Goal: Task Accomplishment & Management: Use online tool/utility

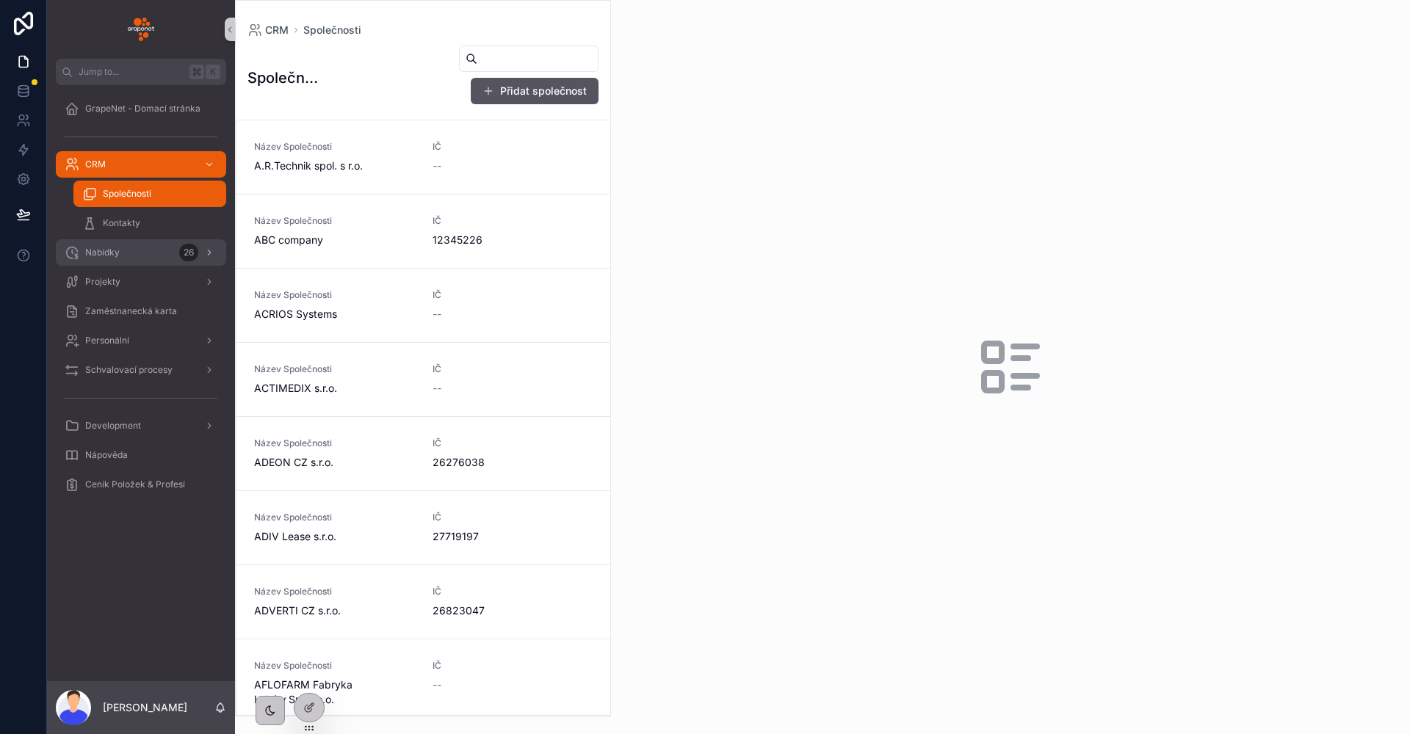
click at [107, 250] on span "Nabídky" at bounding box center [102, 253] width 35 height 12
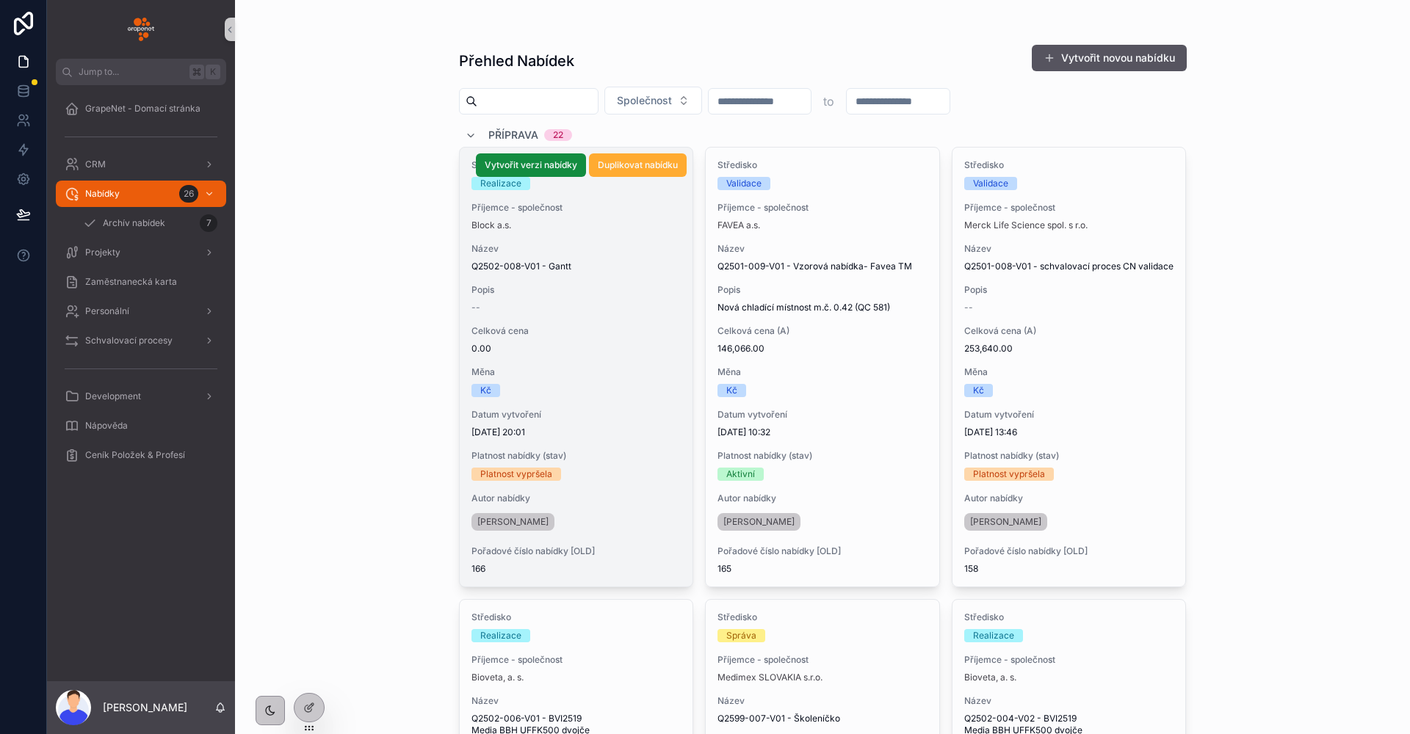
click at [639, 249] on span "Název" at bounding box center [576, 249] width 210 height 12
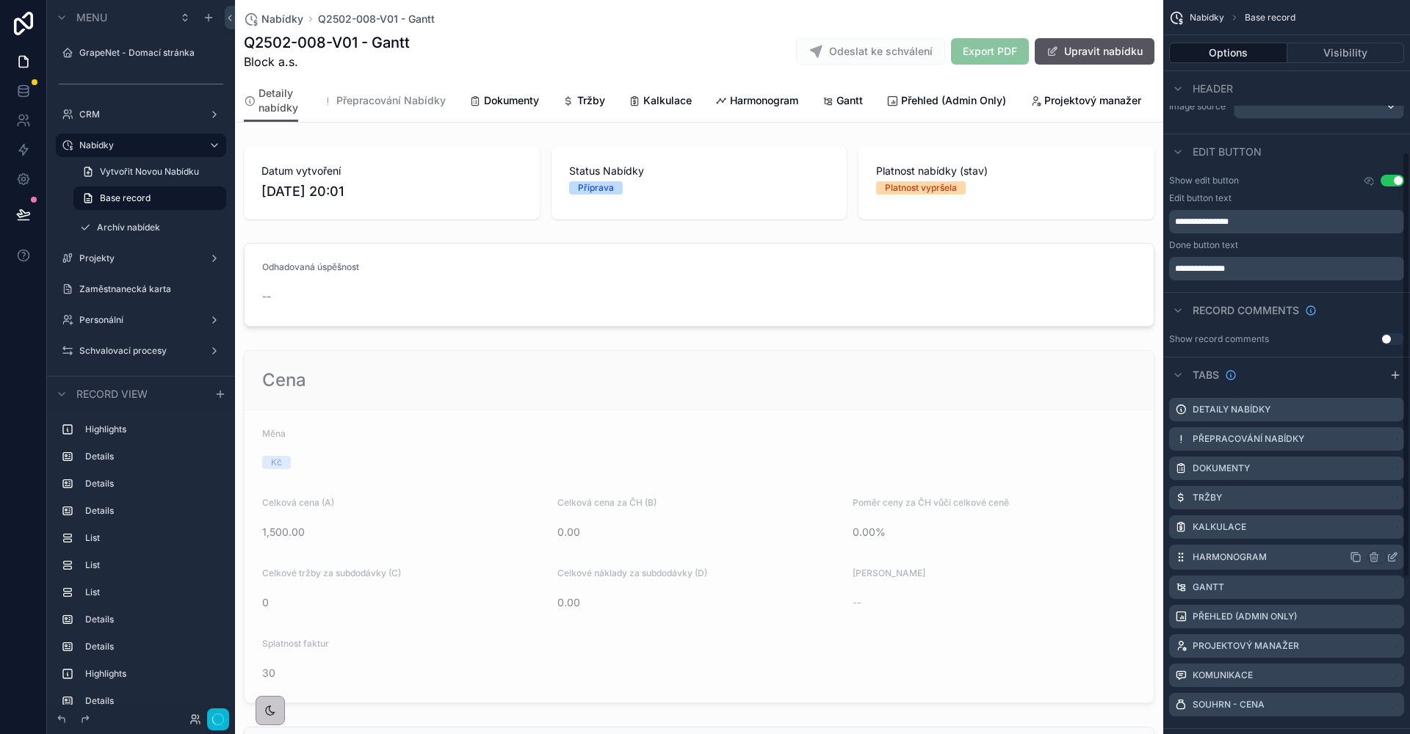
scroll to position [529, 0]
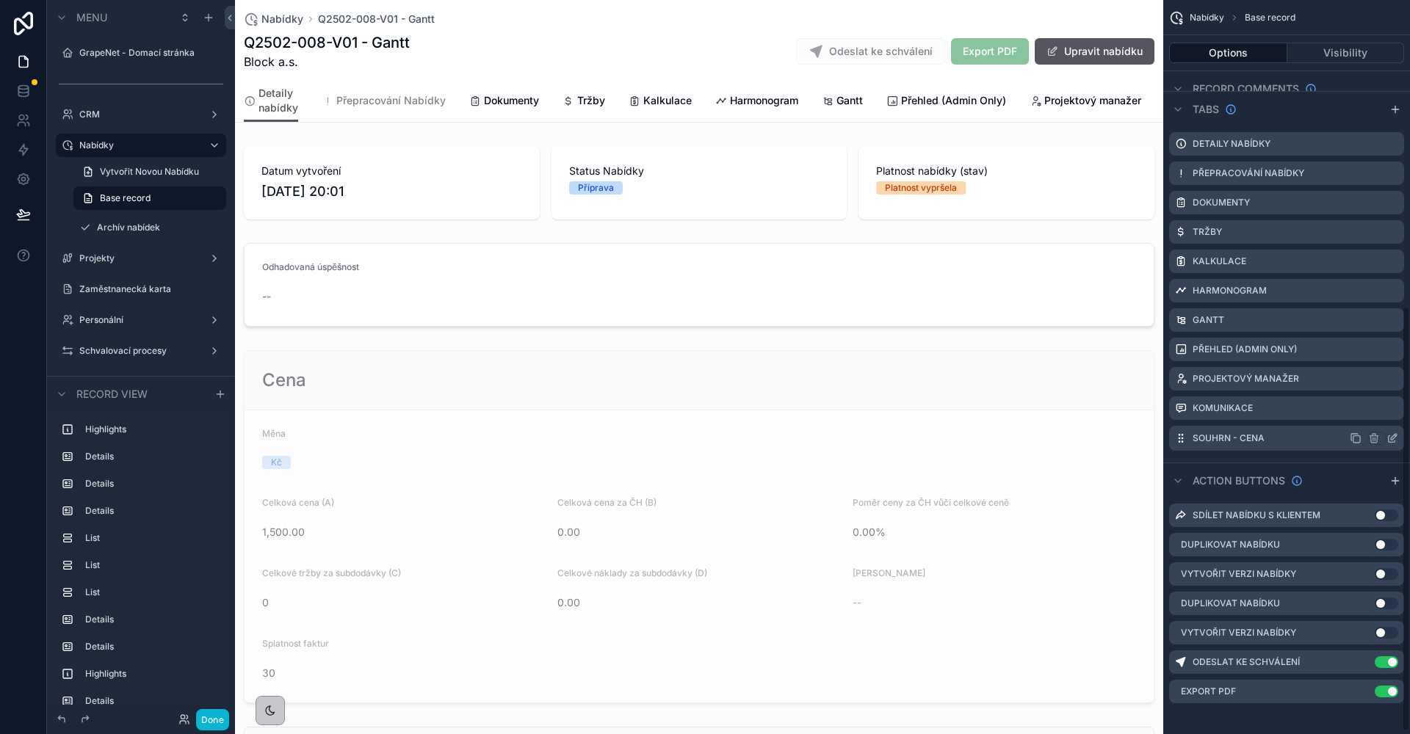
click at [1387, 437] on icon "scrollable content" at bounding box center [1392, 439] width 12 height 12
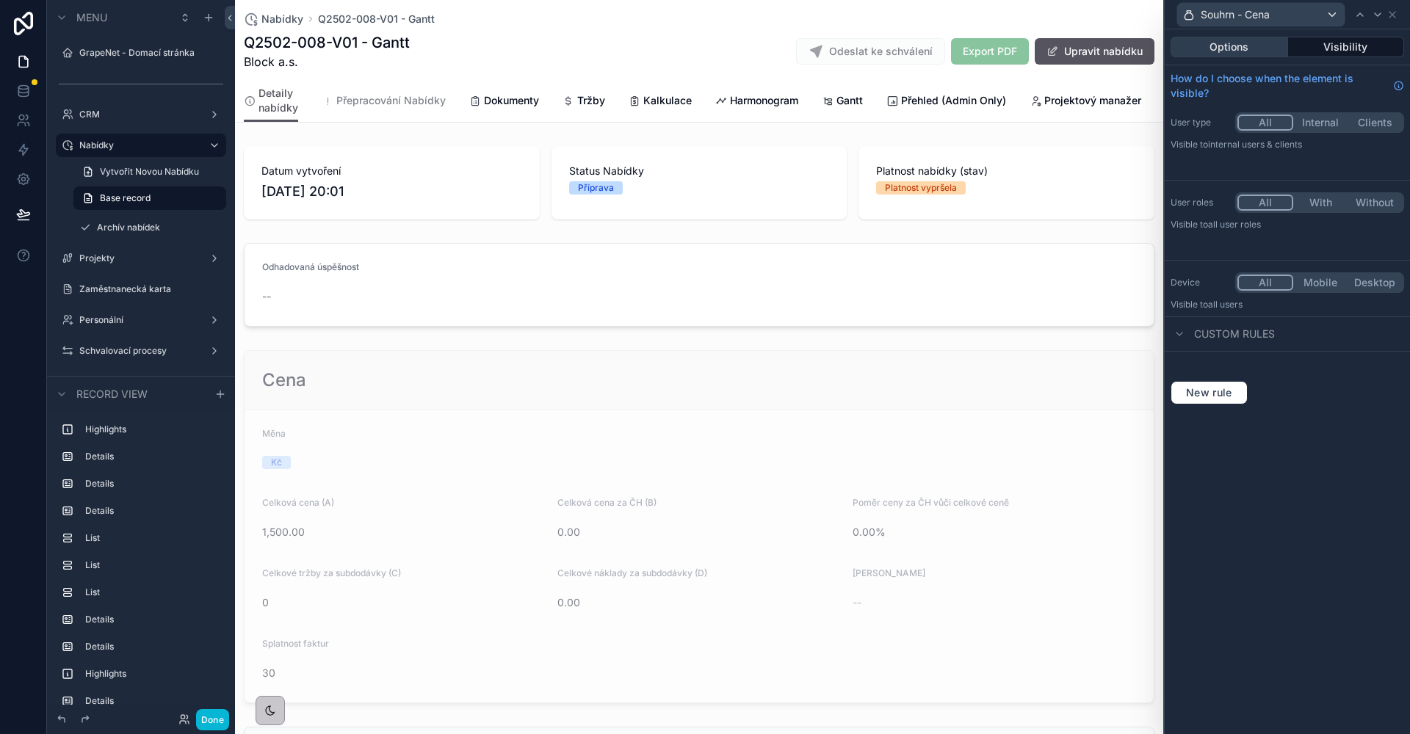
click at [1242, 46] on button "Options" at bounding box center [1229, 47] width 117 height 21
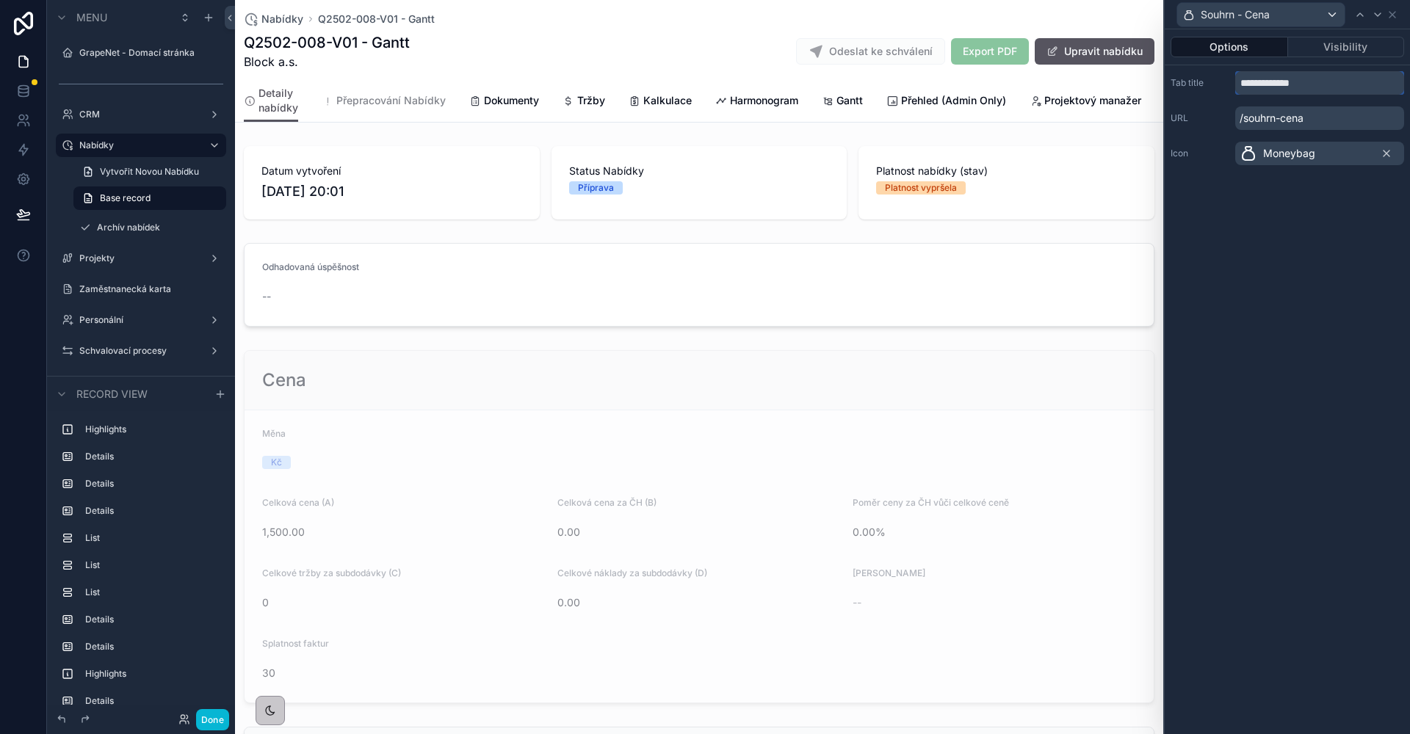
click at [1318, 82] on input "**********" at bounding box center [1319, 82] width 169 height 23
type input "**********"
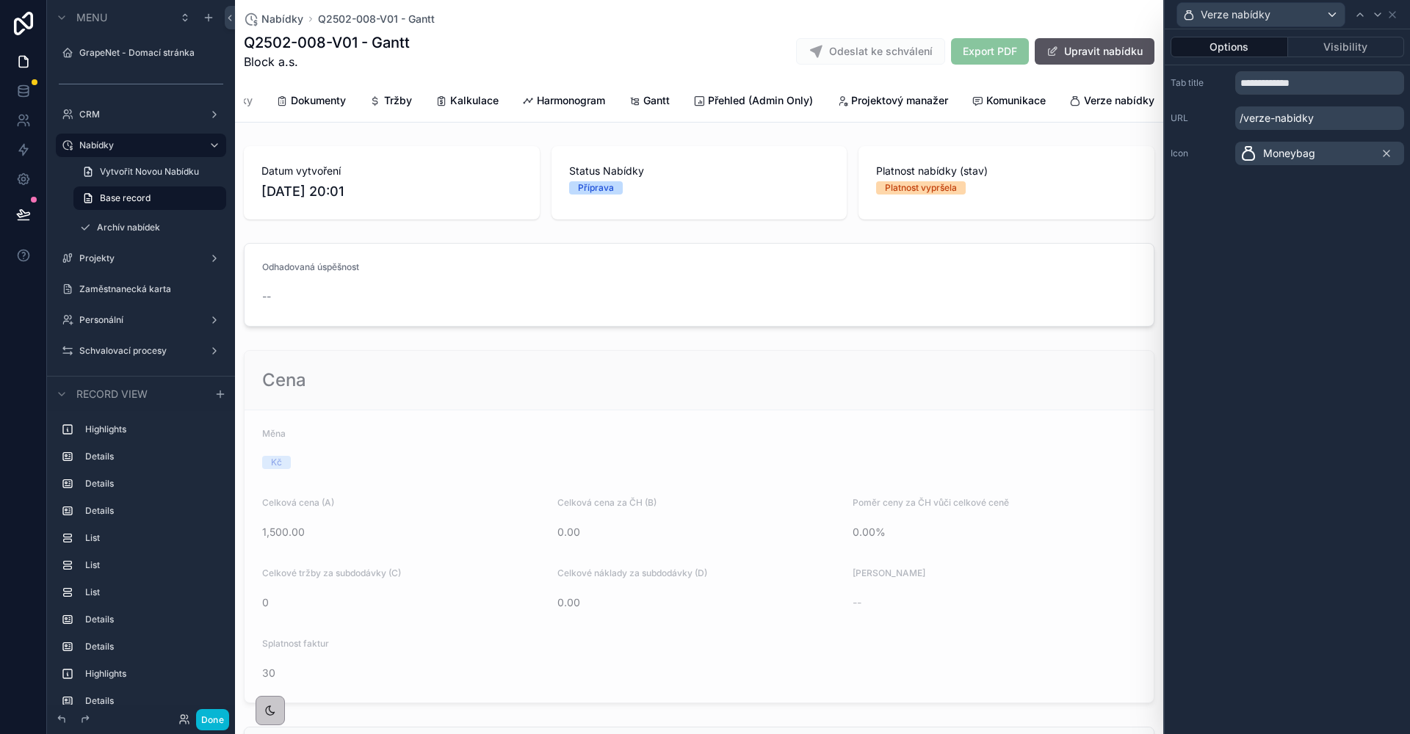
click at [1304, 156] on span "Moneybag" at bounding box center [1289, 153] width 52 height 15
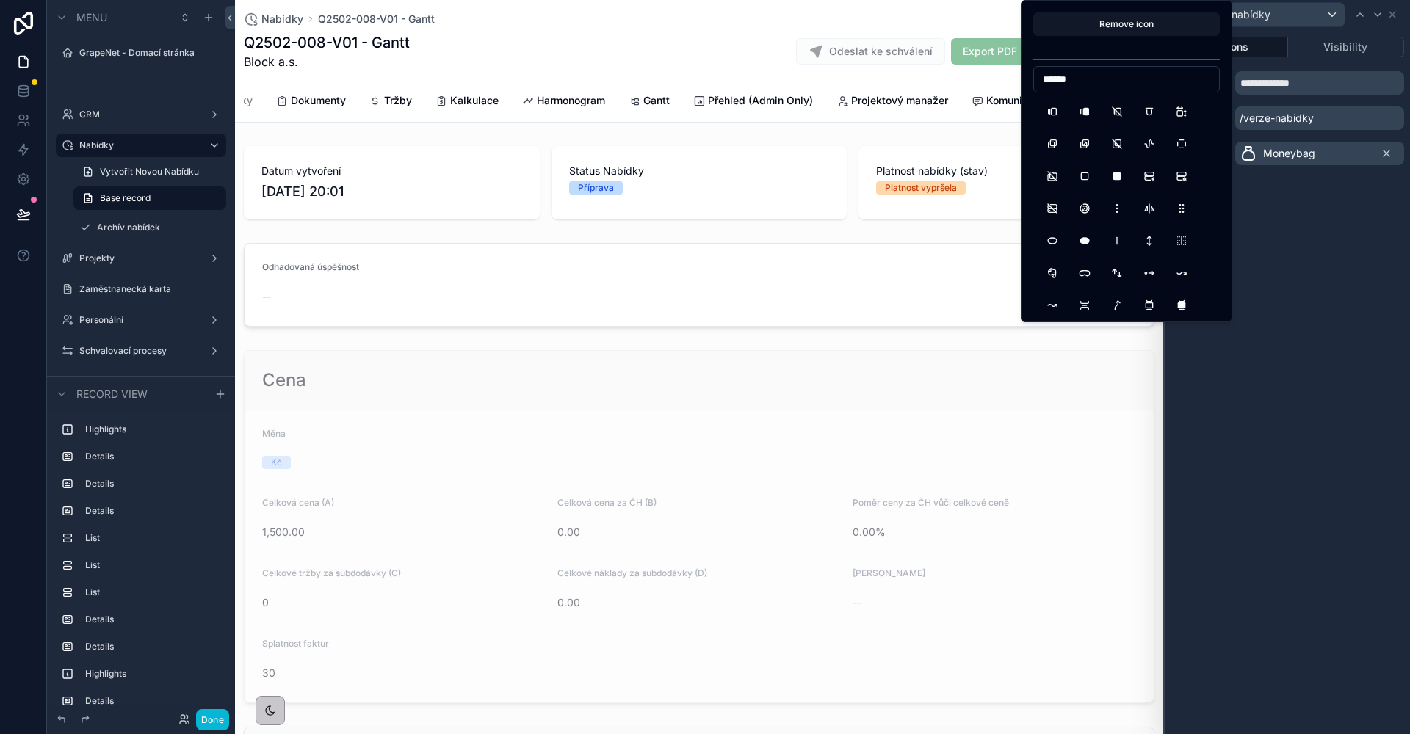
type input "*******"
click at [1059, 109] on button "123" at bounding box center [1052, 111] width 26 height 26
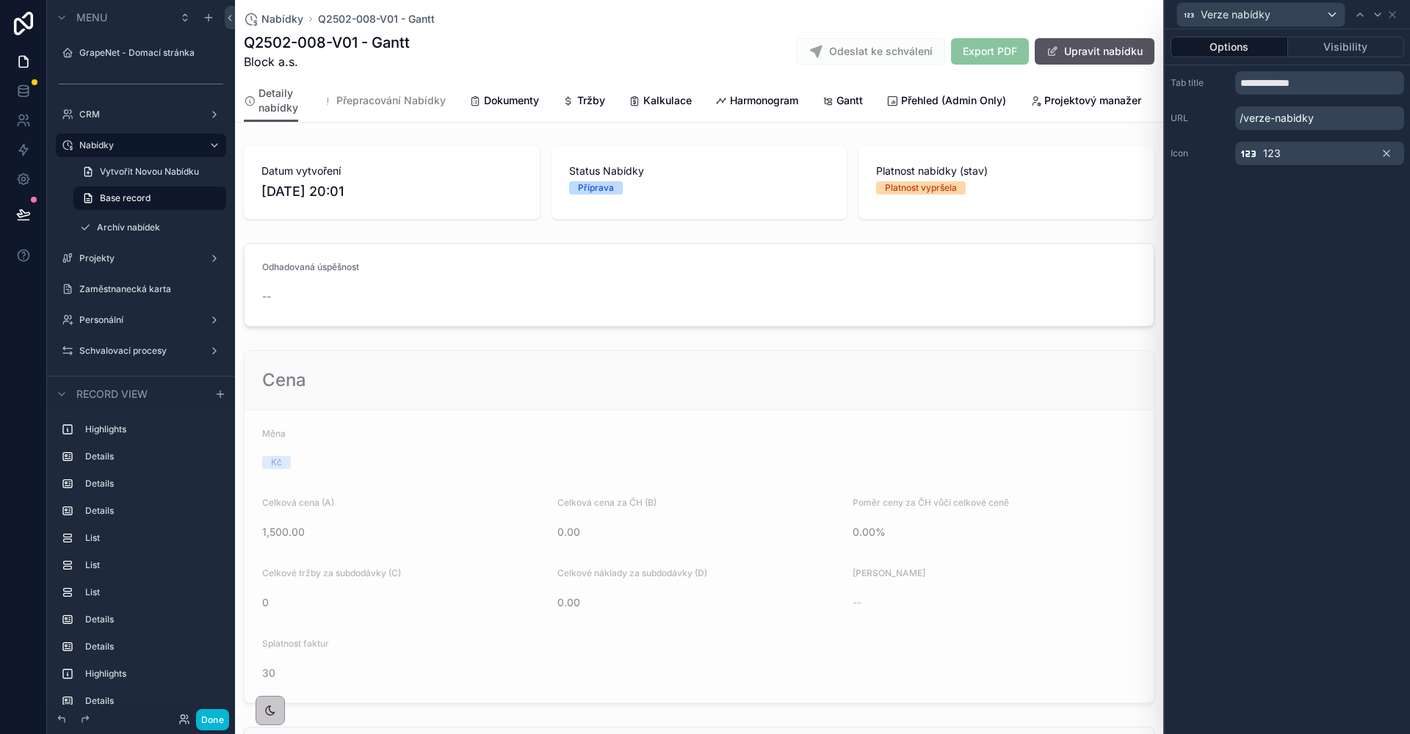
click at [1254, 202] on div "**********" at bounding box center [1287, 381] width 245 height 705
click at [1306, 146] on div "123" at bounding box center [1319, 153] width 169 height 23
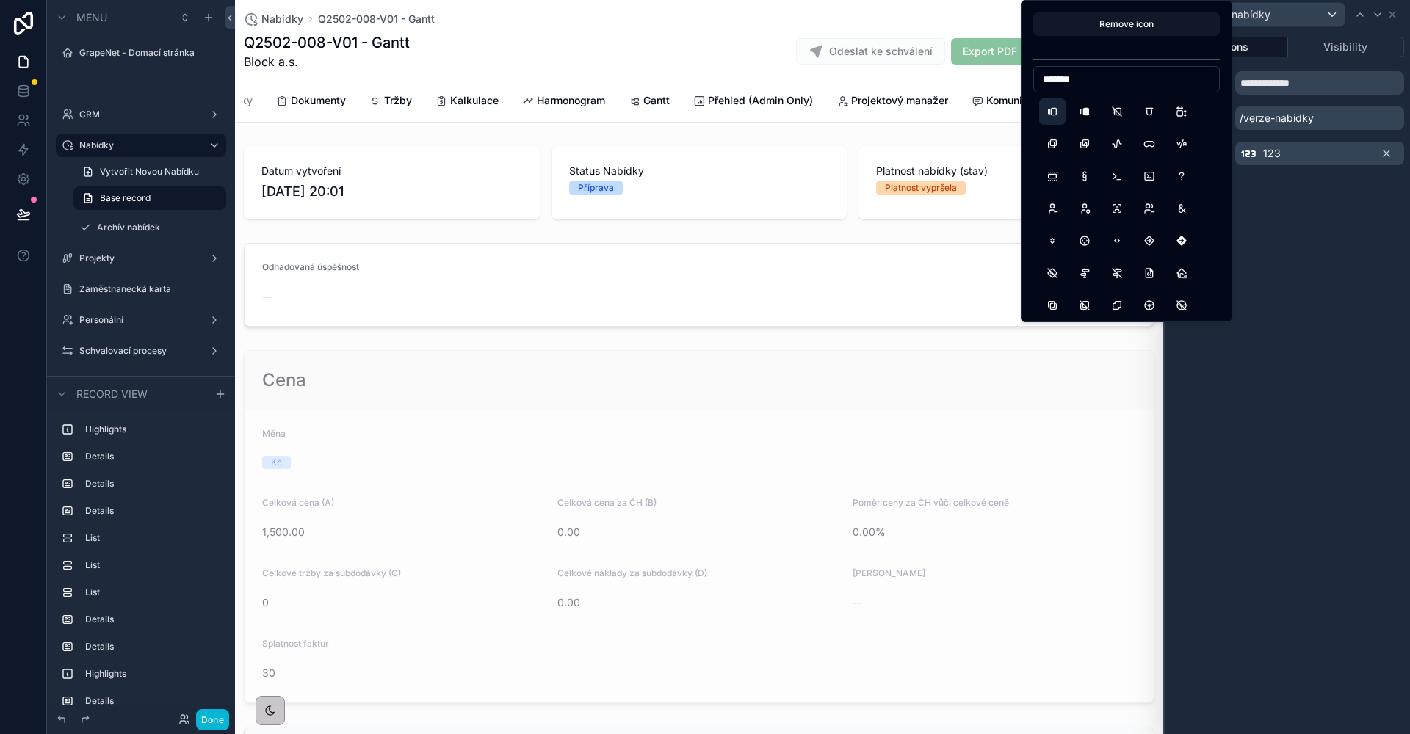
type input "*******"
click at [1054, 118] on button "Versions" at bounding box center [1052, 111] width 26 height 26
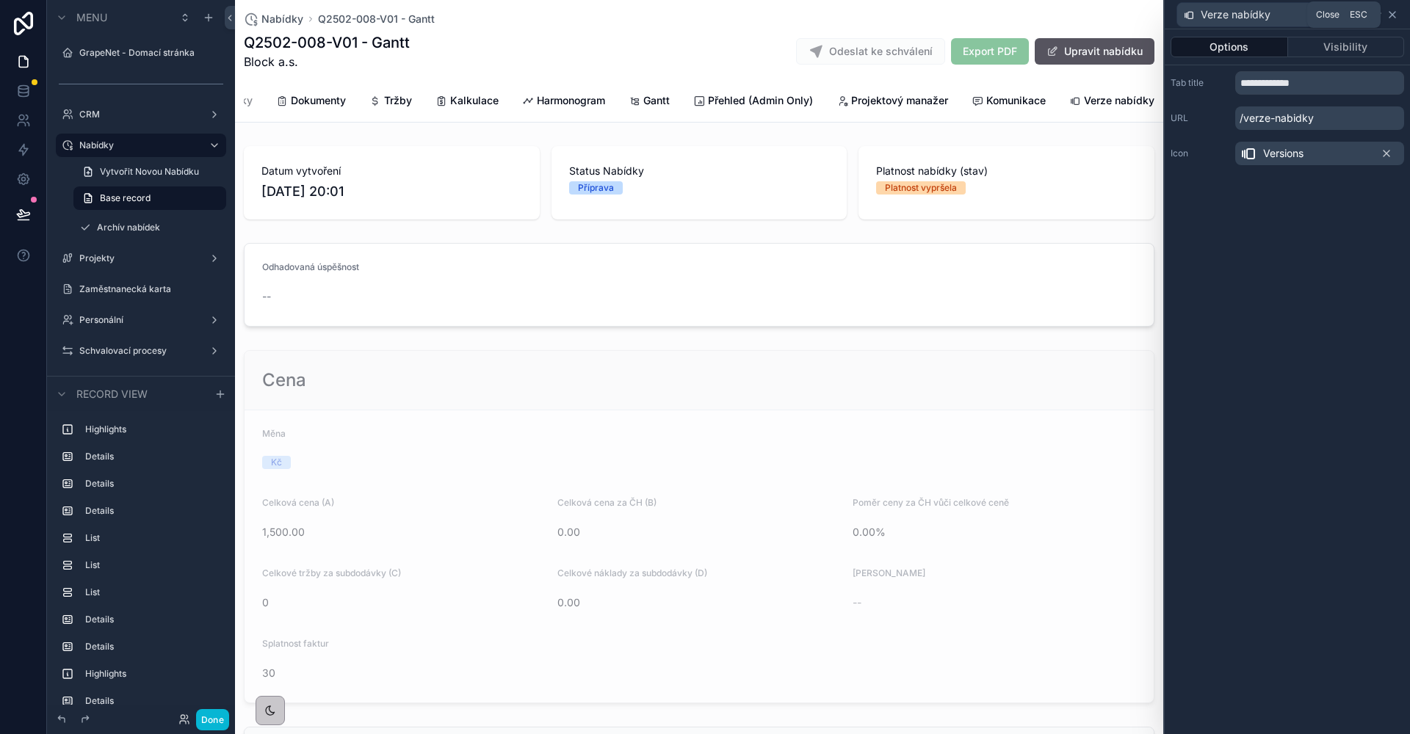
click at [1396, 15] on icon at bounding box center [1392, 15] width 12 height 12
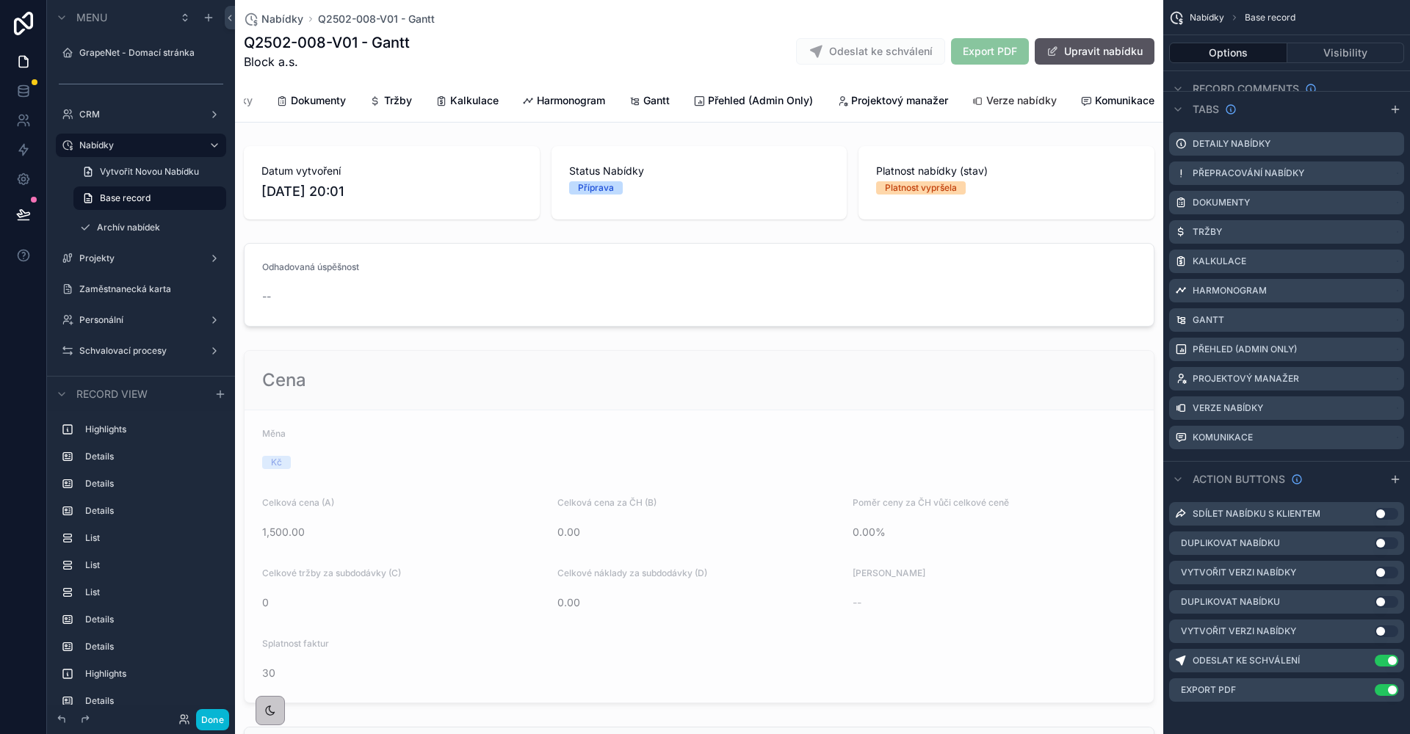
click at [988, 94] on span "Verze nabídky" at bounding box center [1021, 100] width 70 height 15
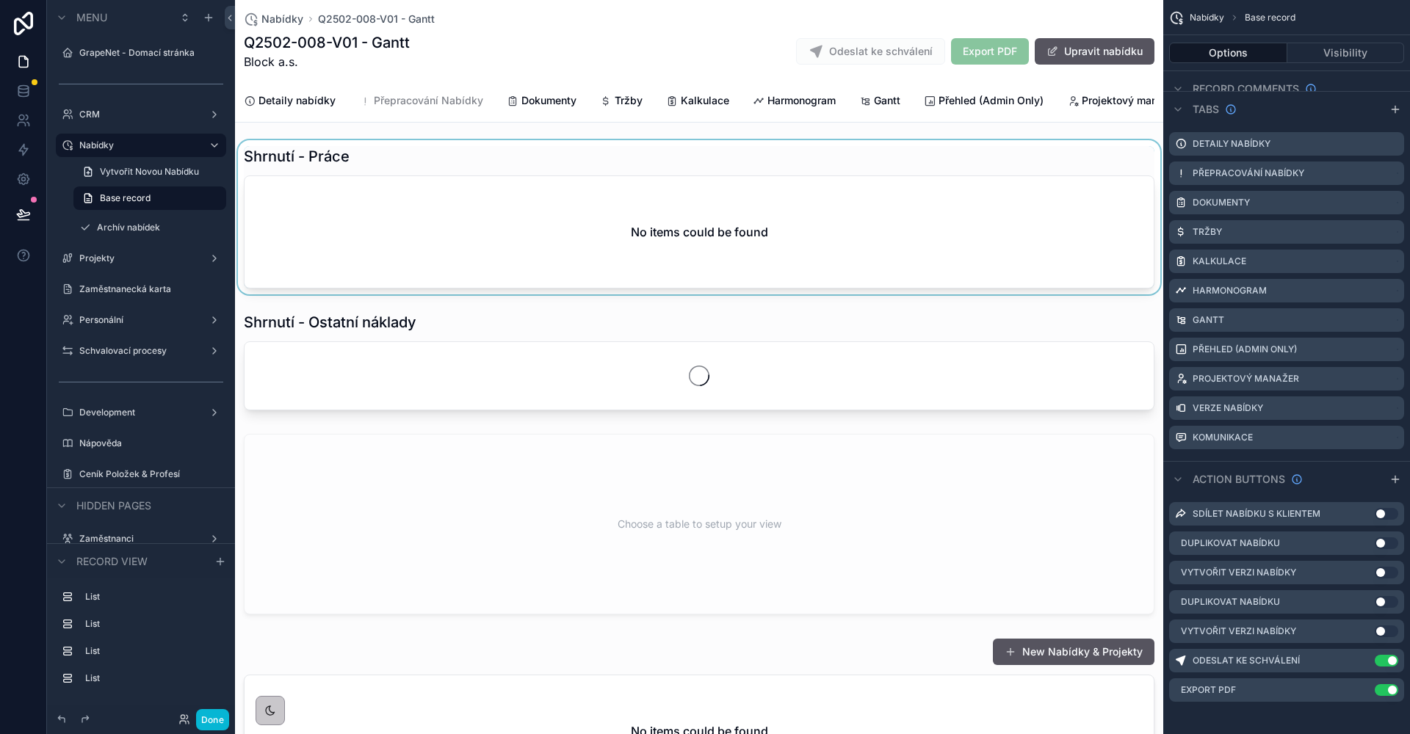
click at [488, 180] on div "scrollable content" at bounding box center [699, 217] width 928 height 154
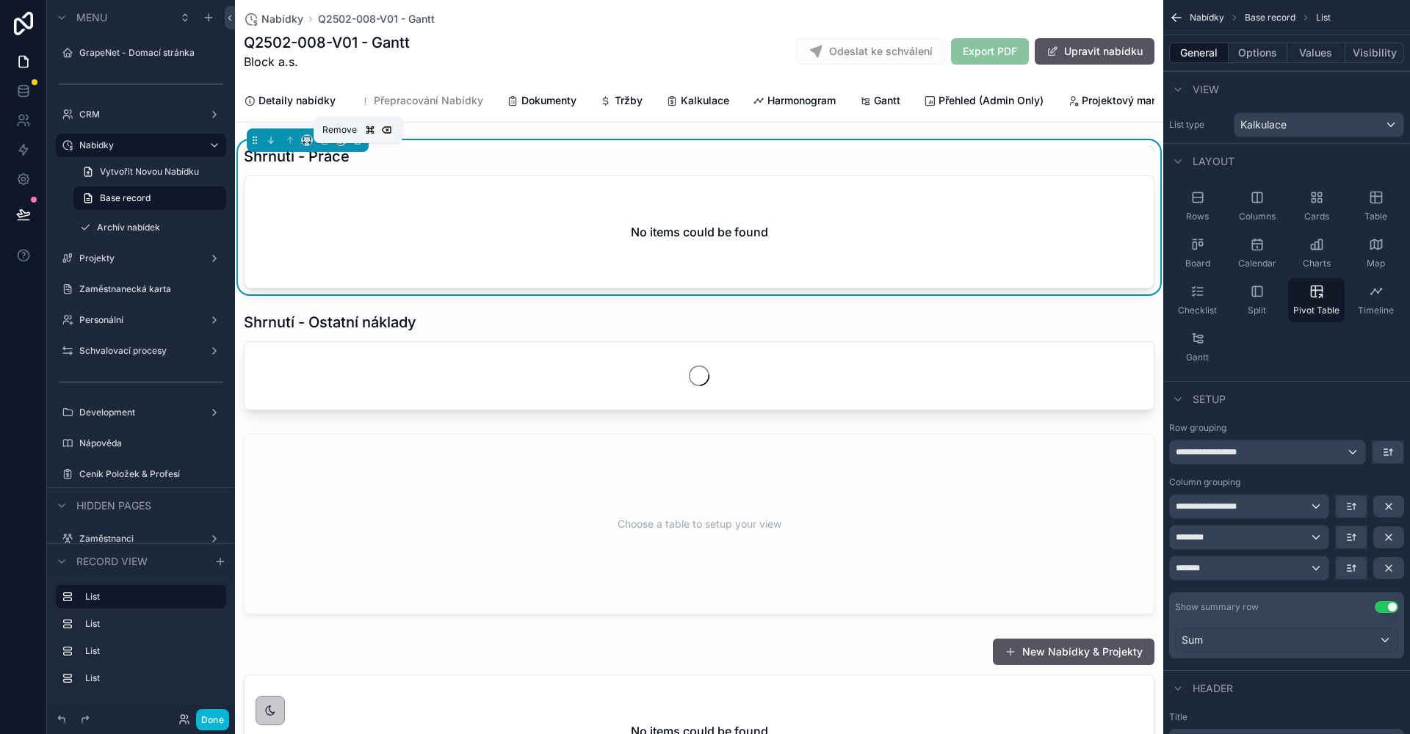
click at [354, 145] on icon "scrollable content" at bounding box center [357, 140] width 10 height 10
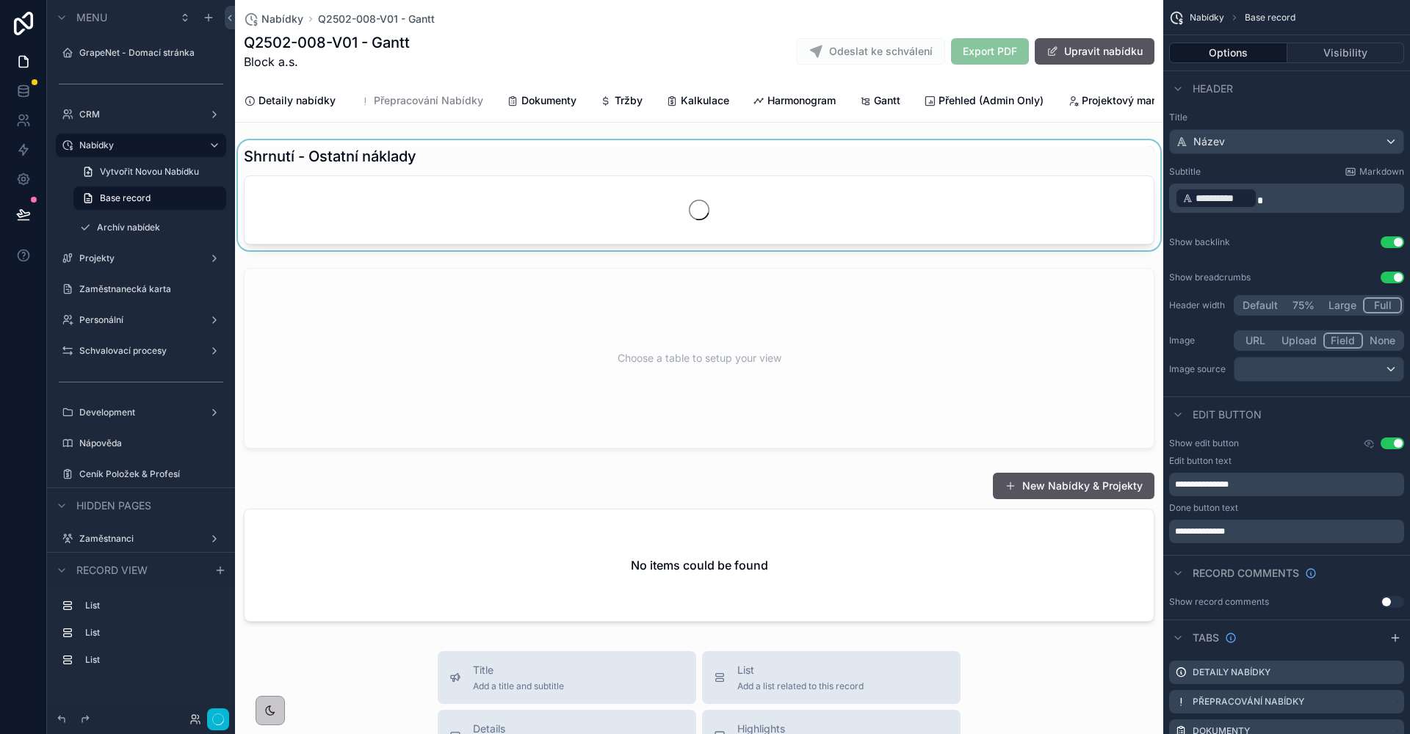
click at [371, 167] on div "scrollable content" at bounding box center [699, 195] width 928 height 110
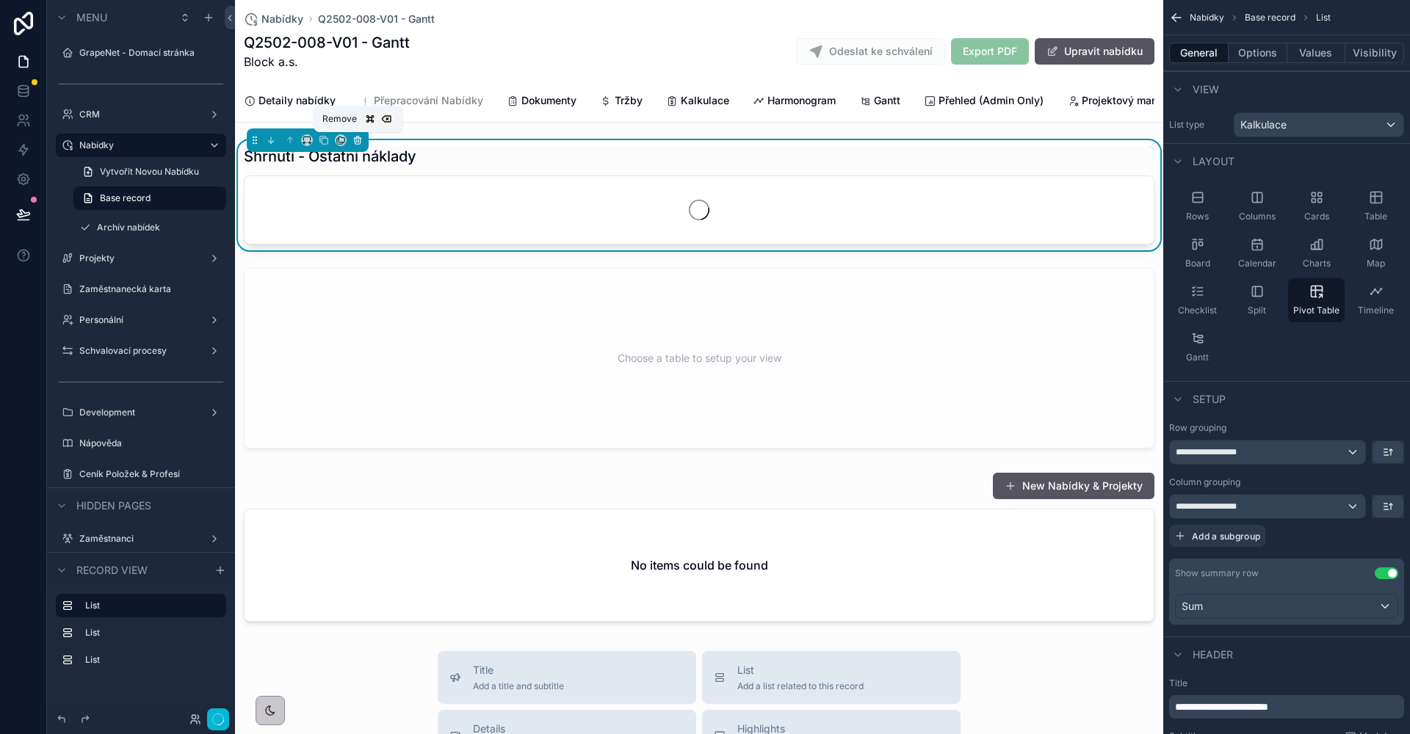
click at [360, 145] on icon "scrollable content" at bounding box center [357, 140] width 10 height 10
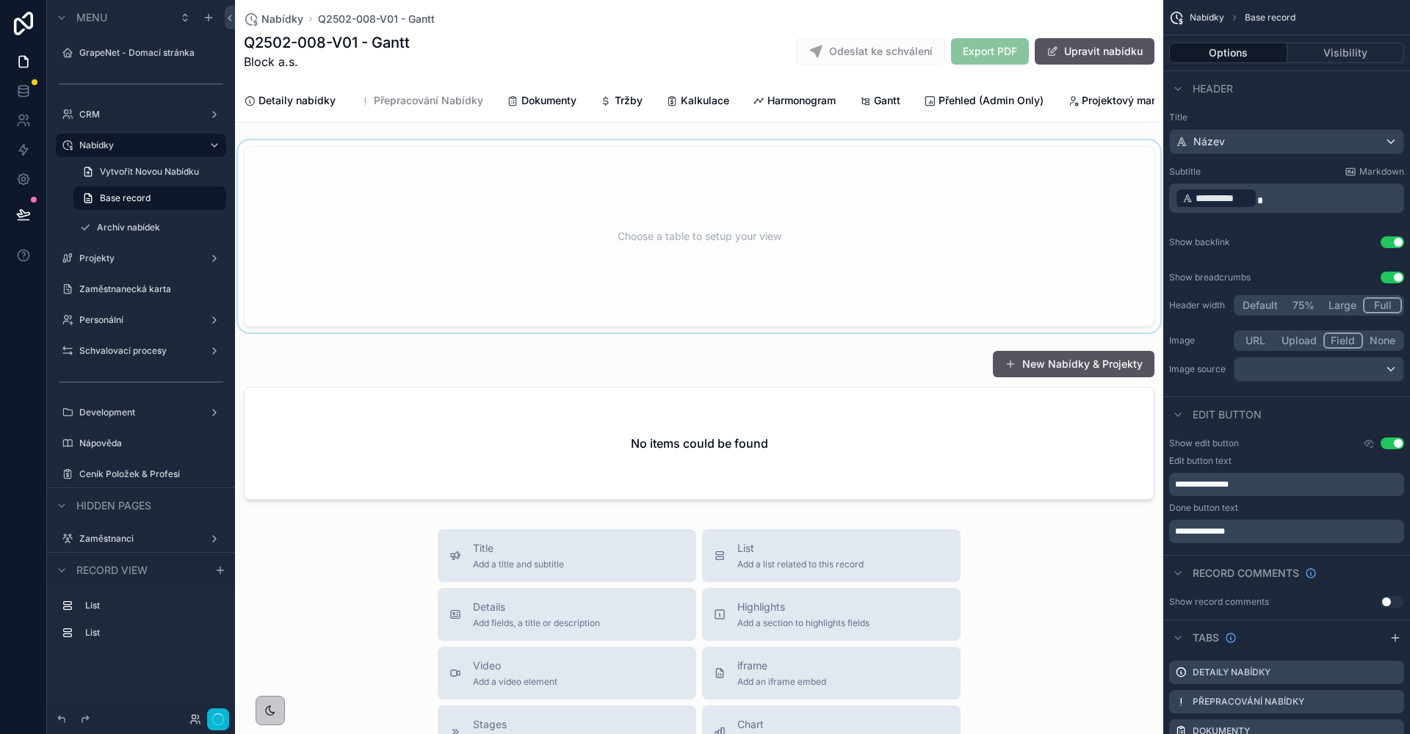
click at [417, 184] on div "scrollable content" at bounding box center [699, 236] width 928 height 192
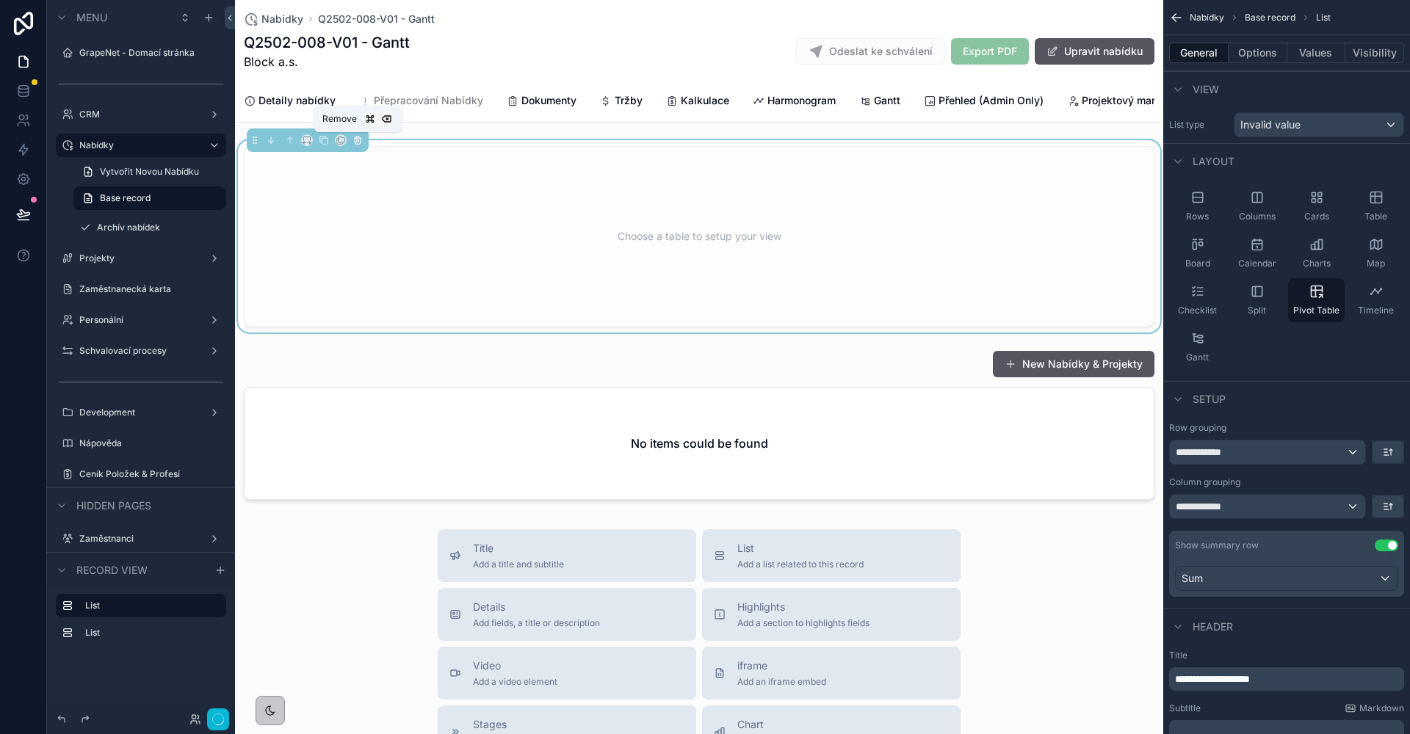
click at [355, 141] on icon "scrollable content" at bounding box center [357, 140] width 10 height 10
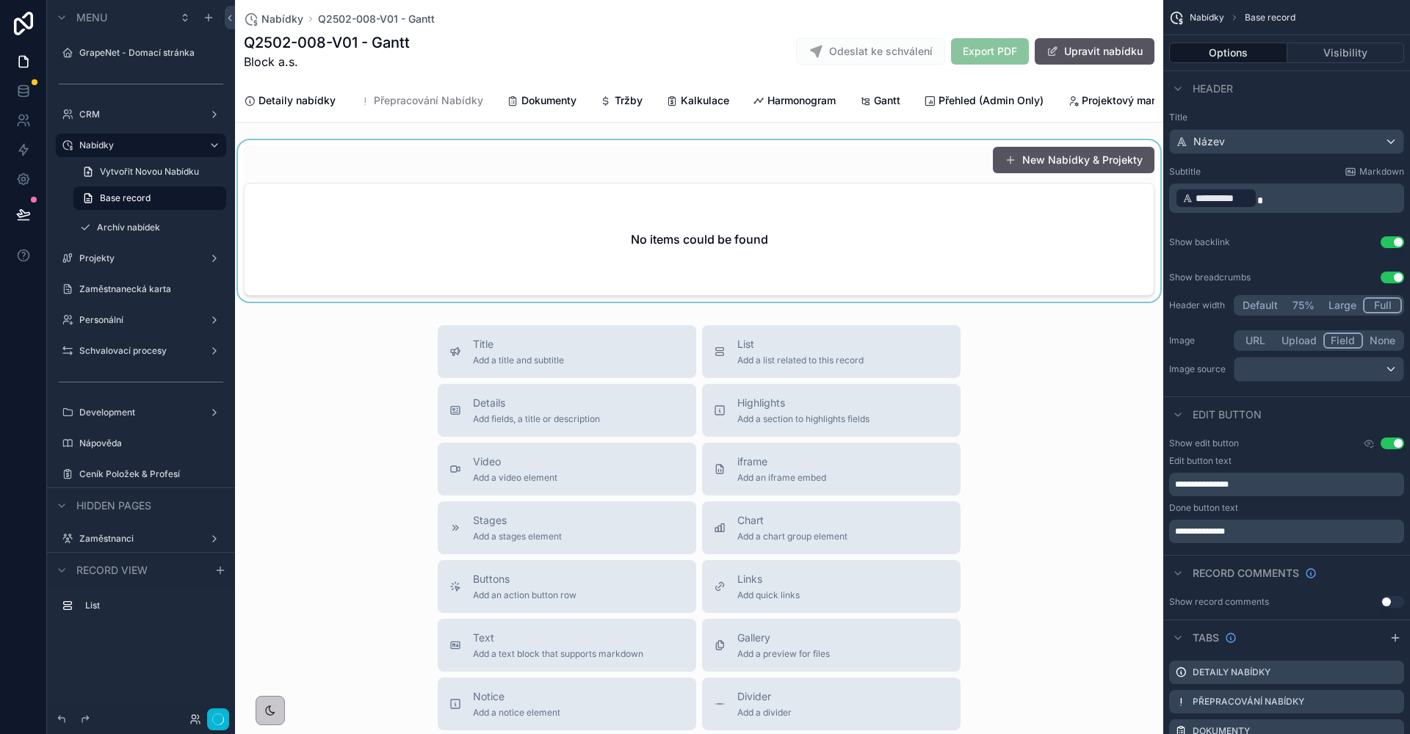
click at [469, 200] on div "scrollable content" at bounding box center [699, 221] width 928 height 162
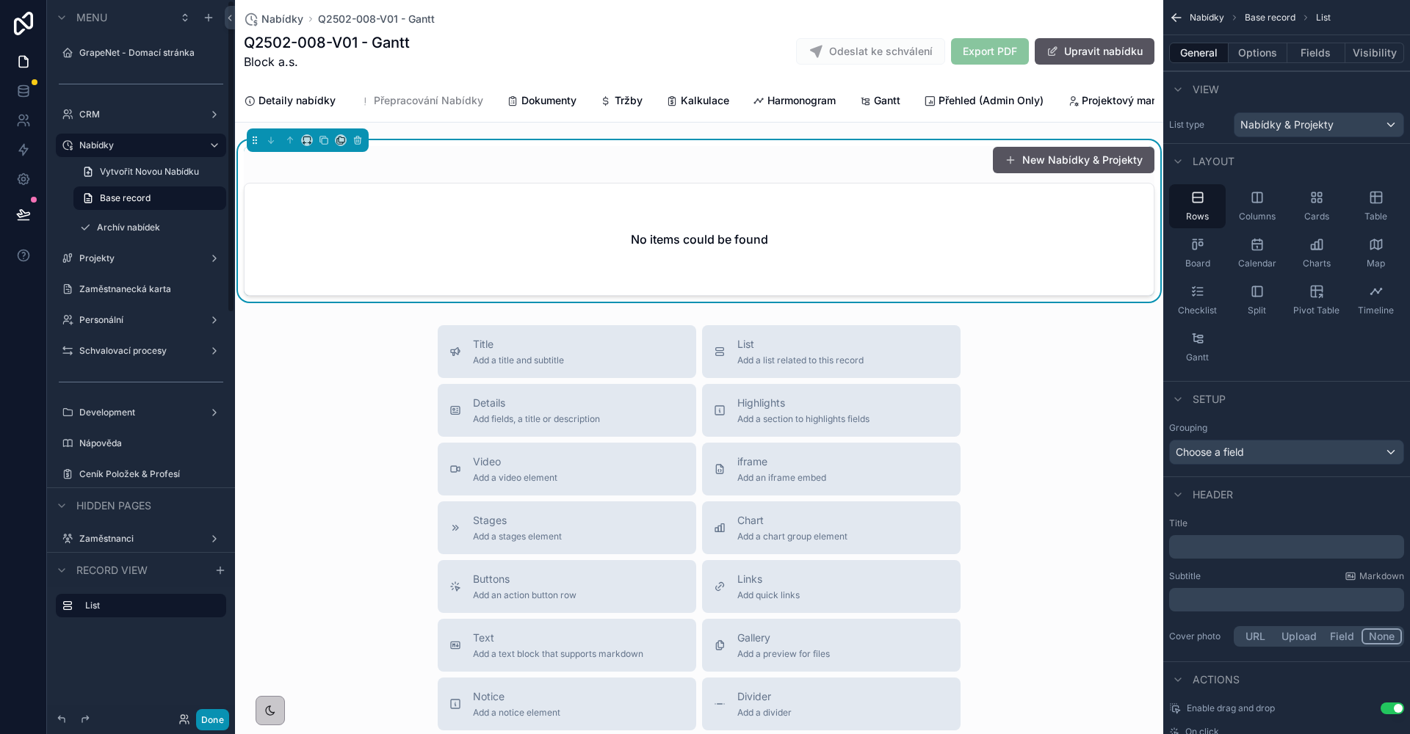
click at [218, 729] on button "Done" at bounding box center [212, 719] width 33 height 21
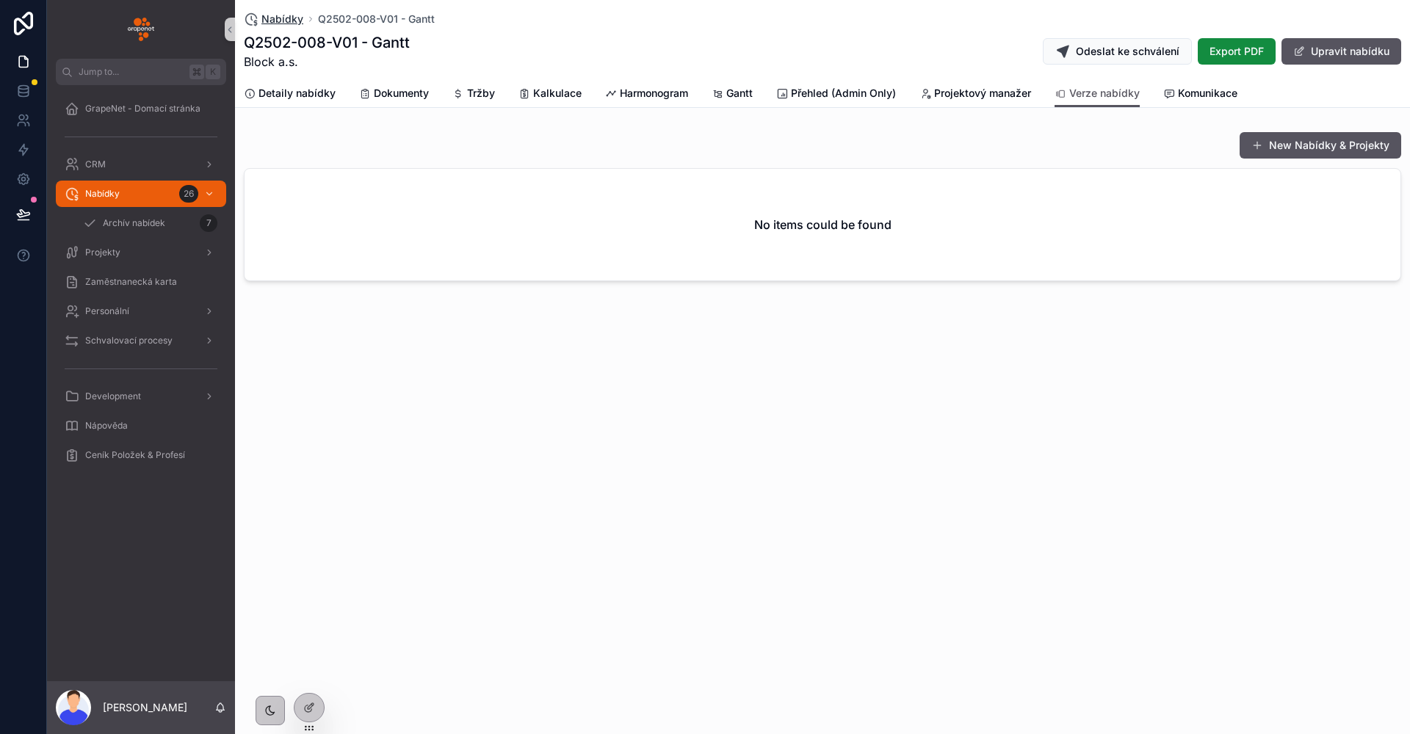
click at [283, 21] on span "Nabídky" at bounding box center [282, 19] width 42 height 15
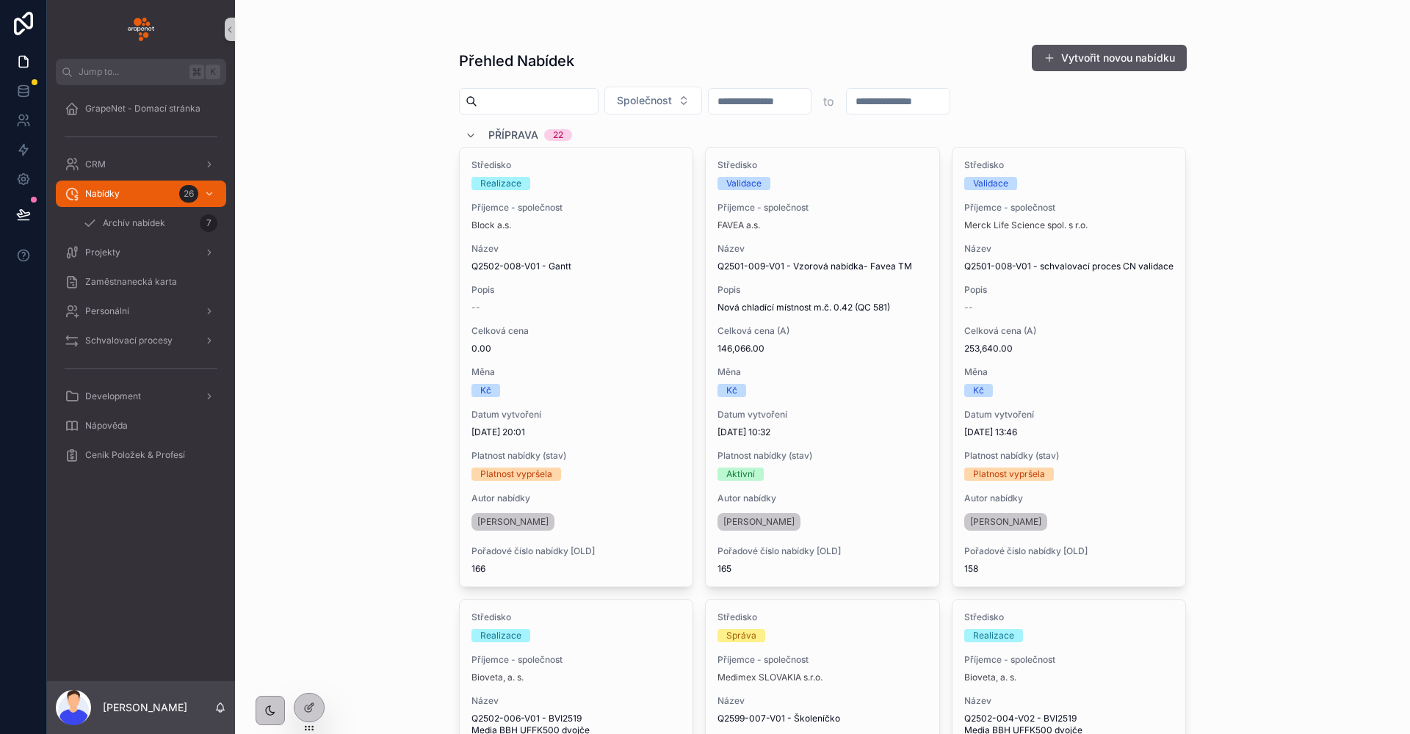
click at [533, 108] on input "scrollable content" at bounding box center [537, 101] width 120 height 21
type input "***"
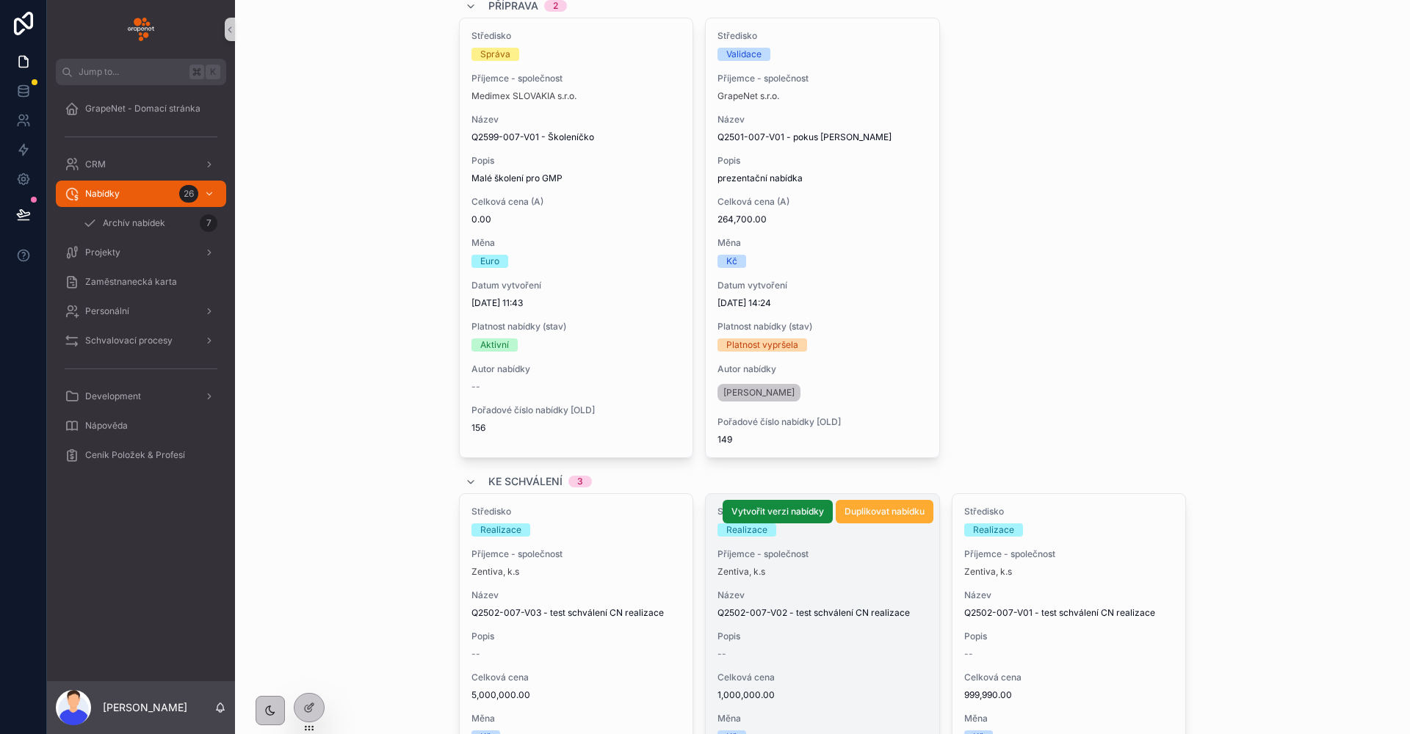
scroll to position [417, 0]
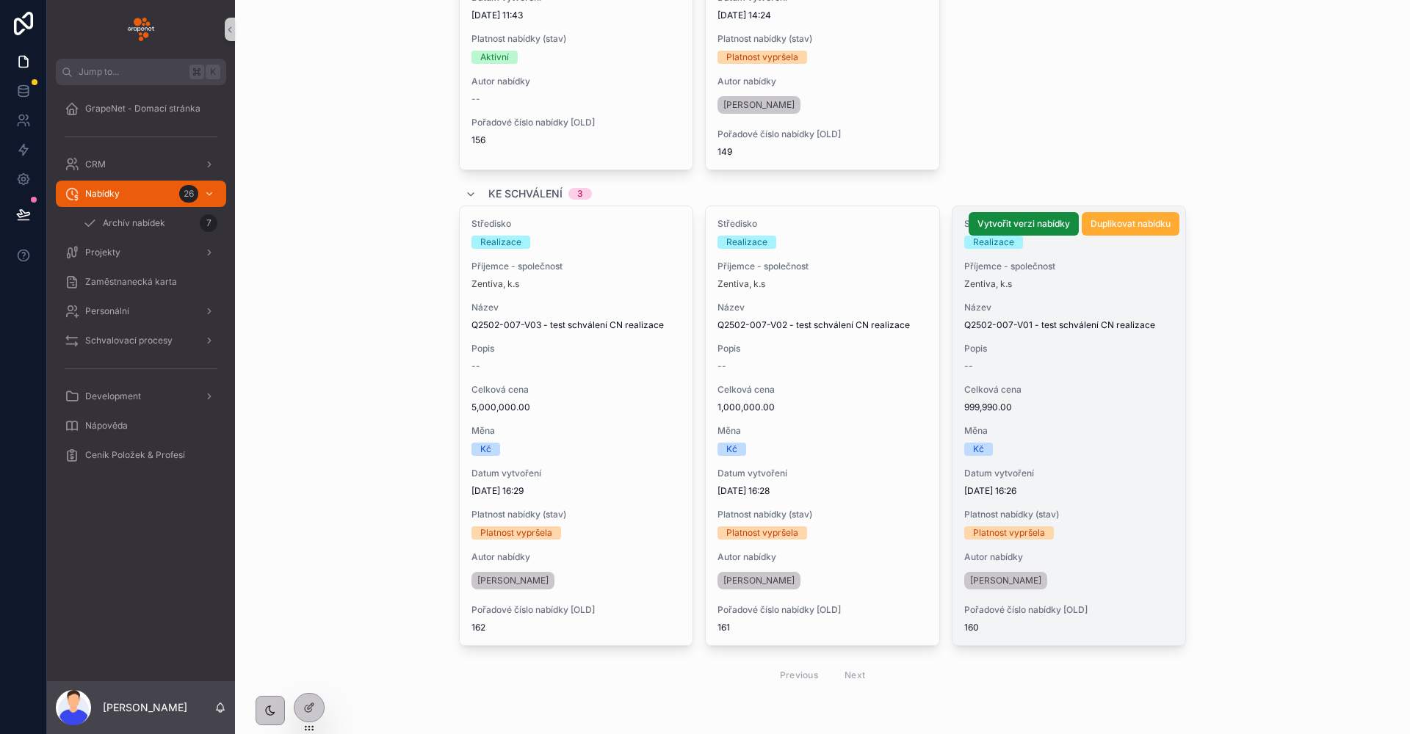
click at [1085, 388] on span "Celková cena" at bounding box center [1069, 390] width 210 height 12
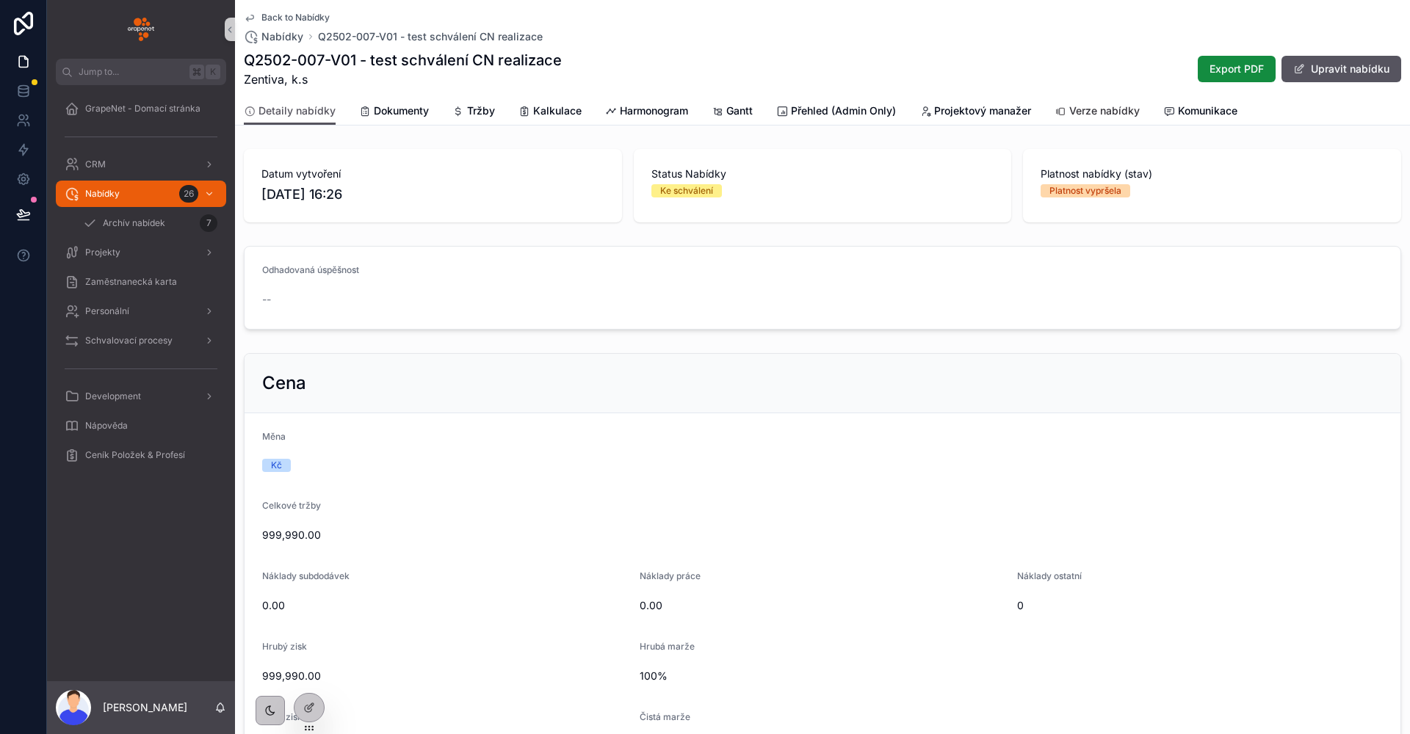
click at [1088, 120] on link "Verze nabídky" at bounding box center [1096, 112] width 85 height 29
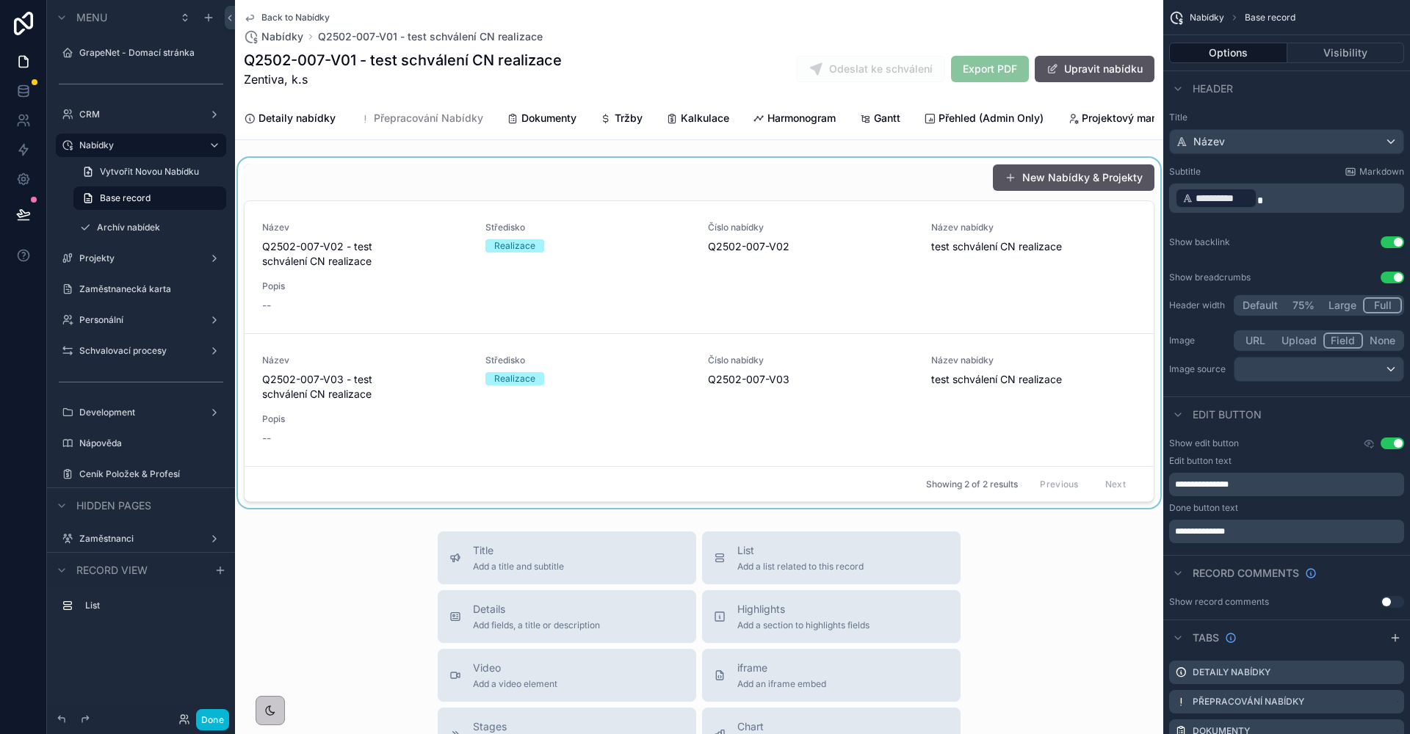
click at [761, 211] on div "scrollable content" at bounding box center [699, 333] width 928 height 350
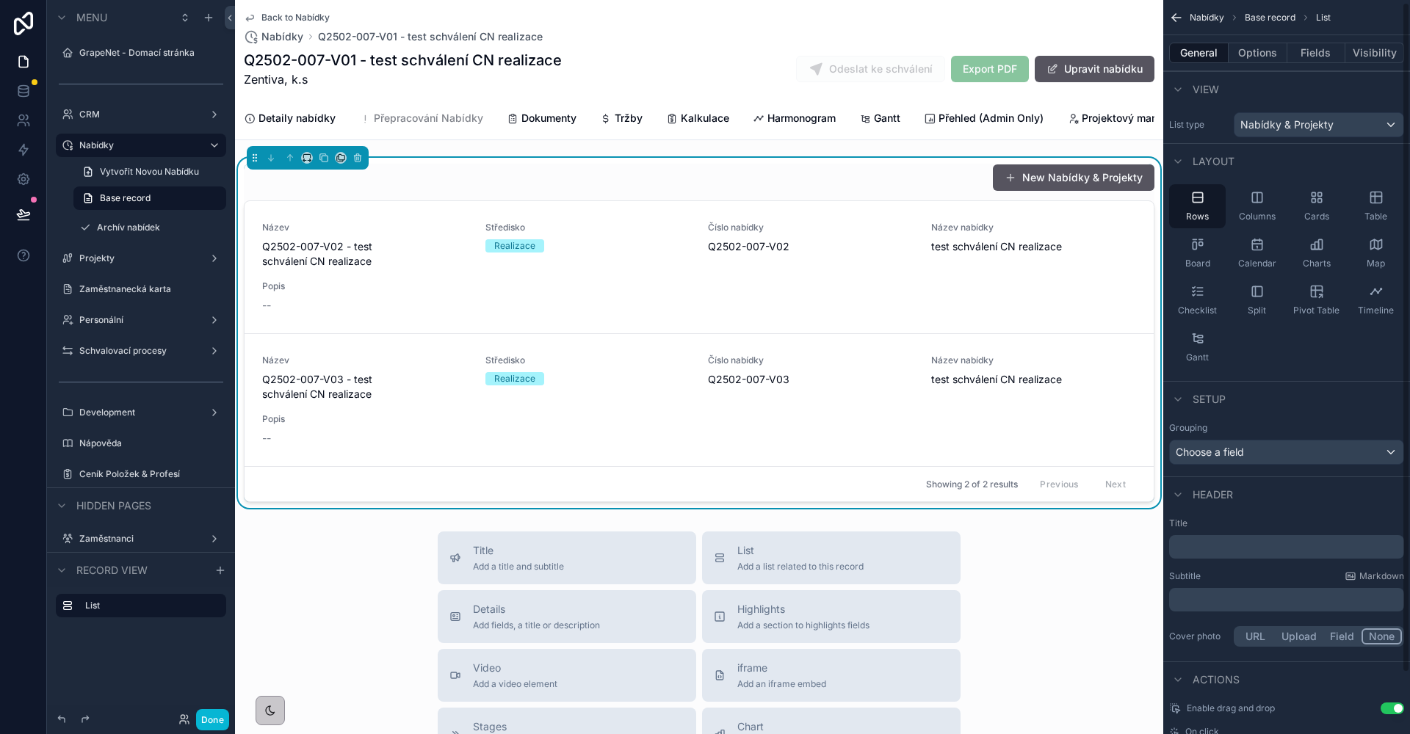
scroll to position [70, 0]
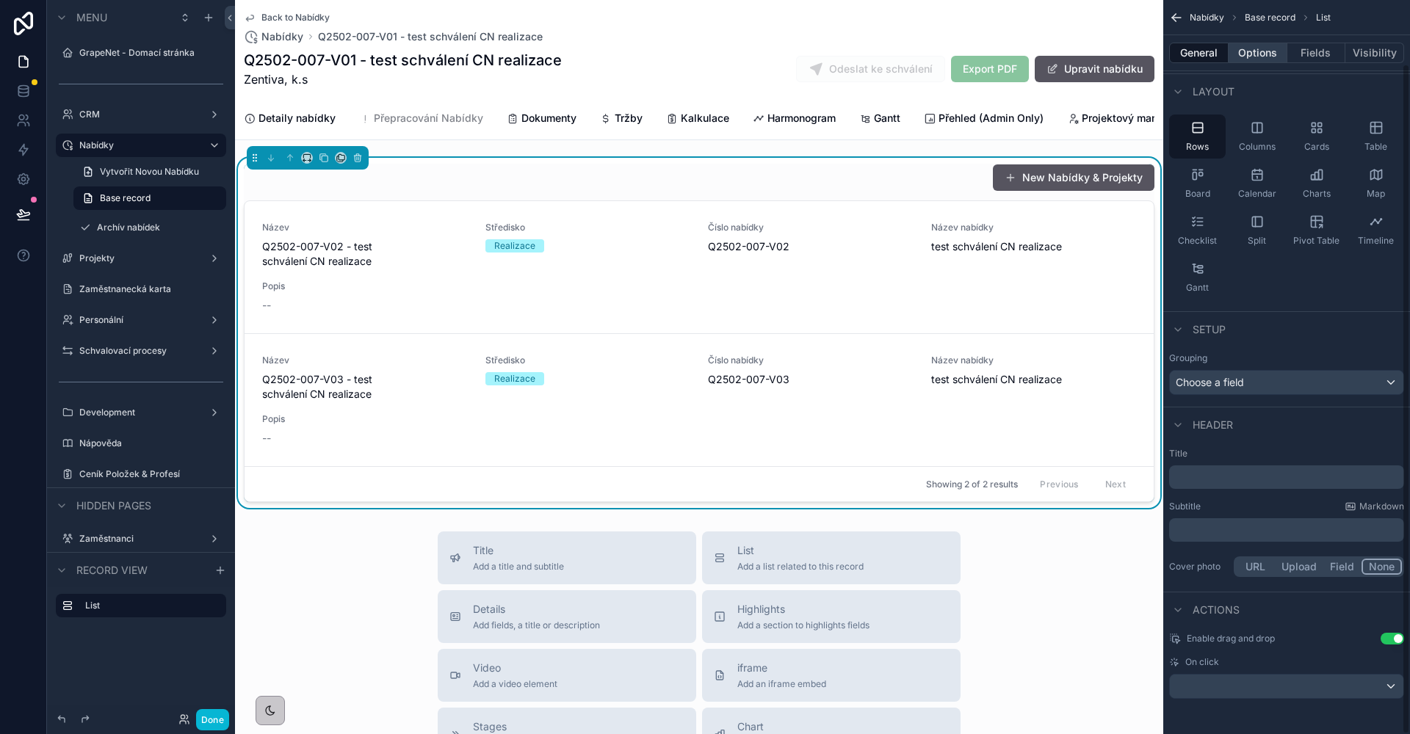
click at [1254, 59] on button "Options" at bounding box center [1258, 53] width 59 height 21
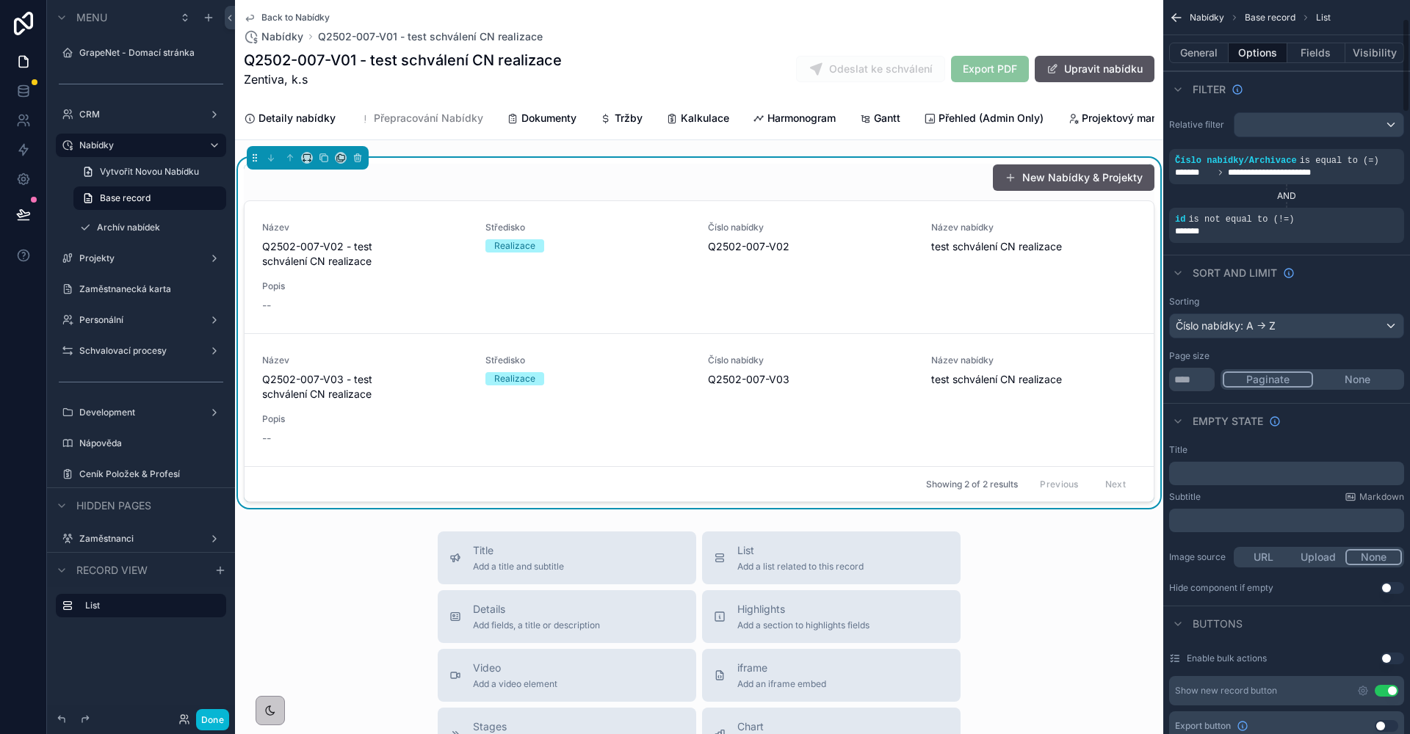
scroll to position [294, 0]
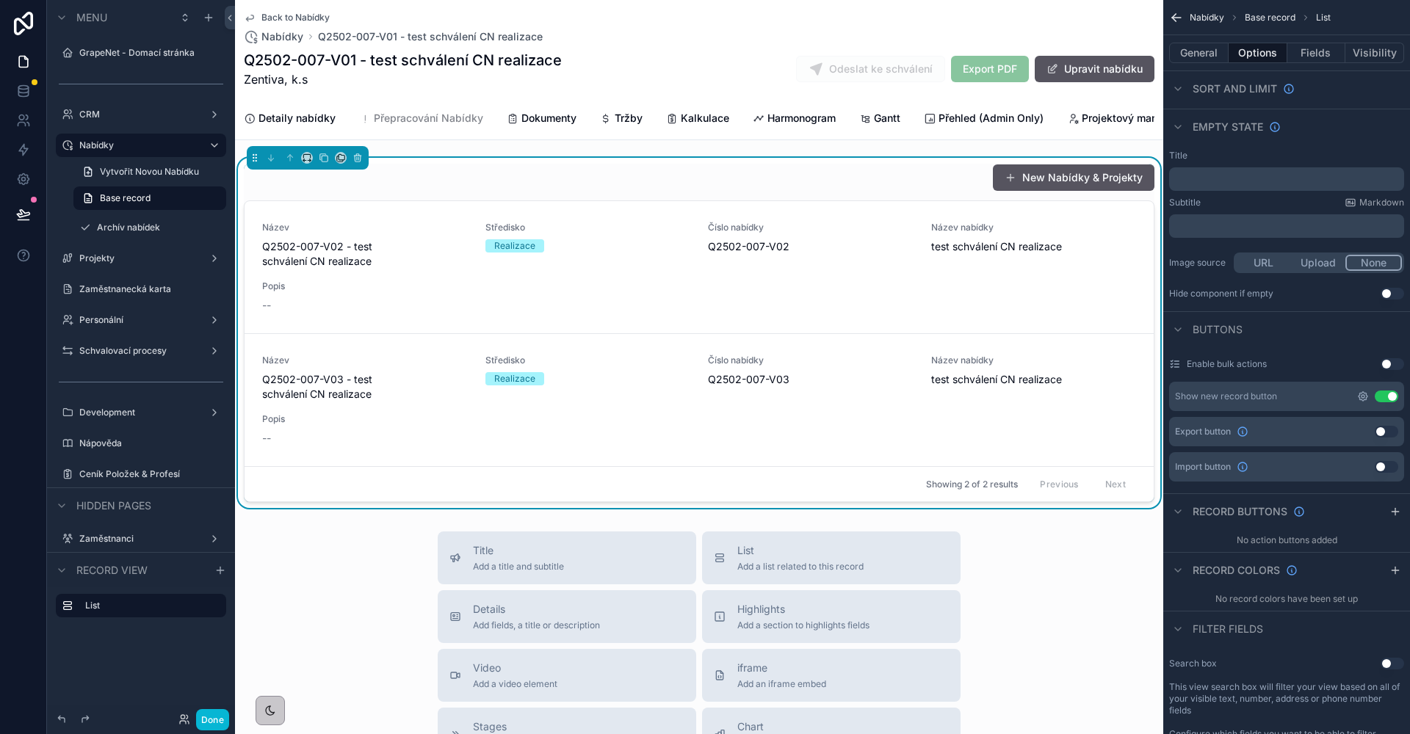
click at [1364, 399] on icon "scrollable content" at bounding box center [1363, 397] width 12 height 12
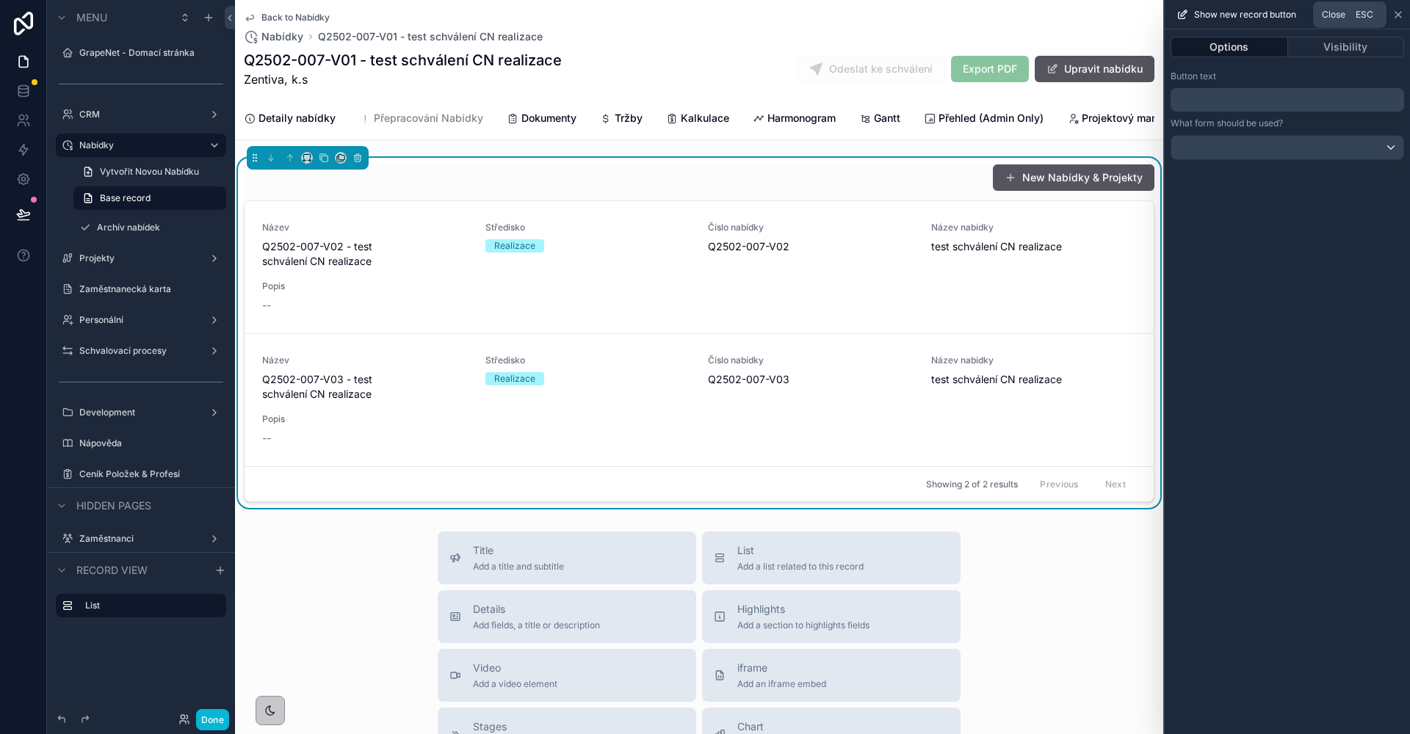
click at [1394, 11] on icon at bounding box center [1398, 15] width 12 height 12
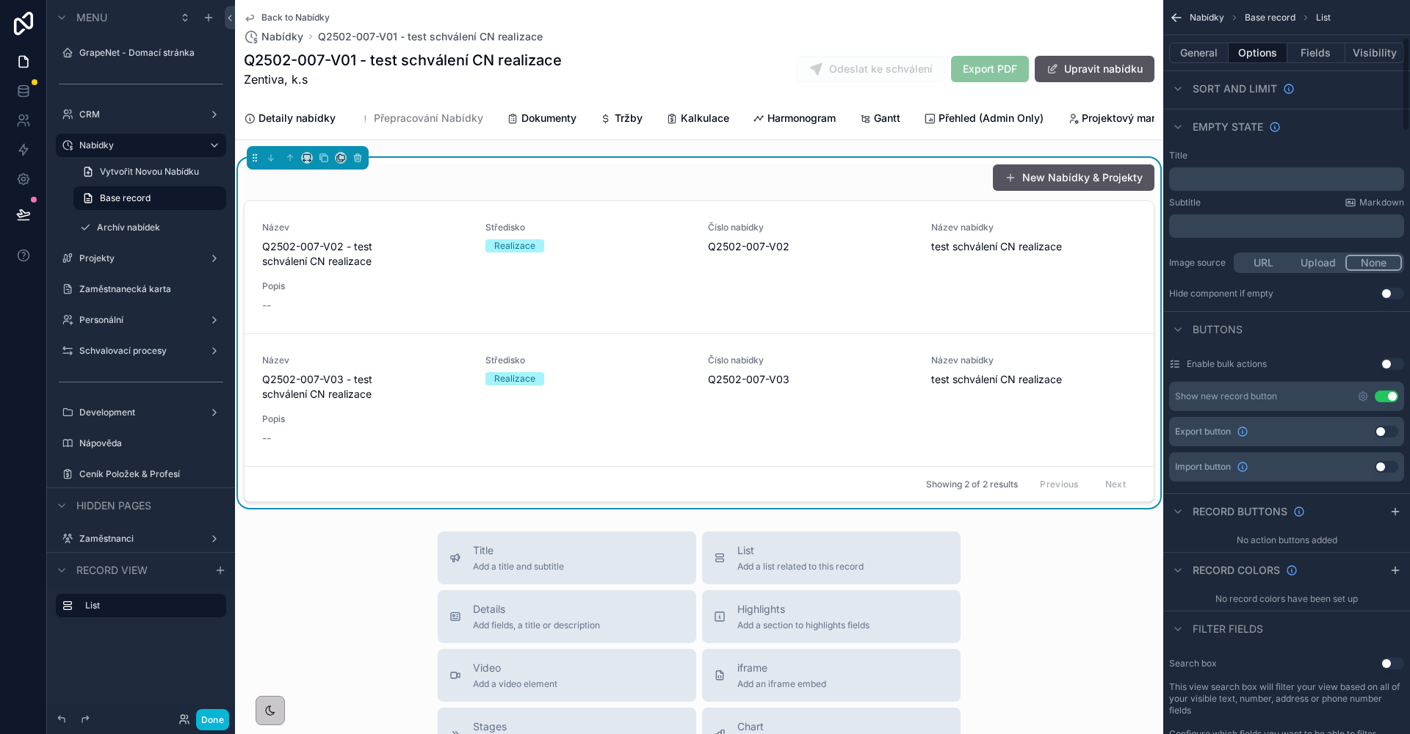
click at [1380, 397] on button "Use setting" at bounding box center [1386, 397] width 23 height 12
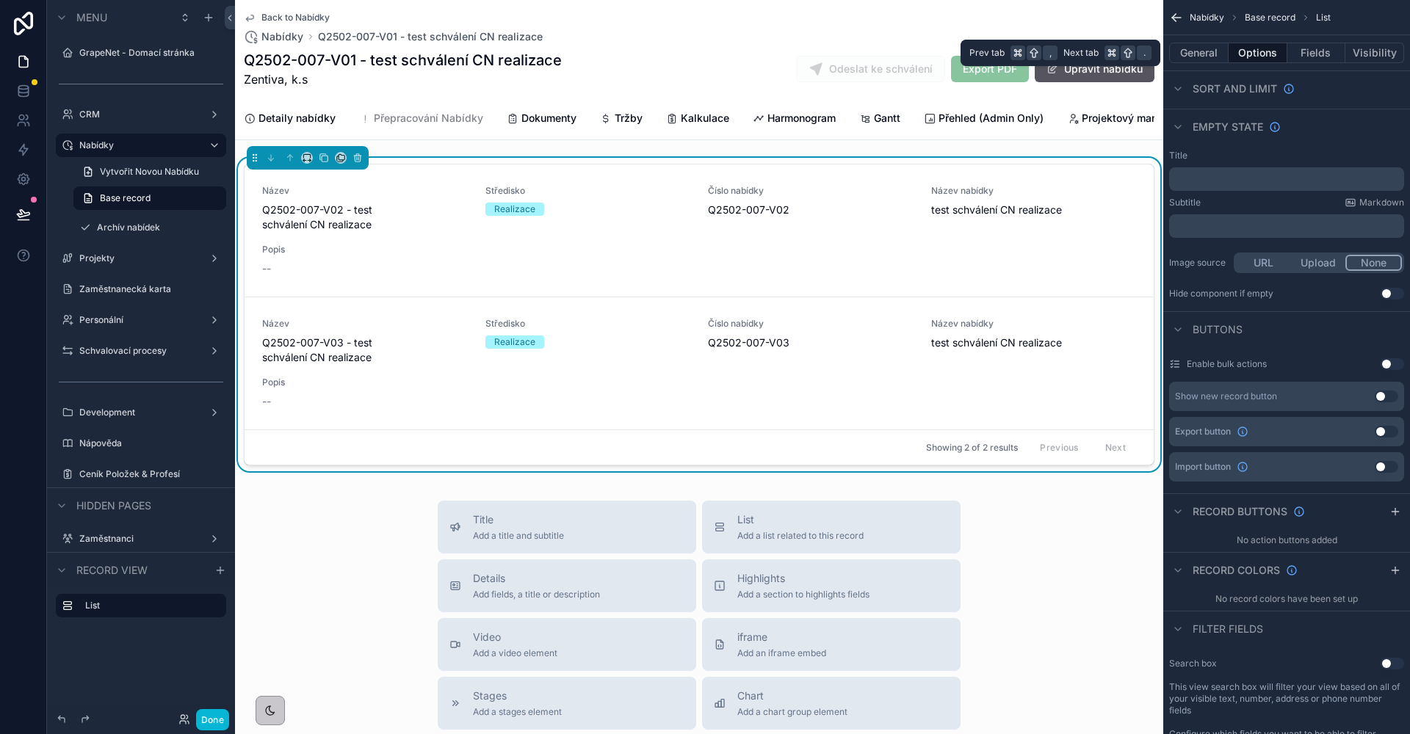
click at [1207, 65] on div "General Options Fields Visibility" at bounding box center [1286, 52] width 247 height 35
click at [1213, 60] on button "General" at bounding box center [1198, 53] width 59 height 21
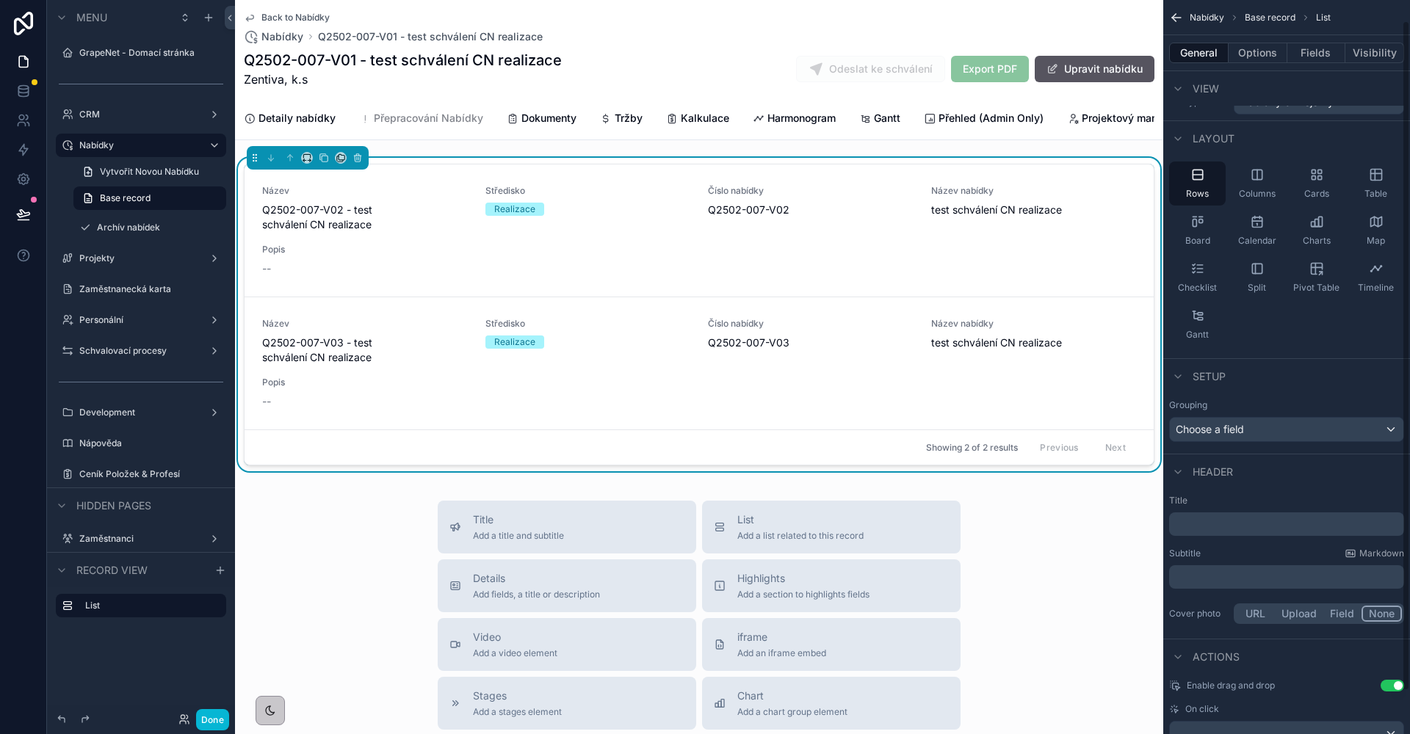
scroll to position [0, 0]
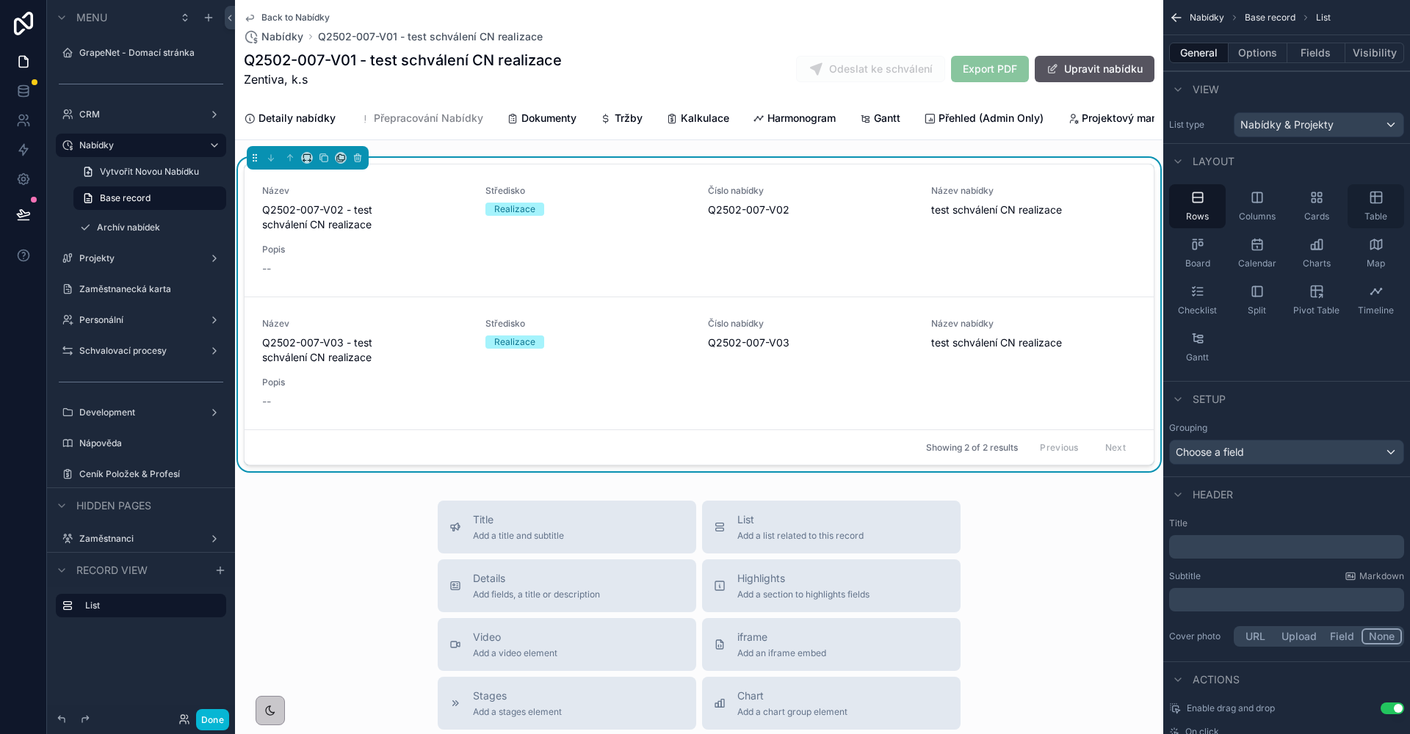
click at [1375, 194] on icon "scrollable content" at bounding box center [1375, 197] width 0 height 11
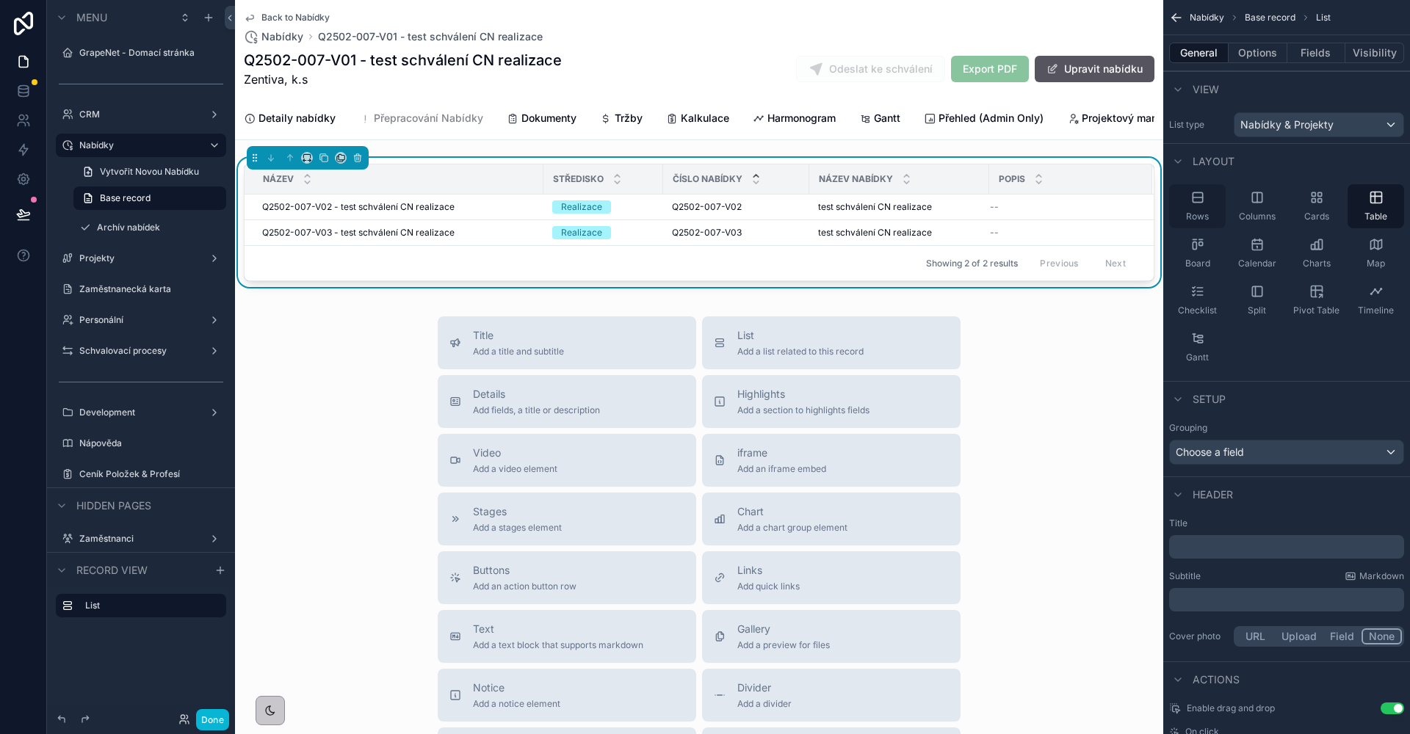
click at [1218, 208] on div "Rows" at bounding box center [1197, 206] width 57 height 44
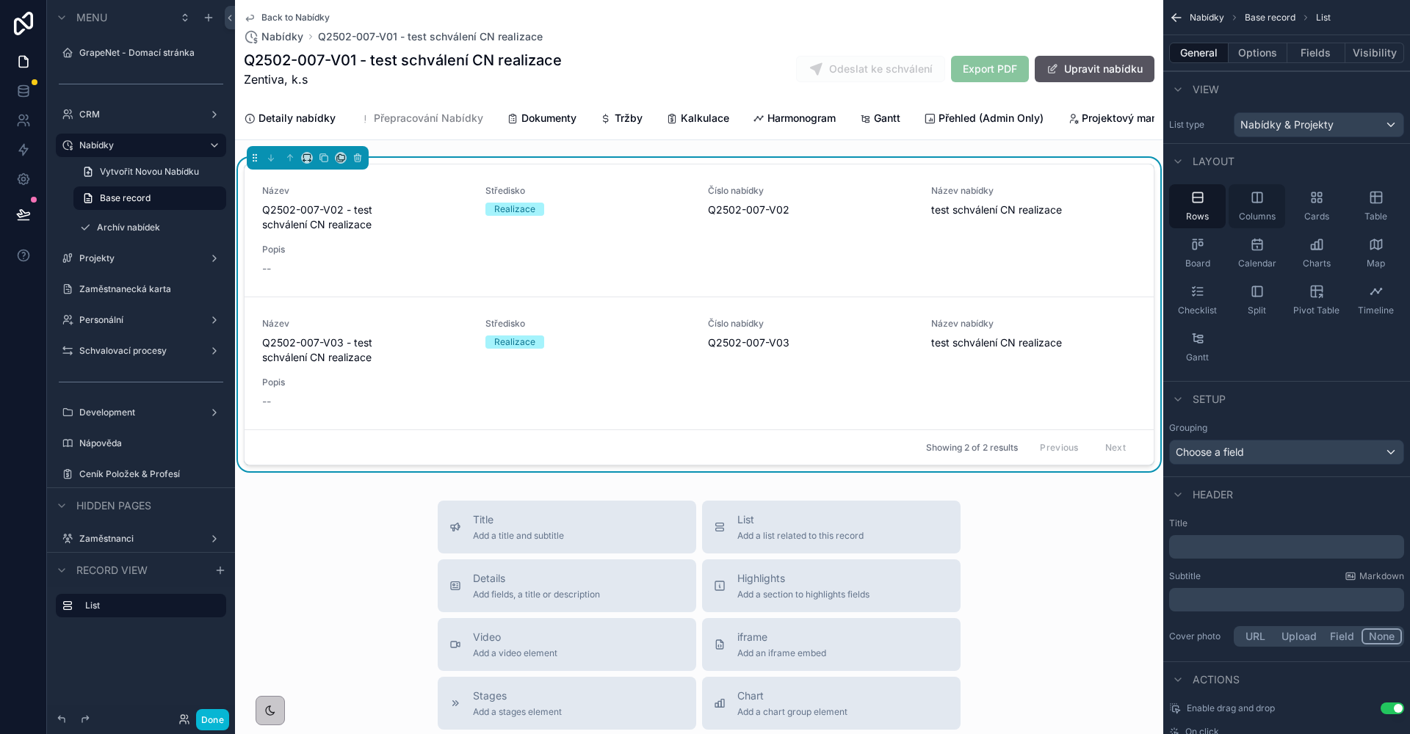
click at [1253, 215] on span "Columns" at bounding box center [1257, 217] width 37 height 12
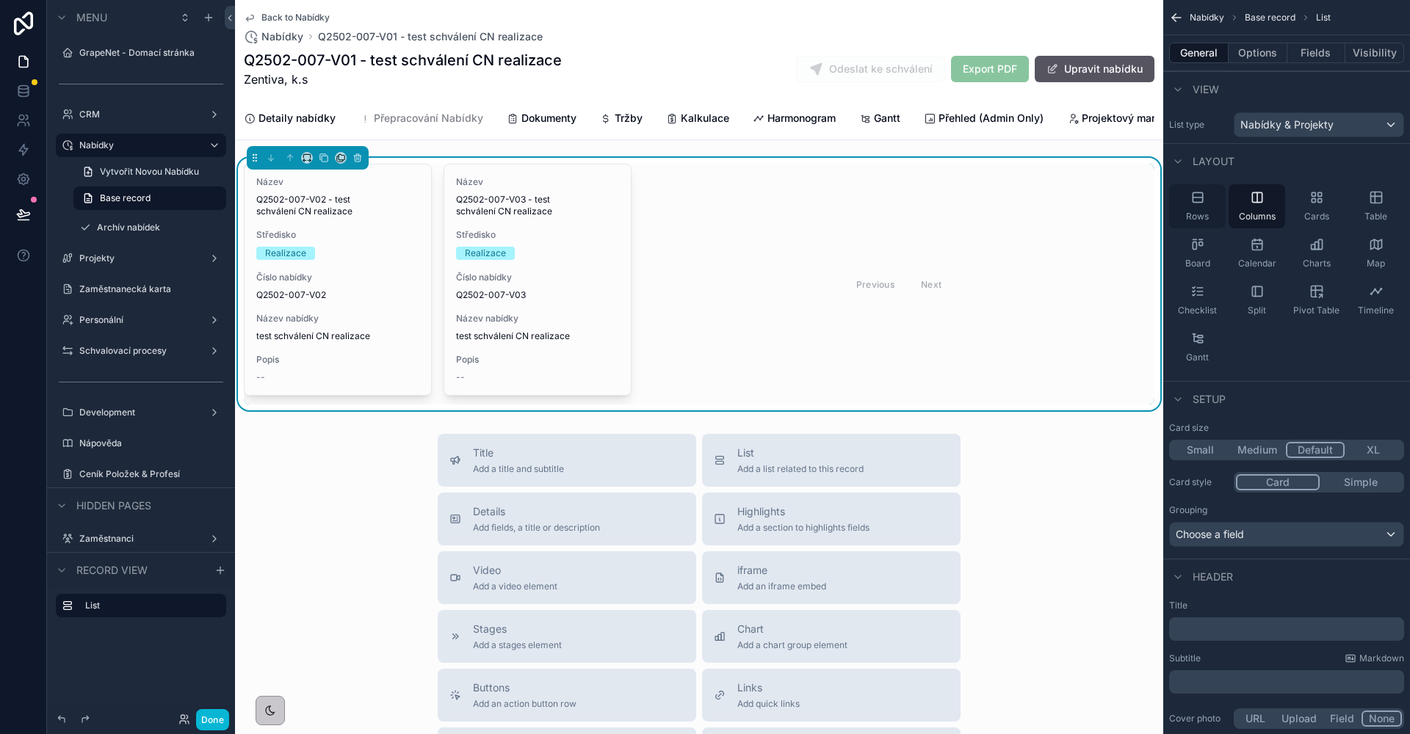
click at [1211, 213] on div "Rows" at bounding box center [1197, 206] width 57 height 44
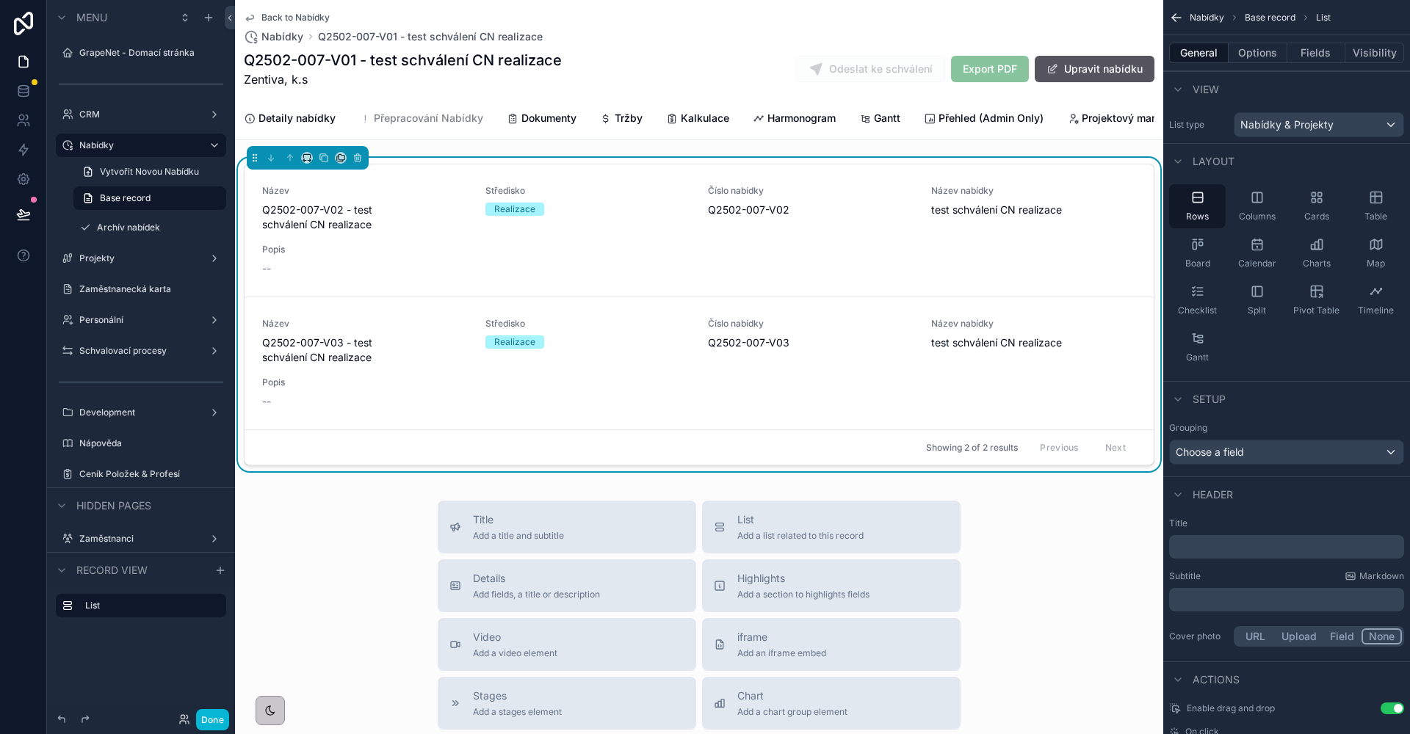
click at [1210, 55] on button "General" at bounding box center [1198, 53] width 59 height 21
click at [1270, 57] on button "Options" at bounding box center [1258, 53] width 59 height 21
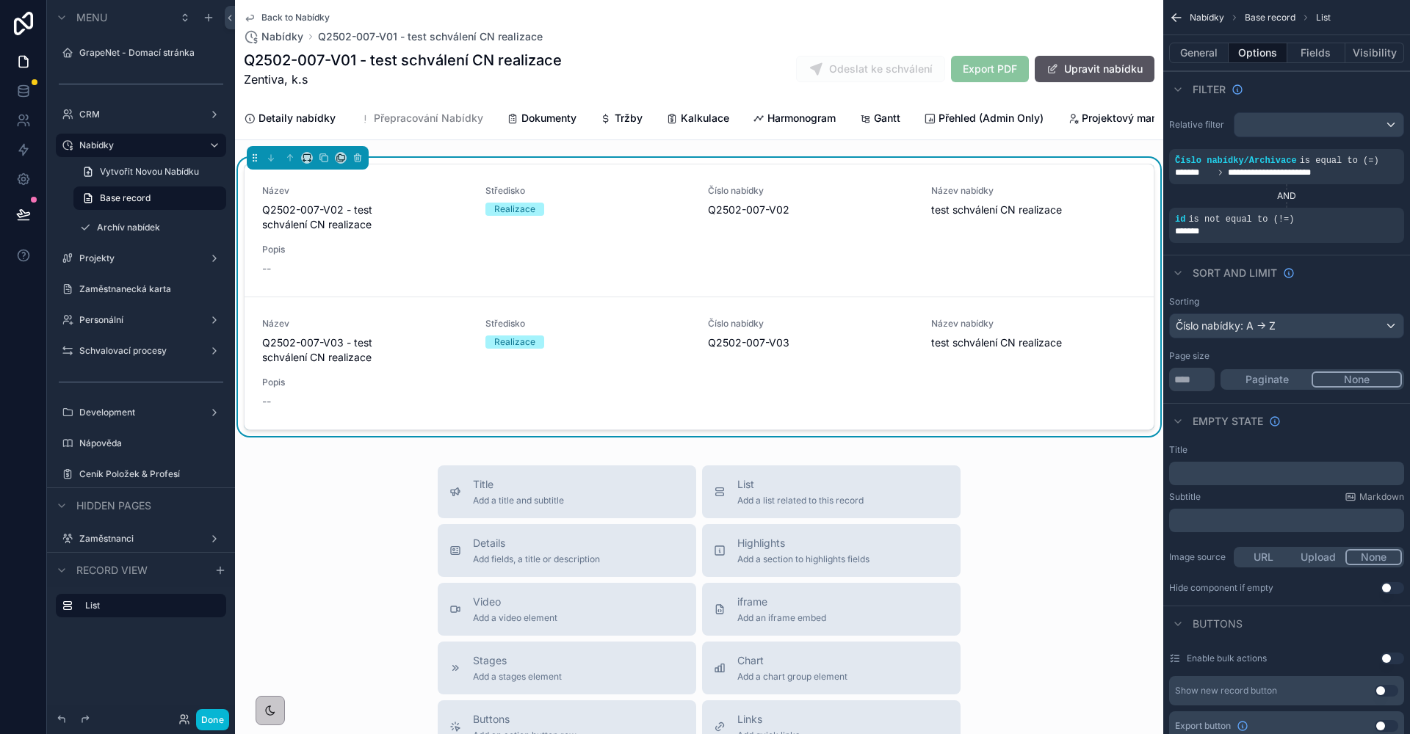
click at [1347, 376] on button "None" at bounding box center [1357, 380] width 90 height 16
click at [1204, 386] on input "**" at bounding box center [1192, 379] width 46 height 23
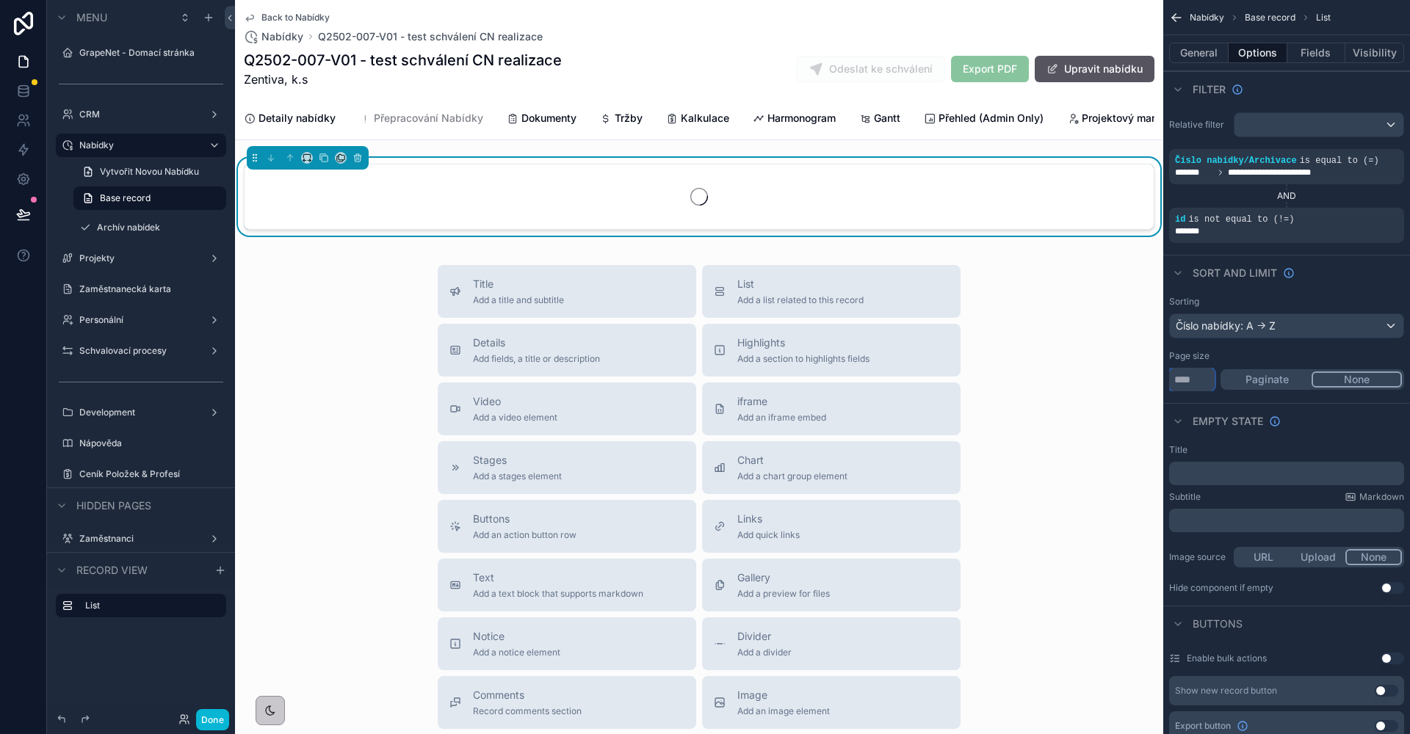
type input "***"
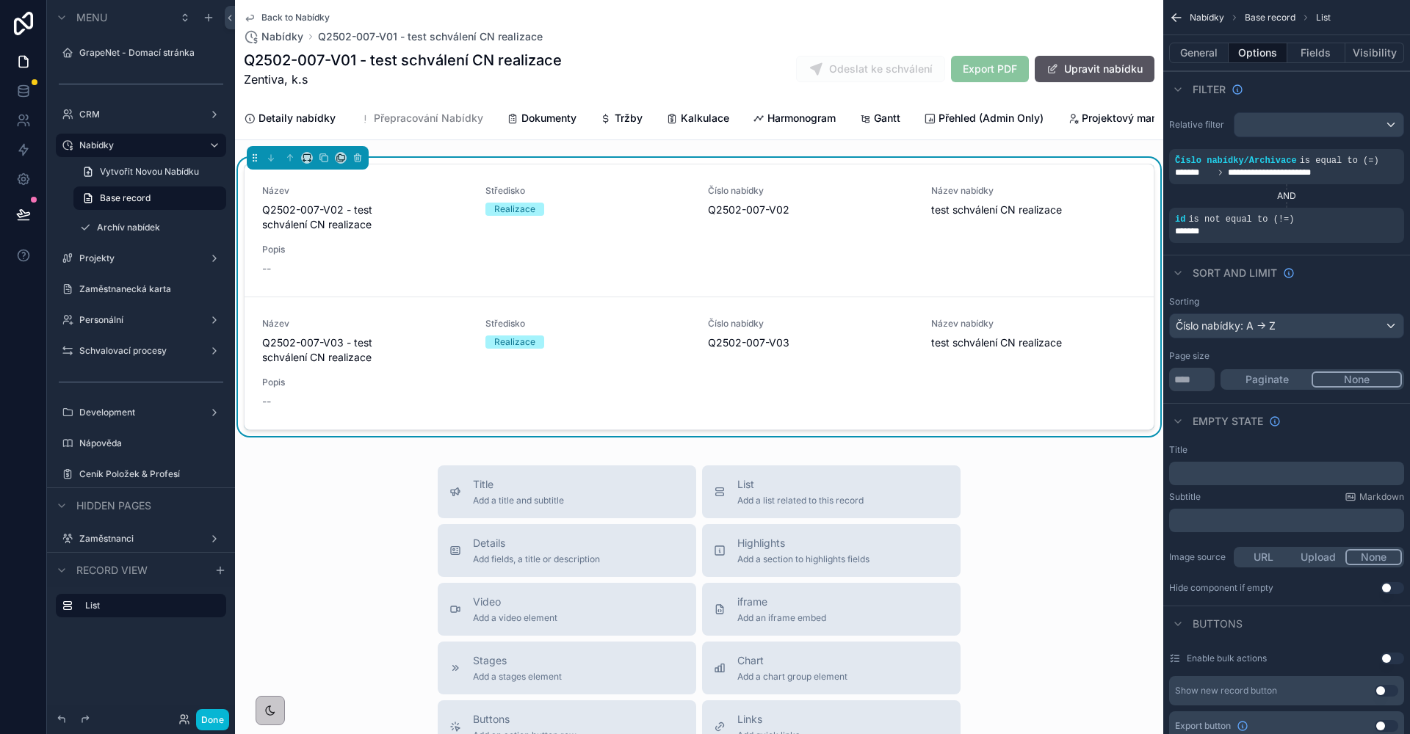
click at [1220, 363] on div "Page size *** Paginate None" at bounding box center [1286, 370] width 235 height 41
click at [1307, 48] on button "Fields" at bounding box center [1316, 53] width 59 height 21
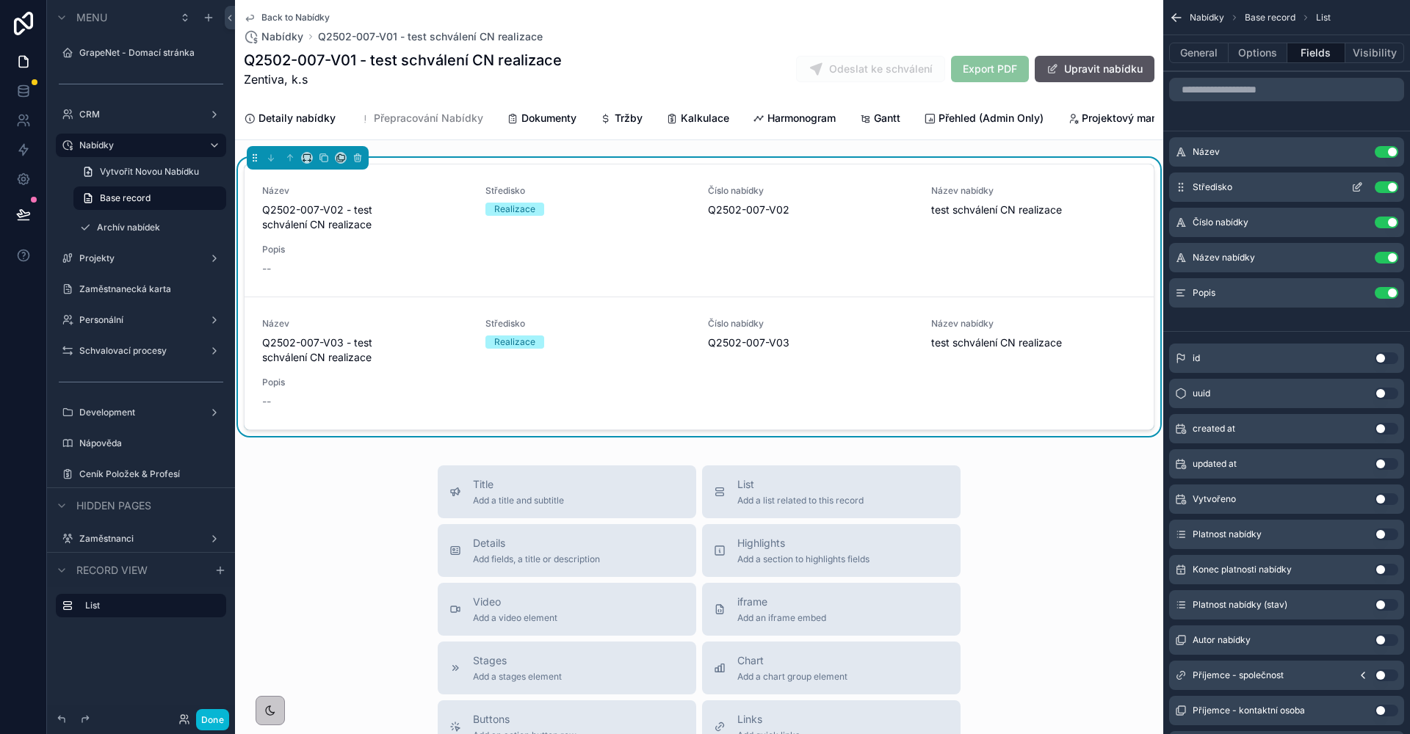
click at [1389, 188] on button "Use setting" at bounding box center [1386, 187] width 23 height 12
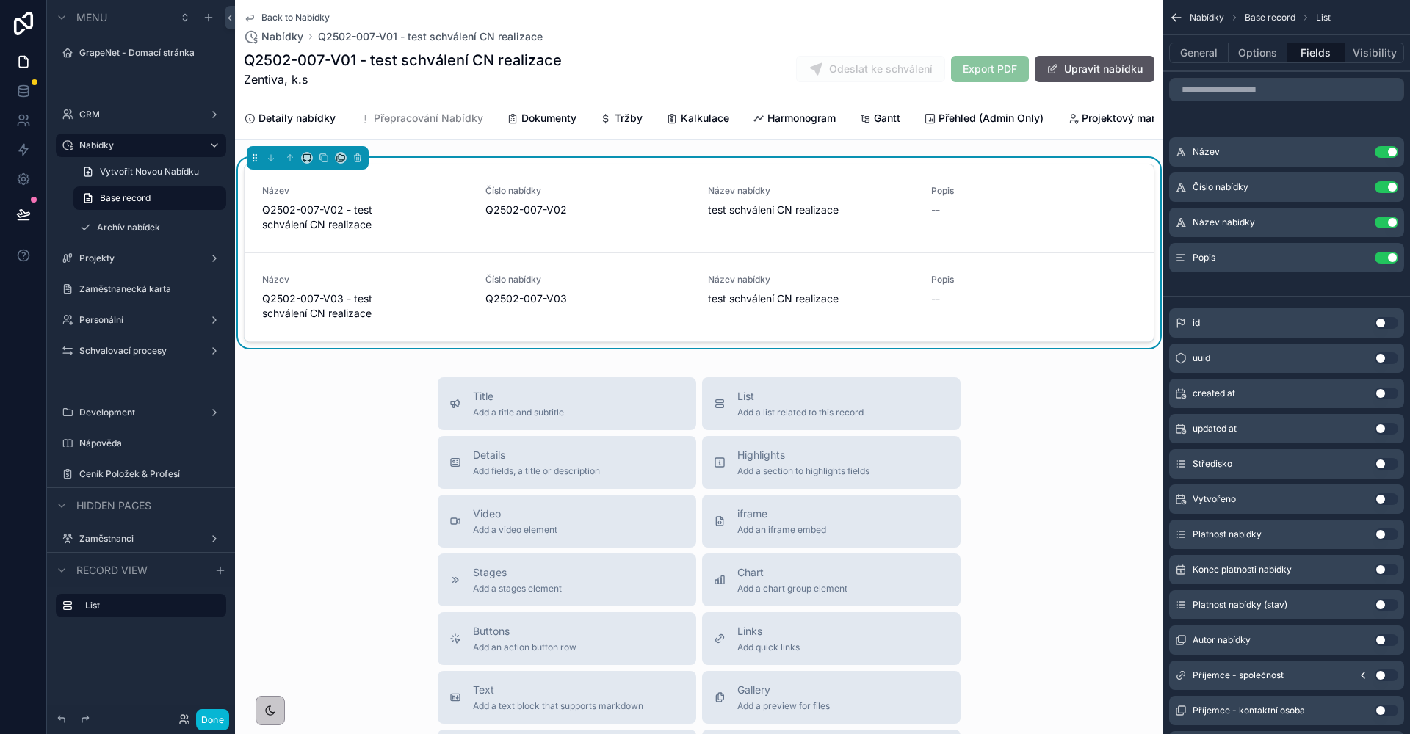
click at [1389, 188] on button "Use setting" at bounding box center [1386, 187] width 23 height 12
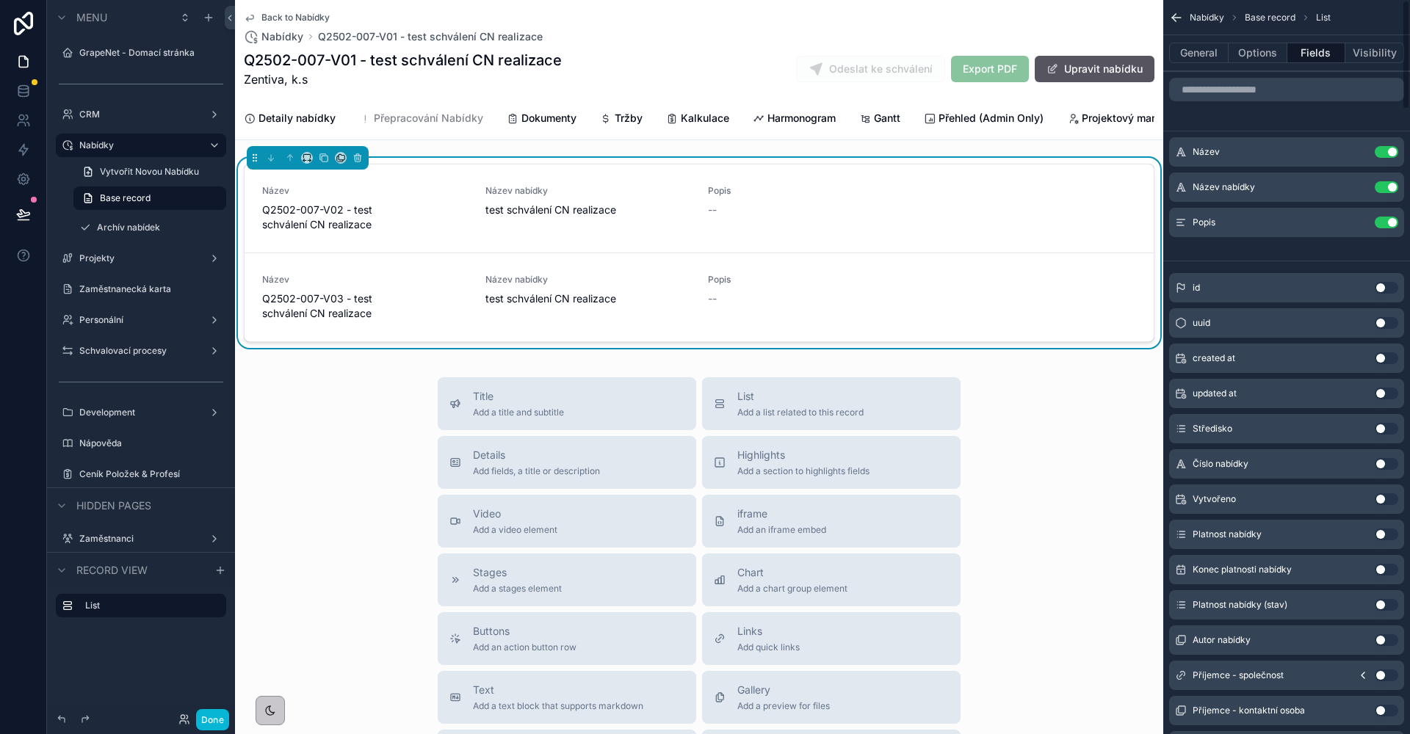
click at [1389, 188] on button "Use setting" at bounding box center [1386, 187] width 23 height 12
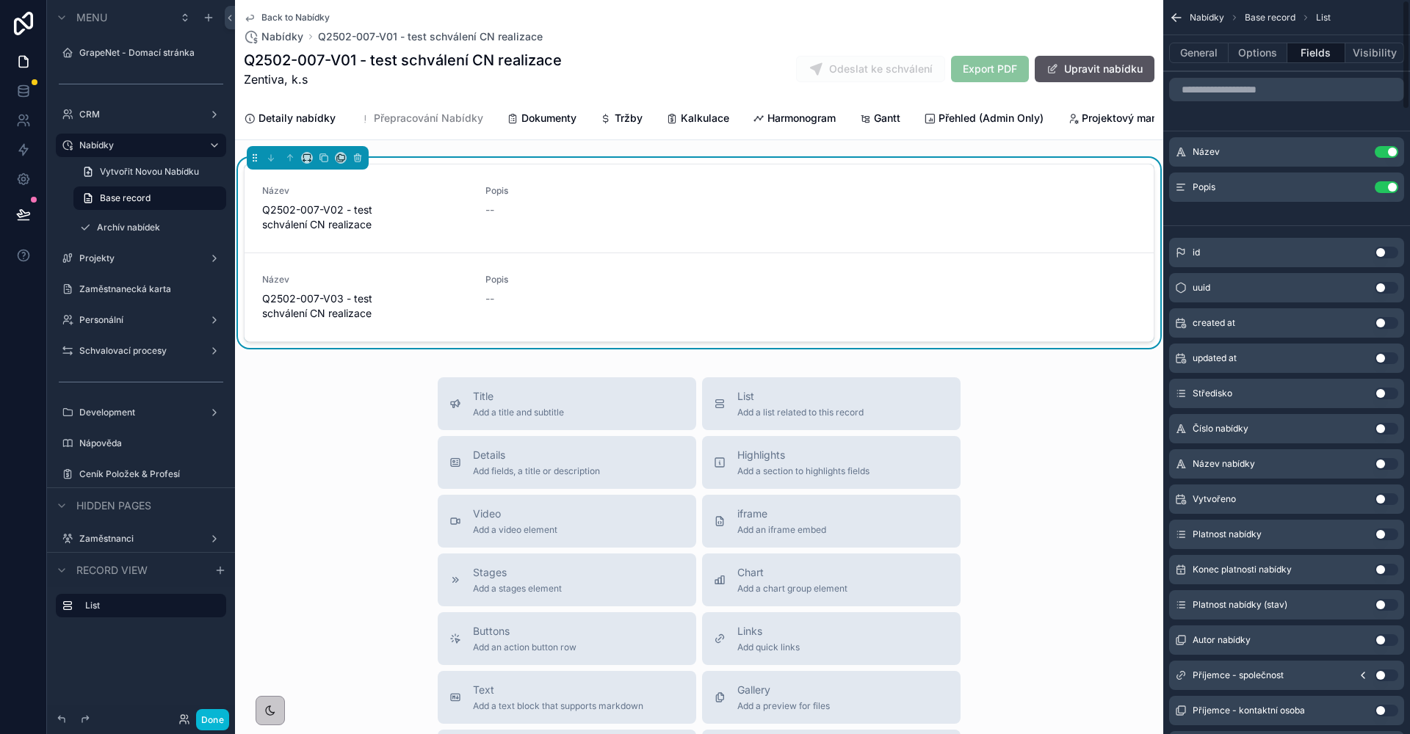
scroll to position [3, 0]
click at [1237, 88] on input "scrollable content" at bounding box center [1286, 87] width 235 height 23
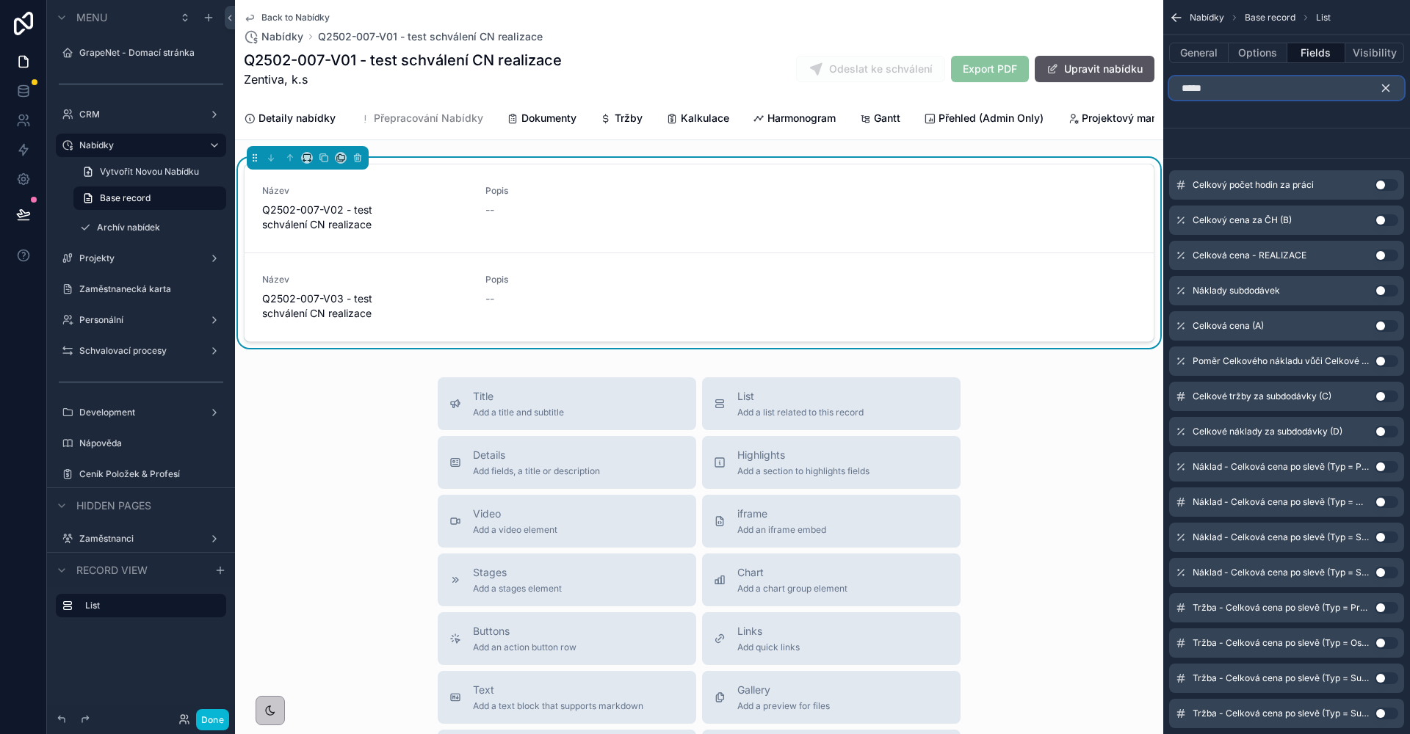
type input "*****"
click at [1385, 331] on button "Use setting" at bounding box center [1386, 326] width 23 height 12
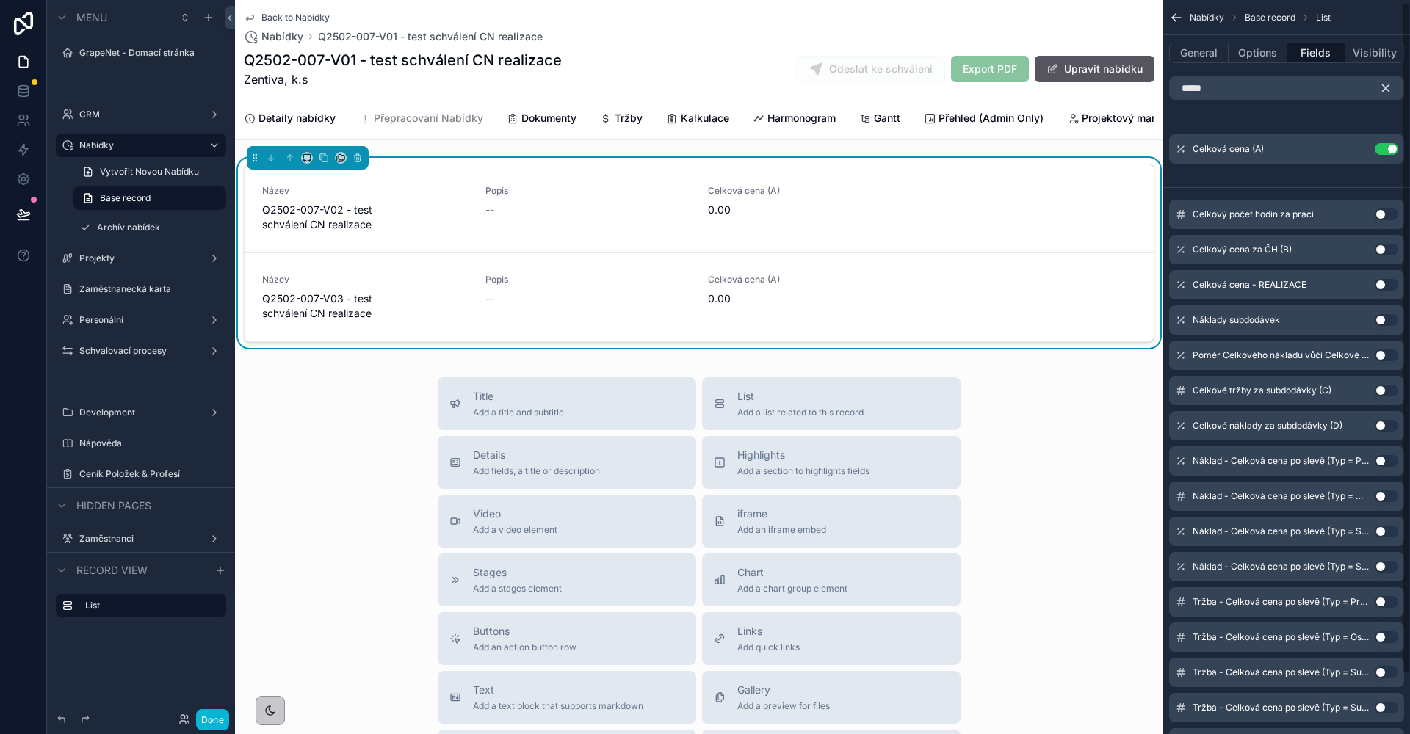
click at [1383, 92] on icon "scrollable content" at bounding box center [1385, 88] width 13 height 13
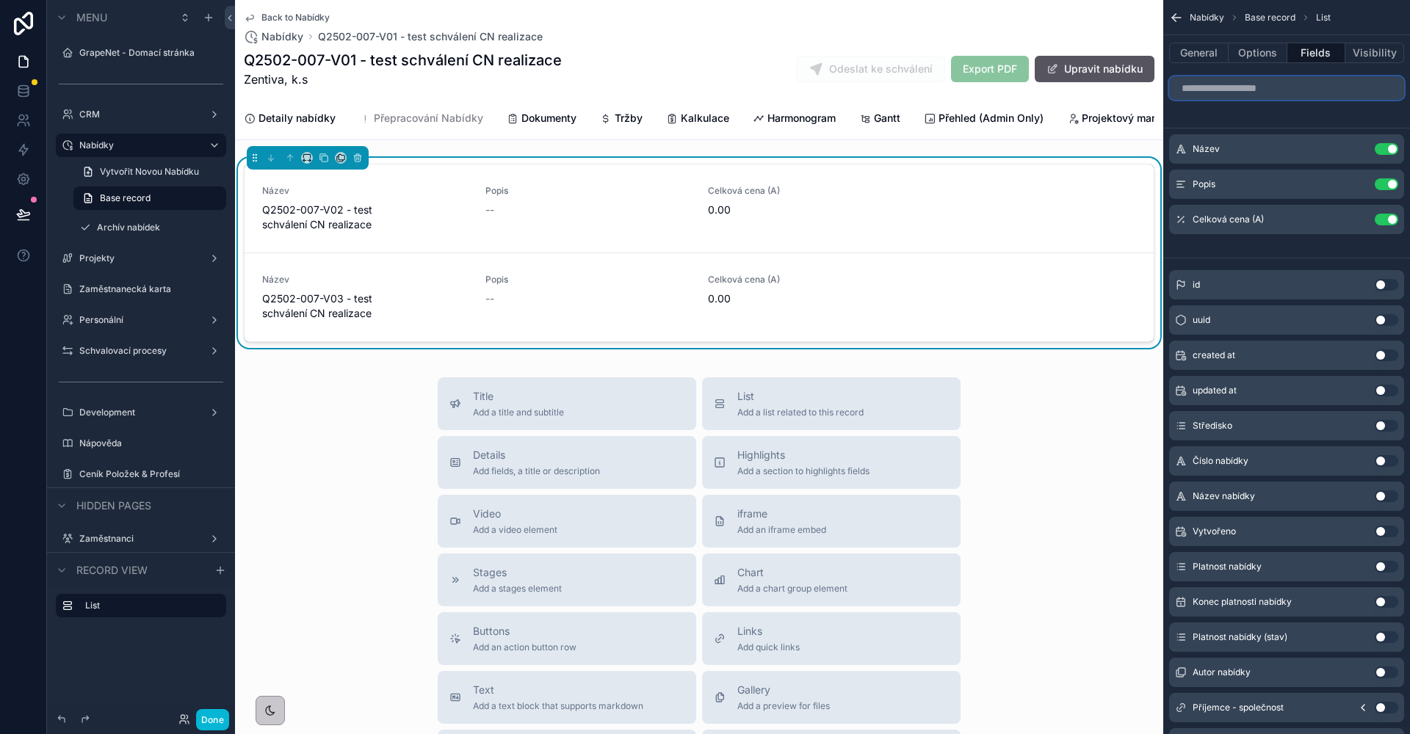
click at [1256, 87] on input "scrollable content" at bounding box center [1286, 87] width 235 height 23
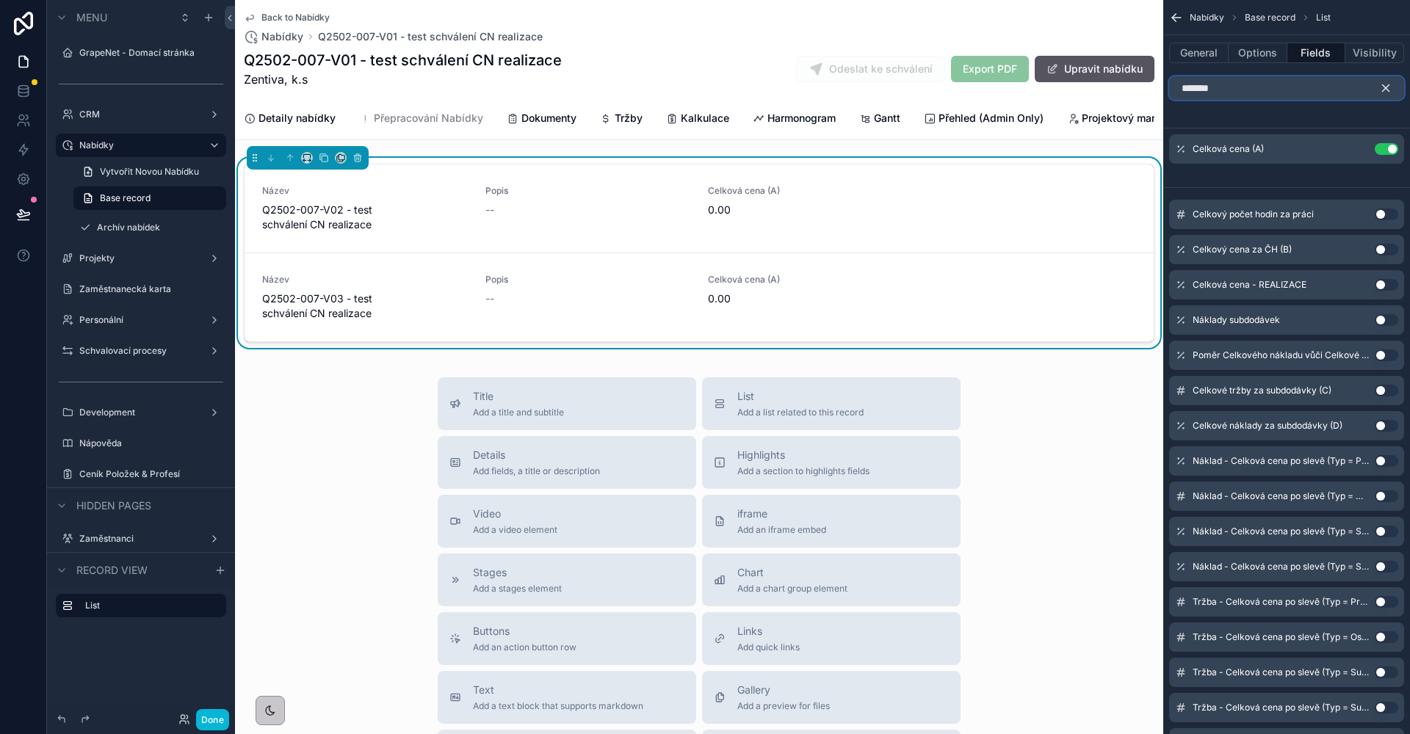
scroll to position [0, 0]
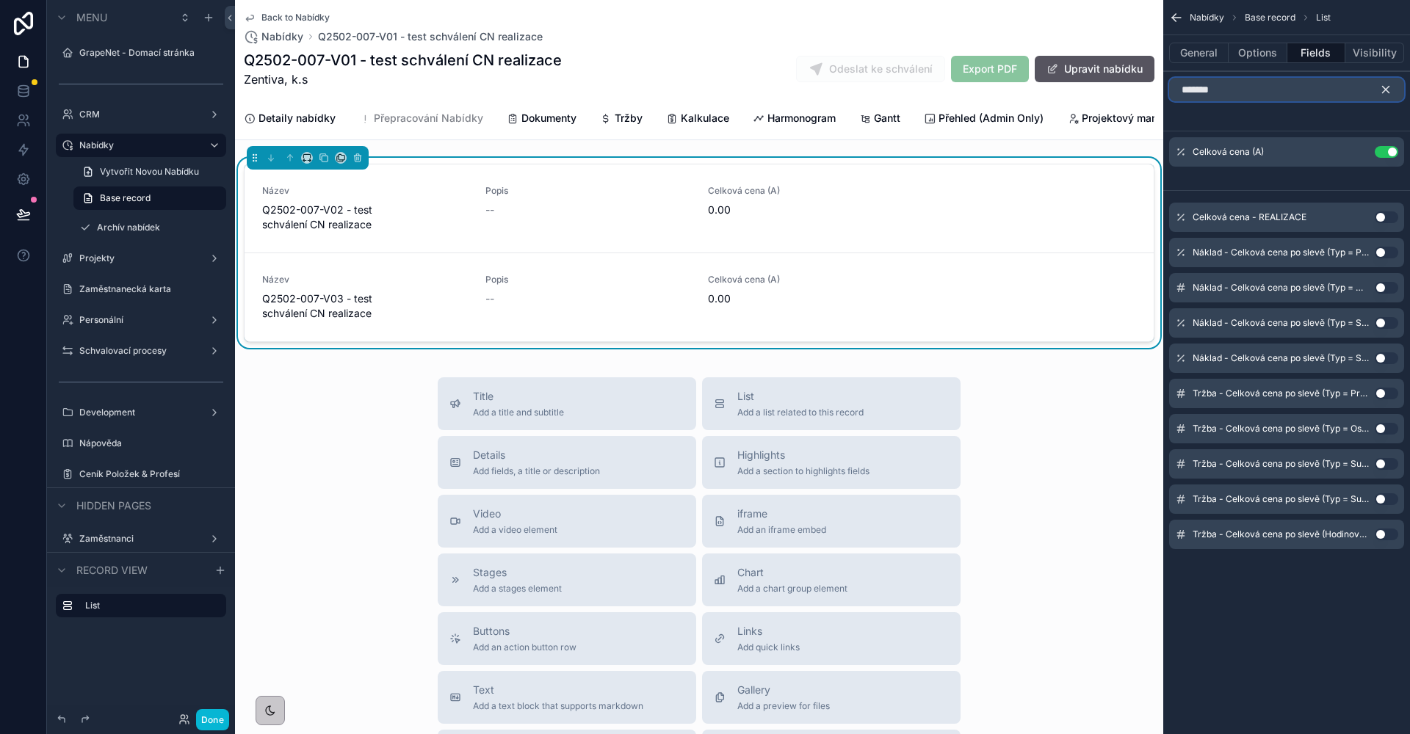
type input "*******"
click at [1384, 219] on button "Use setting" at bounding box center [1386, 217] width 23 height 12
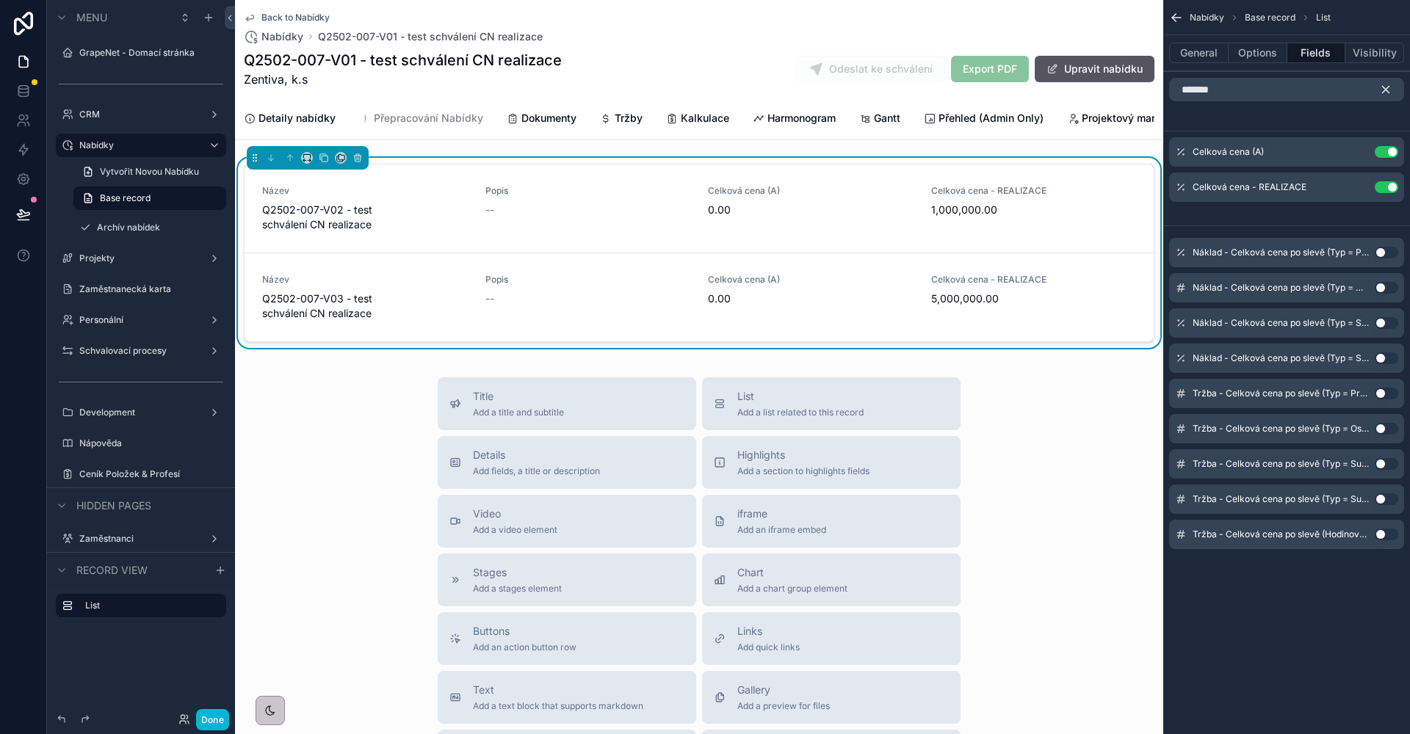
click at [1311, 126] on div "******* Celková cena (A) Use setting Celková cena - REALIZACE Use setting Nákla…" at bounding box center [1286, 319] width 247 height 495
click at [1381, 90] on icon "scrollable content" at bounding box center [1385, 89] width 13 height 13
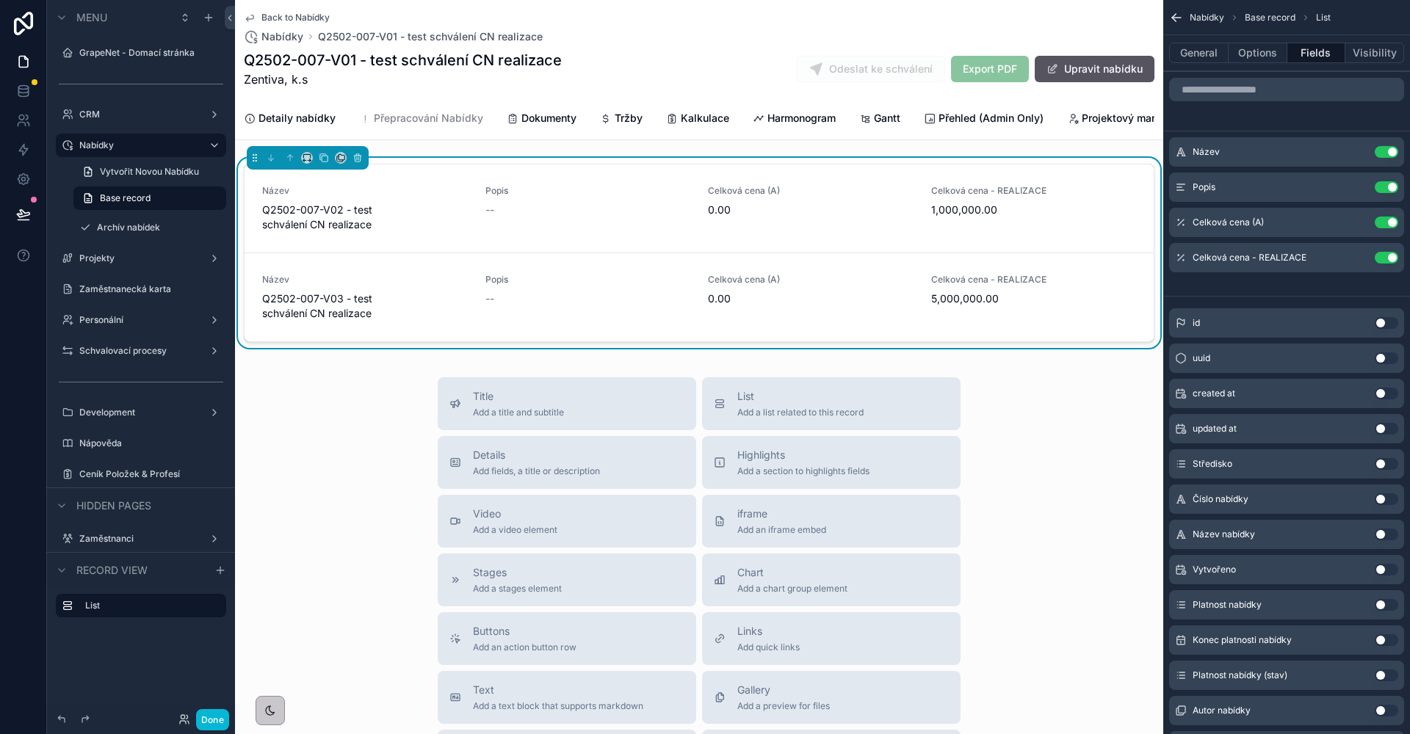
click at [1359, 222] on icon "scrollable content" at bounding box center [1357, 223] width 12 height 12
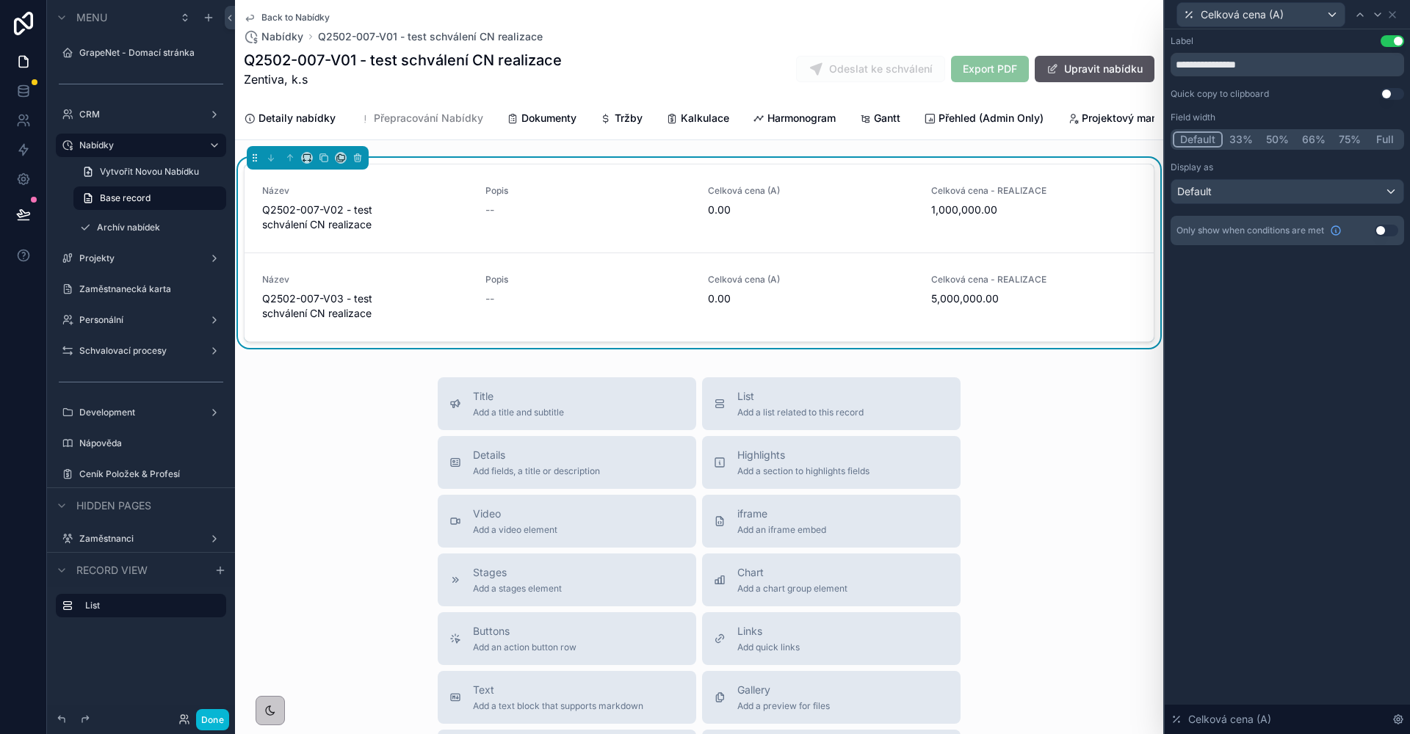
click at [1387, 231] on button "Use setting" at bounding box center [1386, 231] width 23 height 12
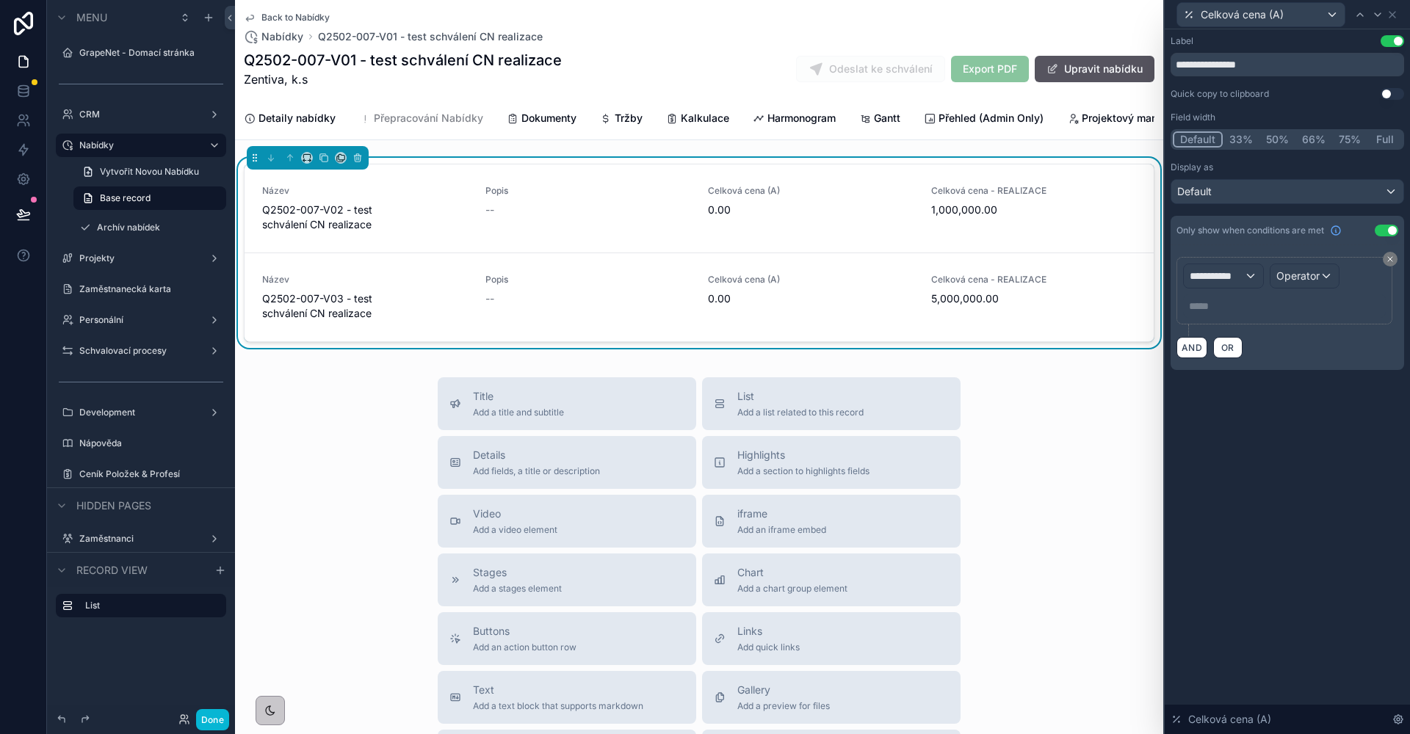
click at [1218, 275] on span "**********" at bounding box center [1217, 276] width 54 height 15
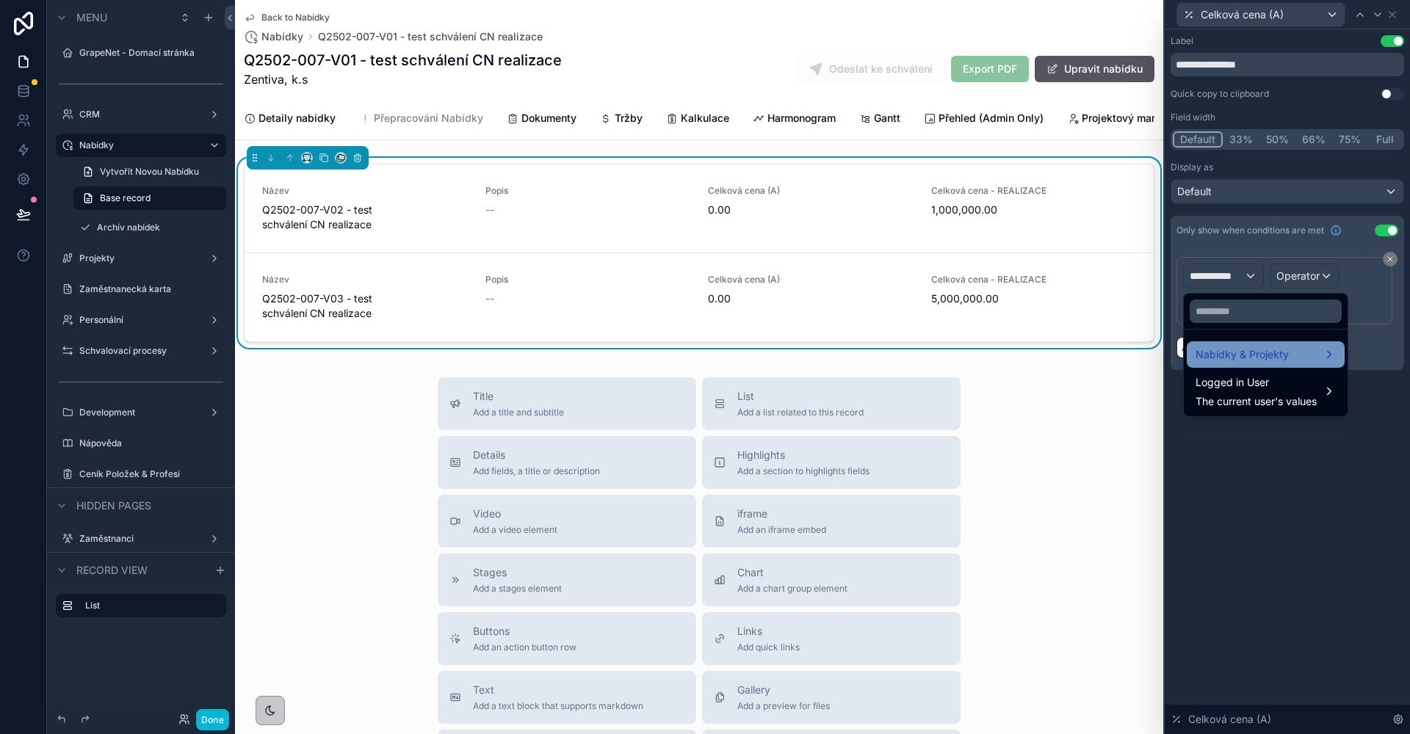
click at [1260, 356] on span "Nabídky & Projekty" at bounding box center [1241, 355] width 93 height 18
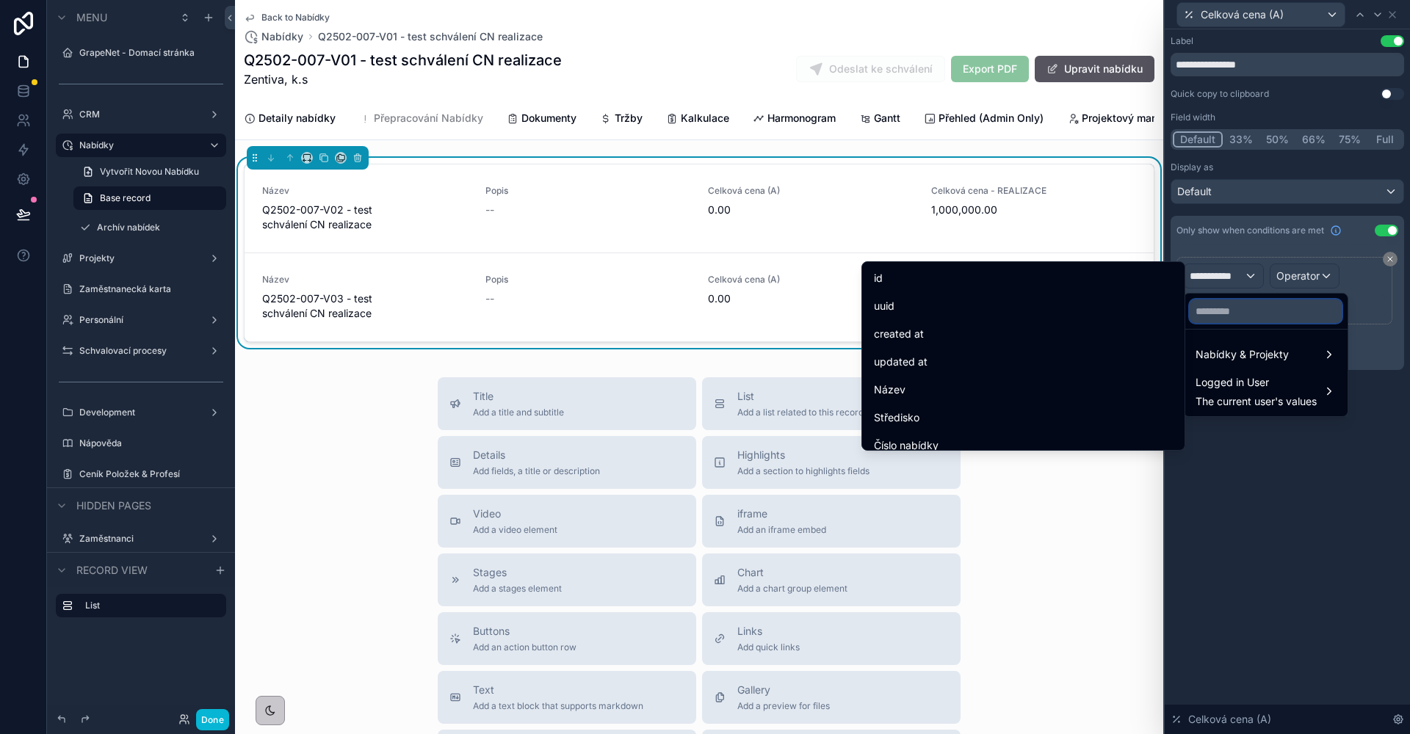
click at [1234, 307] on input "text" at bounding box center [1266, 311] width 152 height 23
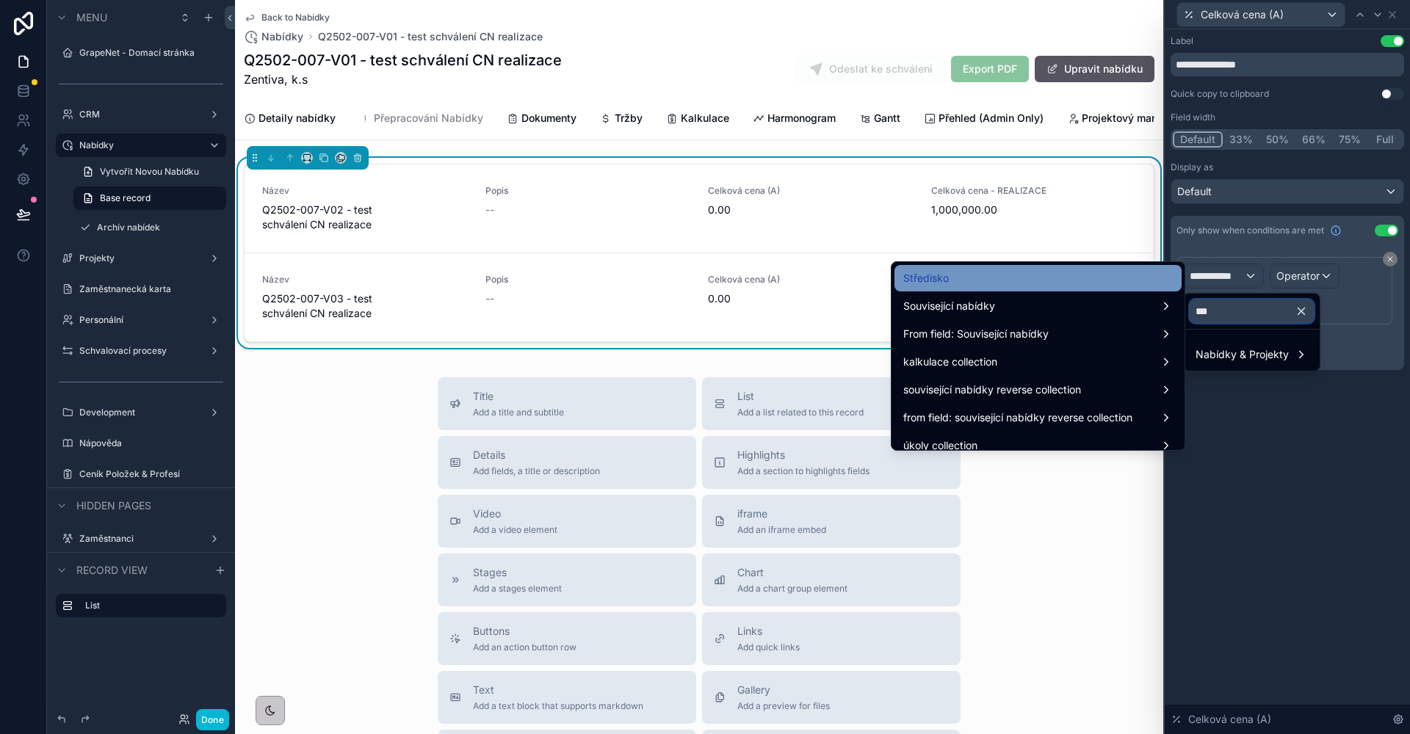
type input "***"
click at [1007, 282] on div "Středisko" at bounding box center [1037, 278] width 269 height 18
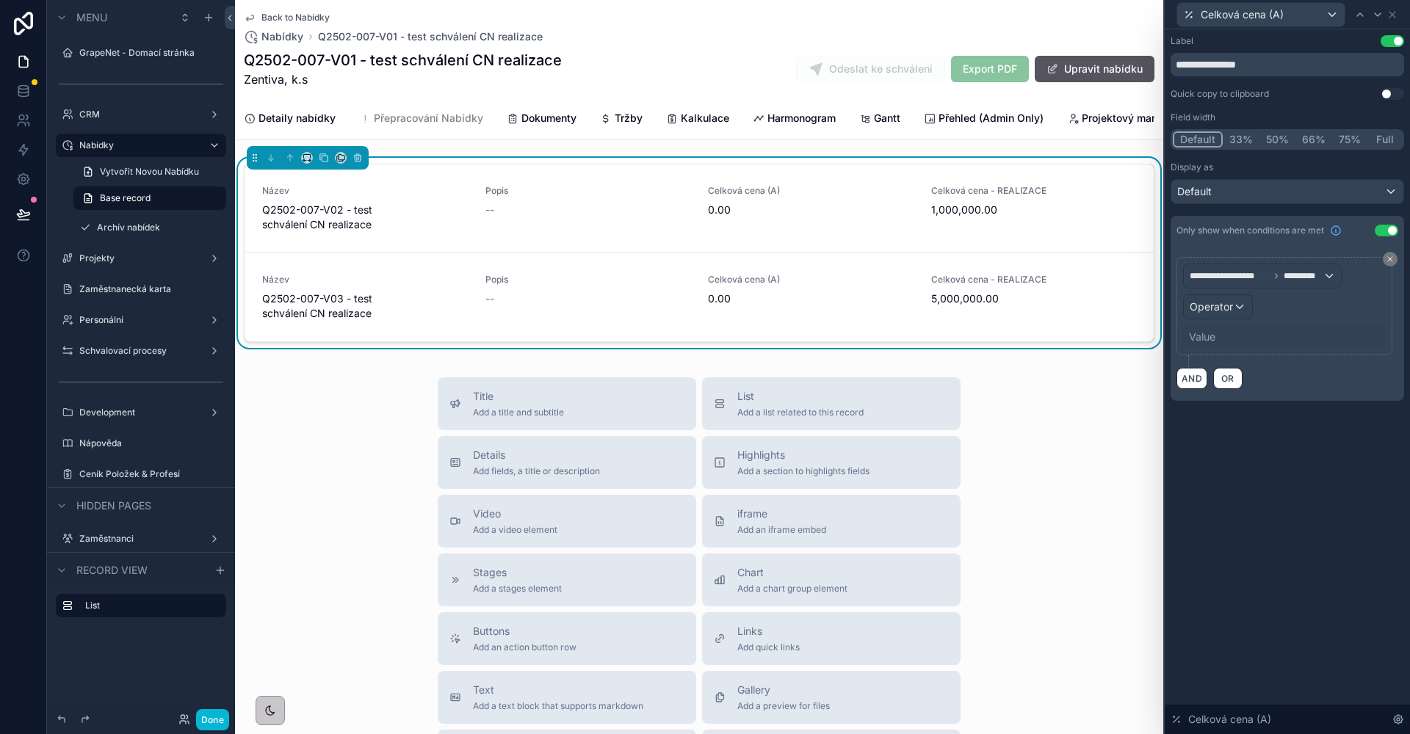
click at [1220, 308] on span "Operator" at bounding box center [1211, 306] width 43 height 12
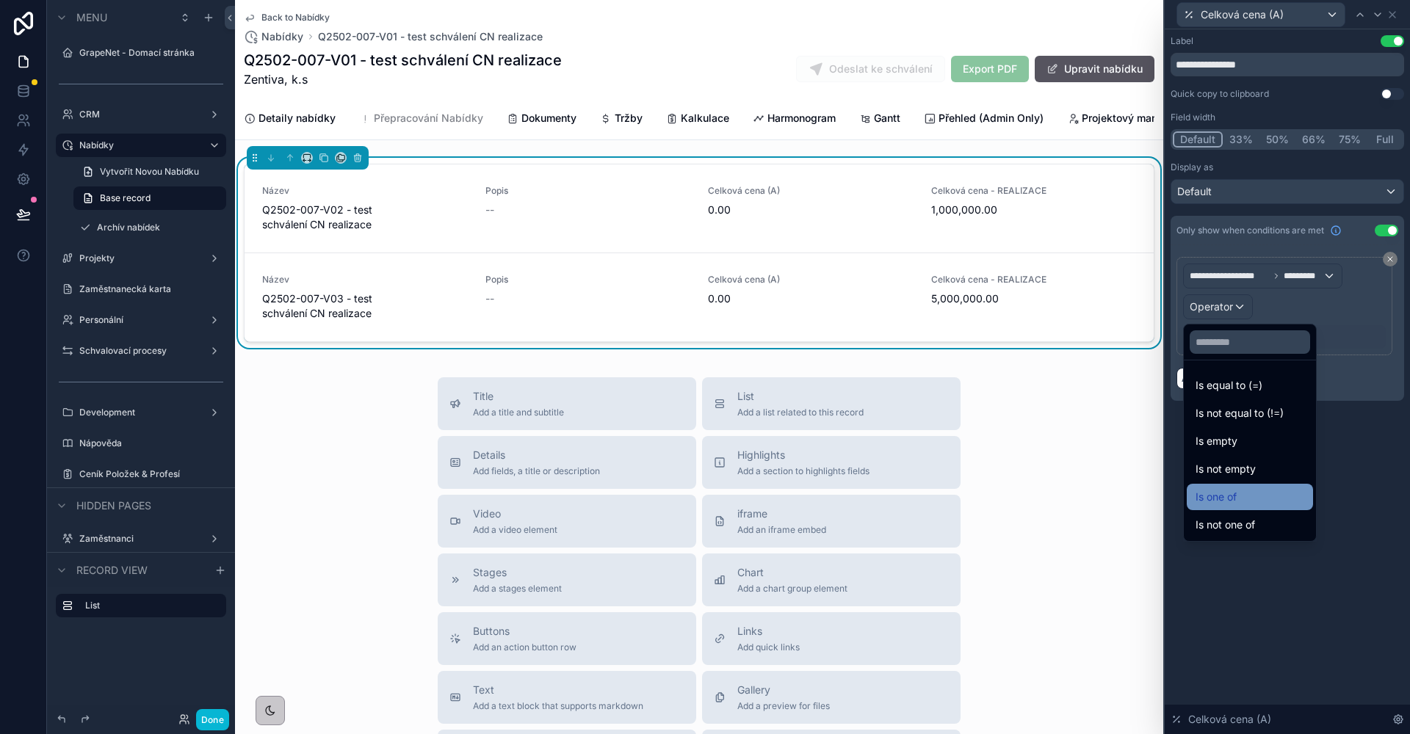
click at [1247, 493] on div "Is one of" at bounding box center [1249, 497] width 109 height 18
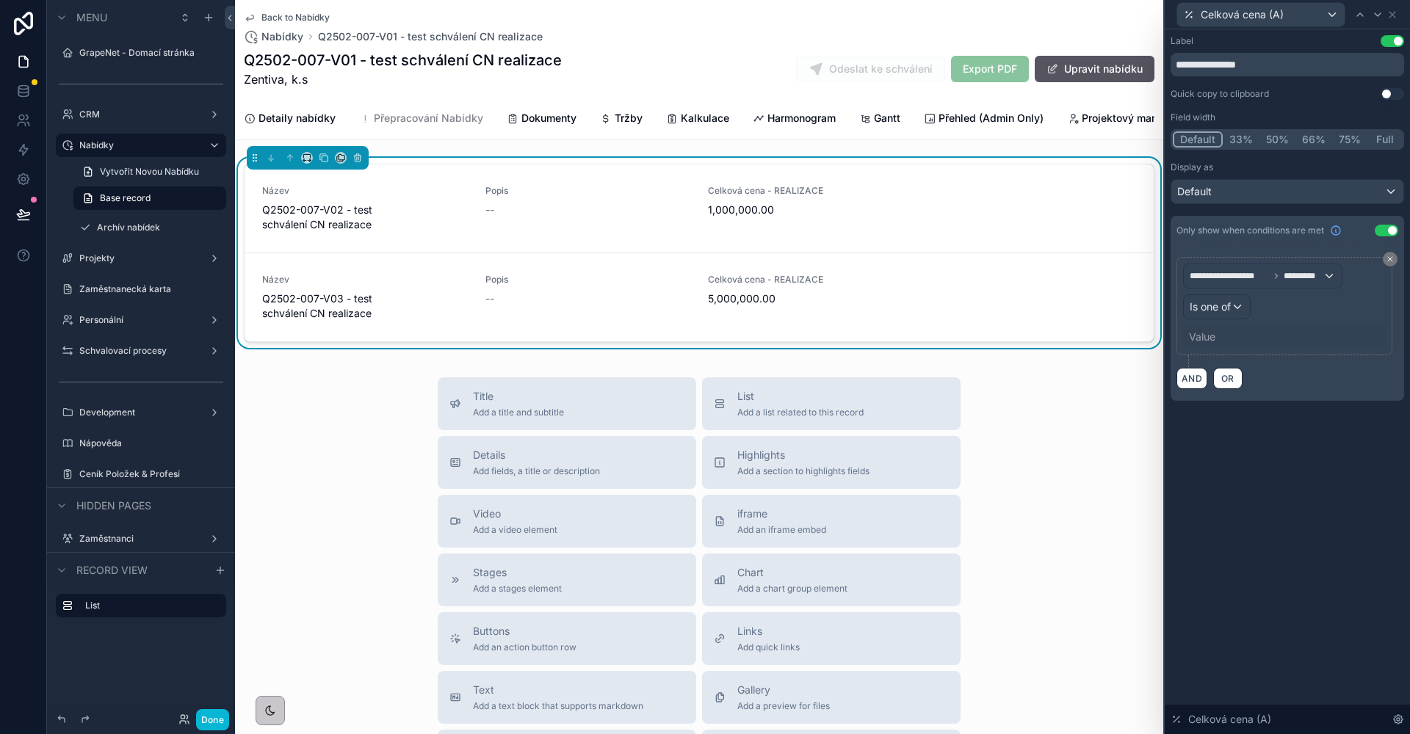
click at [1215, 339] on div "Value" at bounding box center [1202, 337] width 26 height 15
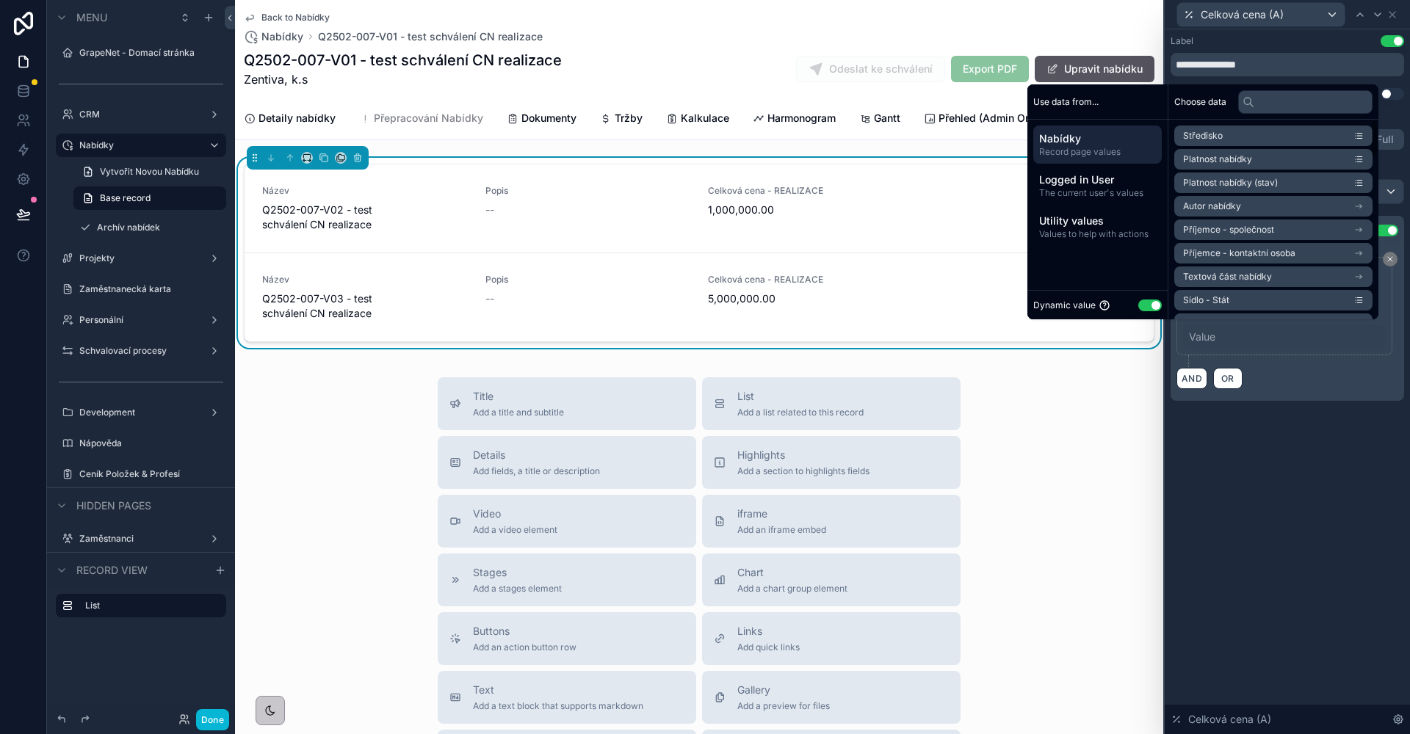
click at [1140, 301] on button "Use setting" at bounding box center [1149, 306] width 23 height 12
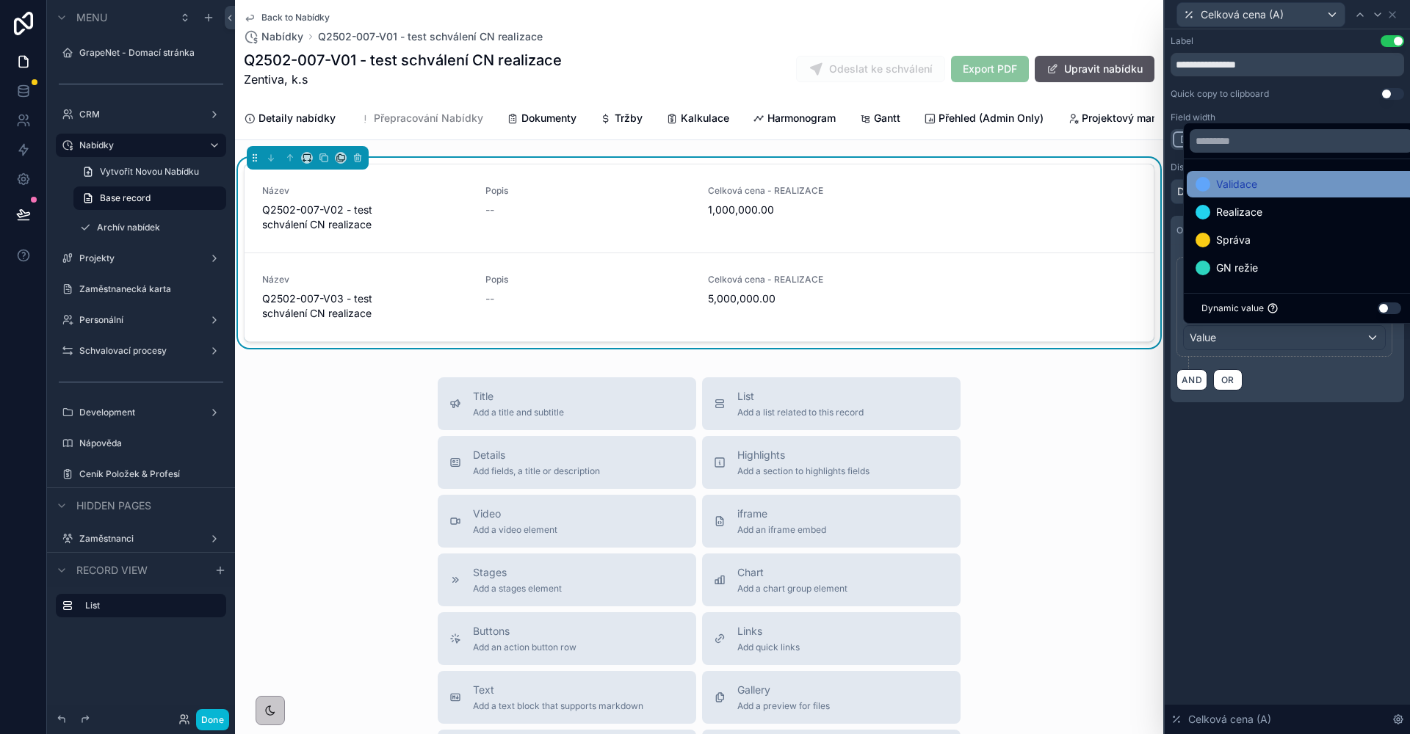
click at [1242, 180] on span "Validace" at bounding box center [1236, 185] width 41 height 18
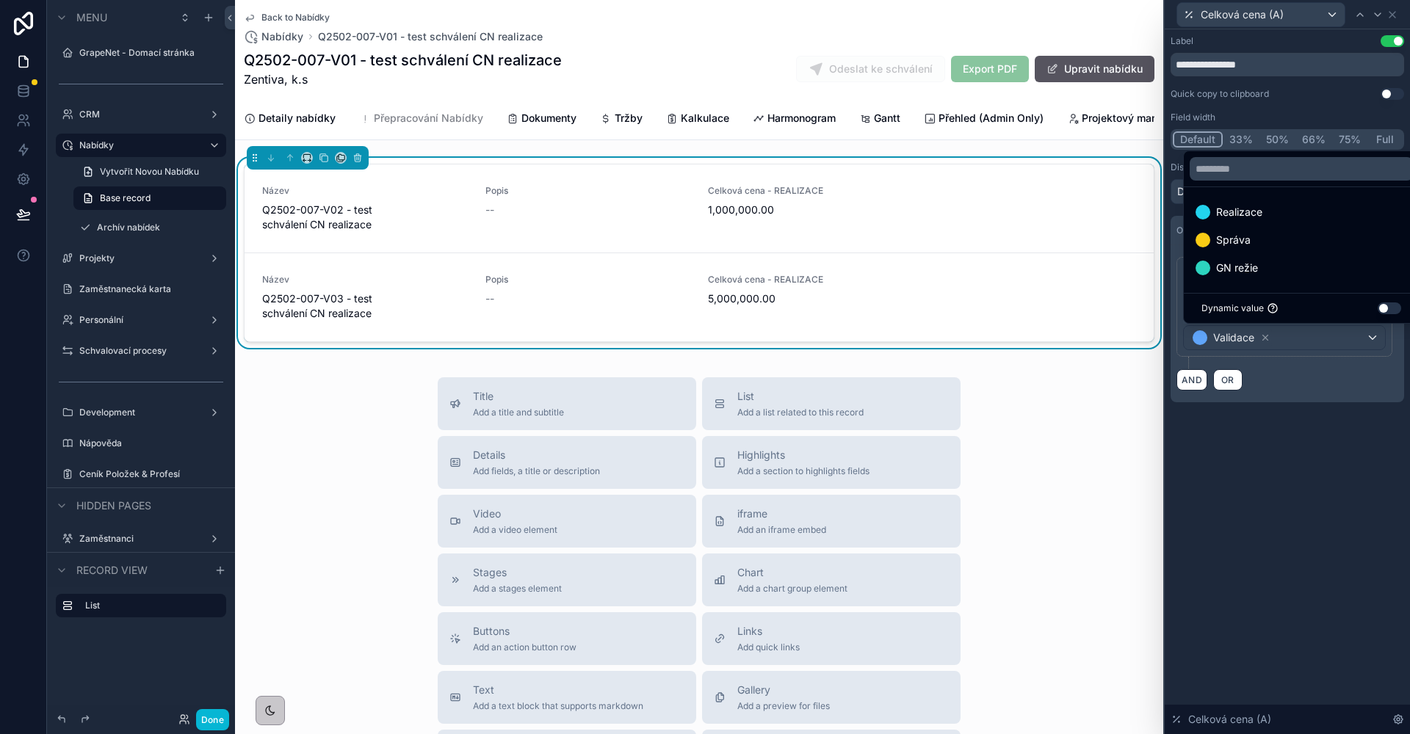
click at [1244, 236] on span "Správa" at bounding box center [1233, 240] width 35 height 18
click at [1303, 369] on div "AND OR" at bounding box center [1287, 380] width 222 height 22
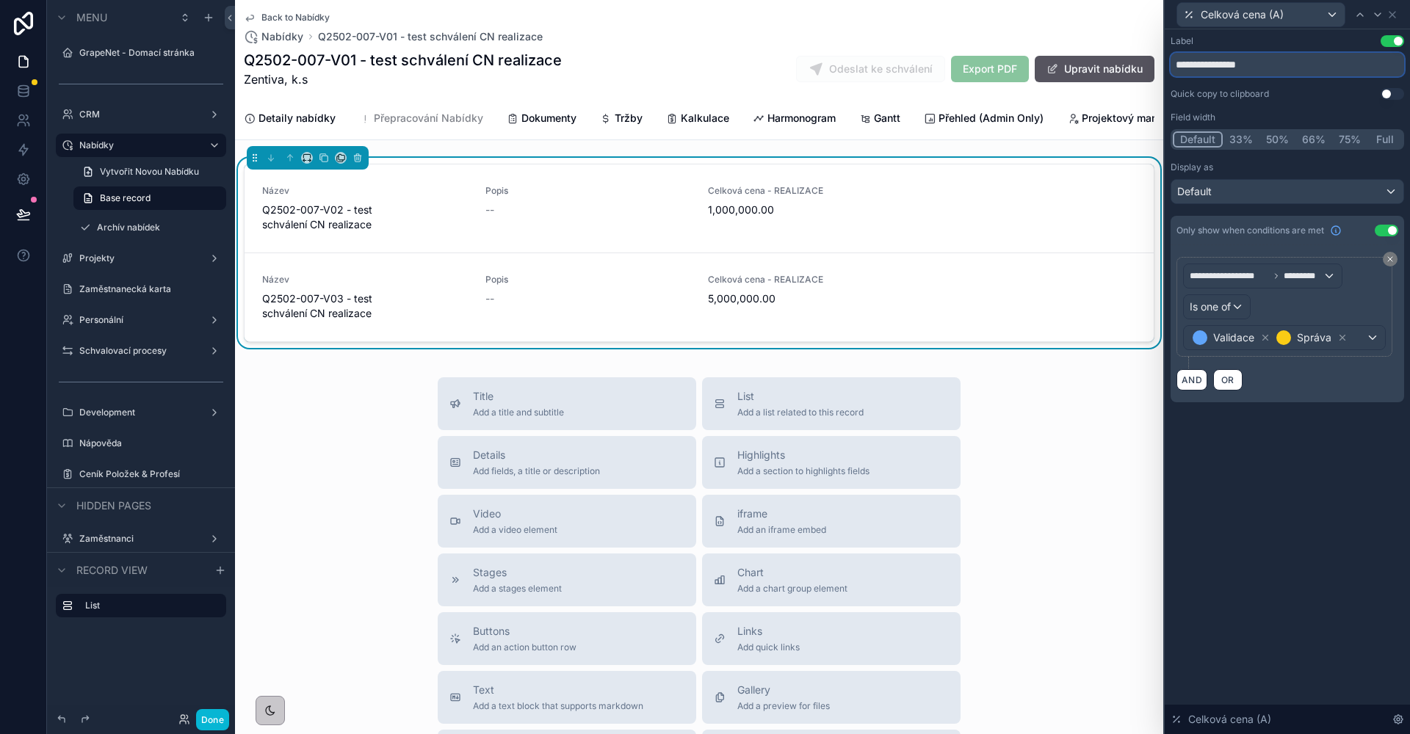
drag, startPoint x: 1284, startPoint y: 68, endPoint x: 1246, endPoint y: 64, distance: 37.6
click at [1246, 64] on input "**********" at bounding box center [1288, 64] width 234 height 23
type input "**********"
click at [1376, 13] on icon at bounding box center [1378, 15] width 12 height 12
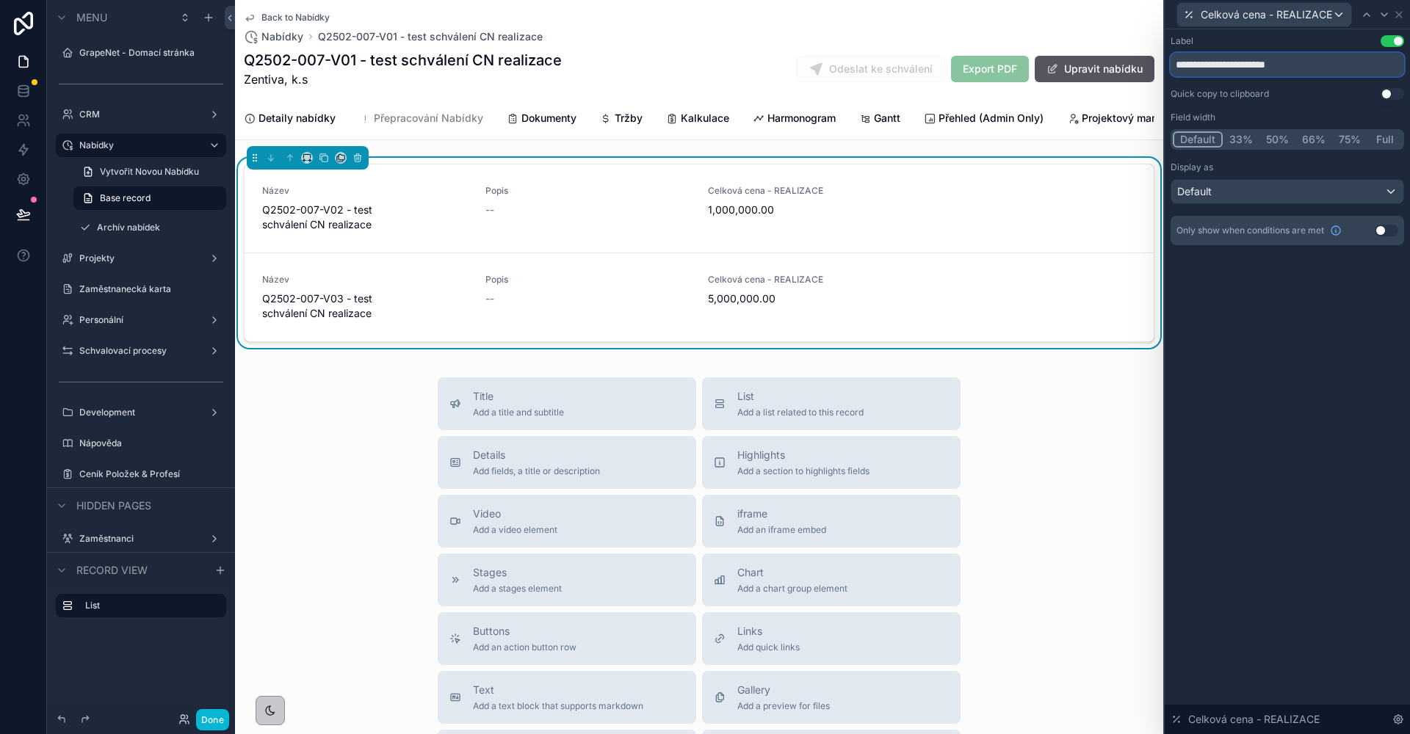
drag, startPoint x: 1326, startPoint y: 68, endPoint x: 1245, endPoint y: 68, distance: 81.5
click at [1245, 68] on input "**********" at bounding box center [1288, 64] width 234 height 23
type input "**********"
click at [1386, 225] on button "Use setting" at bounding box center [1386, 231] width 23 height 12
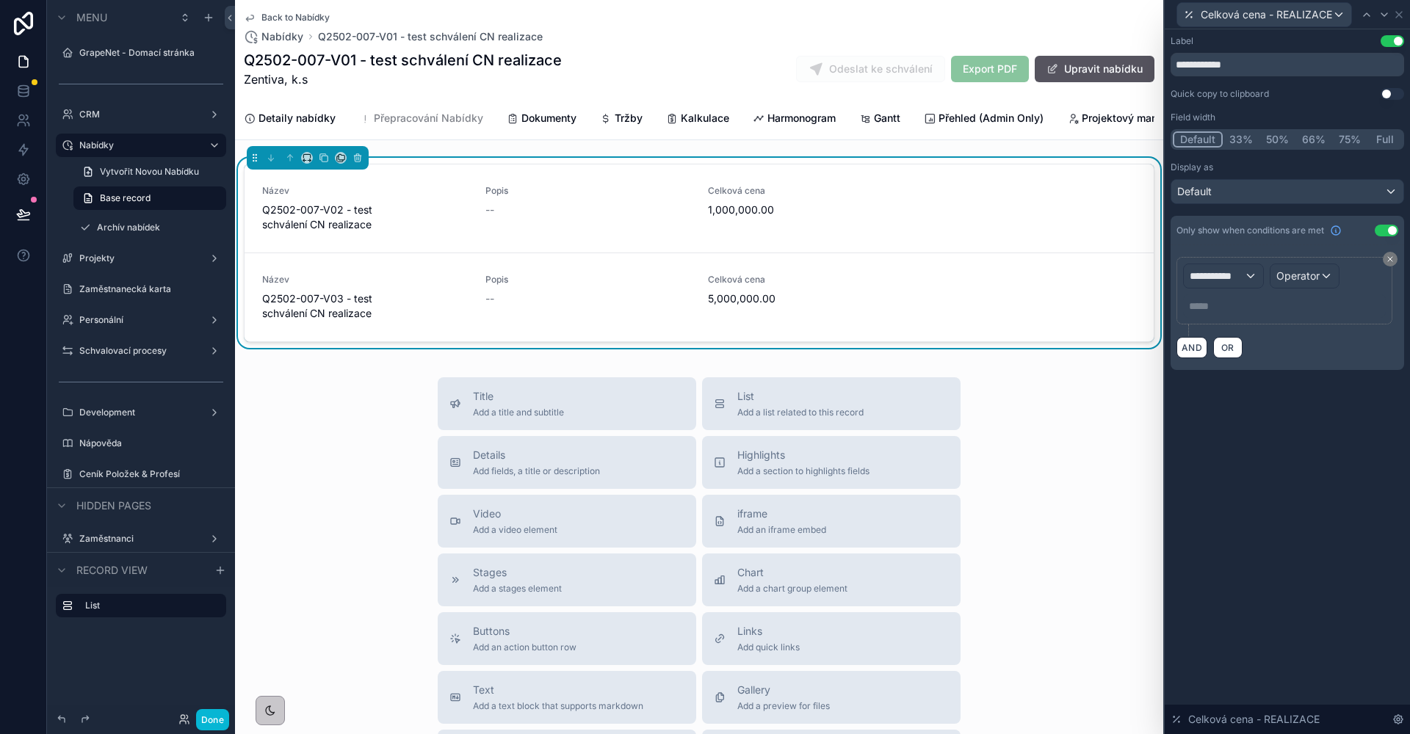
click at [1242, 272] on span "**********" at bounding box center [1217, 276] width 54 height 15
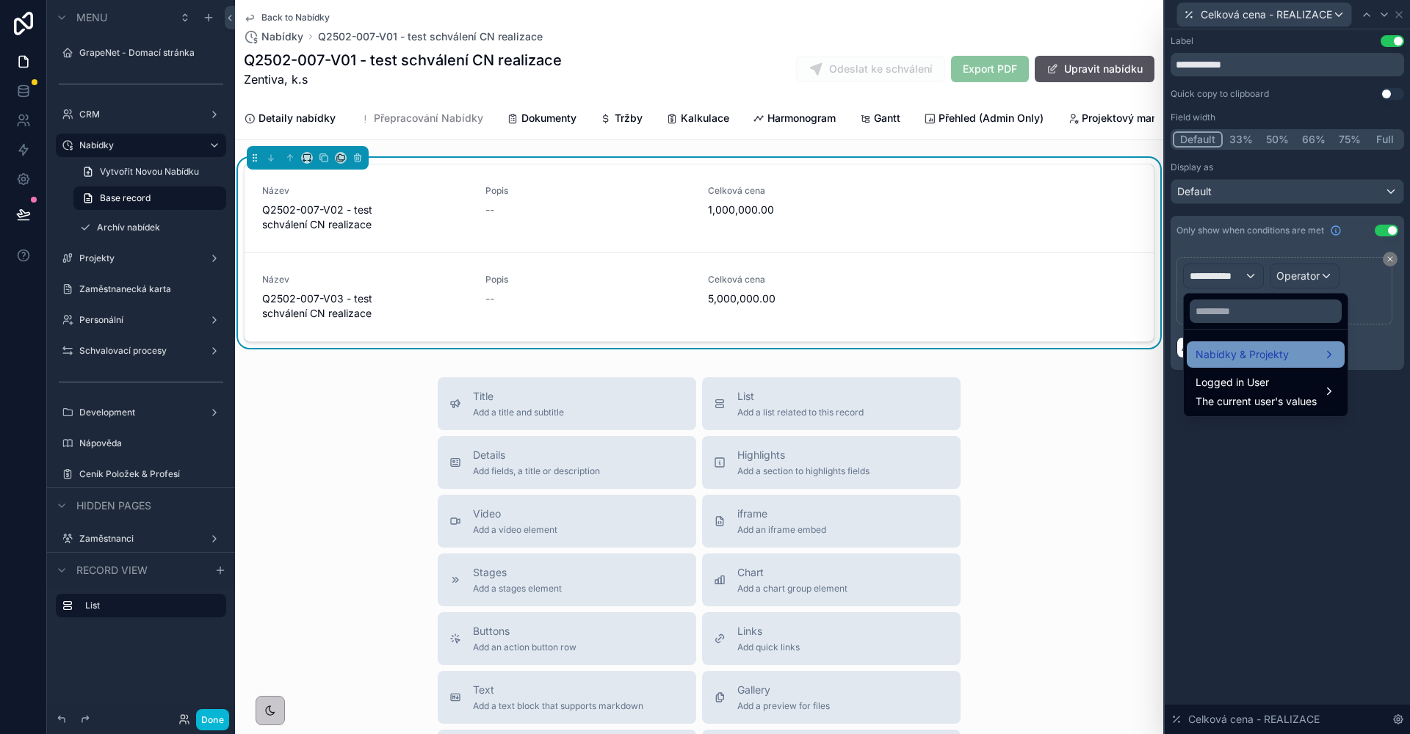
click at [1250, 354] on span "Nabídky & Projekty" at bounding box center [1241, 355] width 93 height 18
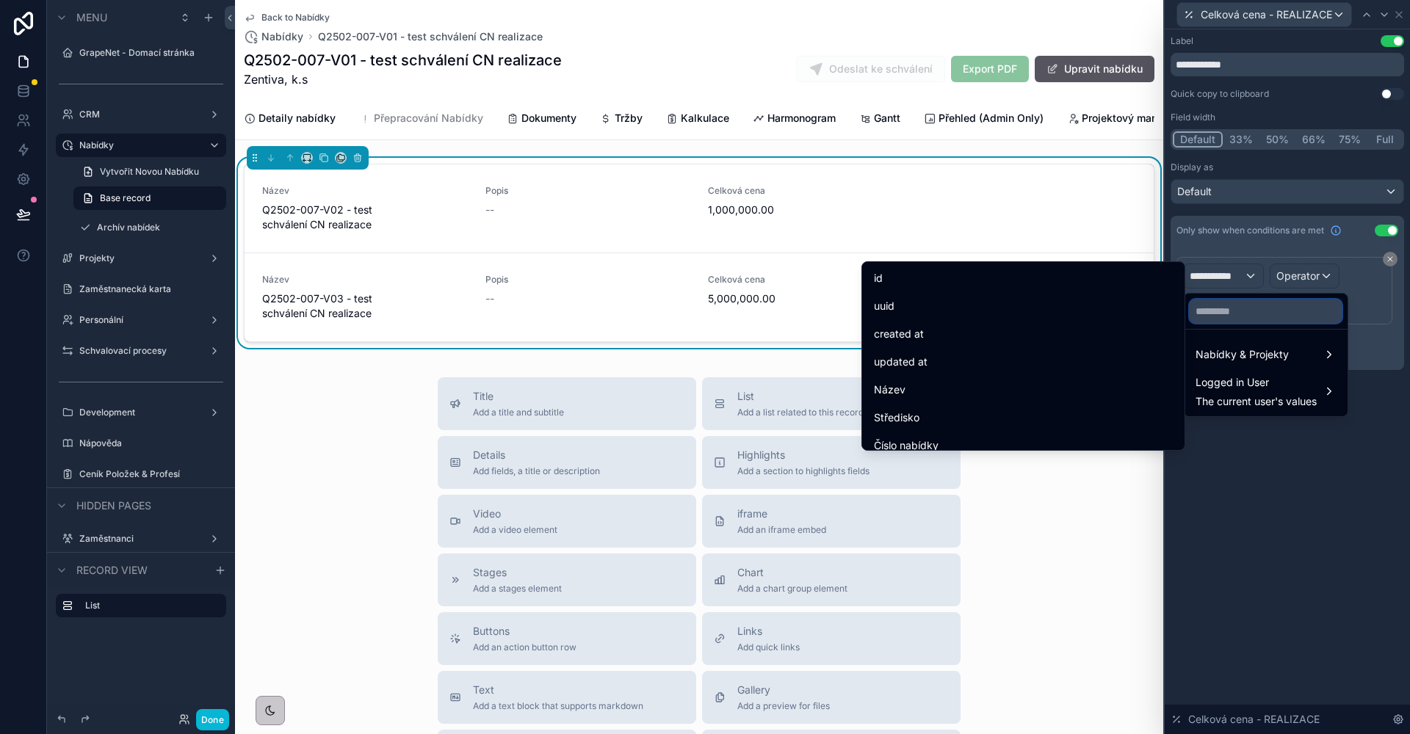
click at [1237, 317] on input "text" at bounding box center [1266, 311] width 152 height 23
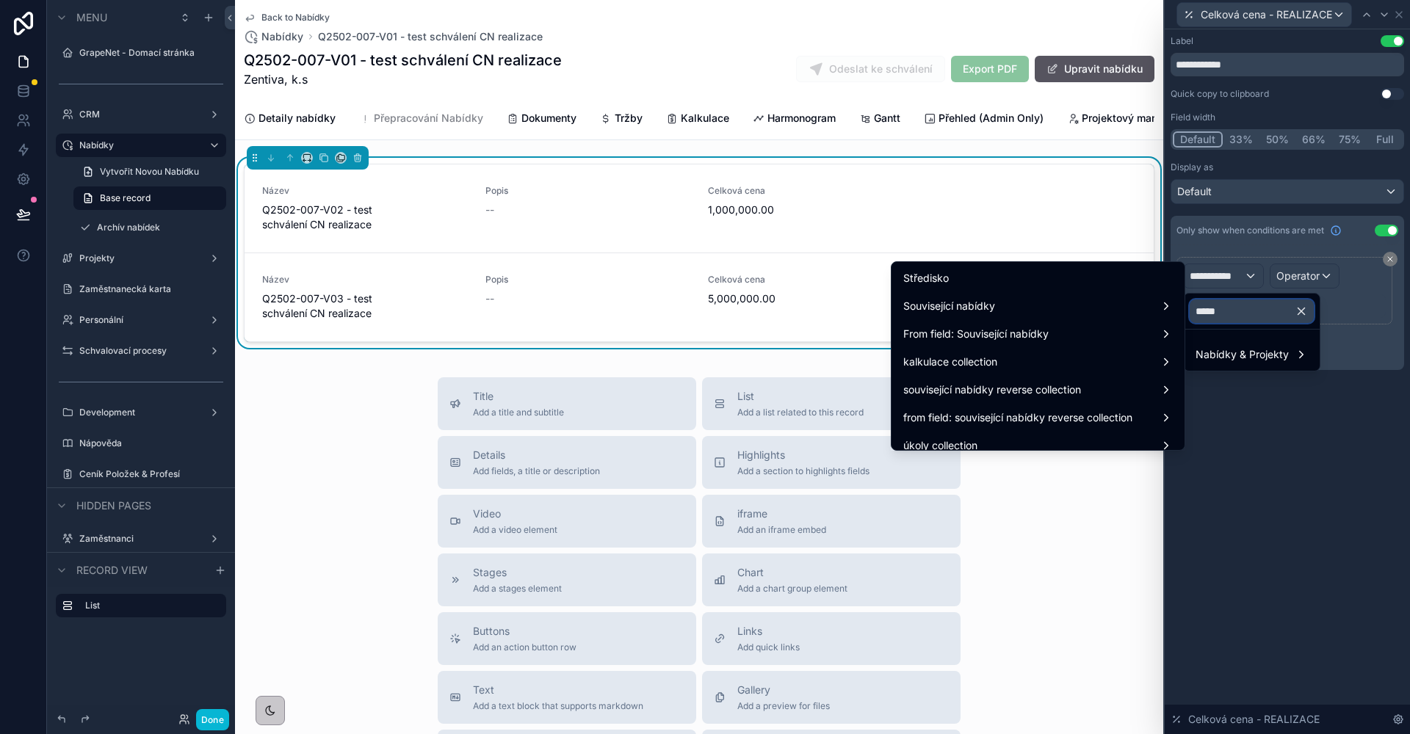
type input "*****"
click at [1029, 261] on div "Středisko Související nabídky From field: Související nabídky kalkulace collect…" at bounding box center [1038, 355] width 294 height 189
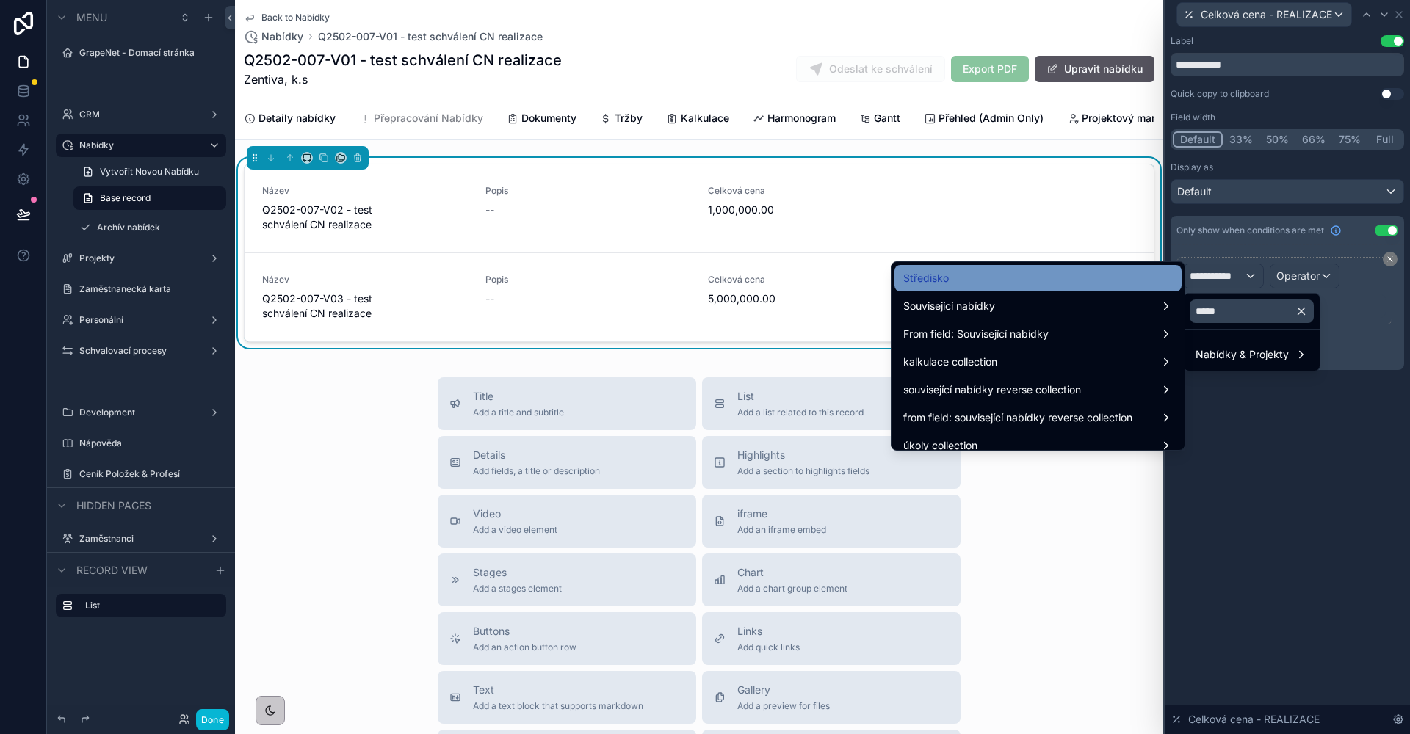
click at [1027, 269] on div "Středisko" at bounding box center [1037, 278] width 269 height 18
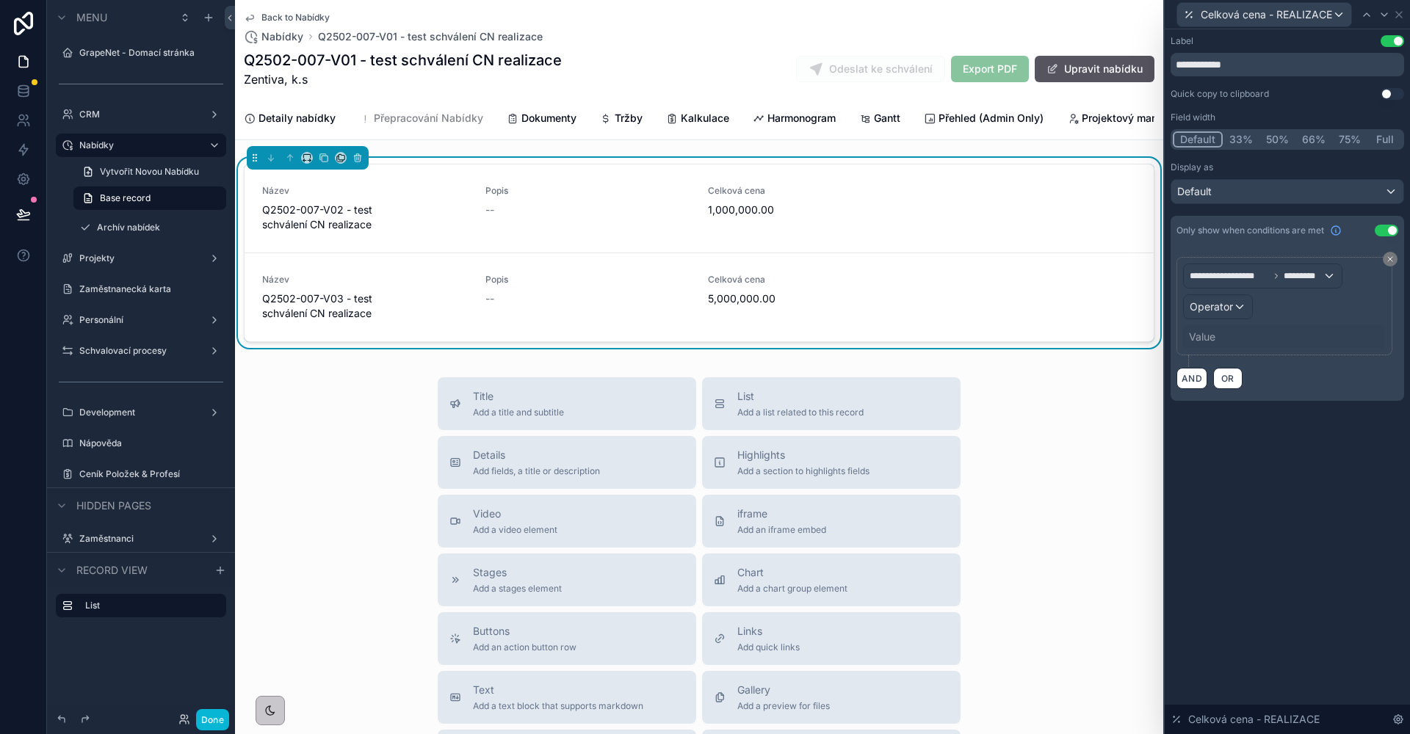
click at [1245, 299] on div "Operator" at bounding box center [1218, 306] width 68 height 23
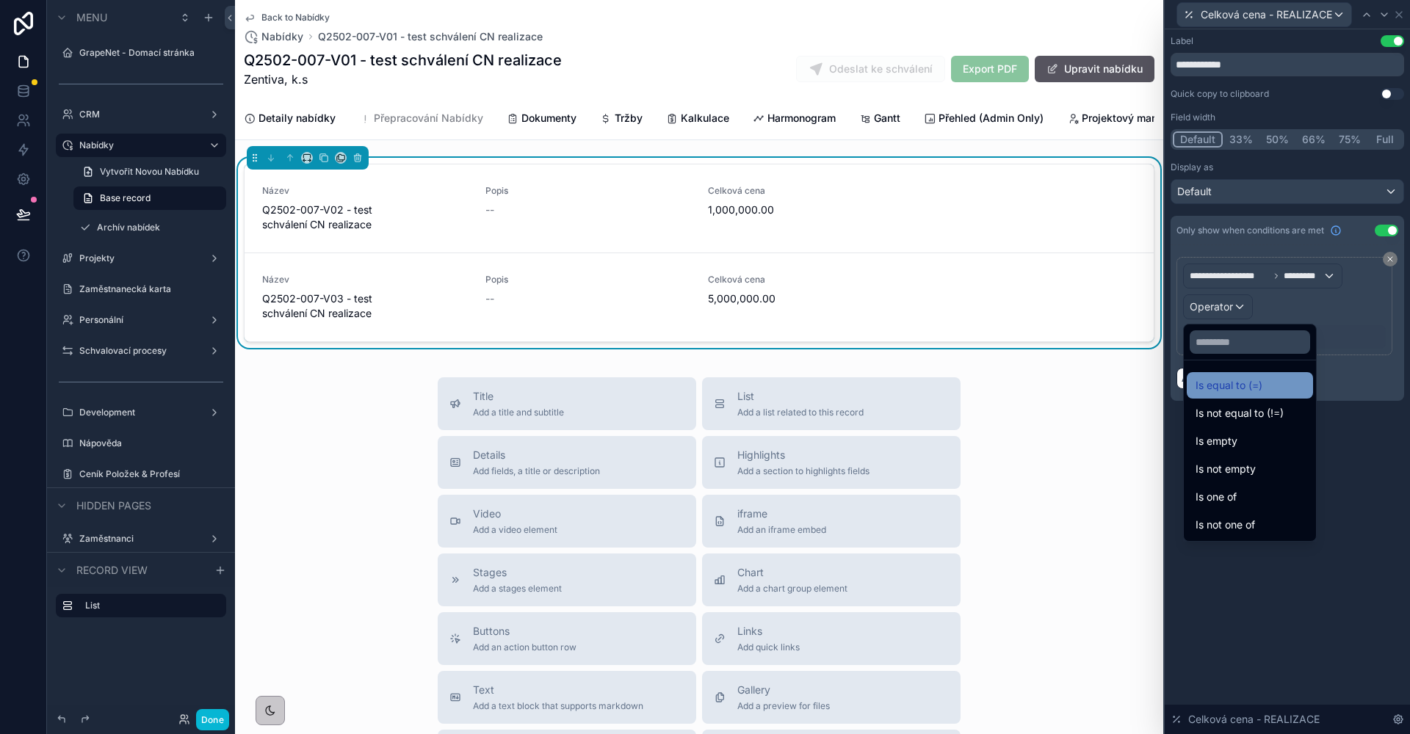
click at [1233, 377] on span "Is equal to (=)" at bounding box center [1228, 386] width 67 height 18
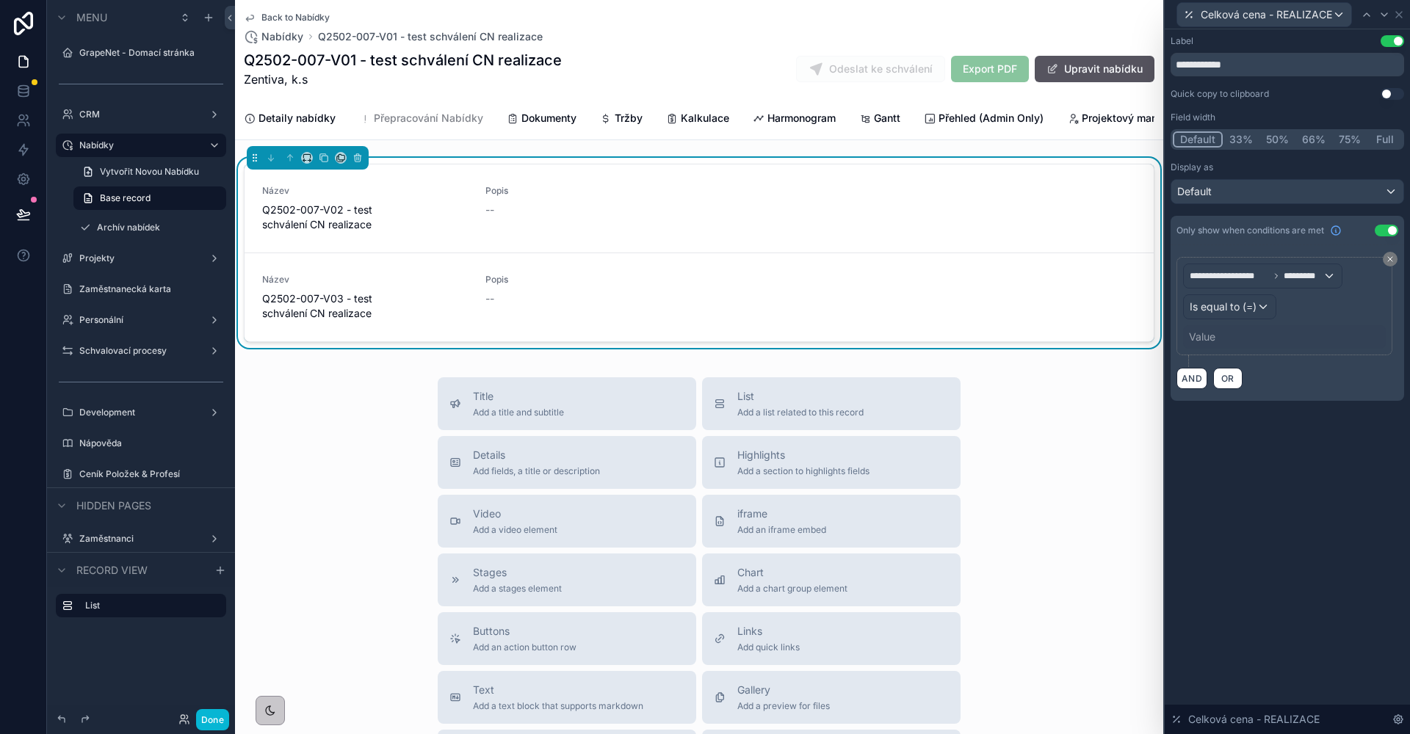
click at [1207, 330] on div "Value" at bounding box center [1202, 337] width 26 height 15
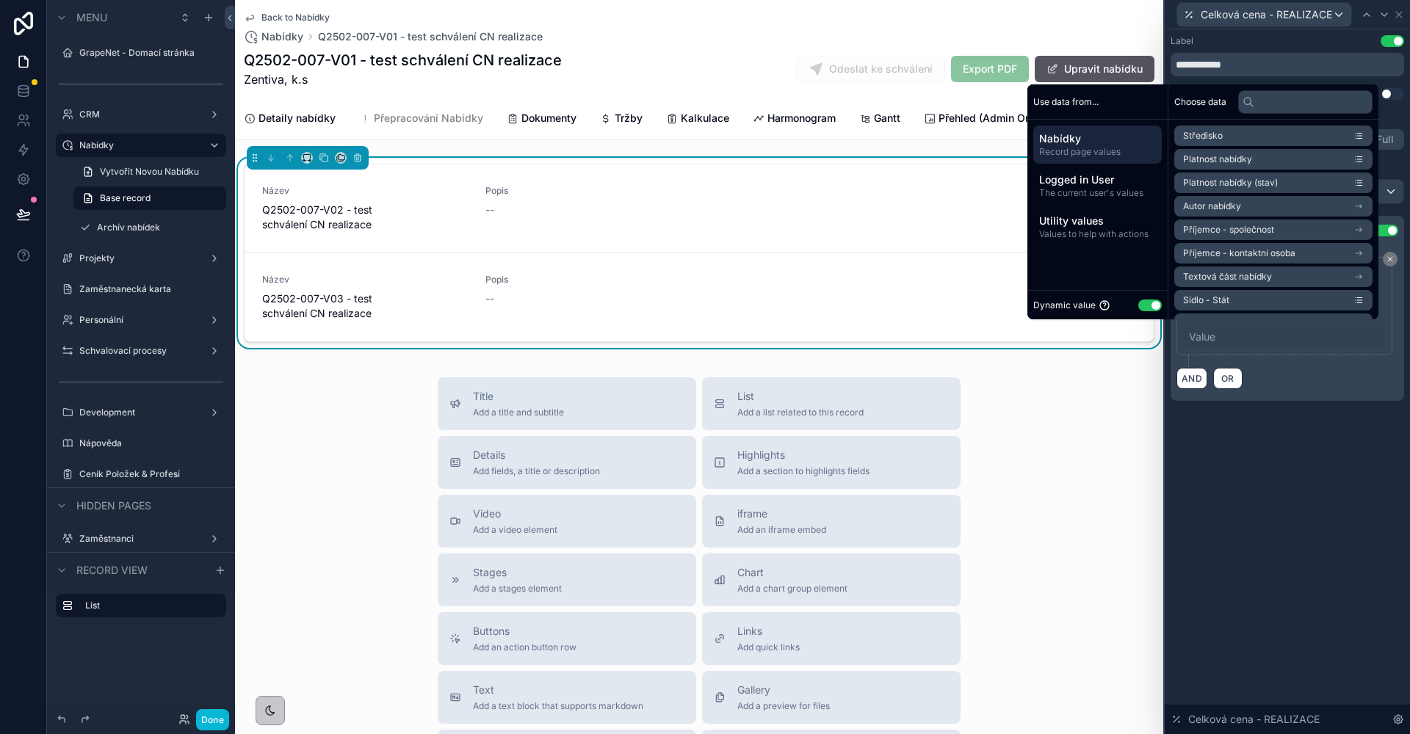
click at [1157, 309] on button "Use setting" at bounding box center [1149, 306] width 23 height 12
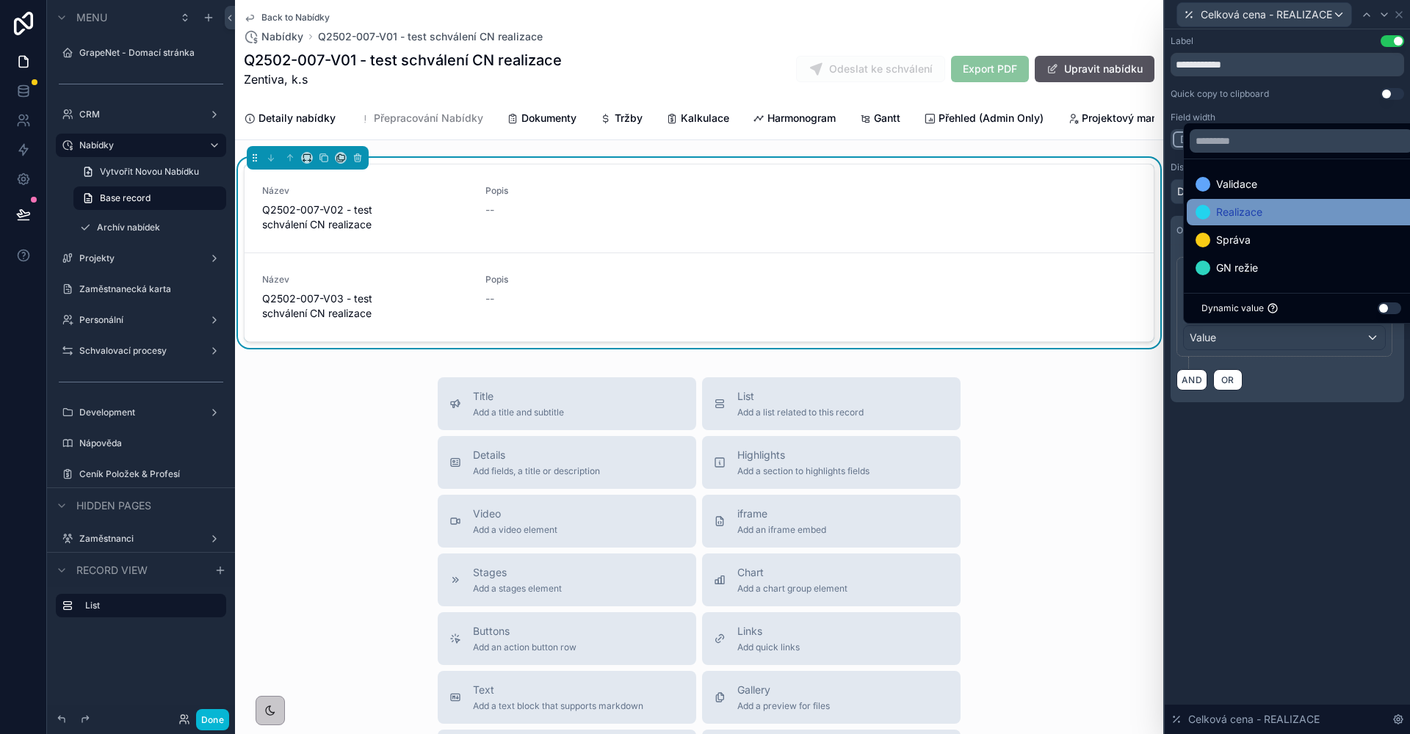
click at [1247, 216] on span "Realizace" at bounding box center [1239, 212] width 46 height 18
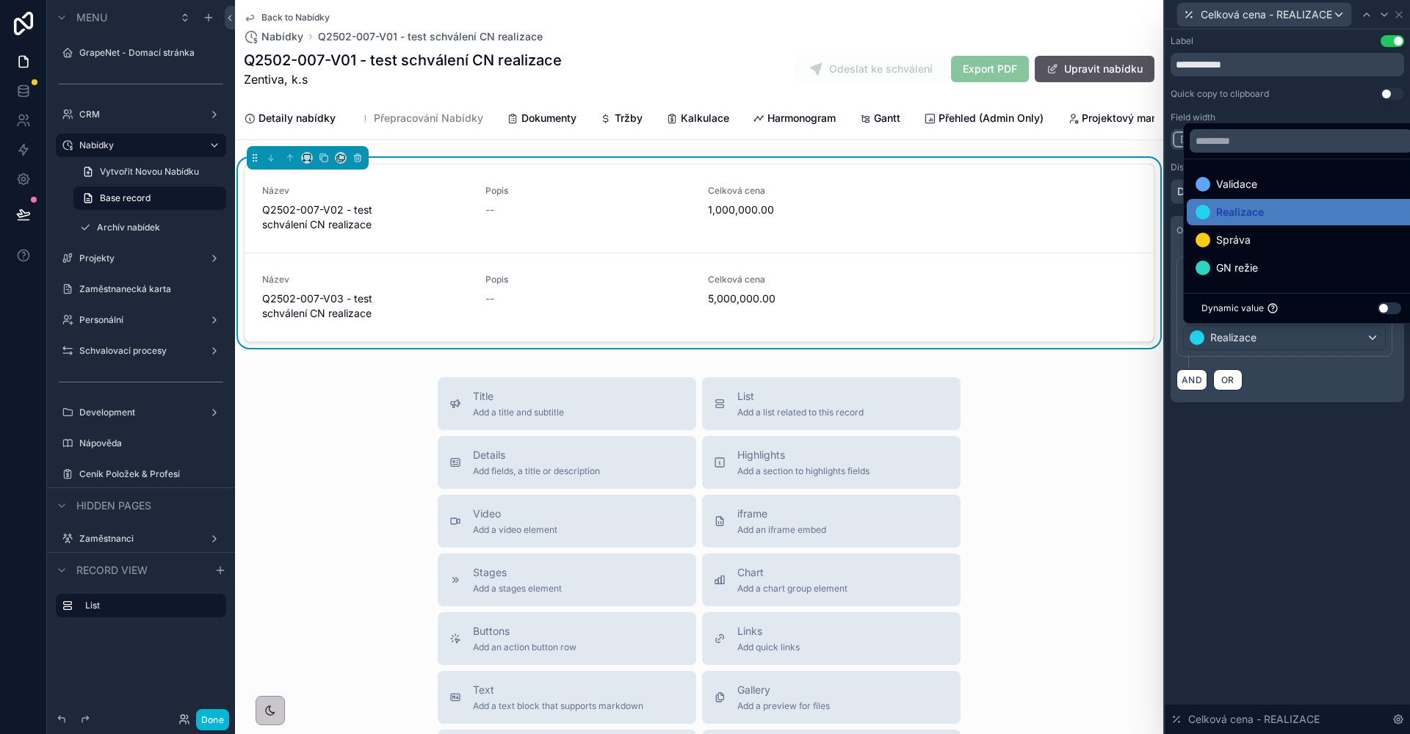
click at [1337, 485] on div "**********" at bounding box center [1287, 381] width 245 height 705
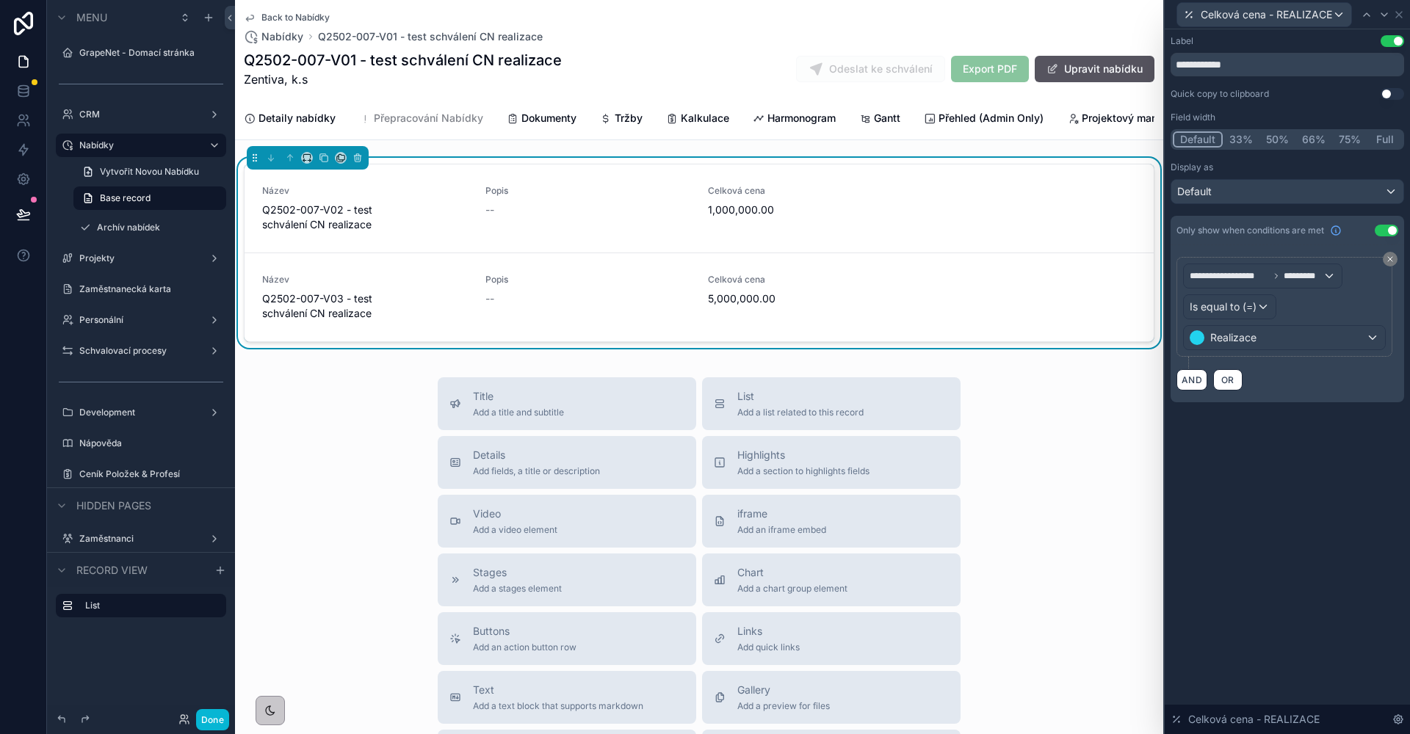
click at [1289, 508] on div "**********" at bounding box center [1287, 381] width 245 height 705
click at [1399, 12] on icon at bounding box center [1399, 15] width 12 height 12
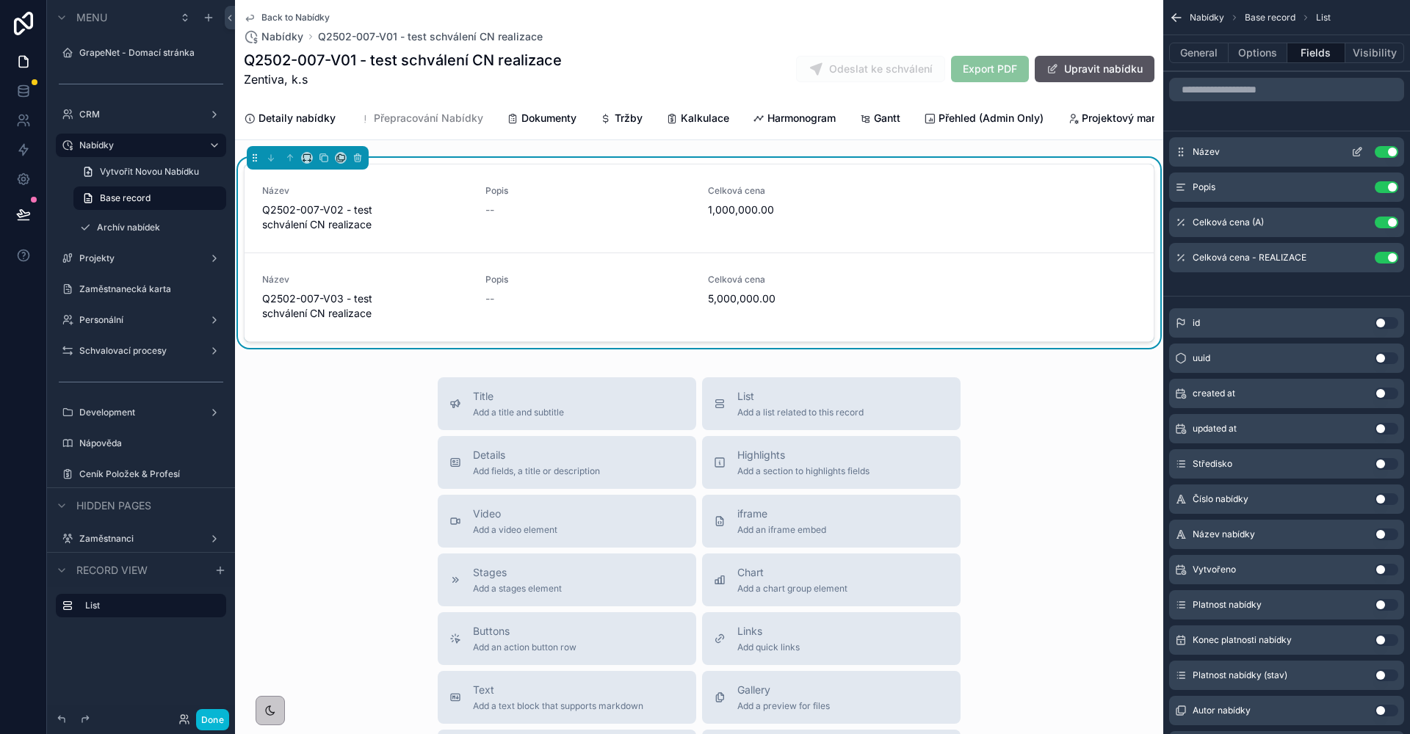
click at [1350, 162] on div "Název Use setting" at bounding box center [1286, 151] width 235 height 29
click at [1356, 151] on icon "scrollable content" at bounding box center [1357, 152] width 12 height 12
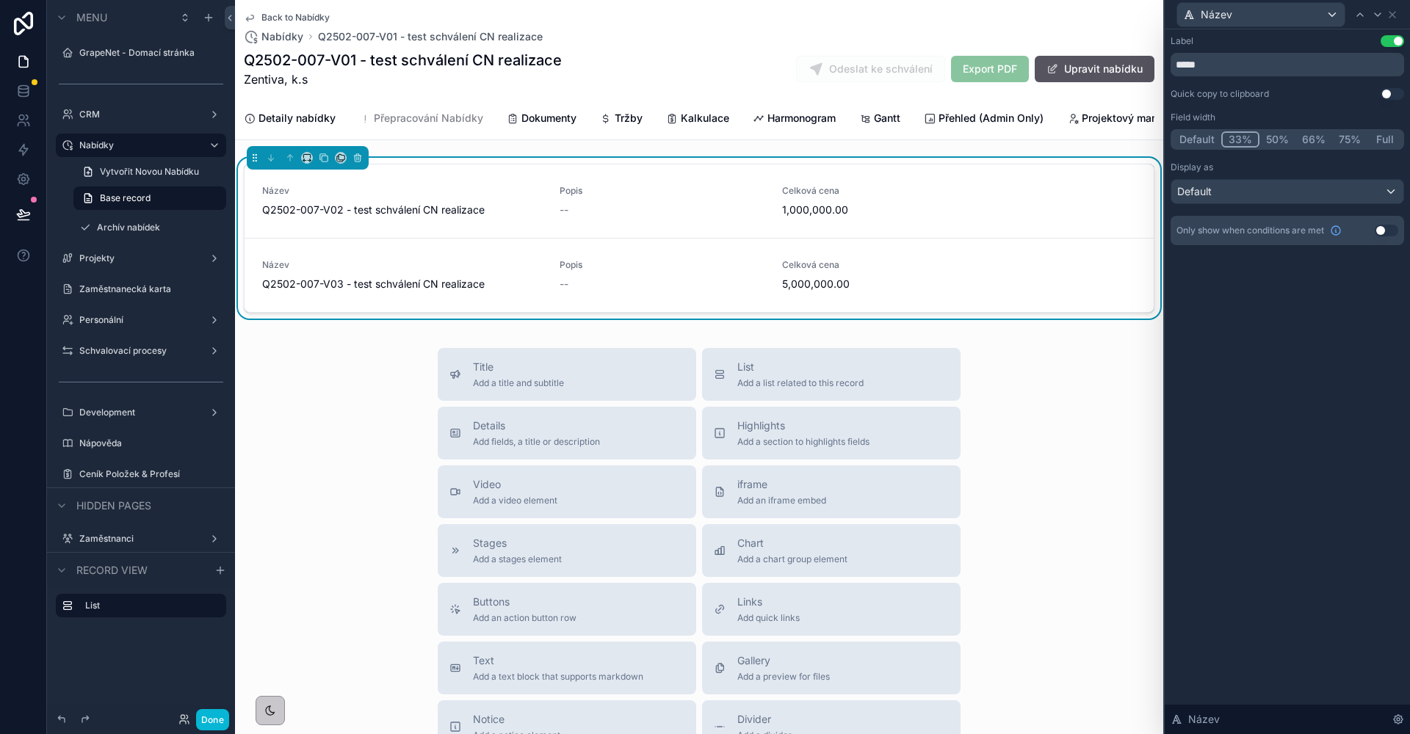
click at [1251, 143] on button "33%" at bounding box center [1240, 139] width 38 height 16
click at [1295, 140] on button "66%" at bounding box center [1313, 139] width 37 height 16
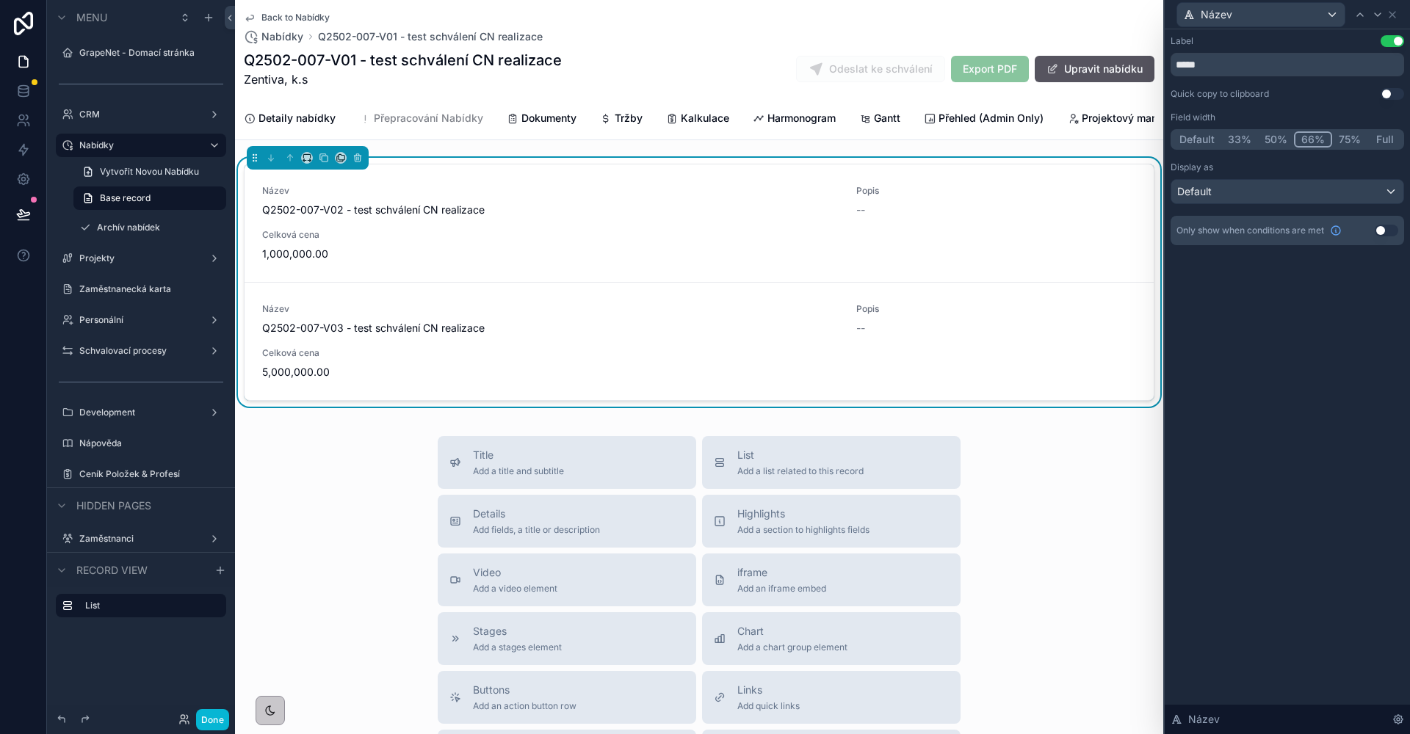
click at [1282, 139] on button "50%" at bounding box center [1276, 139] width 36 height 16
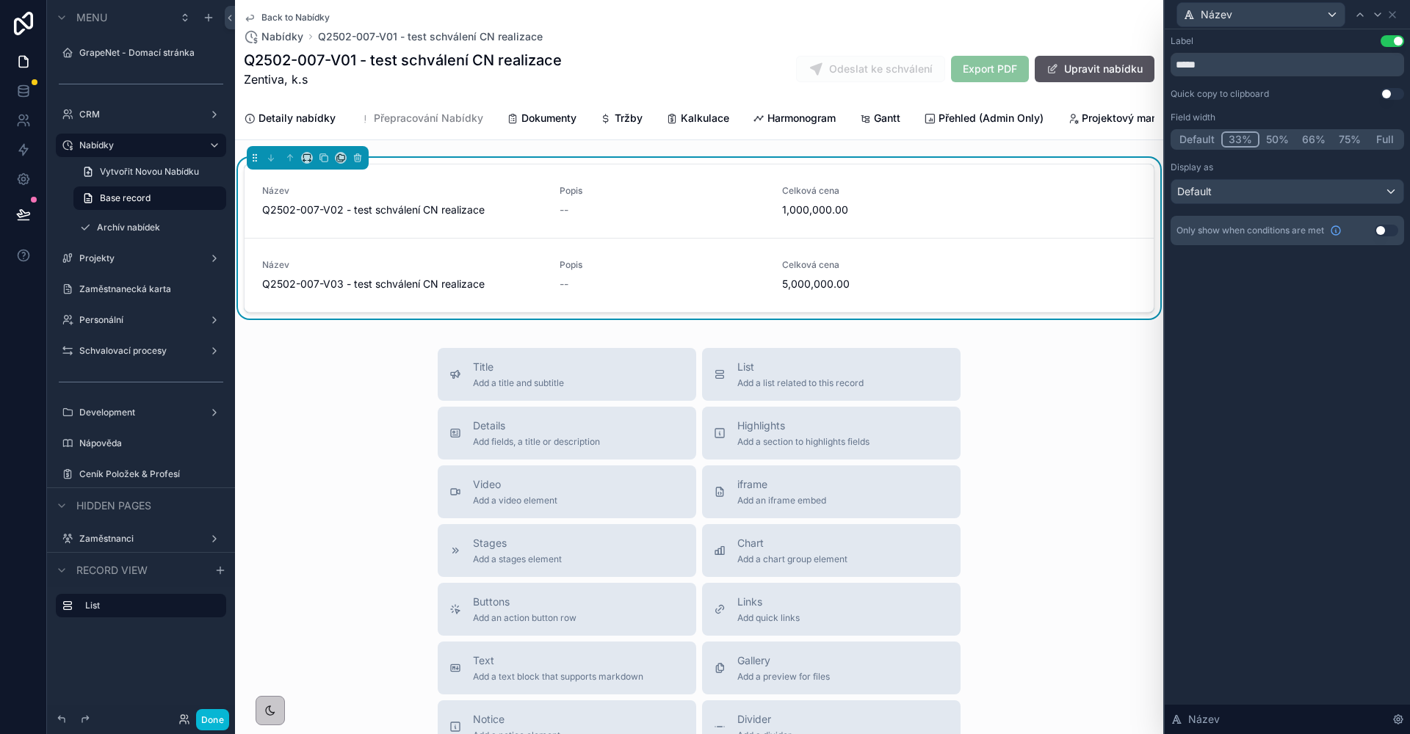
click at [1240, 139] on button "33%" at bounding box center [1240, 139] width 38 height 16
click at [1284, 134] on button "50%" at bounding box center [1277, 139] width 36 height 16
click at [1265, 137] on button "50%" at bounding box center [1276, 139] width 37 height 16
click at [1242, 140] on button "33%" at bounding box center [1239, 139] width 37 height 16
click at [1373, 16] on icon at bounding box center [1378, 15] width 12 height 12
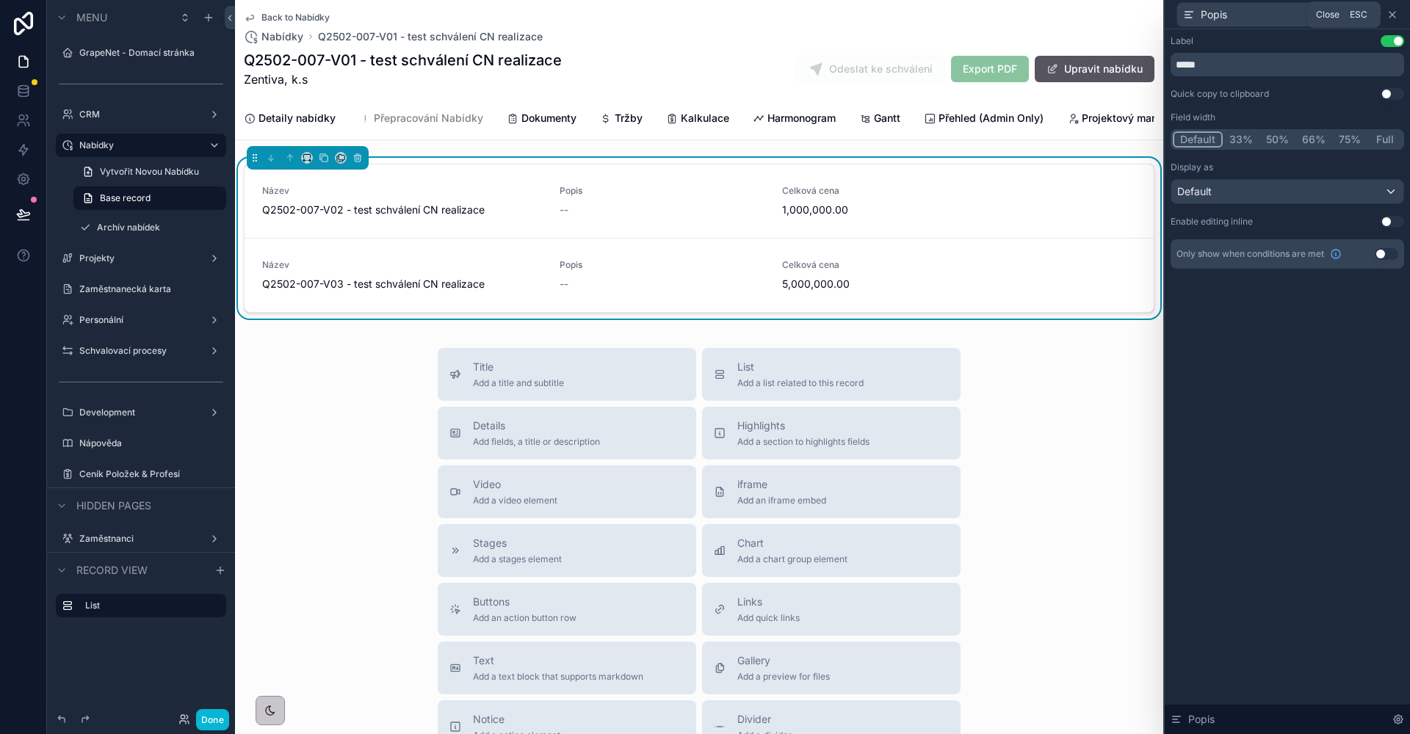
click at [1393, 15] on icon at bounding box center [1392, 15] width 12 height 12
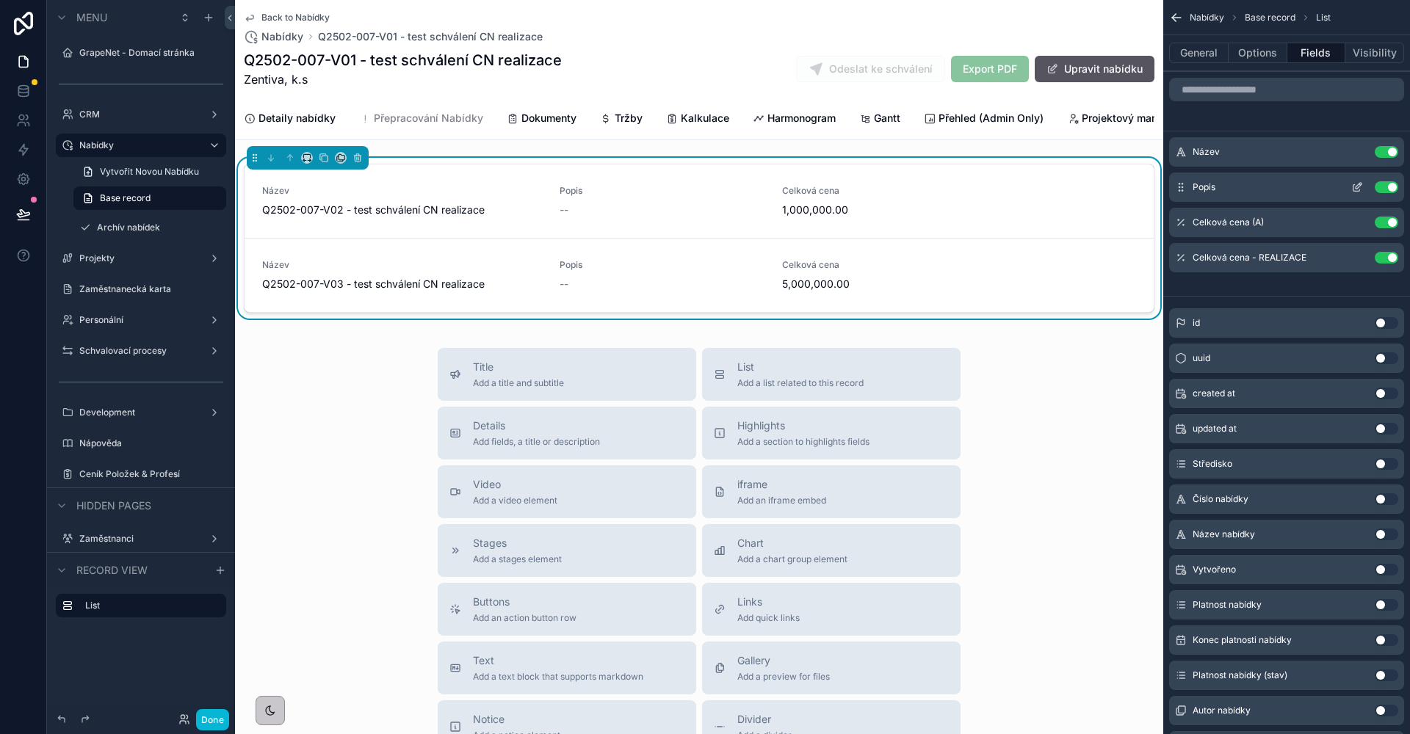
click at [1354, 188] on icon "scrollable content" at bounding box center [1357, 187] width 12 height 12
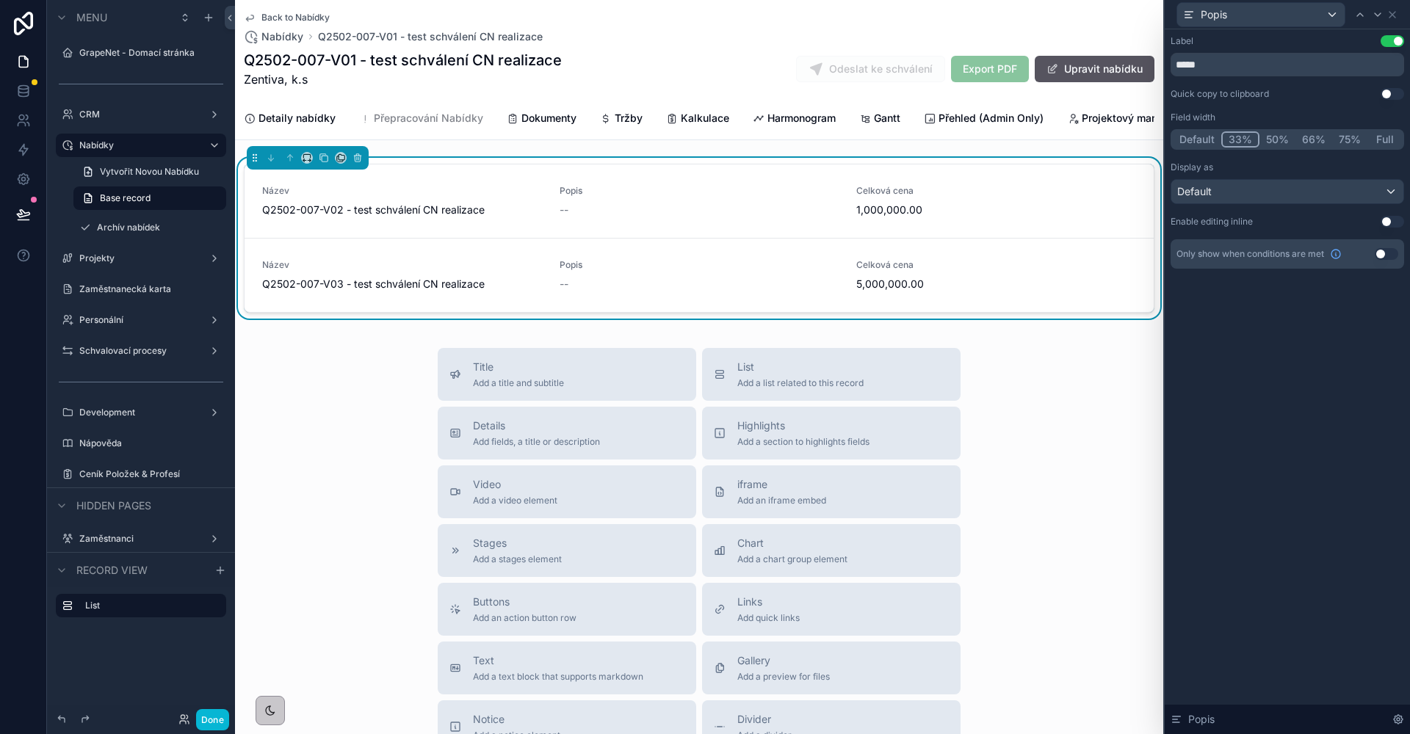
click at [1245, 140] on button "33%" at bounding box center [1240, 139] width 38 height 16
click at [1262, 189] on div "Default" at bounding box center [1287, 191] width 232 height 23
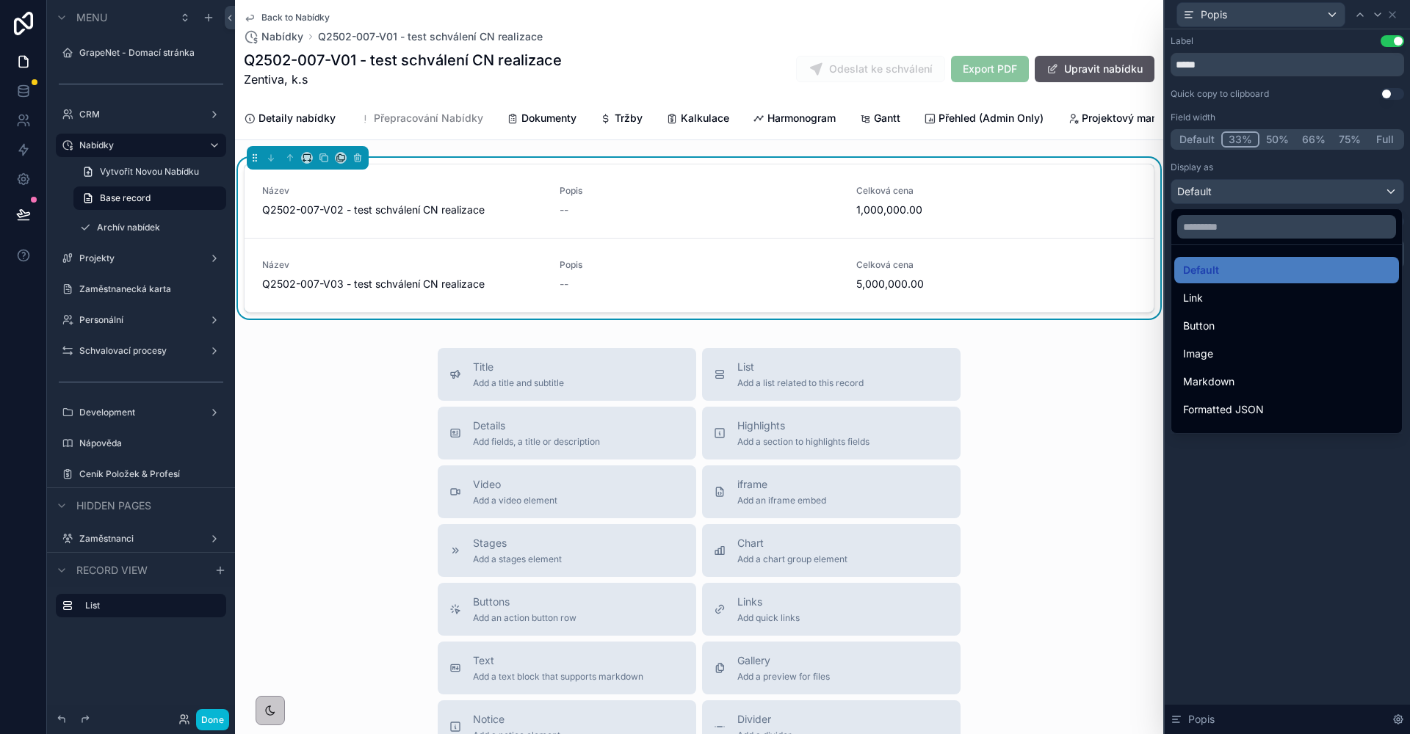
click at [1261, 175] on div at bounding box center [1287, 367] width 245 height 734
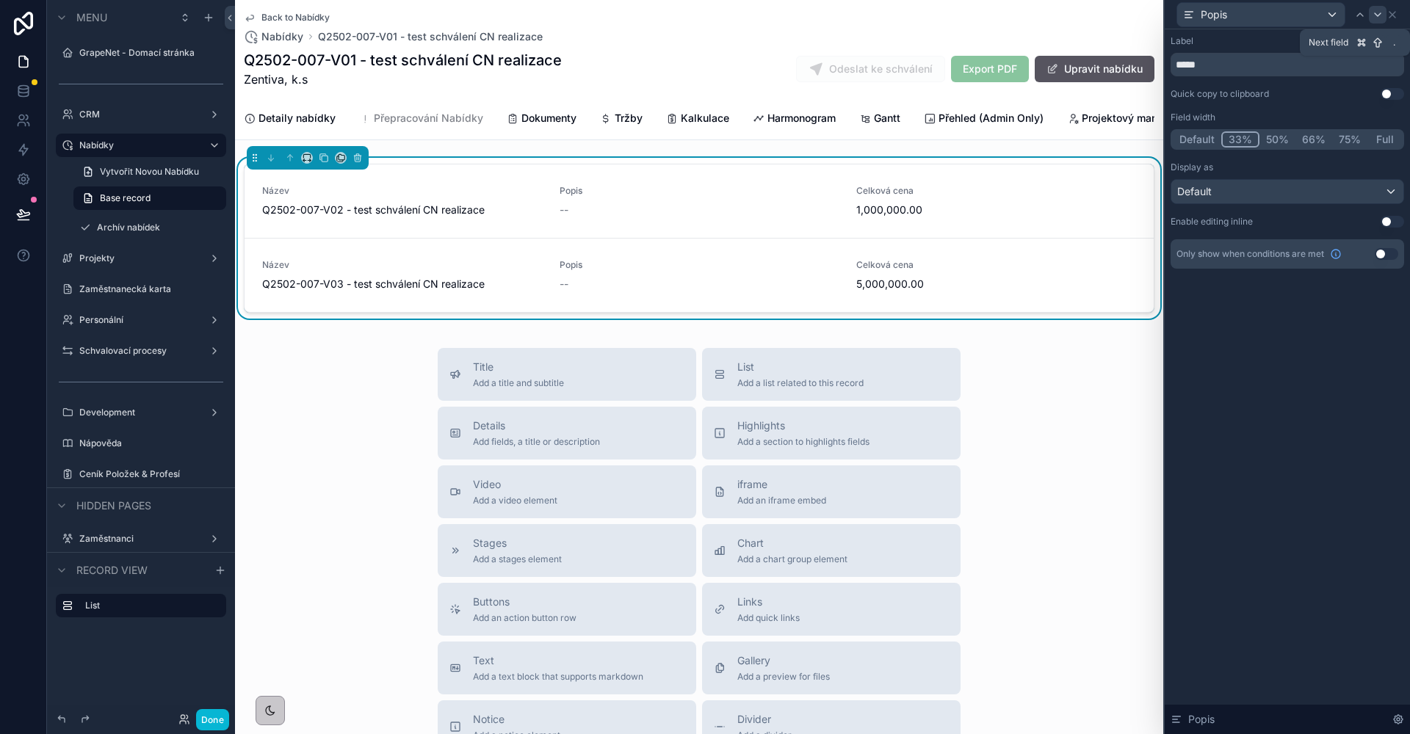
click at [1374, 14] on icon at bounding box center [1378, 15] width 12 height 12
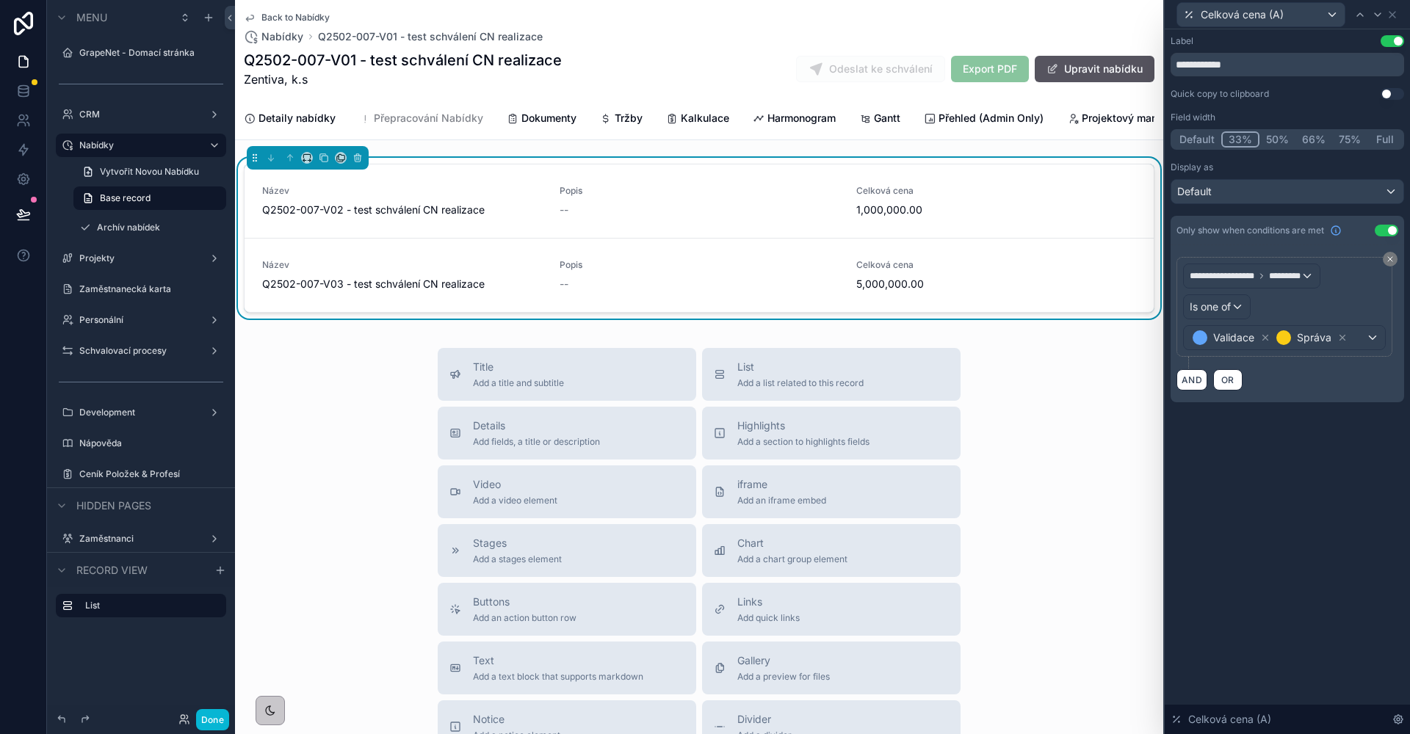
click at [1247, 142] on button "33%" at bounding box center [1240, 139] width 38 height 16
click at [1374, 15] on icon at bounding box center [1378, 15] width 12 height 12
click at [1245, 135] on button "33%" at bounding box center [1240, 139] width 38 height 16
click at [1244, 142] on button "33%" at bounding box center [1240, 139] width 38 height 16
click at [1394, 15] on icon at bounding box center [1399, 15] width 12 height 12
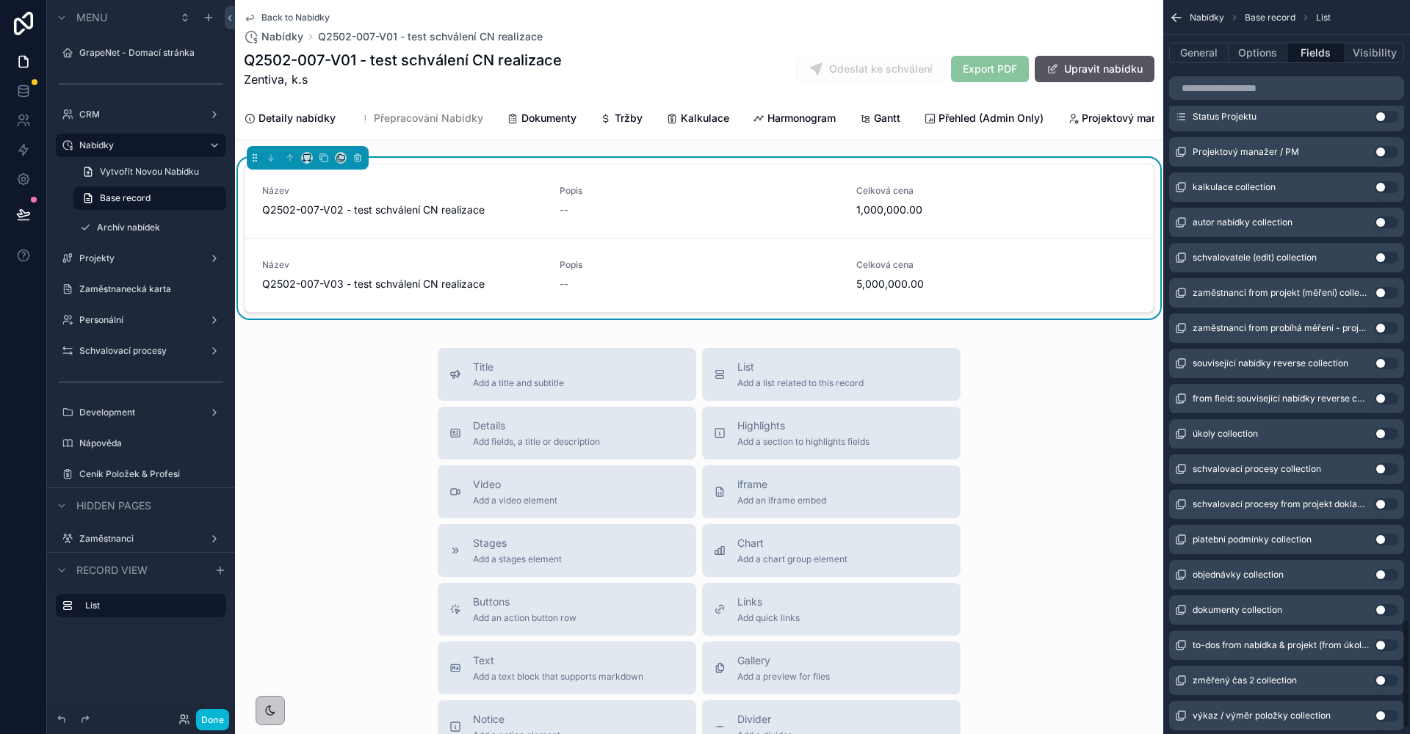
scroll to position [4192, 0]
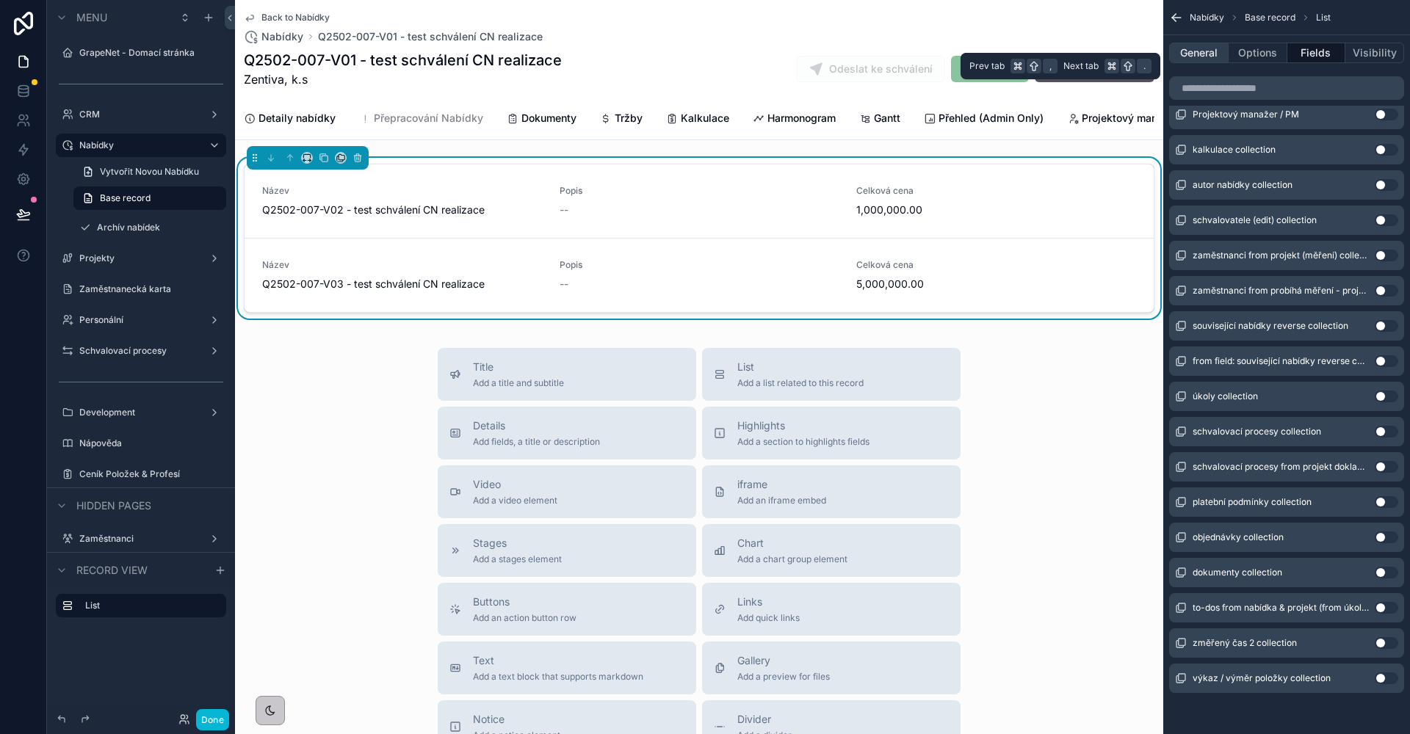
click at [1206, 46] on button "General" at bounding box center [1198, 53] width 59 height 21
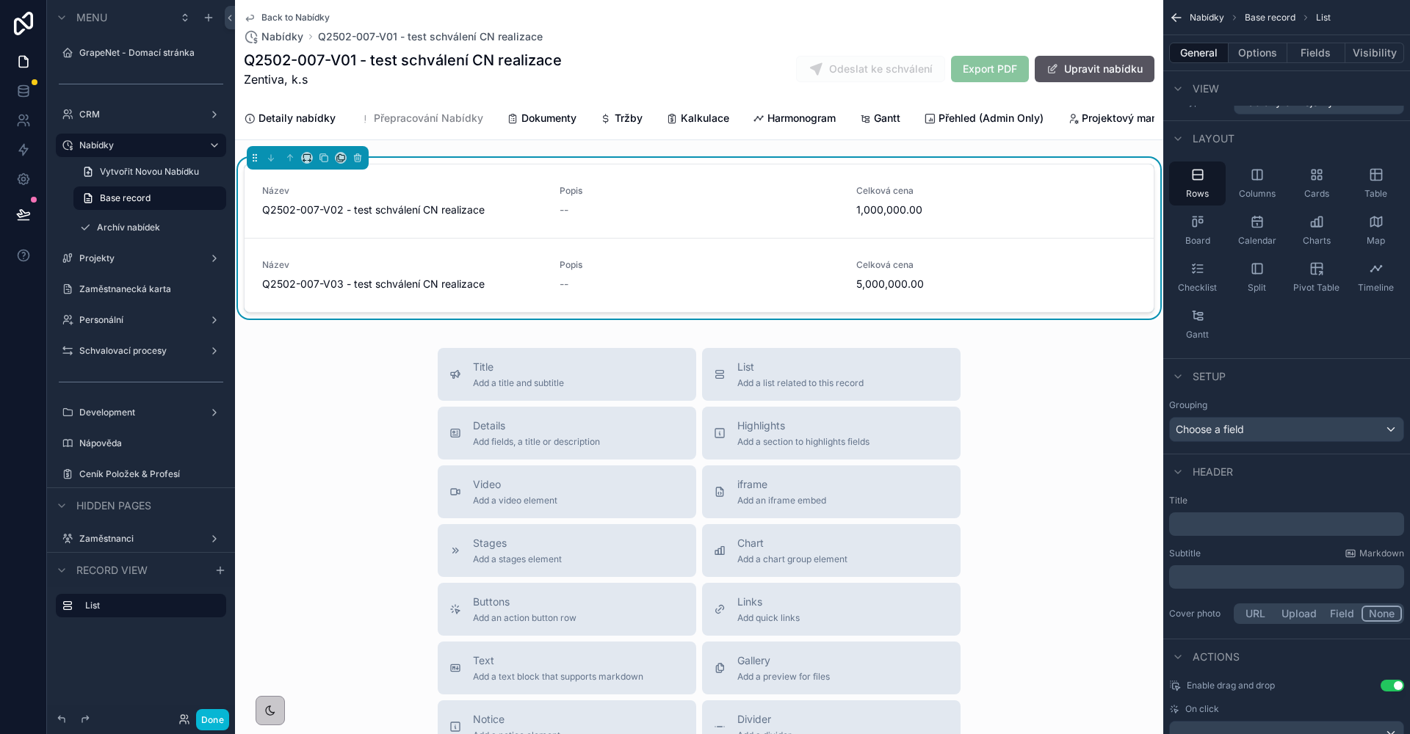
click at [1236, 519] on p "﻿" at bounding box center [1288, 524] width 226 height 15
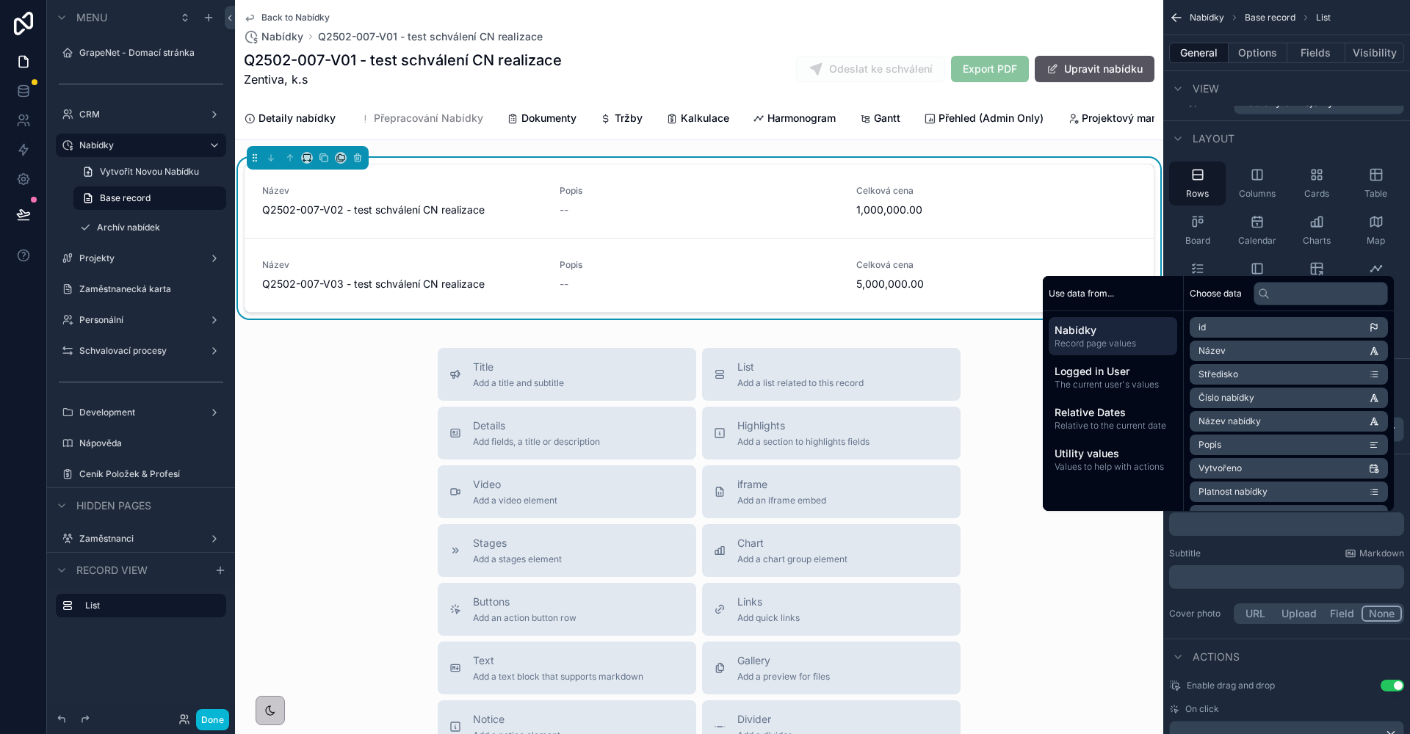
click at [1215, 554] on div "Subtitle Markdown" at bounding box center [1286, 554] width 235 height 12
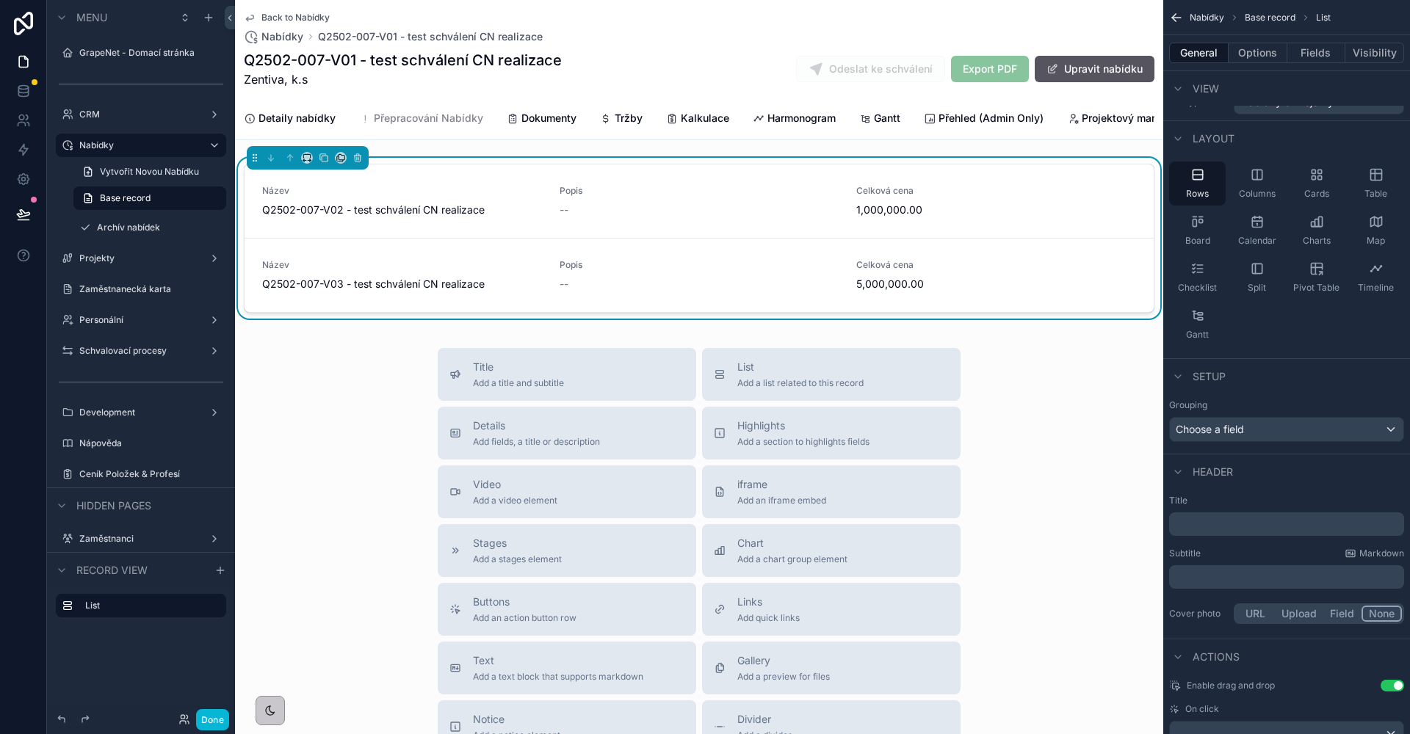
scroll to position [26, 0]
click at [1207, 519] on p "﻿" at bounding box center [1288, 521] width 226 height 15
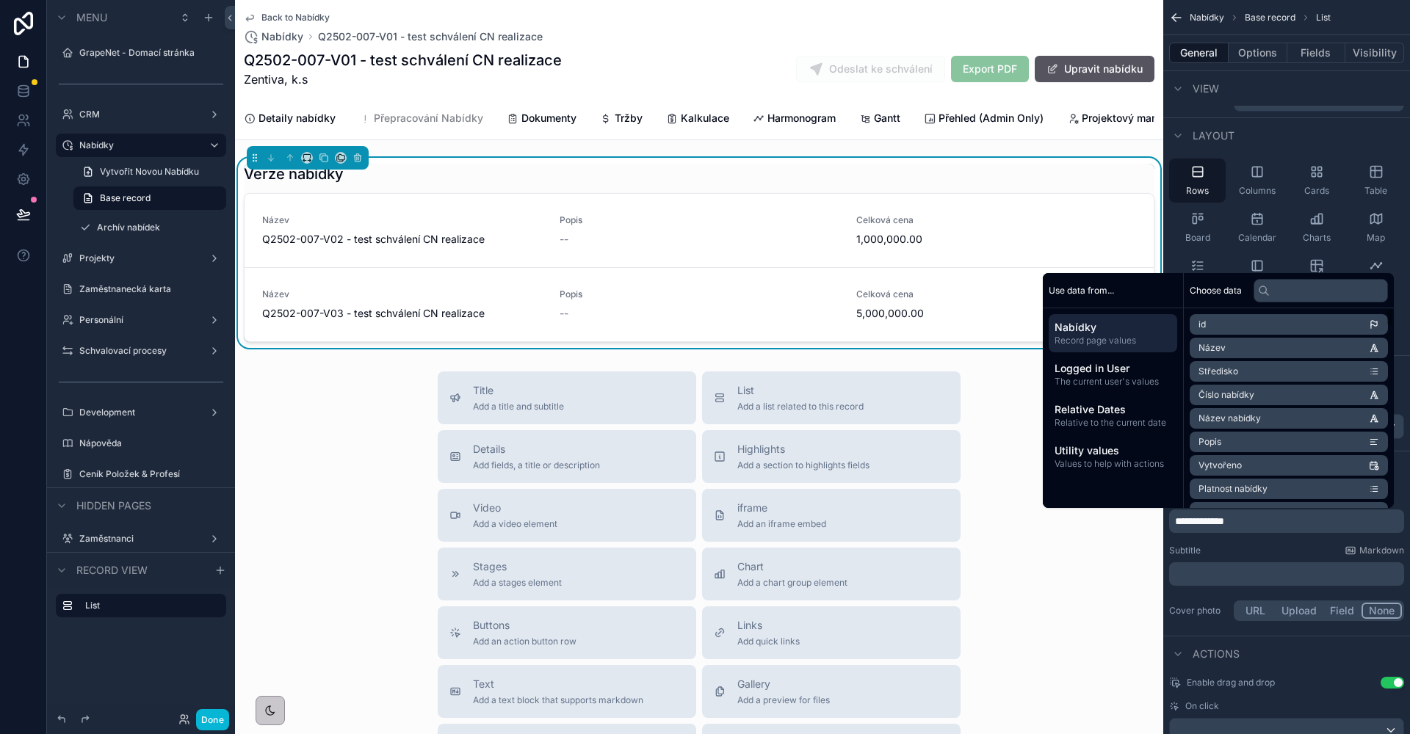
click at [1242, 393] on span "Číslo nabídky" at bounding box center [1226, 395] width 56 height 12
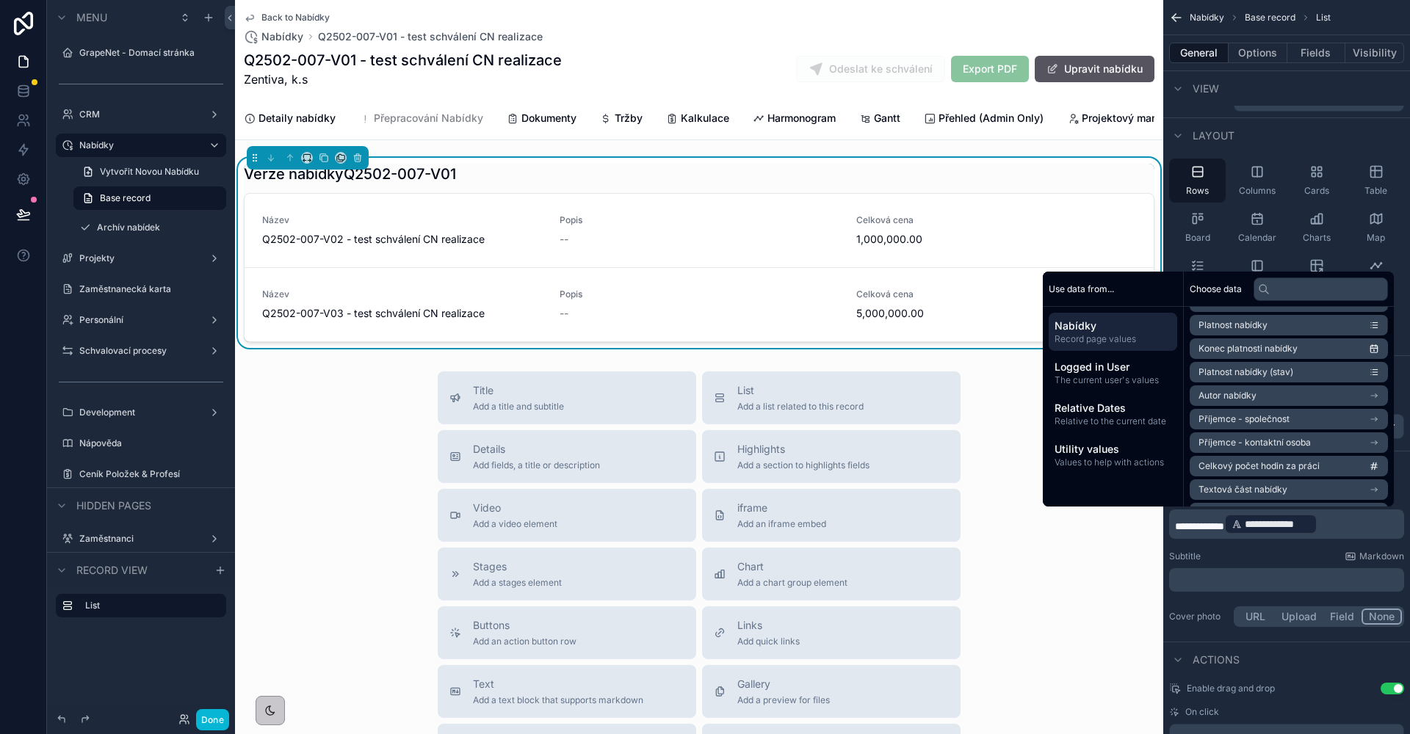
scroll to position [12, 0]
click at [1286, 284] on input "text" at bounding box center [1321, 289] width 134 height 23
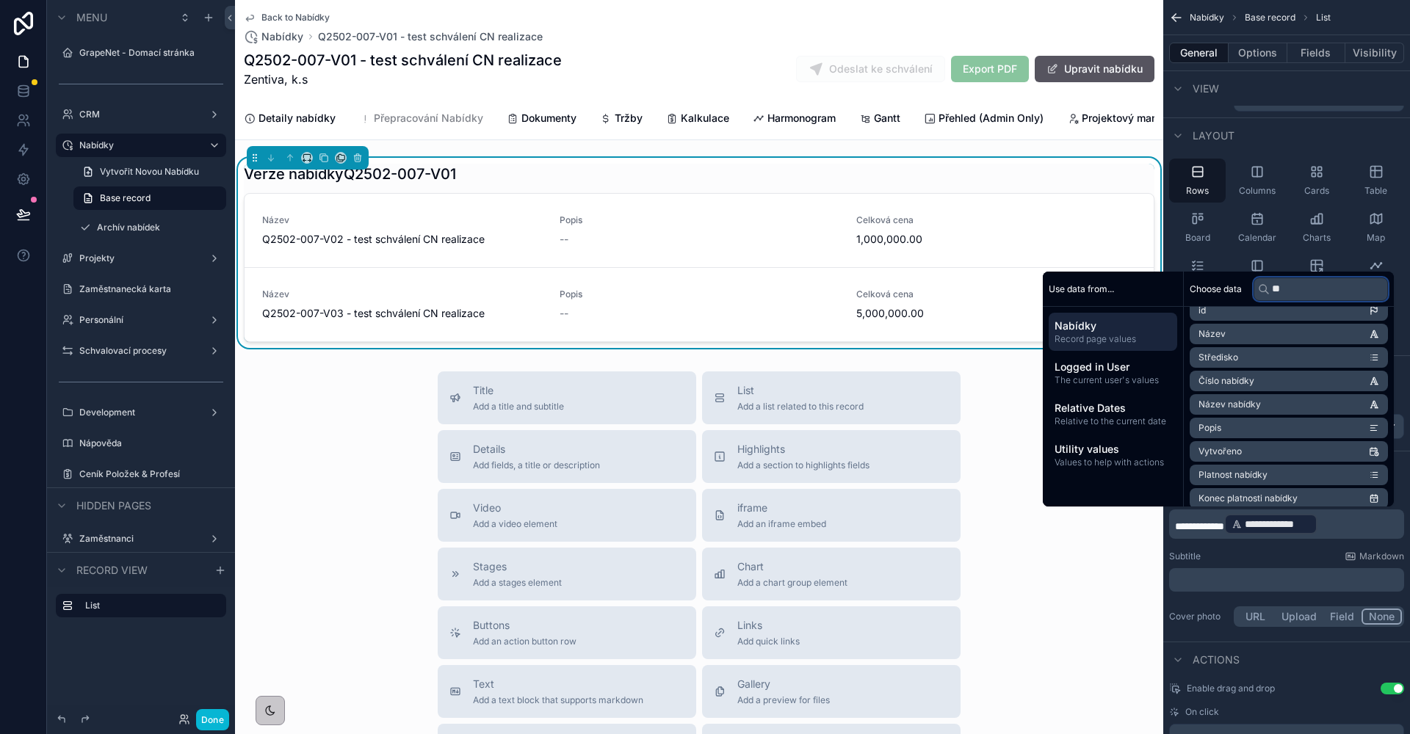
scroll to position [0, 0]
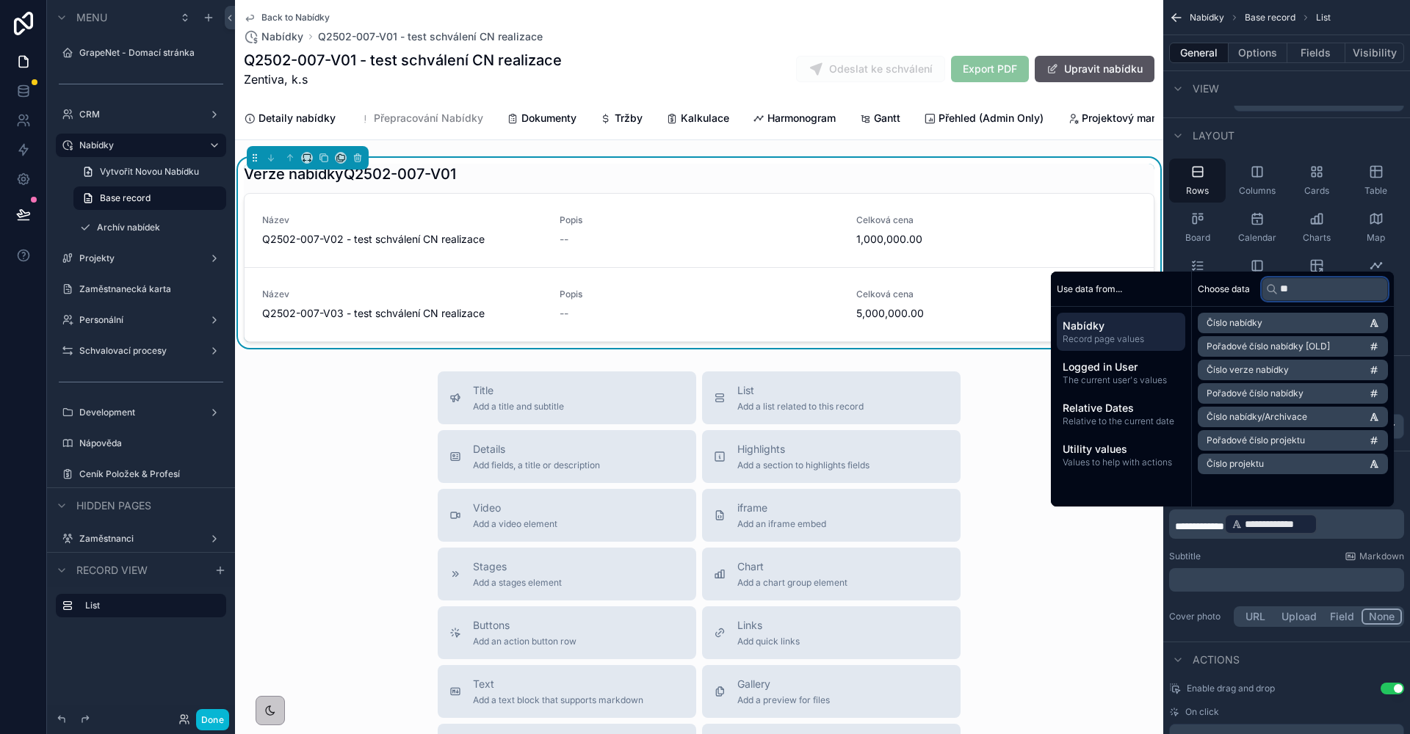
type input "**"
click at [1265, 410] on li "Číslo nabídky/Archivace" at bounding box center [1293, 417] width 190 height 21
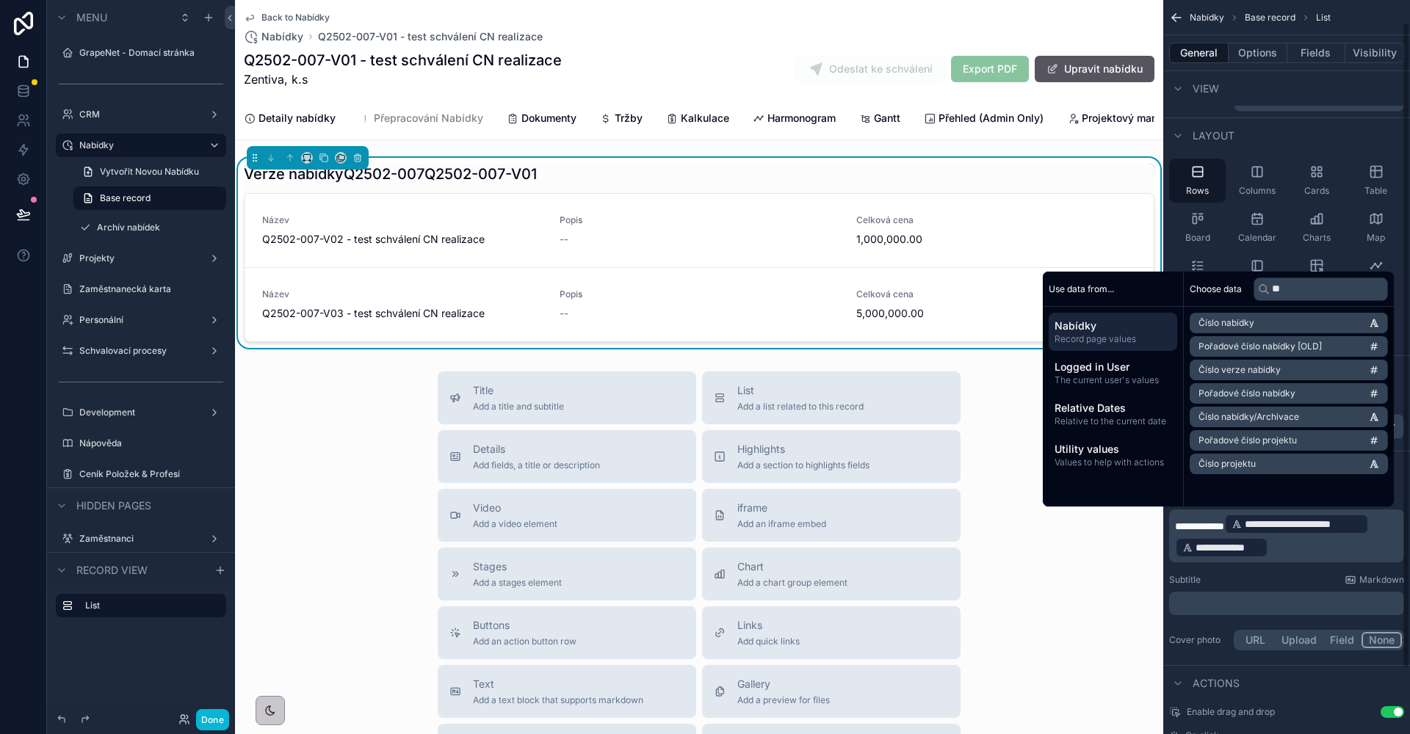
click at [1390, 529] on p "**********" at bounding box center [1288, 536] width 226 height 47
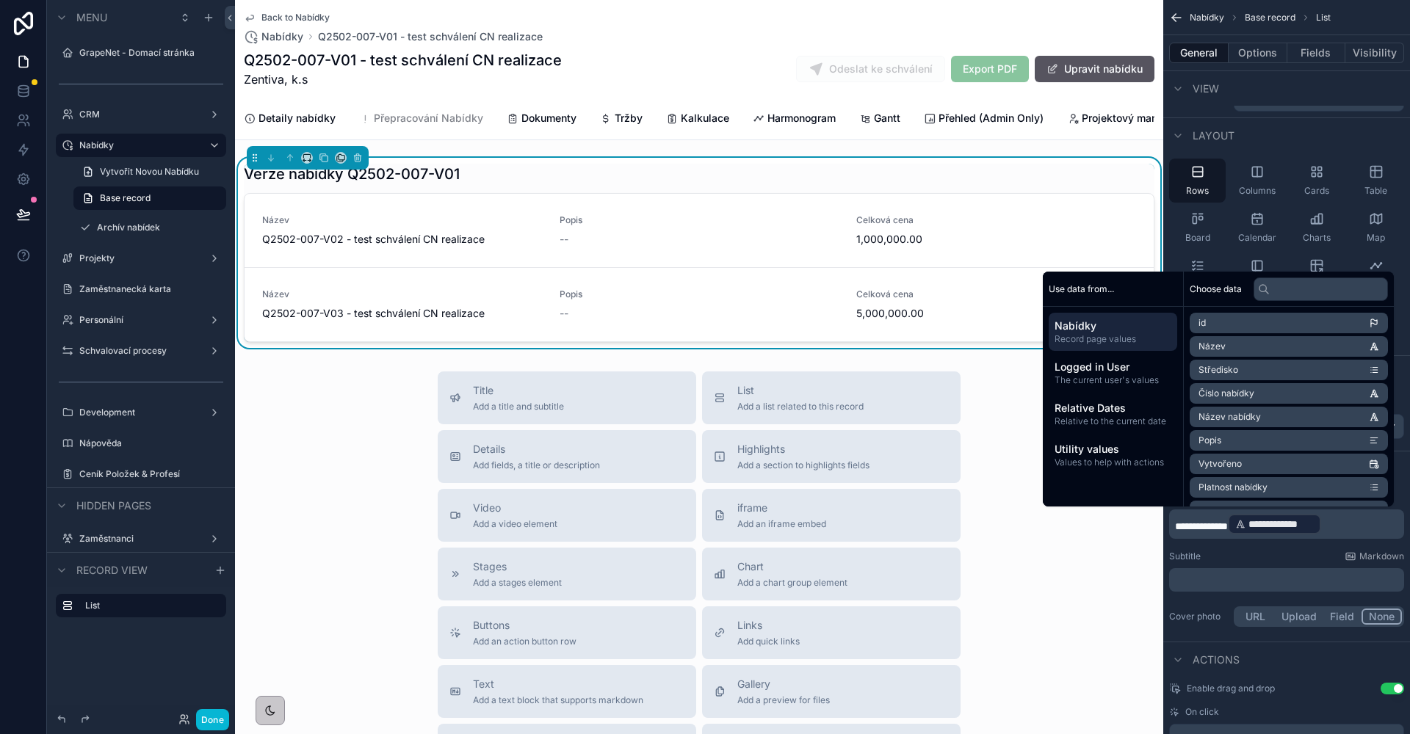
click at [1372, 531] on p "**********" at bounding box center [1288, 524] width 226 height 23
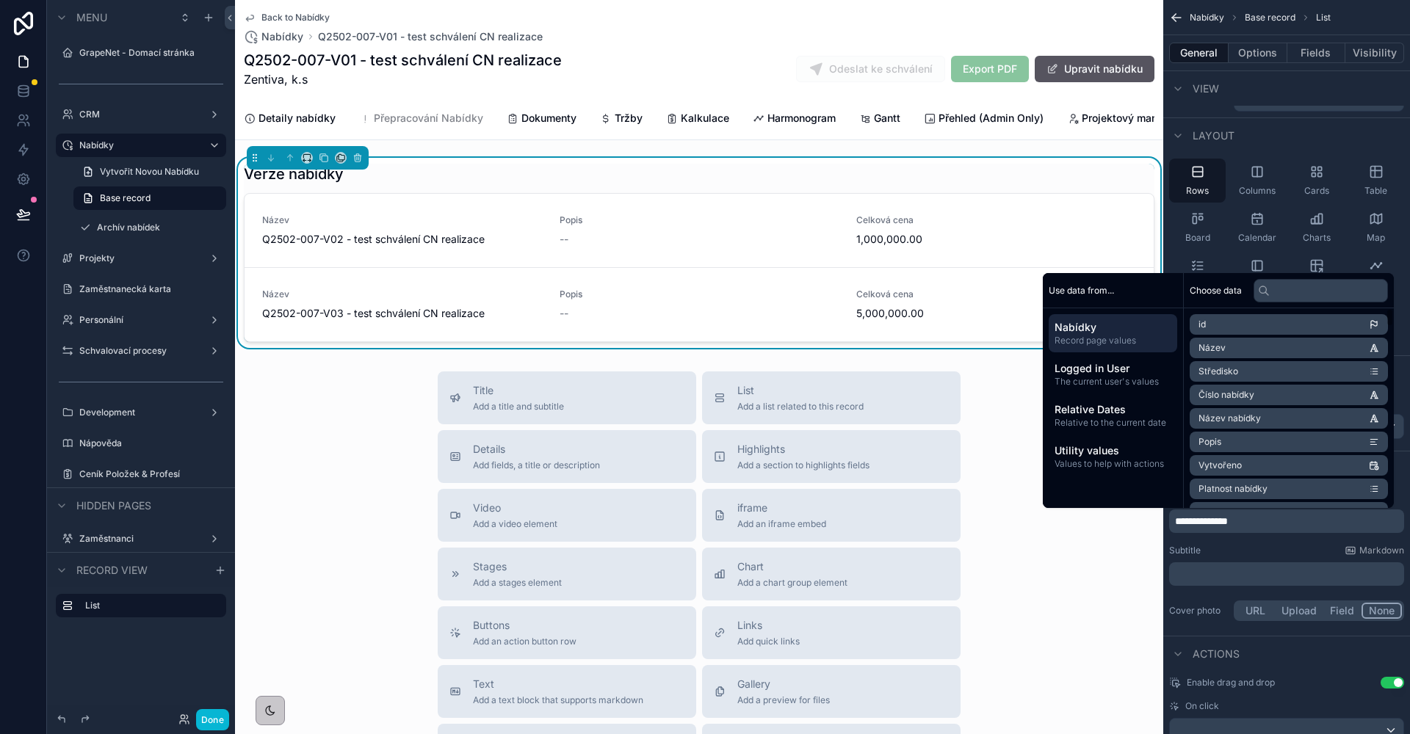
click at [1278, 306] on div "Choose data" at bounding box center [1289, 290] width 210 height 35
click at [1281, 295] on input "text" at bounding box center [1321, 290] width 134 height 23
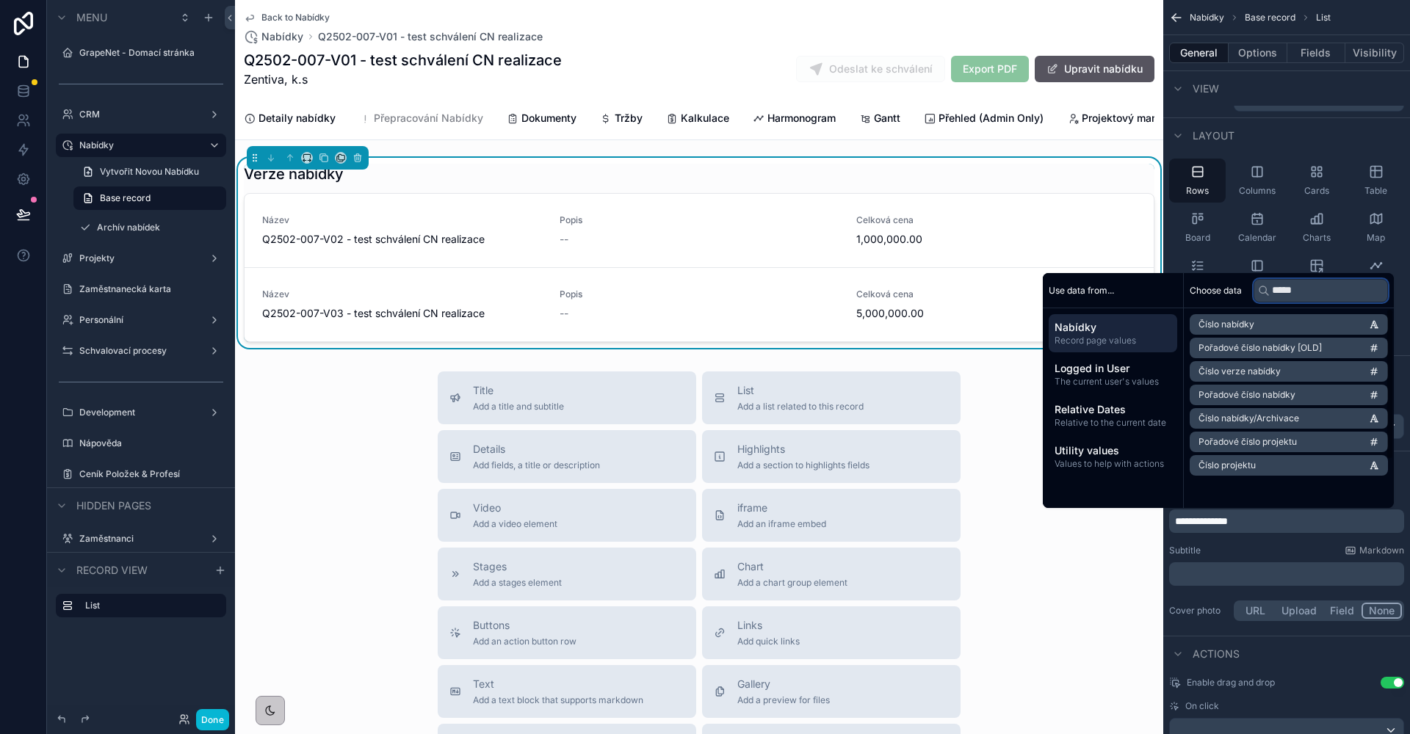
type input "*****"
click at [1279, 416] on span "Číslo nabídky/Archivace" at bounding box center [1248, 419] width 101 height 12
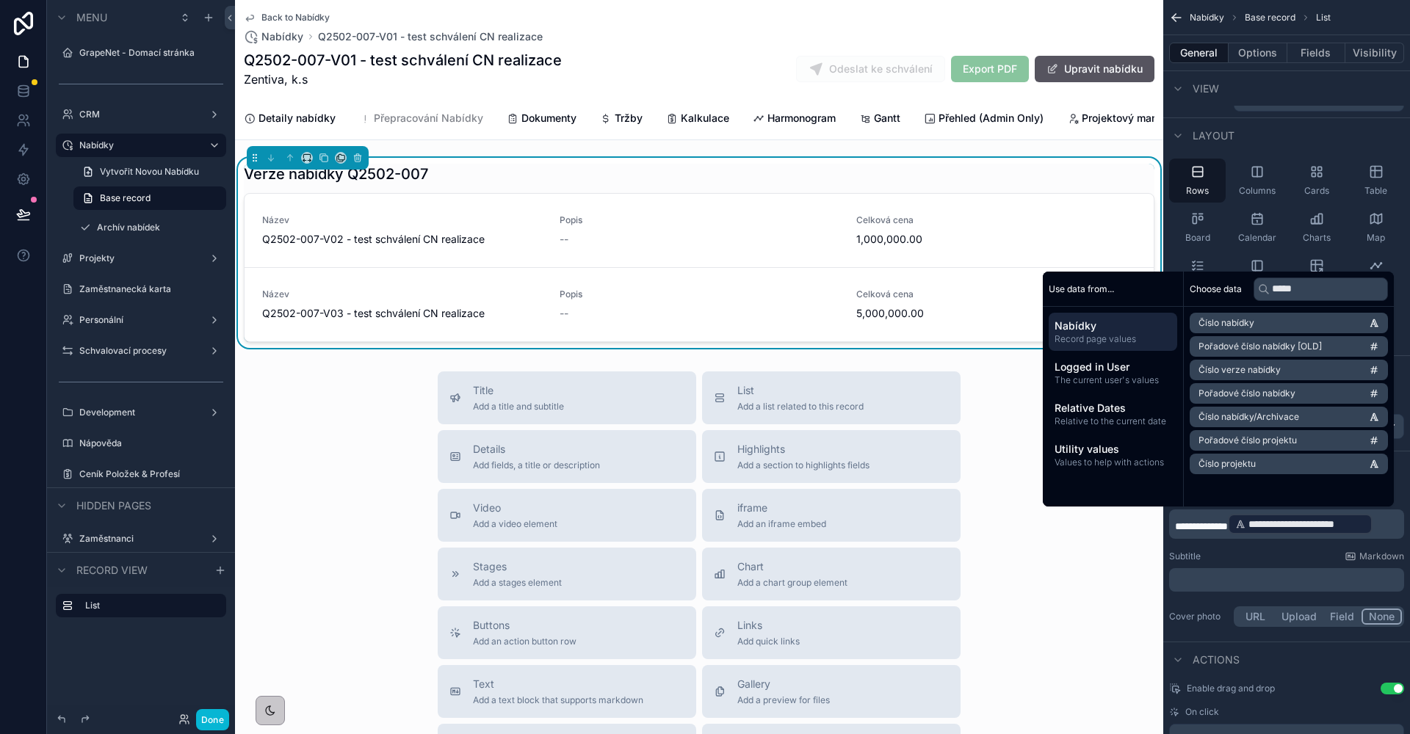
click at [1228, 529] on span "**********" at bounding box center [1201, 526] width 53 height 10
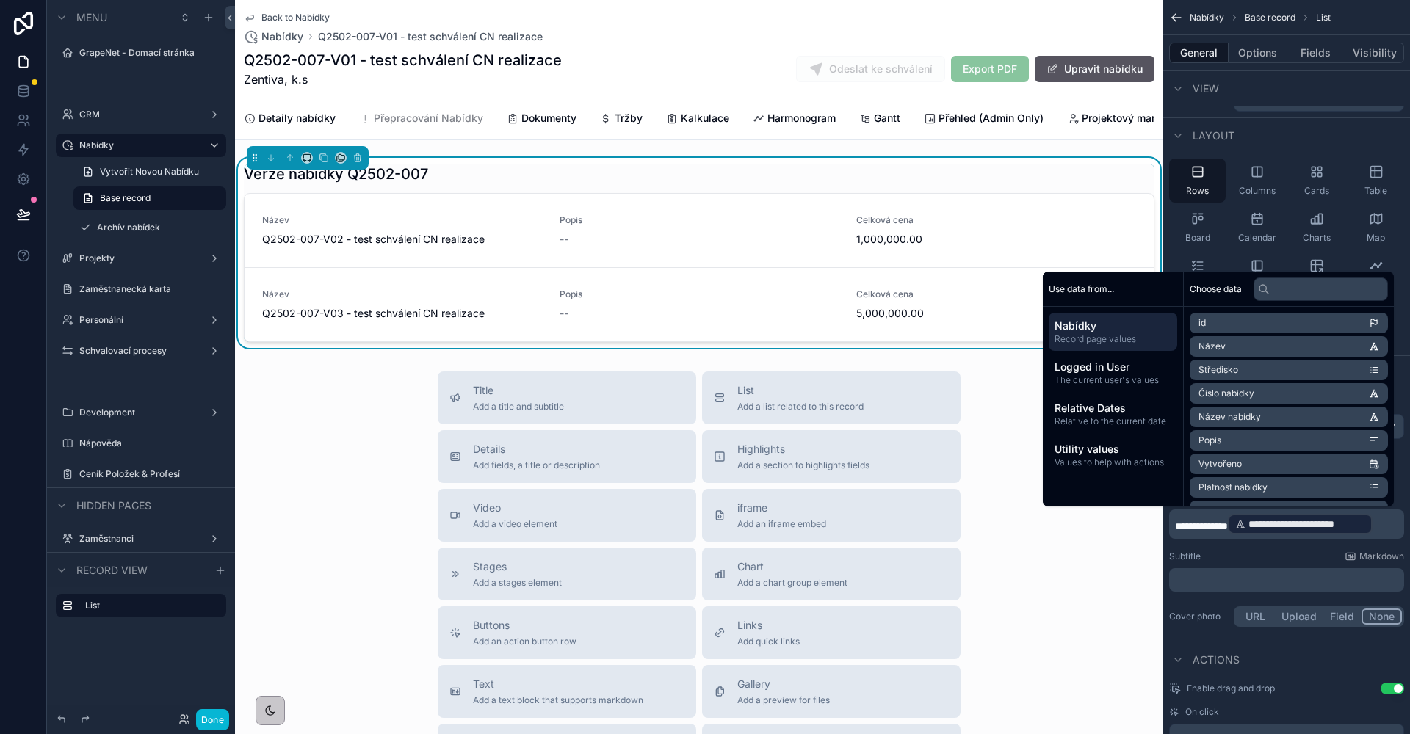
click at [1209, 556] on div "Subtitle Markdown" at bounding box center [1286, 557] width 235 height 12
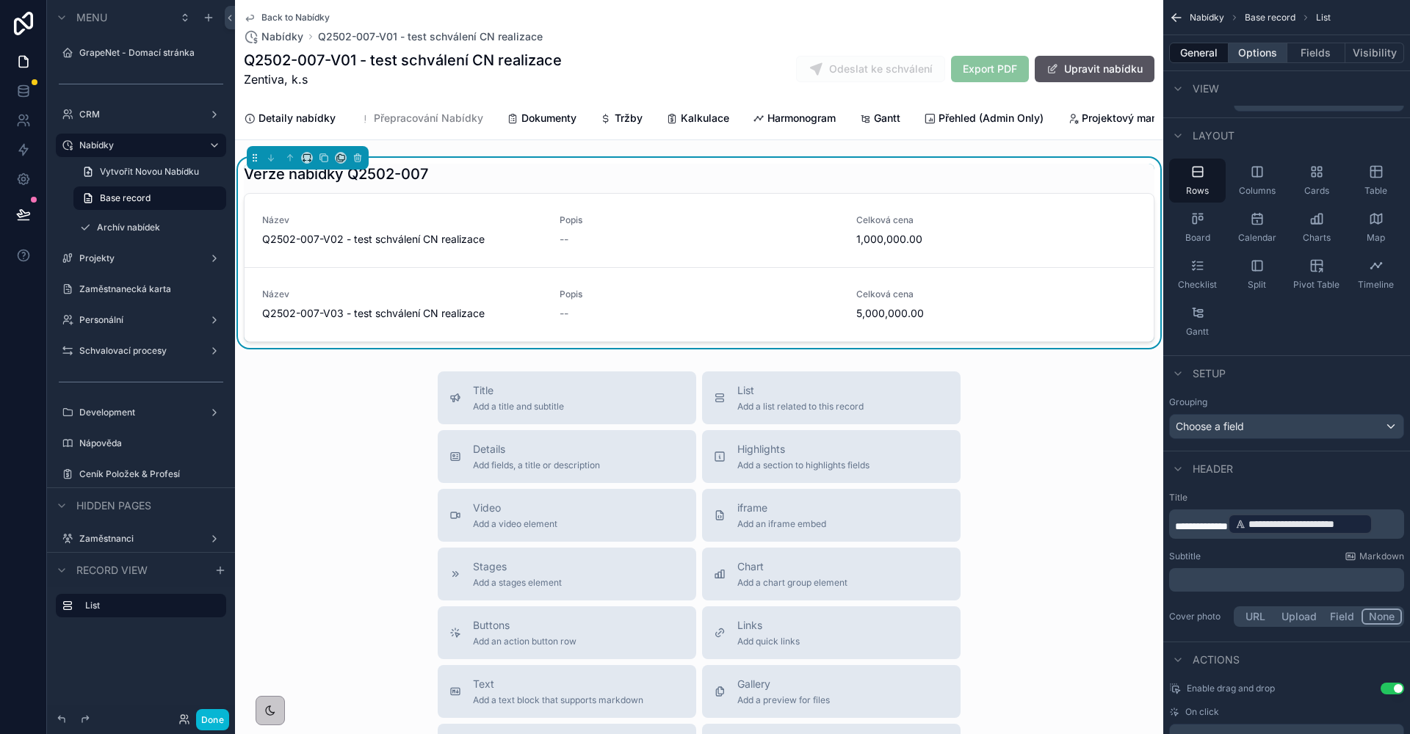
click at [1255, 48] on button "Options" at bounding box center [1258, 53] width 59 height 21
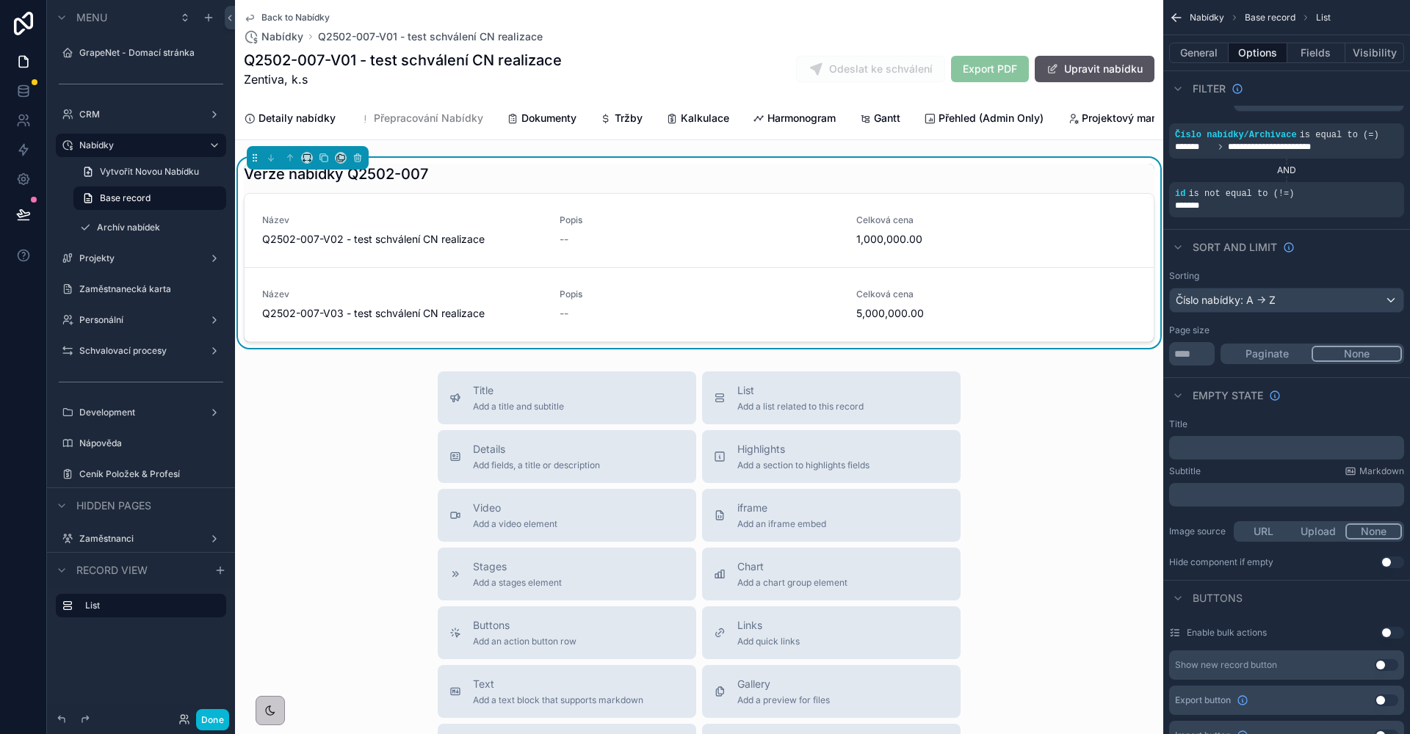
click at [1235, 442] on p "﻿" at bounding box center [1288, 448] width 226 height 12
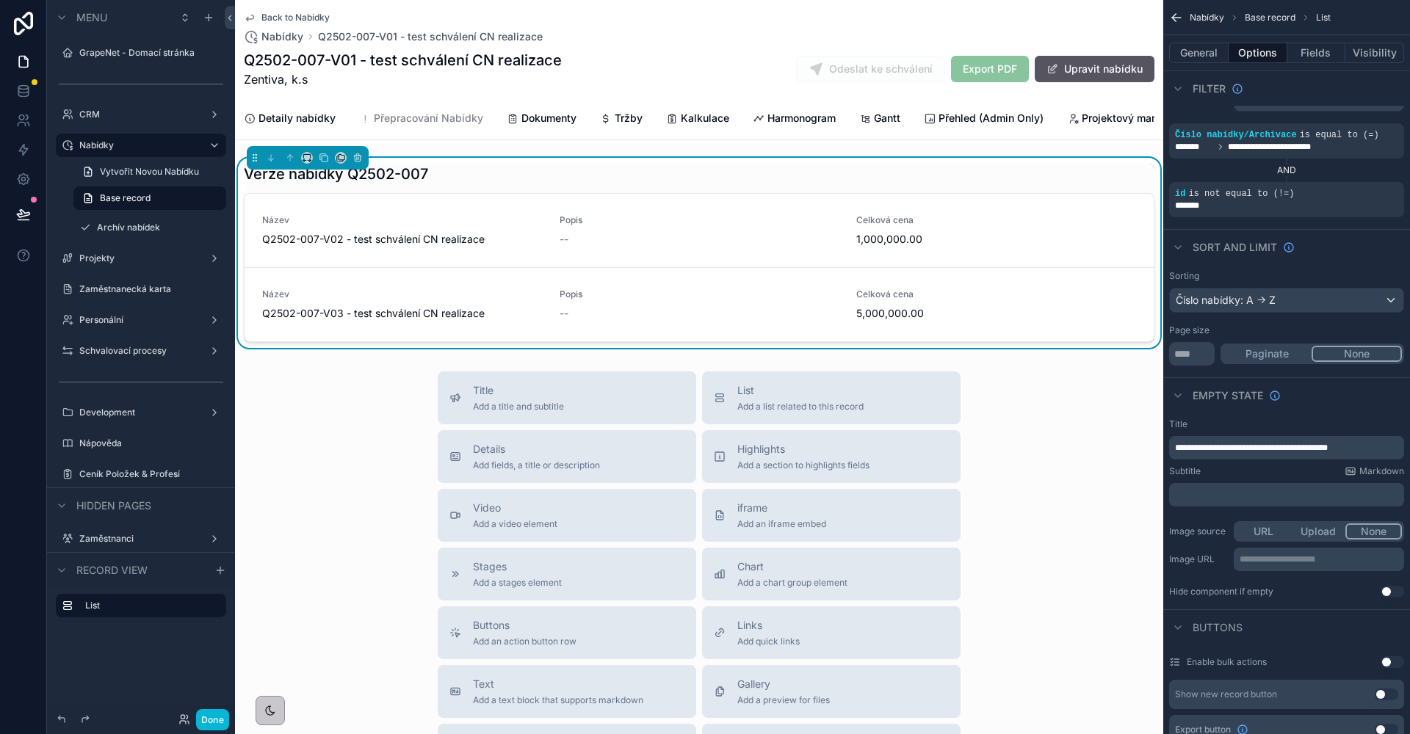
click at [1328, 449] on span "**********" at bounding box center [1251, 448] width 153 height 9
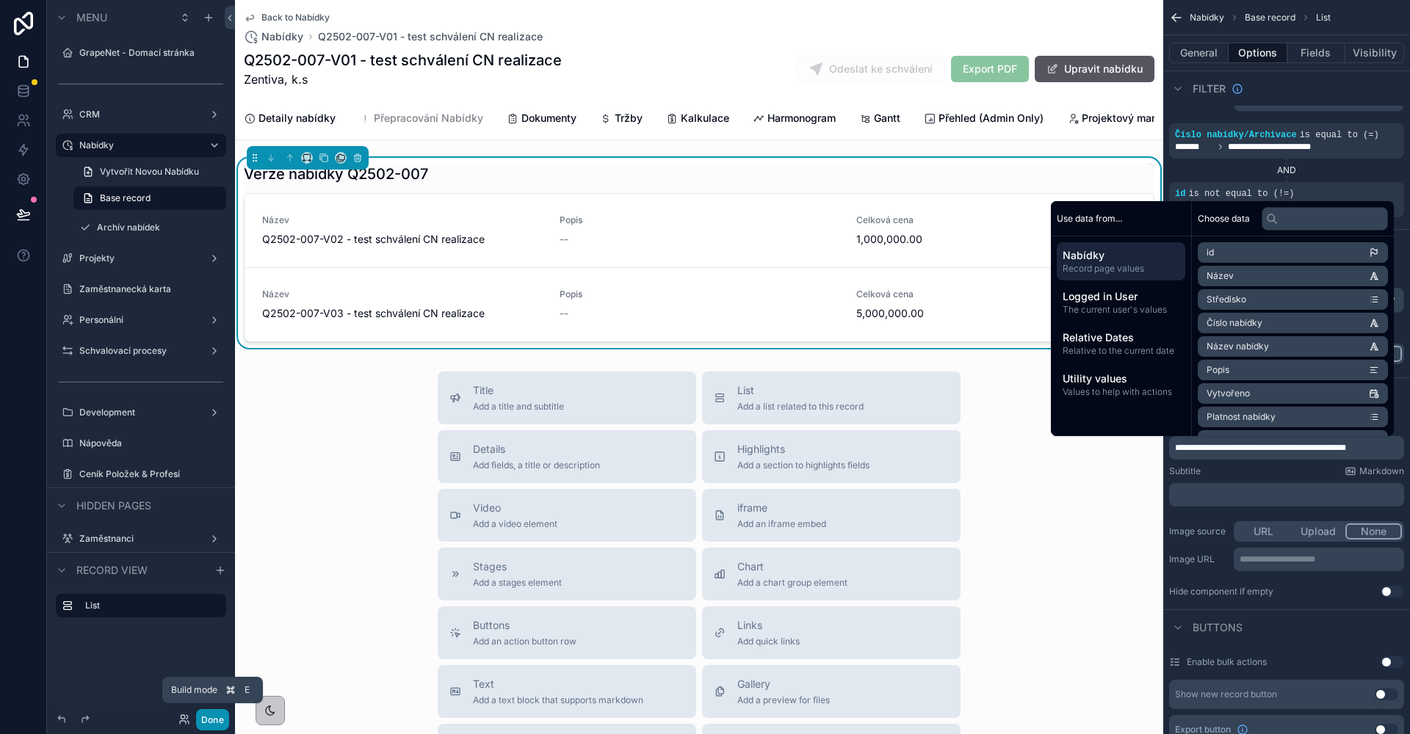
click at [214, 717] on button "Done" at bounding box center [212, 719] width 33 height 21
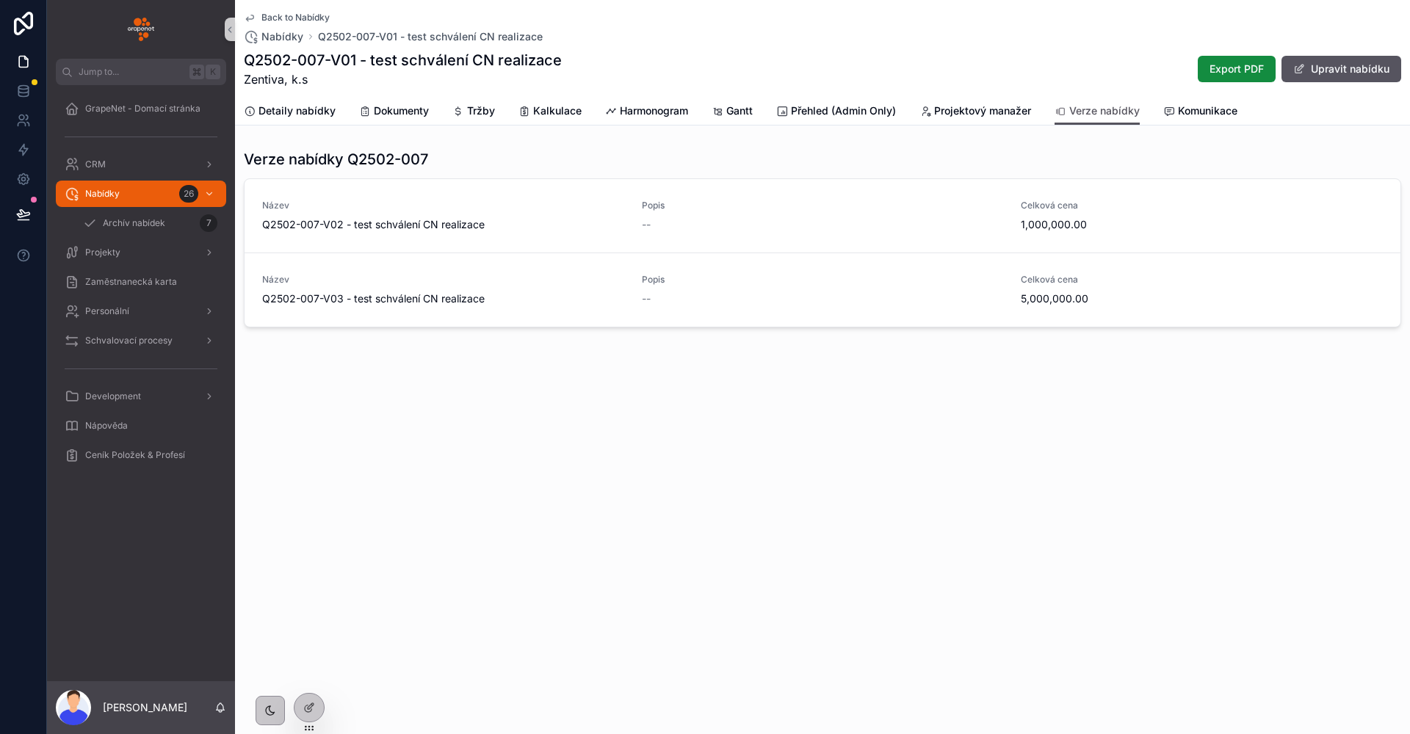
click at [32, 218] on button at bounding box center [23, 214] width 32 height 41
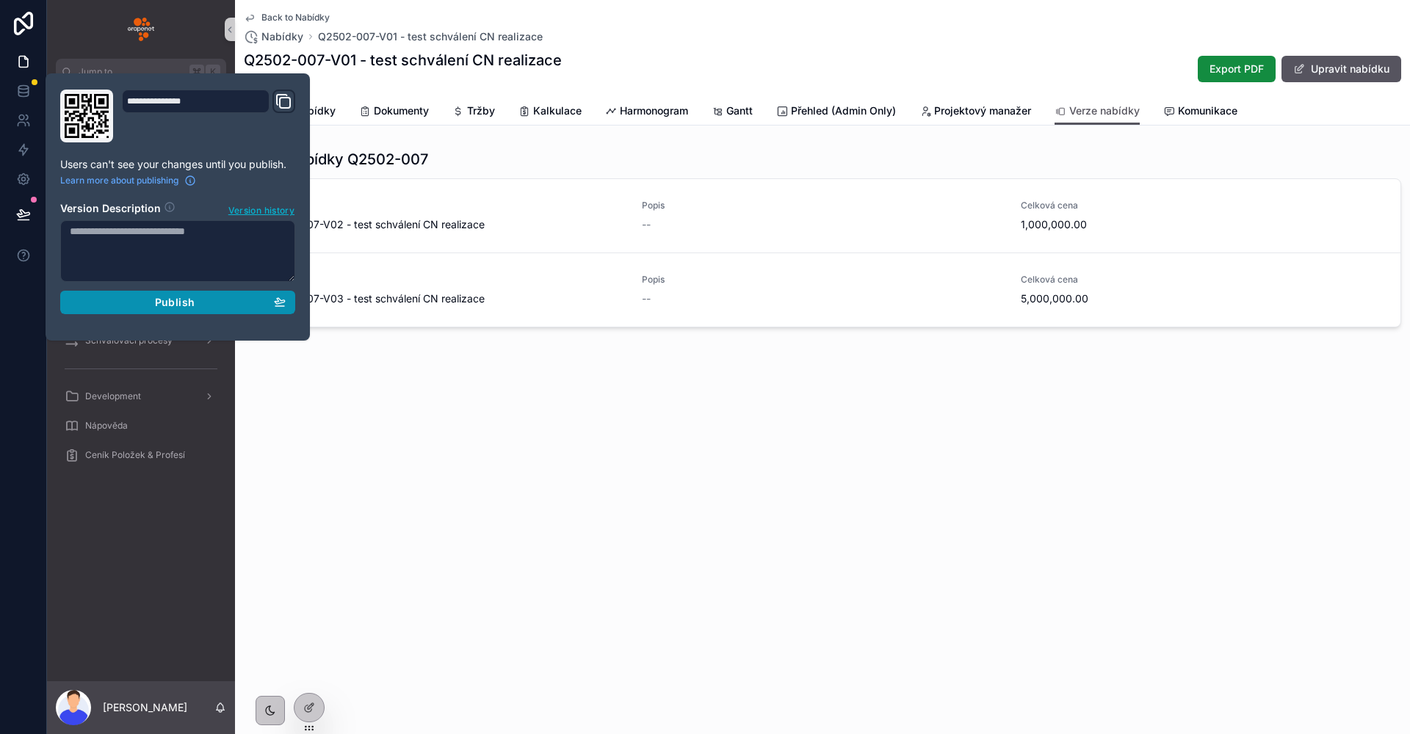
click at [148, 297] on button "Publish" at bounding box center [177, 302] width 235 height 23
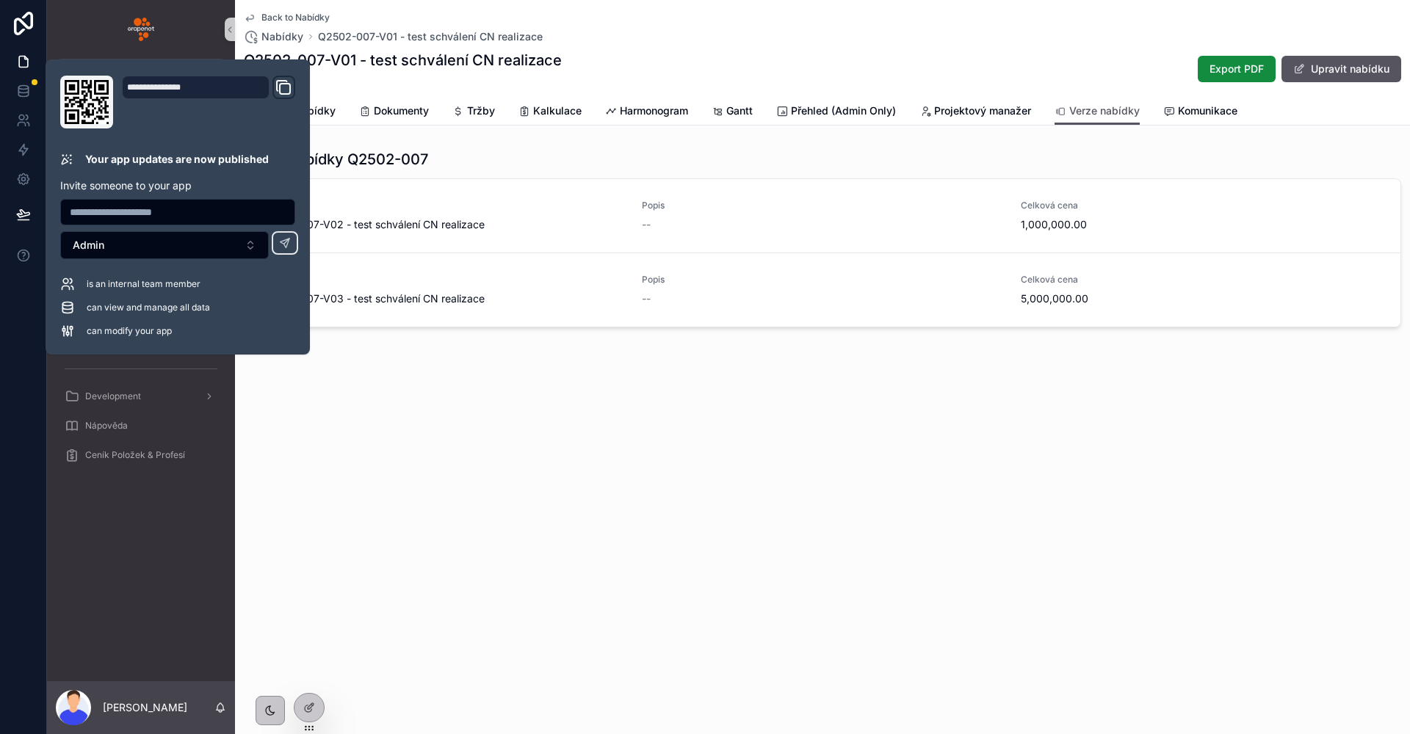
click at [429, 80] on span "Zentiva, k.s" at bounding box center [403, 79] width 318 height 18
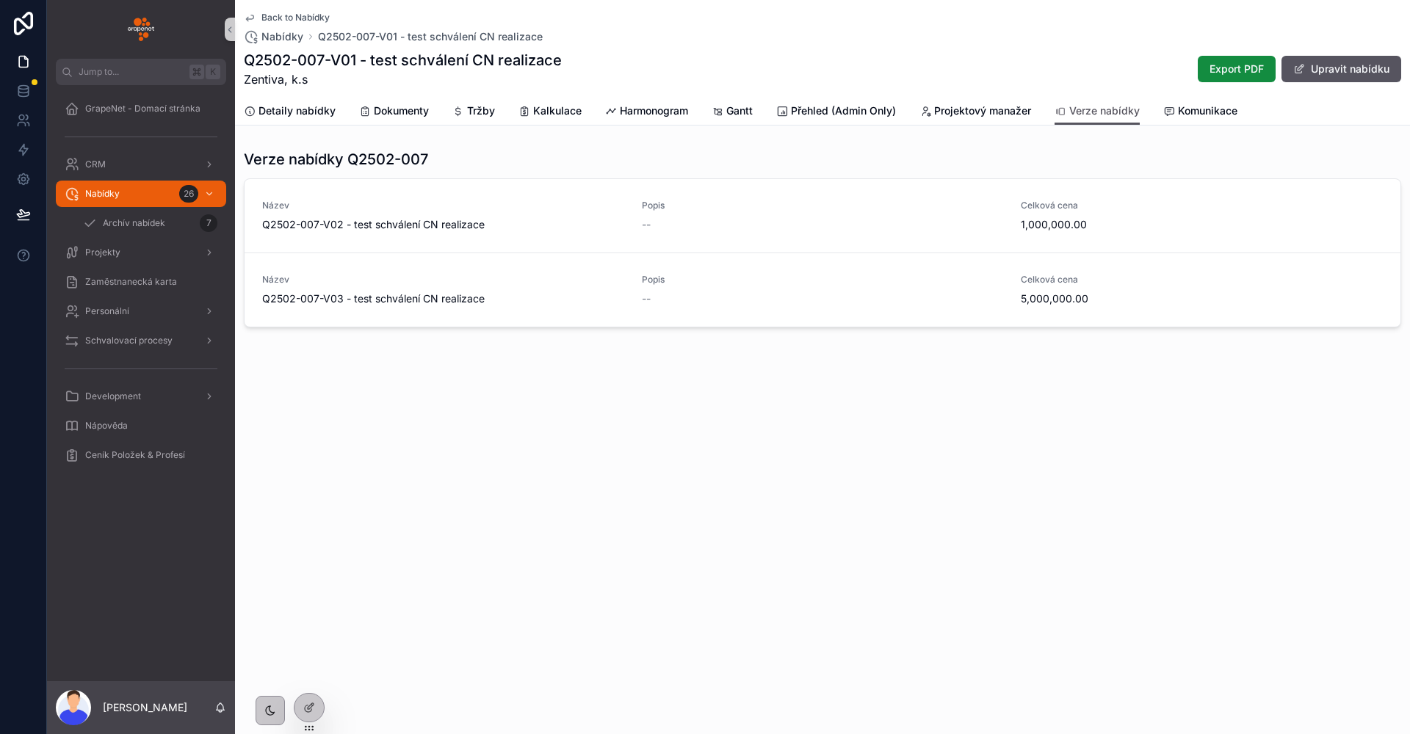
click at [281, 14] on span "Back to Nabídky" at bounding box center [295, 18] width 68 height 12
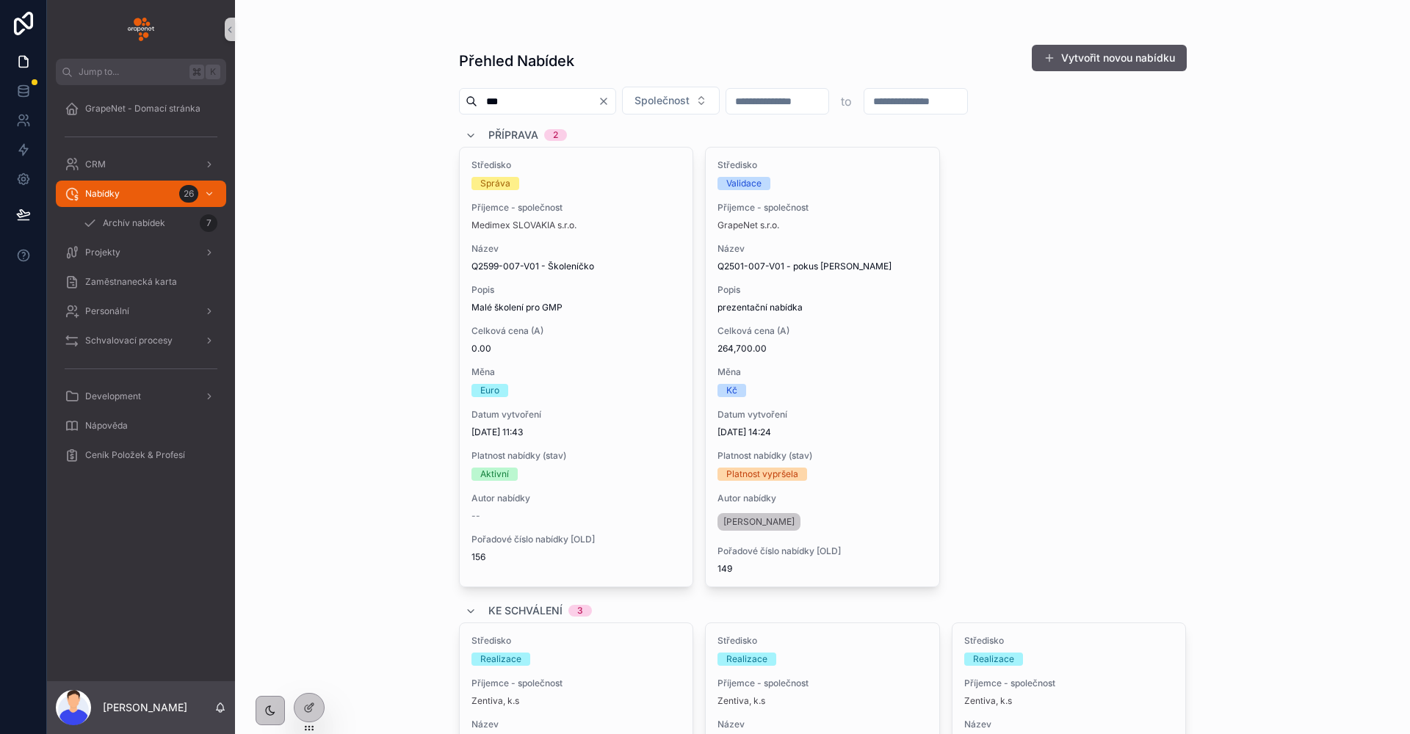
click at [399, 215] on div "Přehled Nabídek Vytvořit novou nabídku *** Společnost to Příprava 2 Středisko S…" at bounding box center [822, 367] width 1175 height 734
click at [609, 97] on icon "Clear" at bounding box center [604, 101] width 12 height 12
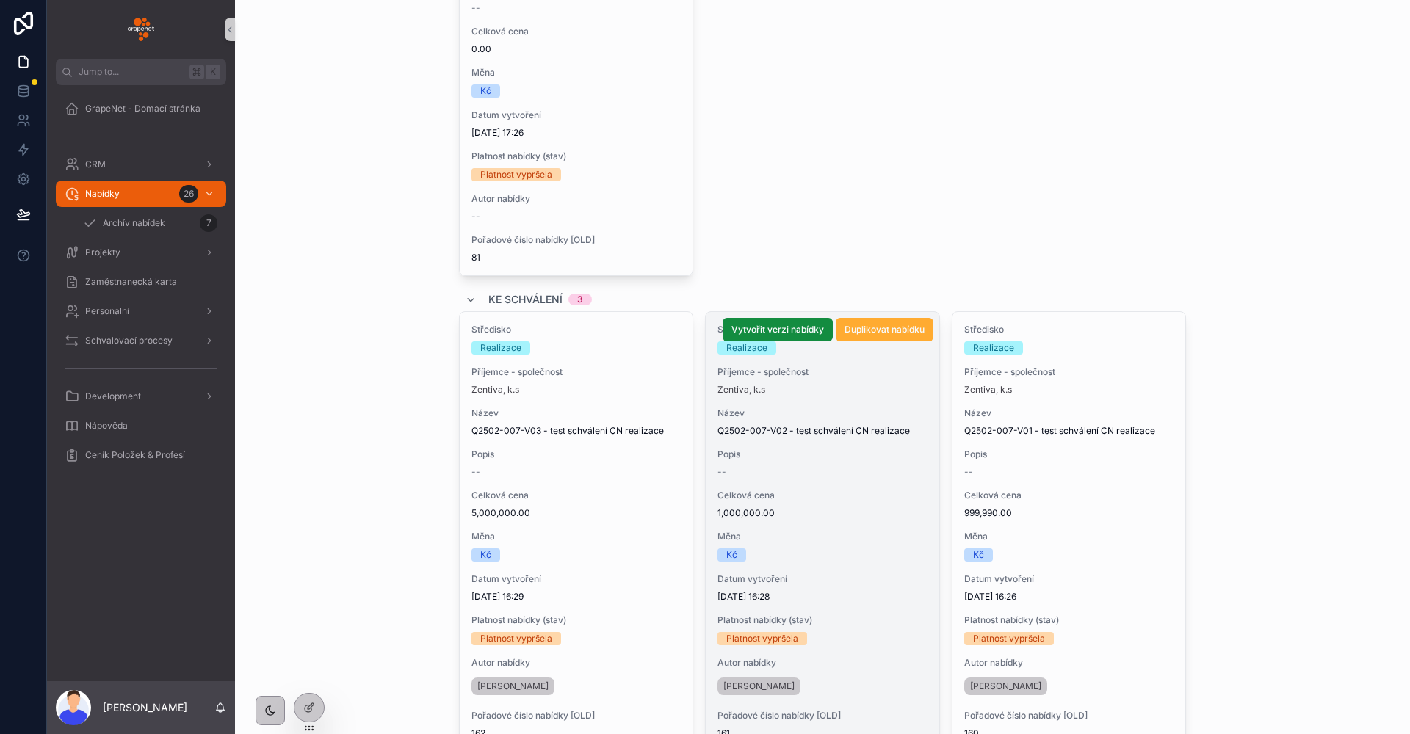
scroll to position [3636, 0]
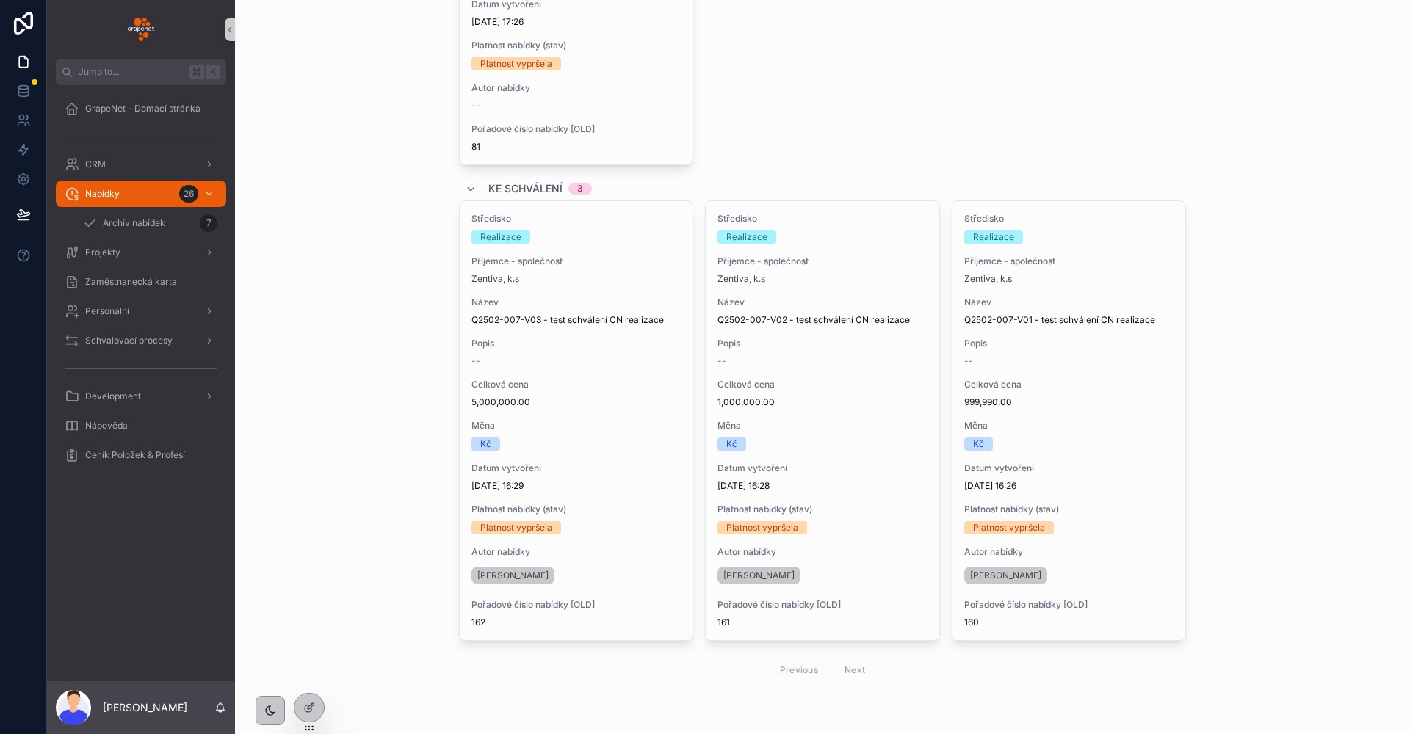
click at [848, 671] on div "Previous Next" at bounding box center [823, 670] width 106 height 23
click at [848, 670] on div "Previous Next" at bounding box center [823, 670] width 106 height 23
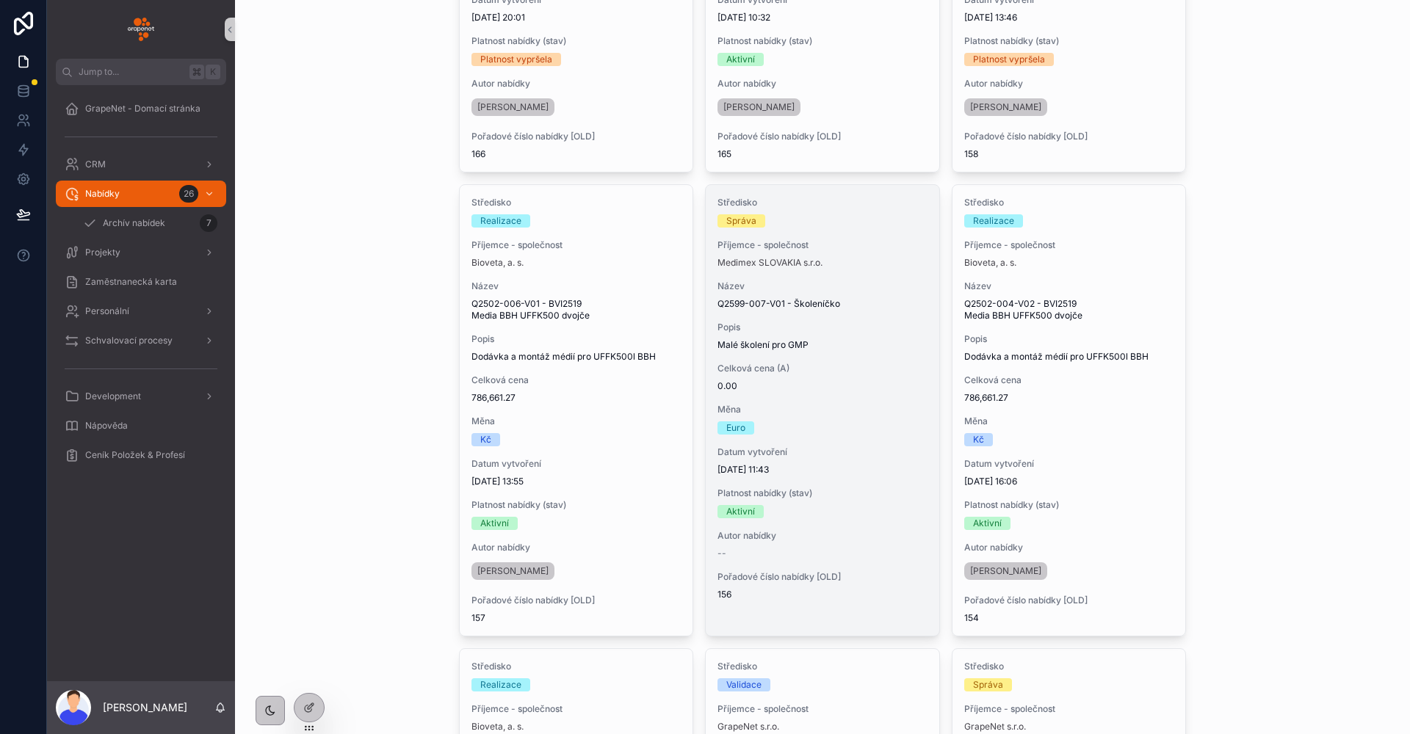
scroll to position [0, 0]
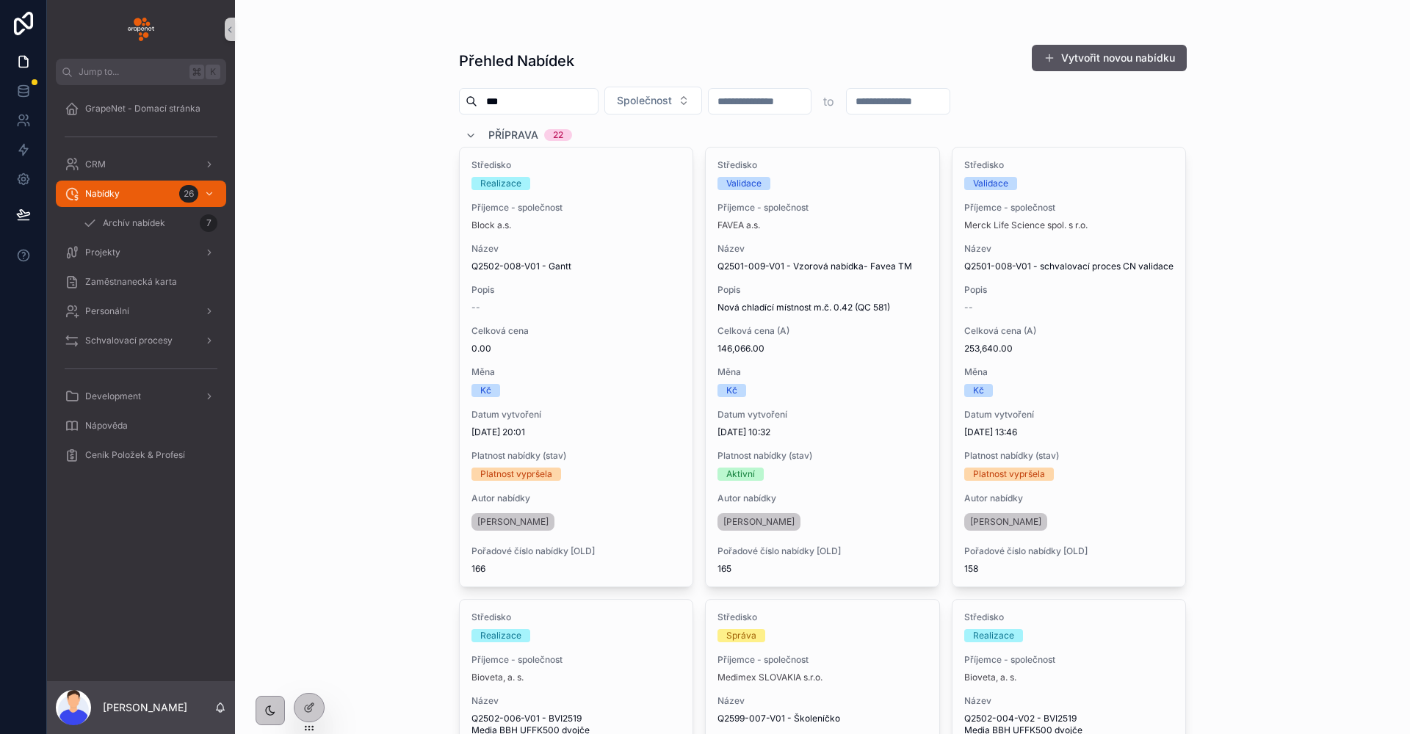
click at [569, 88] on div "***" at bounding box center [529, 101] width 140 height 26
click at [564, 98] on input "***" at bounding box center [537, 101] width 120 height 21
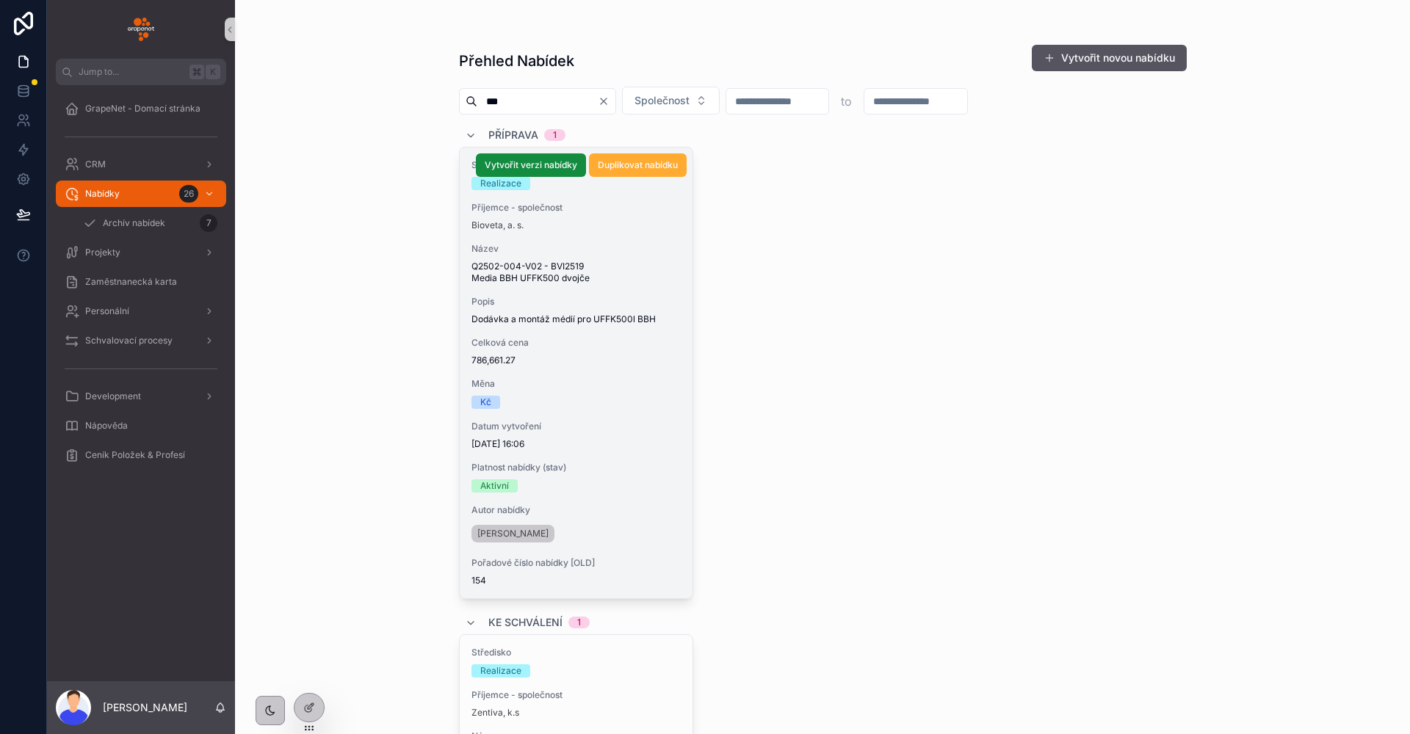
type input "***"
click at [629, 361] on span "786,661.27" at bounding box center [576, 361] width 210 height 12
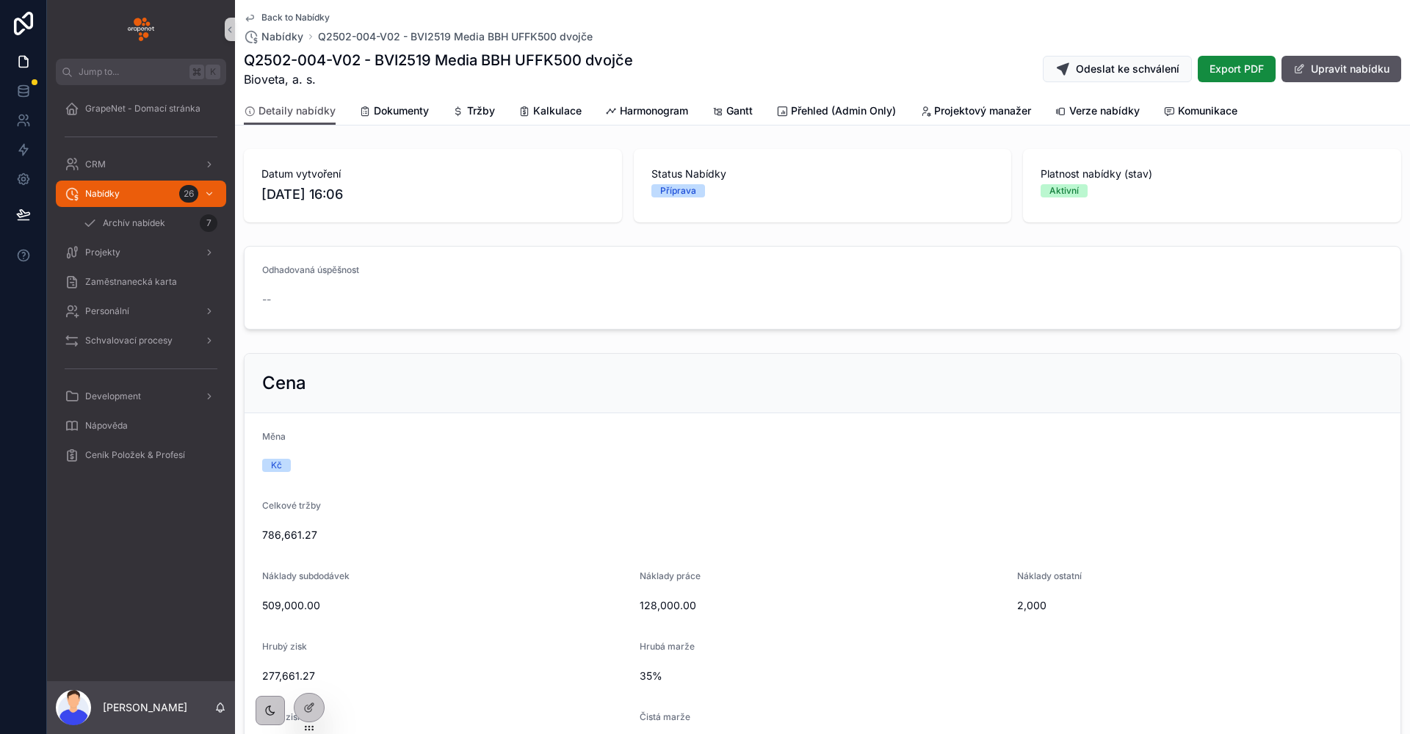
drag, startPoint x: 1077, startPoint y: 117, endPoint x: 1005, endPoint y: 112, distance: 72.8
click at [1077, 117] on span "Verze nabídky" at bounding box center [1104, 111] width 70 height 15
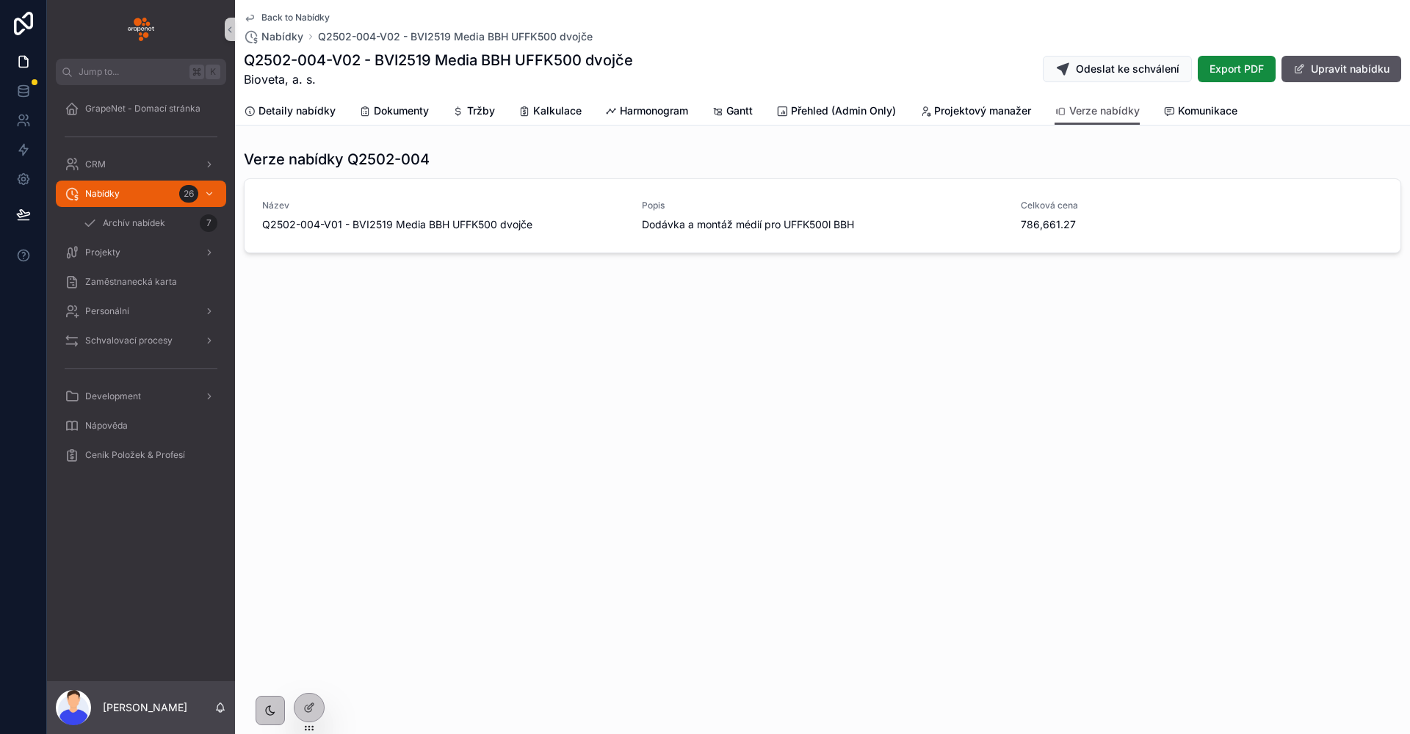
drag, startPoint x: 779, startPoint y: 61, endPoint x: 772, endPoint y: 84, distance: 23.9
click at [779, 60] on div "Q2502-004-V02 - BVI2519 Media BBH UFFK500 dvojče Bioveta, a. s. Odeslat ke schv…" at bounding box center [822, 69] width 1157 height 38
click at [586, 228] on span "Q2502-004-V01 - BVI2519 Media BBH UFFK500 dvojče" at bounding box center [443, 224] width 362 height 15
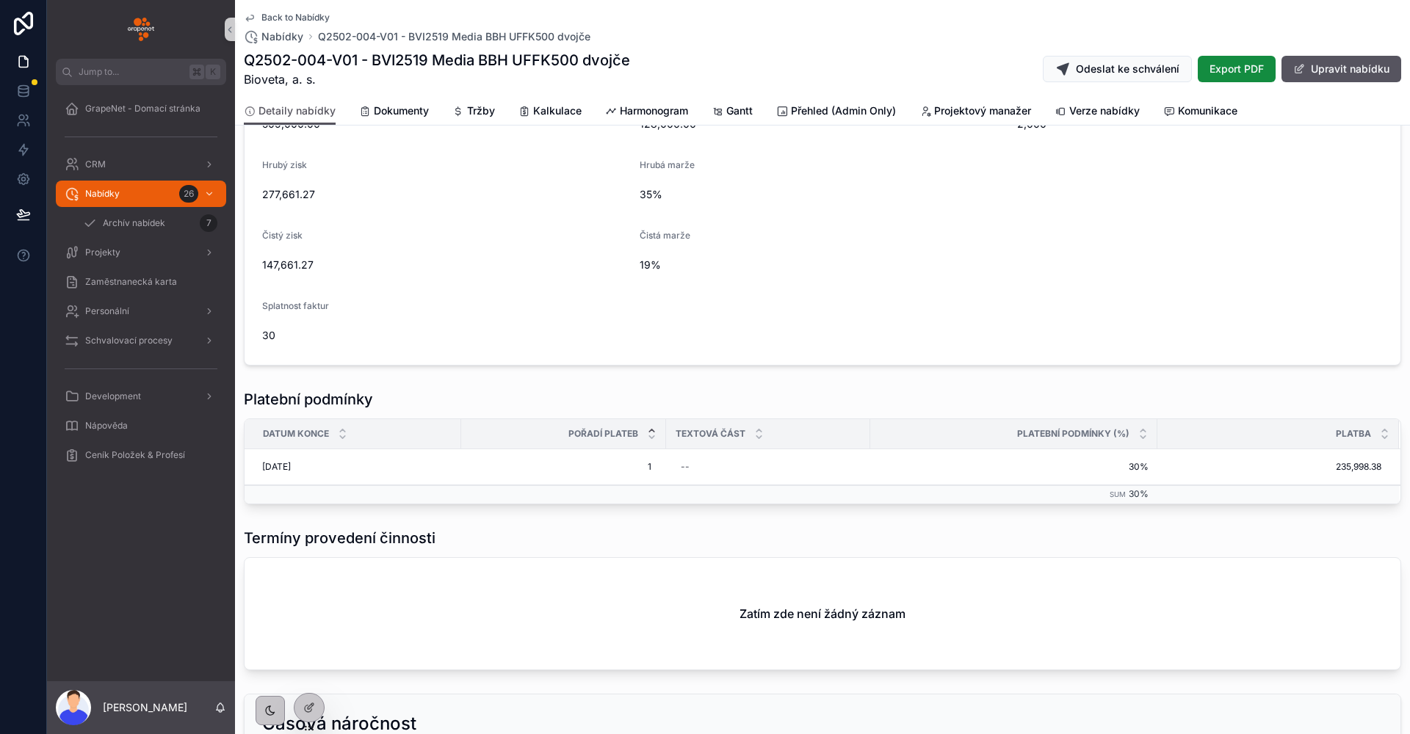
scroll to position [659, 0]
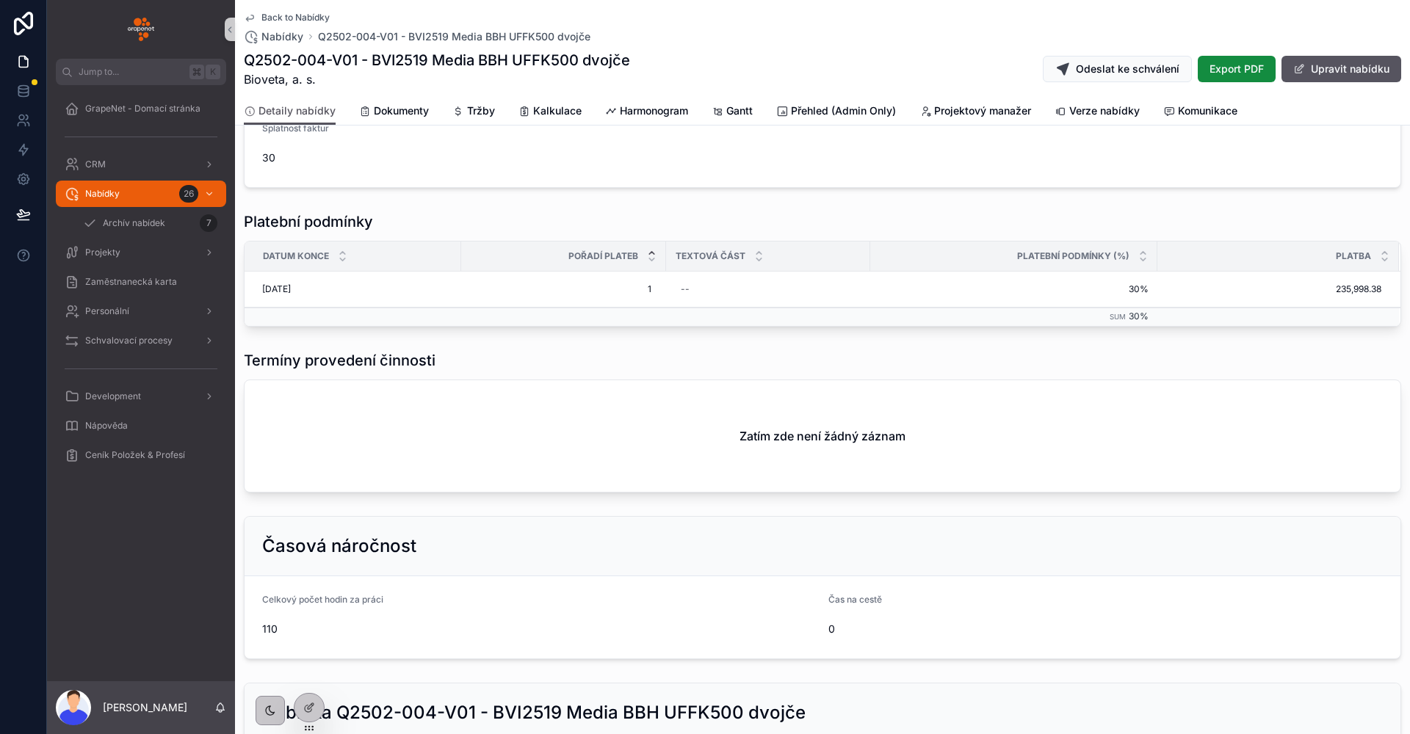
click at [315, 19] on span "Back to Nabídky" at bounding box center [295, 18] width 68 height 12
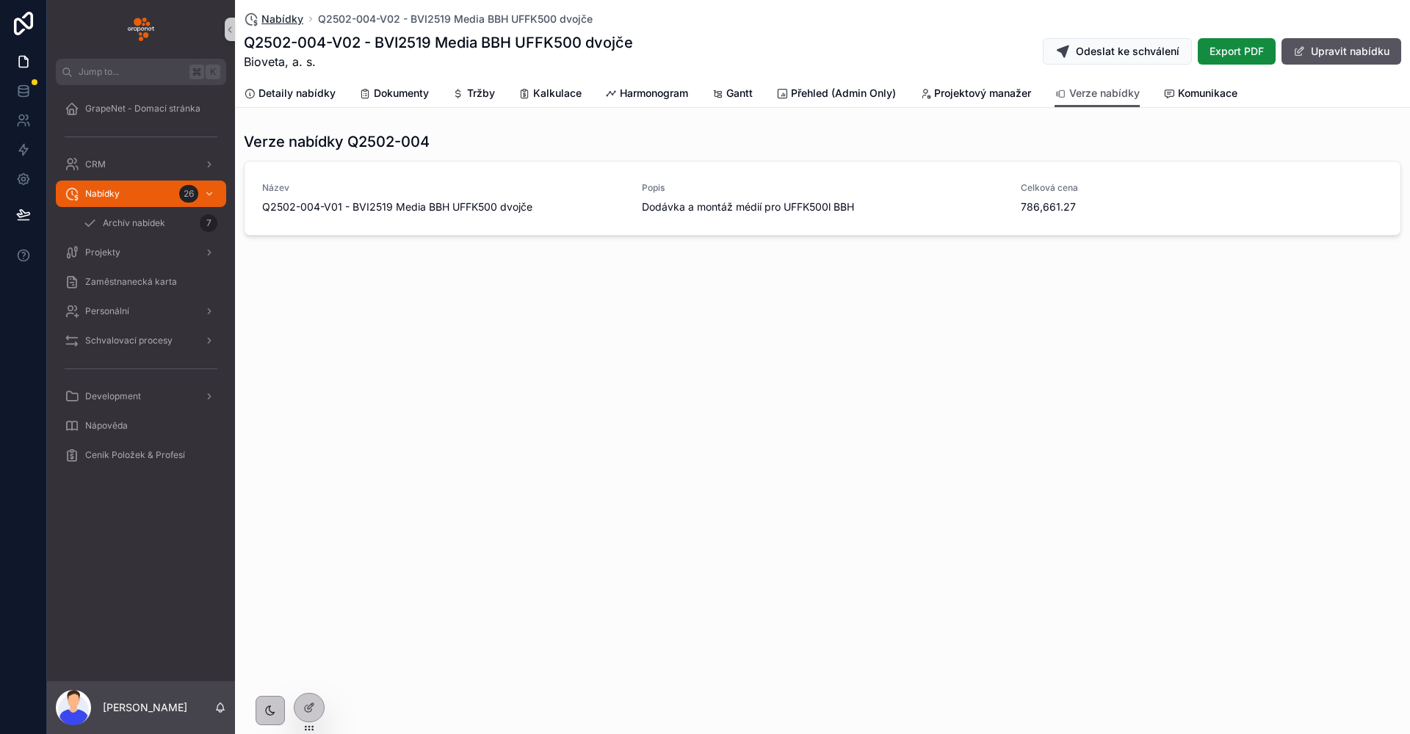
click at [274, 21] on span "Nabídky" at bounding box center [282, 19] width 42 height 15
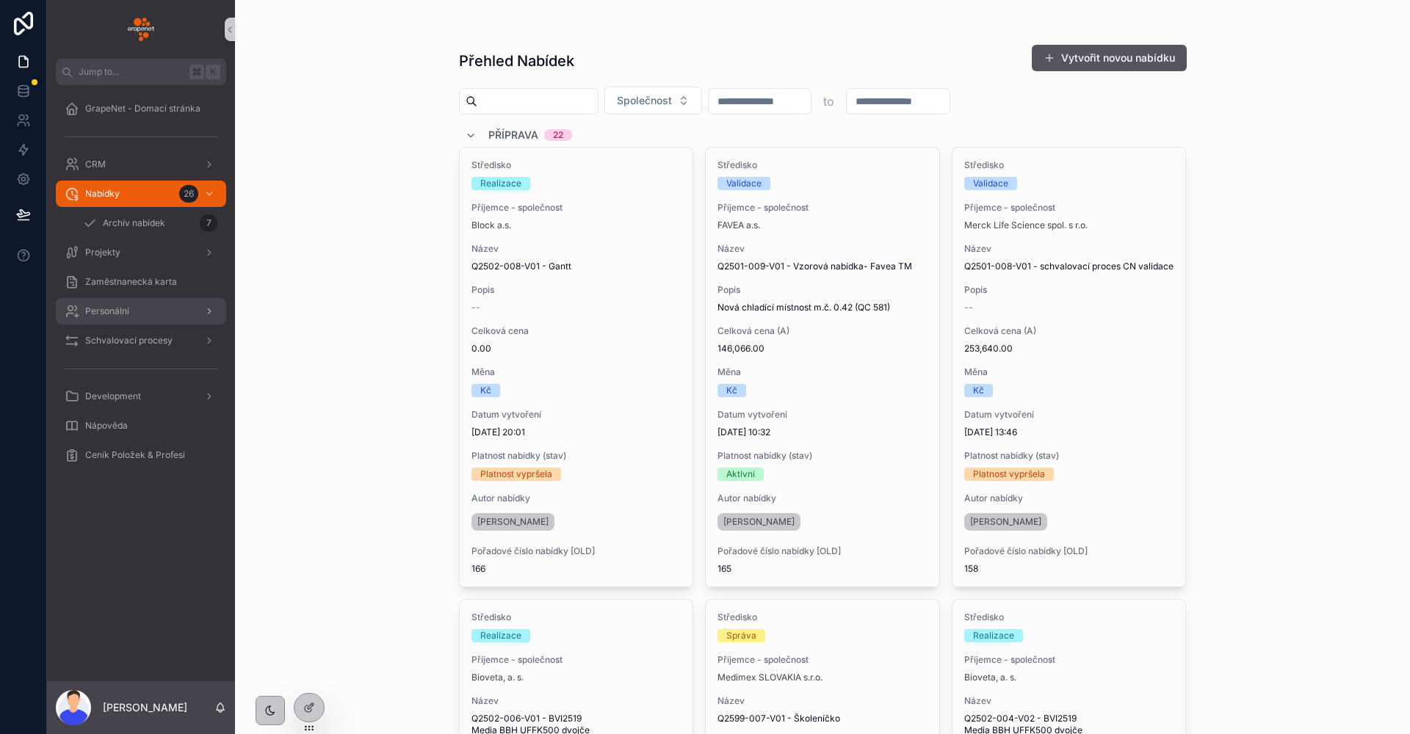
click at [118, 311] on span "Personální" at bounding box center [107, 311] width 44 height 12
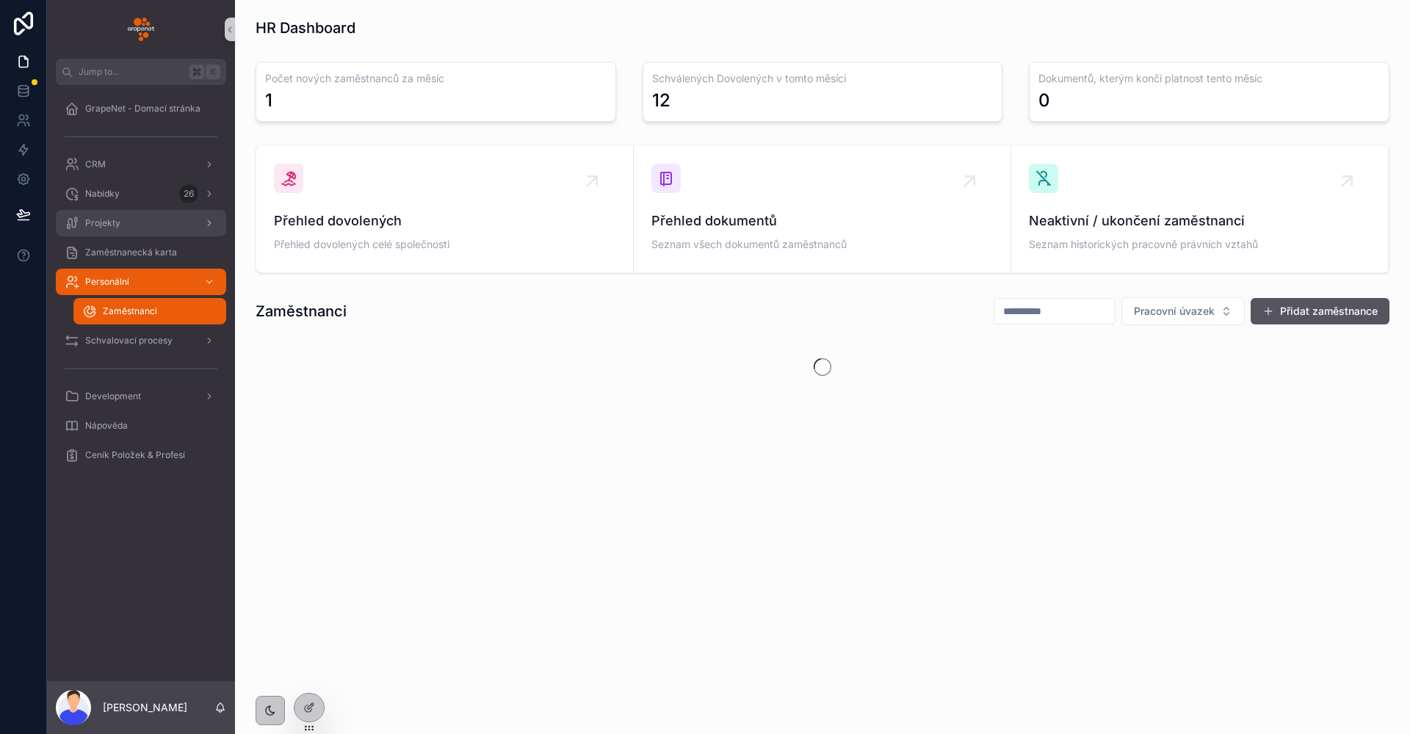
click at [117, 228] on span "Projekty" at bounding box center [102, 223] width 35 height 12
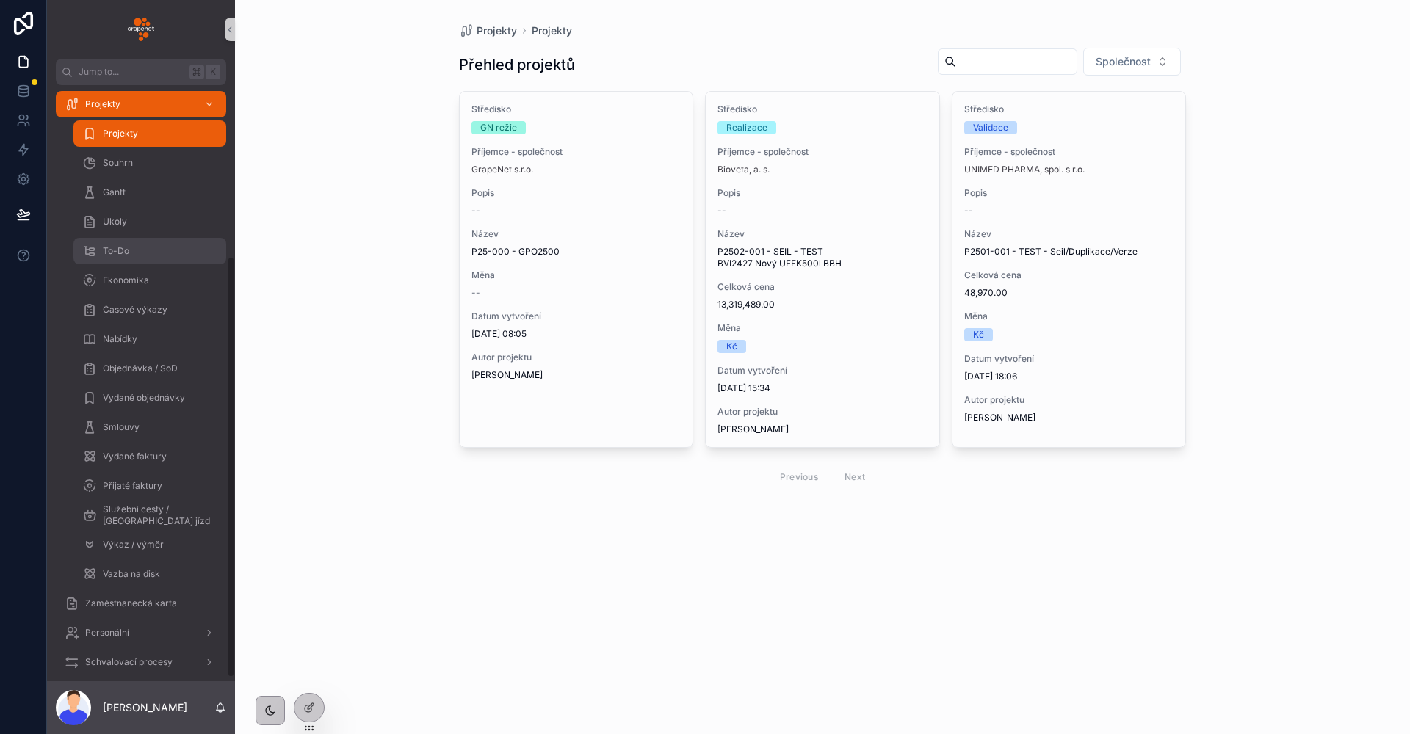
scroll to position [242, 0]
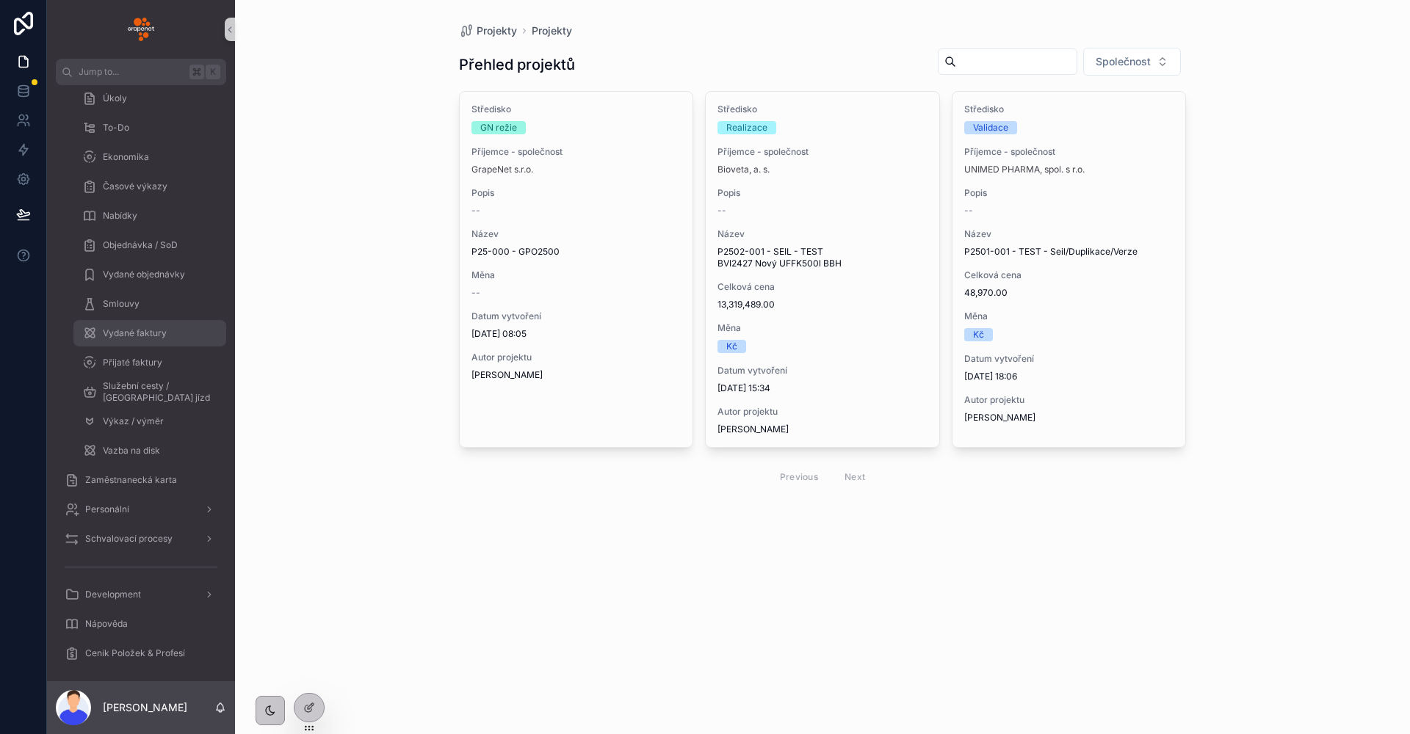
click at [153, 329] on span "Vydané faktury" at bounding box center [135, 334] width 64 height 12
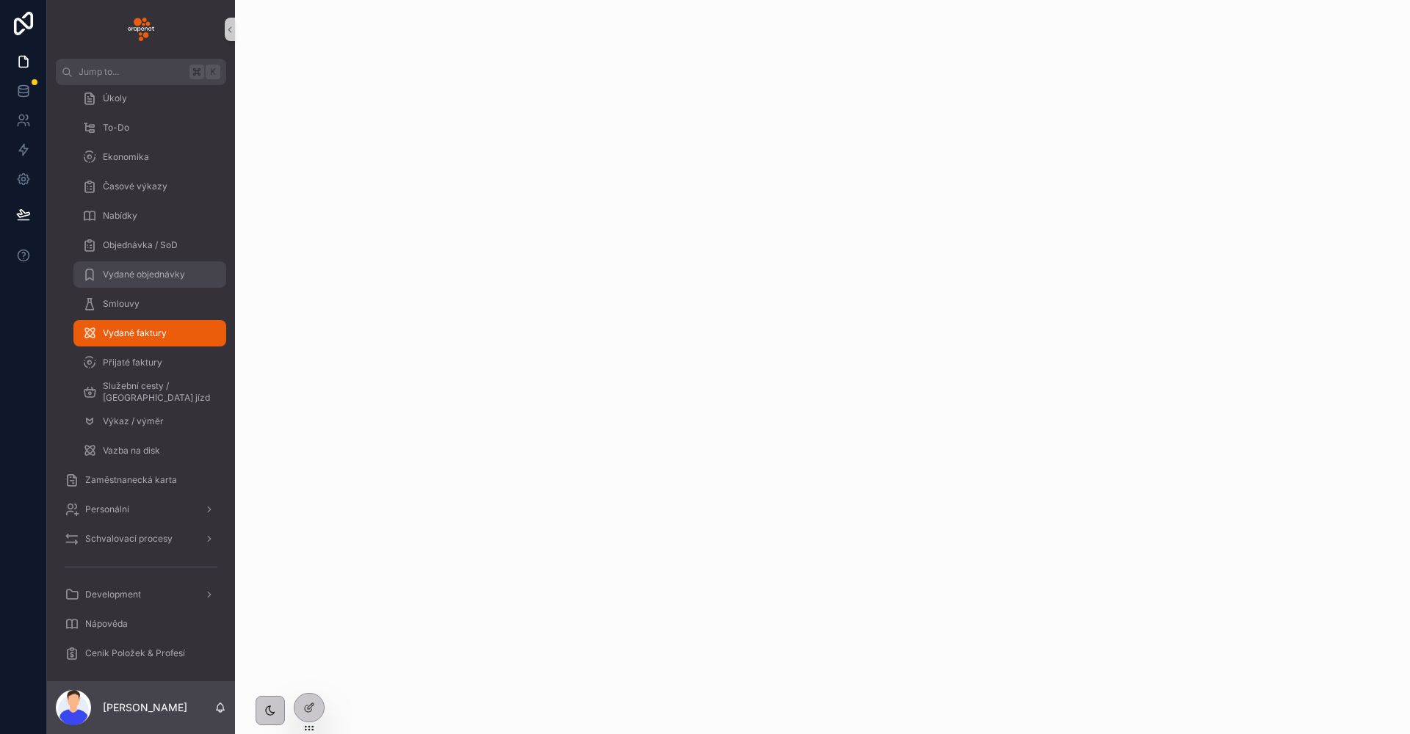
click at [152, 280] on span "Vydané objednávky" at bounding box center [144, 275] width 82 height 12
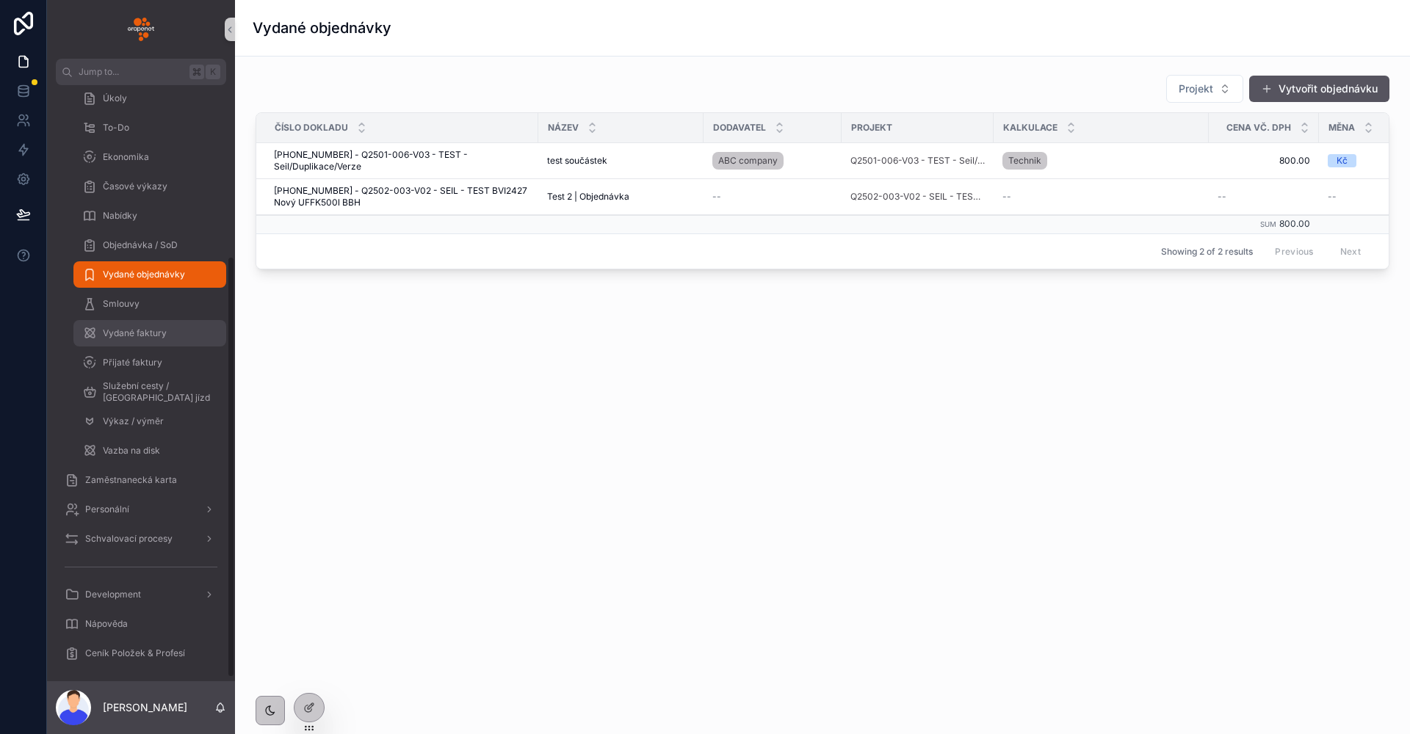
click at [139, 340] on div "Vydané faktury" at bounding box center [149, 333] width 135 height 23
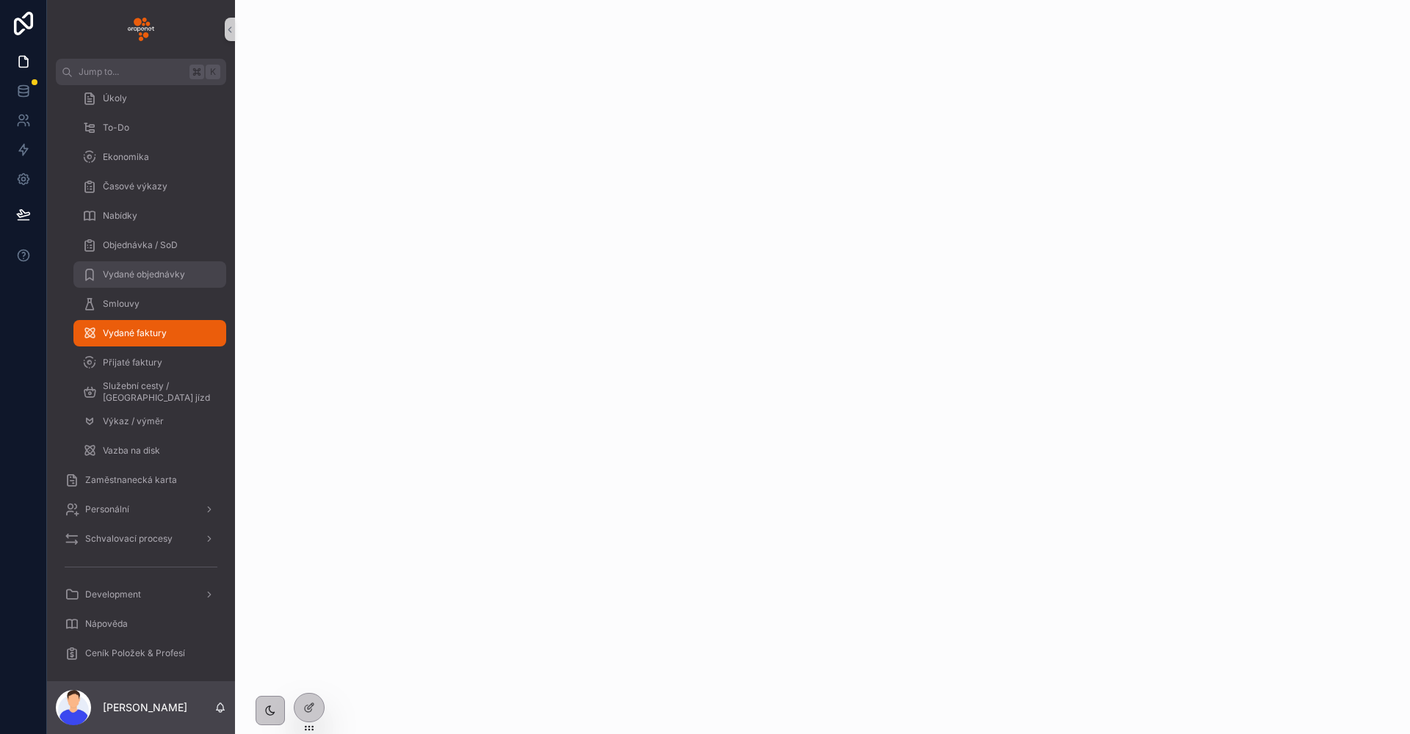
click at [148, 282] on div "Vydané objednávky" at bounding box center [149, 274] width 135 height 23
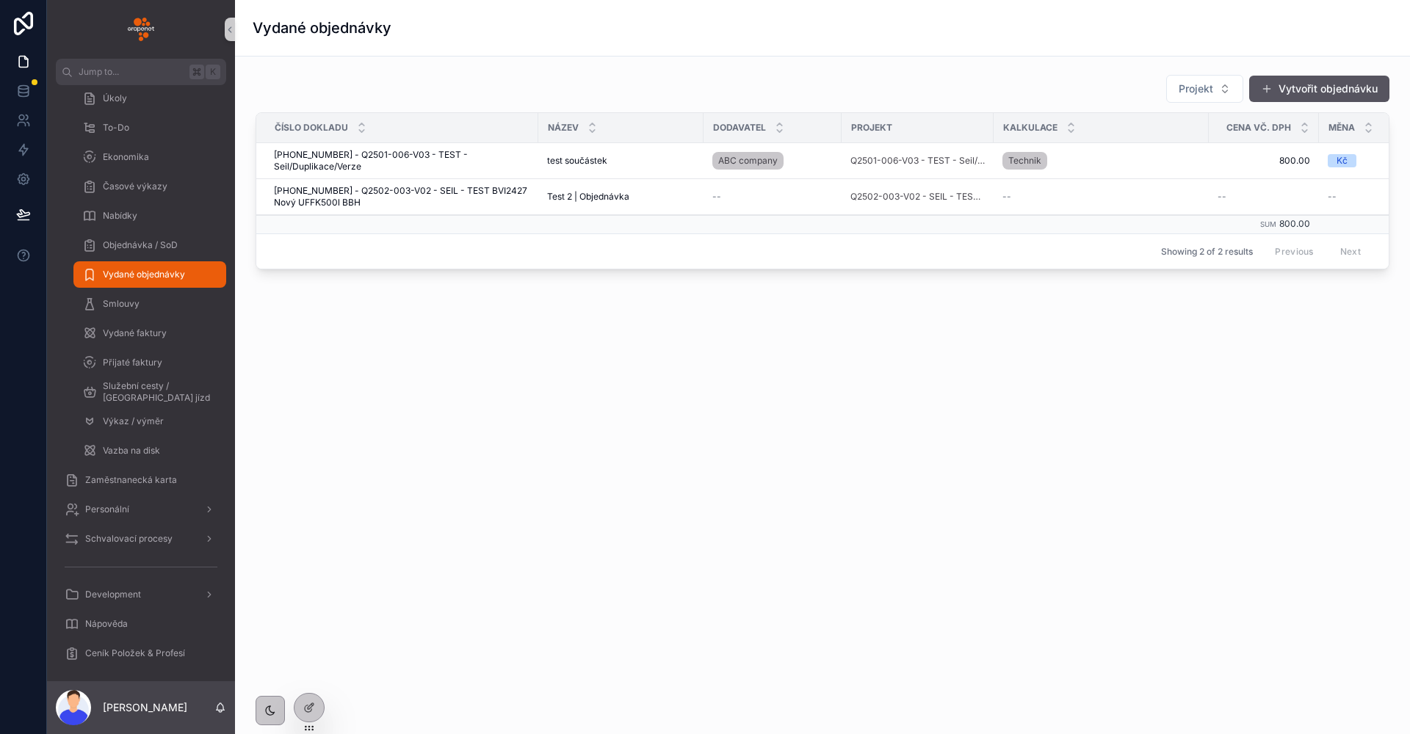
click at [1345, 253] on div "Previous Next" at bounding box center [1318, 251] width 106 height 23
click at [435, 448] on div "Vydané objednávky Projekt Vytvořit objednávku Číslo dokladu Název Dodavatel Pro…" at bounding box center [822, 367] width 1175 height 734
click at [386, 391] on div "Vydané objednávky Projekt Vytvořit objednávku Číslo dokladu Název Dodavatel Pro…" at bounding box center [822, 196] width 1175 height 393
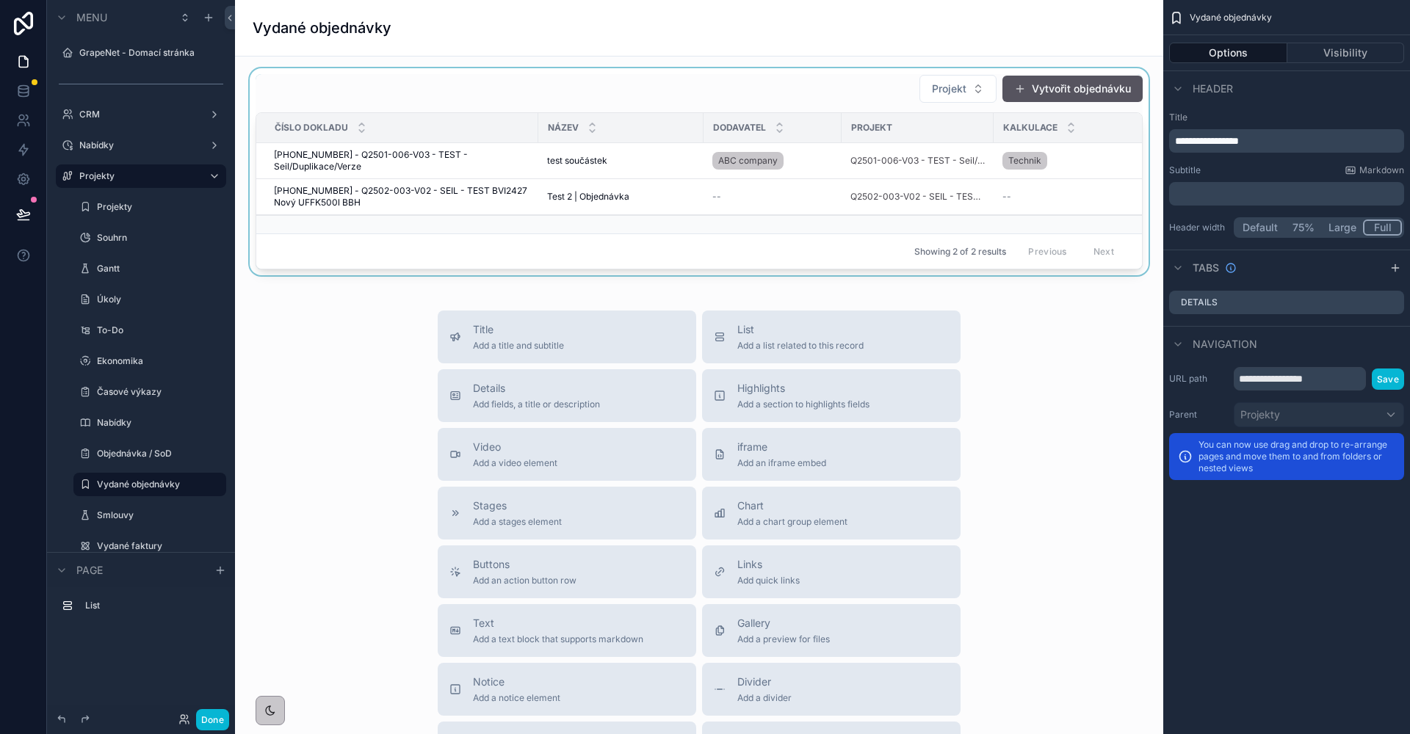
click at [521, 107] on div "scrollable content" at bounding box center [699, 171] width 905 height 207
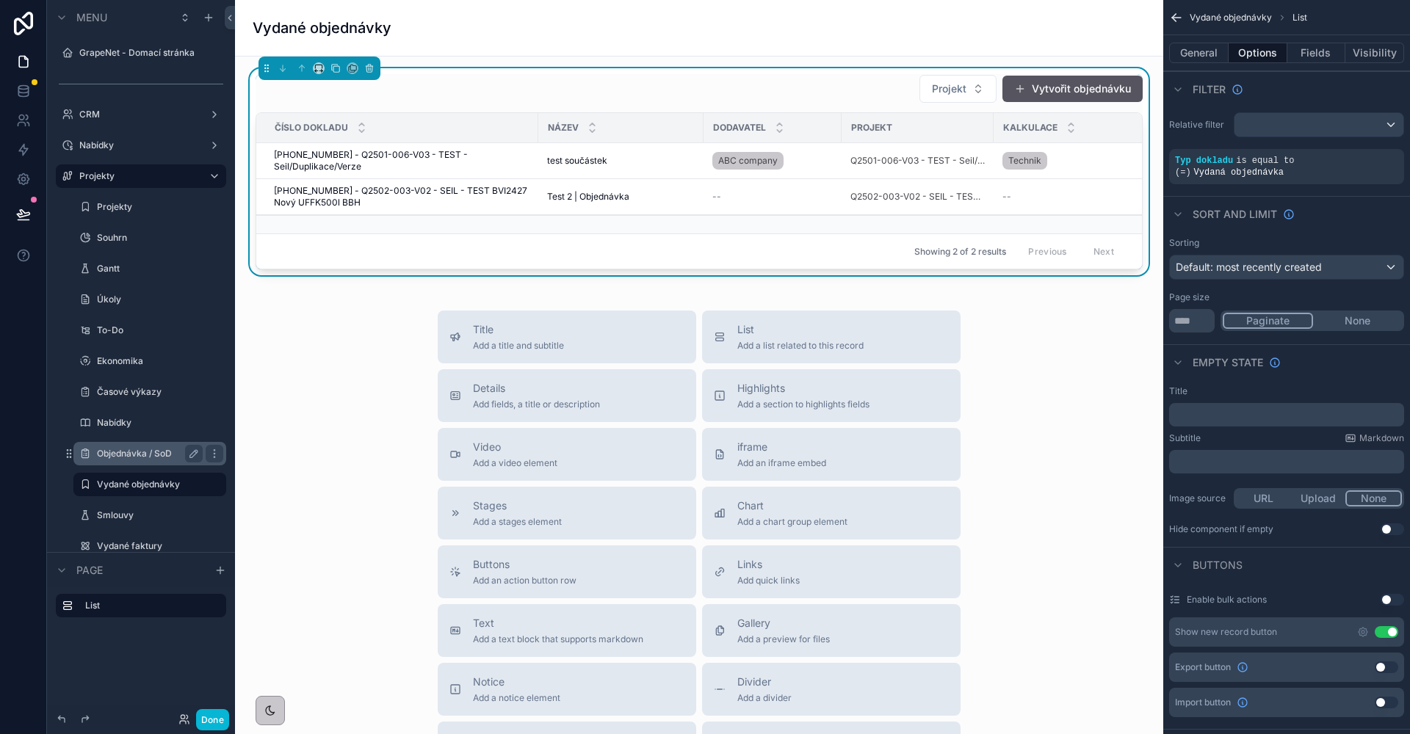
click at [137, 449] on label "Objednávka / SoD" at bounding box center [147, 454] width 100 height 12
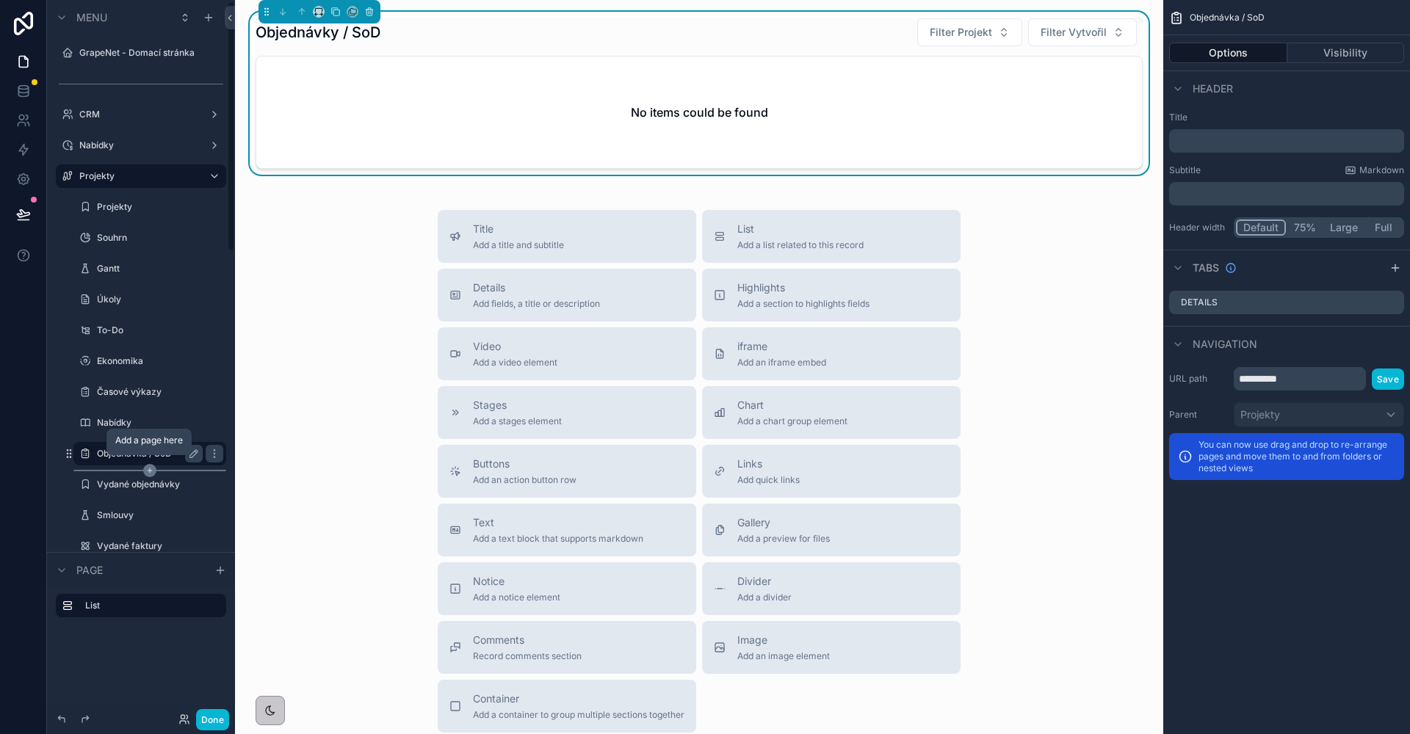
scroll to position [109, 0]
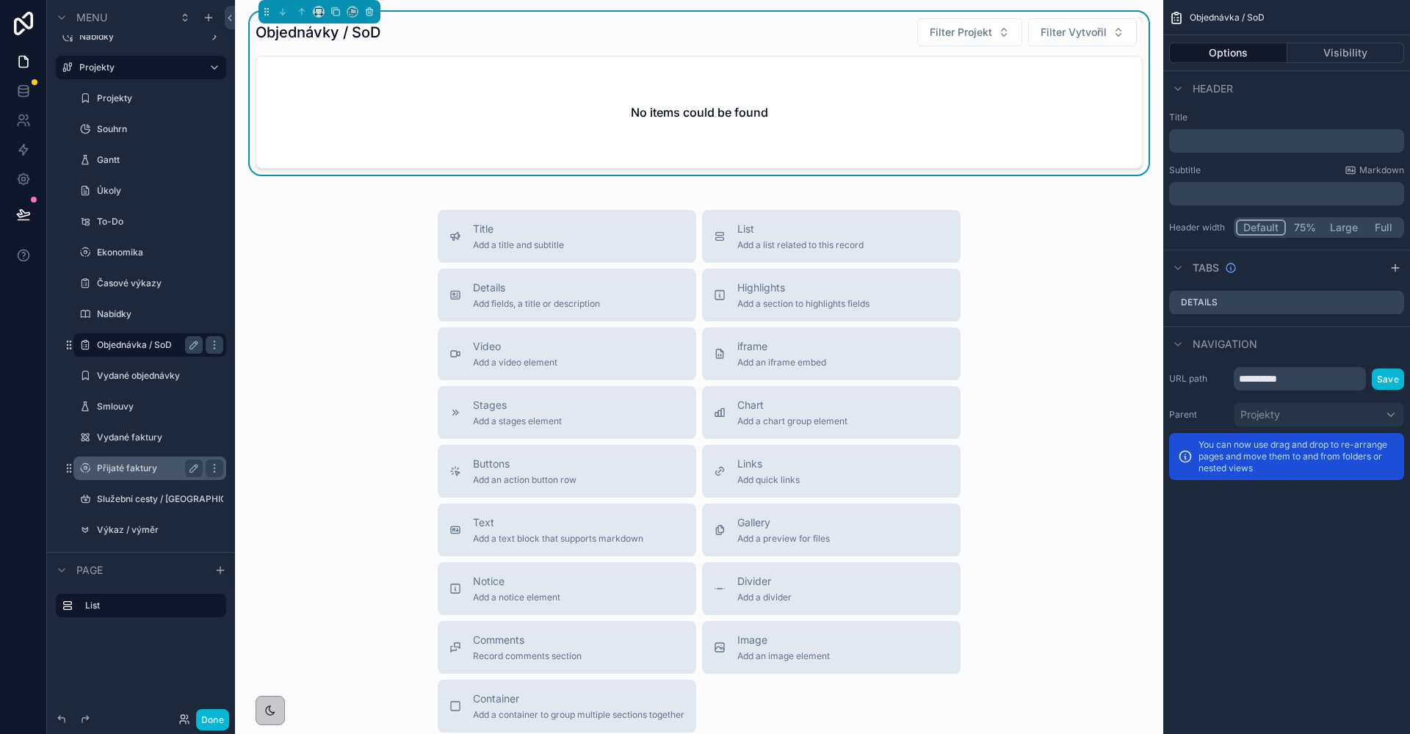
click at [156, 466] on label "Přijaté faktury" at bounding box center [147, 469] width 100 height 12
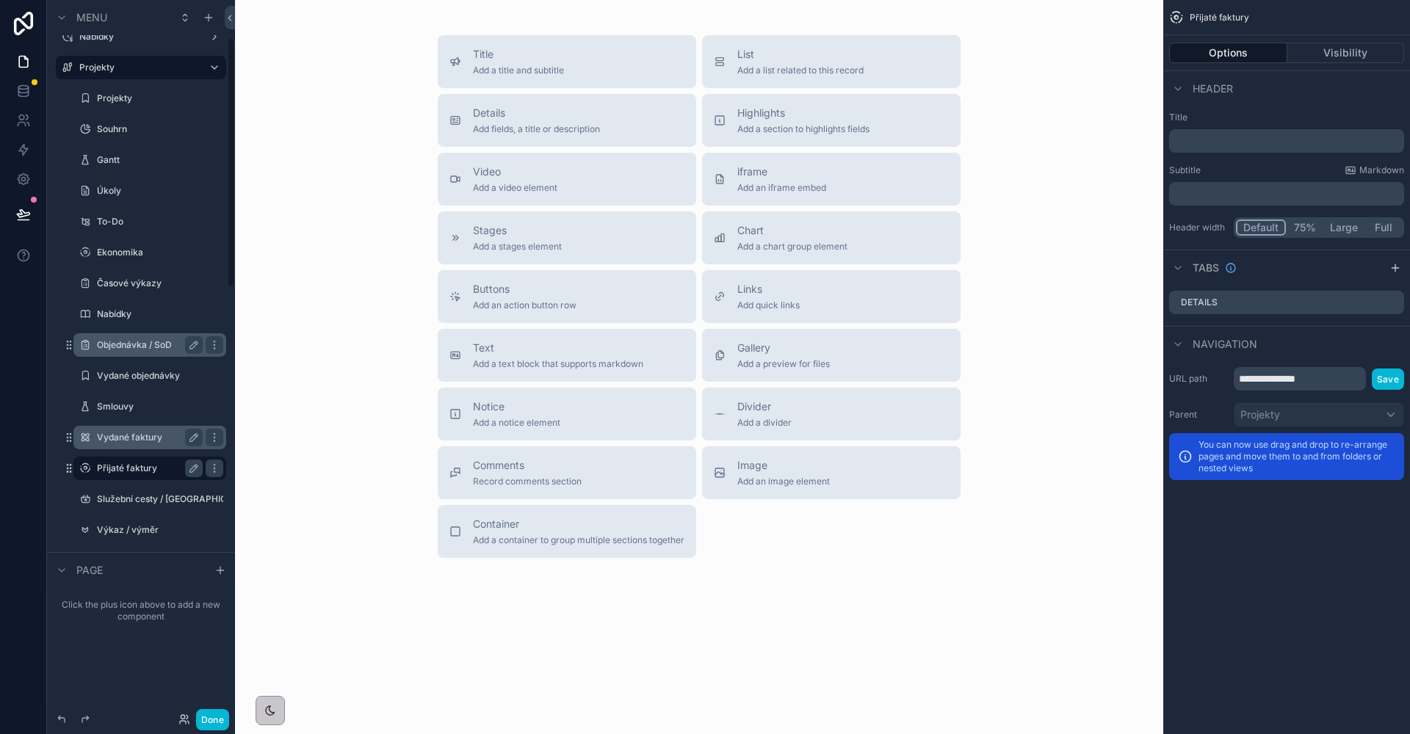
click at [156, 438] on label "Vydané faktury" at bounding box center [147, 438] width 100 height 12
click at [785, 76] on span "Add a list related to this record" at bounding box center [800, 71] width 126 height 12
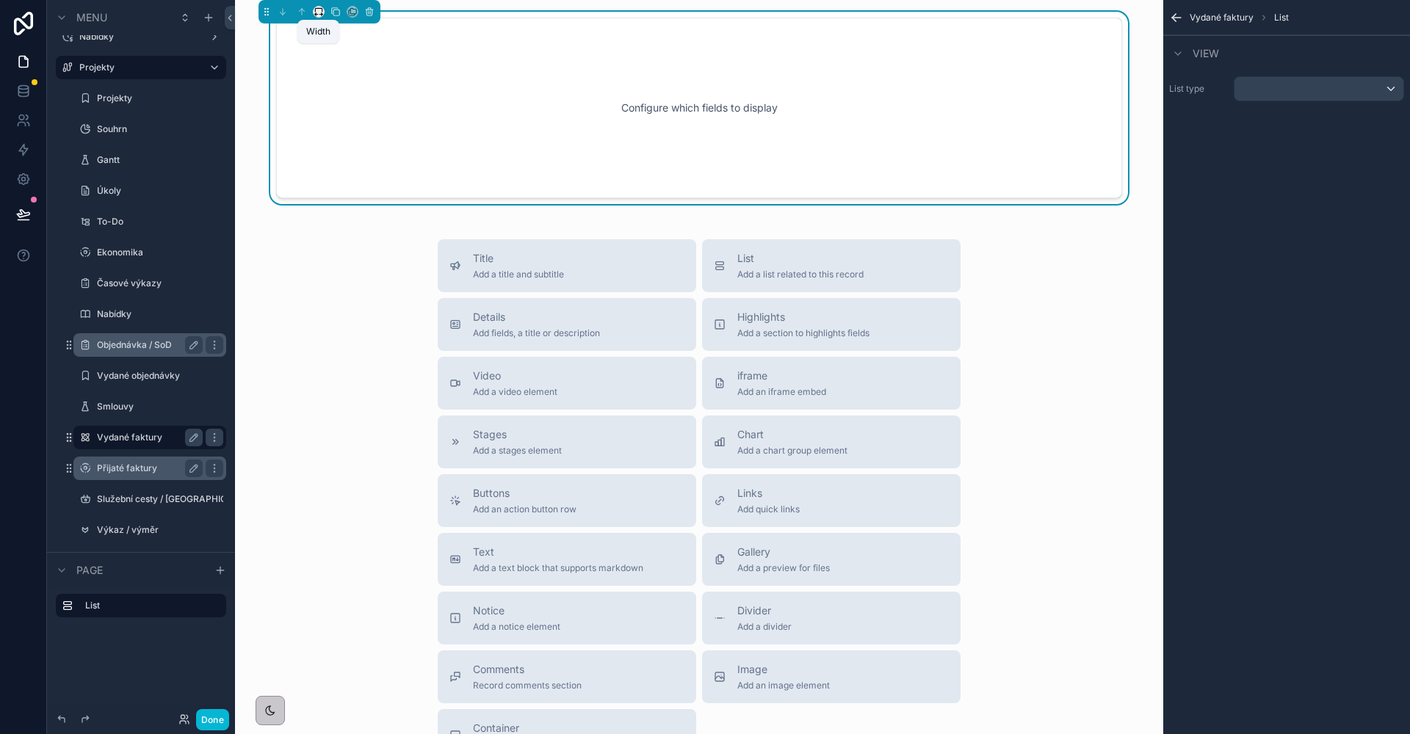
click at [319, 15] on icon "scrollable content" at bounding box center [320, 15] width 3 height 0
click at [339, 198] on span "Full width" at bounding box center [348, 207] width 46 height 18
click at [1282, 97] on div "scrollable content" at bounding box center [1318, 88] width 169 height 23
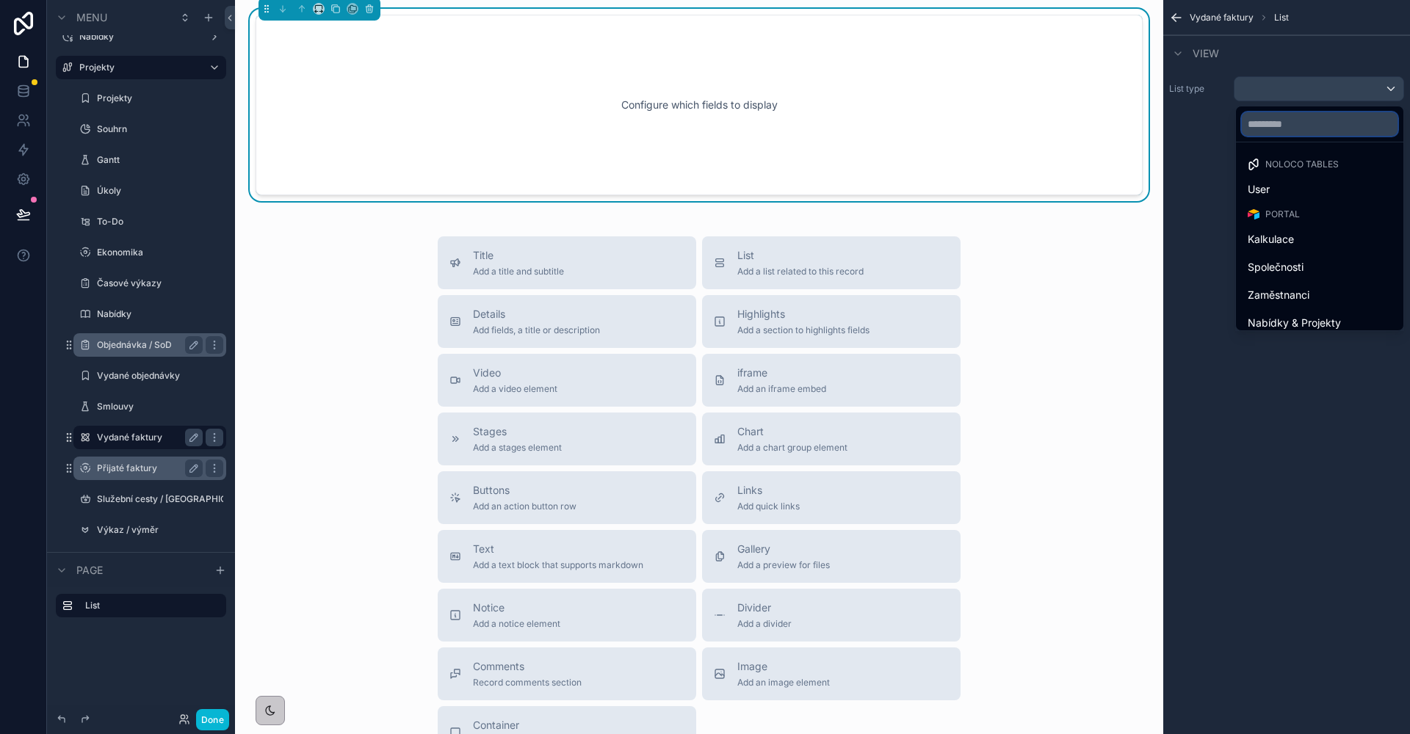
click at [1267, 132] on input "text" at bounding box center [1320, 123] width 156 height 23
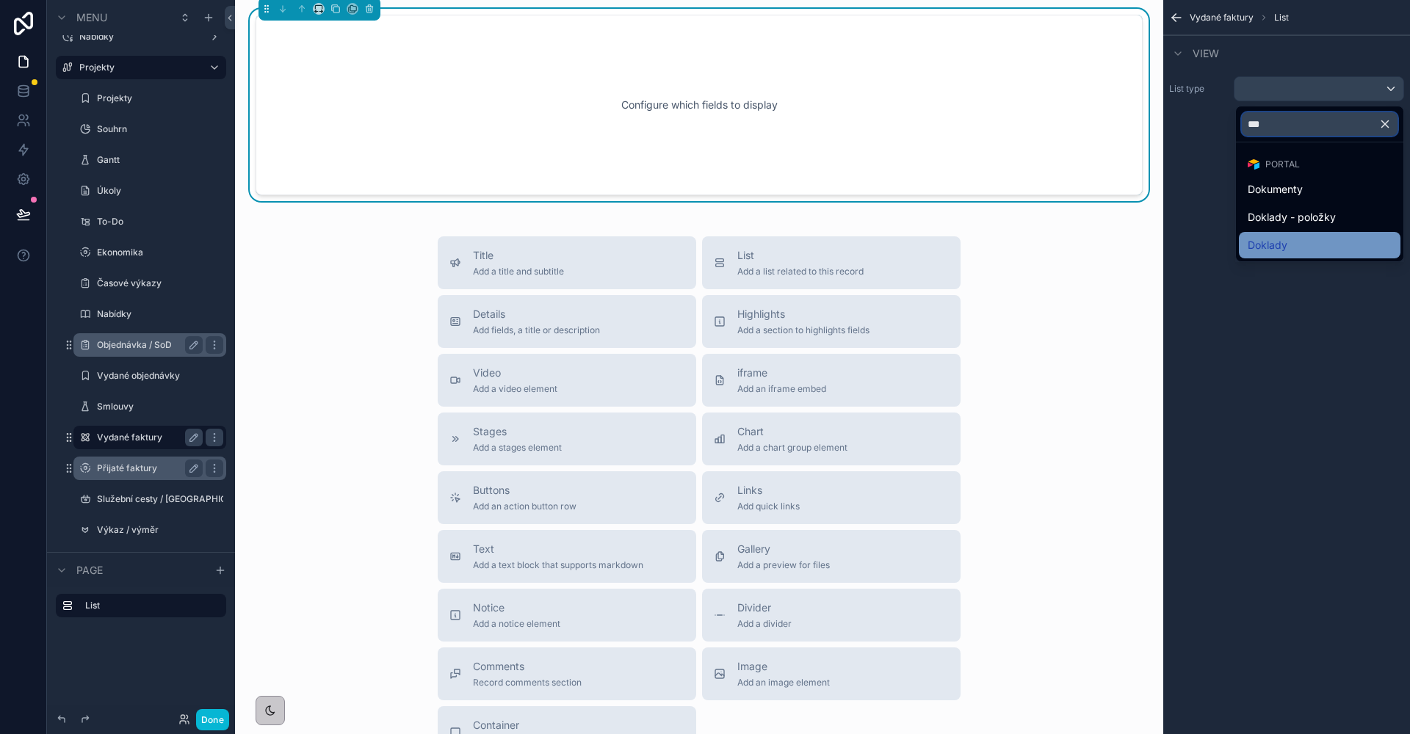
type input "***"
click at [1262, 234] on div "Doklady" at bounding box center [1320, 245] width 162 height 26
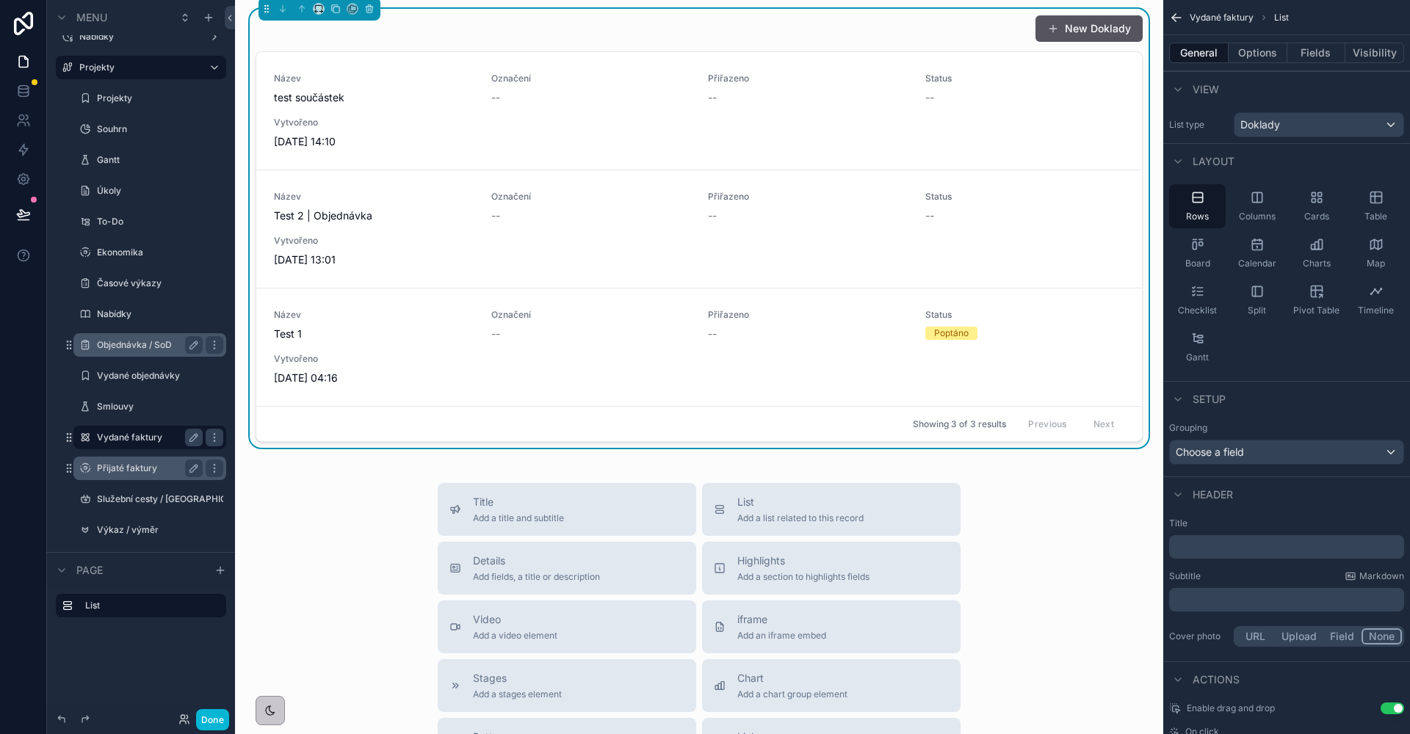
drag, startPoint x: 1237, startPoint y: 249, endPoint x: 1290, endPoint y: 144, distance: 117.9
click at [1290, 144] on div "Vydané faktury List General Options Fields Visibility View List type Doklady La…" at bounding box center [1286, 387] width 247 height 775
click at [1259, 54] on button "Options" at bounding box center [1258, 53] width 59 height 21
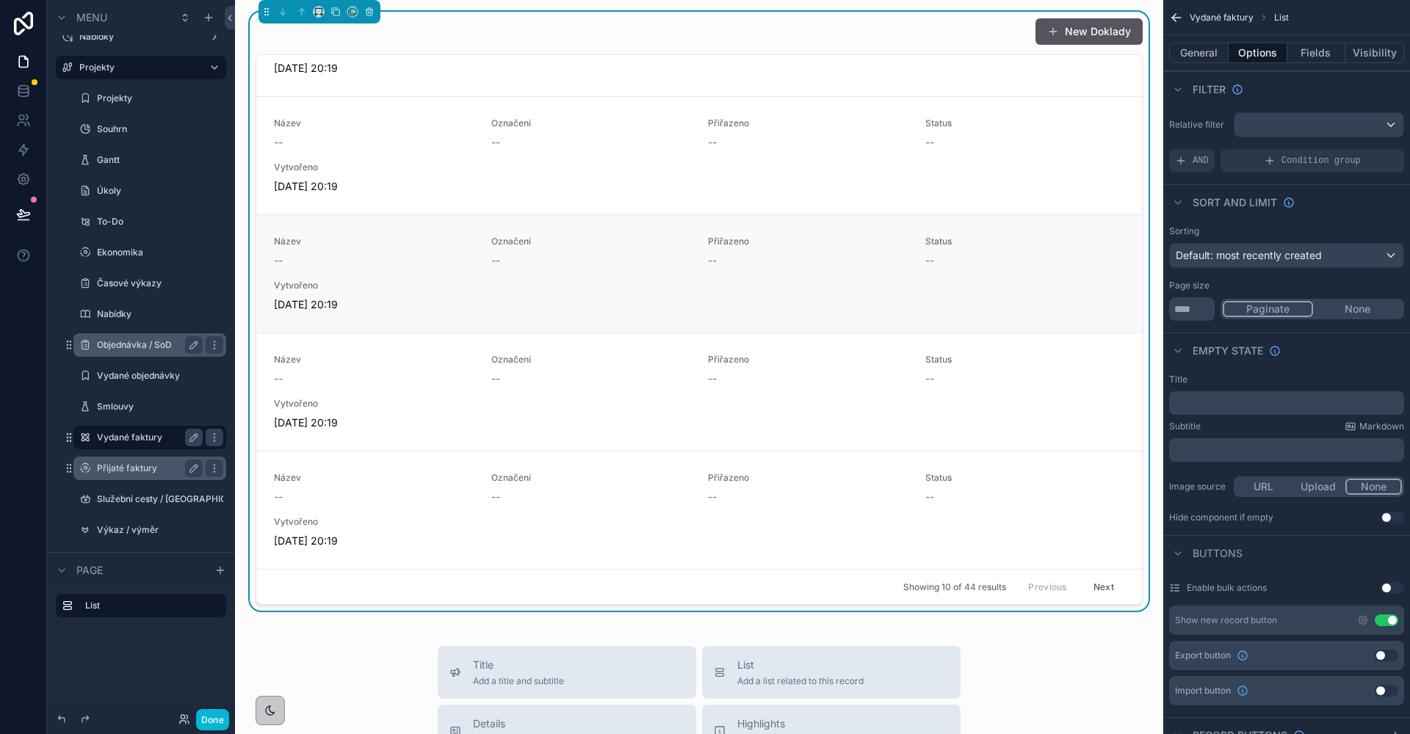
scroll to position [0, 0]
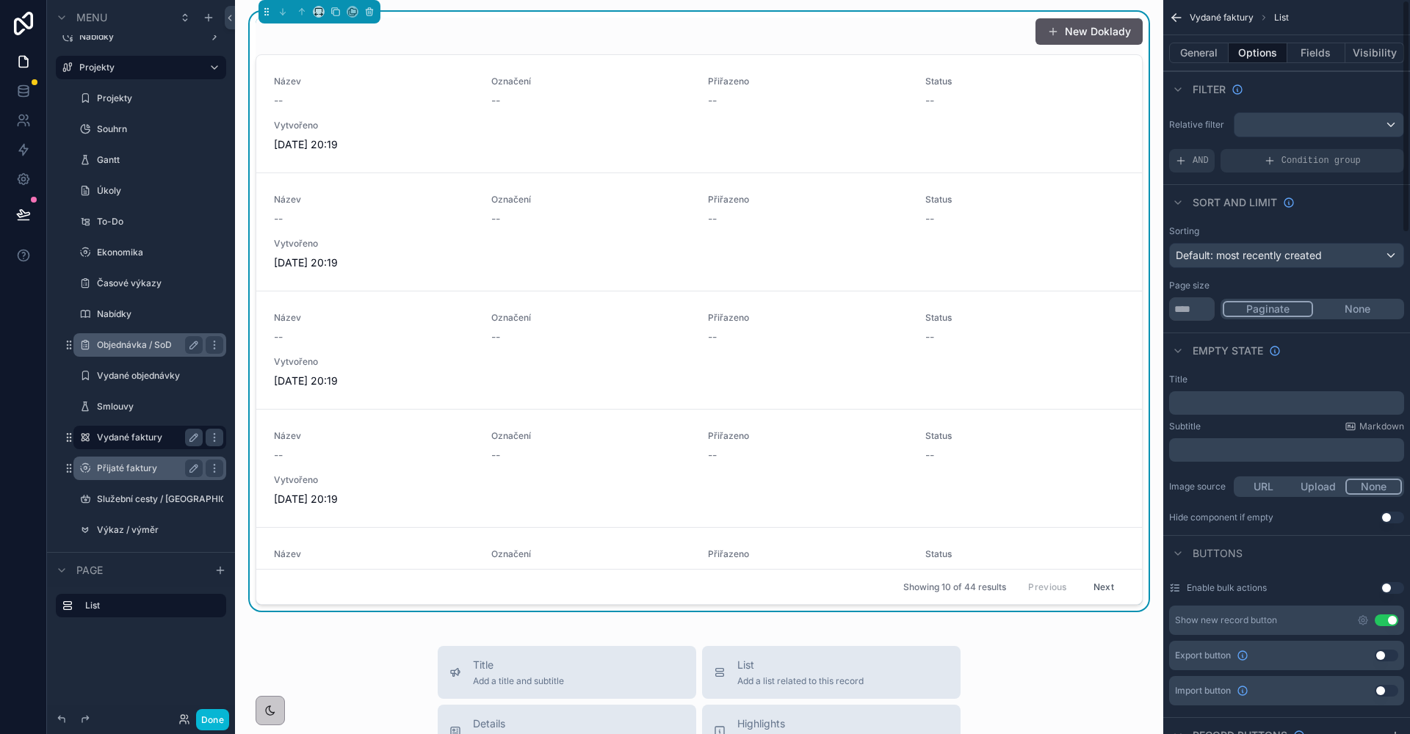
click at [911, 37] on div "New Doklady" at bounding box center [699, 32] width 887 height 28
click at [1223, 59] on button "General" at bounding box center [1198, 53] width 59 height 21
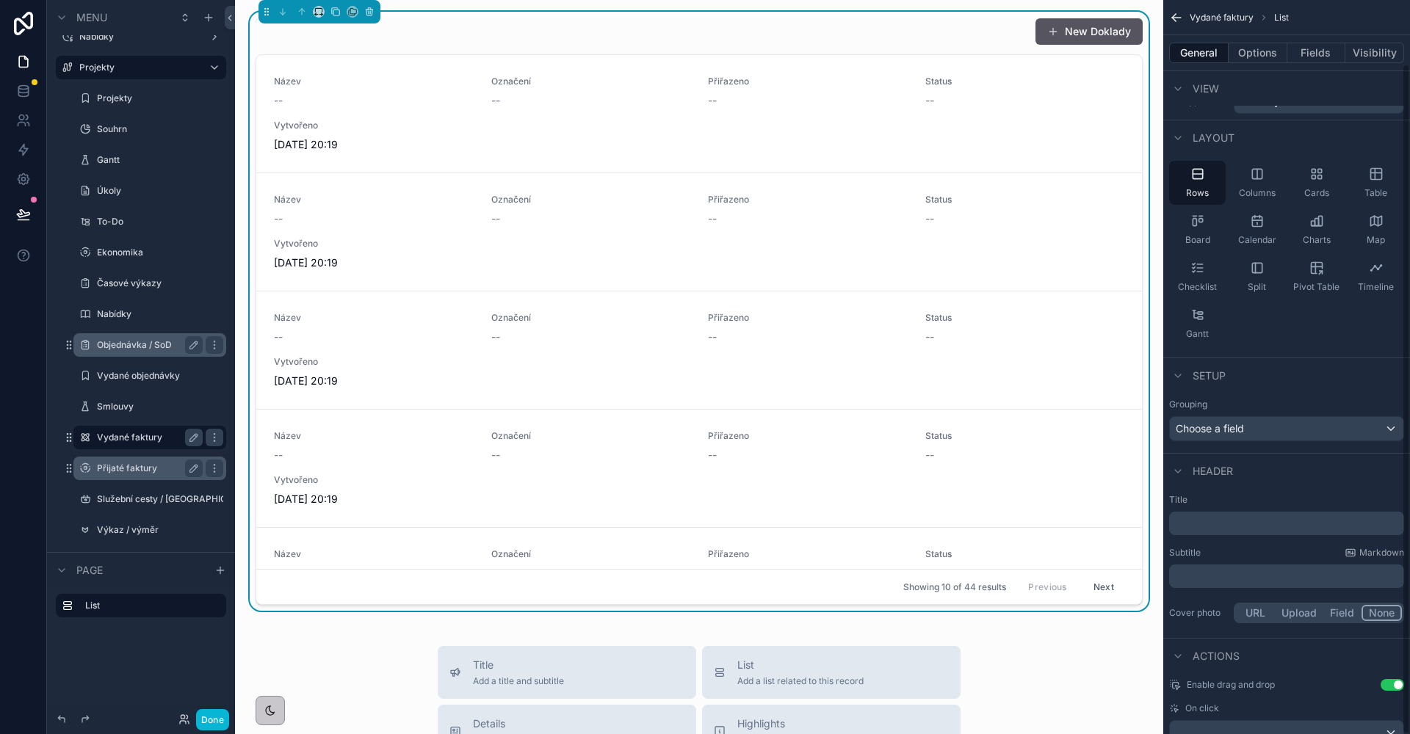
scroll to position [70, 0]
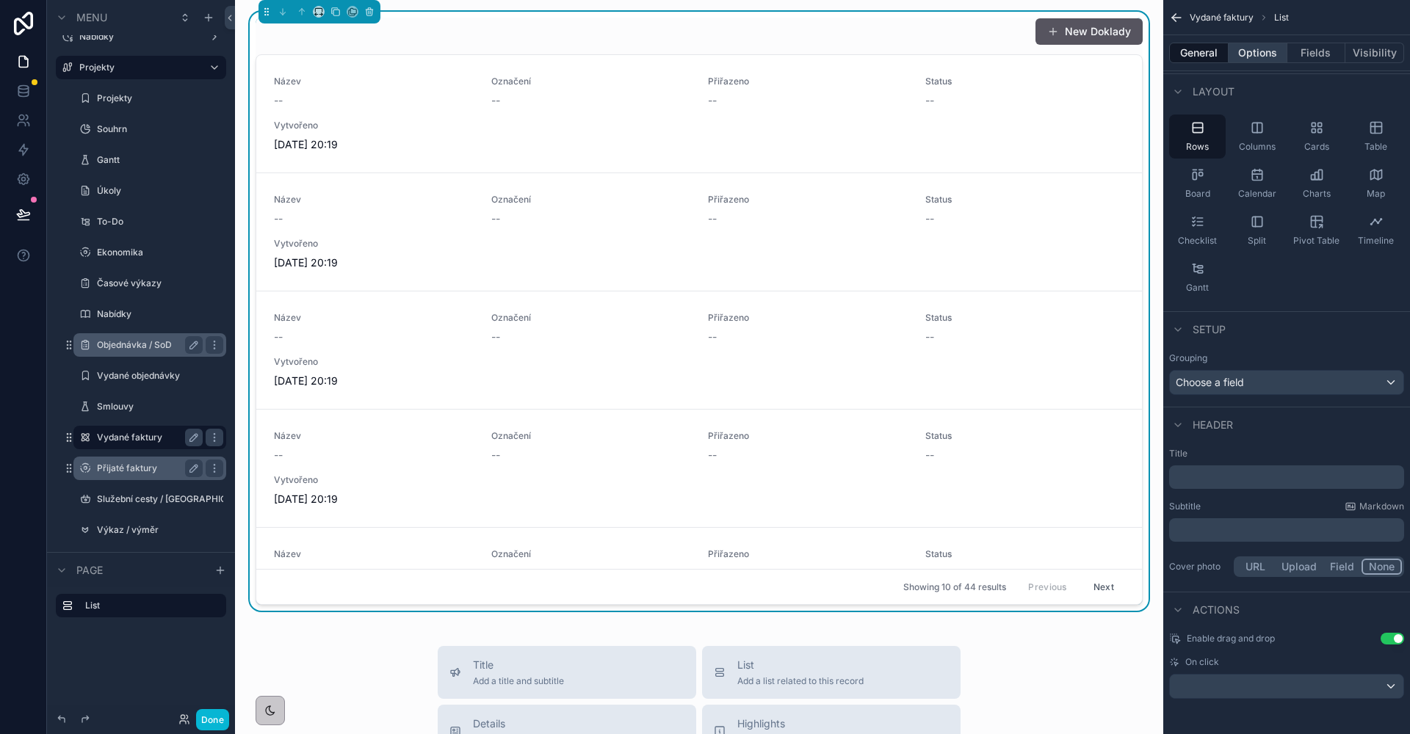
click at [1252, 59] on button "Options" at bounding box center [1258, 53] width 59 height 21
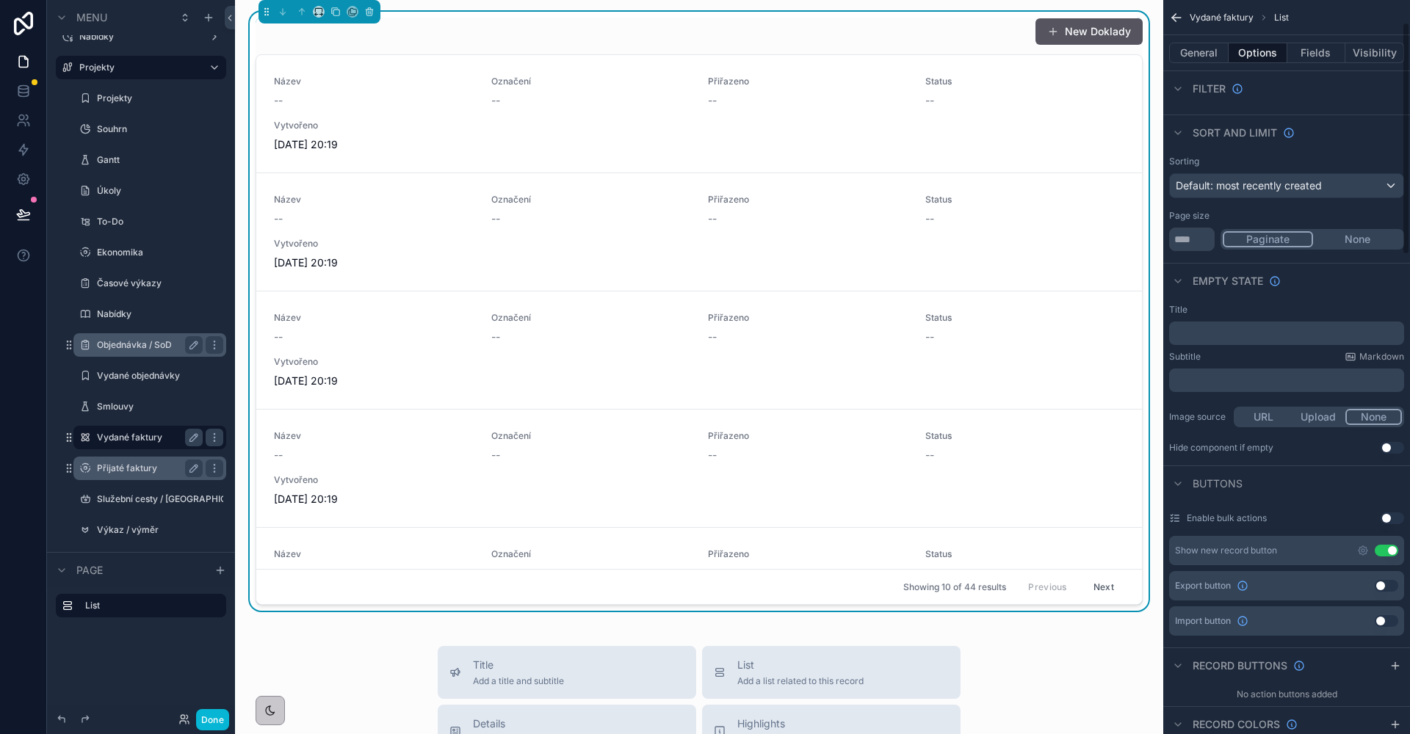
click at [1384, 549] on button "Use setting" at bounding box center [1386, 551] width 23 height 12
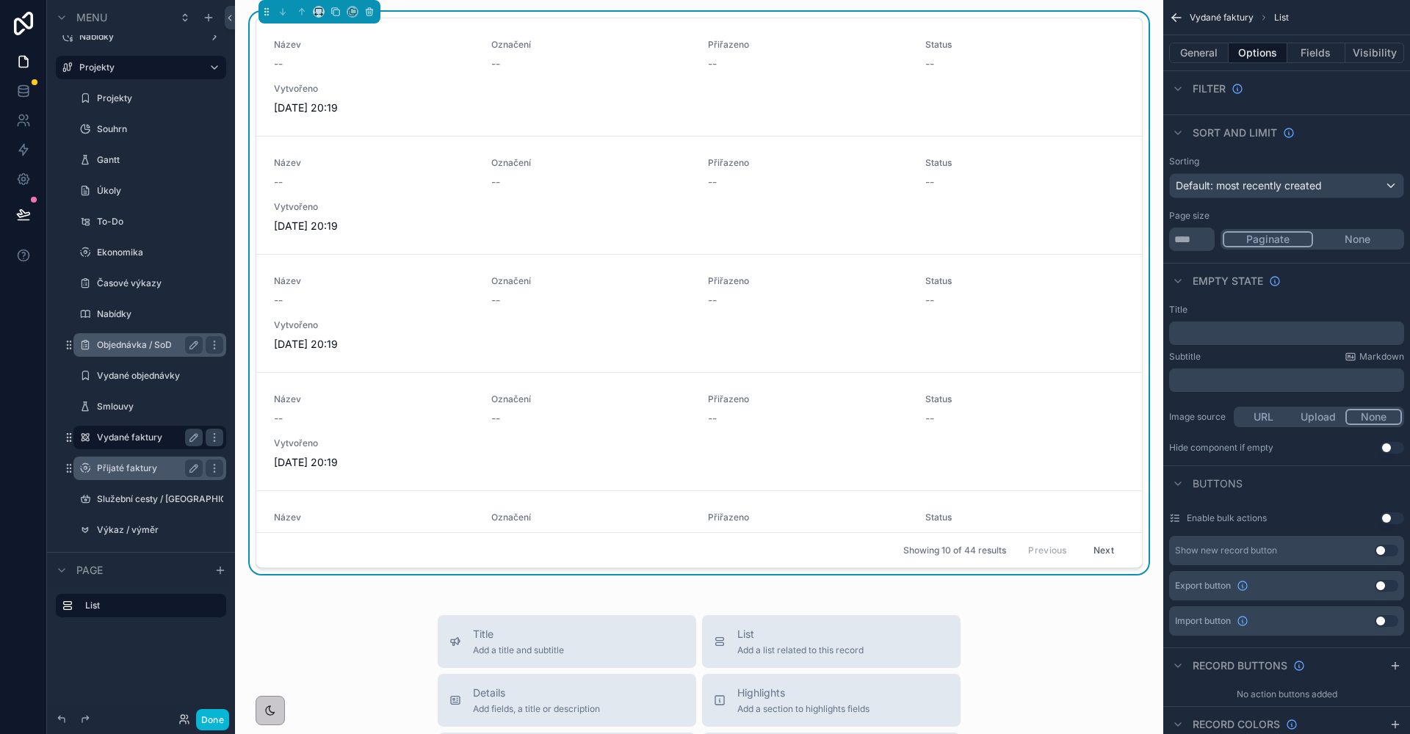
click at [1214, 54] on button "General" at bounding box center [1198, 53] width 59 height 21
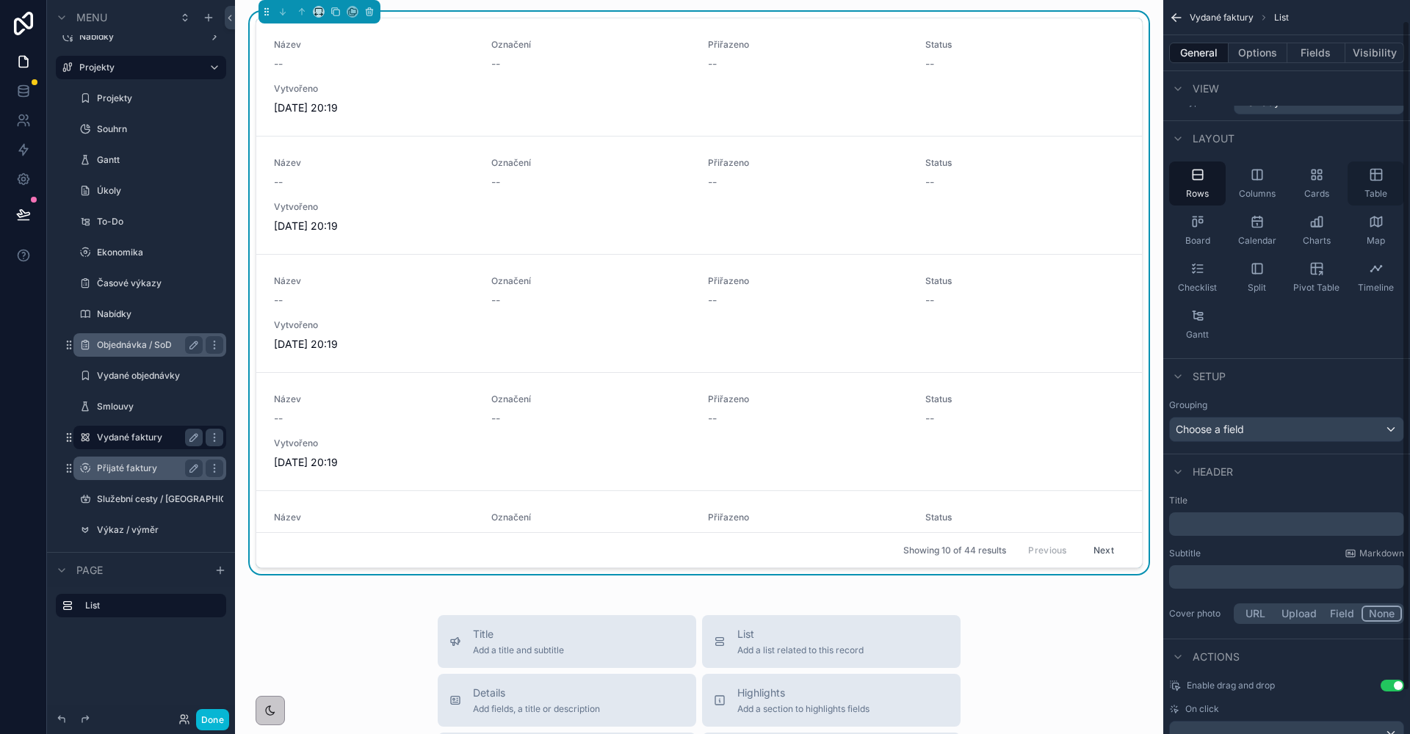
click at [1381, 180] on icon "scrollable content" at bounding box center [1375, 175] width 11 height 11
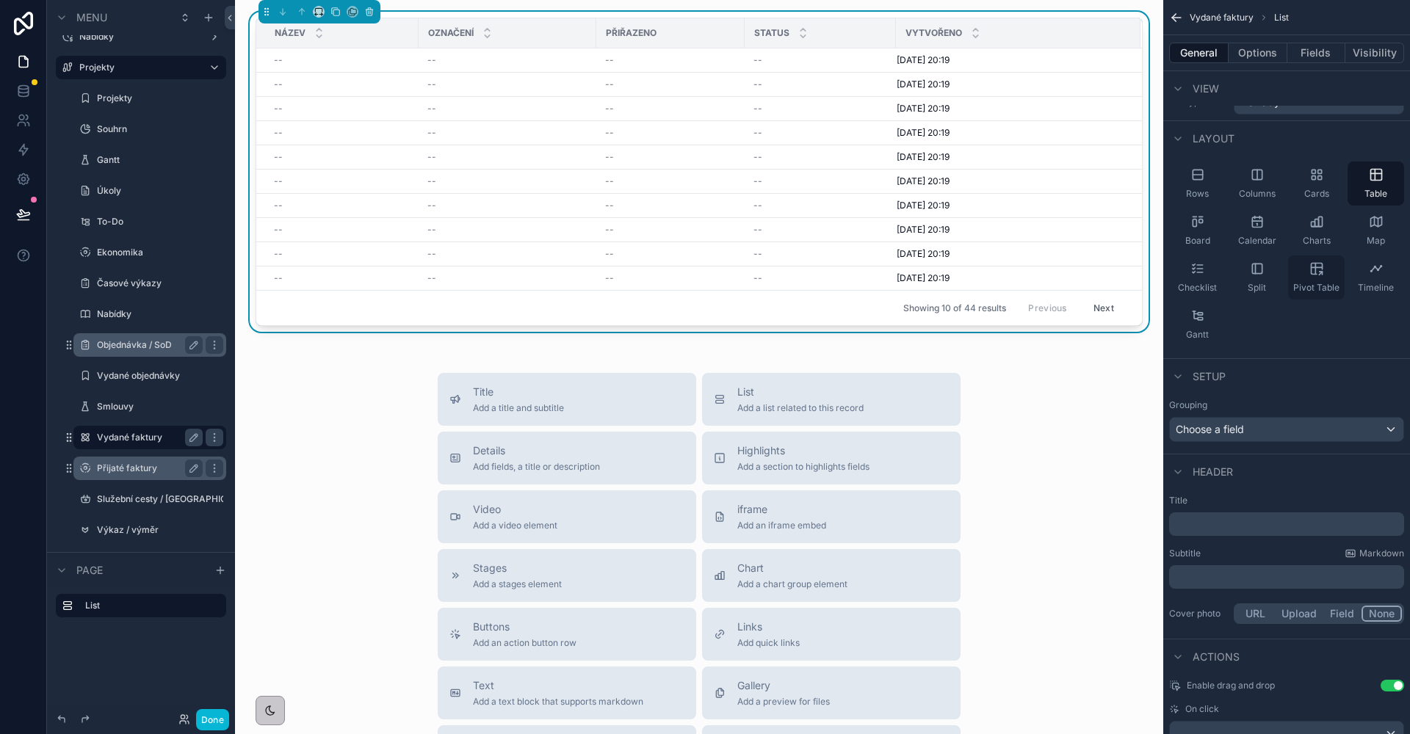
scroll to position [0, 0]
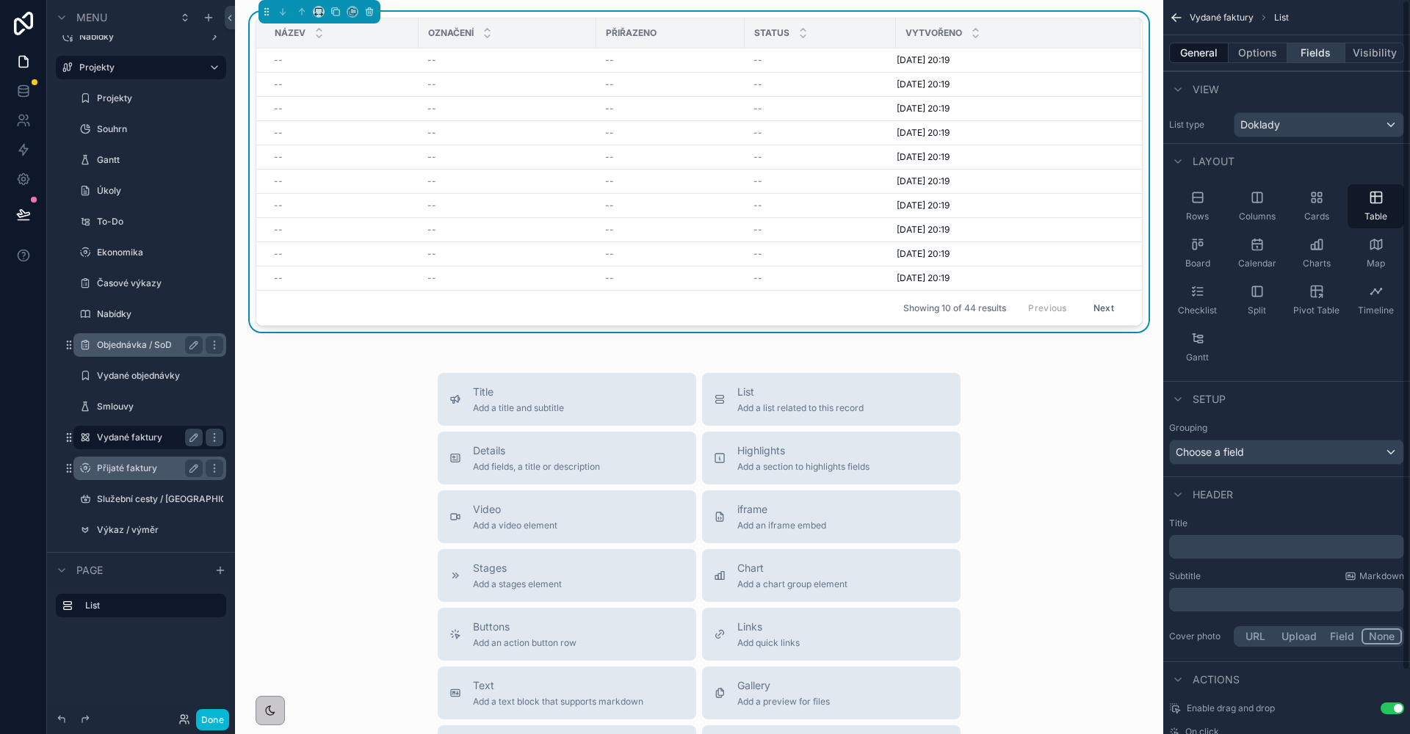
click at [1305, 59] on button "Fields" at bounding box center [1316, 53] width 59 height 21
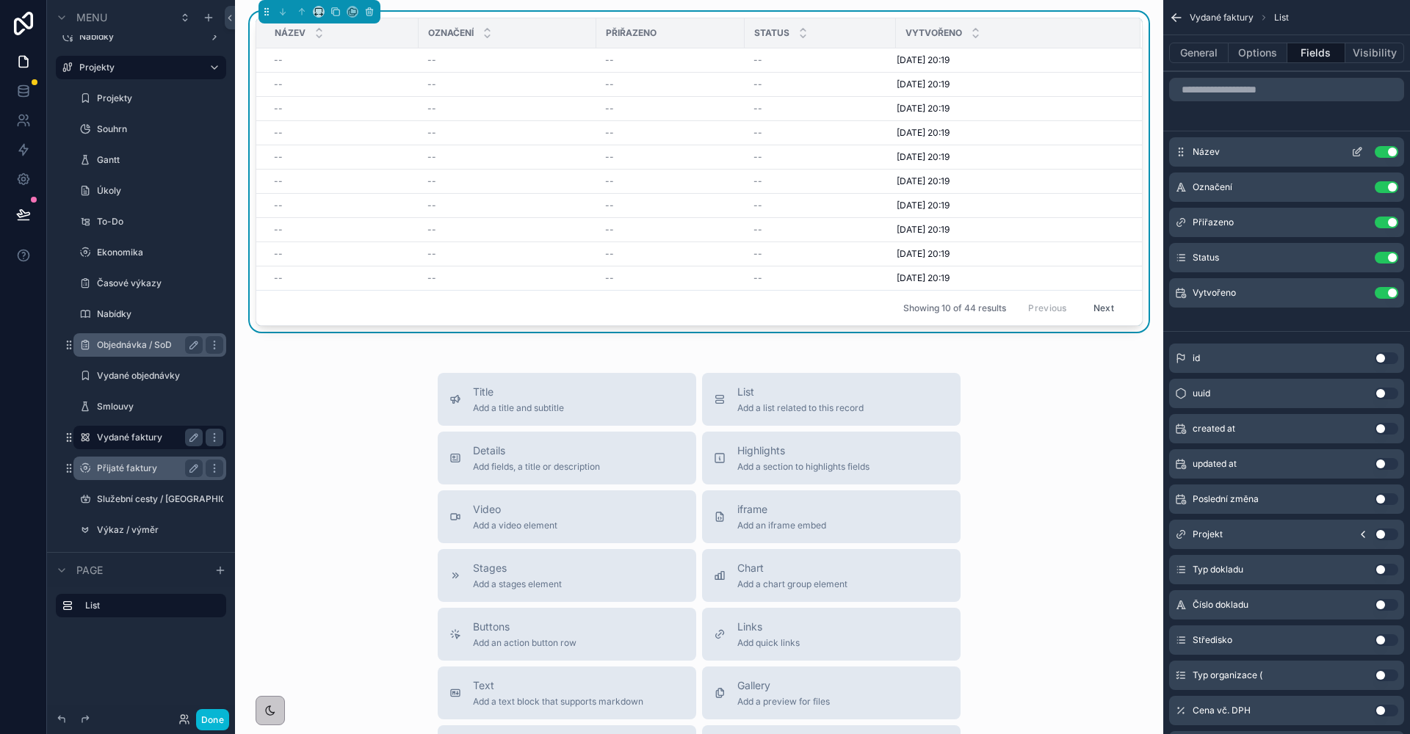
click at [1392, 152] on button "Use setting" at bounding box center [1386, 152] width 23 height 12
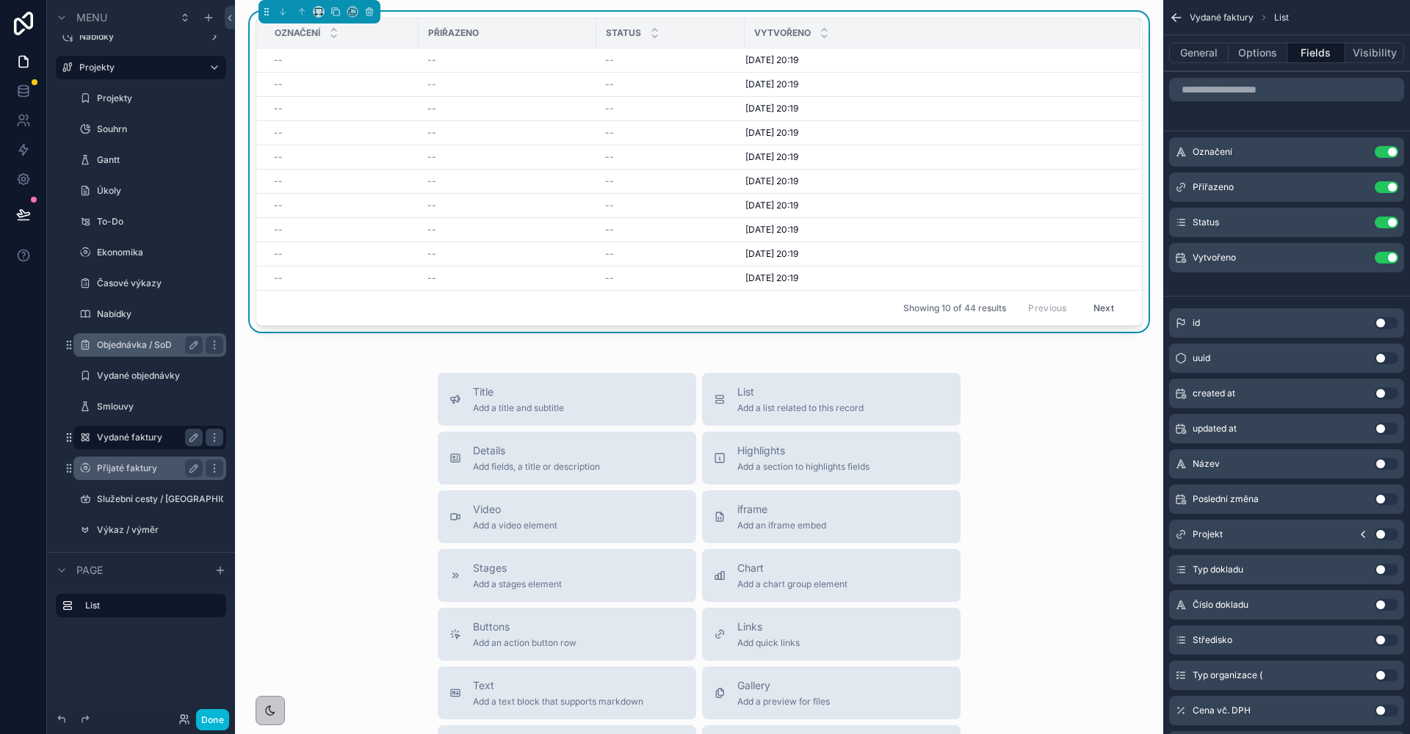
click at [1392, 152] on button "Use setting" at bounding box center [1386, 152] width 23 height 12
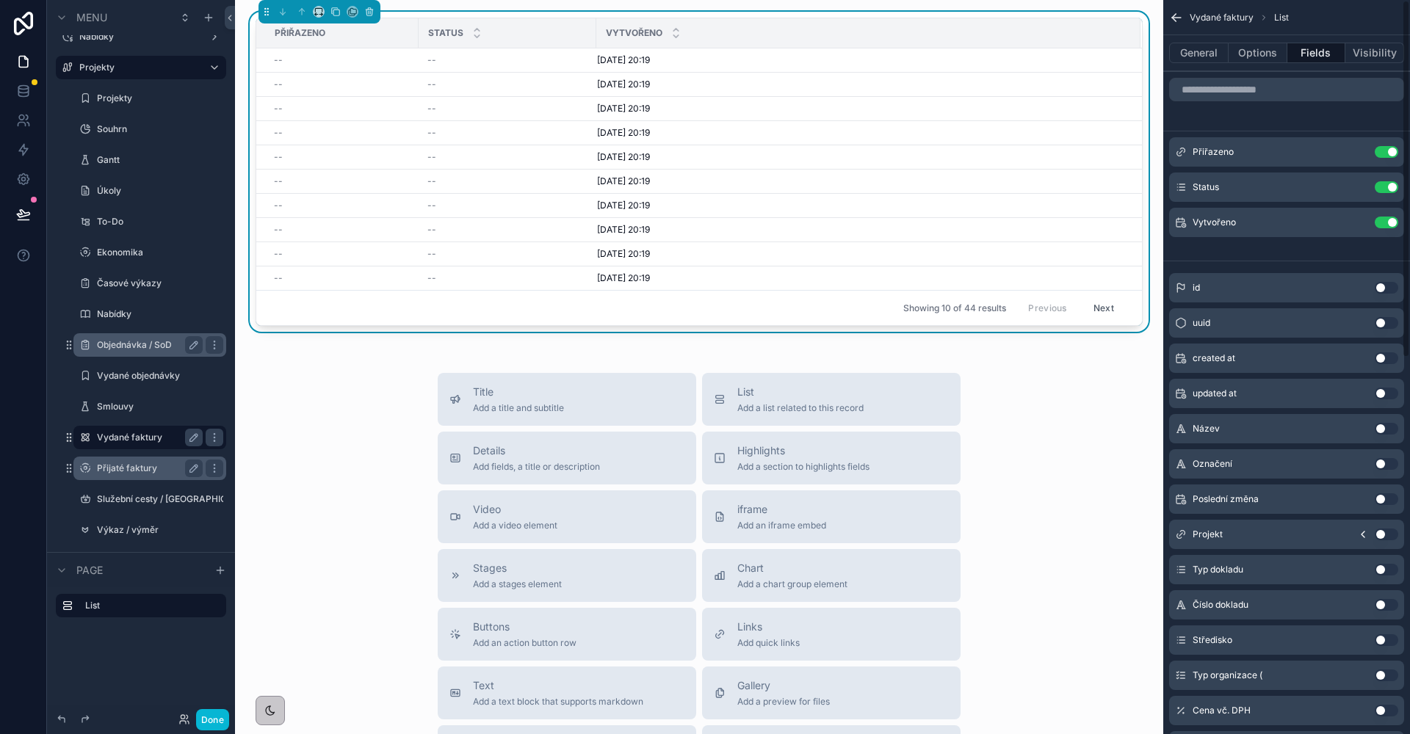
click at [1392, 152] on button "Use setting" at bounding box center [1386, 152] width 23 height 12
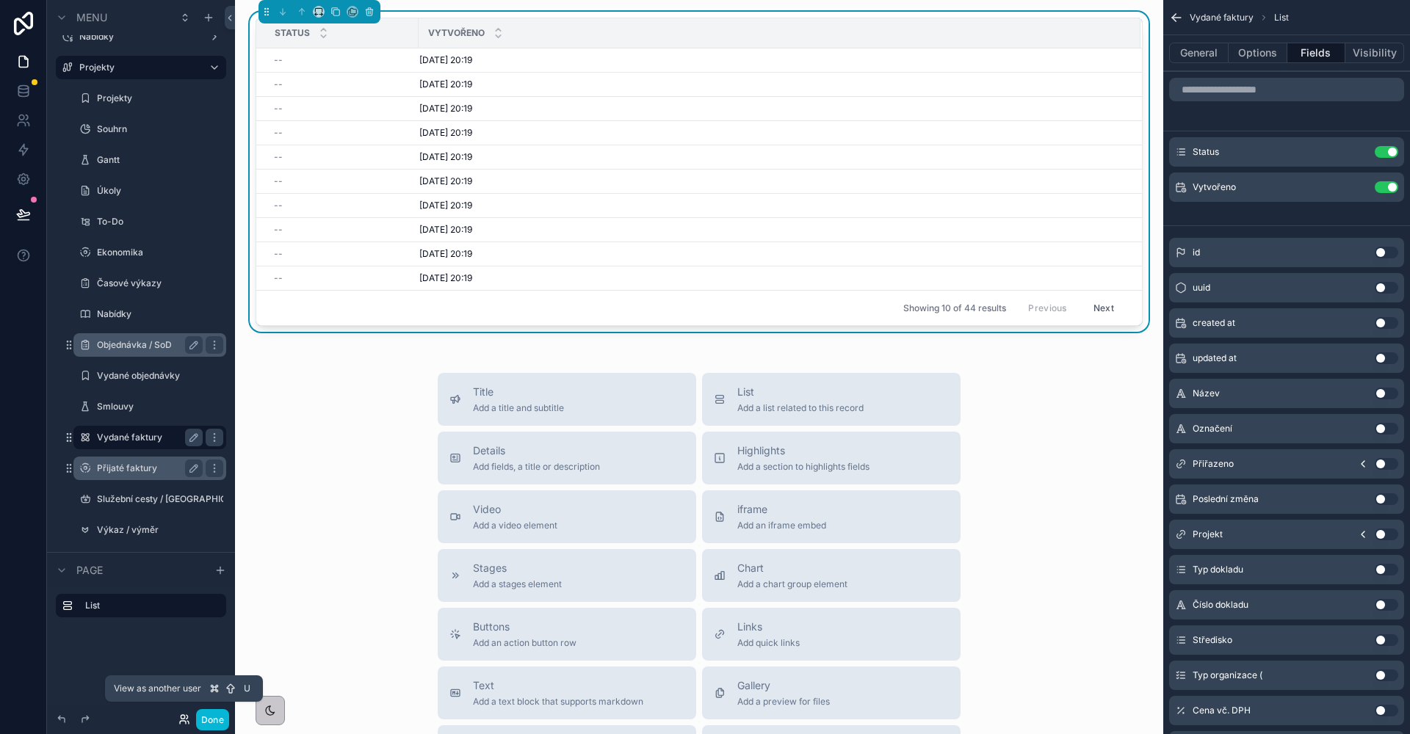
click at [182, 721] on icon at bounding box center [183, 722] width 6 height 3
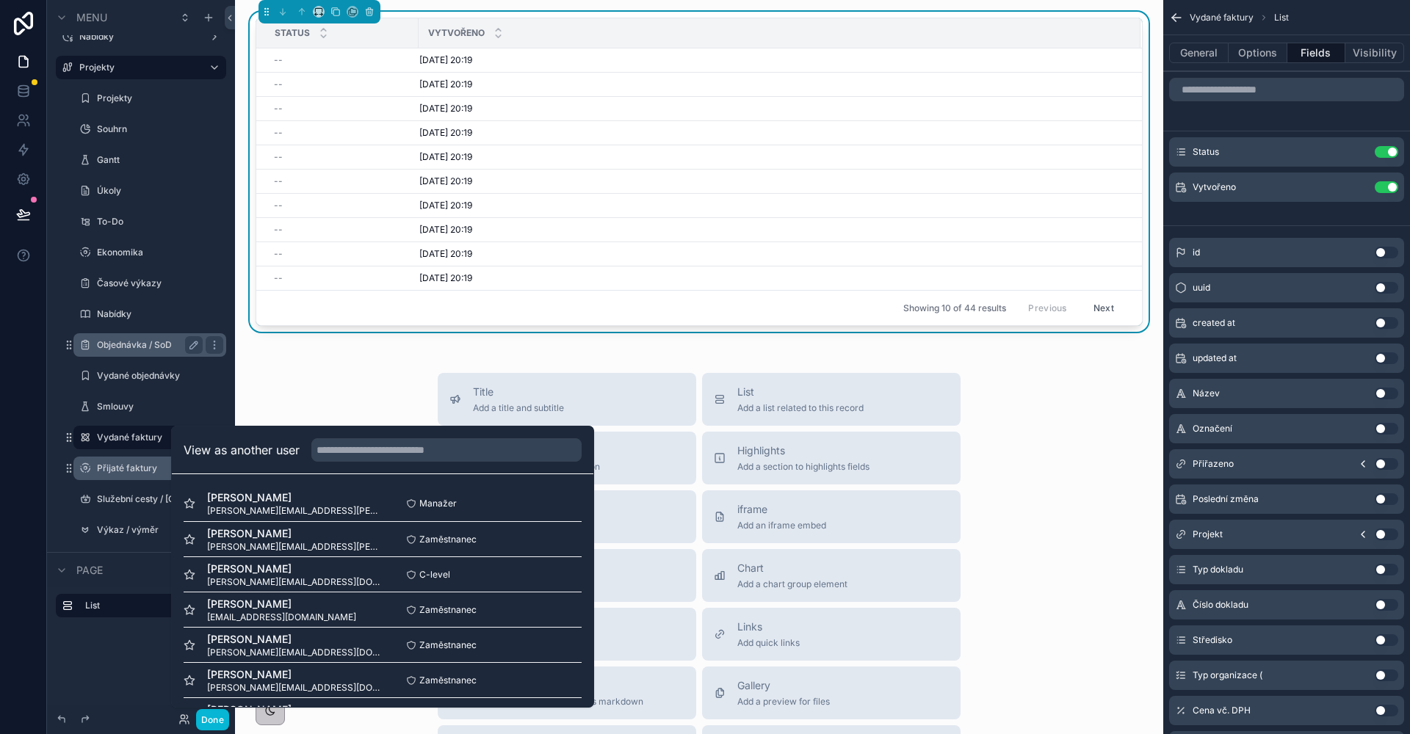
click at [364, 371] on div "Status Vytvořeno -- 29/09/2025 20:19 29/09/2025 20:19 -- 29/09/2025 20:19 29/09…" at bounding box center [699, 506] width 928 height 1013
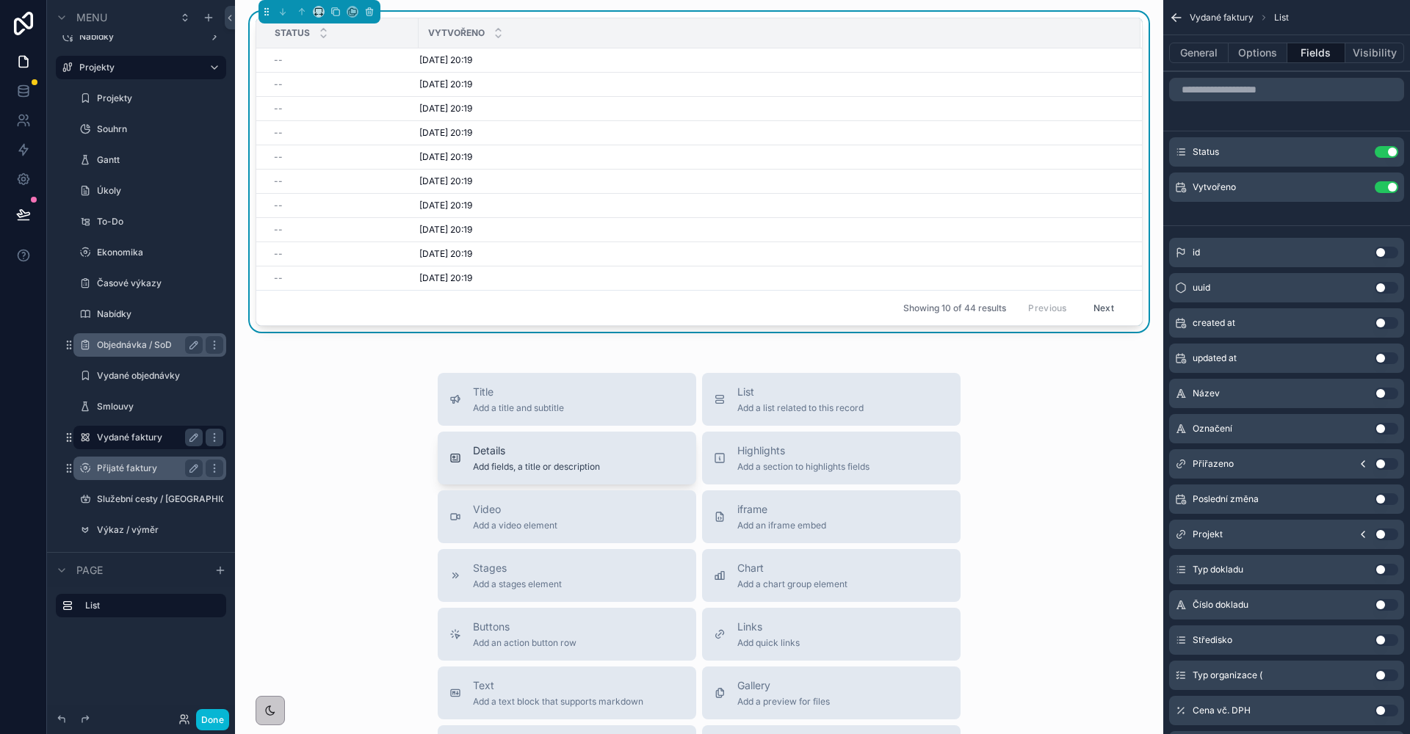
scroll to position [3, 0]
click at [1378, 150] on button "Use setting" at bounding box center [1386, 152] width 23 height 12
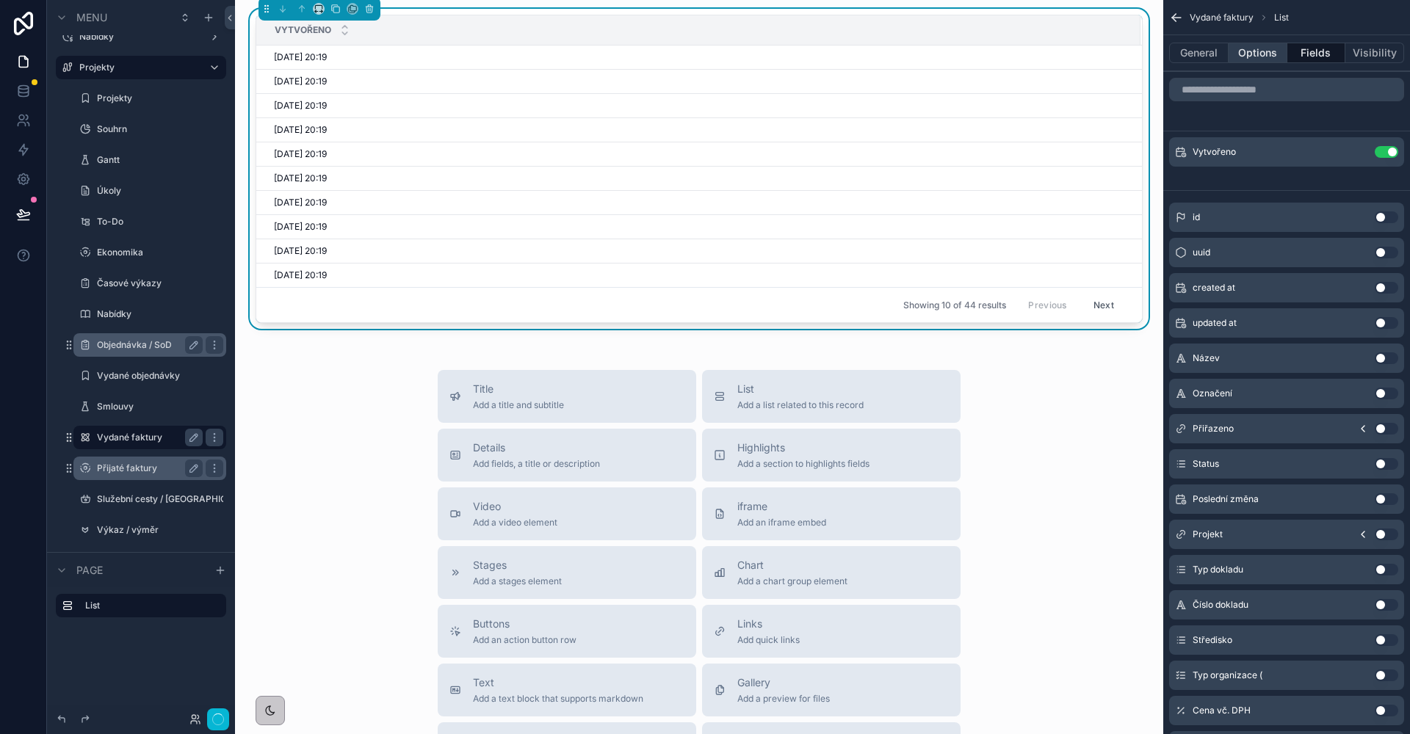
click at [1264, 58] on button "Options" at bounding box center [1258, 53] width 59 height 21
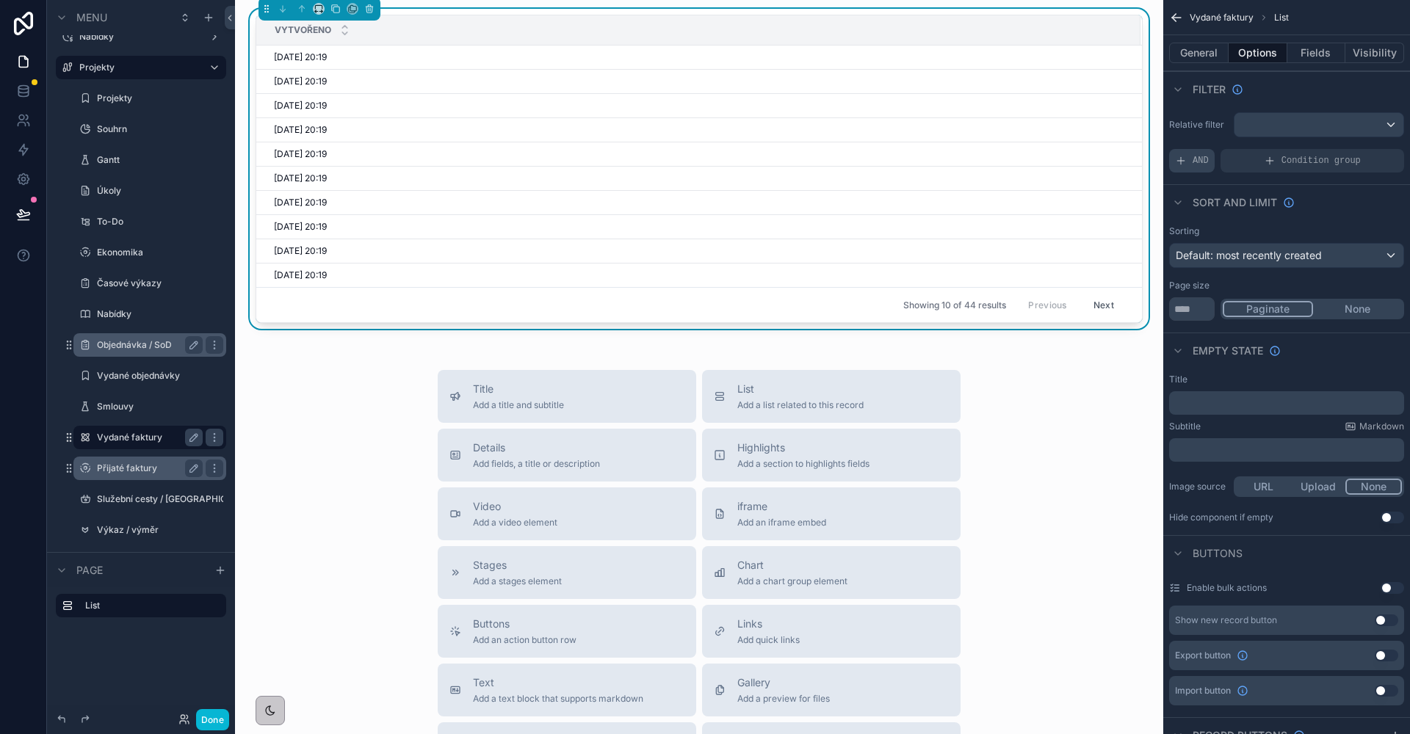
click at [1199, 162] on span "AND" at bounding box center [1201, 161] width 16 height 12
click at [1367, 152] on icon "scrollable content" at bounding box center [1367, 150] width 9 height 9
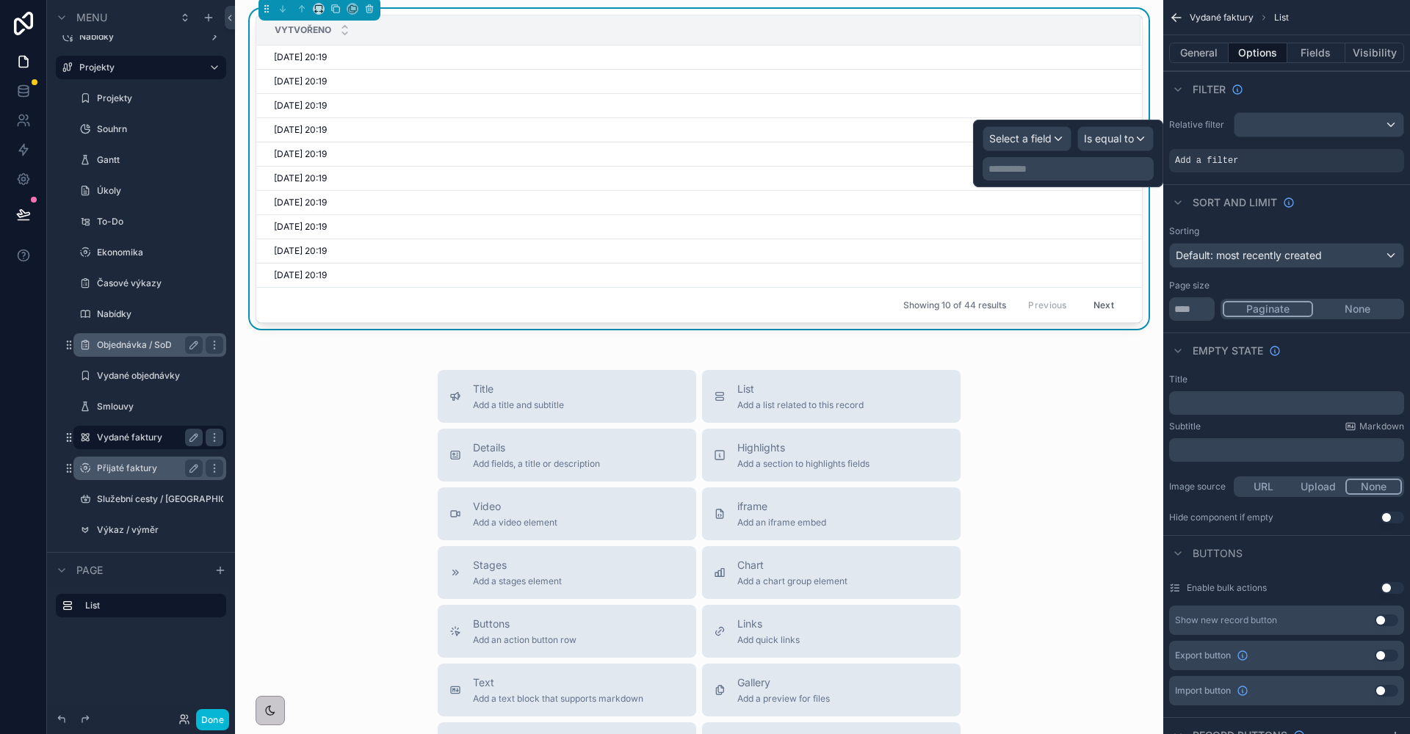
click at [1016, 141] on span "Select a field" at bounding box center [1020, 138] width 62 height 12
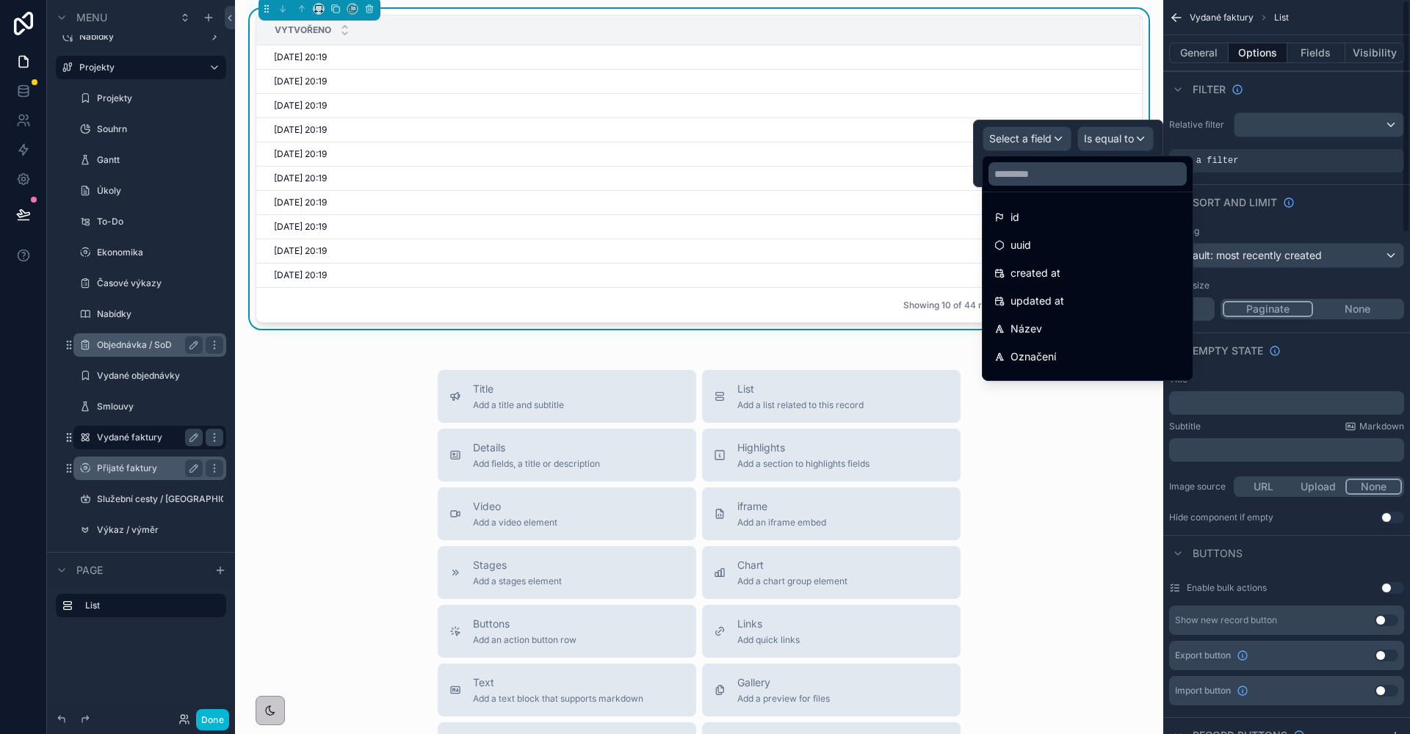
click at [1222, 287] on div "Page size" at bounding box center [1286, 286] width 235 height 12
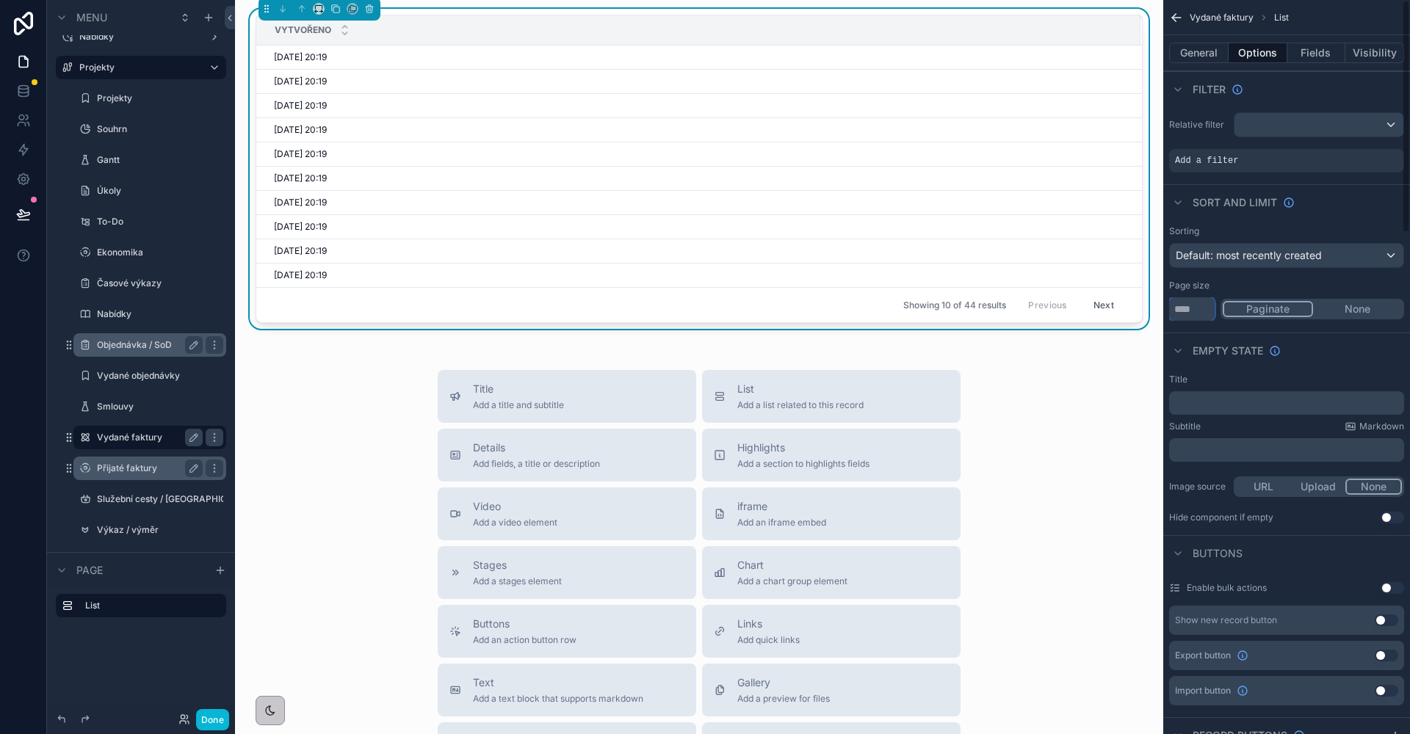
click at [1193, 303] on input "**" at bounding box center [1192, 308] width 46 height 23
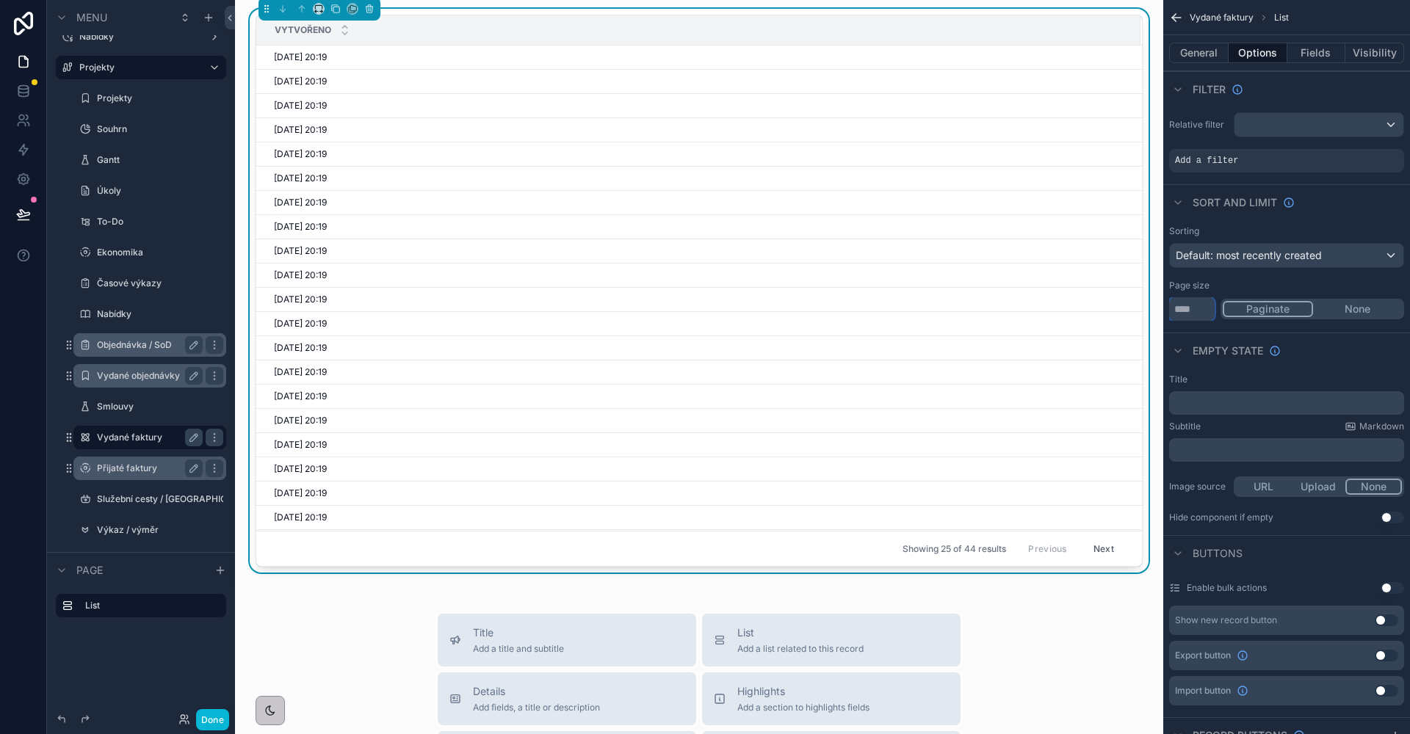
type input "**"
click at [134, 369] on div "Vydané objednávky" at bounding box center [150, 376] width 106 height 18
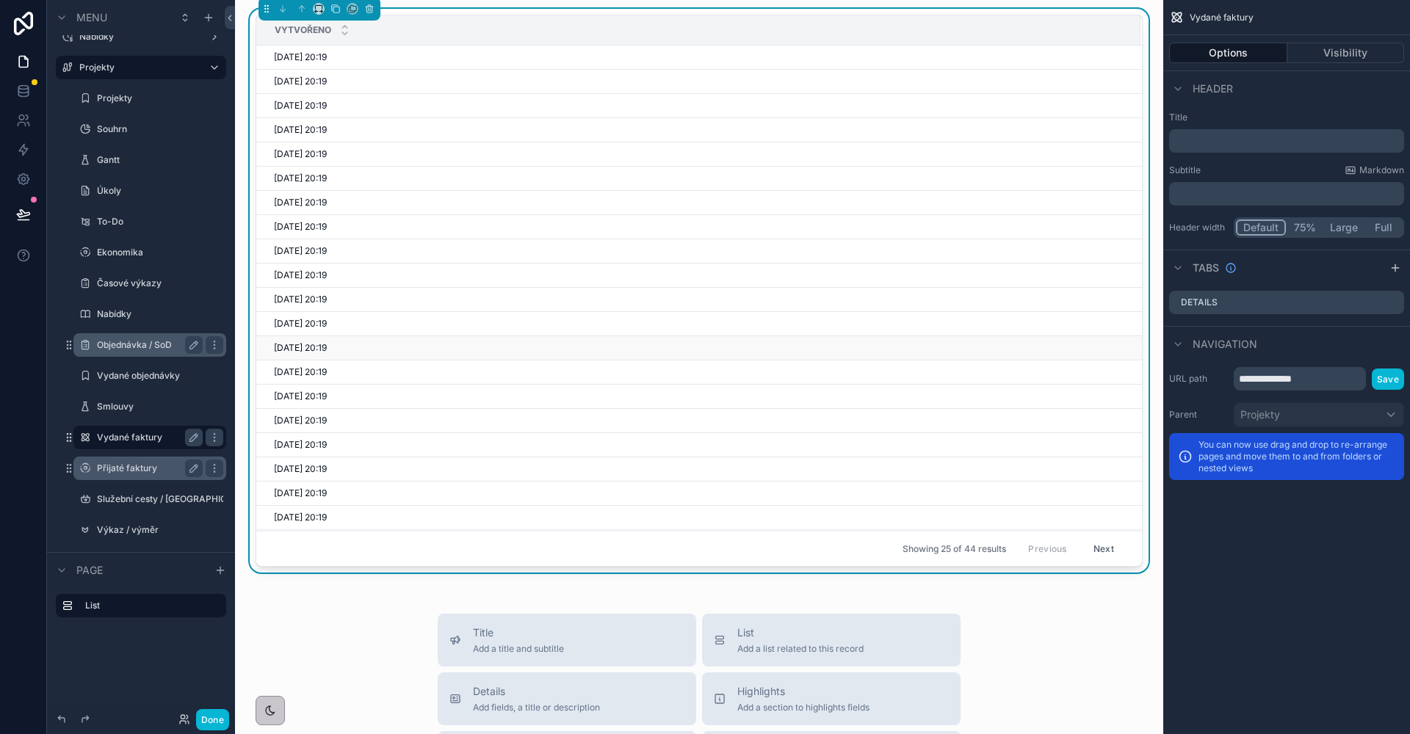
click at [1094, 352] on div "29/09/2025 20:19 29/09/2025 20:19" at bounding box center [698, 348] width 849 height 12
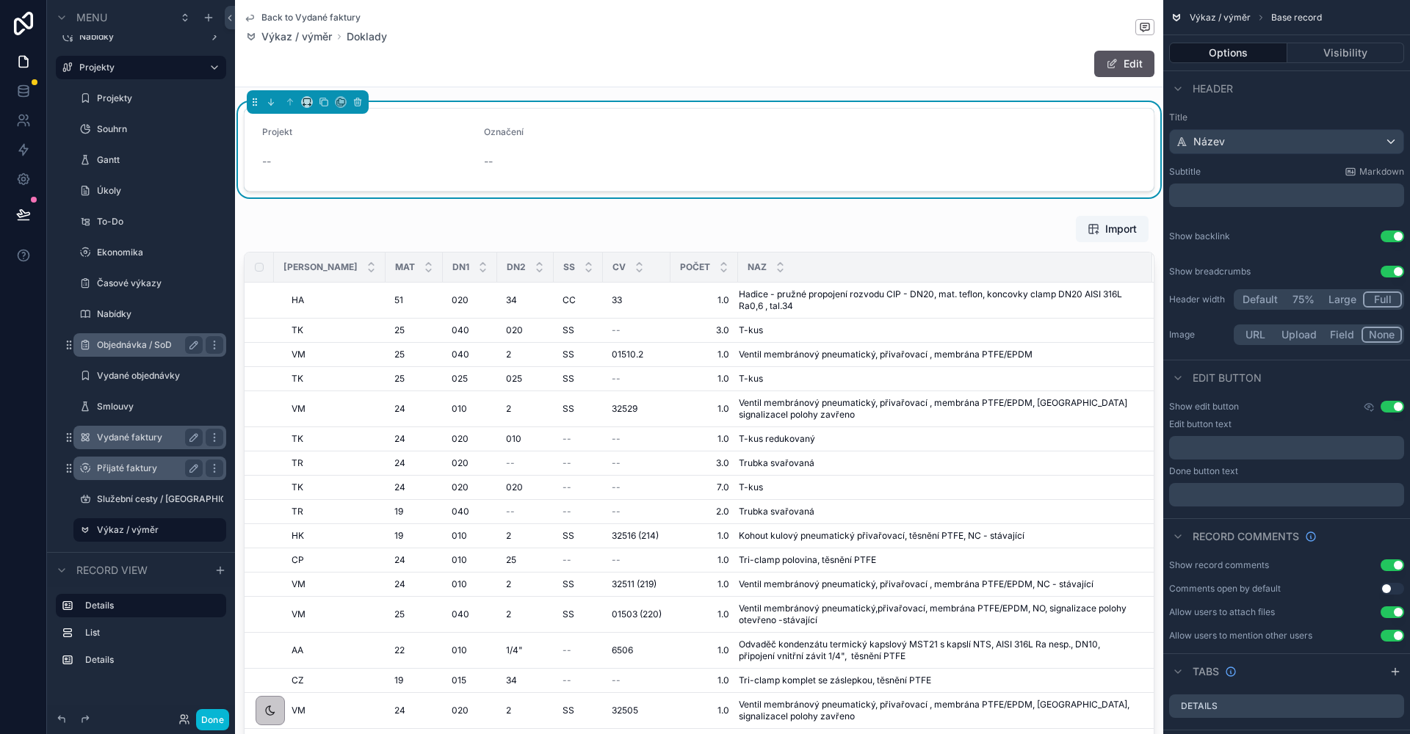
click at [261, 15] on link "Back to Vydané faktury" at bounding box center [302, 18] width 117 height 12
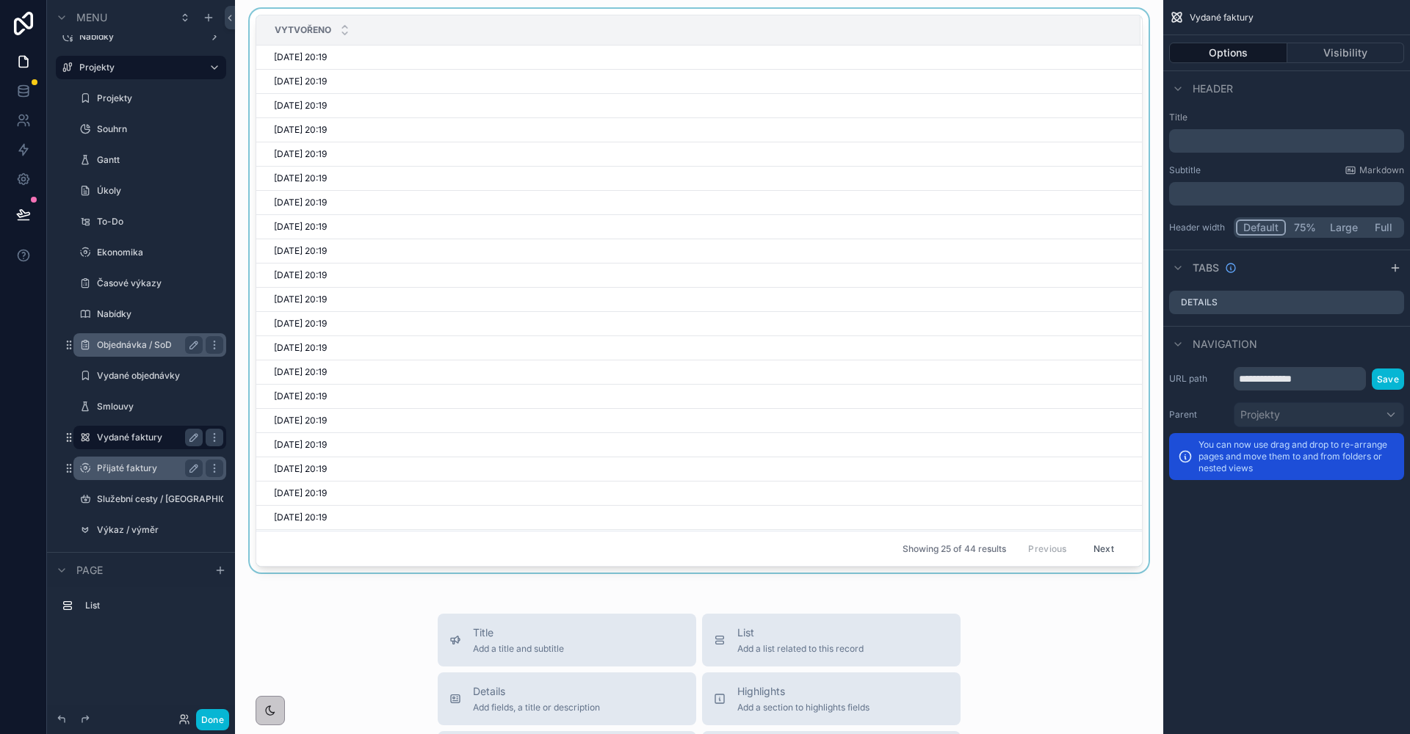
click at [1118, 570] on div "scrollable content" at bounding box center [699, 294] width 905 height 570
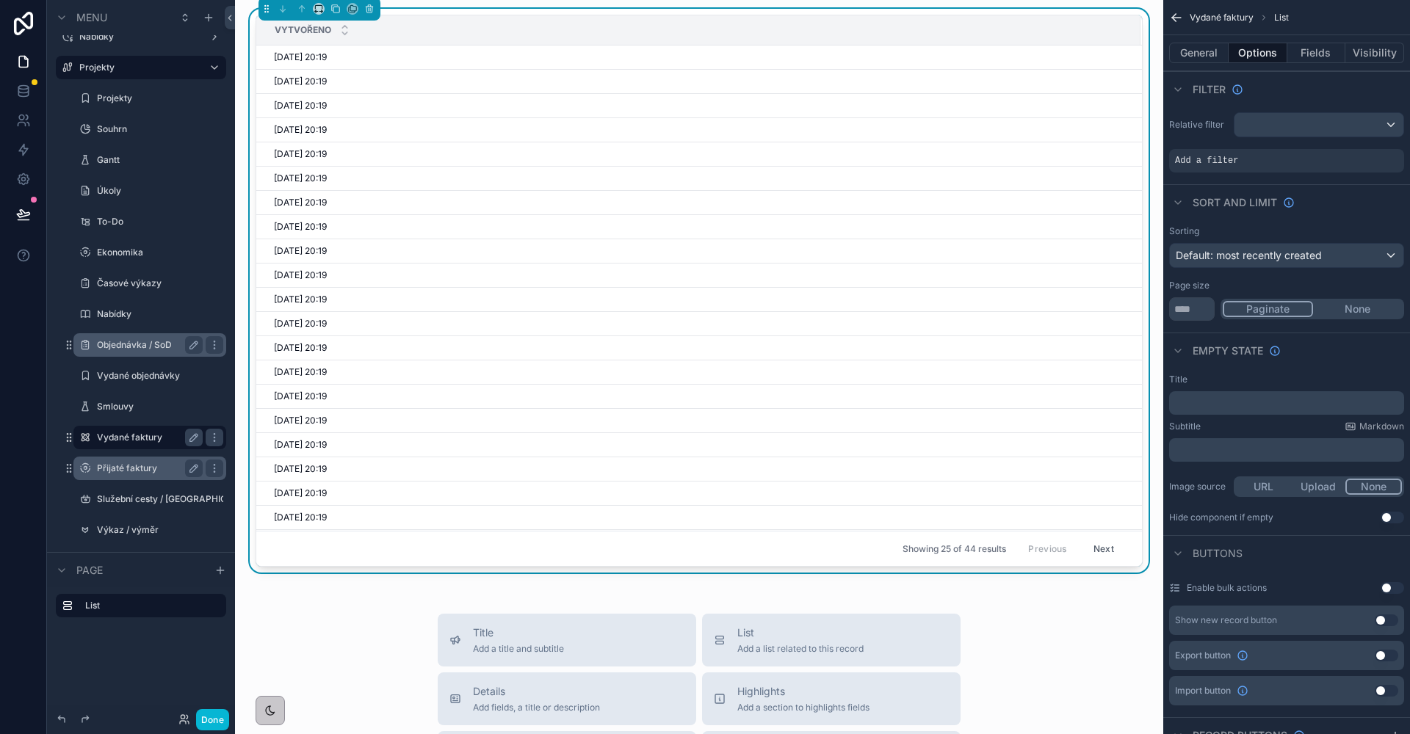
click at [148, 463] on label "Přijaté faktury" at bounding box center [147, 469] width 100 height 12
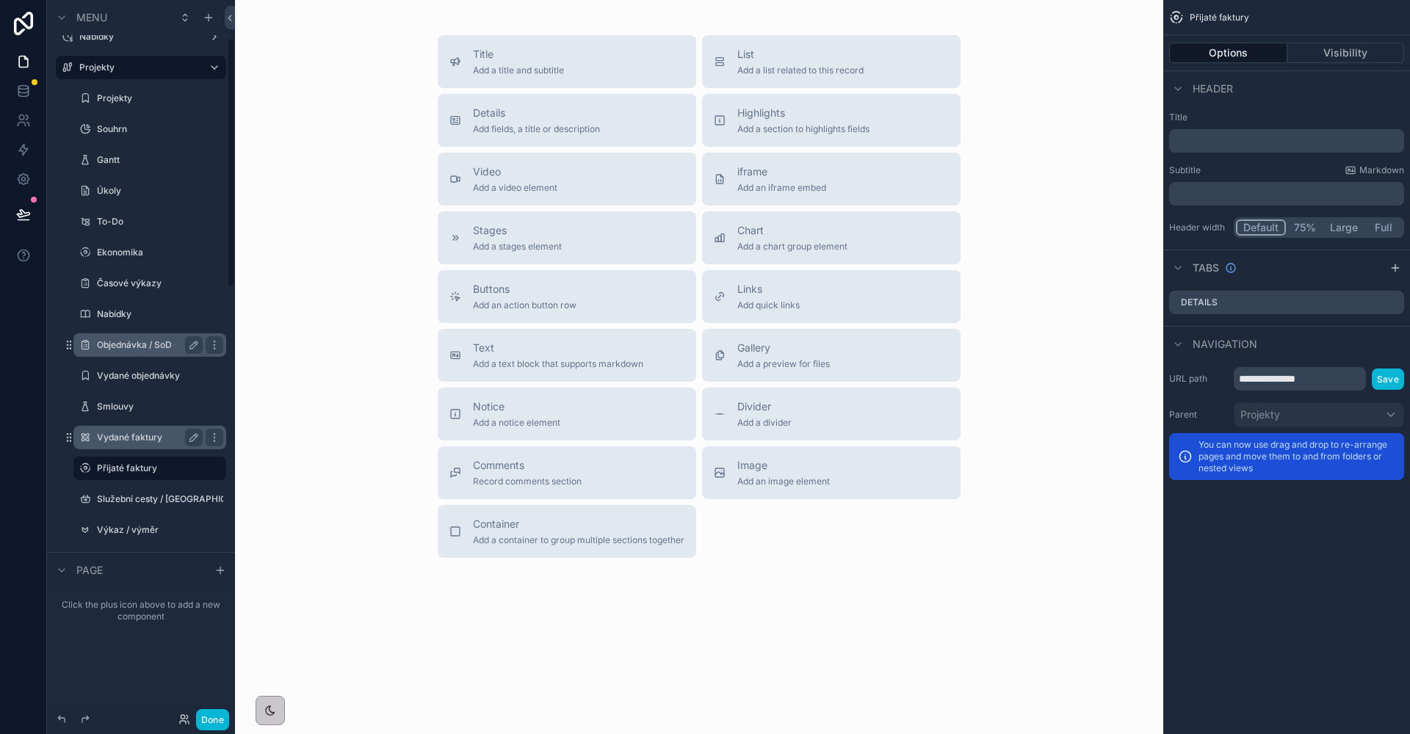
click at [140, 445] on div "Vydané faktury" at bounding box center [150, 438] width 106 height 18
click at [155, 439] on label "Vydané faktury" at bounding box center [147, 438] width 100 height 12
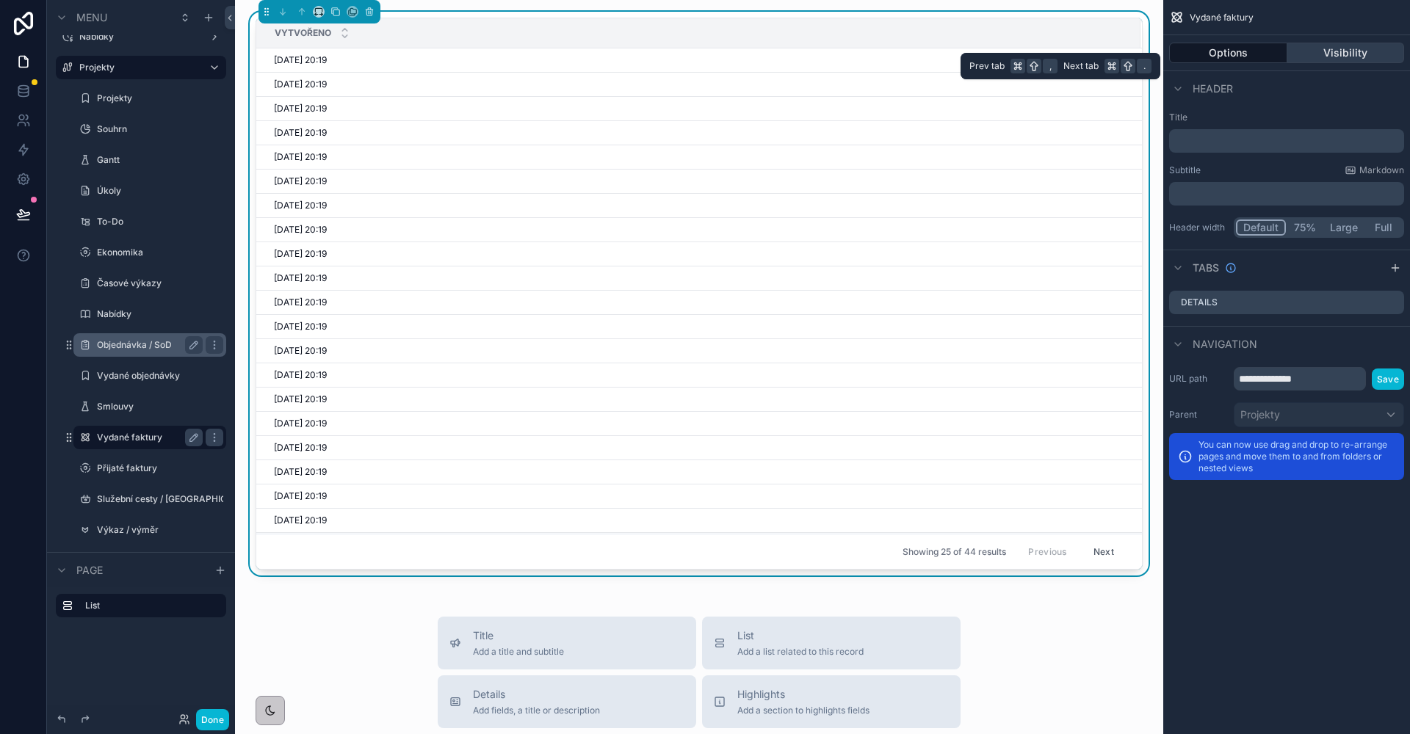
click at [1351, 54] on button "Visibility" at bounding box center [1345, 53] width 117 height 21
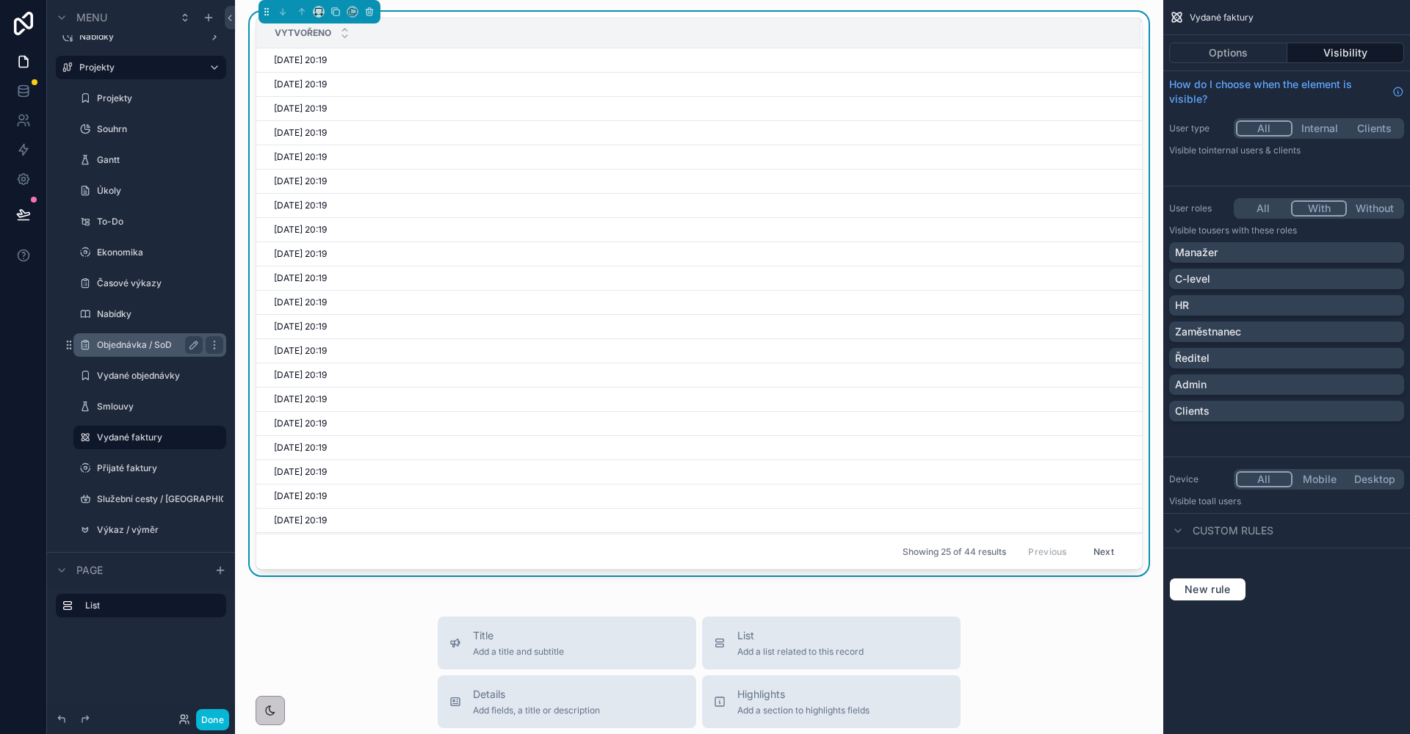
click at [1303, 205] on button "With" at bounding box center [1319, 208] width 57 height 16
click at [1208, 51] on button "Options" at bounding box center [1228, 53] width 118 height 21
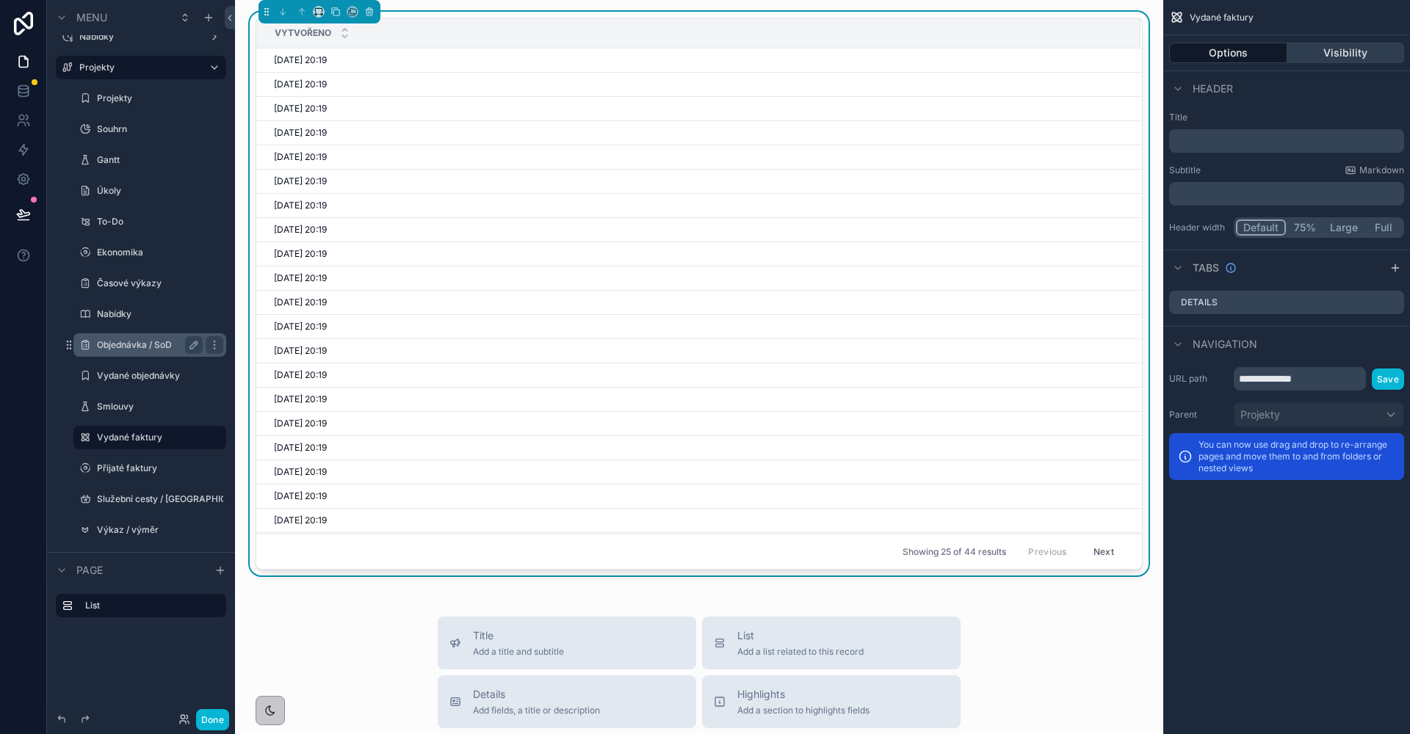
click at [1303, 57] on button "Visibility" at bounding box center [1345, 53] width 117 height 21
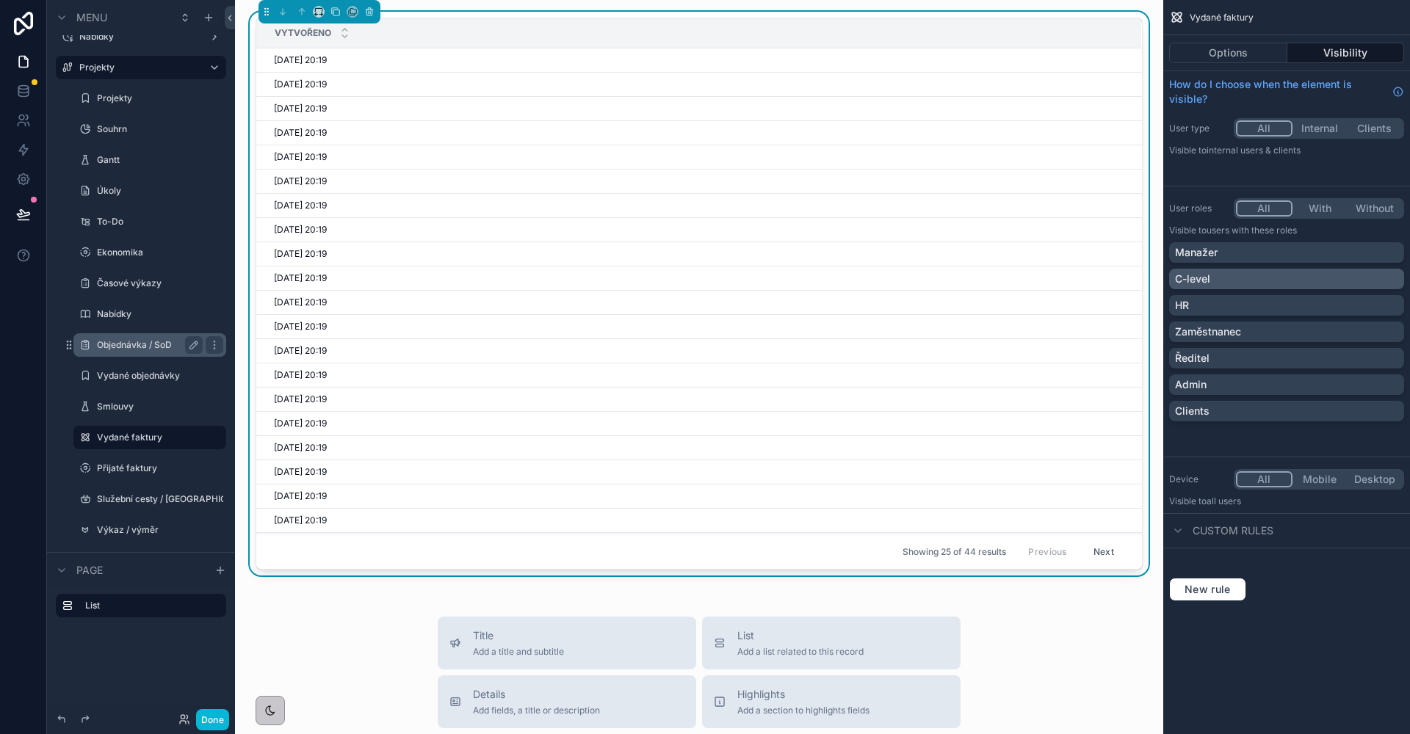
click at [1221, 286] on div "C-level" at bounding box center [1286, 279] width 223 height 15
click at [1229, 48] on button "Options" at bounding box center [1228, 53] width 118 height 21
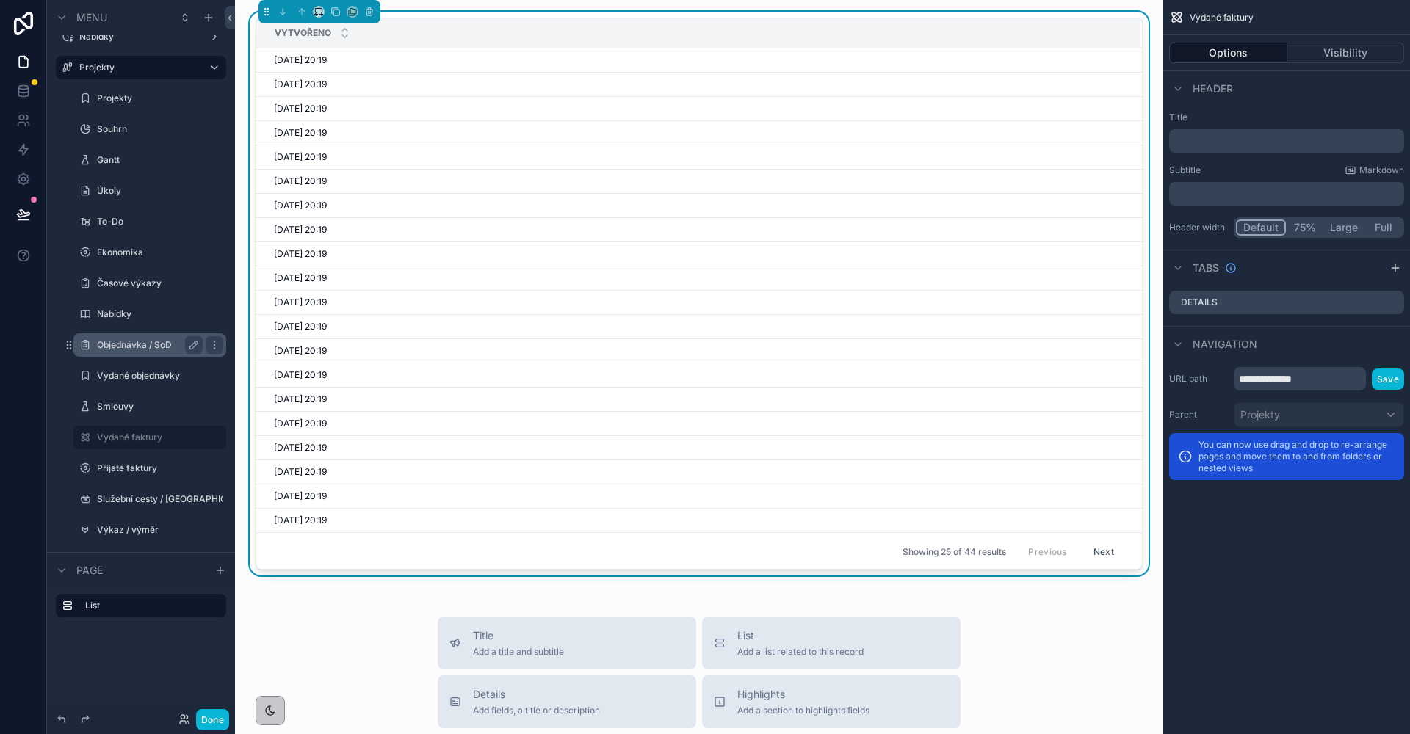
click at [1226, 144] on p "﻿" at bounding box center [1288, 141] width 226 height 15
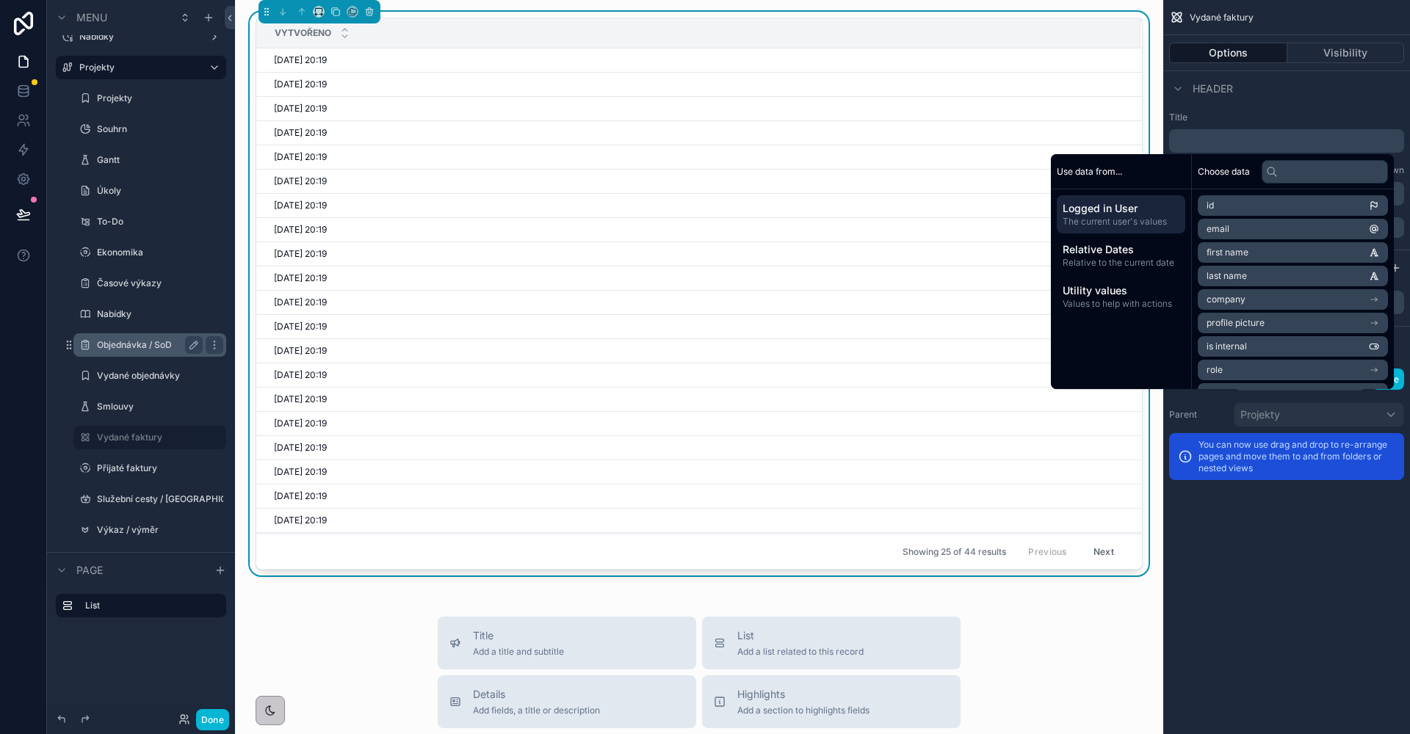
click at [1252, 98] on div "Header" at bounding box center [1286, 87] width 247 height 35
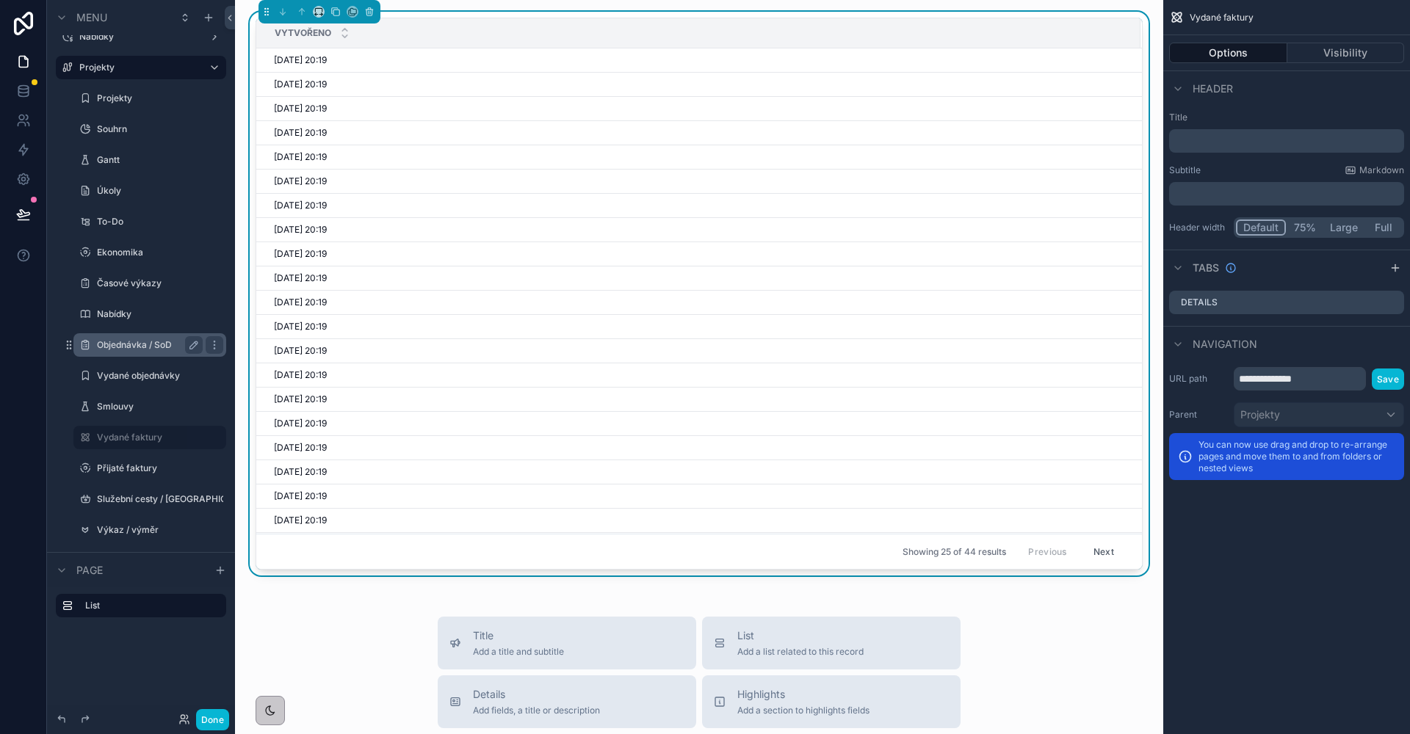
click at [1143, 39] on div "Vytvořeno 29/09/2025 20:19 29/09/2025 20:19 29/09/2025 20:19 29/09/2025 20:19 2…" at bounding box center [699, 628] width 928 height 1257
click at [1247, 145] on p "﻿" at bounding box center [1288, 141] width 226 height 15
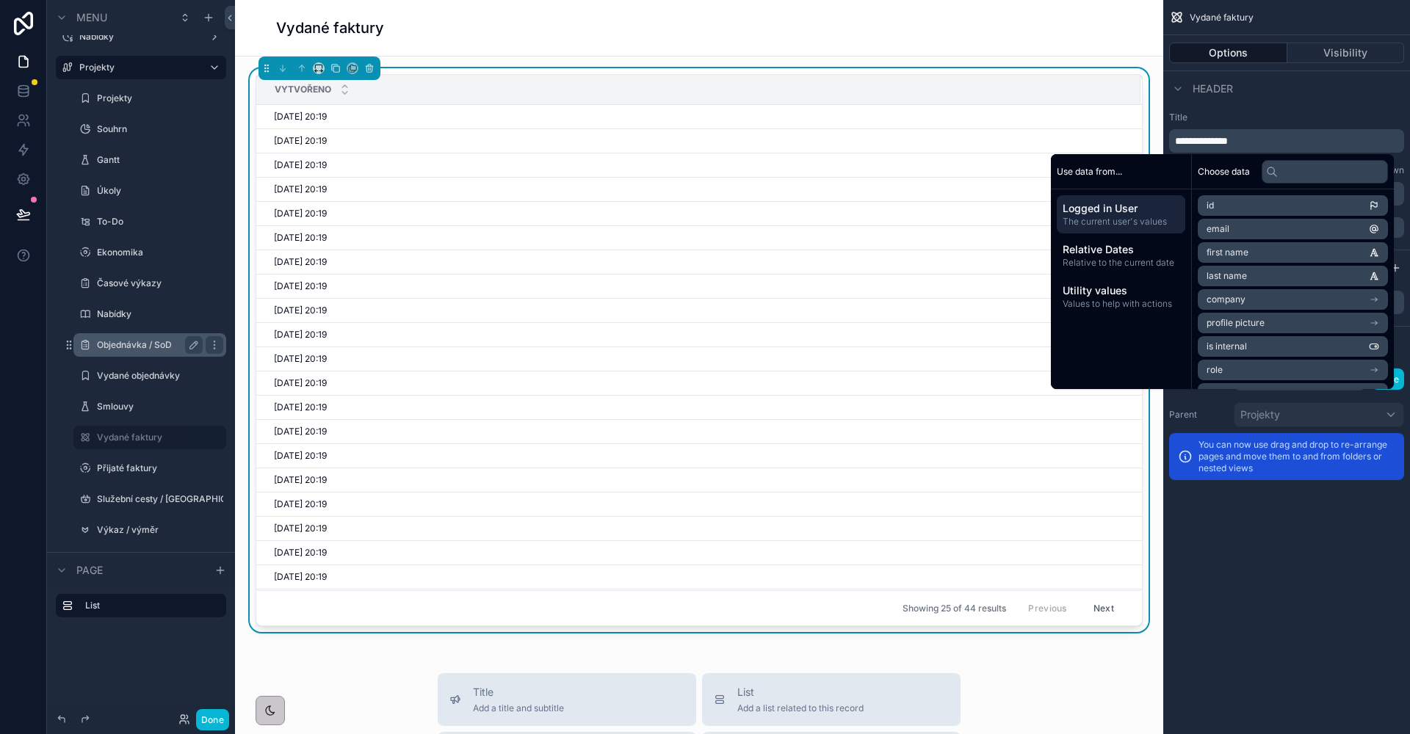
click at [1314, 109] on div "**********" at bounding box center [1286, 175] width 247 height 138
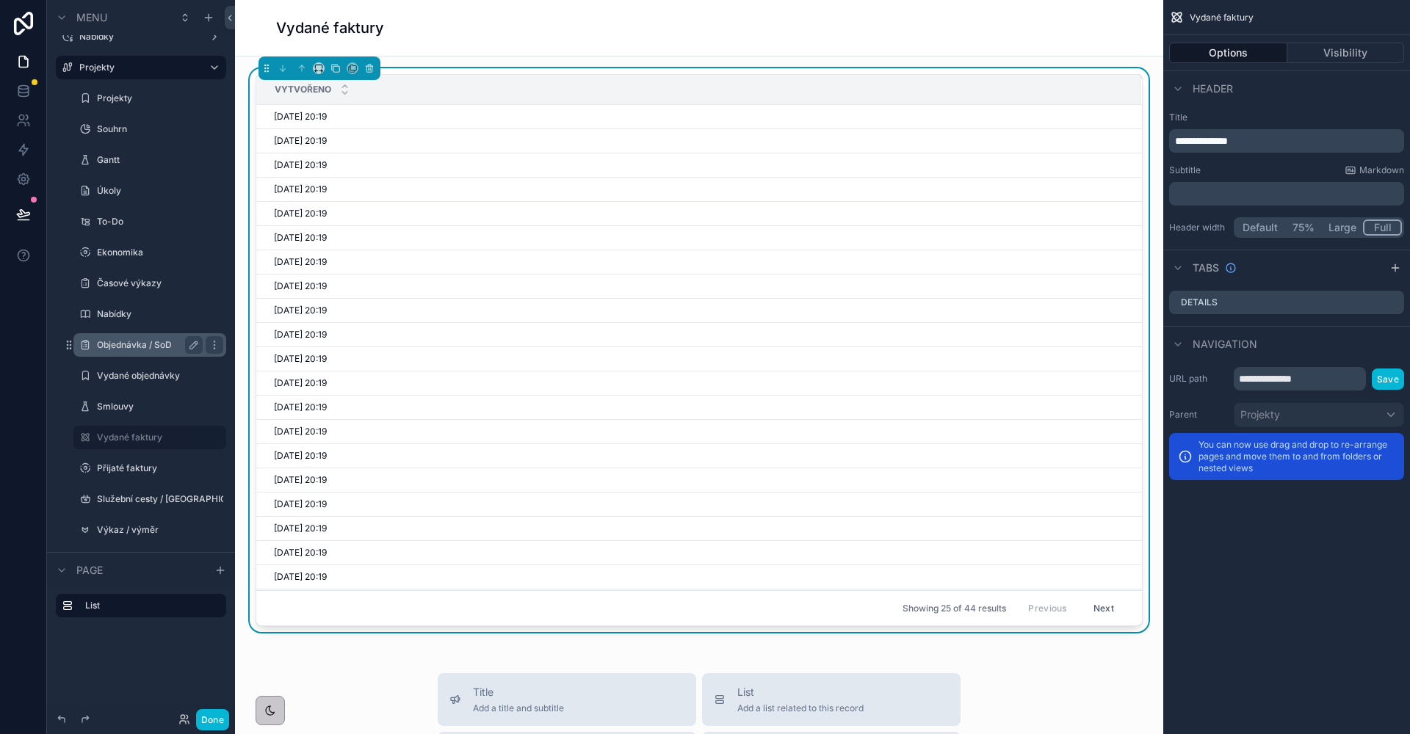
click at [1374, 225] on button "Full" at bounding box center [1382, 228] width 39 height 16
click at [865, 103] on div "Vytvořeno" at bounding box center [698, 90] width 883 height 28
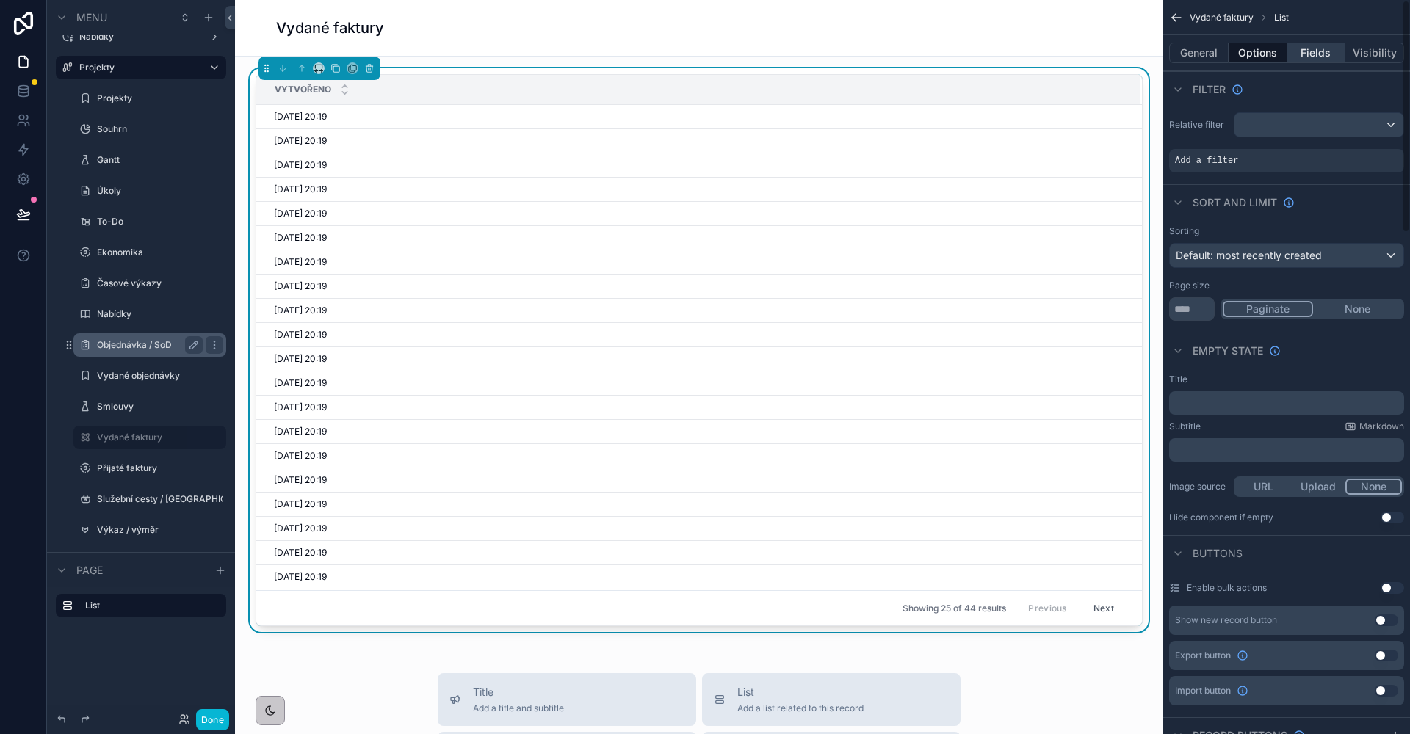
click at [1320, 51] on button "Fields" at bounding box center [1316, 53] width 59 height 21
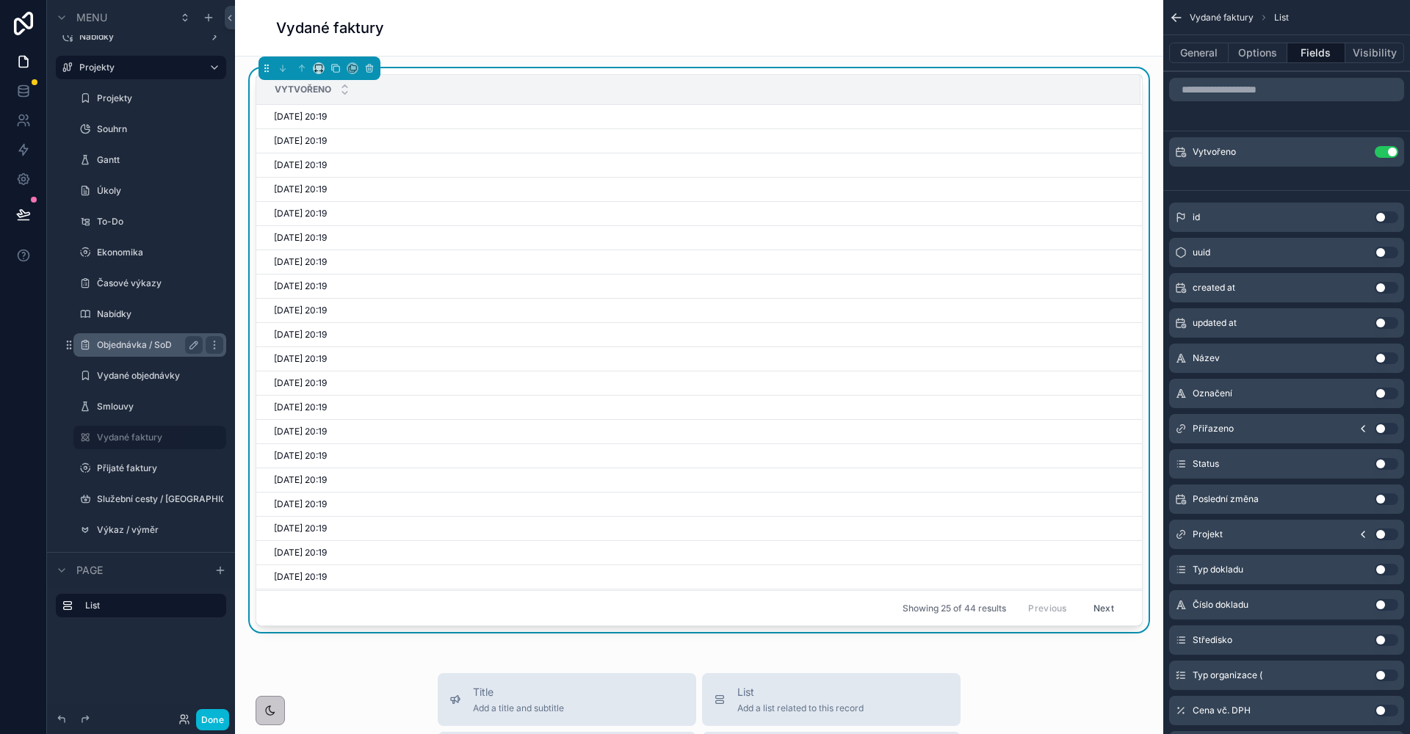
click at [1289, 90] on input "scrollable content" at bounding box center [1286, 89] width 235 height 23
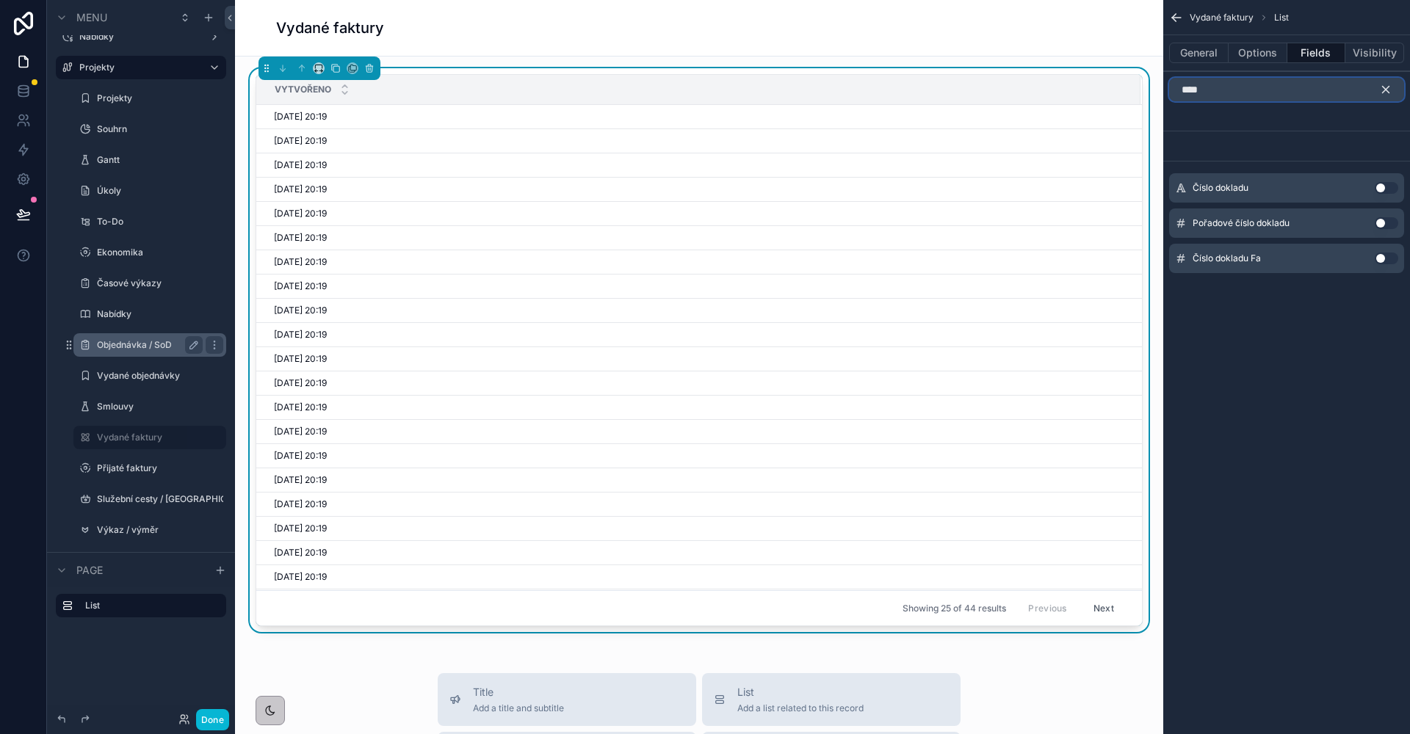
type input "****"
click at [1387, 255] on button "Use setting" at bounding box center [1386, 259] width 23 height 12
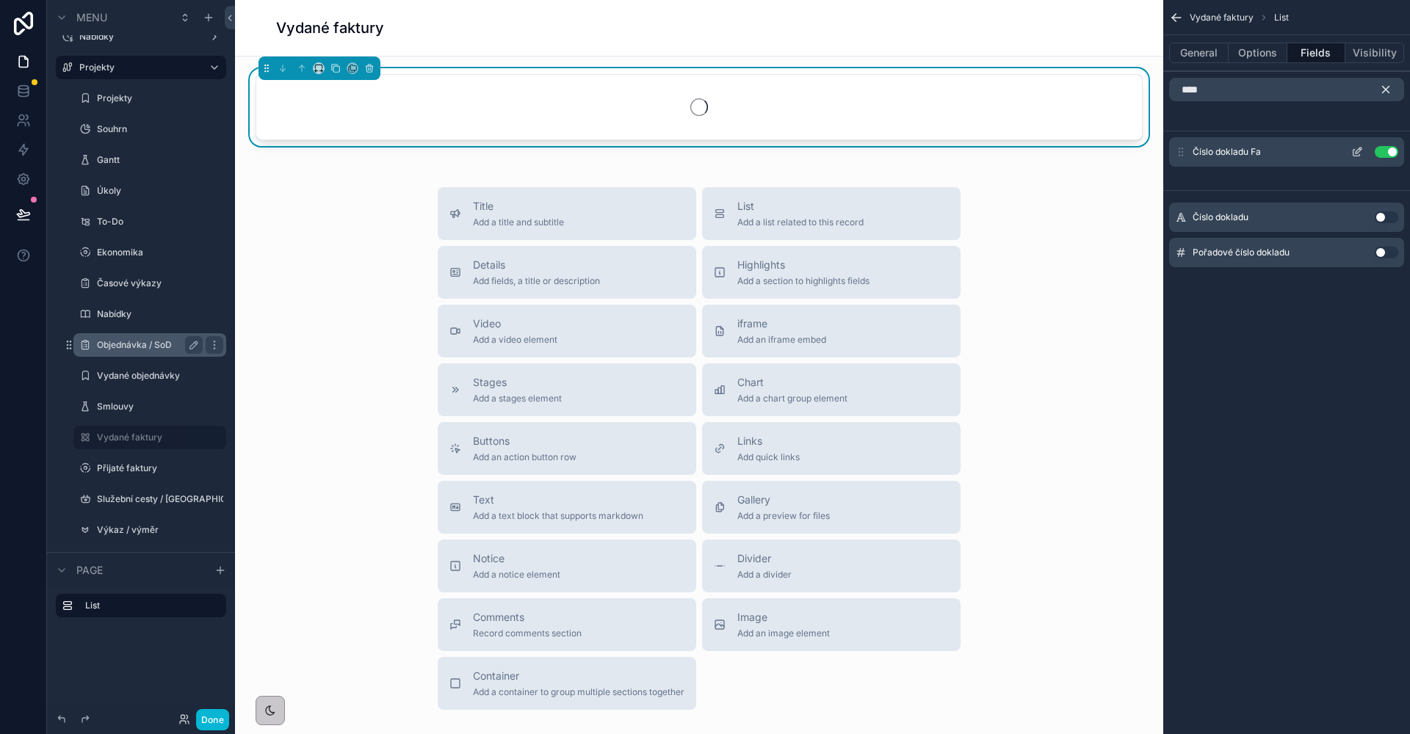
click at [1356, 151] on icon "scrollable content" at bounding box center [1359, 151] width 6 height 6
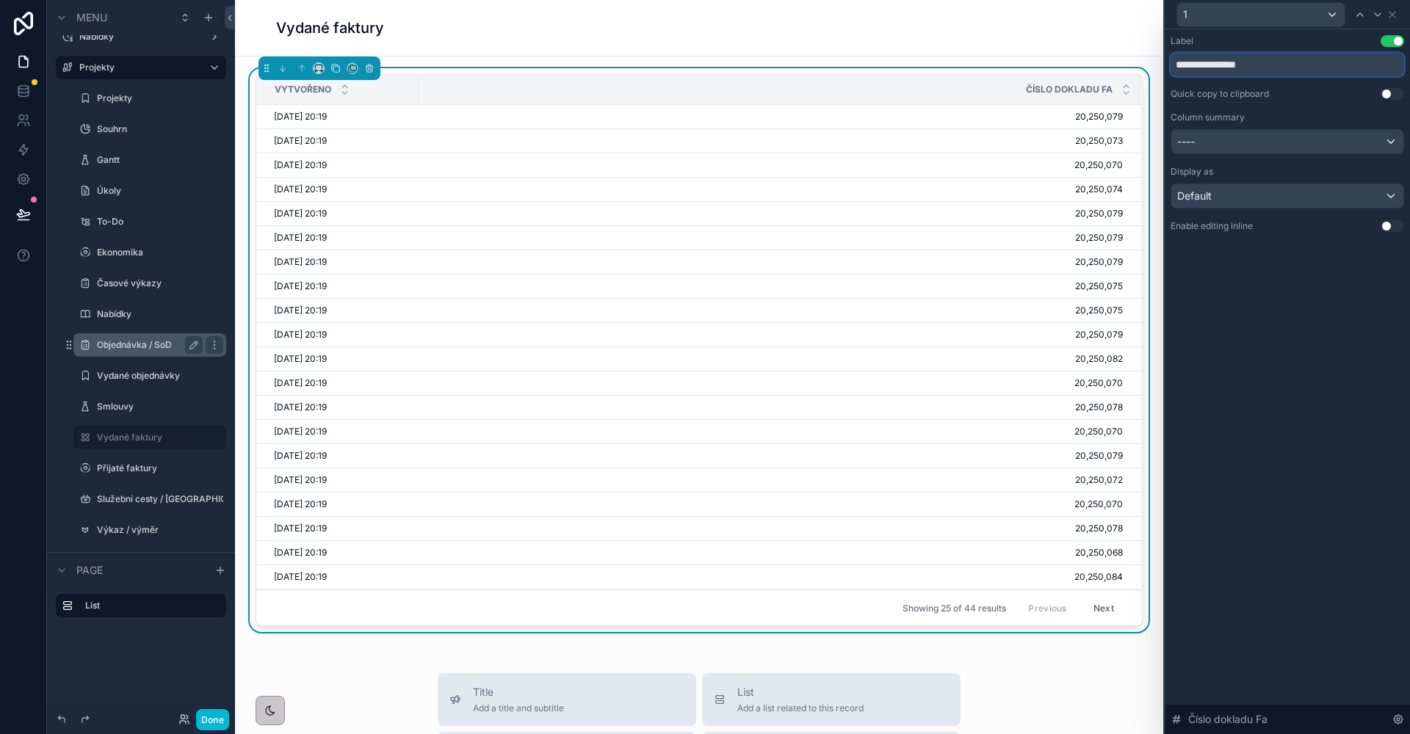
drag, startPoint x: 1269, startPoint y: 67, endPoint x: 1248, endPoint y: 67, distance: 21.3
click at [1248, 67] on input "**********" at bounding box center [1288, 64] width 234 height 23
type input "**********"
click at [1265, 299] on div "**********" at bounding box center [1287, 381] width 245 height 705
click at [1394, 21] on div "1" at bounding box center [1288, 14] width 234 height 29
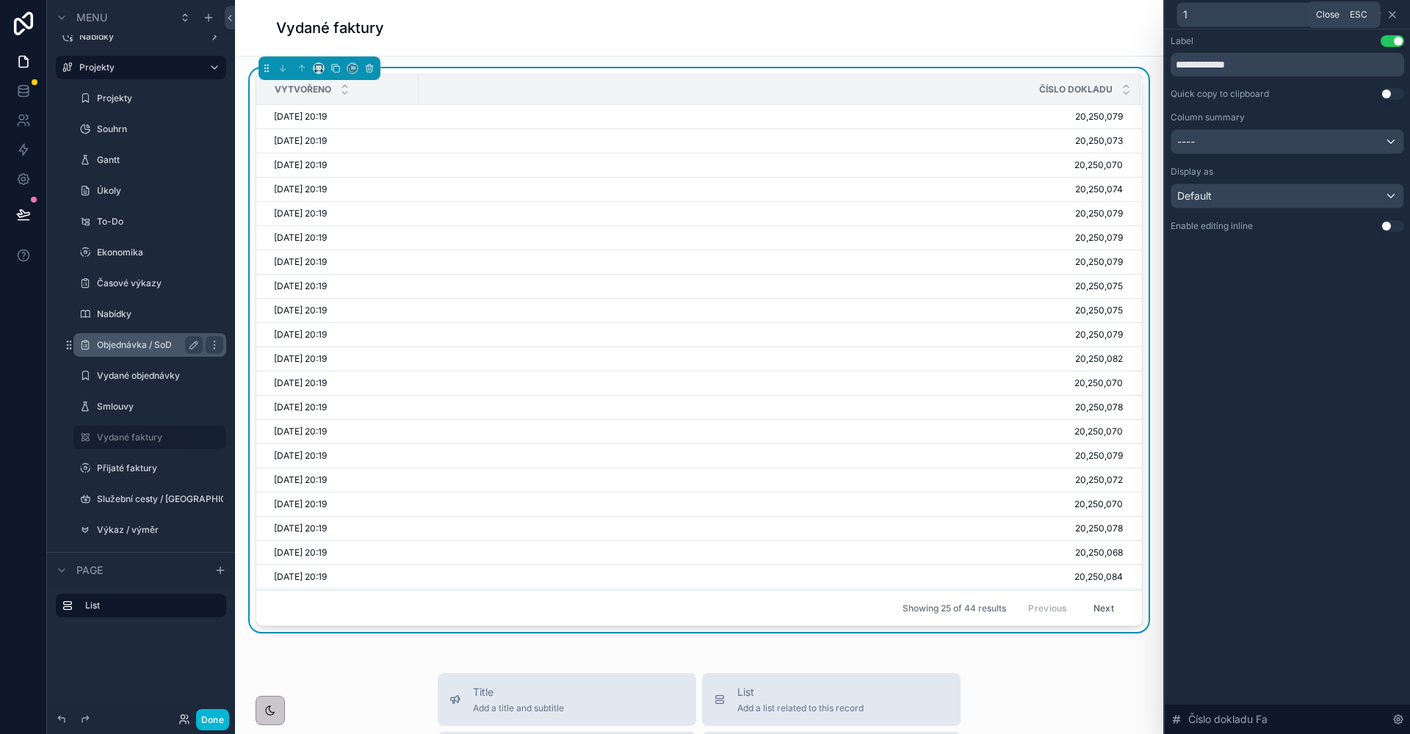
click at [1394, 17] on icon at bounding box center [1392, 15] width 12 height 12
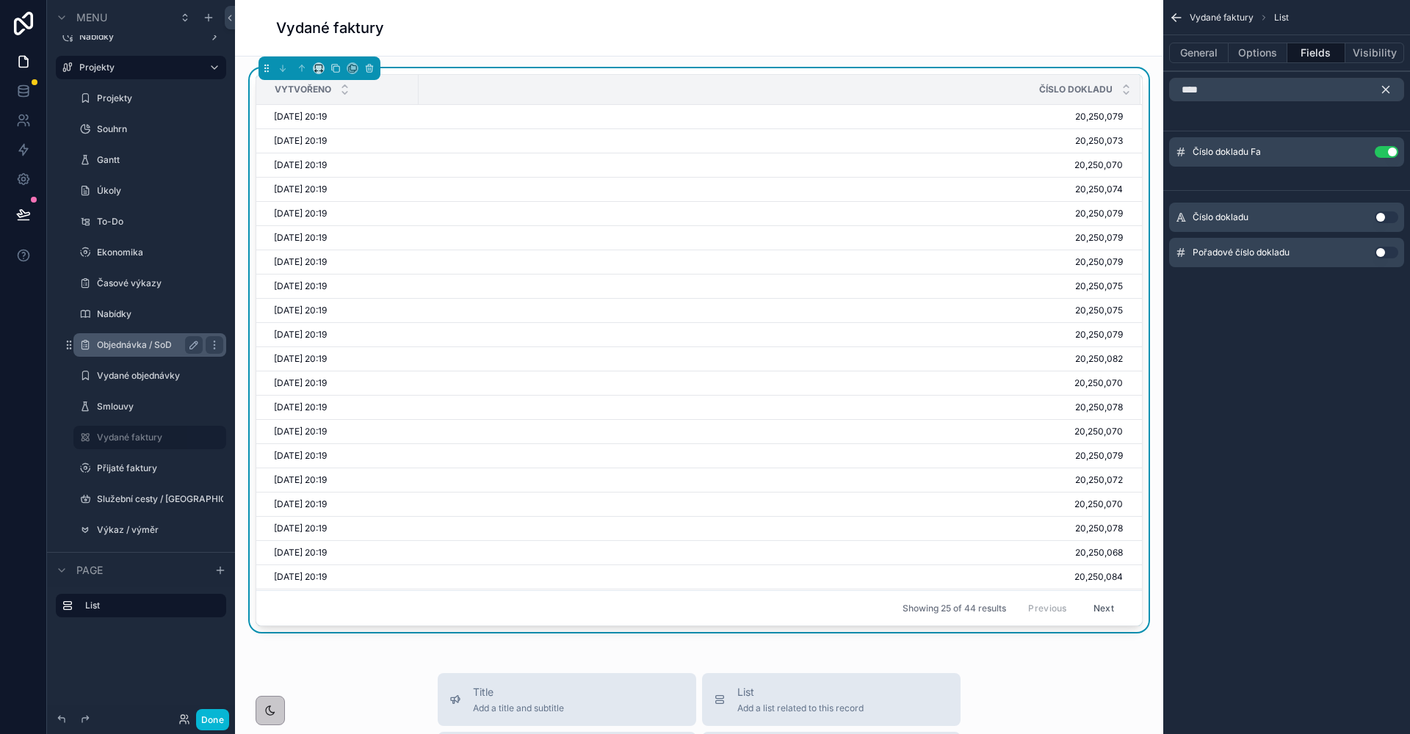
click at [1384, 87] on icon "scrollable content" at bounding box center [1386, 90] width 7 height 7
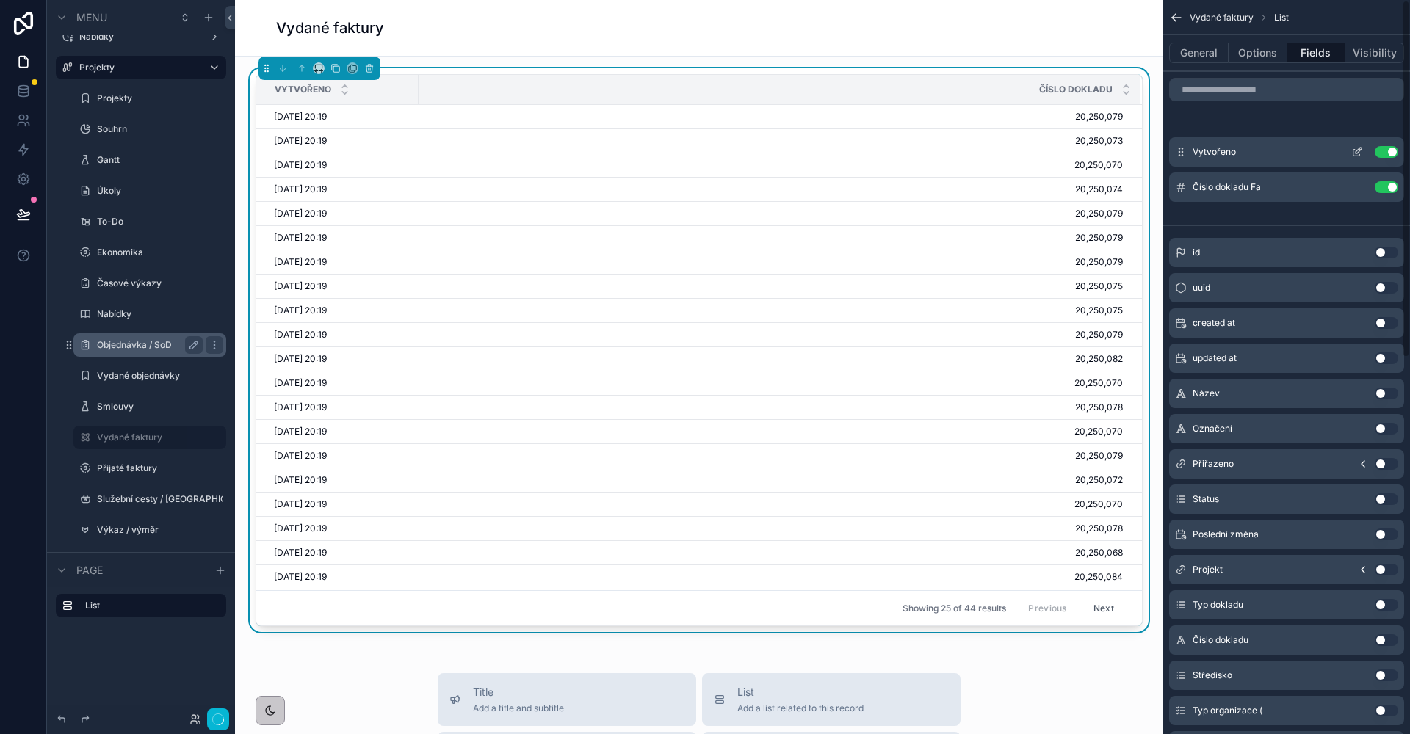
click at [1382, 152] on button "Use setting" at bounding box center [1386, 152] width 23 height 12
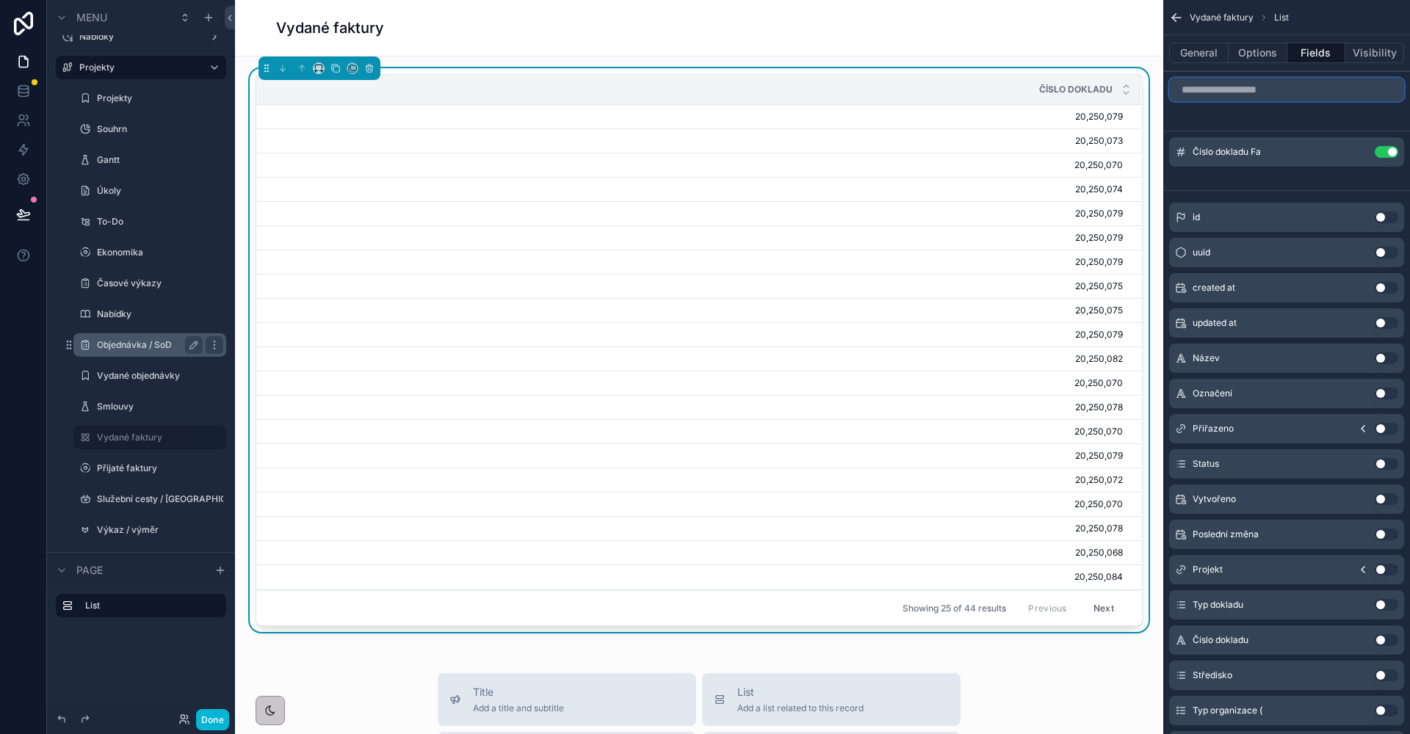
click at [1276, 91] on input "scrollable content" at bounding box center [1286, 89] width 235 height 23
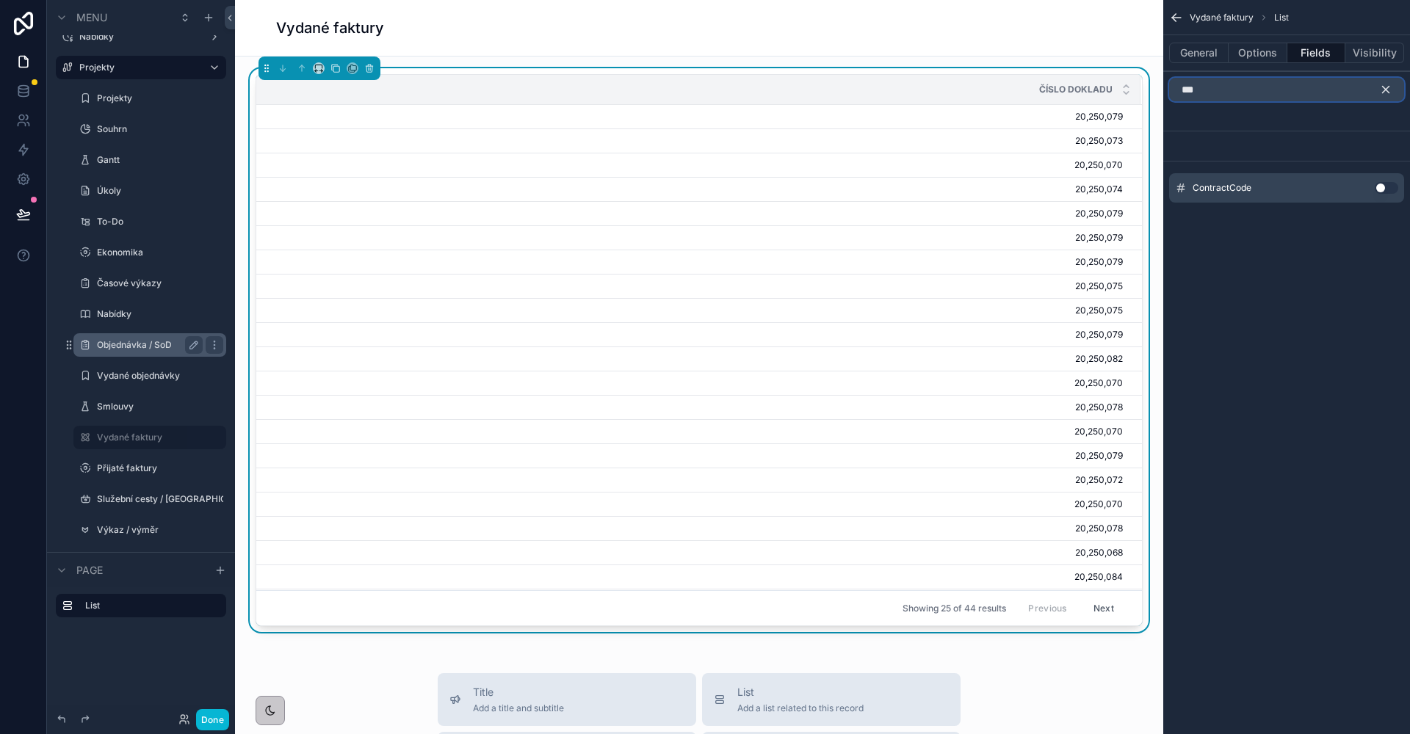
type input "***"
click at [1374, 186] on div "ContractCode Use setting" at bounding box center [1286, 187] width 235 height 29
click at [1386, 189] on button "Use setting" at bounding box center [1386, 188] width 23 height 12
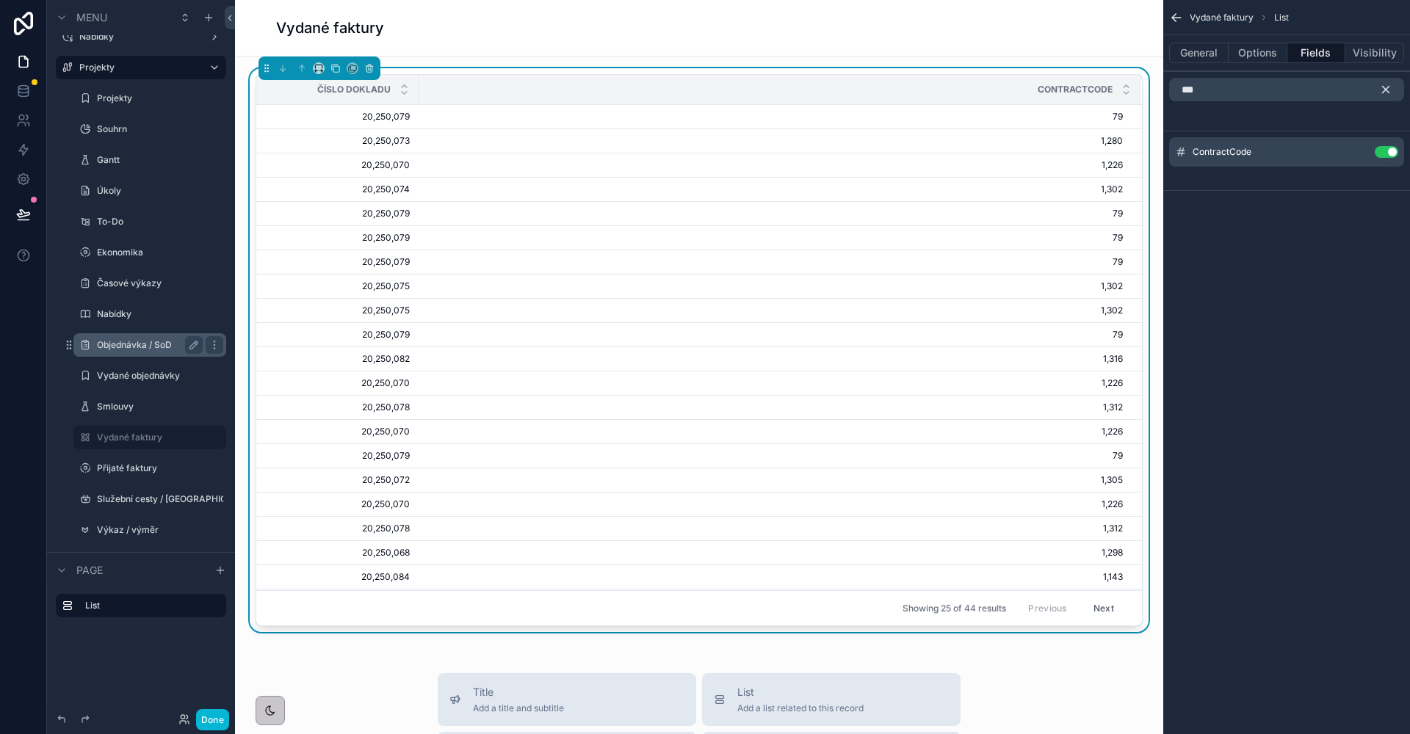
click at [1385, 89] on icon "scrollable content" at bounding box center [1386, 90] width 7 height 7
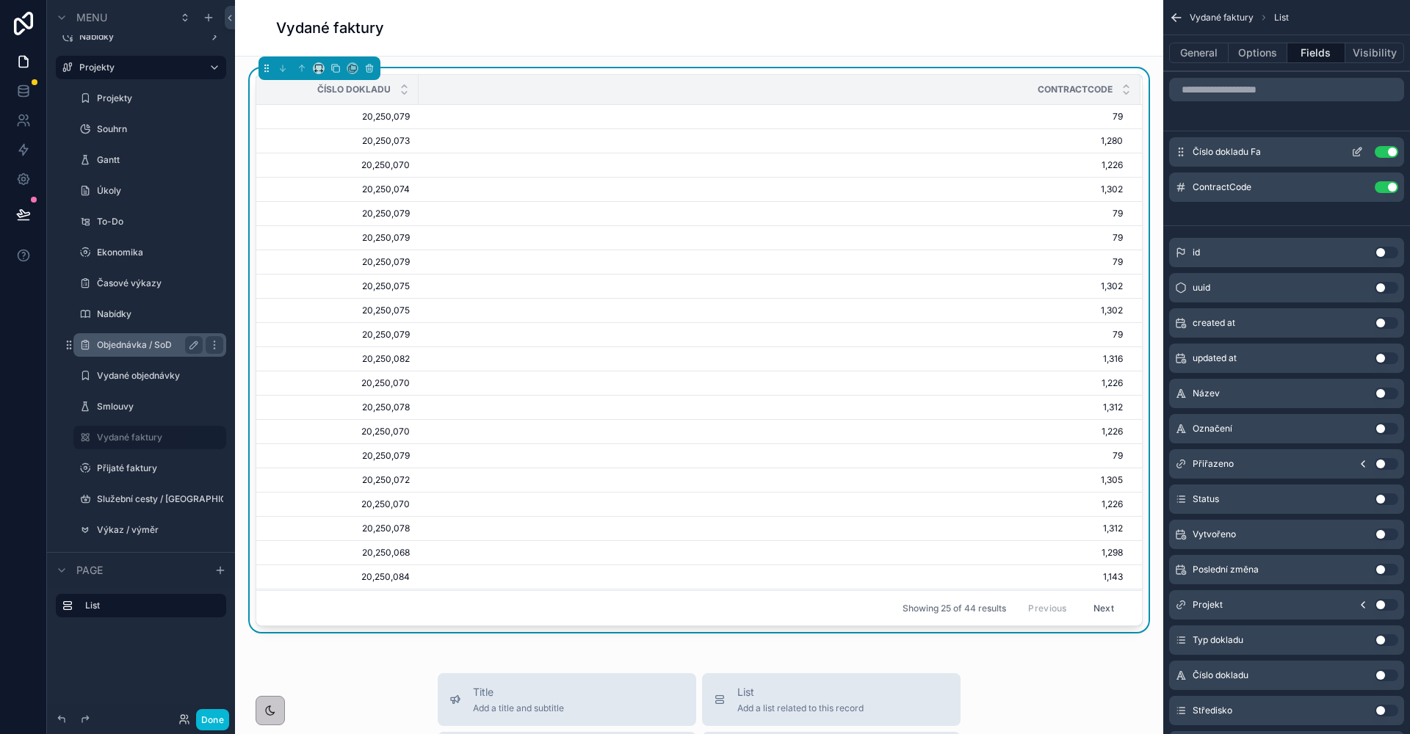
click at [1353, 153] on icon "scrollable content" at bounding box center [1356, 153] width 7 height 7
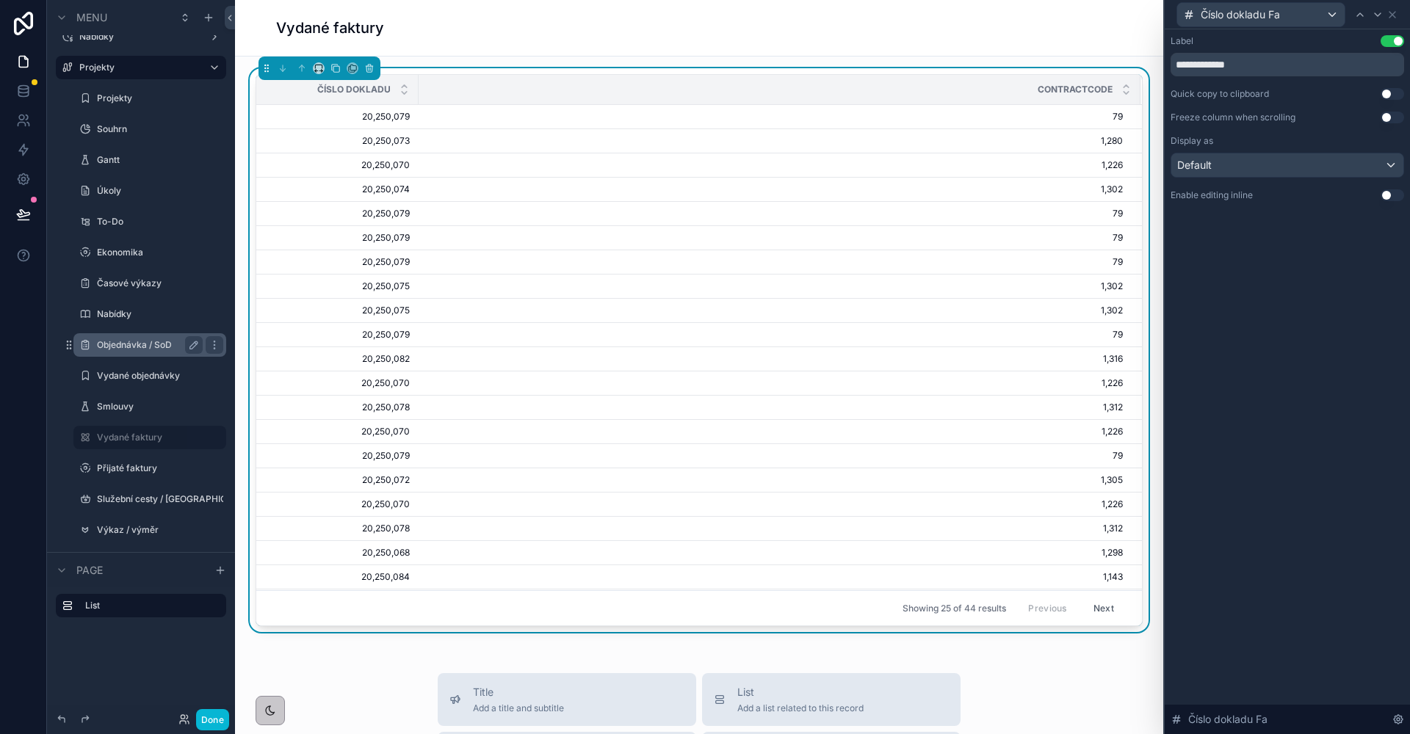
click at [1292, 272] on div "**********" at bounding box center [1287, 381] width 245 height 705
click at [1248, 149] on div "Display as Default" at bounding box center [1288, 156] width 234 height 43
click at [1256, 173] on div "Default" at bounding box center [1287, 164] width 232 height 23
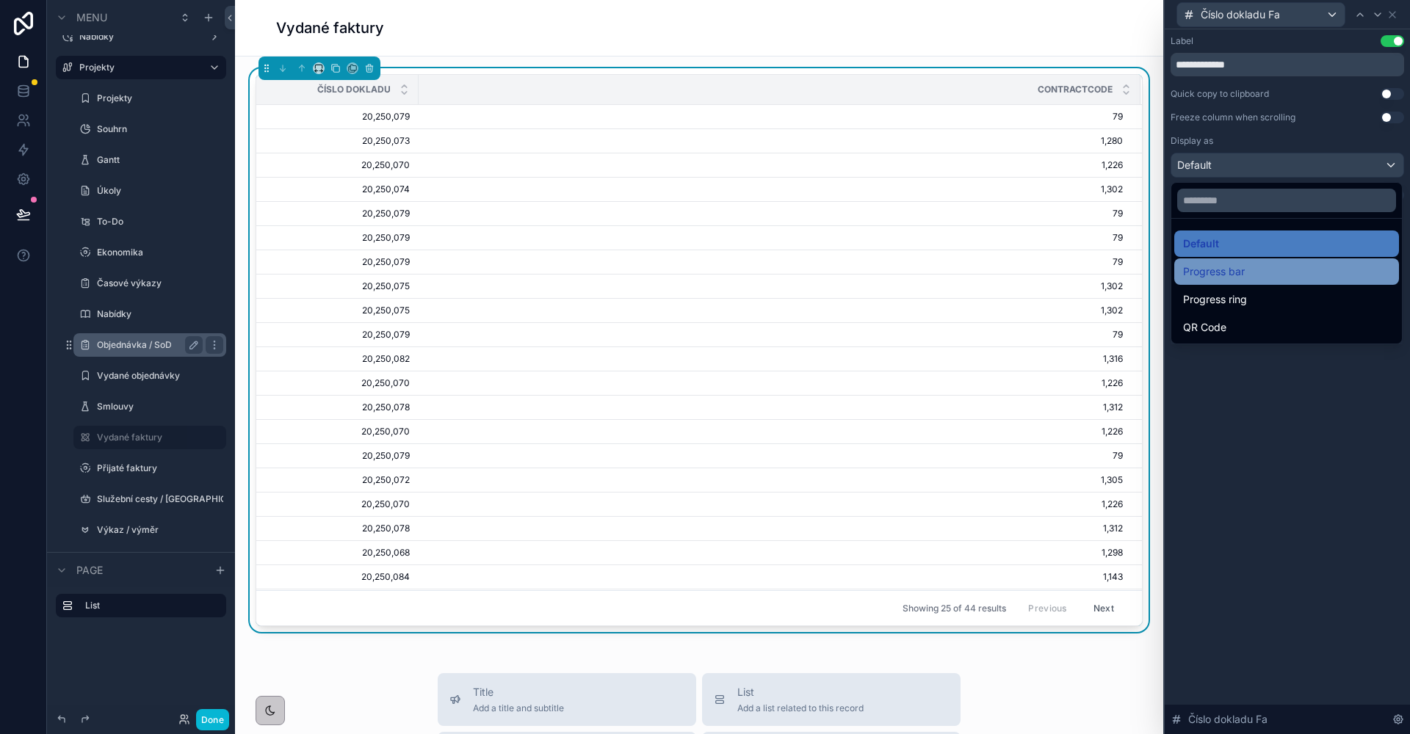
click at [1255, 267] on div "Progress bar" at bounding box center [1286, 272] width 207 height 18
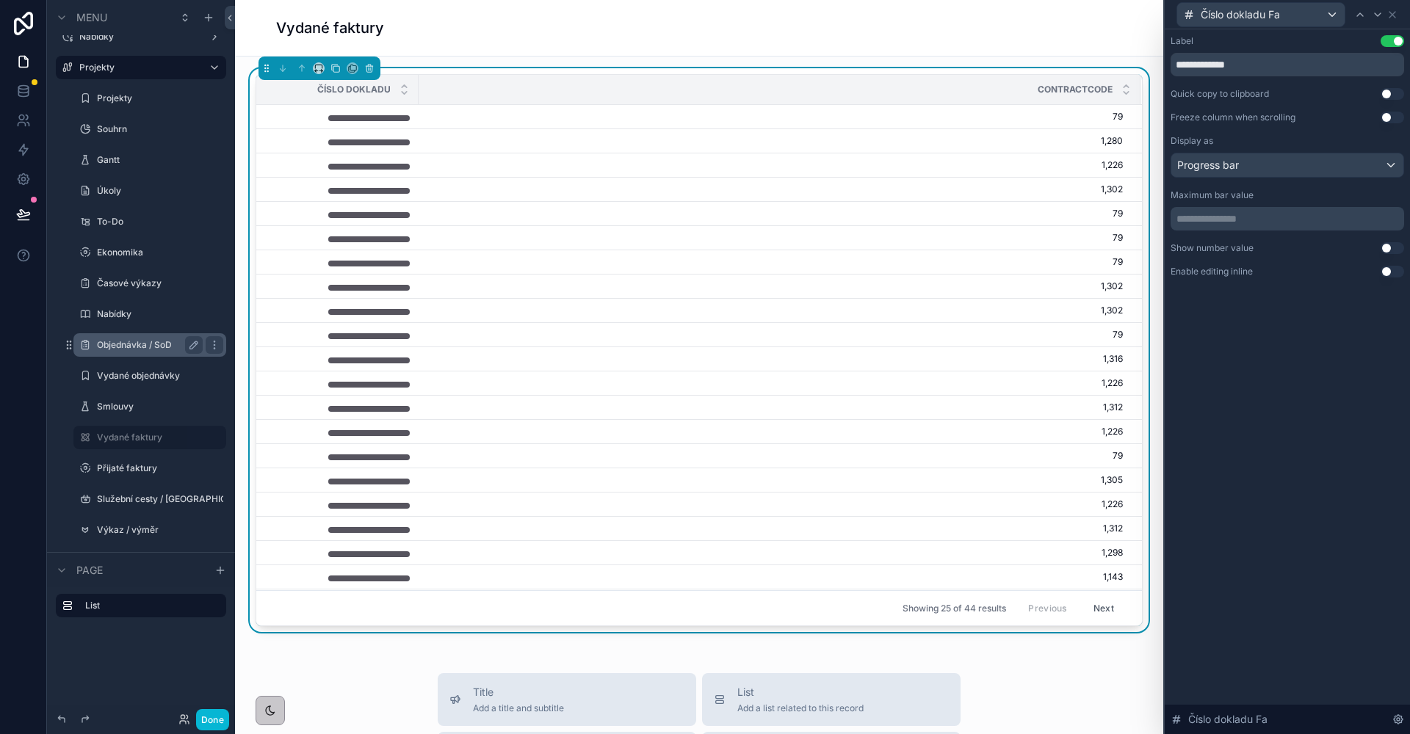
click at [1252, 178] on div "**********" at bounding box center [1288, 156] width 234 height 242
click at [1254, 140] on div "Display as" at bounding box center [1288, 141] width 234 height 12
click at [1248, 162] on div "Progress bar" at bounding box center [1287, 164] width 232 height 23
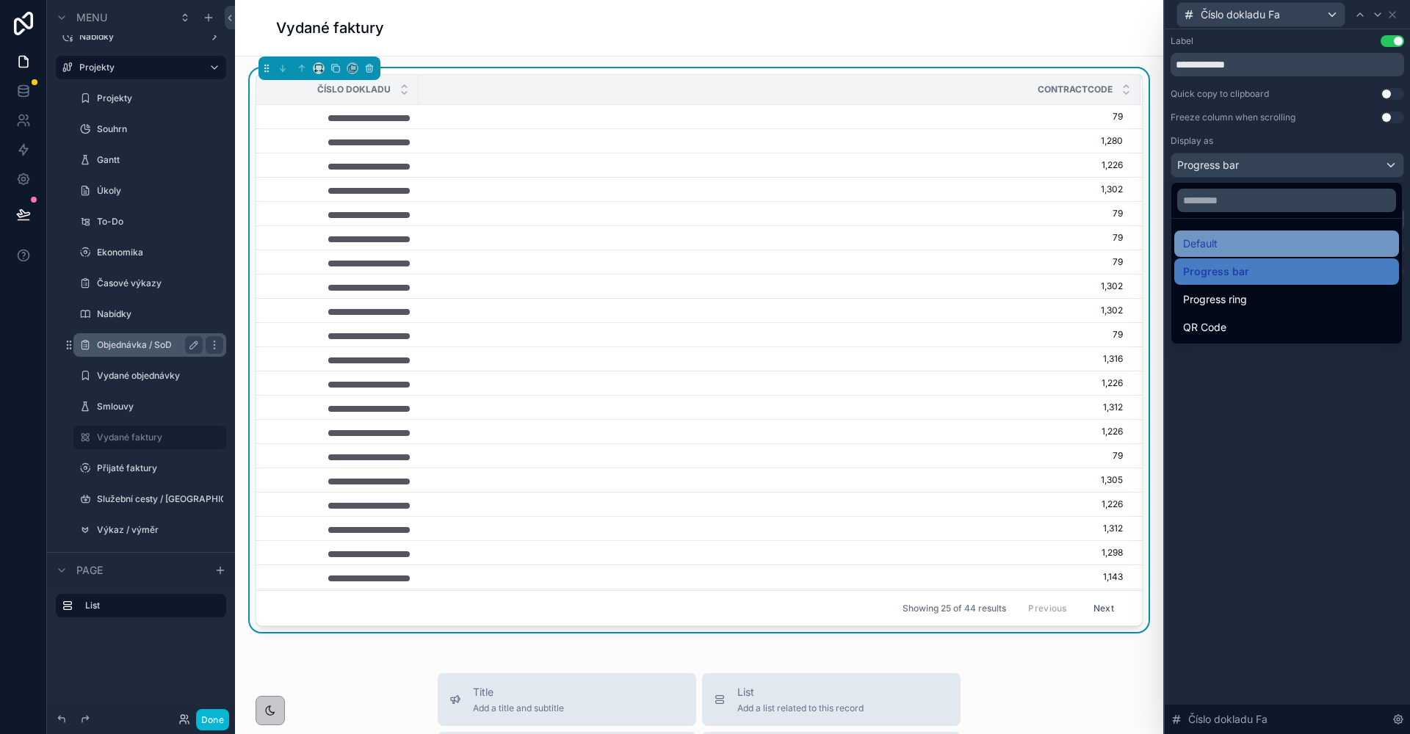
click at [1239, 245] on div "Default" at bounding box center [1286, 244] width 207 height 18
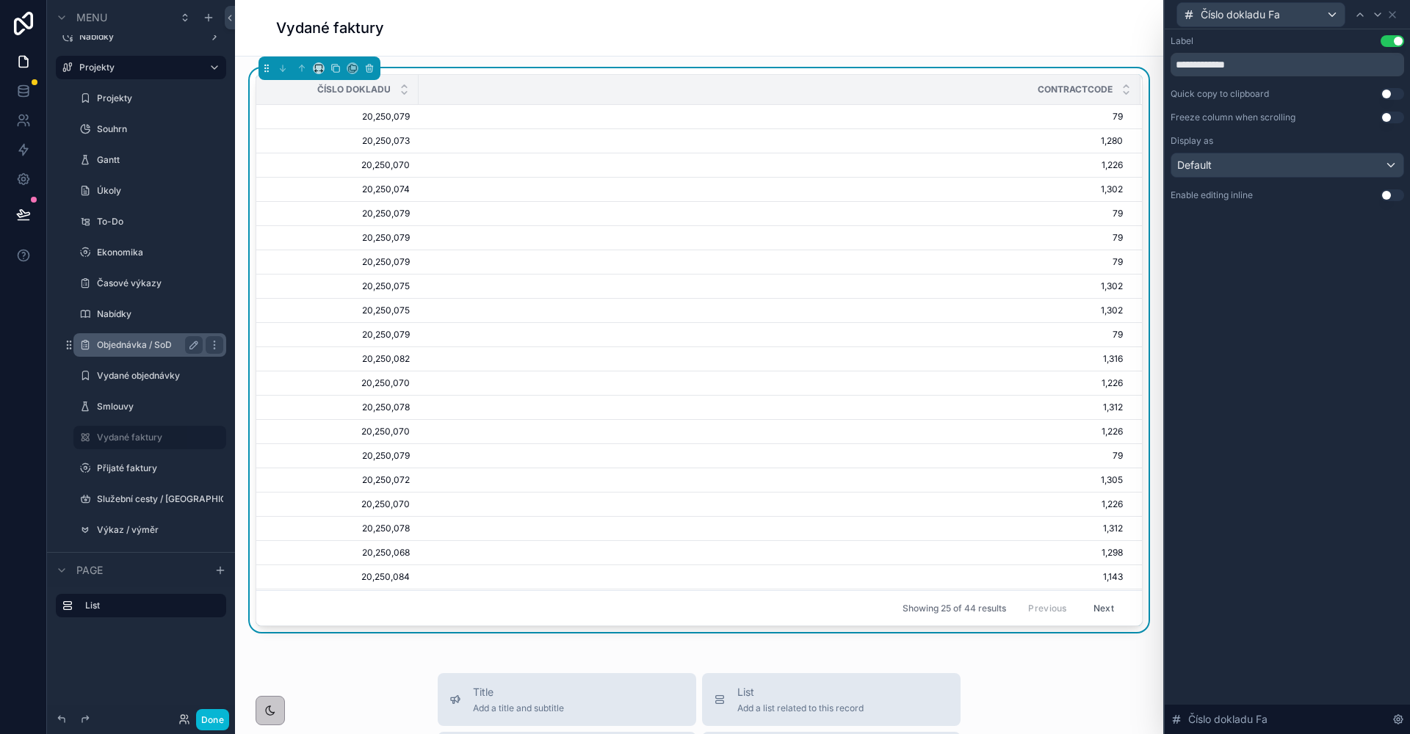
click at [1287, 370] on div "**********" at bounding box center [1287, 381] width 245 height 705
click at [1393, 15] on icon at bounding box center [1392, 15] width 6 height 6
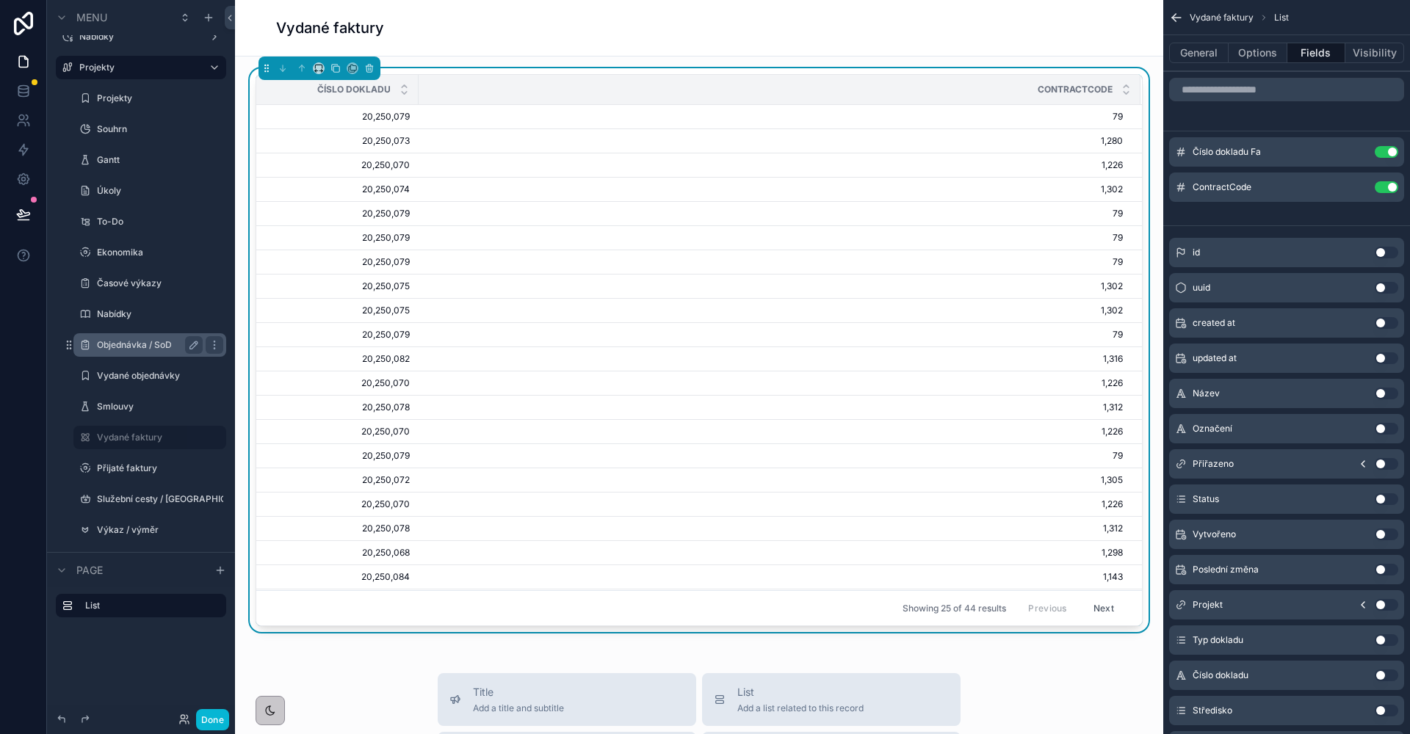
click at [805, 44] on div "Vydané faktury" at bounding box center [699, 28] width 846 height 56
click at [1215, 49] on button "General" at bounding box center [1198, 53] width 59 height 21
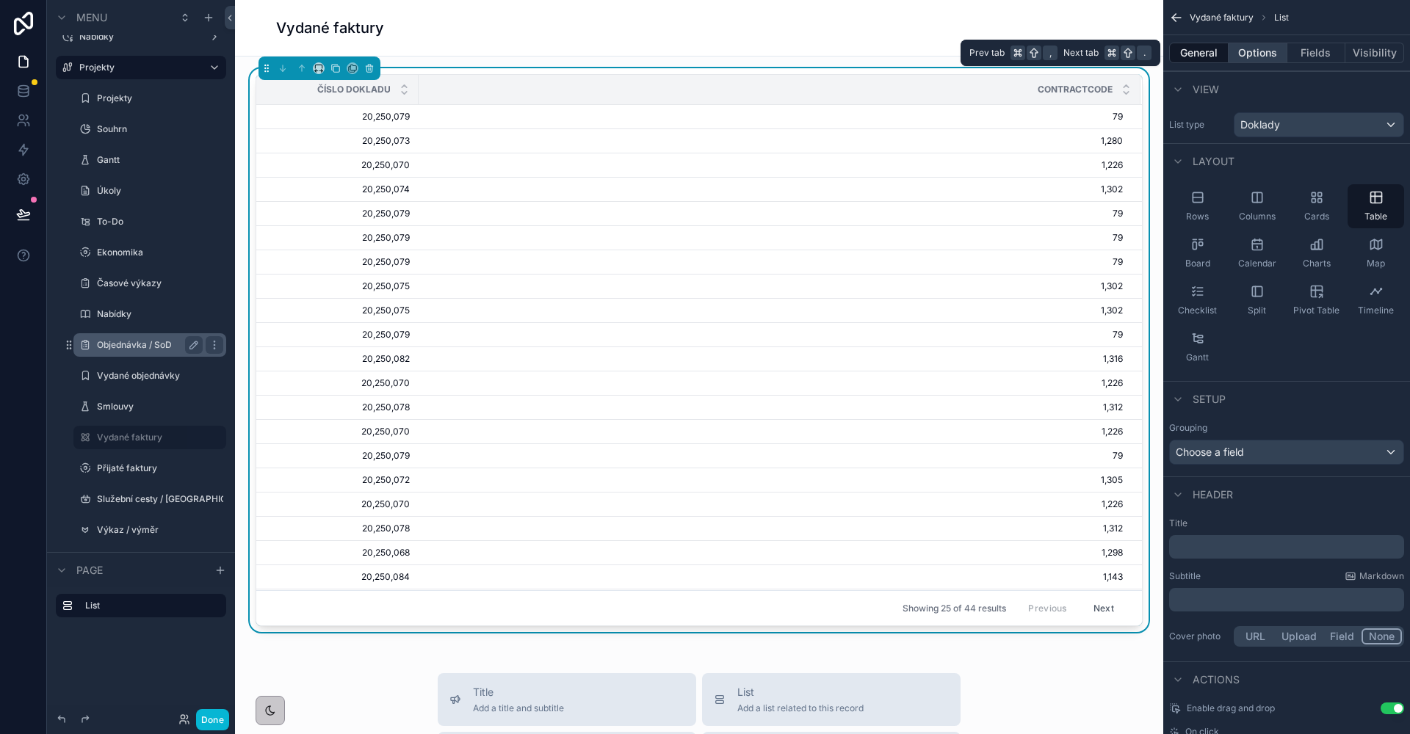
click at [1281, 54] on button "Options" at bounding box center [1258, 53] width 59 height 21
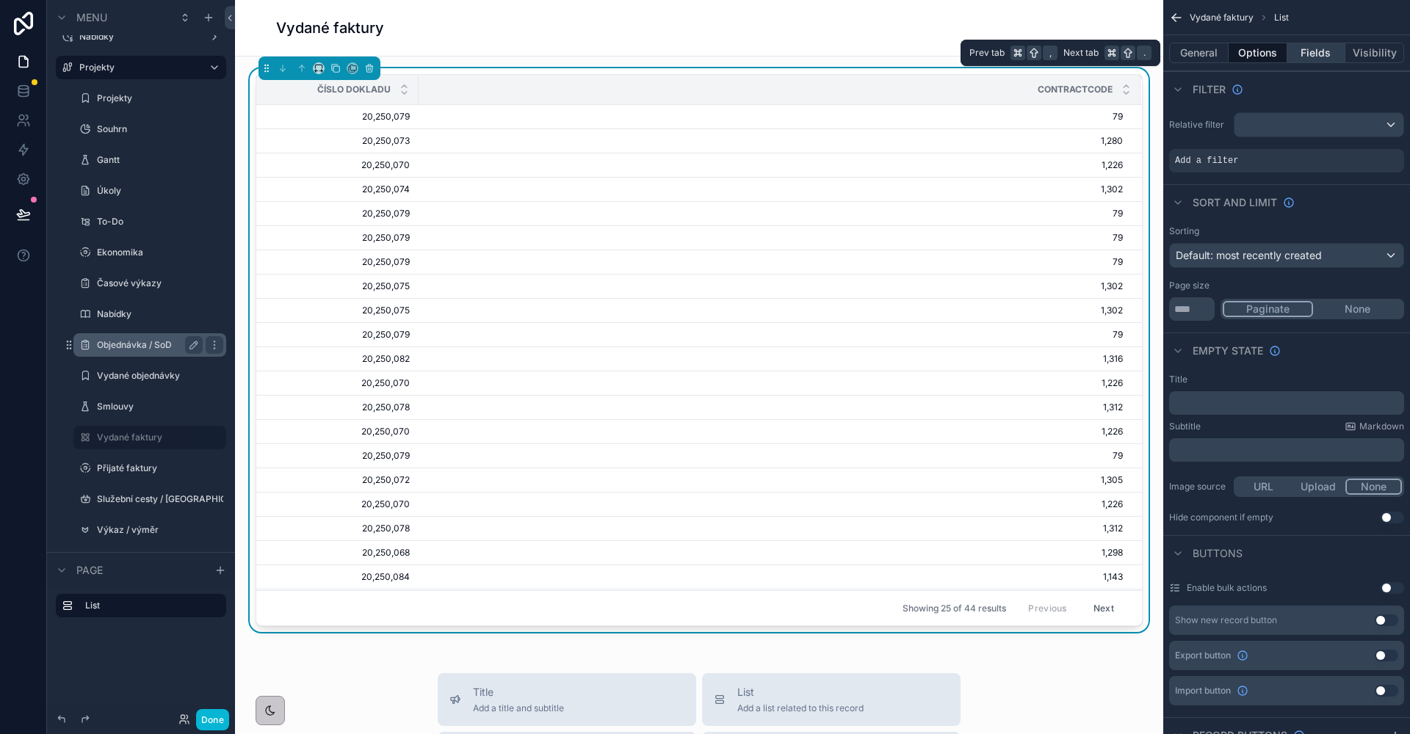
click at [1309, 56] on button "Fields" at bounding box center [1316, 53] width 59 height 21
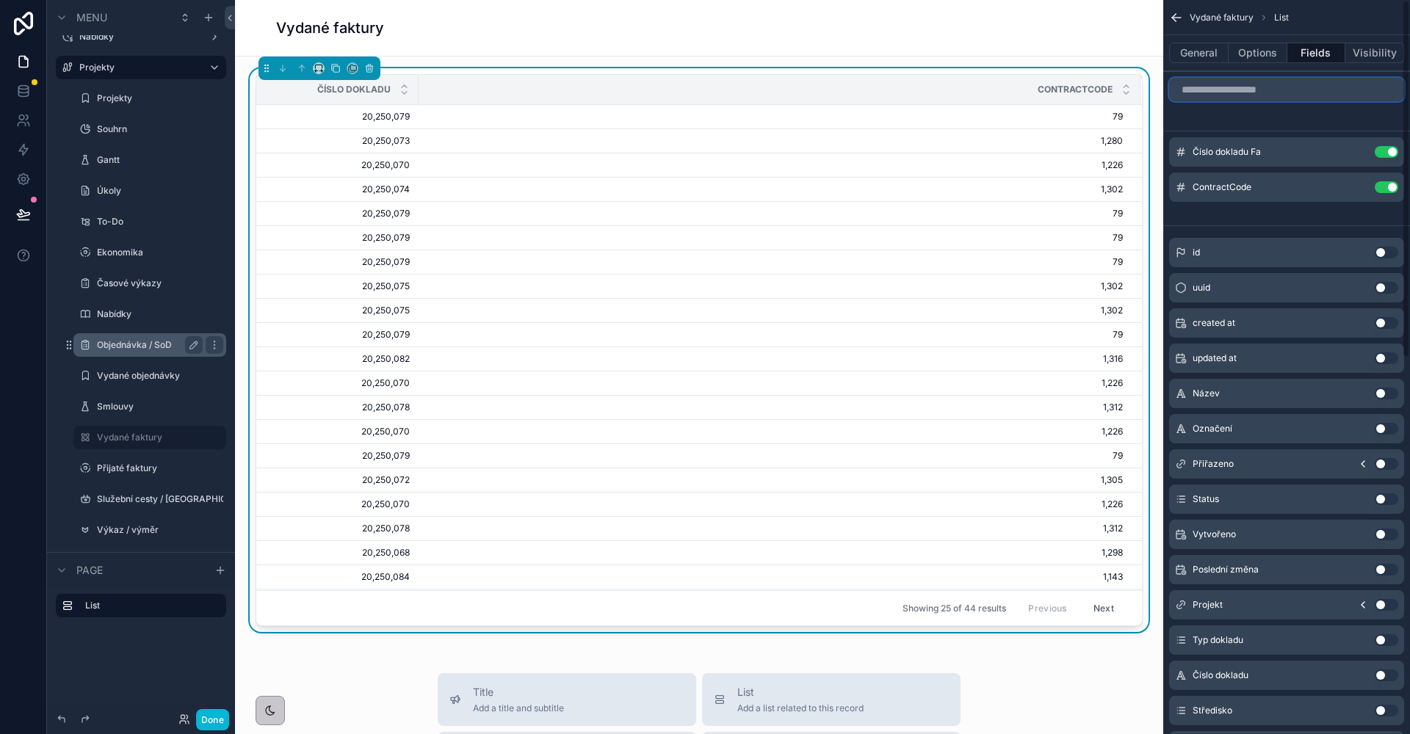
click at [1270, 96] on input "scrollable content" at bounding box center [1286, 89] width 235 height 23
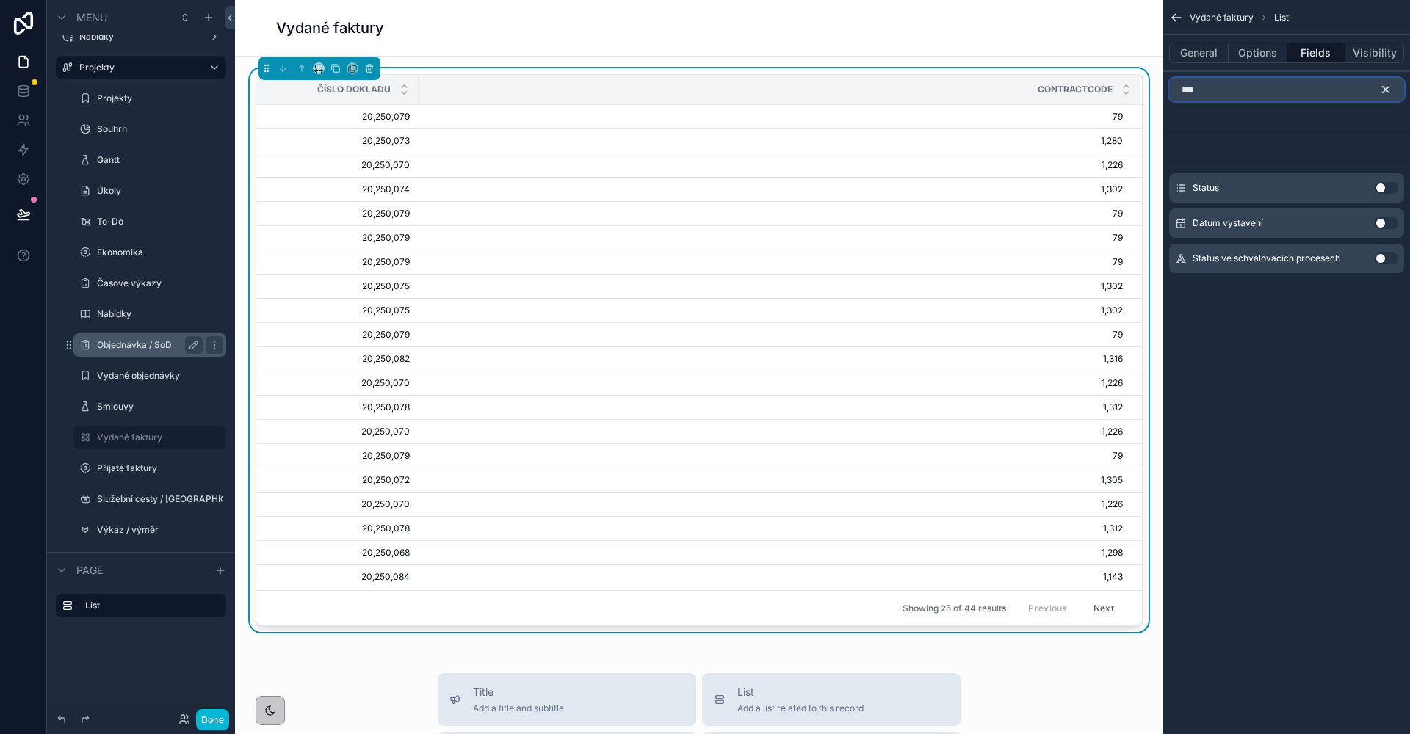
type input "***"
click at [1388, 189] on button "Use setting" at bounding box center [1386, 188] width 23 height 12
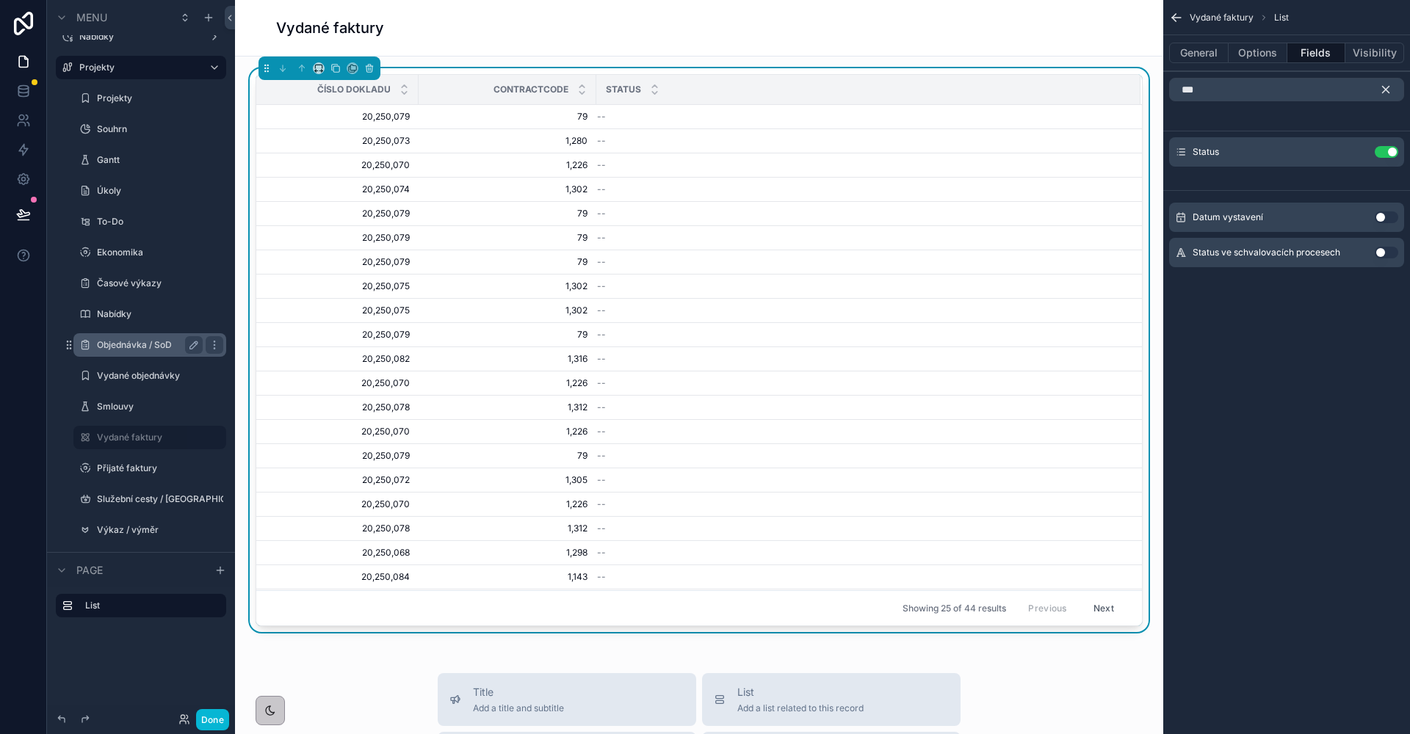
click at [1384, 95] on icon "scrollable content" at bounding box center [1385, 89] width 13 height 13
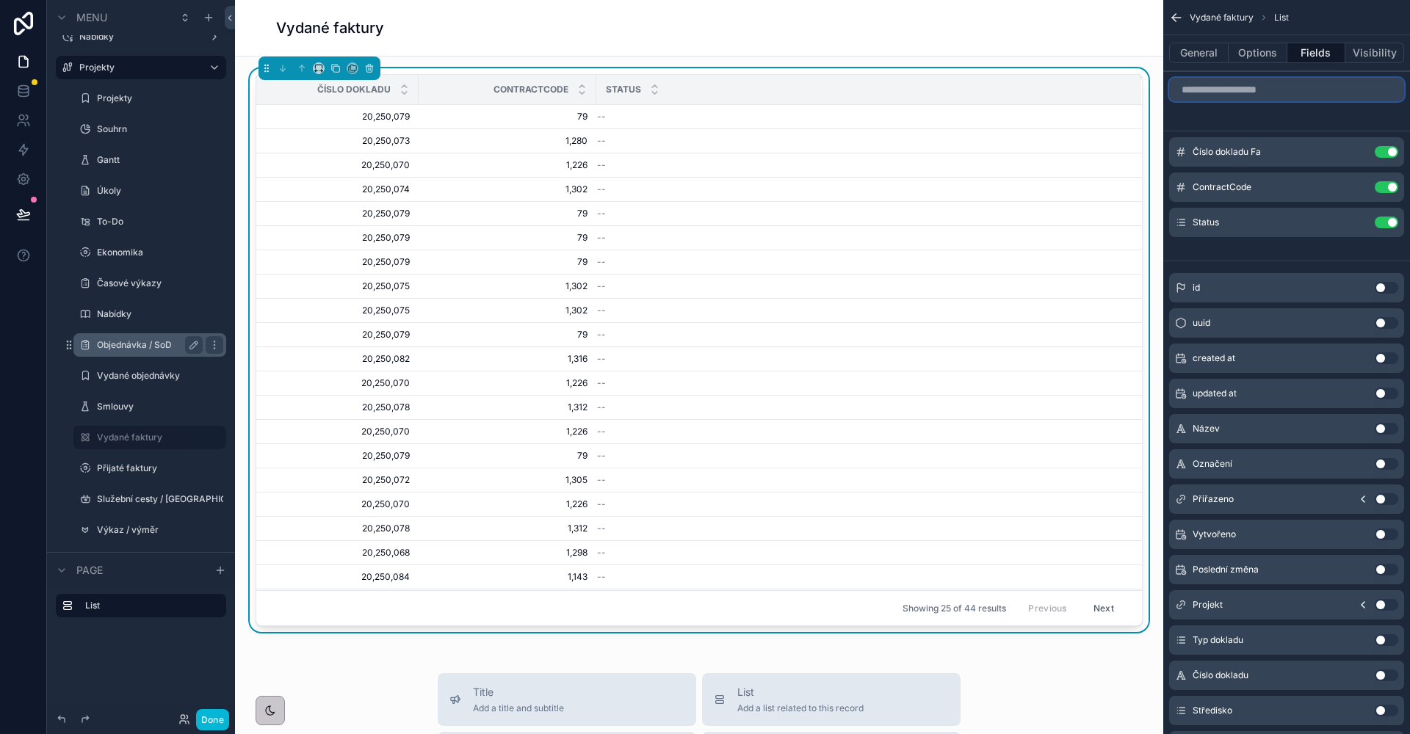
click at [1267, 96] on input "scrollable content" at bounding box center [1286, 89] width 235 height 23
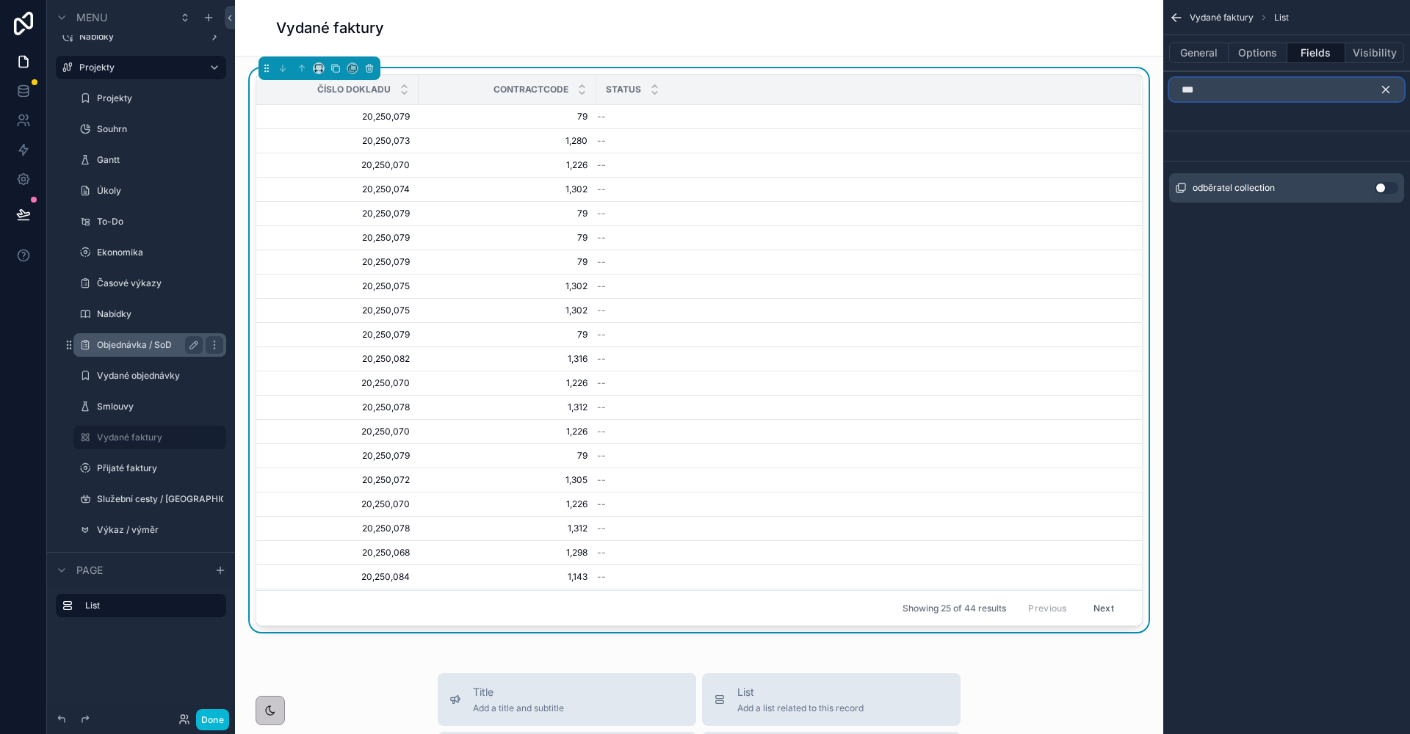
type input "***"
click at [1386, 189] on button "Use setting" at bounding box center [1386, 188] width 23 height 12
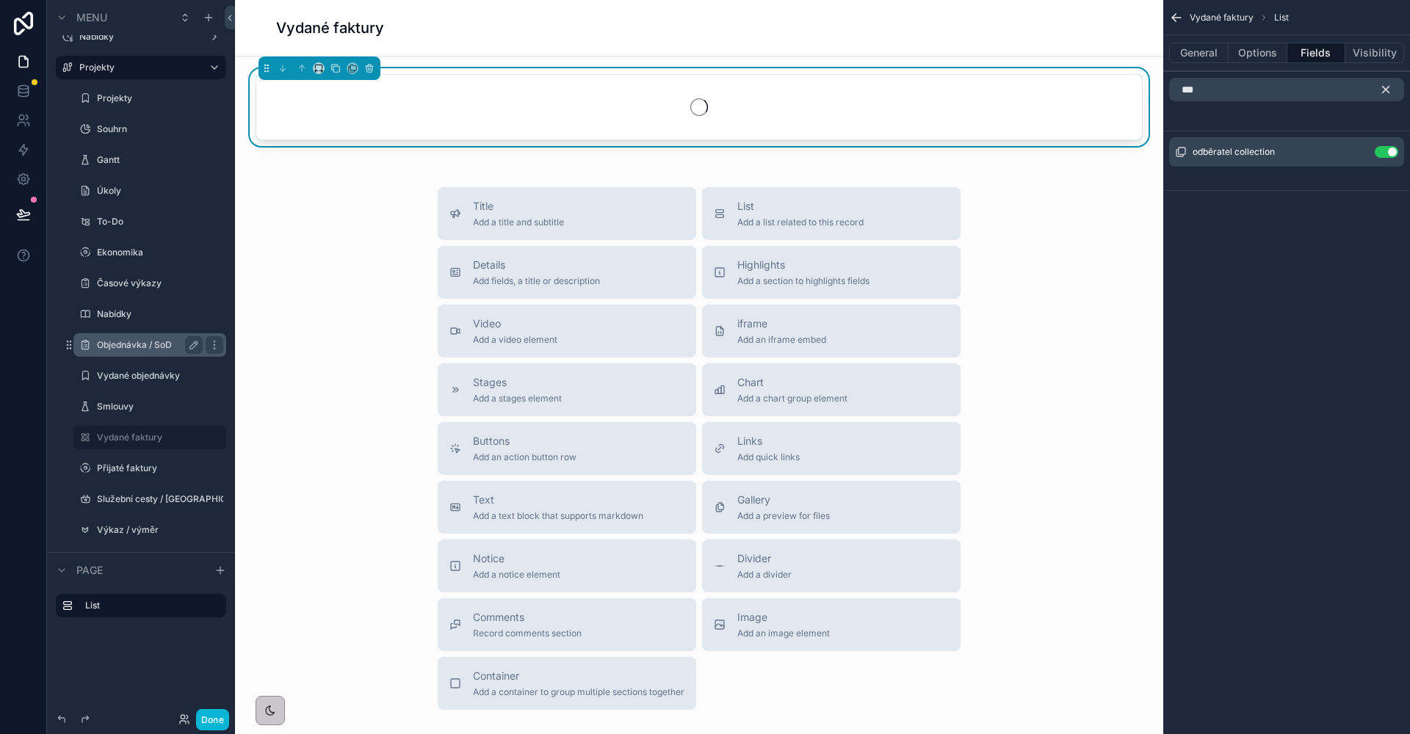
click at [1385, 97] on button "scrollable content" at bounding box center [1391, 89] width 25 height 23
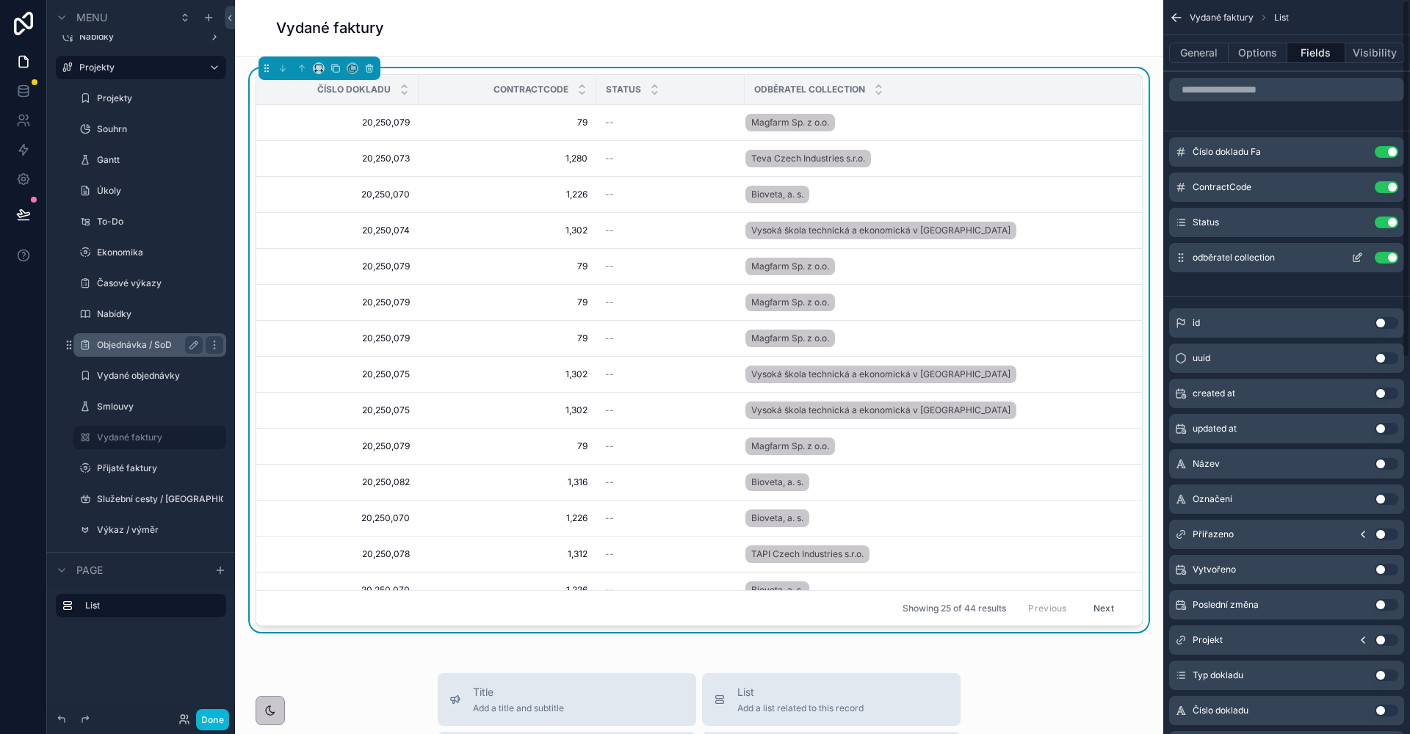
click at [1353, 256] on icon "scrollable content" at bounding box center [1356, 259] width 7 height 7
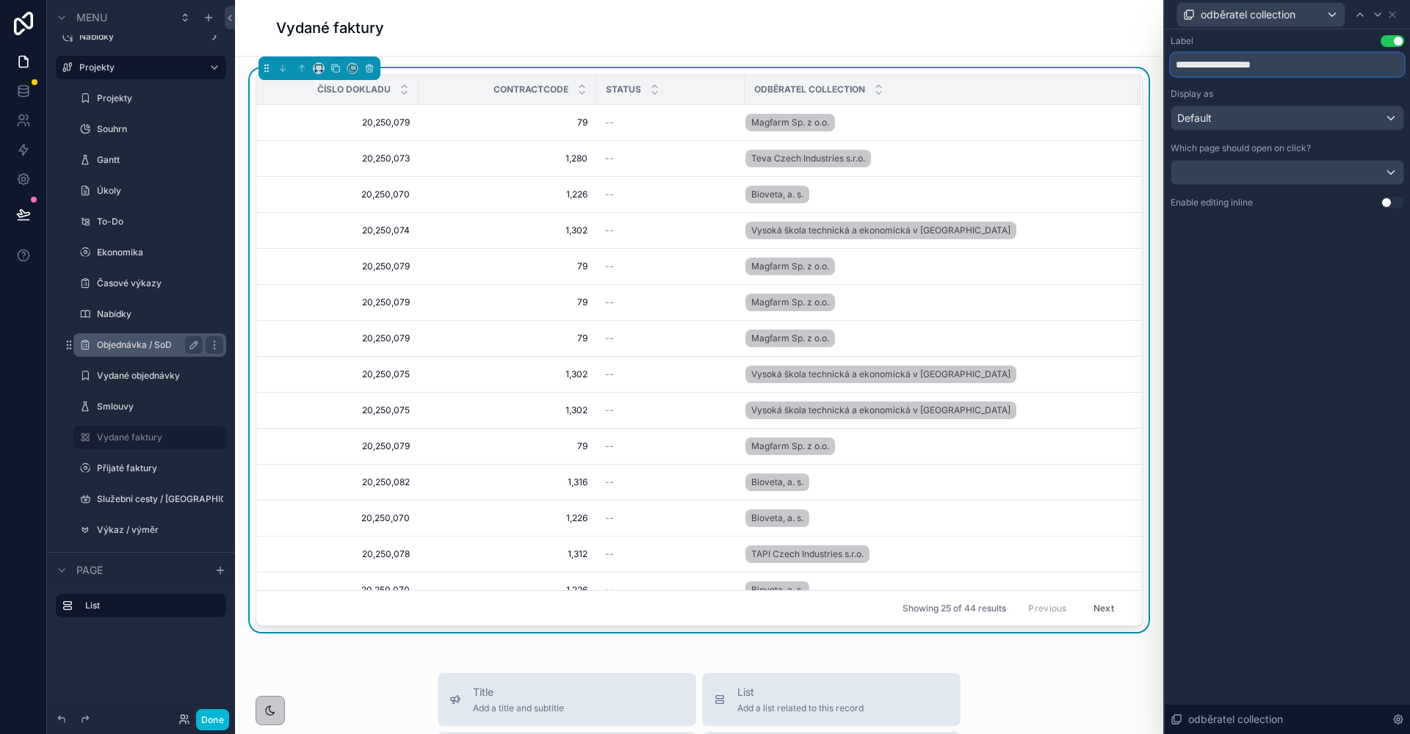
drag, startPoint x: 1329, startPoint y: 63, endPoint x: 1231, endPoint y: 68, distance: 97.8
click at [1228, 64] on input "**********" at bounding box center [1288, 64] width 234 height 23
type input "*********"
click at [1239, 89] on div "Display as" at bounding box center [1288, 94] width 234 height 12
click at [1389, 15] on icon at bounding box center [1392, 15] width 12 height 12
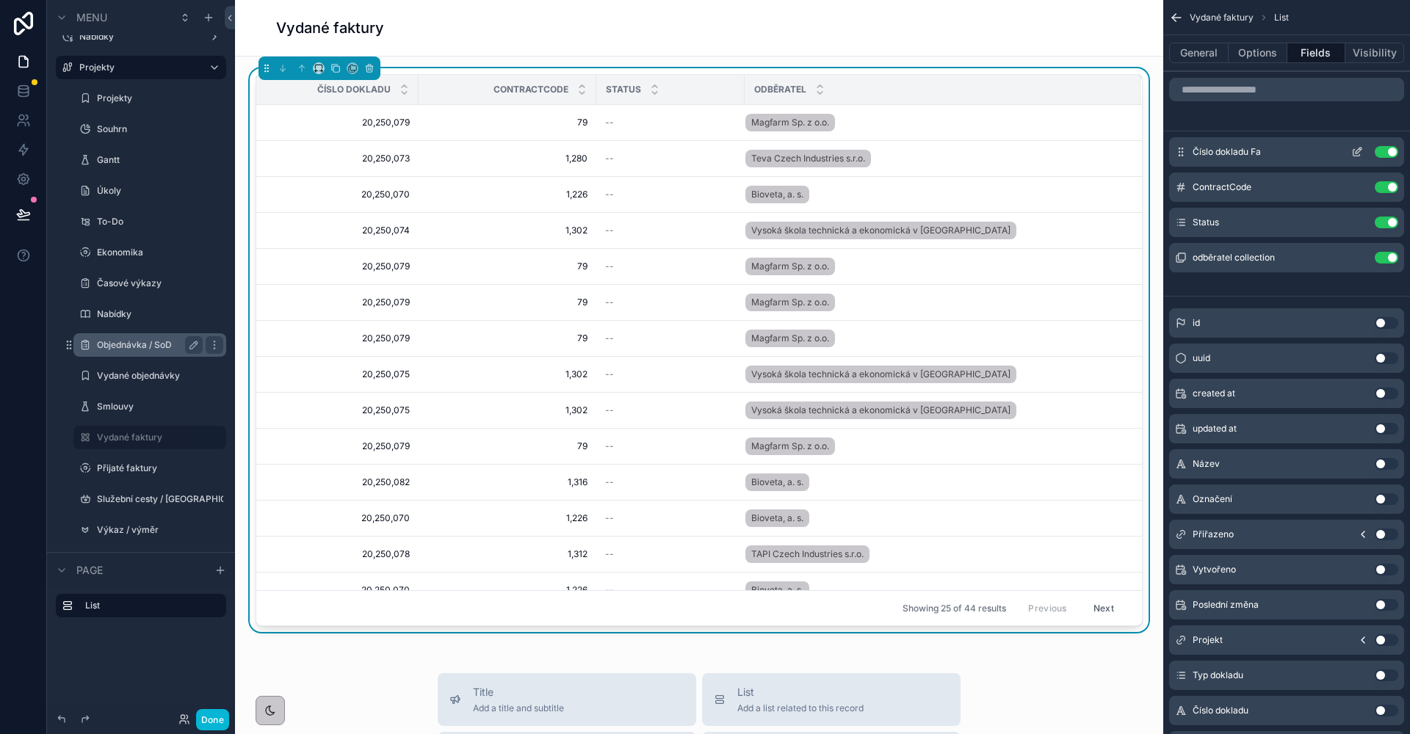
click at [1356, 156] on icon "scrollable content" at bounding box center [1356, 153] width 7 height 7
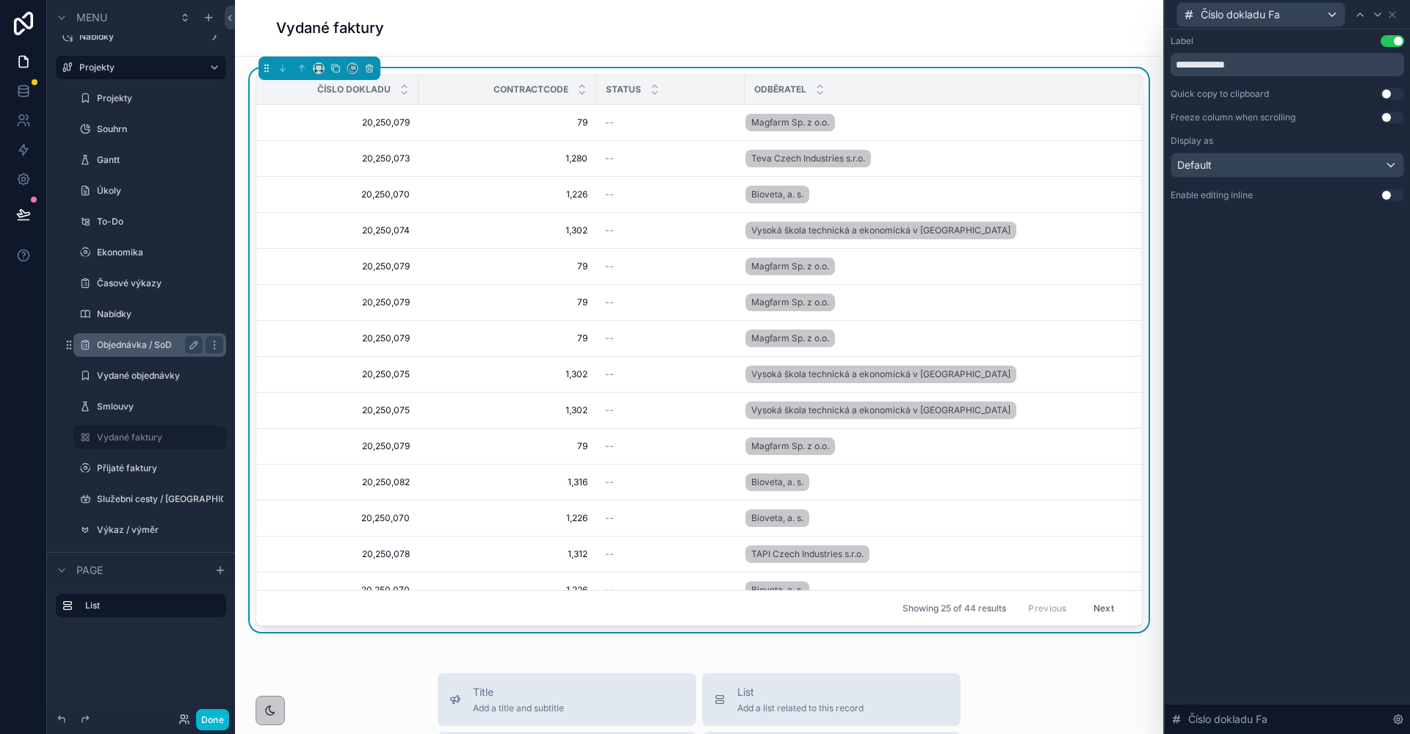
click at [1331, 164] on div "Default" at bounding box center [1287, 164] width 232 height 23
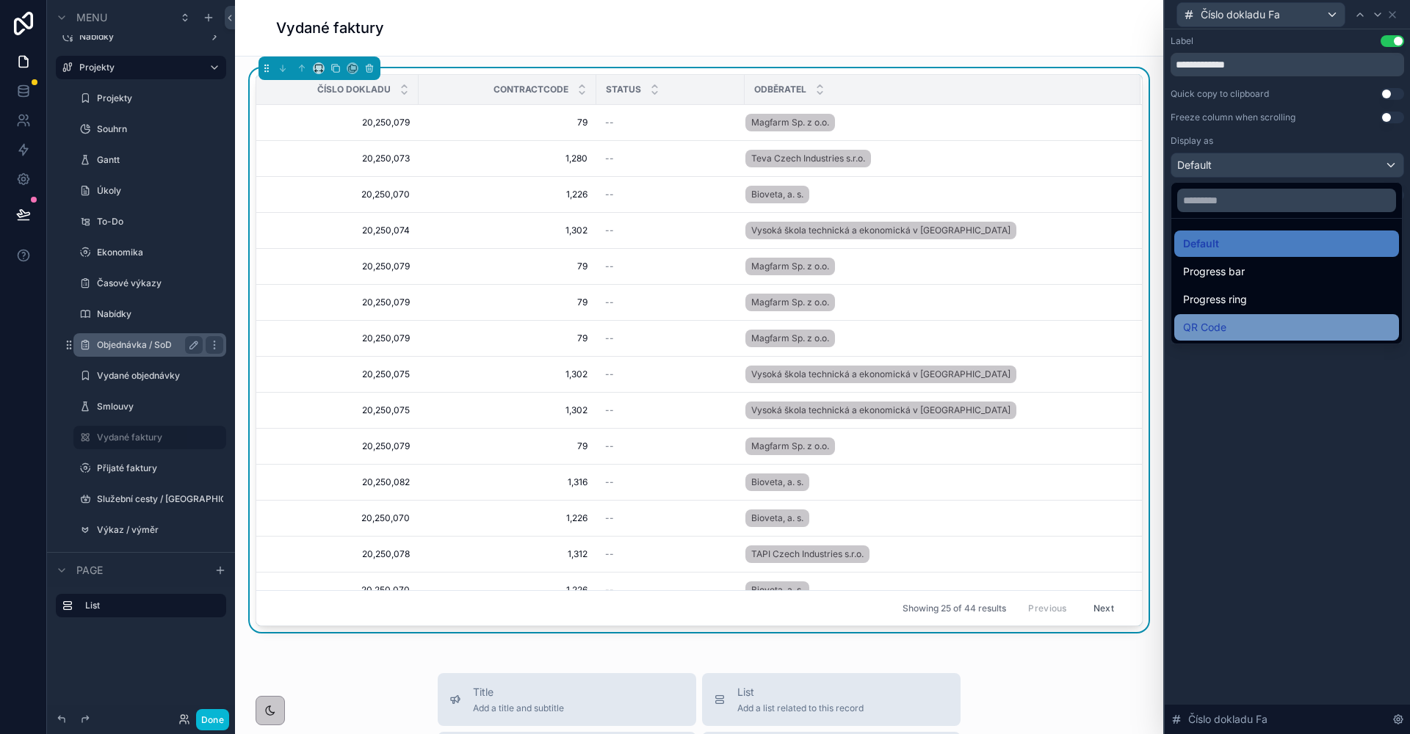
click at [1252, 321] on div "QR Code" at bounding box center [1286, 328] width 207 height 18
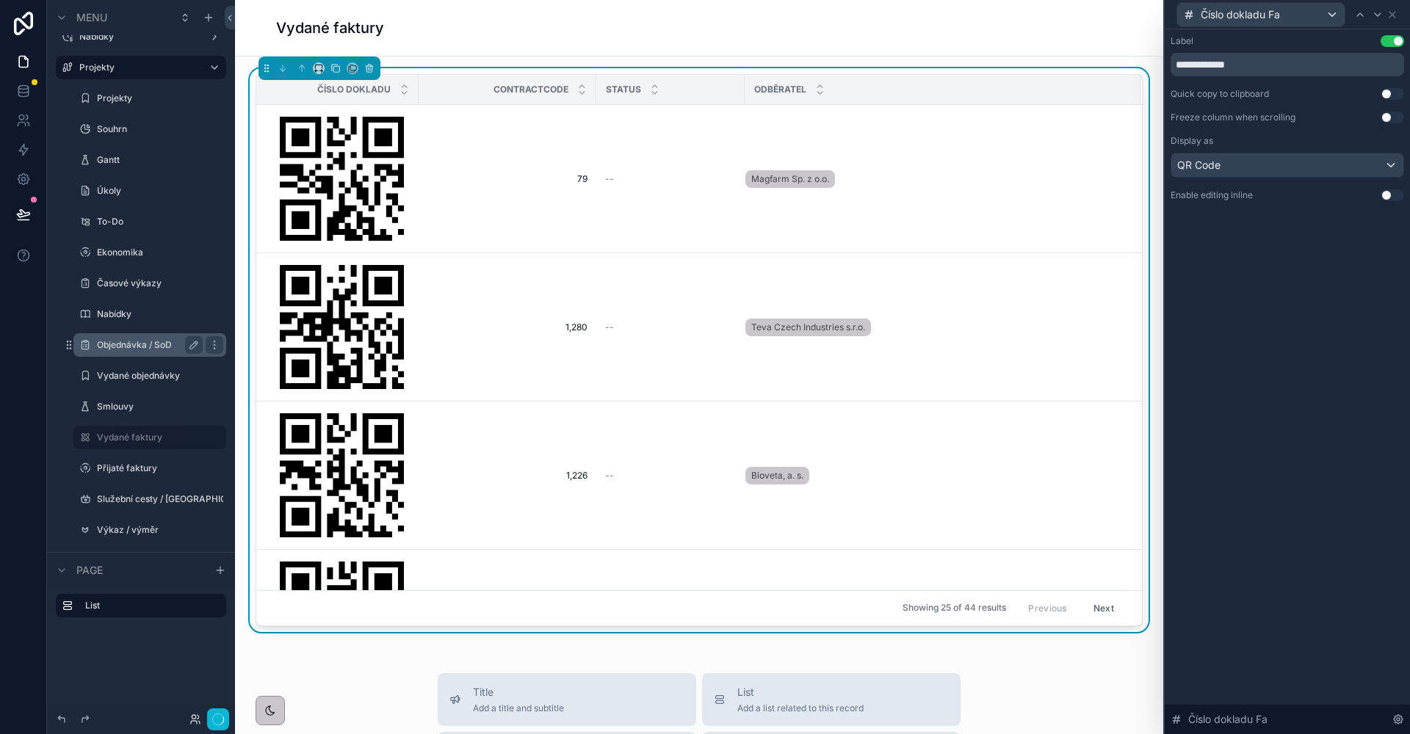
click at [1290, 153] on div "QR Code" at bounding box center [1287, 164] width 232 height 23
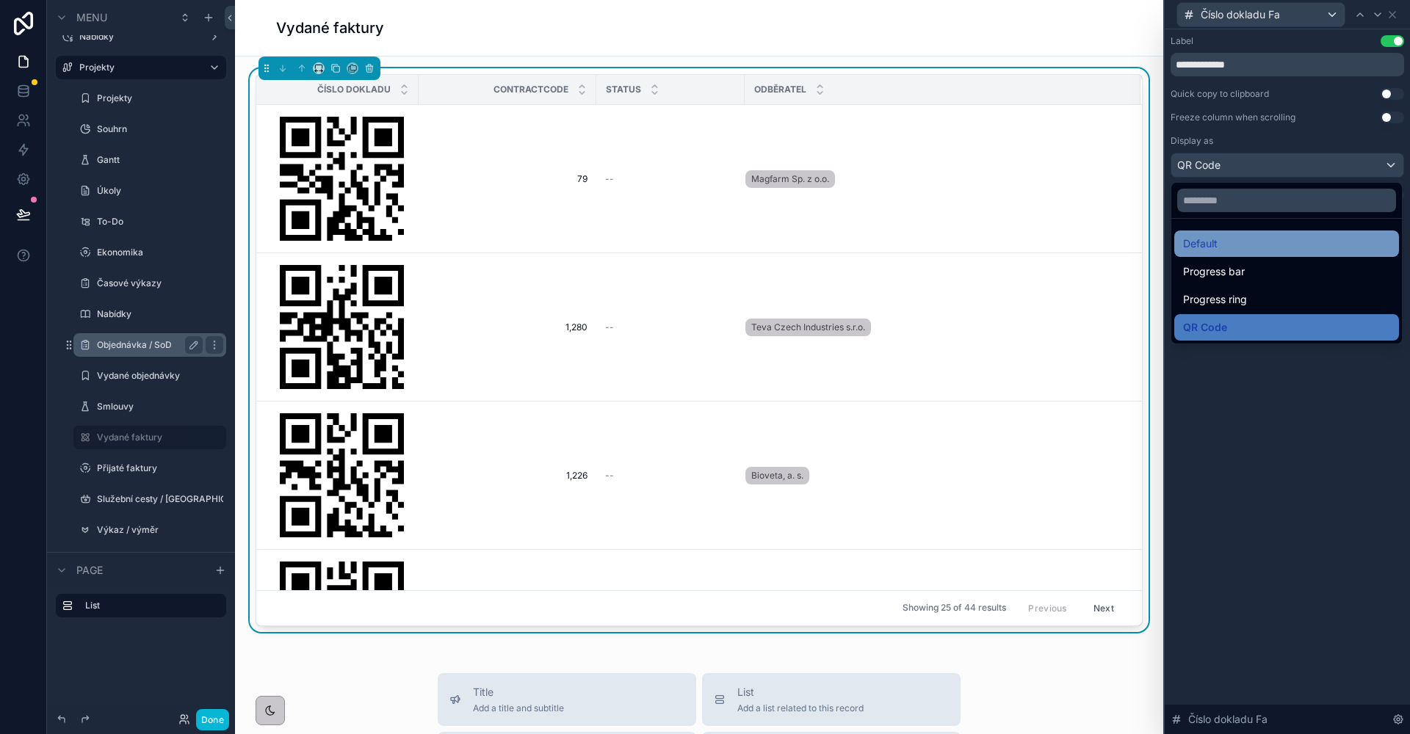
click at [1242, 239] on div "Default" at bounding box center [1286, 244] width 207 height 18
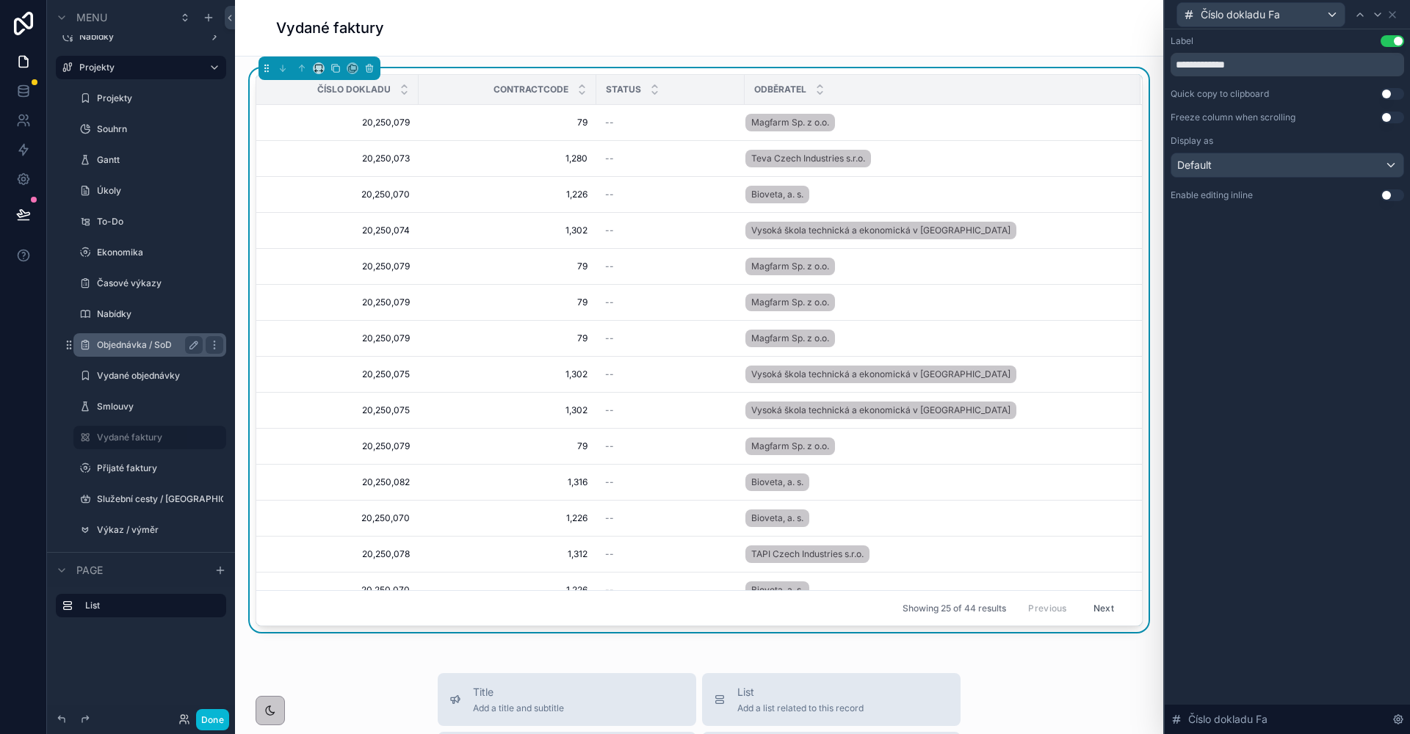
click at [1260, 237] on div "**********" at bounding box center [1287, 381] width 245 height 705
click at [1394, 15] on icon at bounding box center [1392, 15] width 12 height 12
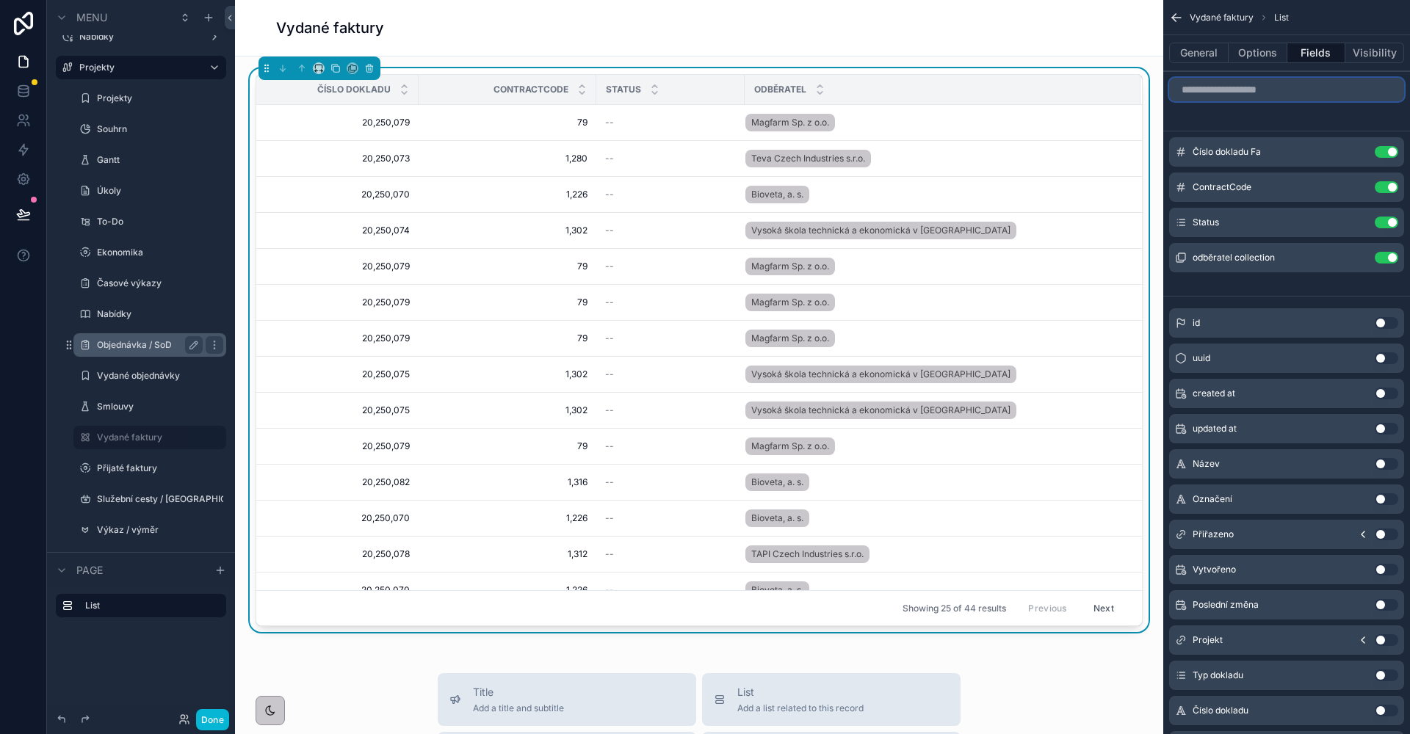
click at [1287, 95] on input "scrollable content" at bounding box center [1286, 89] width 235 height 23
click at [1382, 643] on button "Use setting" at bounding box center [1386, 640] width 23 height 12
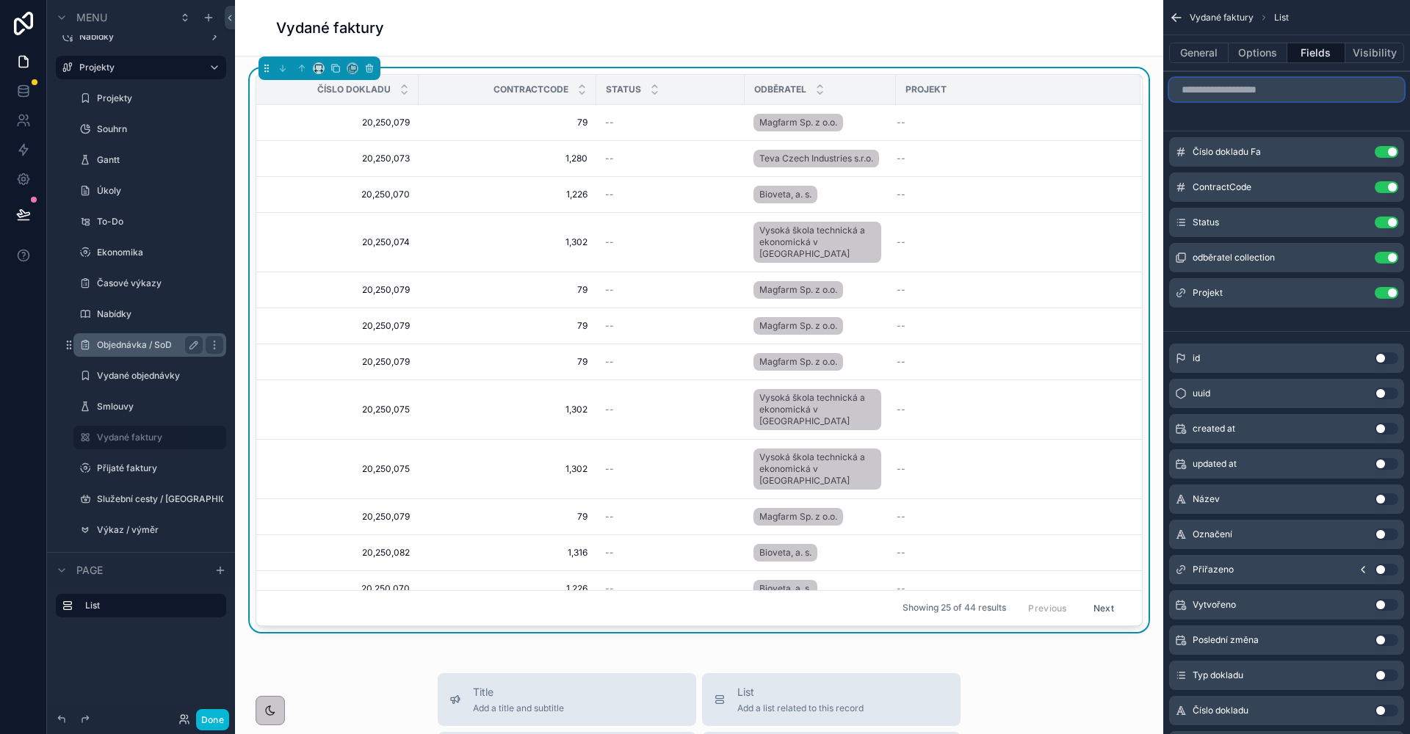
click at [1255, 98] on input "scrollable content" at bounding box center [1286, 89] width 235 height 23
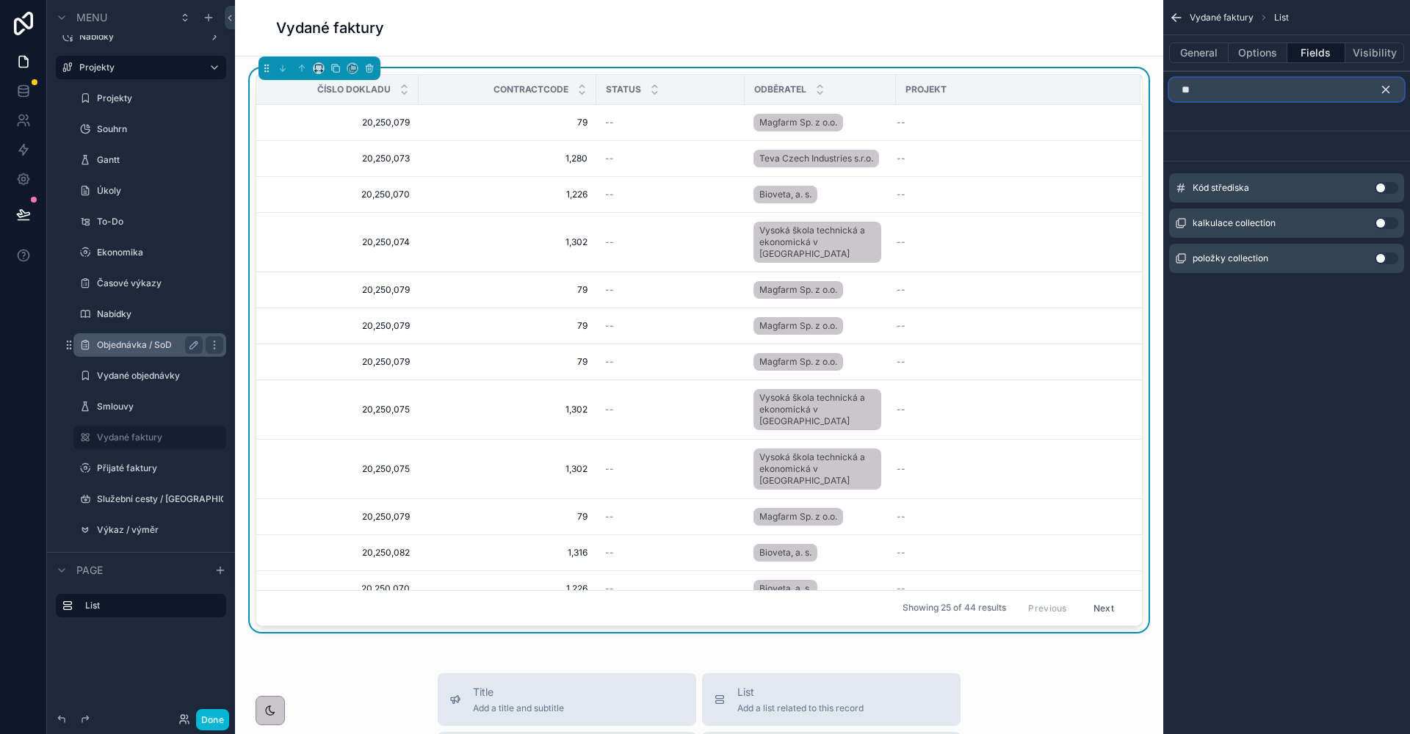
type input "**"
click at [1388, 223] on button "Use setting" at bounding box center [1386, 223] width 23 height 12
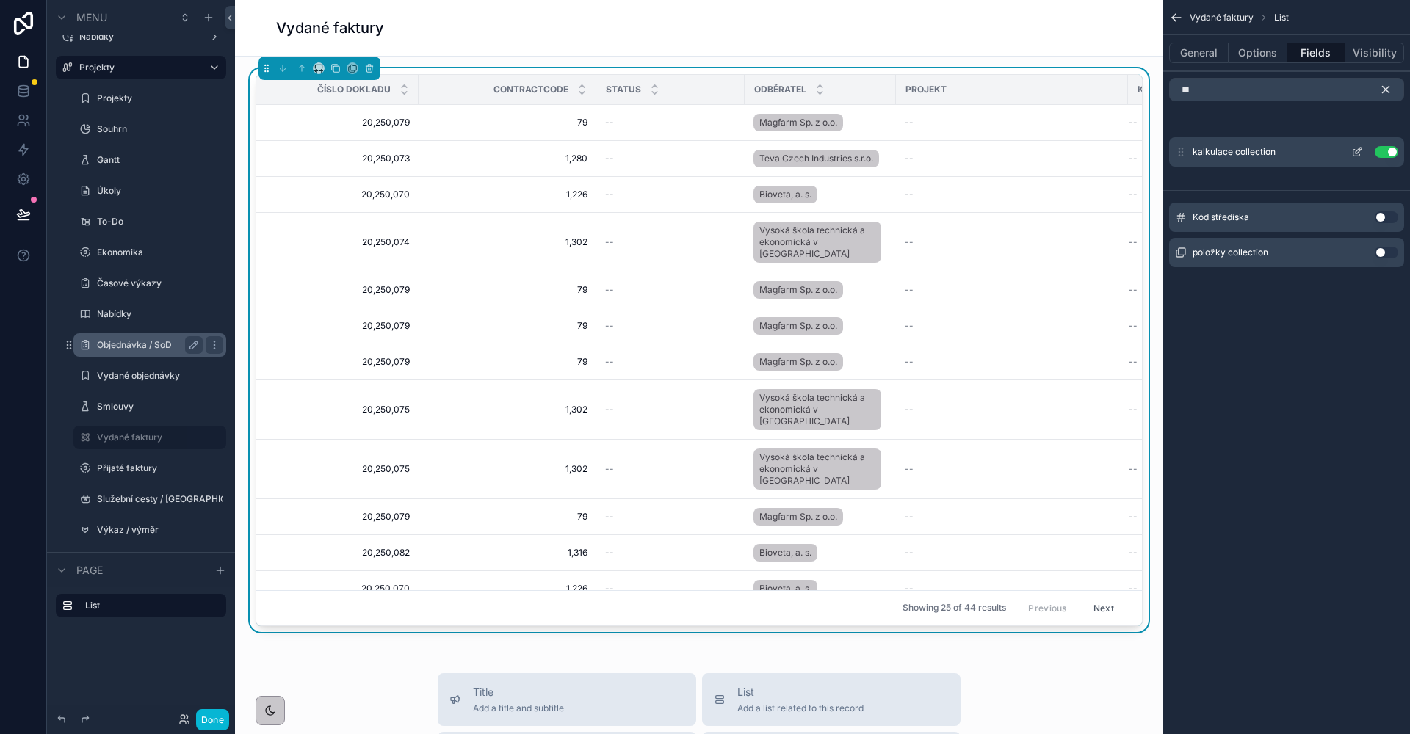
click at [1356, 159] on div "kalkulace collection Use setting" at bounding box center [1286, 151] width 235 height 29
click at [1358, 154] on icon "scrollable content" at bounding box center [1357, 152] width 12 height 12
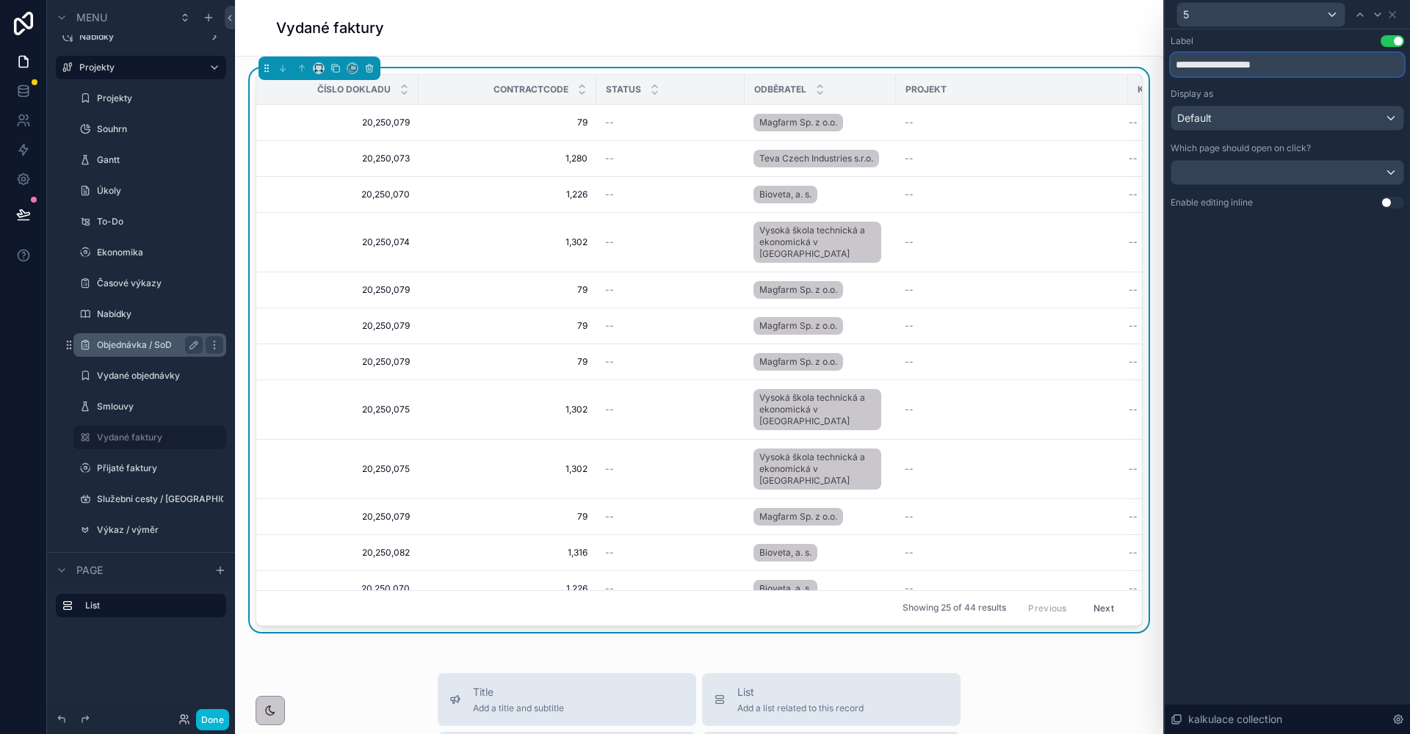
drag, startPoint x: 1226, startPoint y: 68, endPoint x: 1308, endPoint y: 68, distance: 81.5
click at [1308, 68] on input "**********" at bounding box center [1288, 64] width 234 height 23
type input "*********"
click at [1394, 15] on icon at bounding box center [1392, 15] width 12 height 12
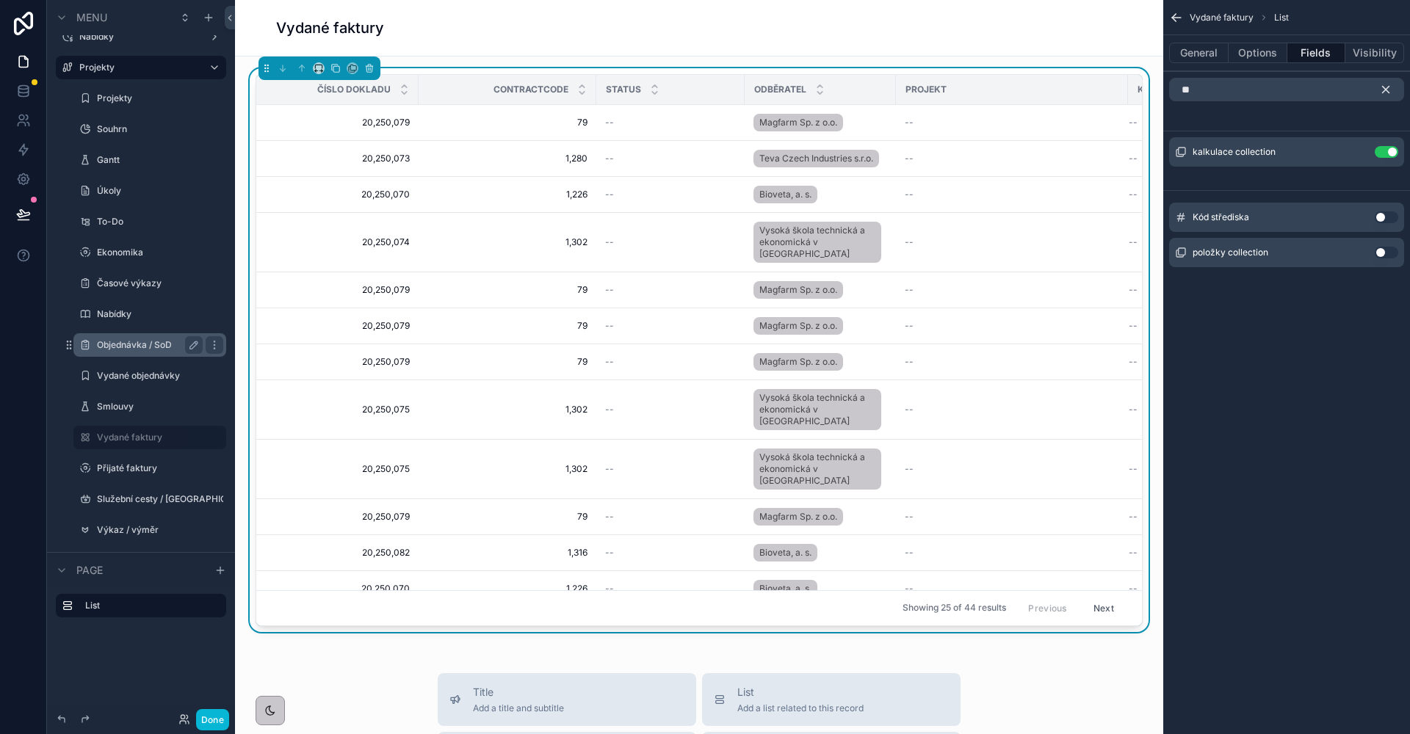
click at [1387, 92] on icon "scrollable content" at bounding box center [1386, 90] width 7 height 7
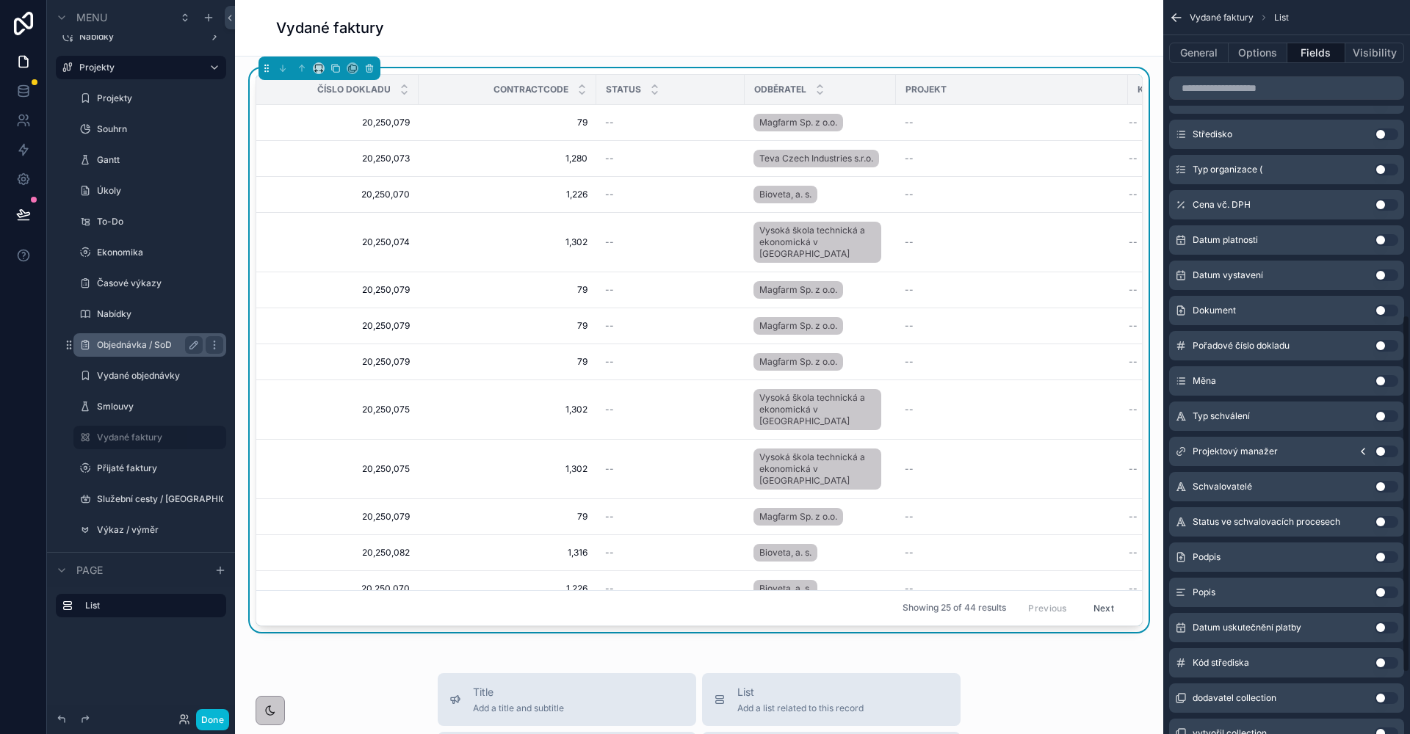
scroll to position [738, 0]
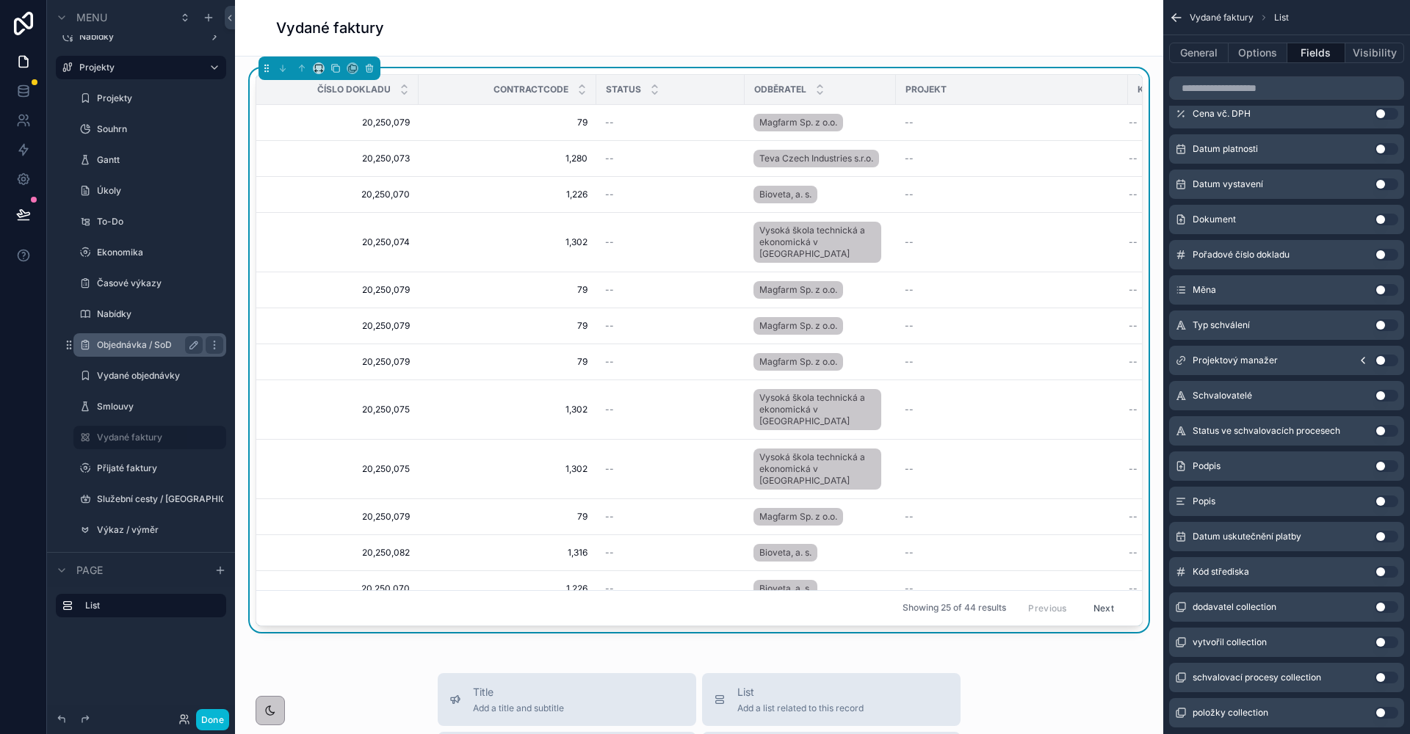
click at [1378, 534] on button "Use setting" at bounding box center [1386, 537] width 23 height 12
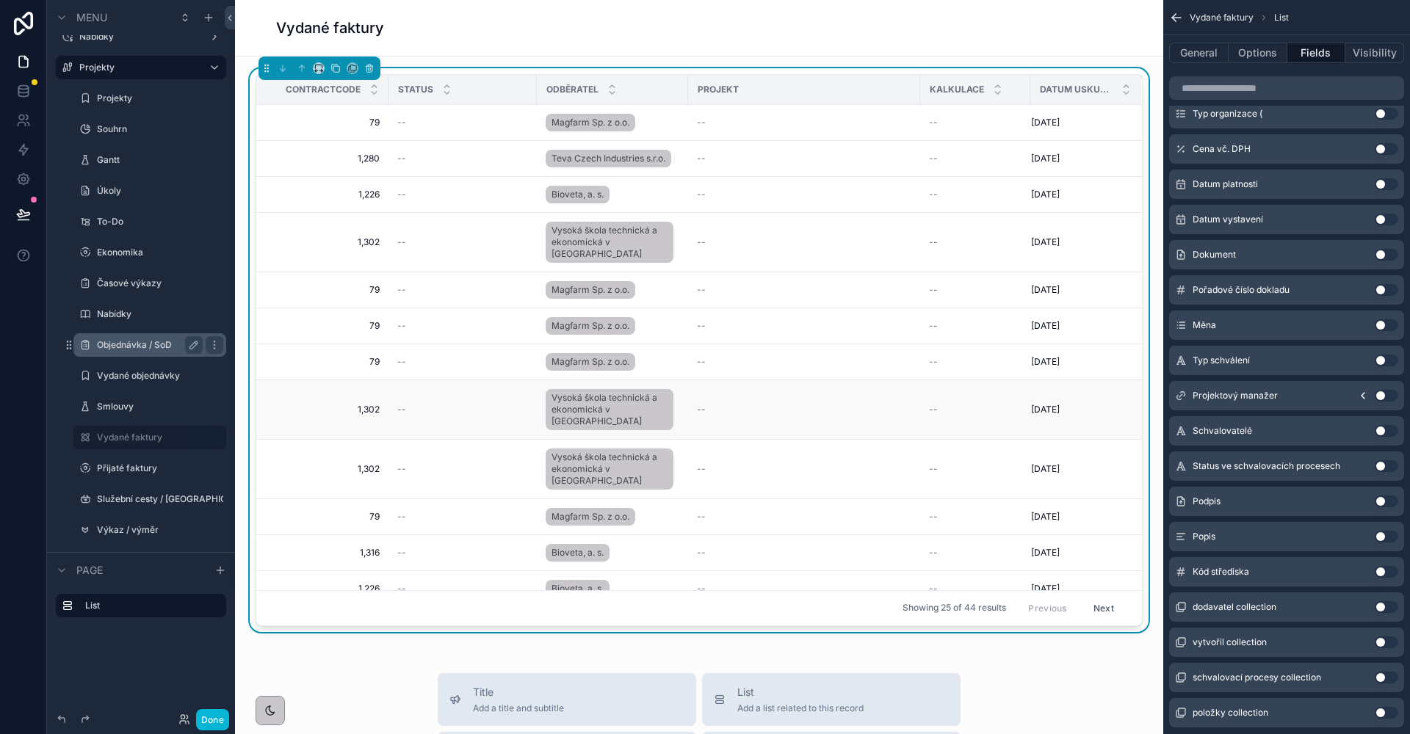
scroll to position [0, 0]
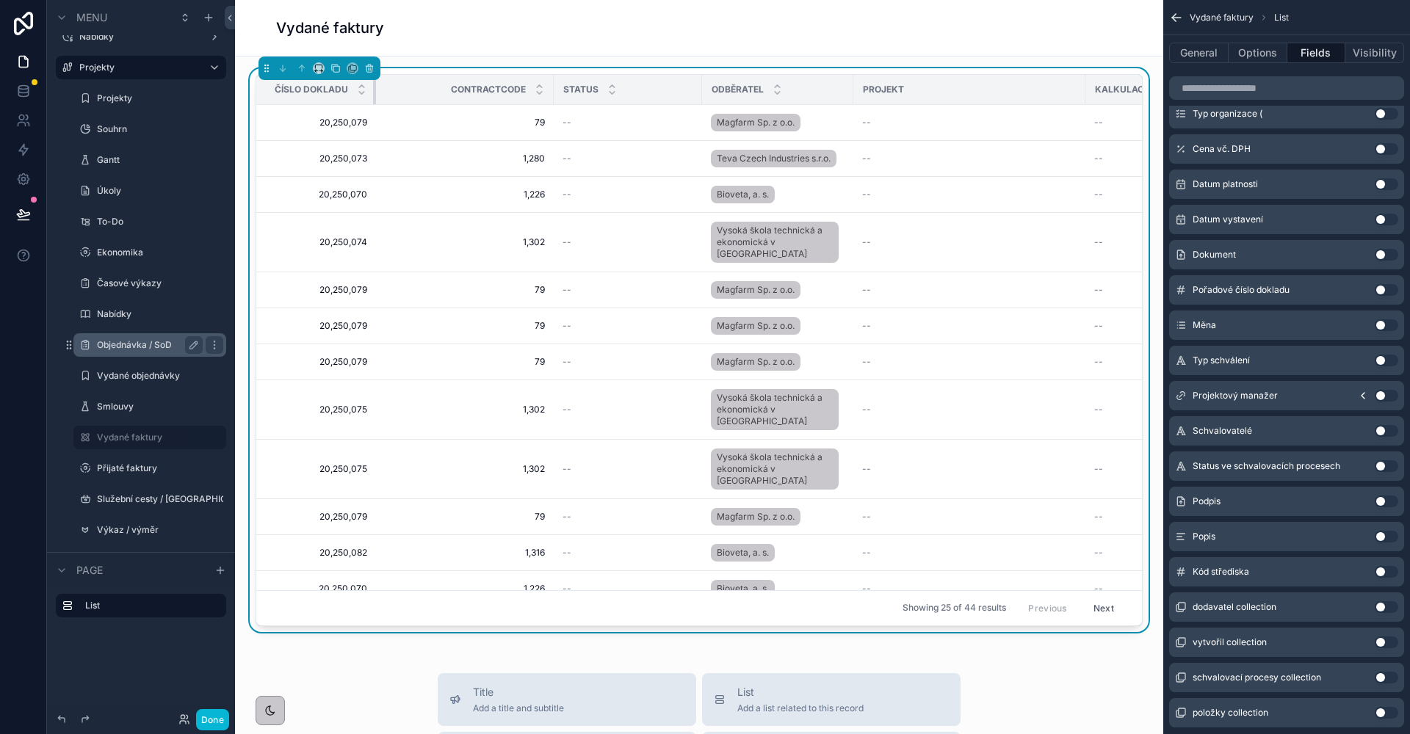
drag, startPoint x: 416, startPoint y: 97, endPoint x: 371, endPoint y: 97, distance: 45.5
click at [371, 97] on th "Číslo dokladu" at bounding box center [316, 90] width 120 height 30
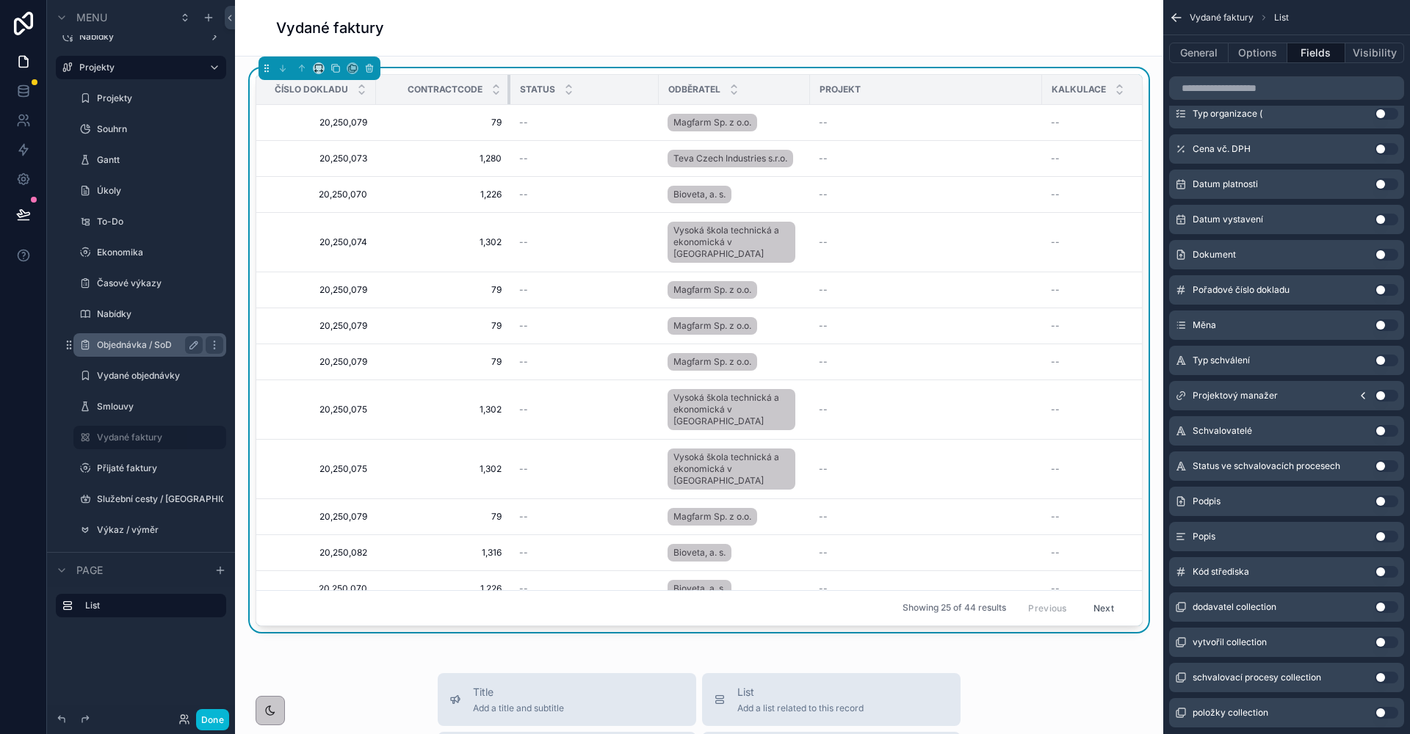
drag, startPoint x: 550, startPoint y: 93, endPoint x: 507, endPoint y: 93, distance: 43.3
click at [507, 93] on div "scrollable content" at bounding box center [510, 89] width 6 height 29
click at [652, 95] on tr "Číslo dokladu ContractCode Status Odběratel Projekt Kalkulace Datum uskutečnění…" at bounding box center [760, 90] width 1008 height 30
click at [653, 54] on div "Vydané faktury" at bounding box center [699, 28] width 846 height 56
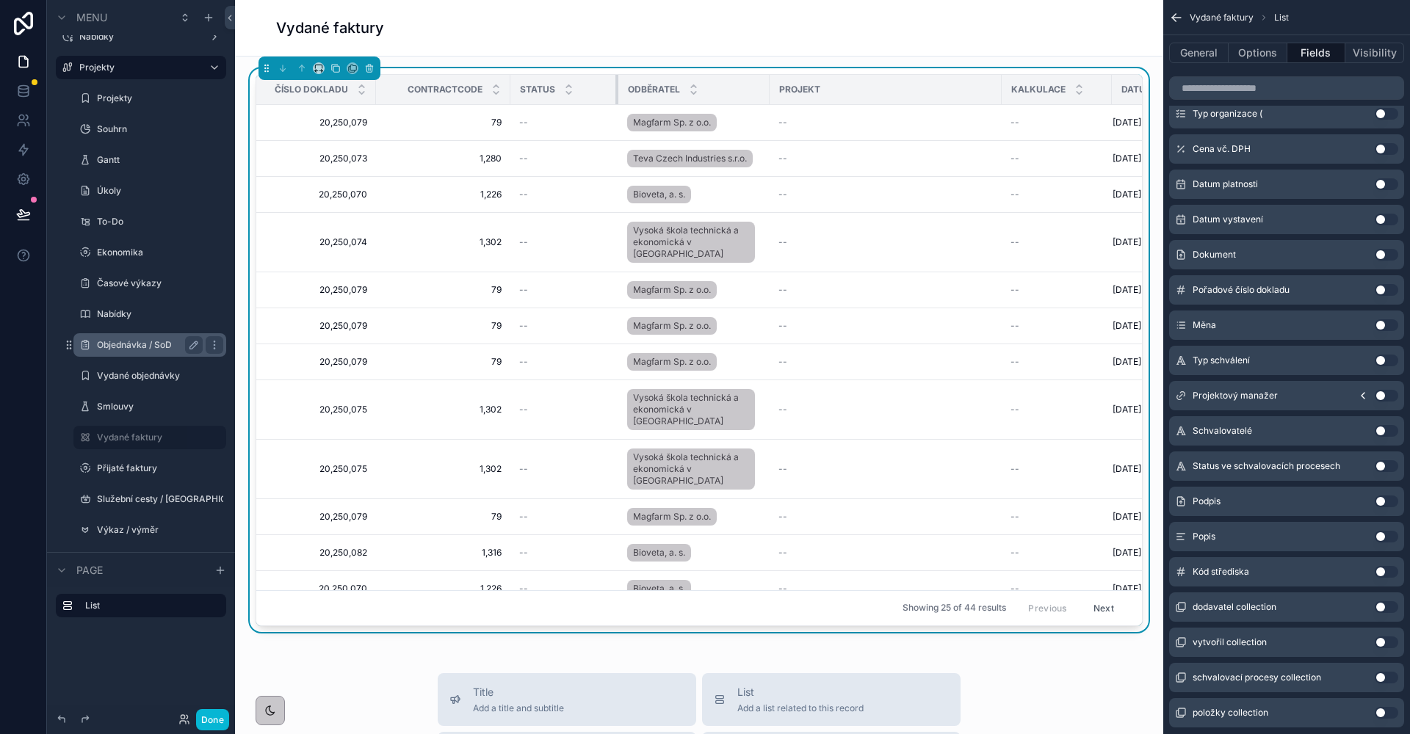
drag, startPoint x: 655, startPoint y: 88, endPoint x: 615, endPoint y: 87, distance: 39.7
click at [615, 87] on div "scrollable content" at bounding box center [618, 89] width 6 height 29
drag, startPoint x: 767, startPoint y: 90, endPoint x: 776, endPoint y: 90, distance: 8.8
click at [776, 90] on div "scrollable content" at bounding box center [779, 89] width 6 height 29
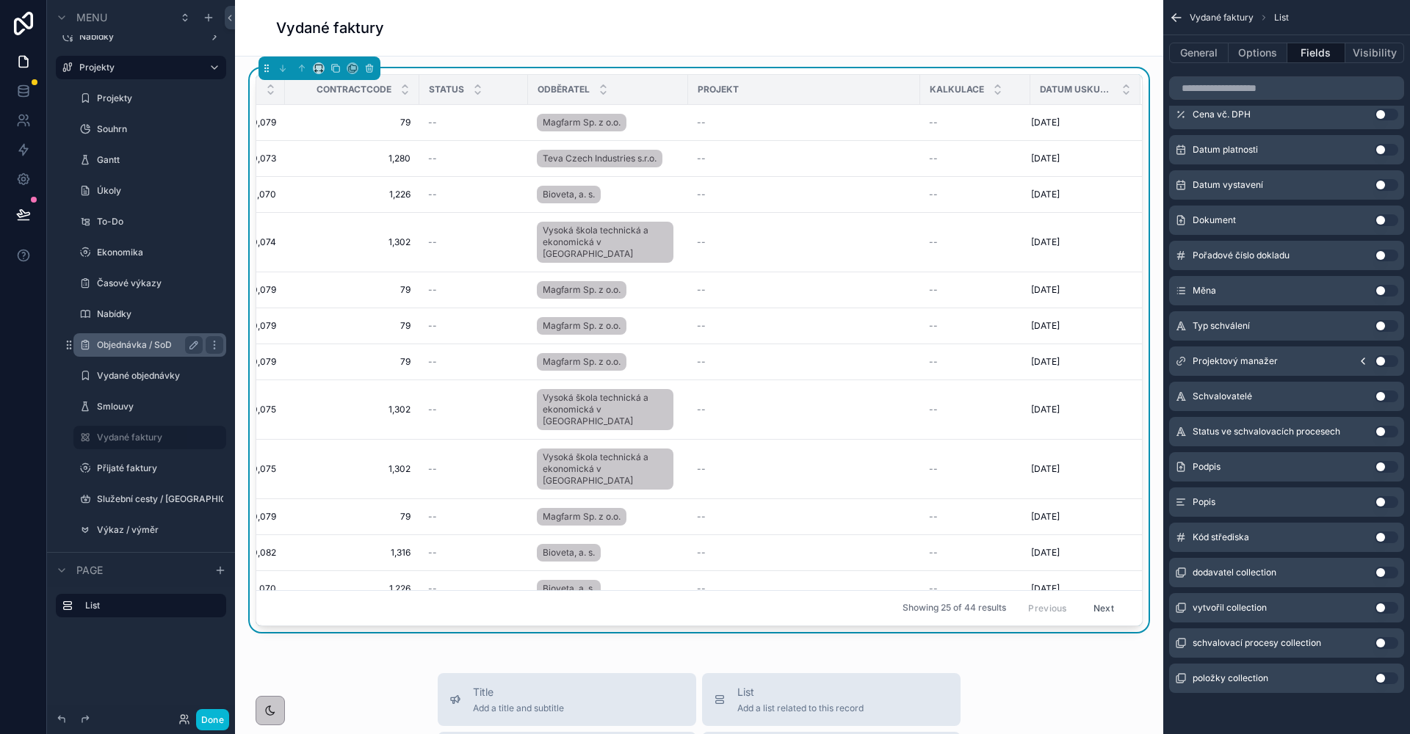
scroll to position [770, 0]
click at [1387, 187] on button "Use setting" at bounding box center [1386, 188] width 23 height 12
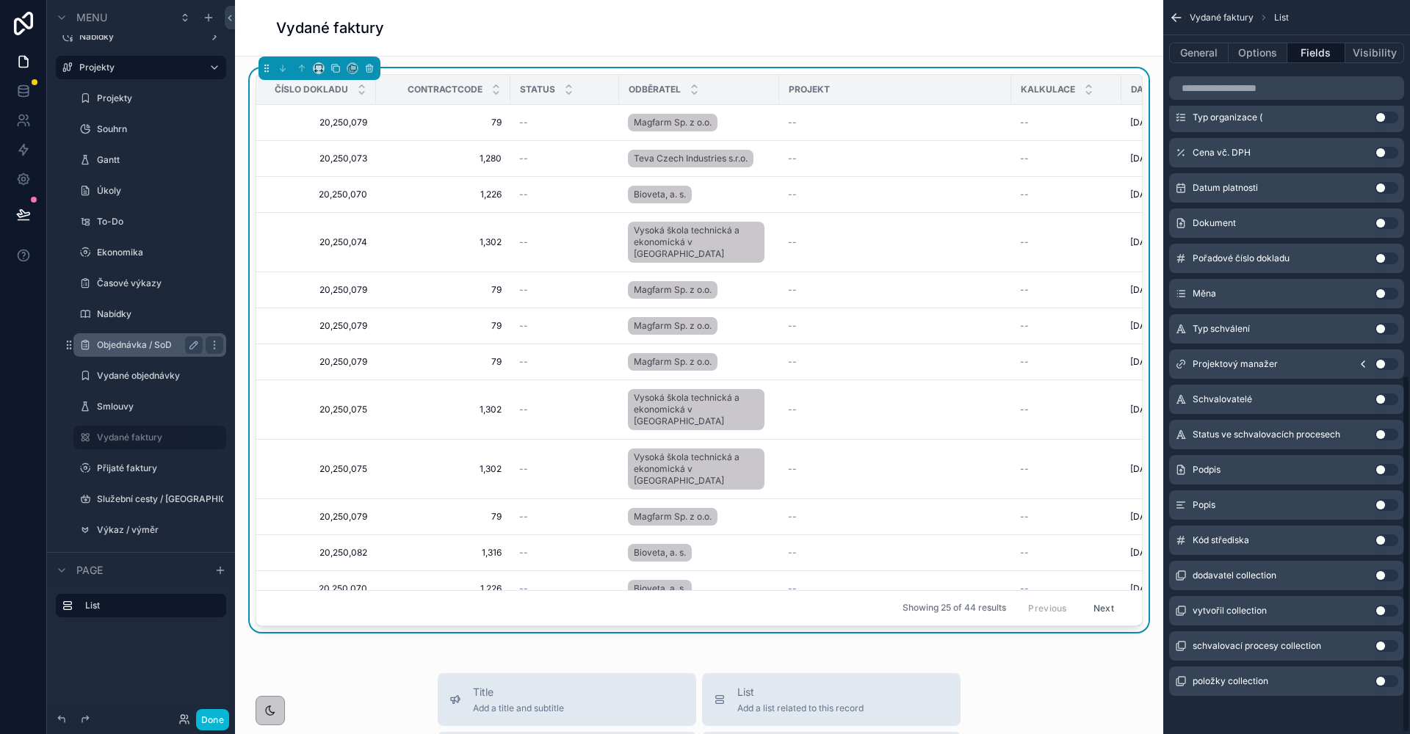
click at [1386, 152] on button "Use setting" at bounding box center [1386, 153] width 23 height 12
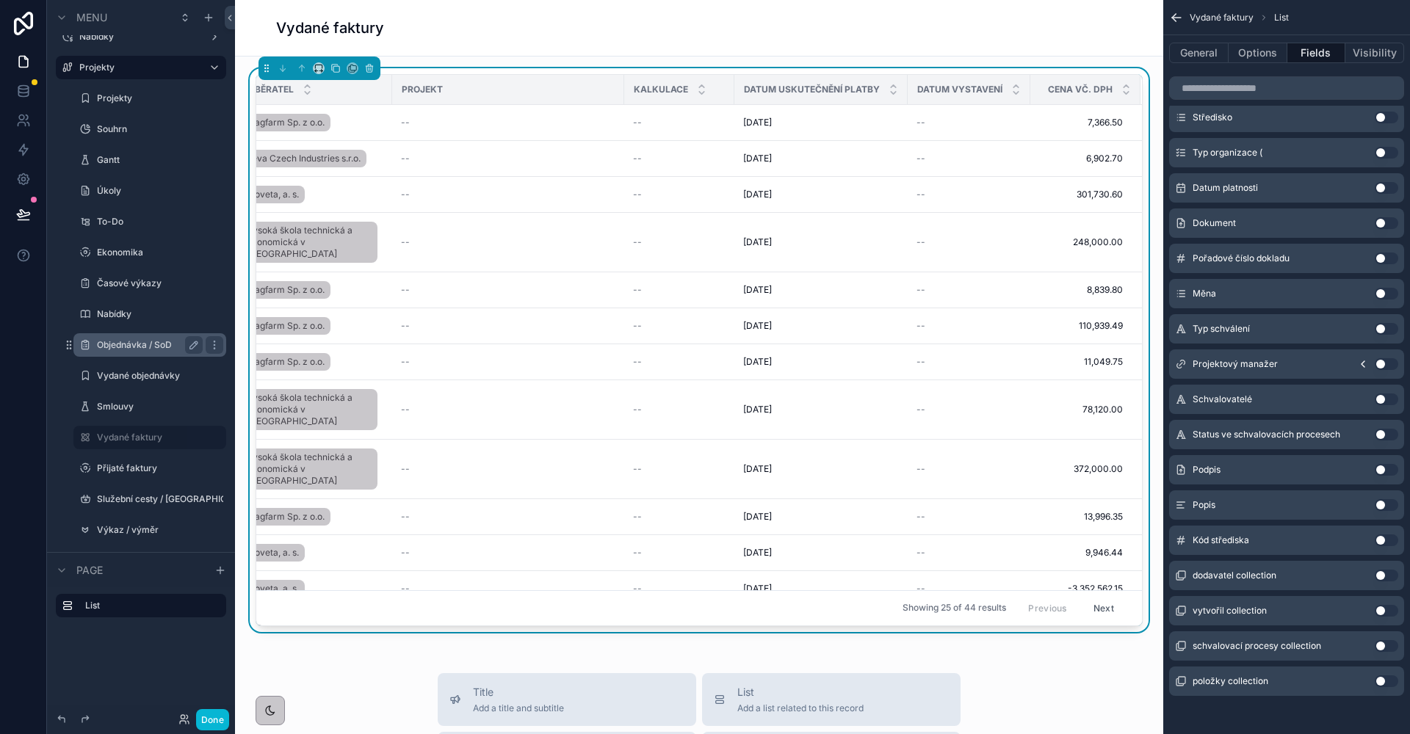
click at [1386, 181] on div "Datum platnosti Use setting" at bounding box center [1286, 187] width 235 height 29
click at [1385, 189] on button "Use setting" at bounding box center [1386, 188] width 23 height 12
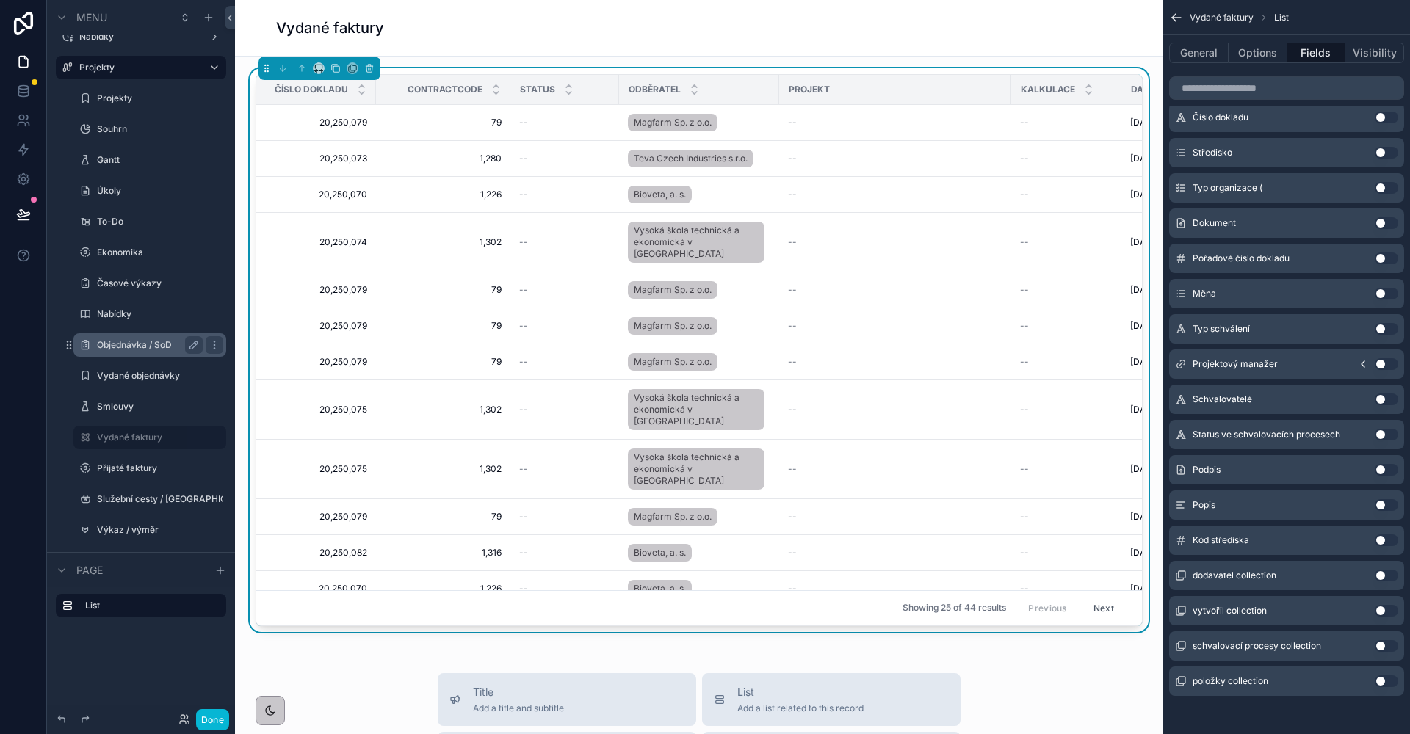
click at [1386, 152] on button "Use setting" at bounding box center [1386, 153] width 23 height 12
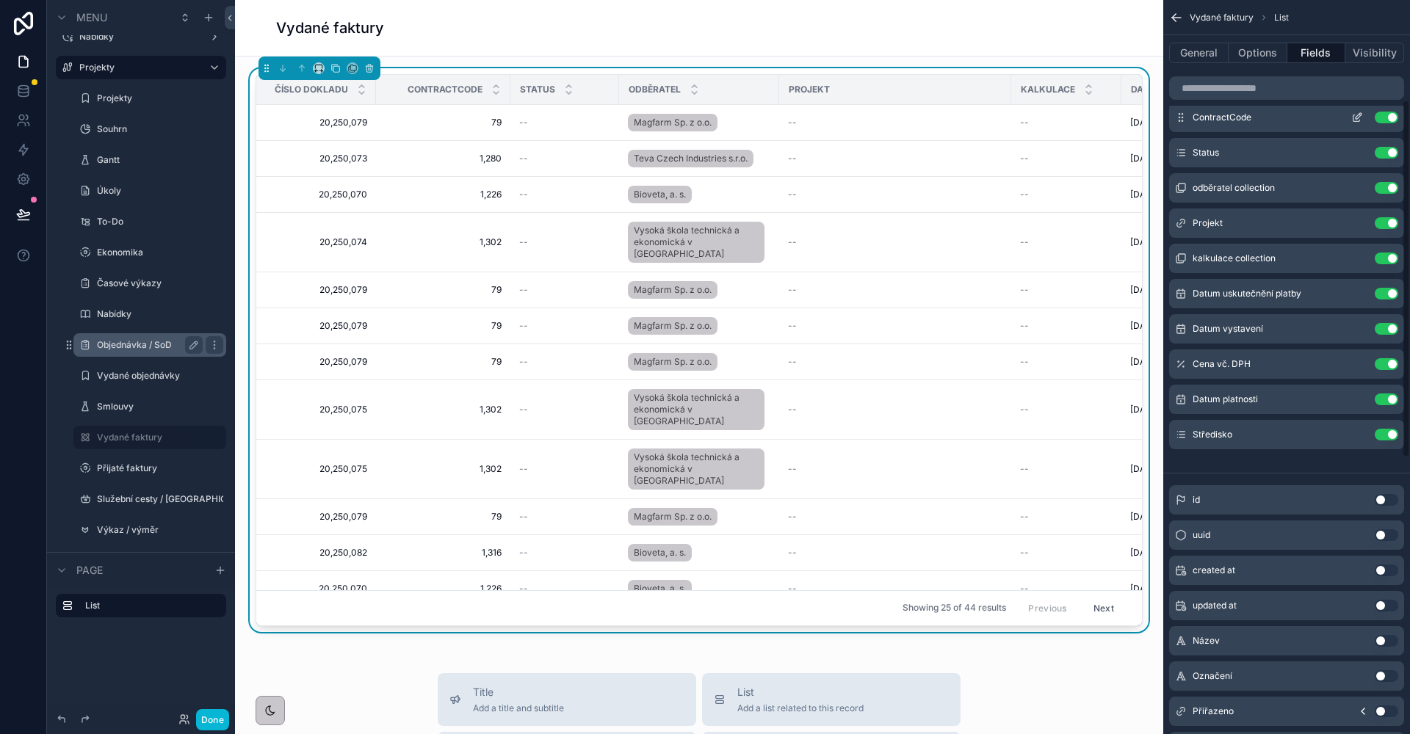
scroll to position [0, 0]
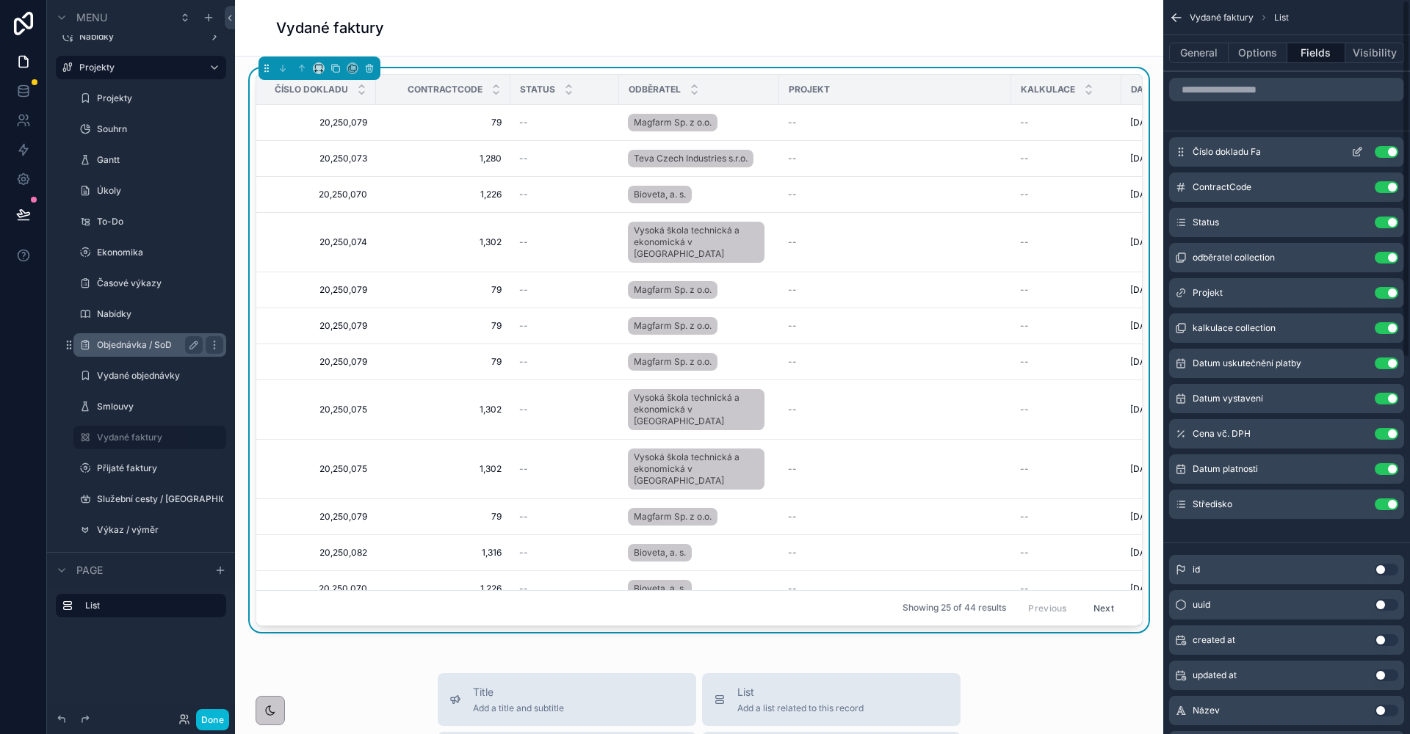
click at [1352, 153] on icon "scrollable content" at bounding box center [1357, 152] width 12 height 12
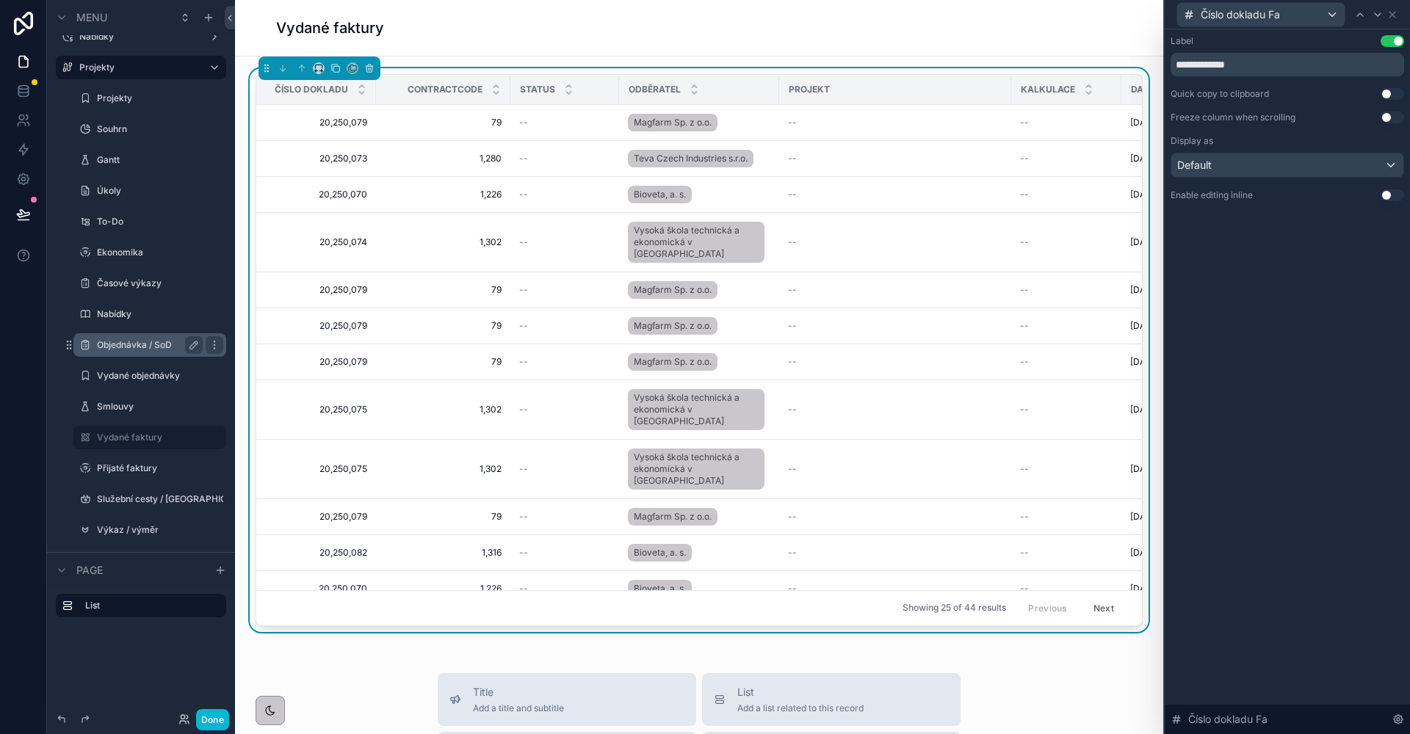
click at [1383, 116] on button "Use setting" at bounding box center [1392, 118] width 23 height 12
click at [1384, 93] on button "Use setting" at bounding box center [1392, 94] width 23 height 12
click at [1394, 18] on icon at bounding box center [1392, 15] width 12 height 12
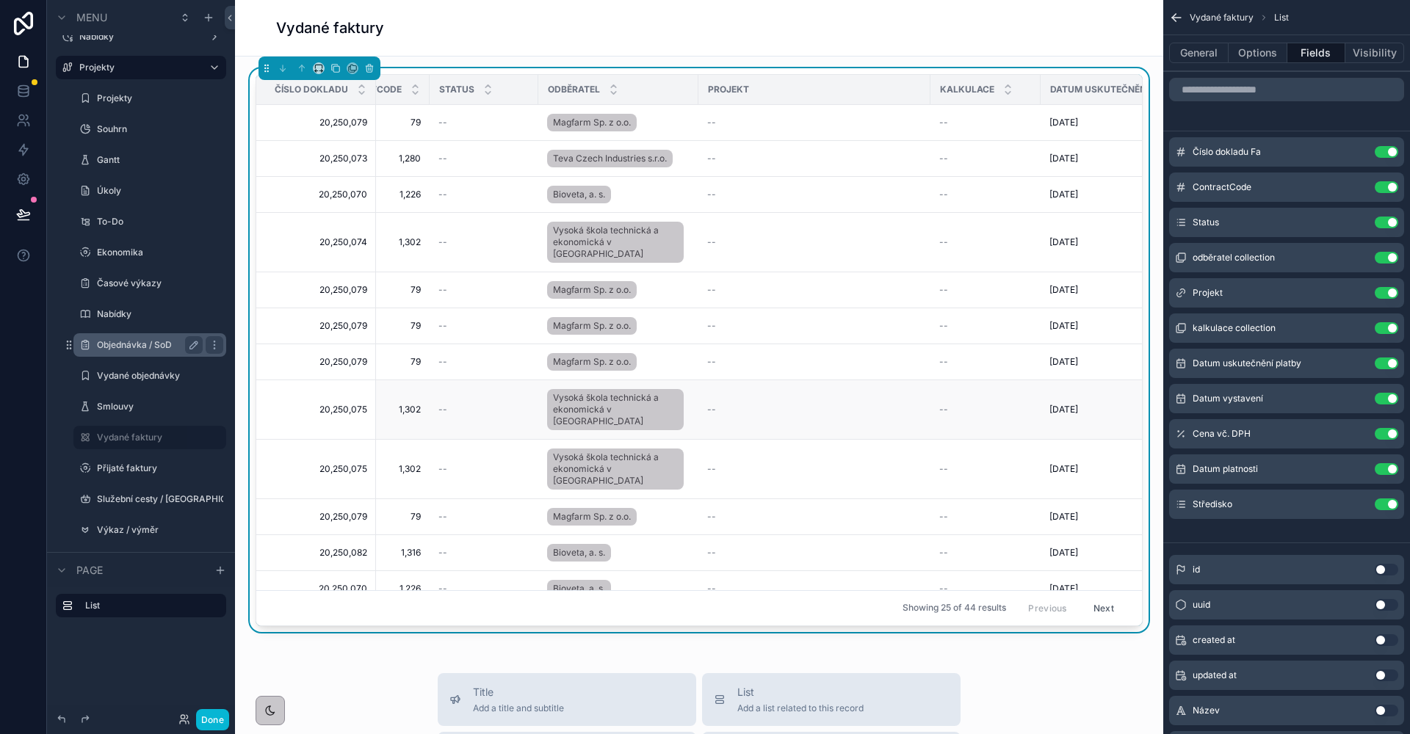
scroll to position [0, 345]
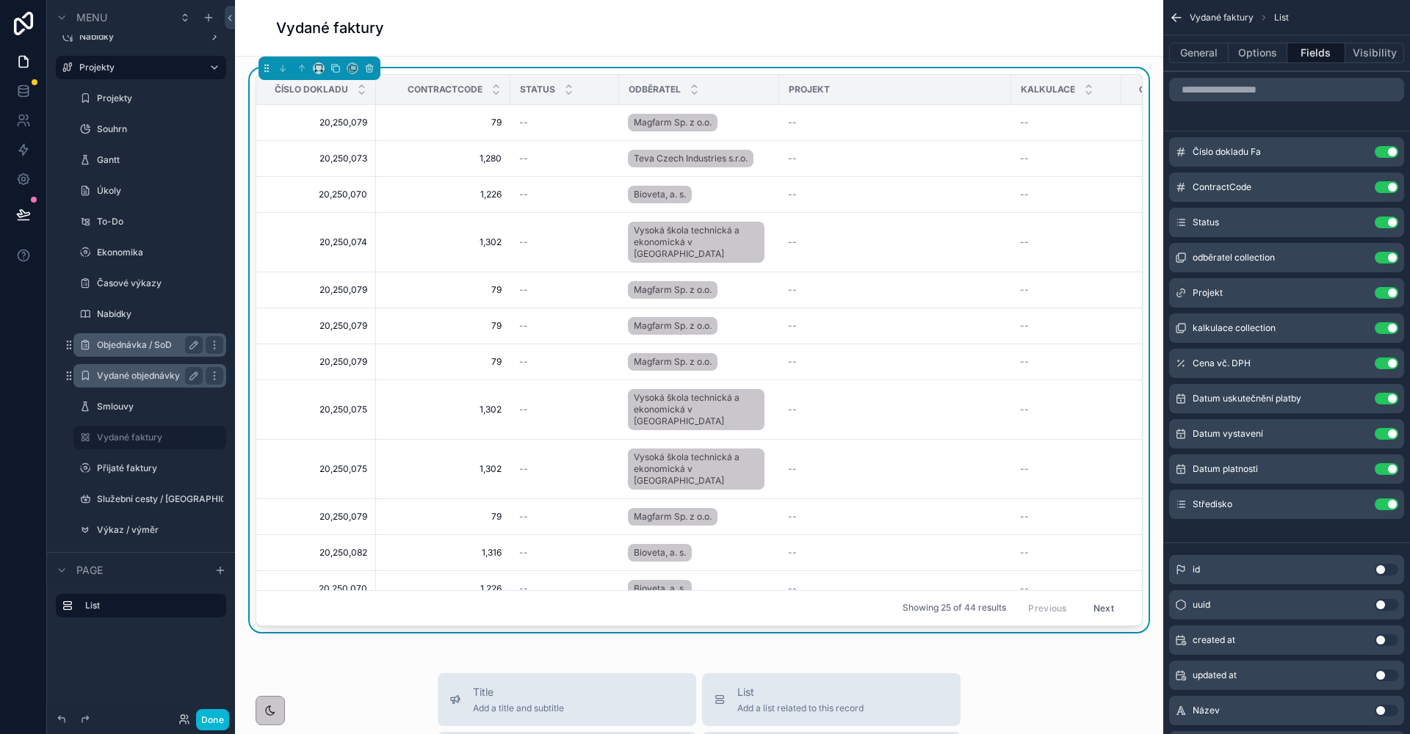
click at [140, 380] on label "Vydané objednávky" at bounding box center [147, 376] width 100 height 12
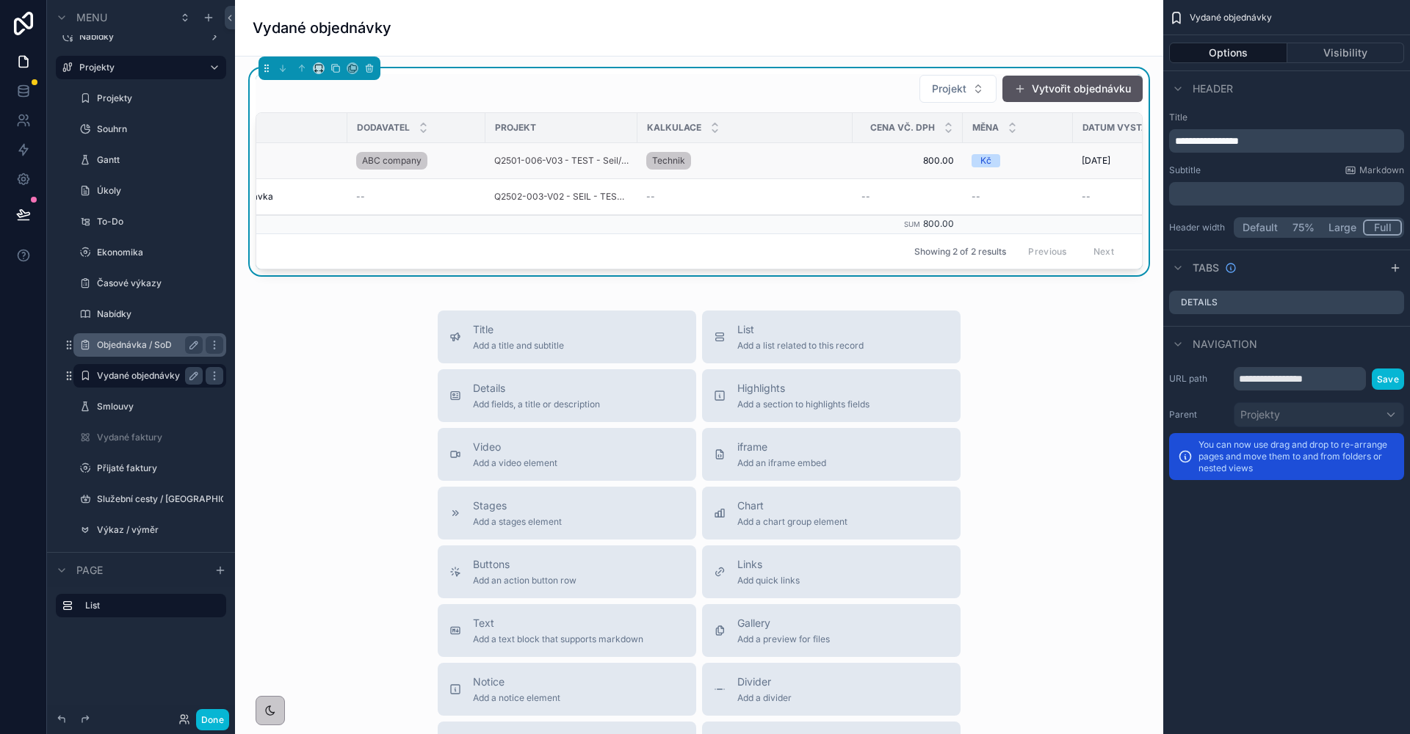
scroll to position [0, 4]
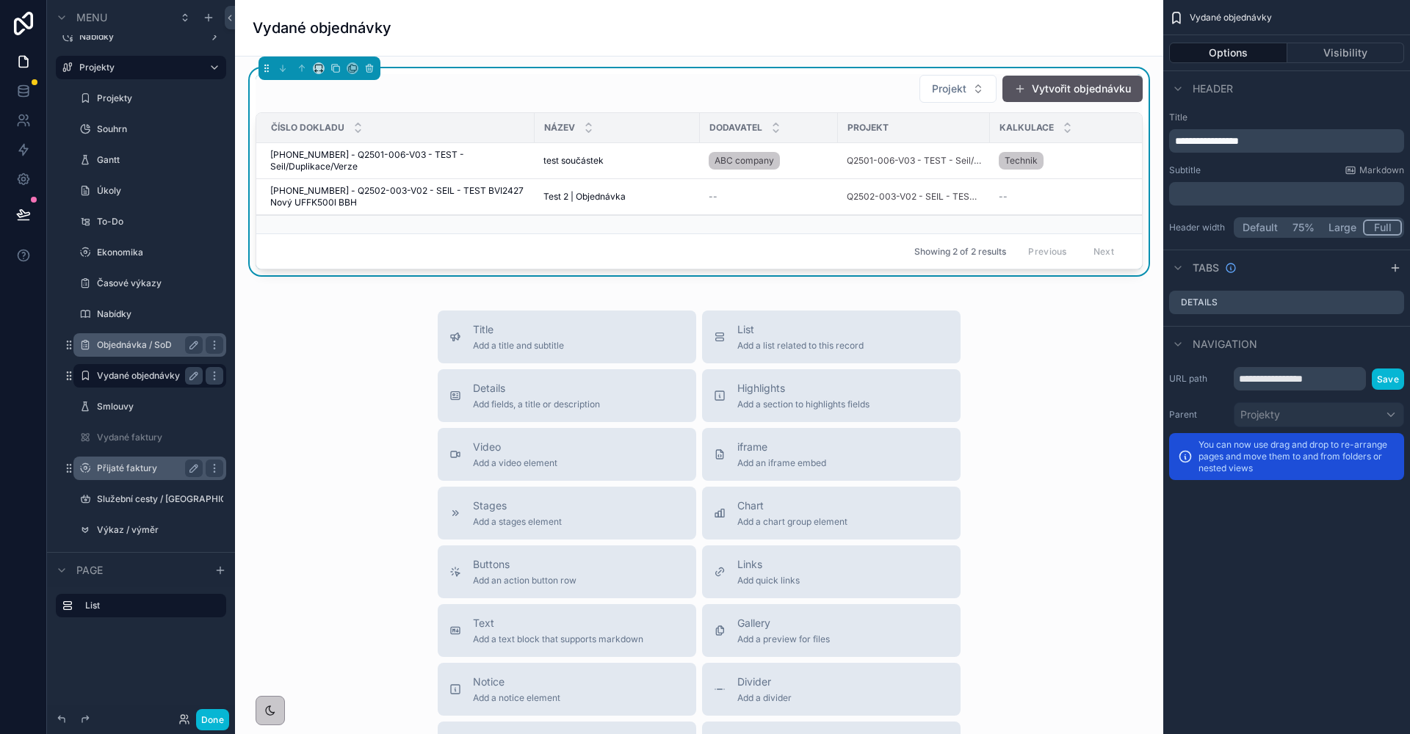
click at [137, 473] on label "Přijaté faktury" at bounding box center [147, 469] width 100 height 12
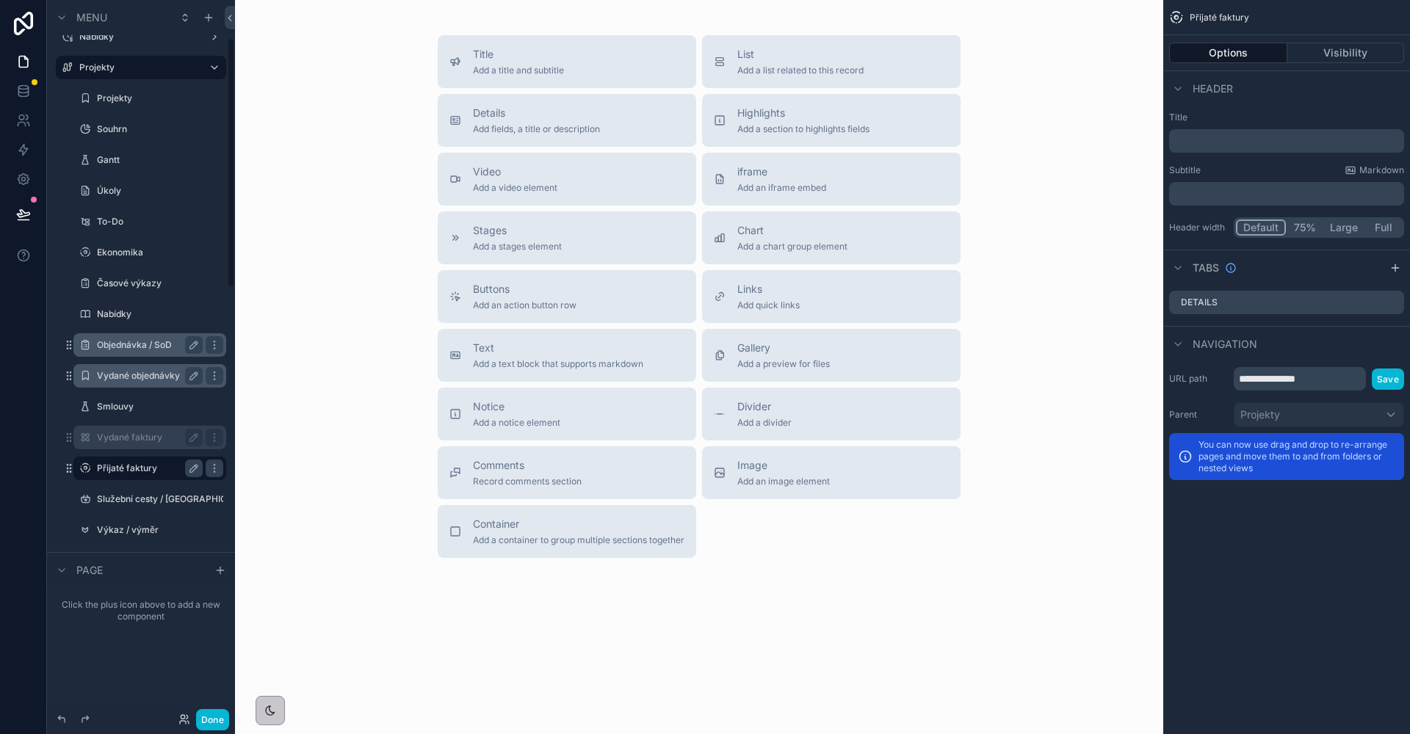
click at [146, 436] on label "Vydané faktury" at bounding box center [147, 438] width 100 height 12
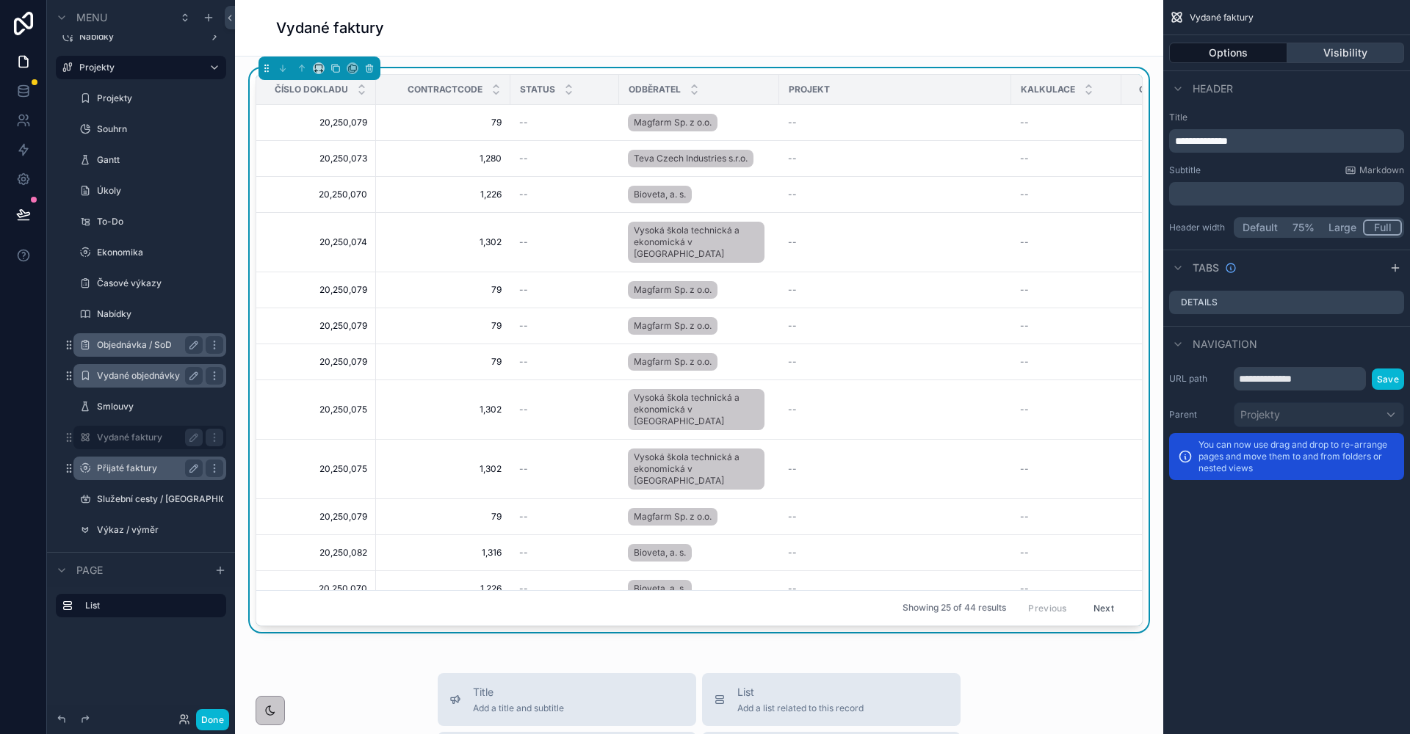
click at [1347, 51] on button "Visibility" at bounding box center [1345, 53] width 117 height 21
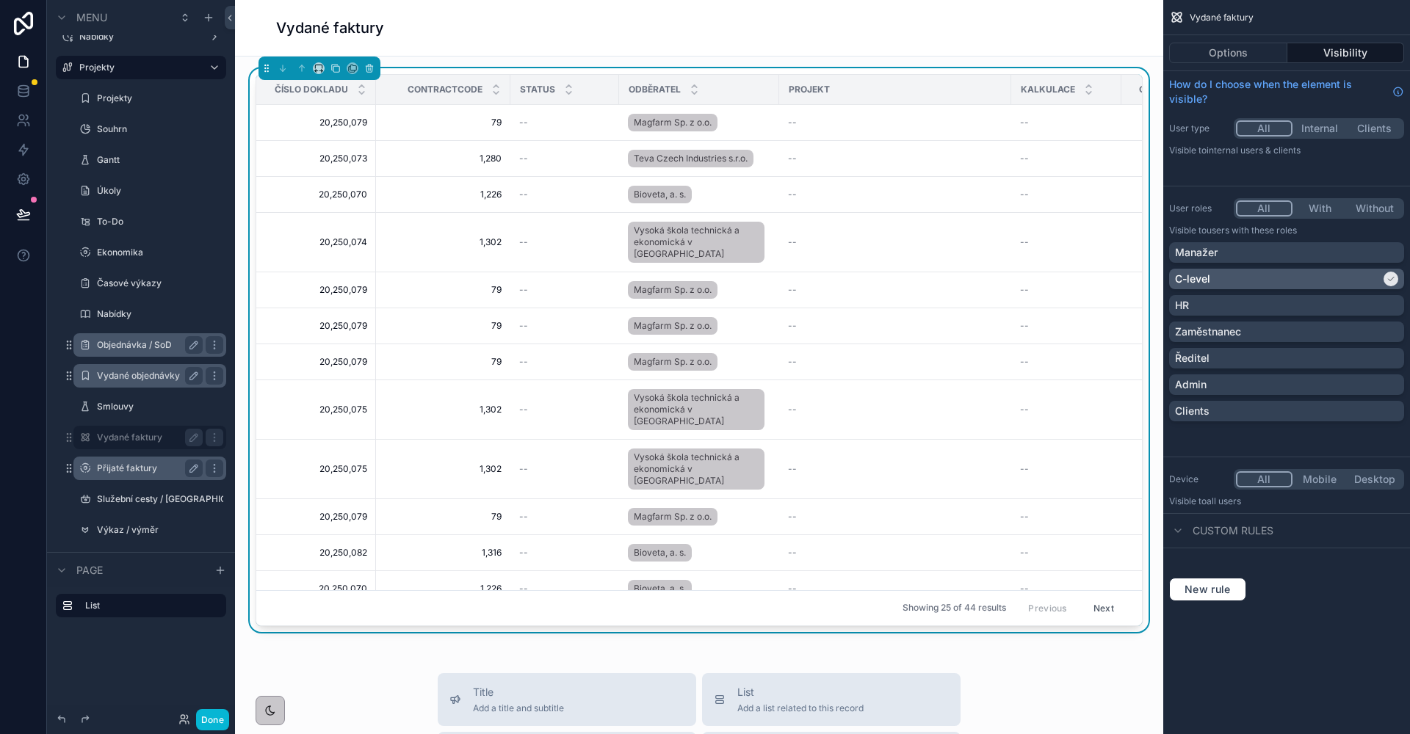
click at [1285, 283] on div "C-level" at bounding box center [1278, 279] width 206 height 15
click at [1057, 75] on th "Kalkulace" at bounding box center [1066, 90] width 110 height 30
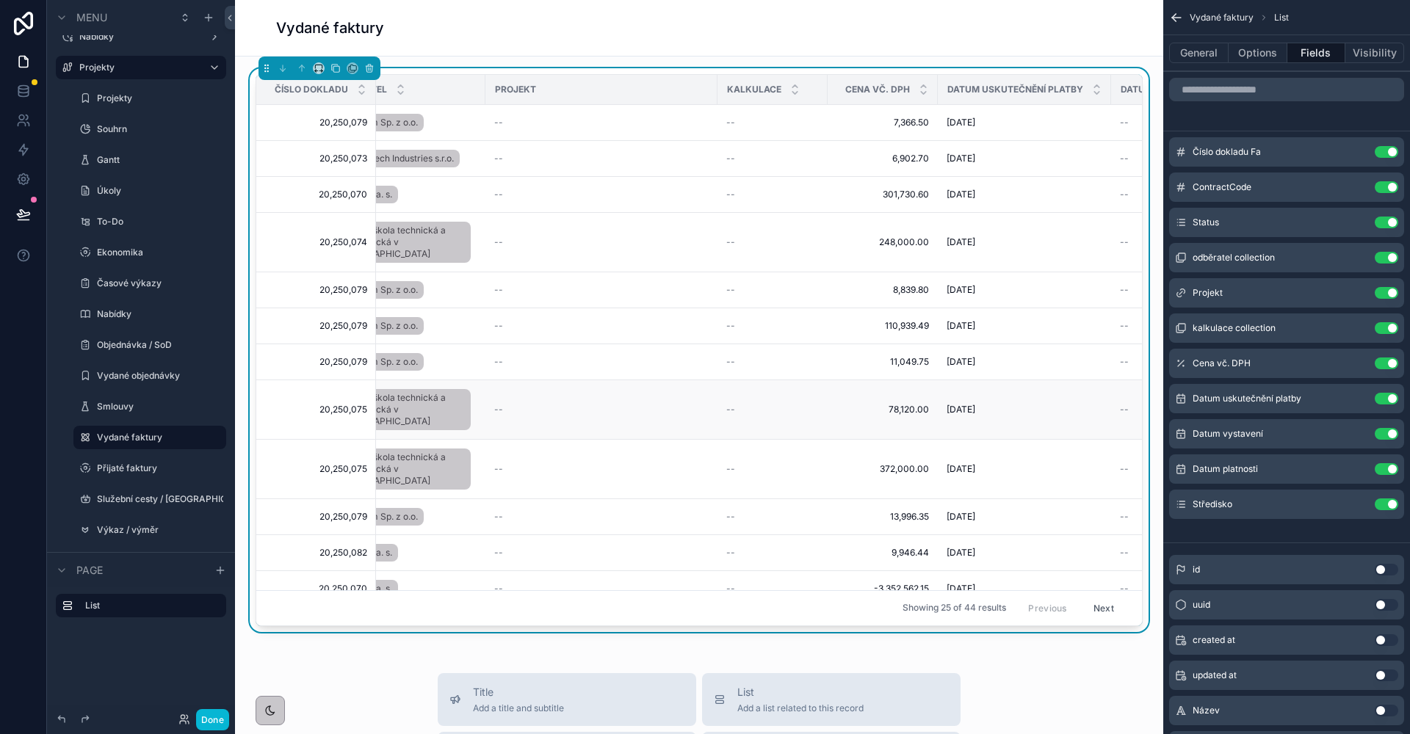
scroll to position [0, 323]
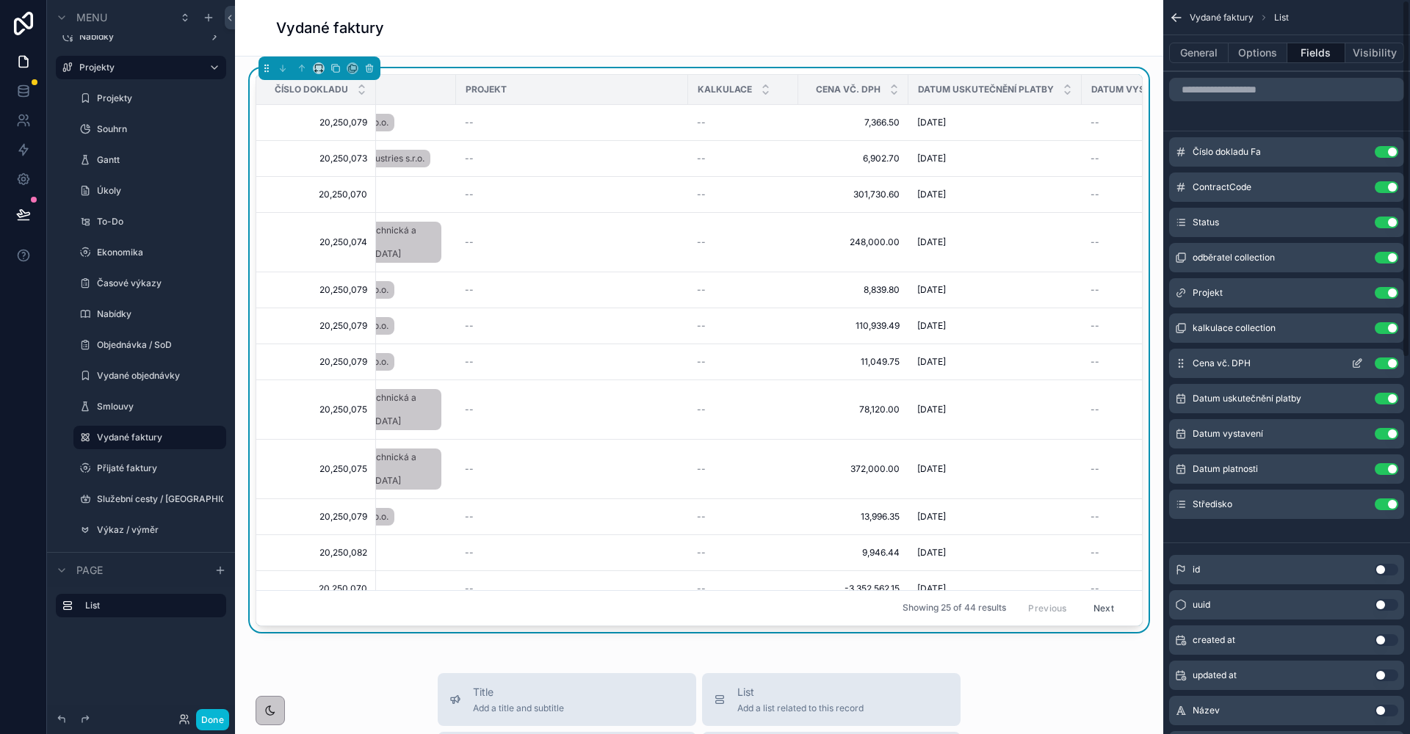
click at [1353, 362] on icon "scrollable content" at bounding box center [1356, 364] width 7 height 7
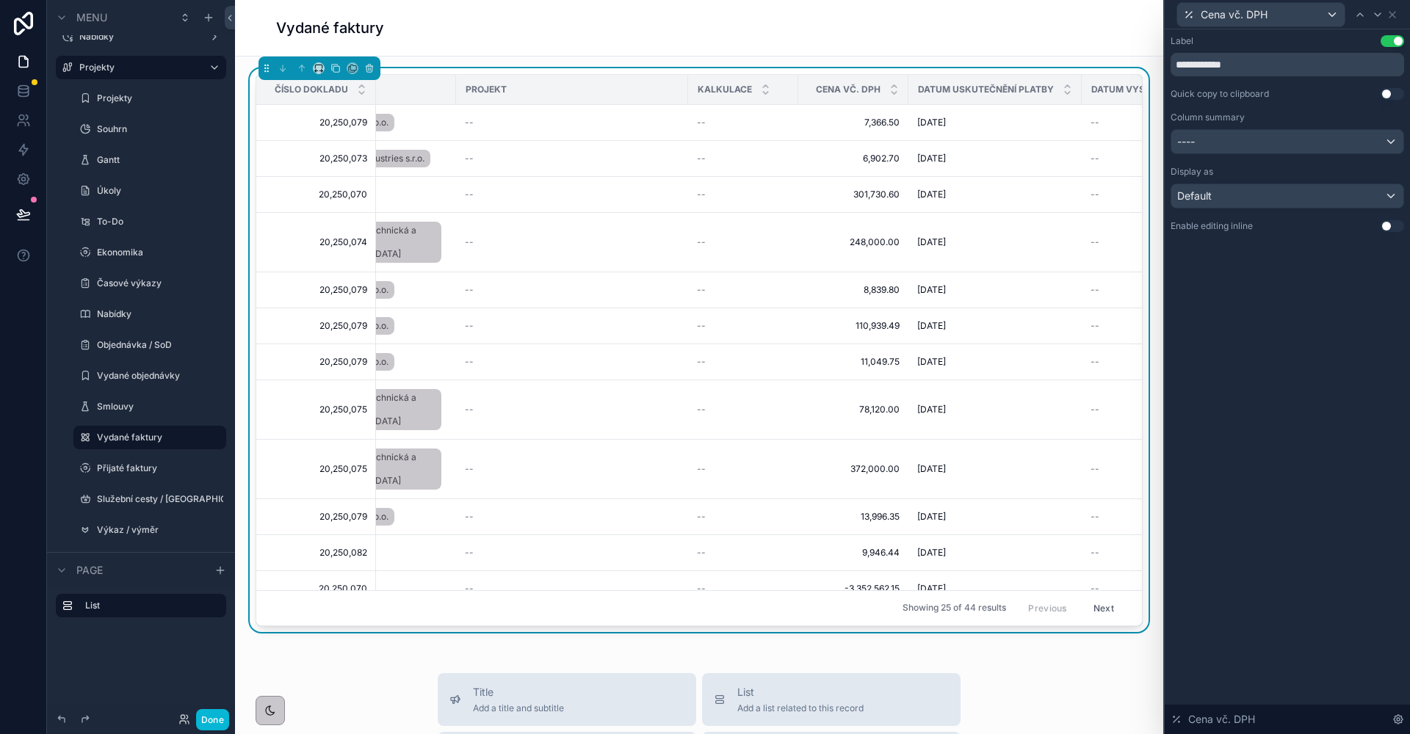
click at [1345, 149] on div "----" at bounding box center [1287, 141] width 232 height 23
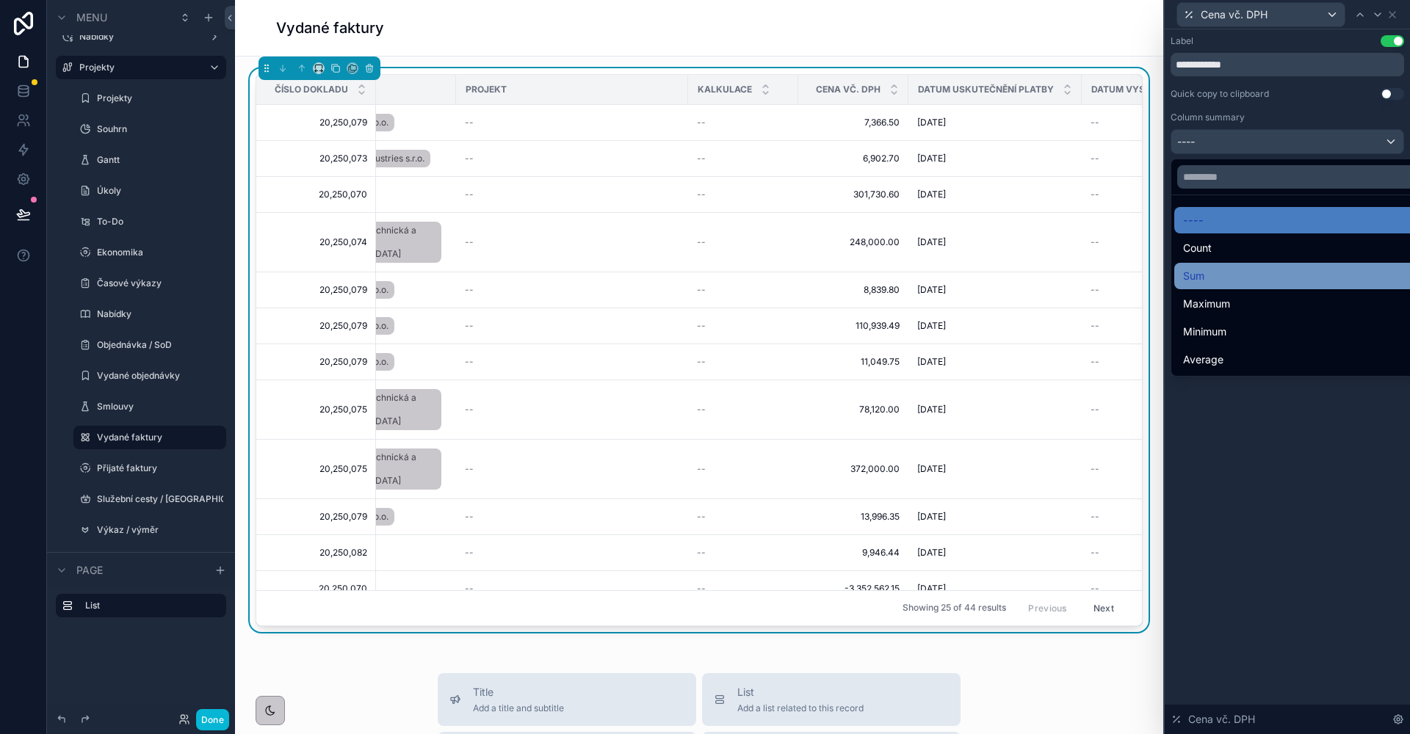
click at [1245, 271] on div "Sum" at bounding box center [1304, 276] width 242 height 18
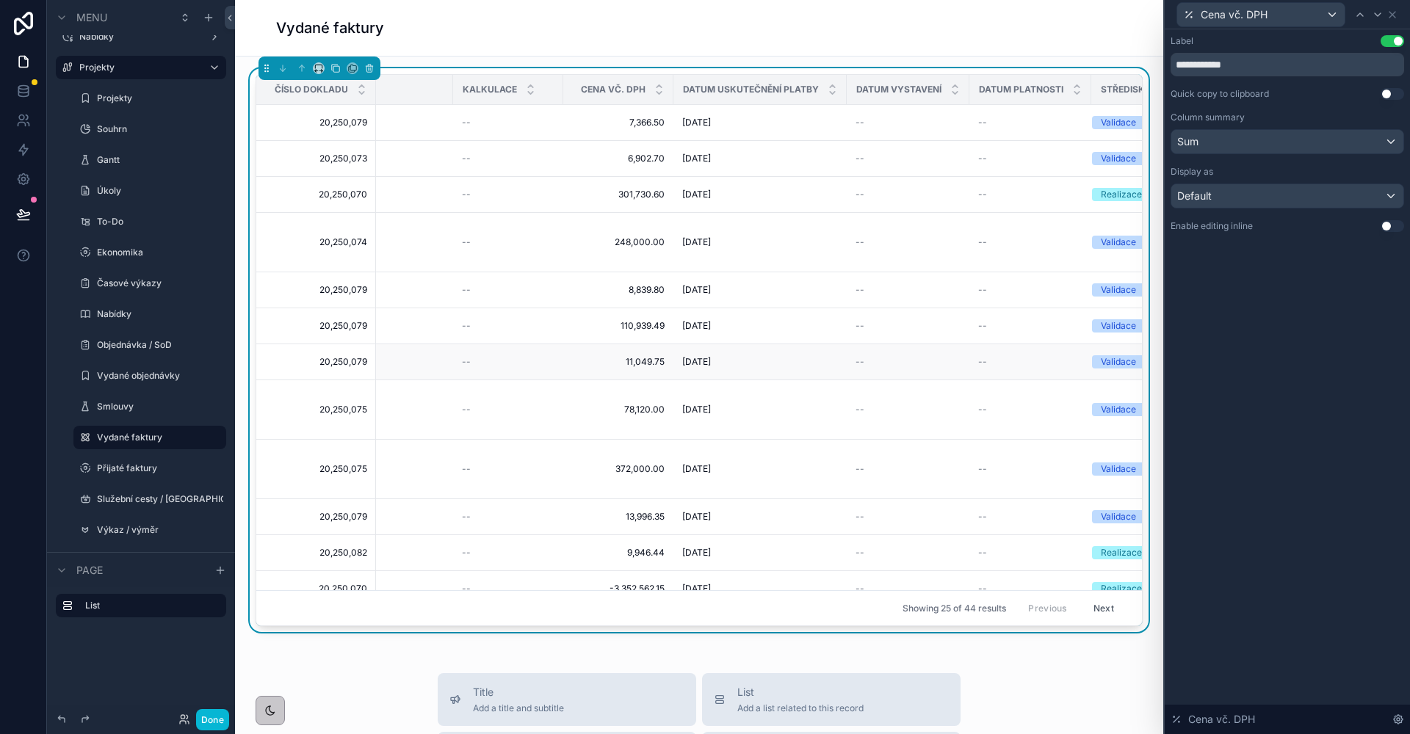
scroll to position [0, 617]
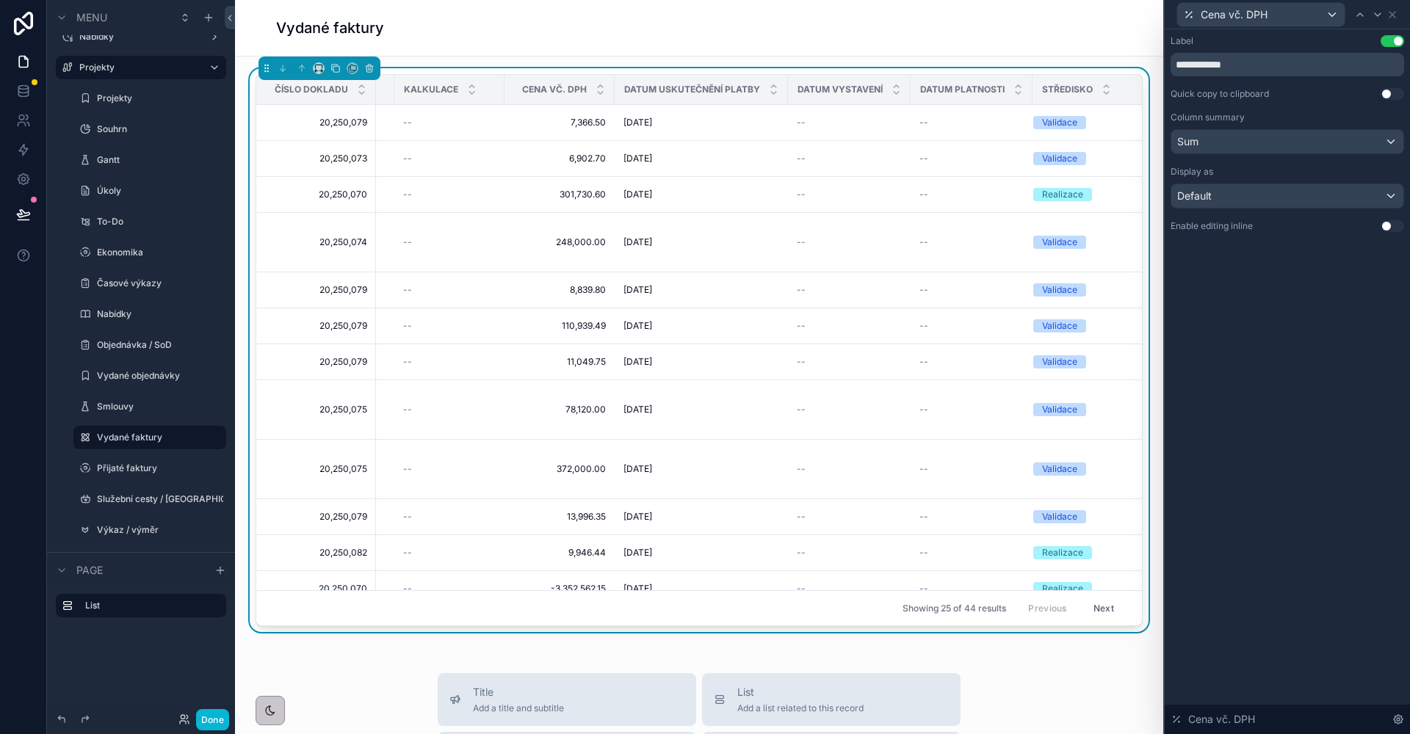
click at [1316, 361] on div "**********" at bounding box center [1287, 381] width 245 height 705
click at [1397, 12] on icon at bounding box center [1392, 15] width 12 height 12
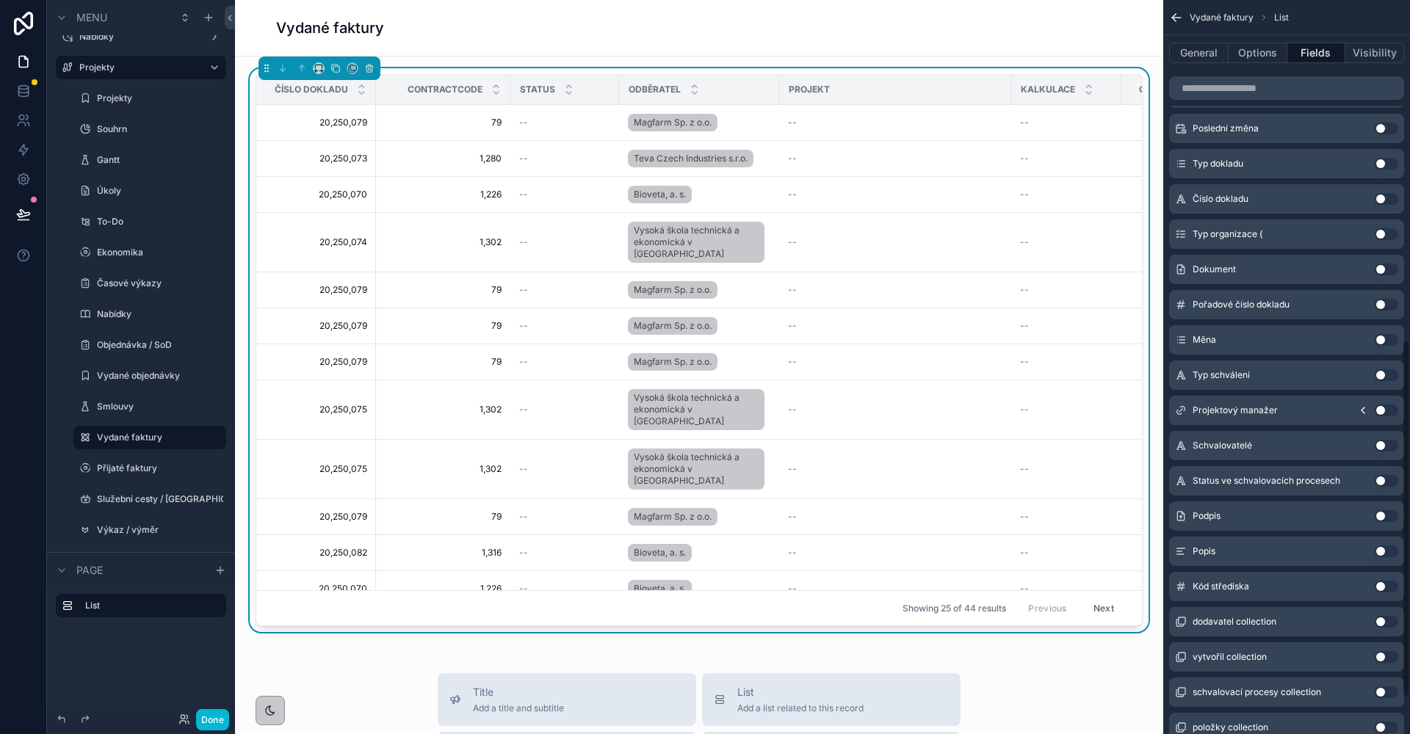
scroll to position [587, 0]
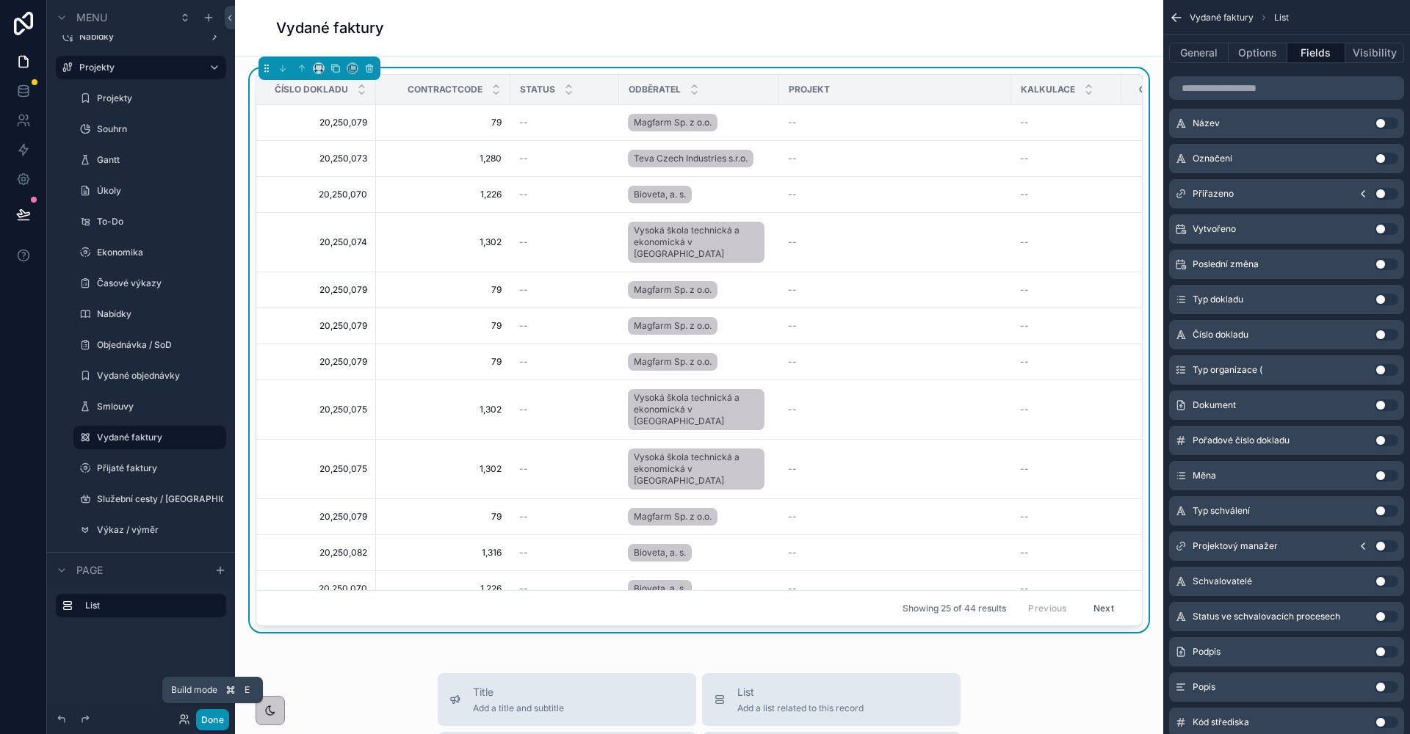
click at [219, 723] on button "Done" at bounding box center [212, 719] width 33 height 21
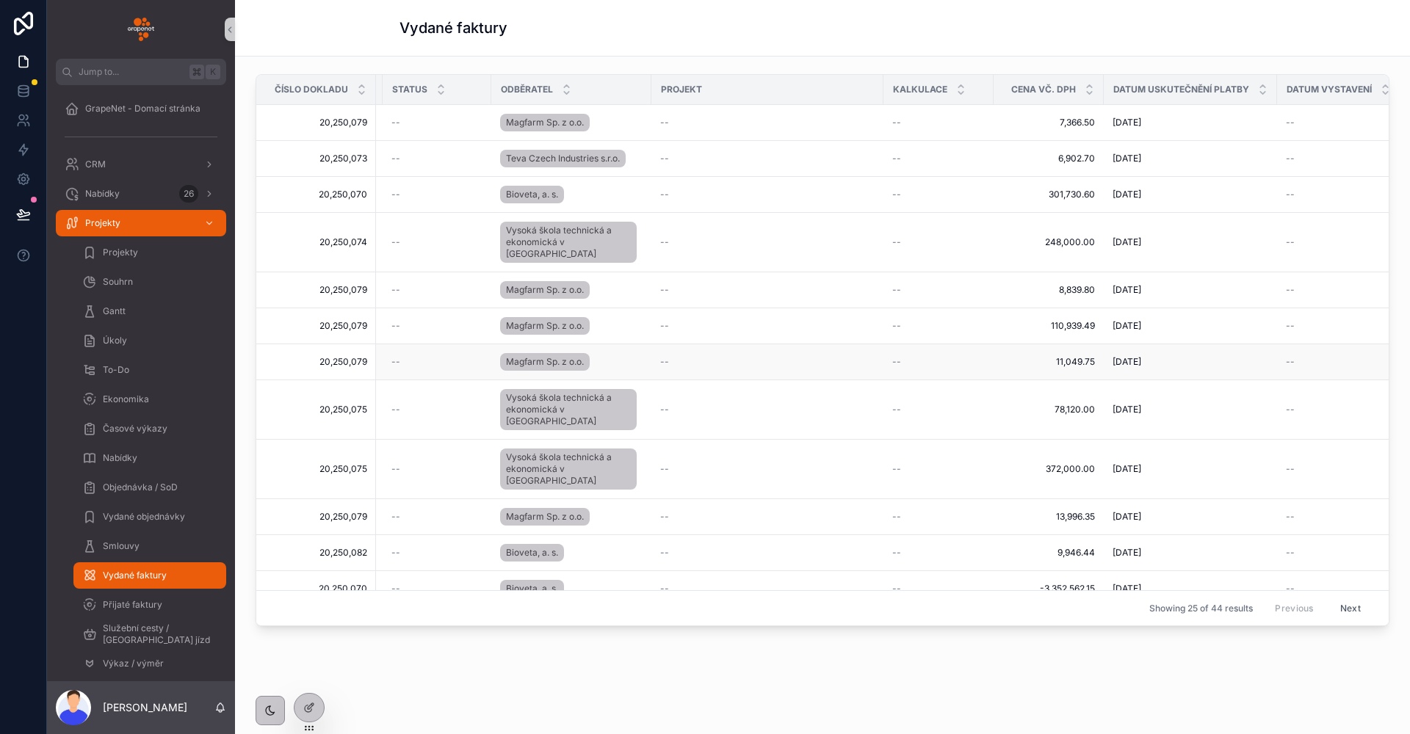
scroll to position [0, 0]
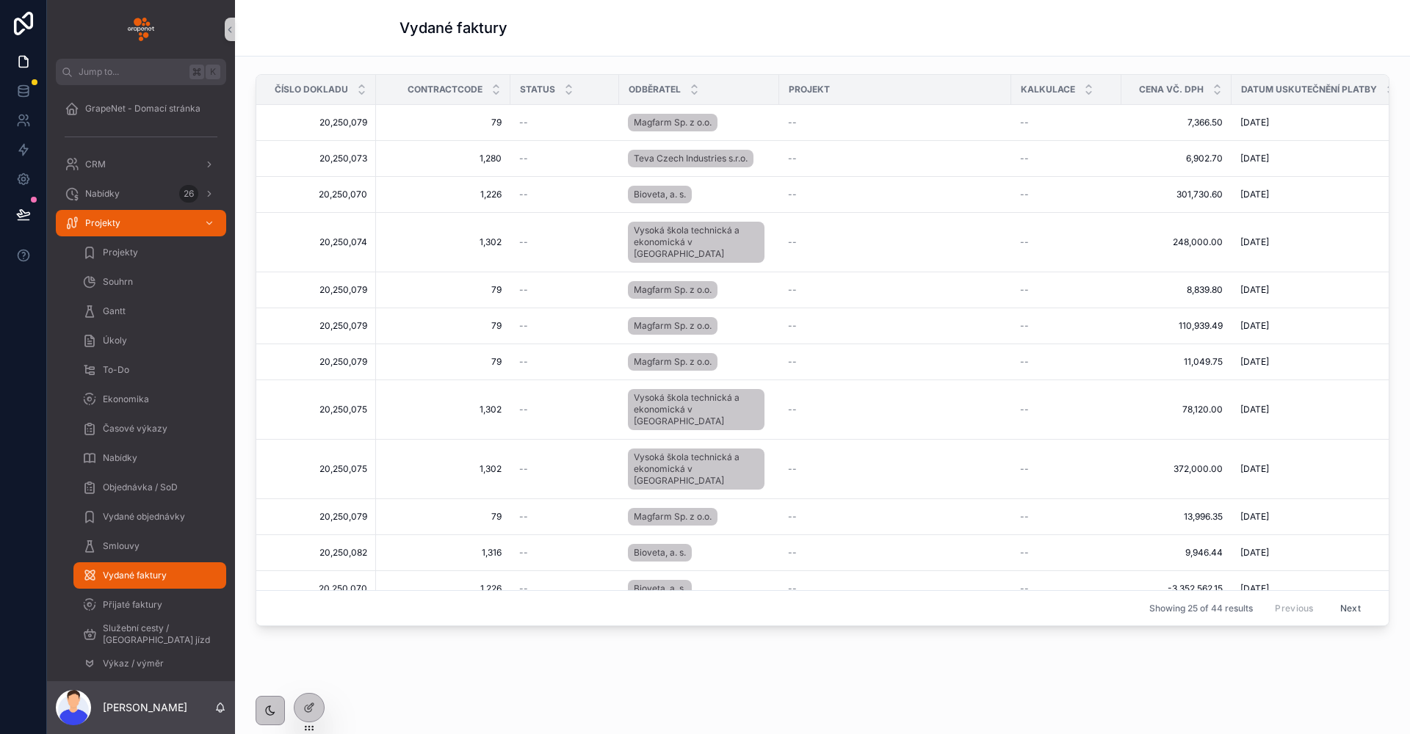
click at [1330, 597] on button "Next" at bounding box center [1350, 608] width 41 height 23
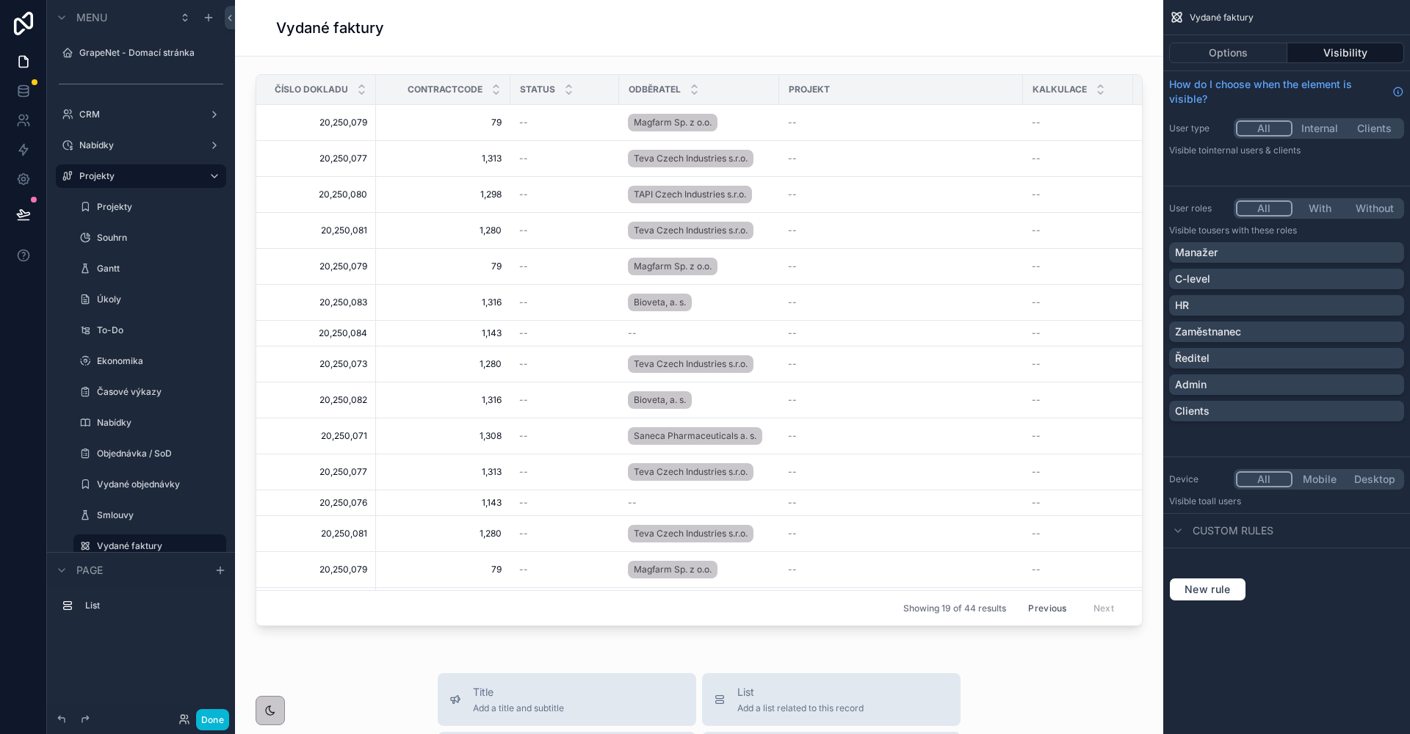
click at [1209, 40] on div "Options Visibility" at bounding box center [1286, 52] width 247 height 35
click at [1212, 49] on button "Options" at bounding box center [1228, 53] width 118 height 21
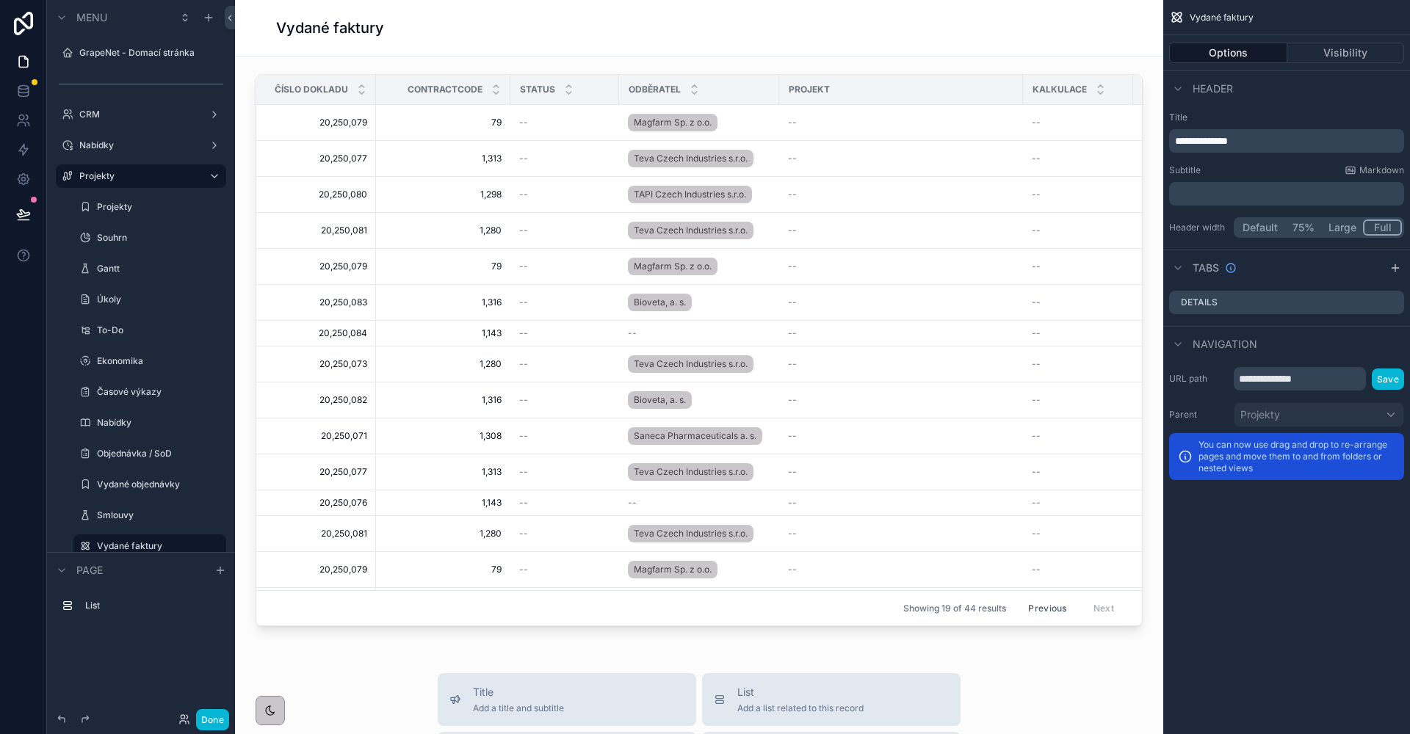
click at [1383, 226] on button "Full" at bounding box center [1382, 228] width 39 height 16
click at [1267, 230] on button "Default" at bounding box center [1261, 228] width 50 height 16
click at [1375, 227] on button "Full" at bounding box center [1382, 228] width 39 height 16
click at [218, 717] on button "Done" at bounding box center [212, 719] width 33 height 21
click at [1285, 229] on button "75%" at bounding box center [1303, 228] width 39 height 16
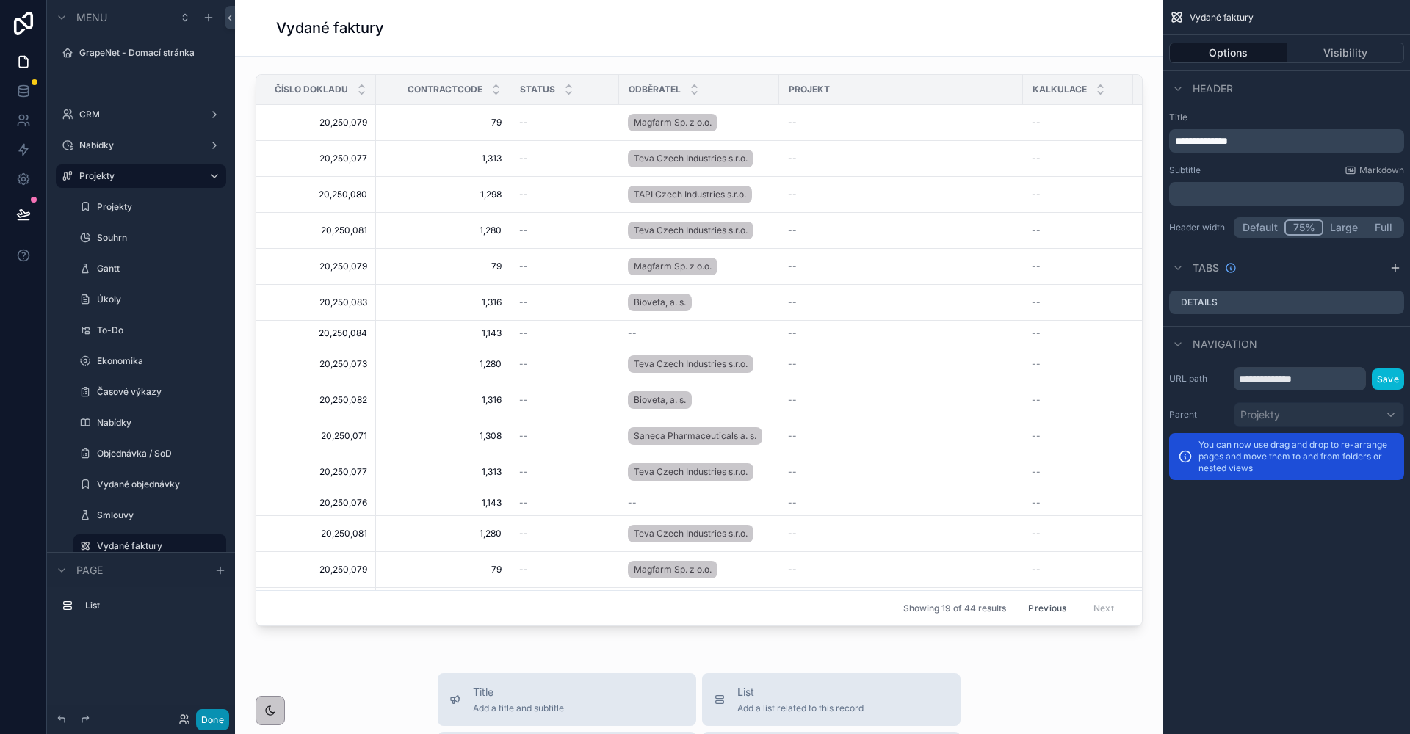
click at [218, 718] on button "Done" at bounding box center [212, 719] width 33 height 21
click at [1291, 137] on p "**********" at bounding box center [1288, 141] width 226 height 15
click at [1275, 136] on p "**********" at bounding box center [1288, 141] width 226 height 15
click at [1247, 151] on div "**********" at bounding box center [1286, 140] width 235 height 23
click at [1254, 145] on p "**********" at bounding box center [1288, 141] width 226 height 15
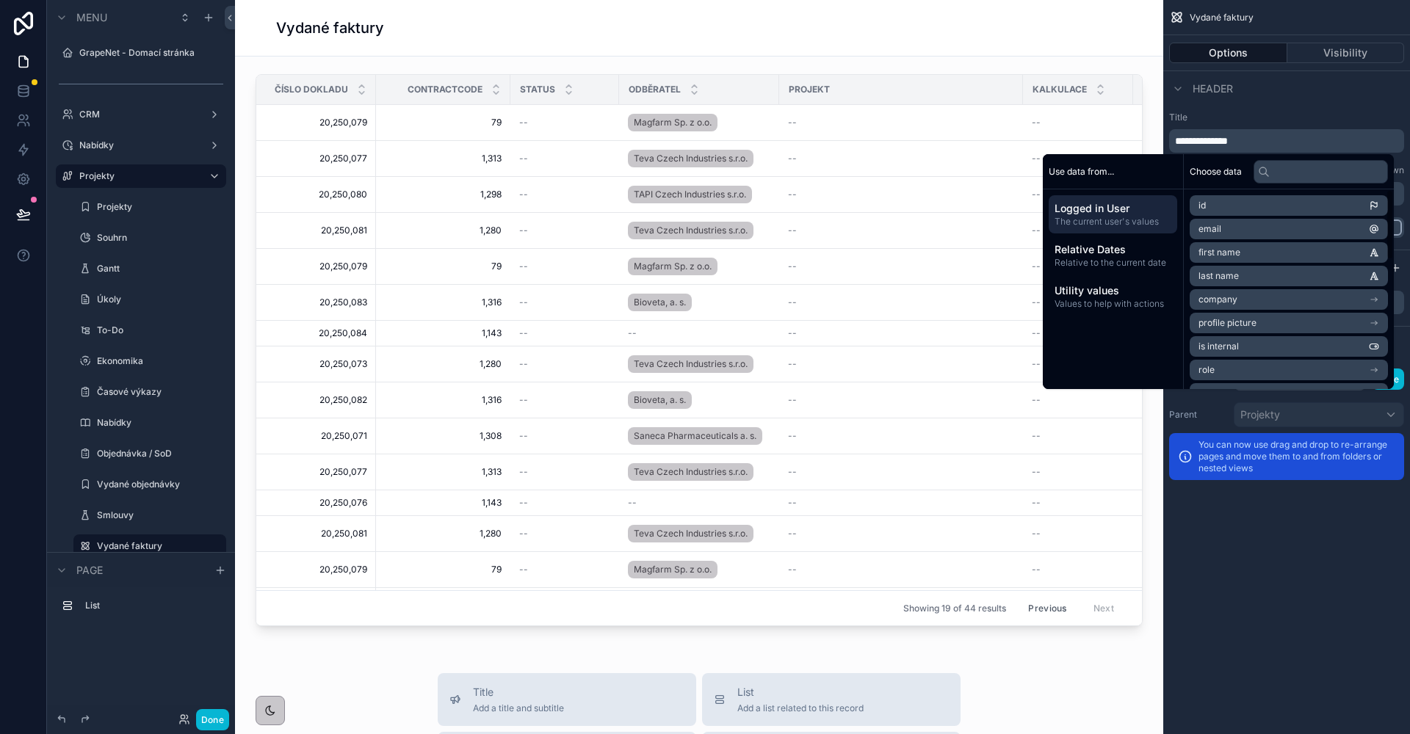
click at [1291, 123] on div "**********" at bounding box center [1286, 132] width 235 height 41
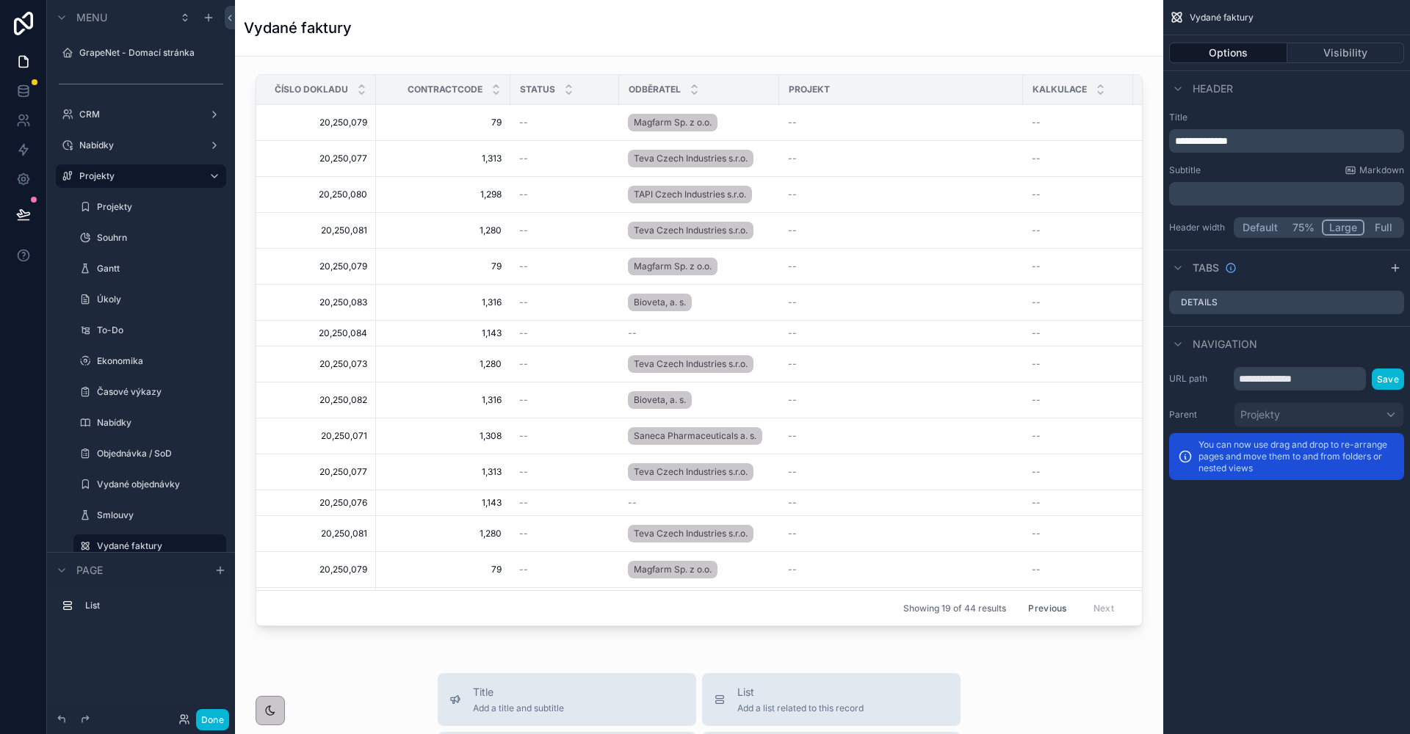
click at [1347, 229] on button "Large" at bounding box center [1343, 228] width 43 height 16
click at [1375, 230] on button "Full" at bounding box center [1382, 228] width 39 height 16
click at [1392, 384] on button "Save" at bounding box center [1388, 379] width 32 height 21
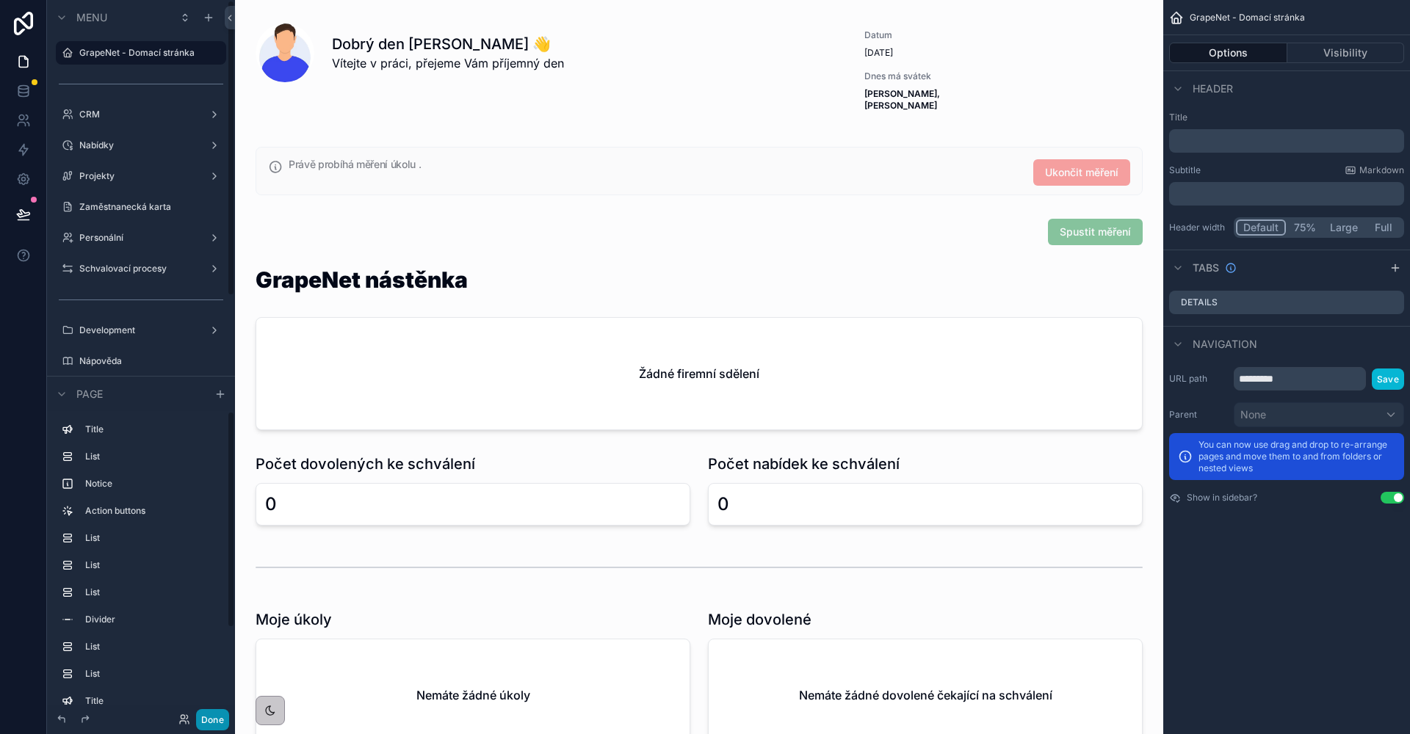
click at [219, 719] on button "Done" at bounding box center [212, 719] width 33 height 21
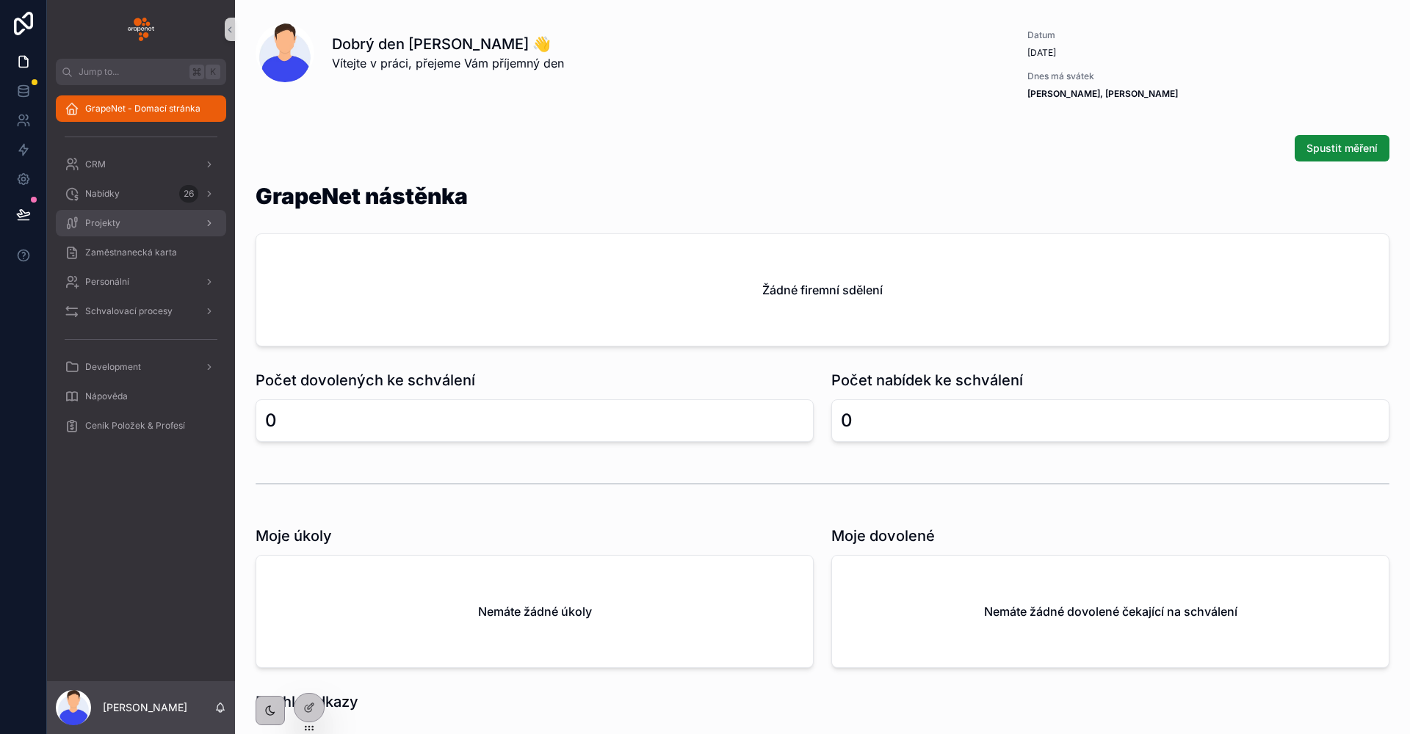
click at [111, 232] on div "Projekty" at bounding box center [141, 222] width 153 height 23
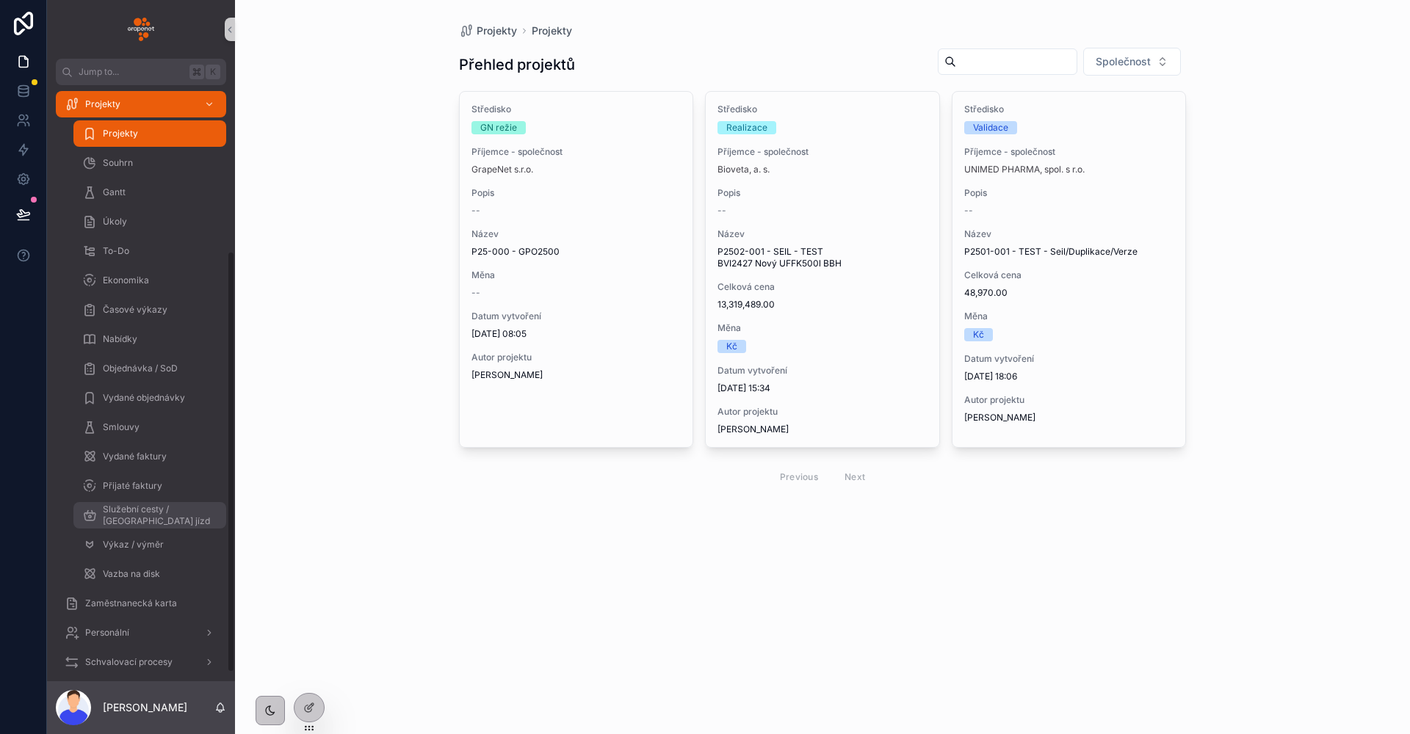
scroll to position [235, 0]
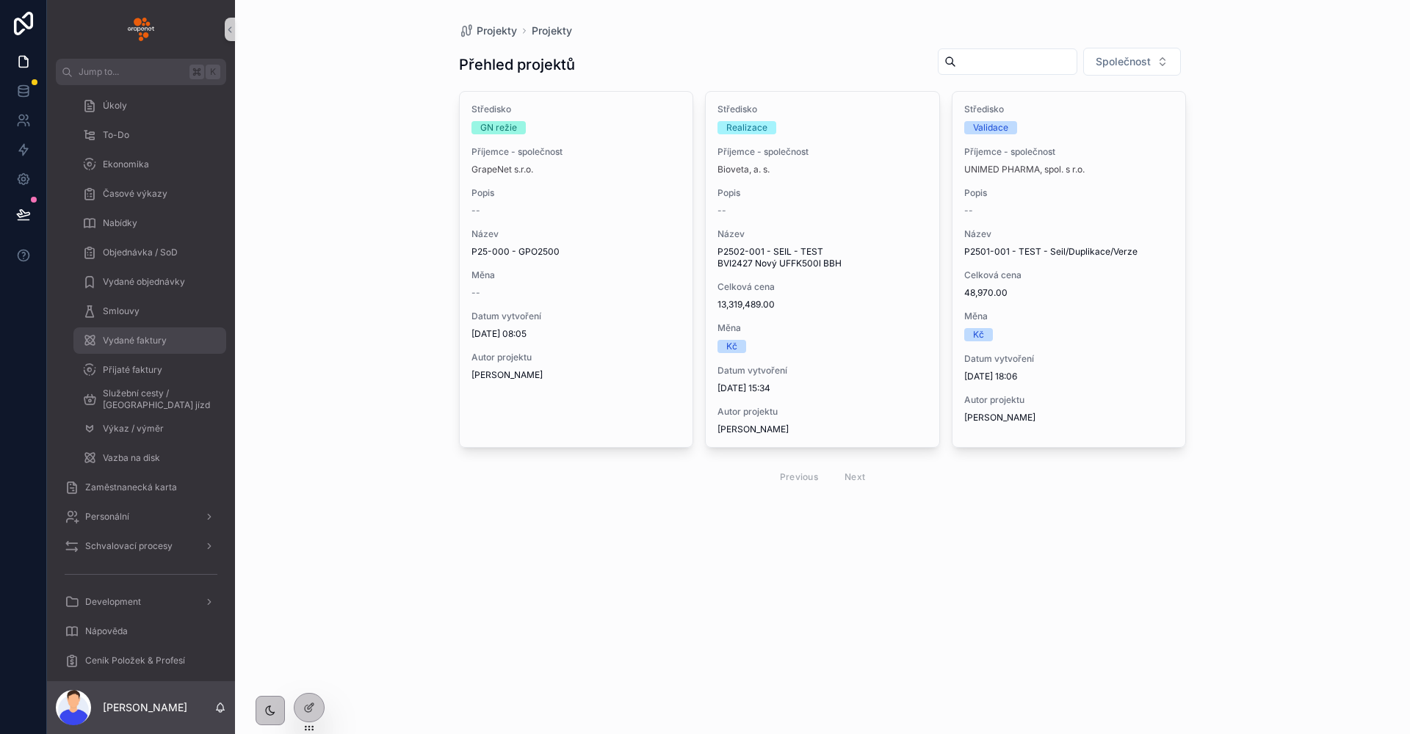
click at [145, 348] on div "Vydané faktury" at bounding box center [149, 340] width 135 height 23
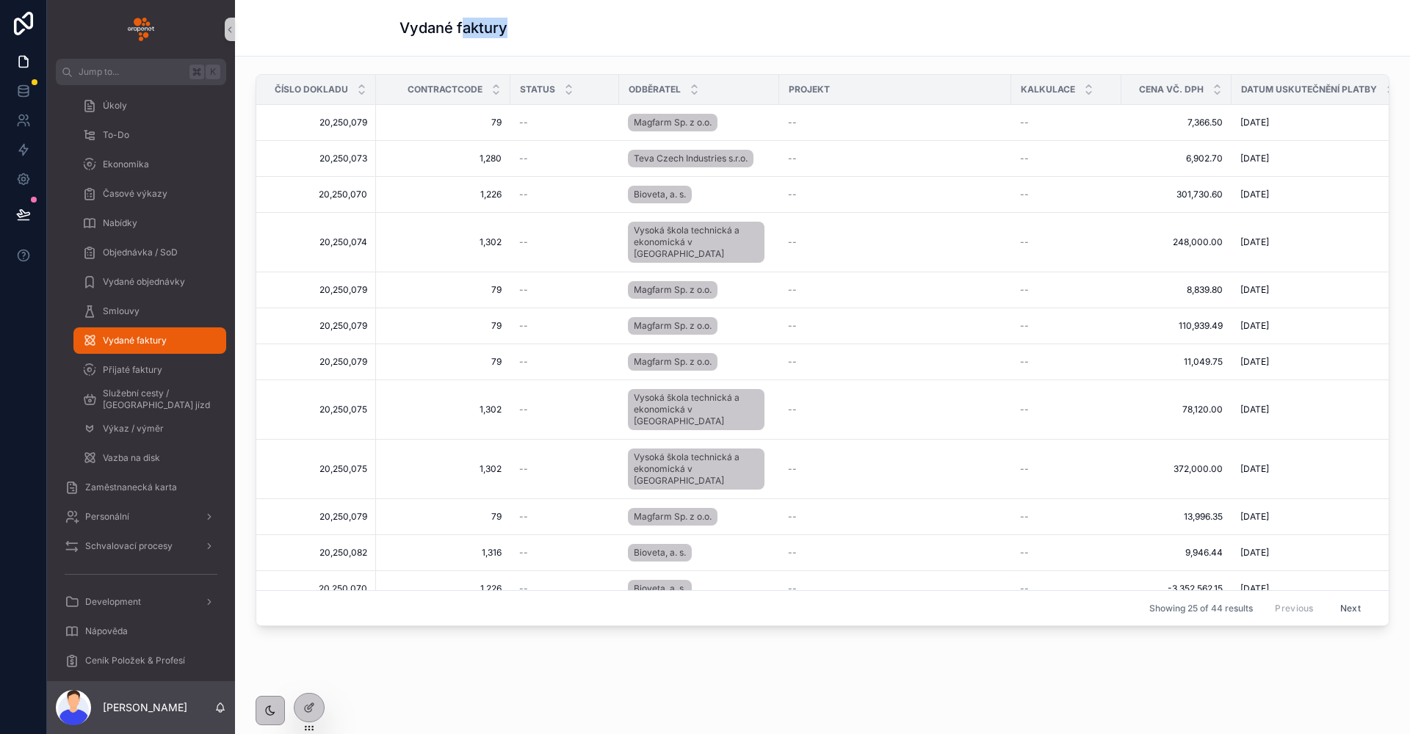
drag, startPoint x: 515, startPoint y: 29, endPoint x: 422, endPoint y: 26, distance: 92.6
click at [438, 28] on div "Vydané faktury" at bounding box center [822, 28] width 846 height 21
click at [379, 37] on div "Vydané faktury" at bounding box center [822, 28] width 1175 height 57
click at [140, 269] on link "Vydané objednávky" at bounding box center [149, 282] width 153 height 26
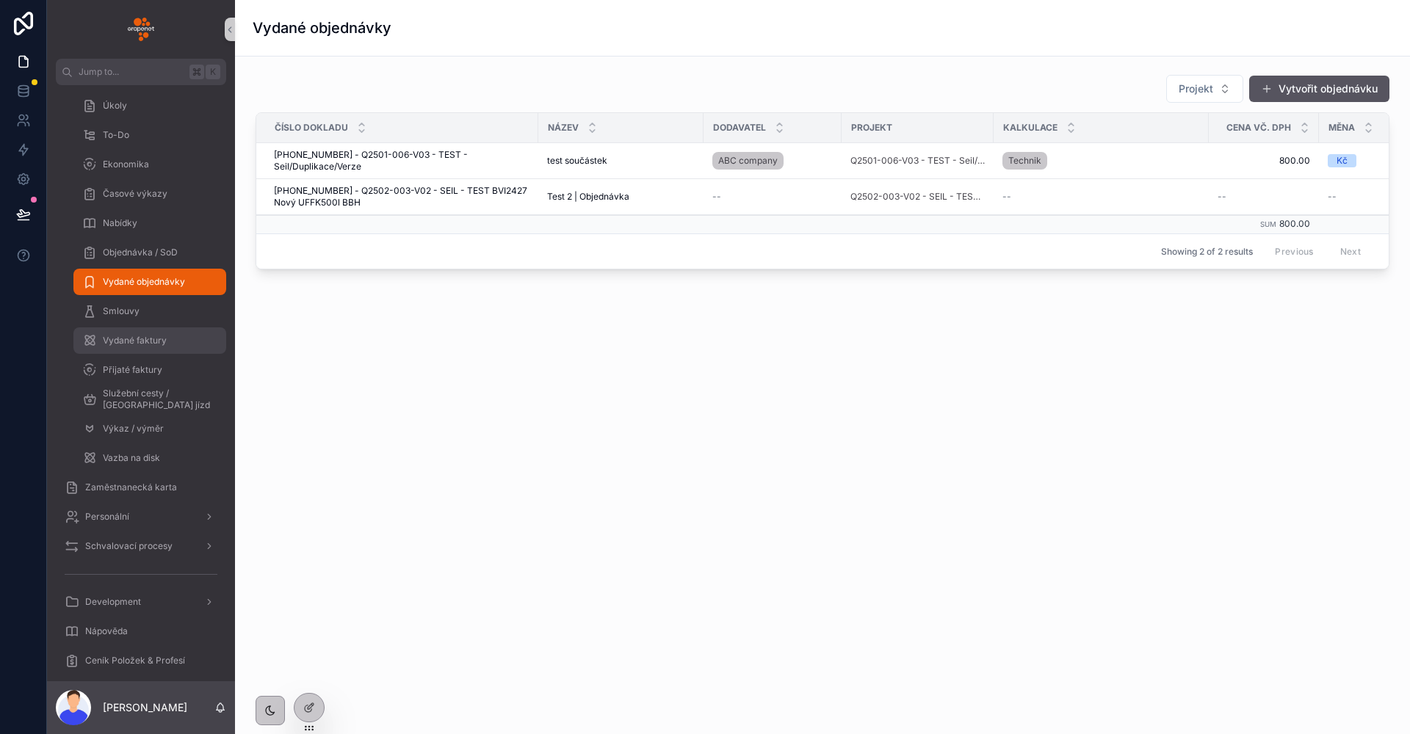
click at [134, 331] on div "Vydané faktury" at bounding box center [149, 340] width 135 height 23
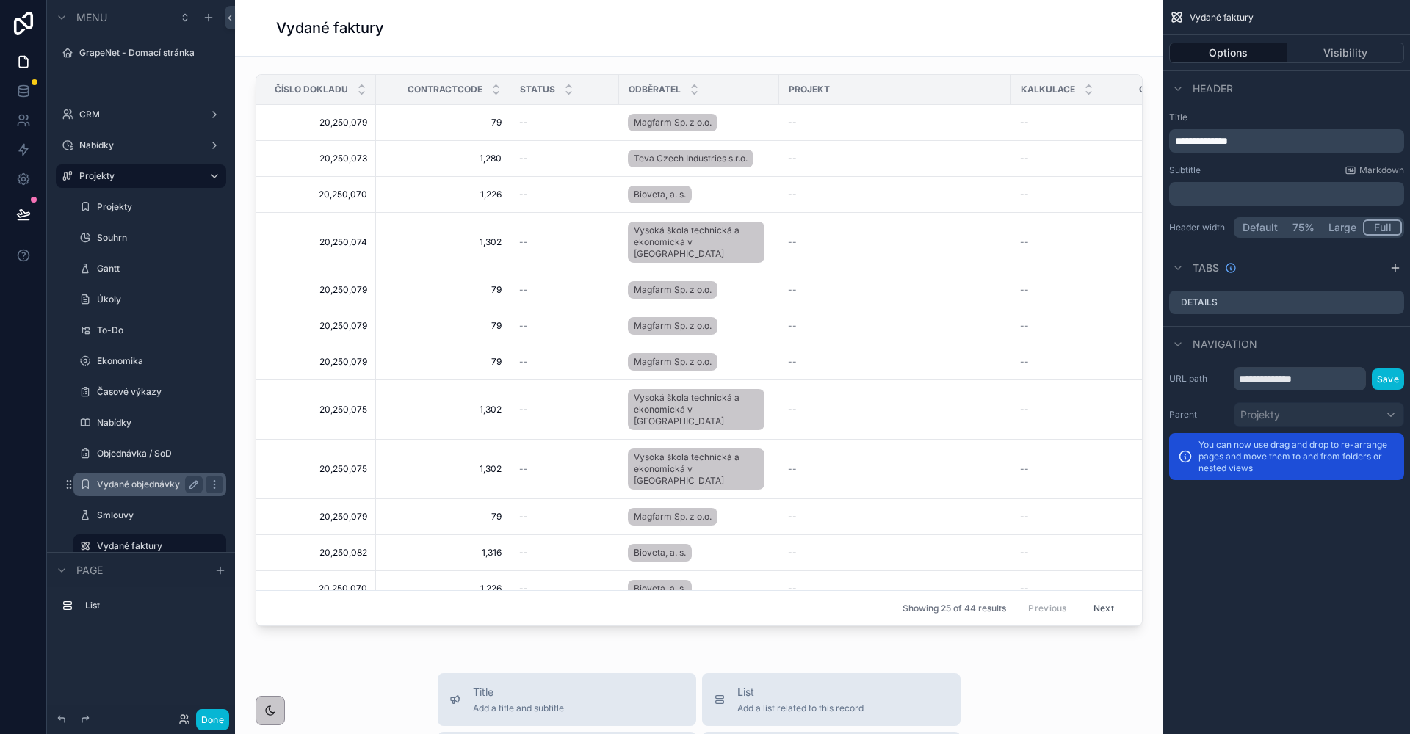
click at [151, 481] on label "Vydané objednávky" at bounding box center [147, 485] width 100 height 12
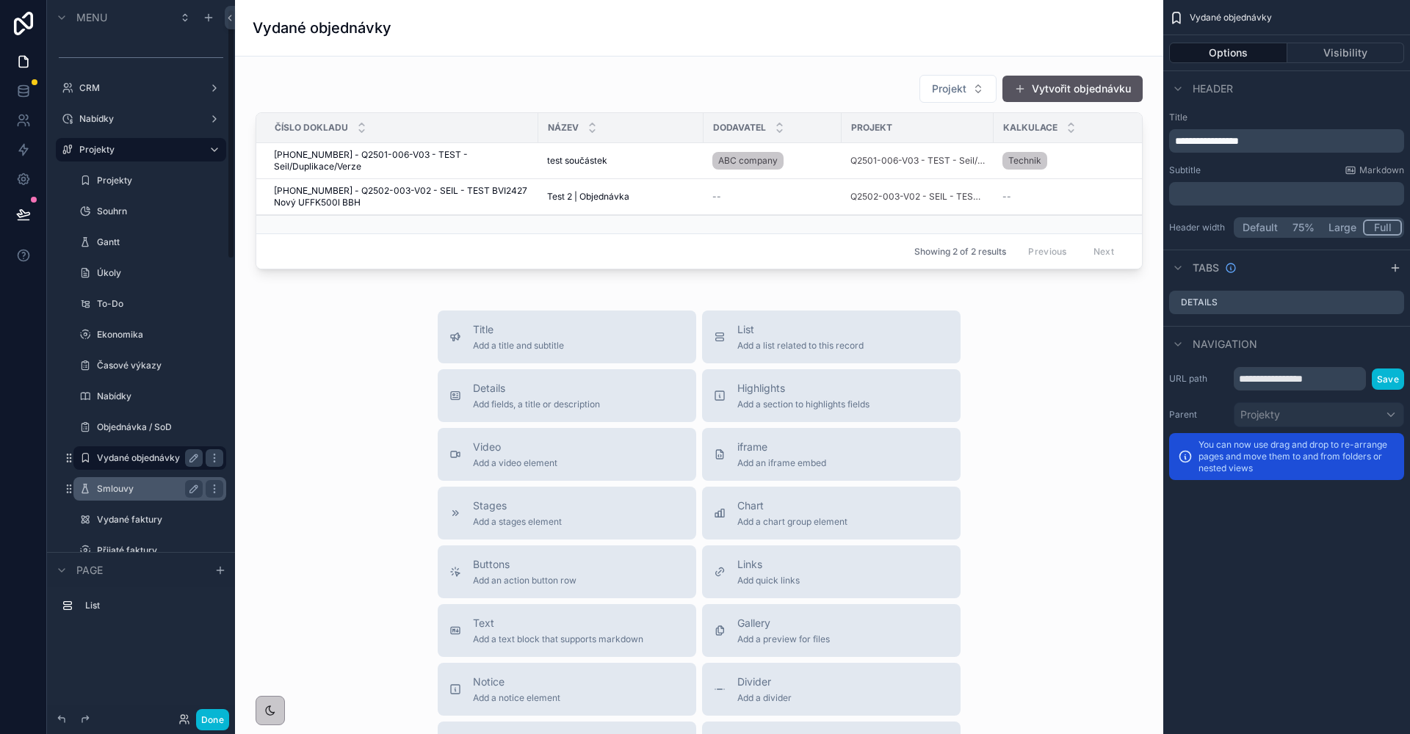
scroll to position [43, 0]
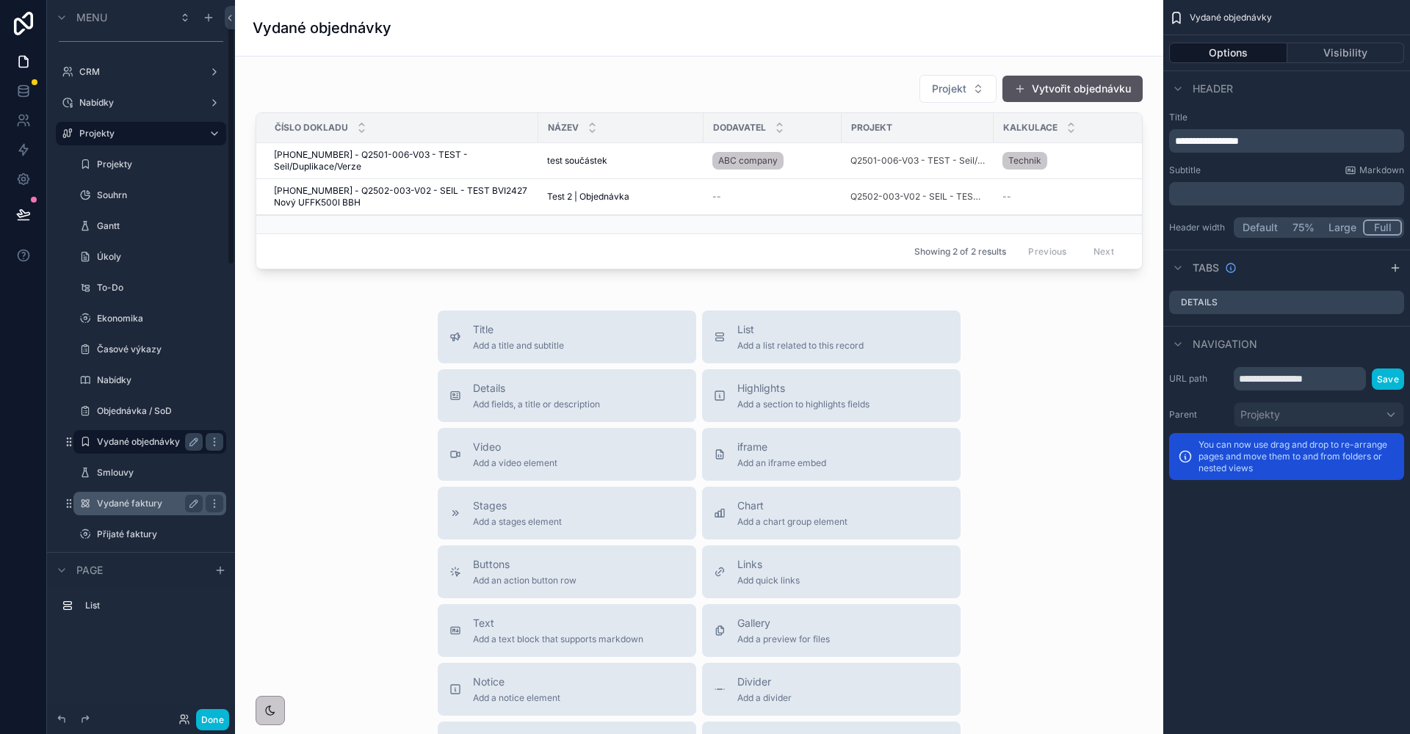
click at [156, 494] on div "Vydané faktury" at bounding box center [149, 503] width 147 height 23
click at [149, 499] on label "Vydané faktury" at bounding box center [147, 504] width 100 height 12
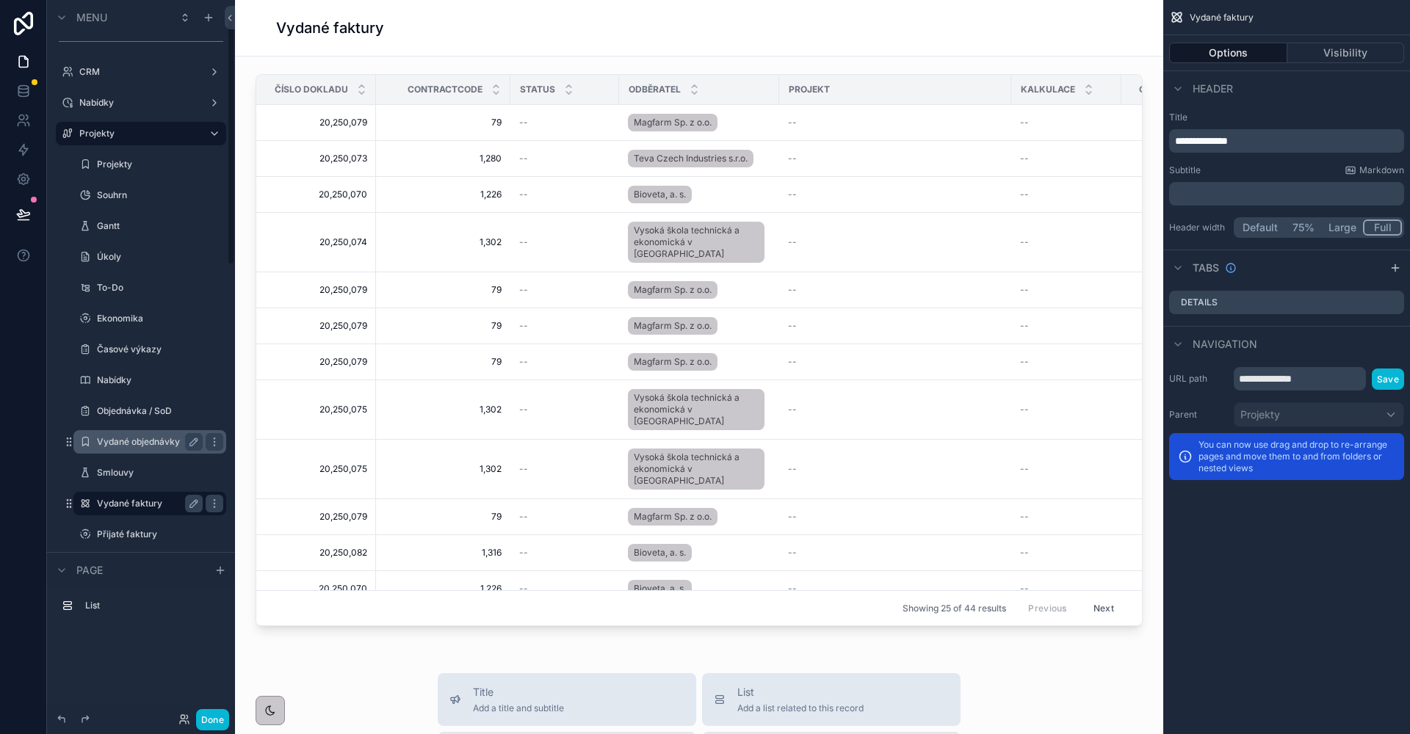
click at [1258, 142] on p "**********" at bounding box center [1288, 141] width 226 height 15
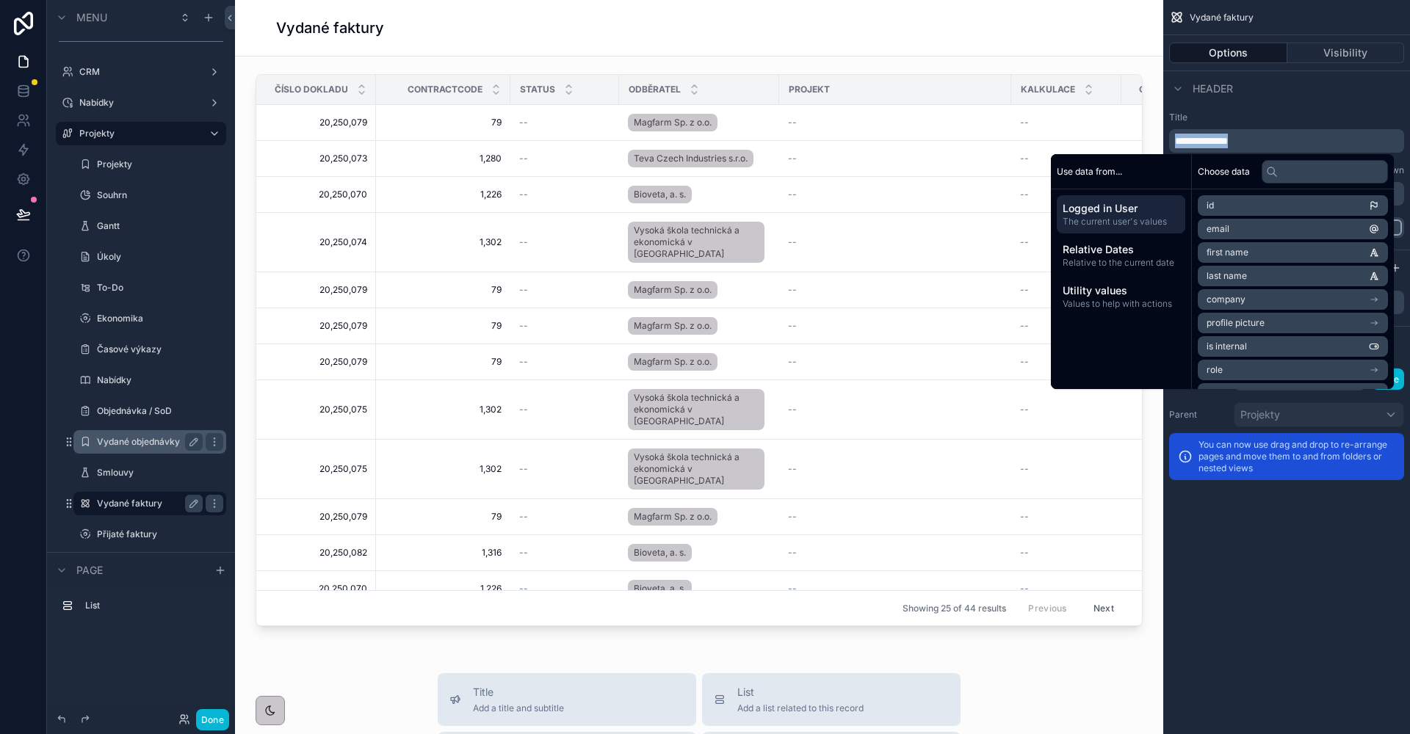
copy span "**********"
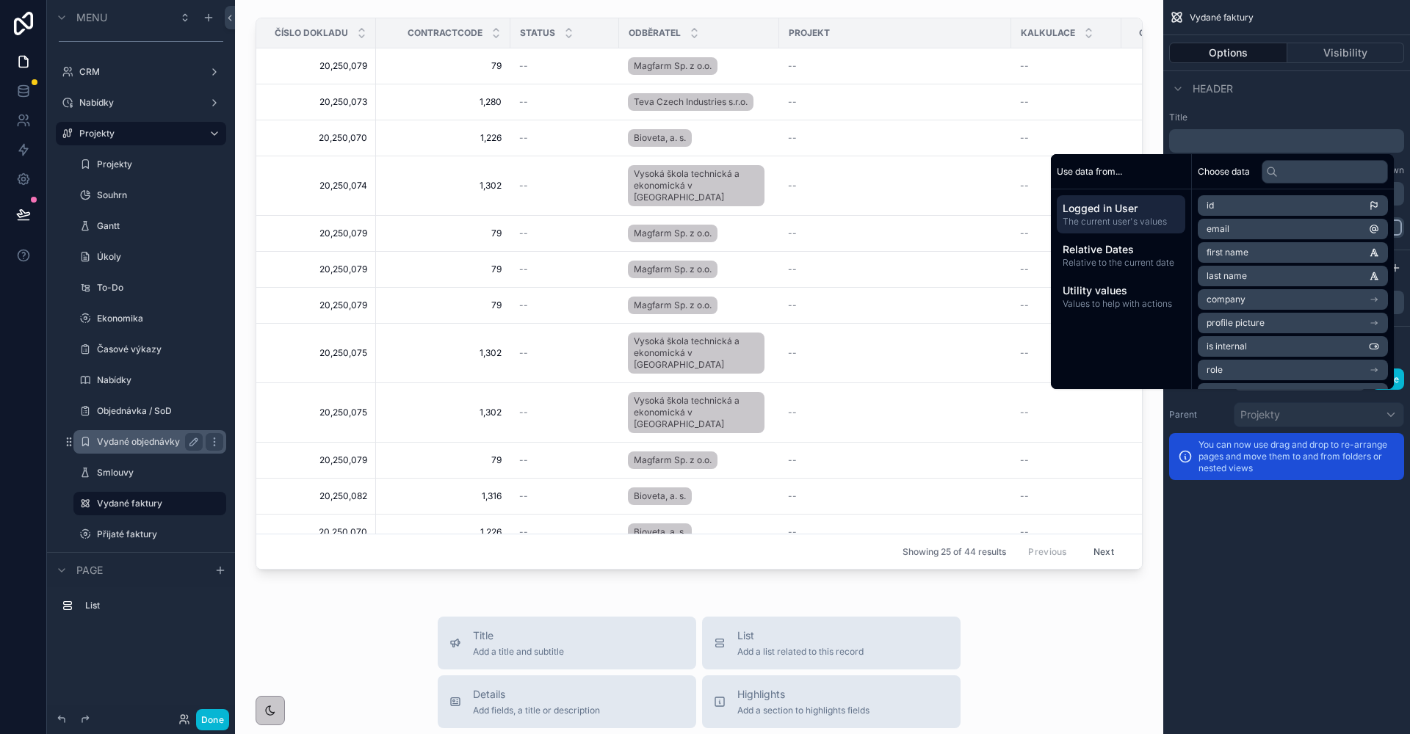
click at [1247, 142] on p "﻿" at bounding box center [1288, 141] width 226 height 15
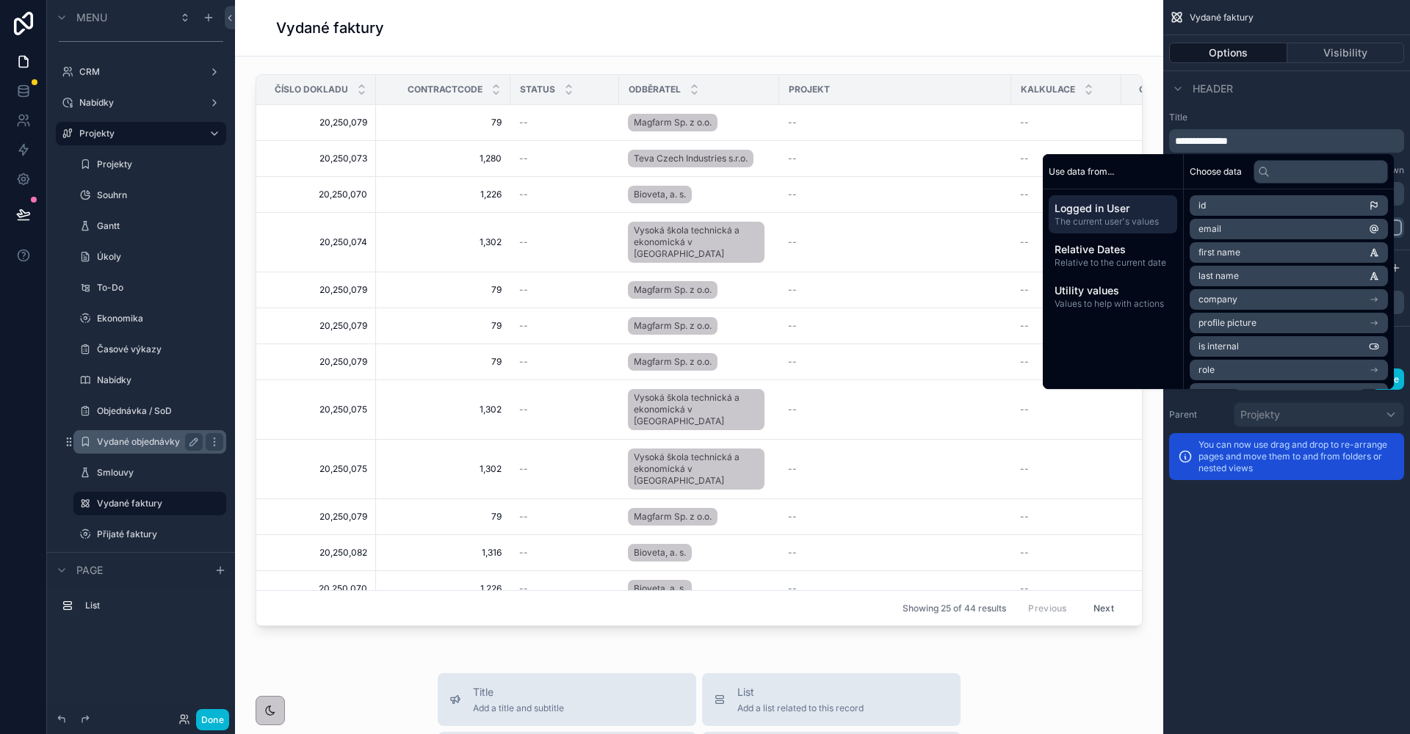
click at [1257, 124] on div "**********" at bounding box center [1286, 132] width 235 height 41
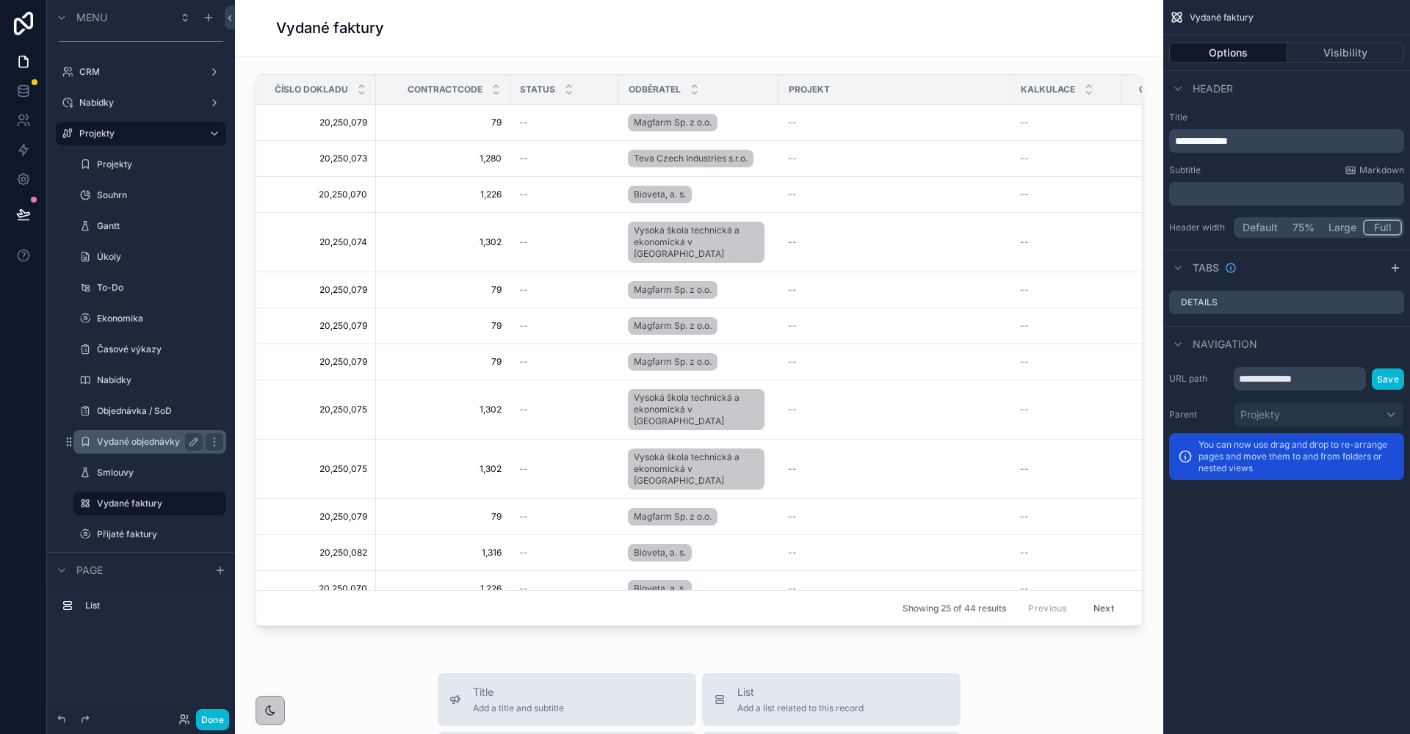
click at [1384, 232] on button "Full" at bounding box center [1382, 228] width 39 height 16
click at [219, 730] on button "Done" at bounding box center [212, 719] width 33 height 21
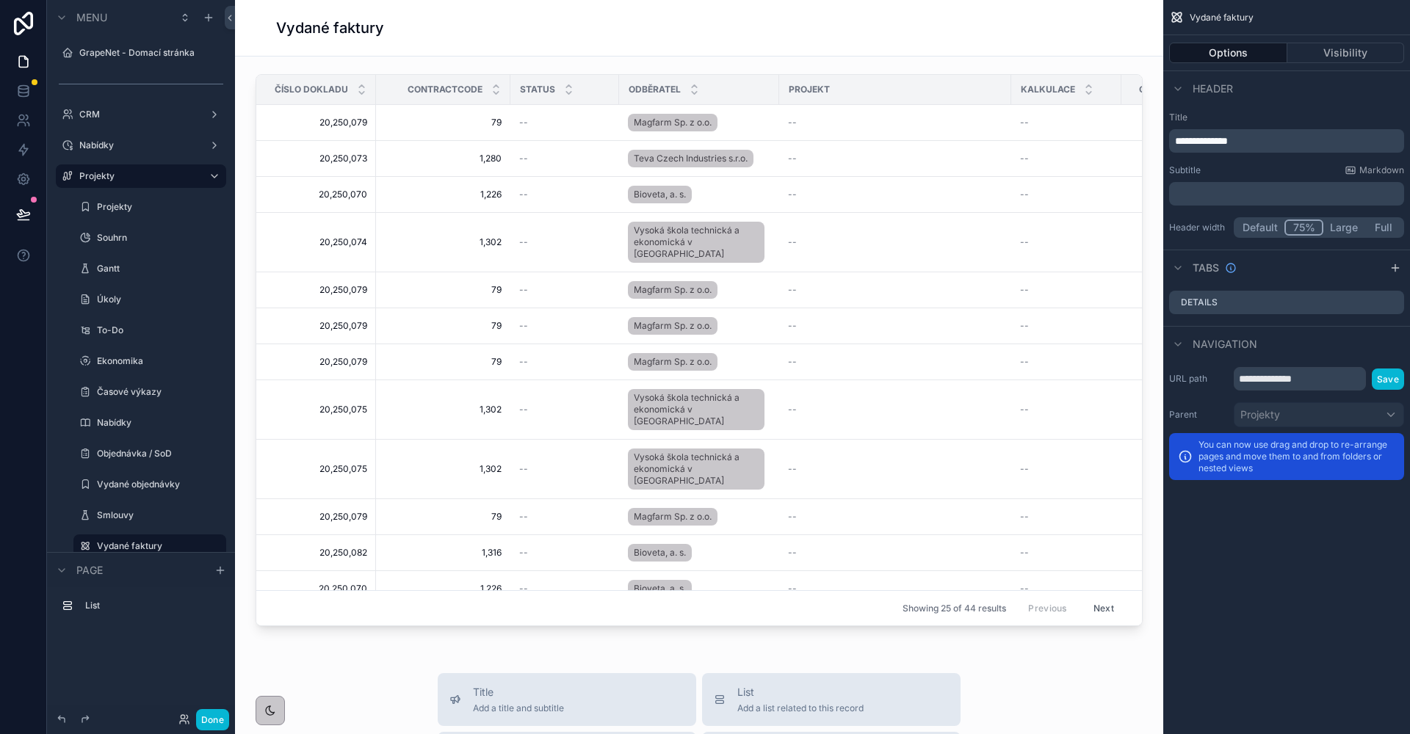
click at [1317, 227] on button "75%" at bounding box center [1303, 228] width 39 height 16
click at [1281, 228] on button "Default" at bounding box center [1261, 228] width 50 height 16
click at [1266, 228] on button "Default" at bounding box center [1261, 228] width 50 height 16
click at [188, 733] on div "Done" at bounding box center [141, 719] width 188 height 29
click at [195, 728] on div "Done" at bounding box center [199, 719] width 59 height 21
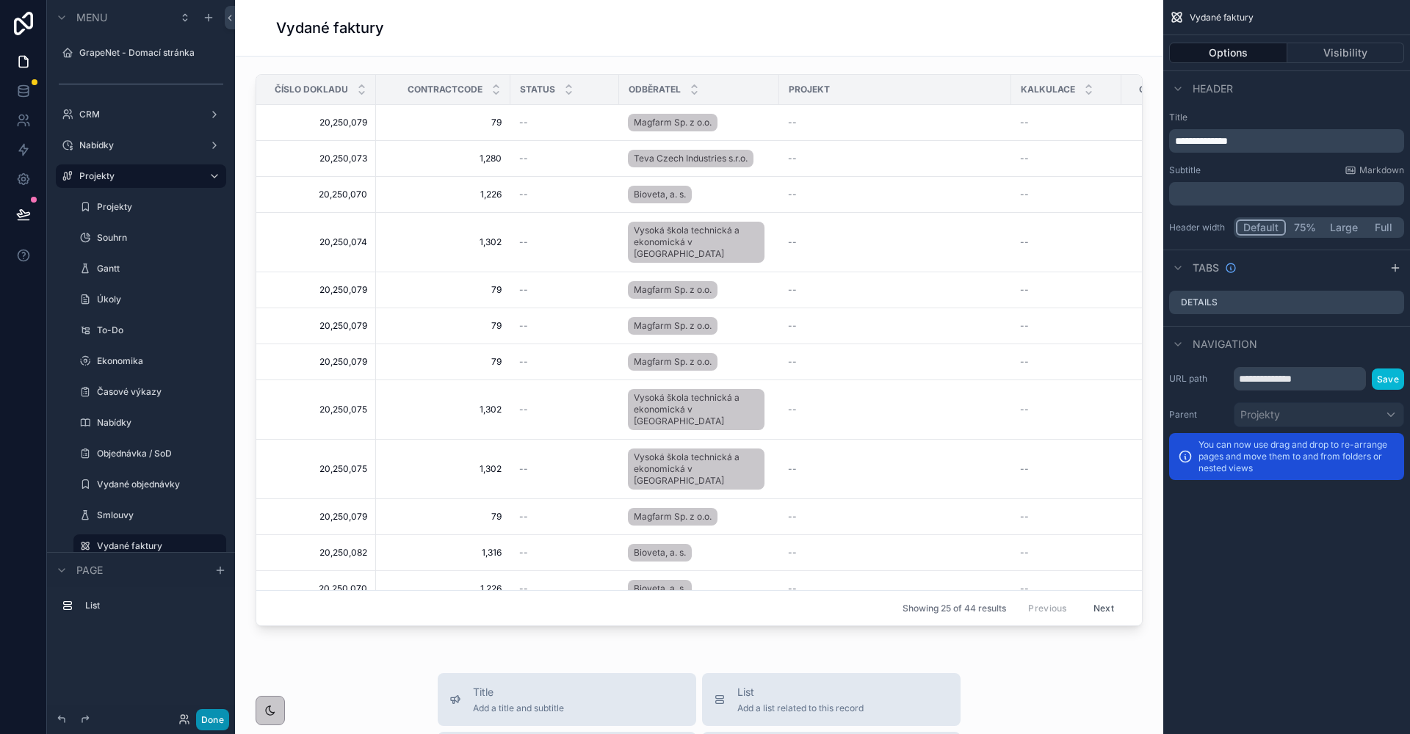
click at [200, 724] on button "Done" at bounding box center [212, 719] width 33 height 21
click at [1383, 231] on button "Full" at bounding box center [1382, 228] width 39 height 16
click at [215, 727] on button "Done" at bounding box center [212, 719] width 33 height 21
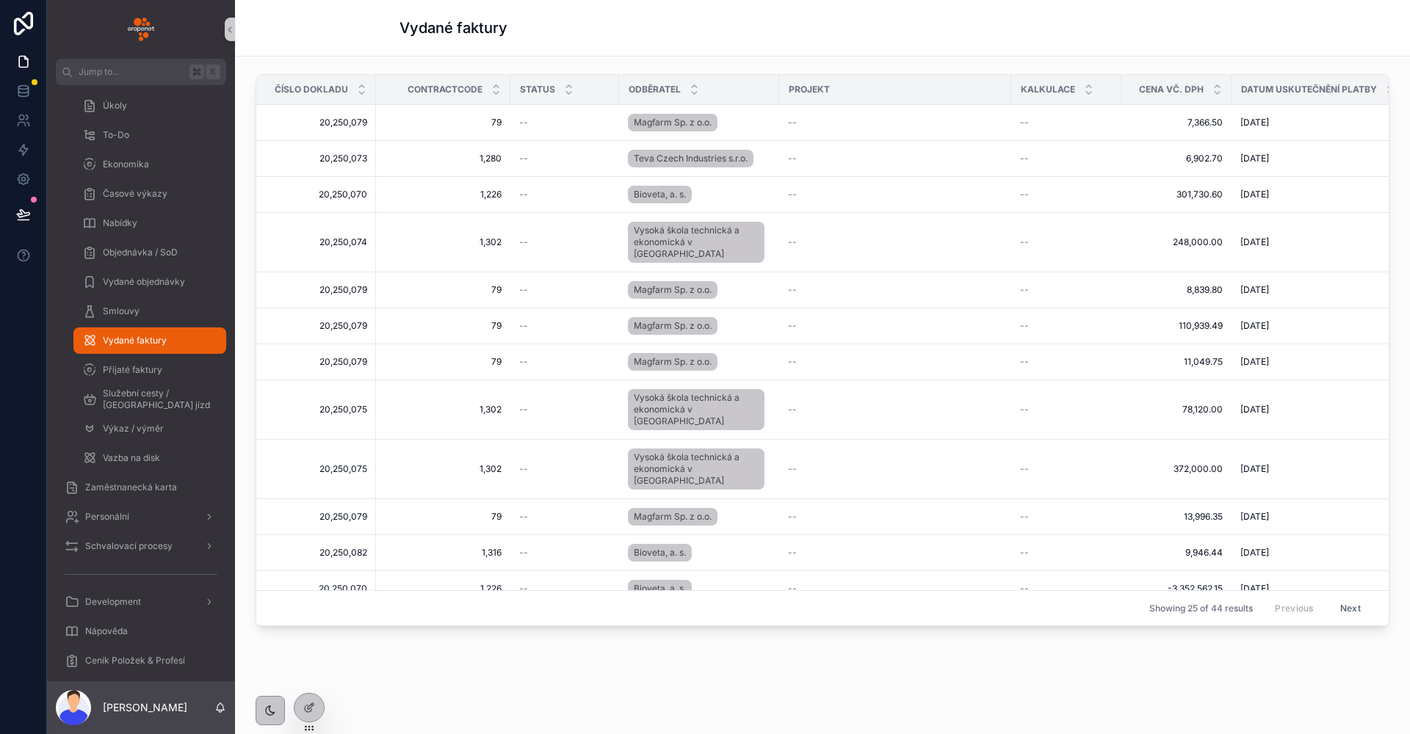
click at [593, 29] on div "Vydané faktury" at bounding box center [822, 28] width 846 height 21
click at [22, 206] on button at bounding box center [23, 214] width 32 height 41
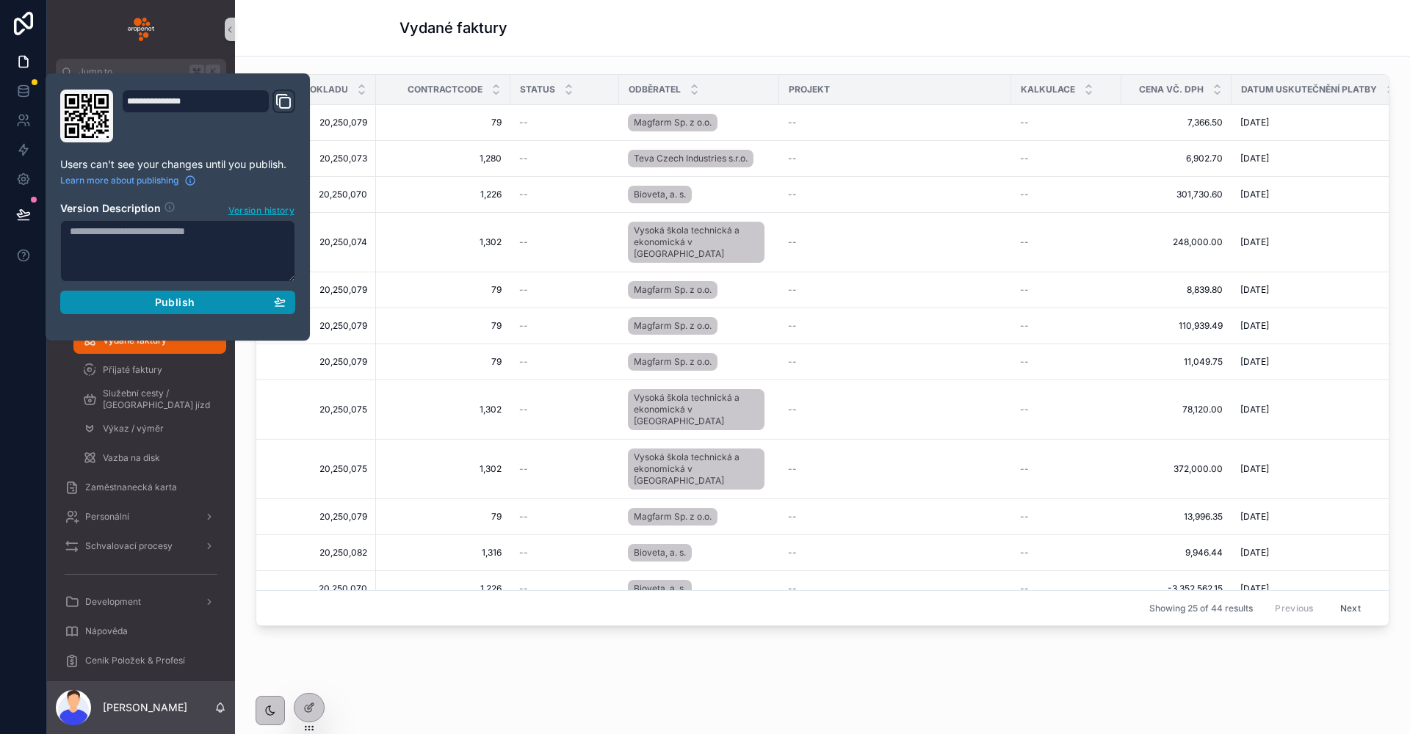
click at [131, 292] on button "Publish" at bounding box center [177, 302] width 235 height 23
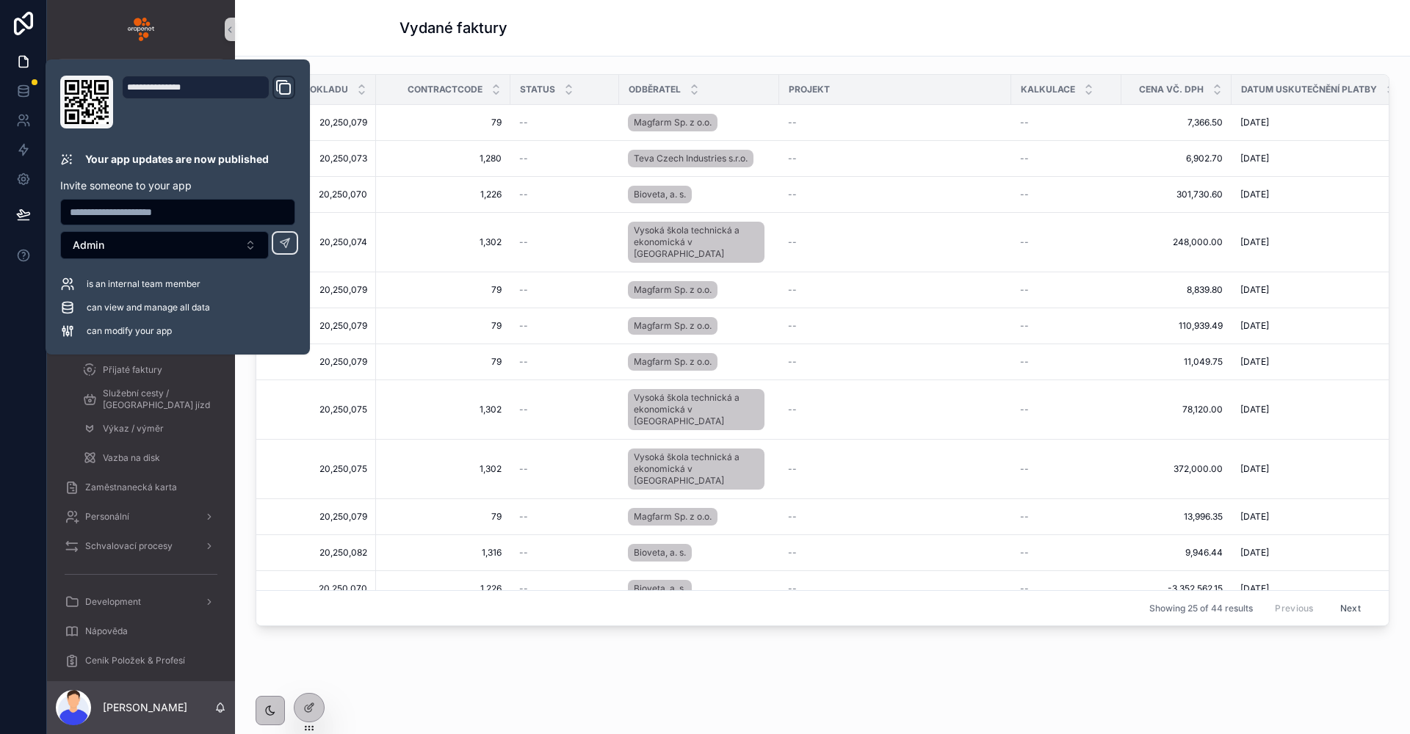
click at [525, 45] on div "Vydané faktury" at bounding box center [822, 28] width 846 height 56
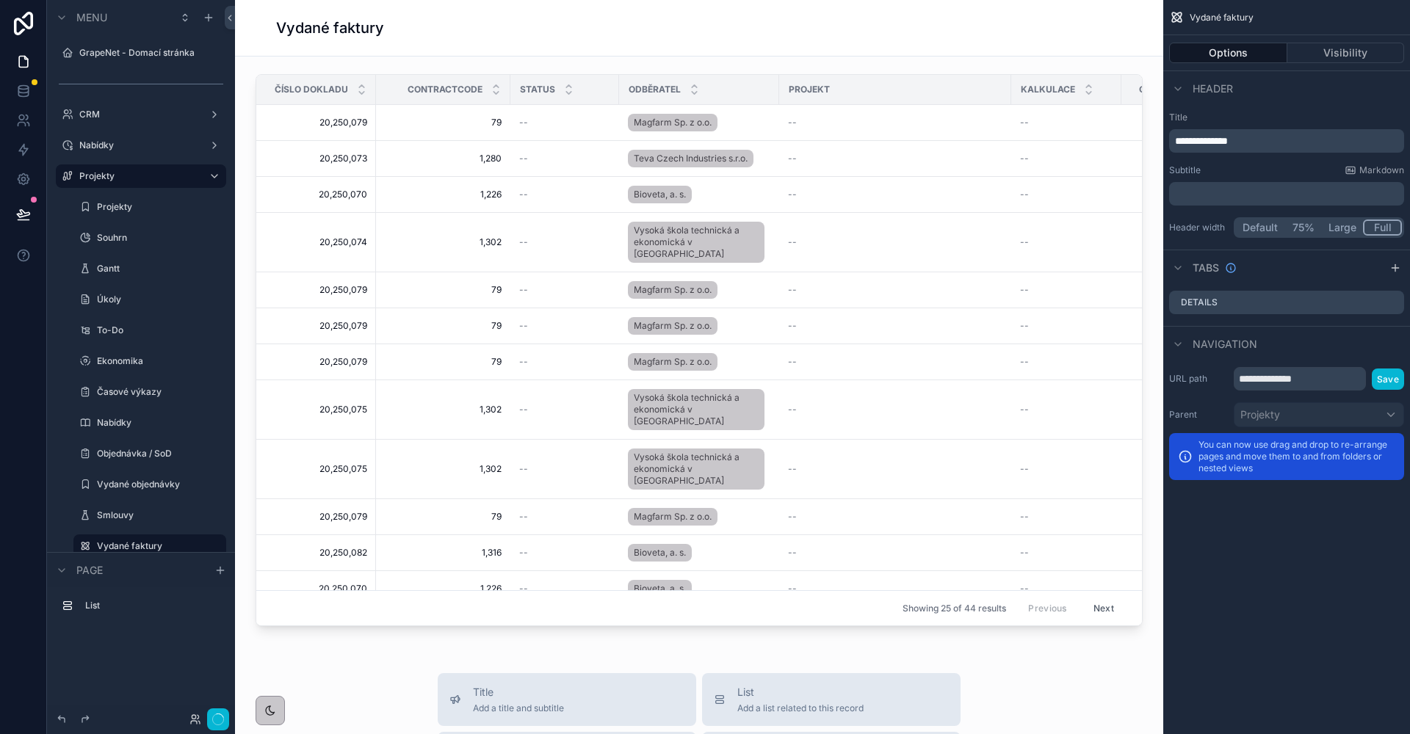
click at [1305, 227] on button "75%" at bounding box center [1302, 228] width 37 height 16
click at [228, 715] on button "Done" at bounding box center [212, 719] width 33 height 21
click at [1383, 225] on button "Full" at bounding box center [1382, 228] width 37 height 16
click at [211, 726] on button "Done" at bounding box center [212, 719] width 33 height 21
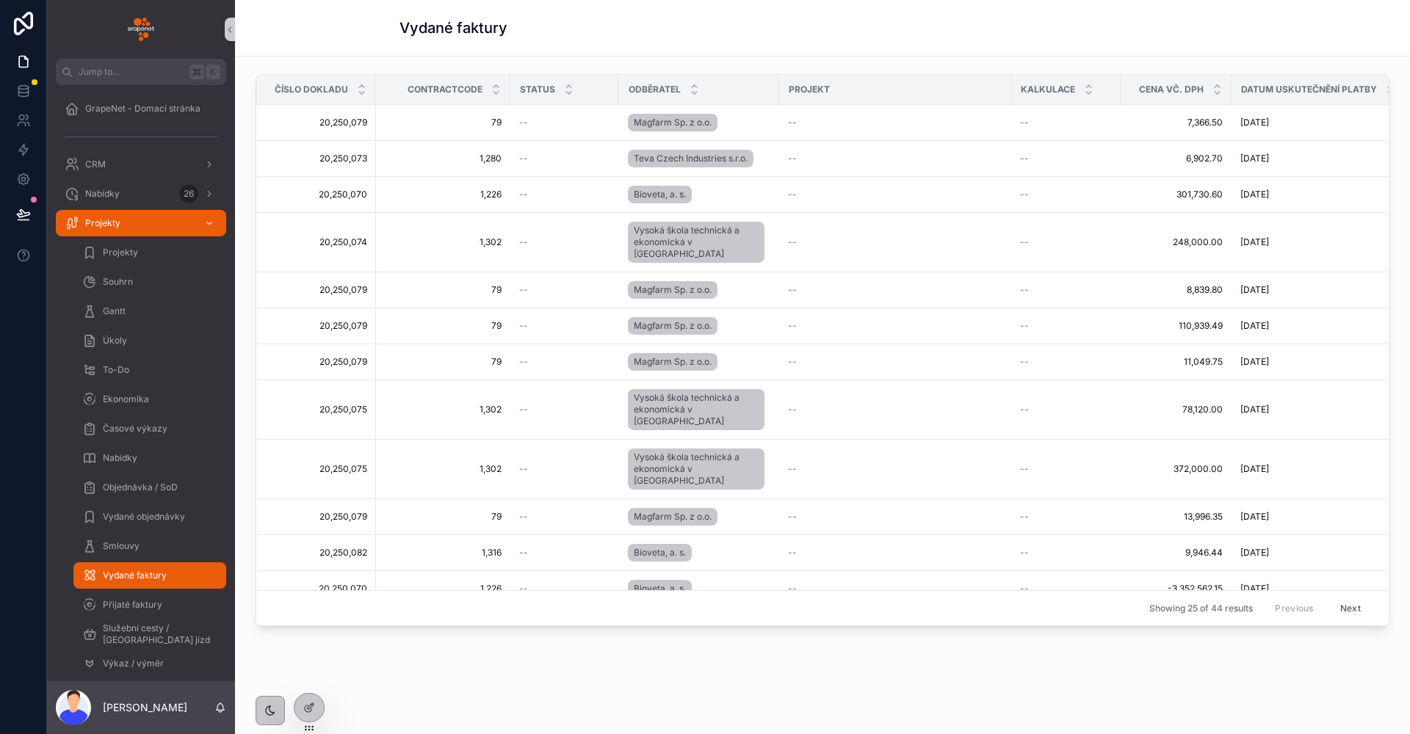
click at [380, 659] on div "Číslo dokladu ContractCode Status Odběratel Projekt Kalkulace Cena vč. DPH Datu…" at bounding box center [822, 395] width 1175 height 676
click at [29, 218] on icon at bounding box center [23, 214] width 15 height 15
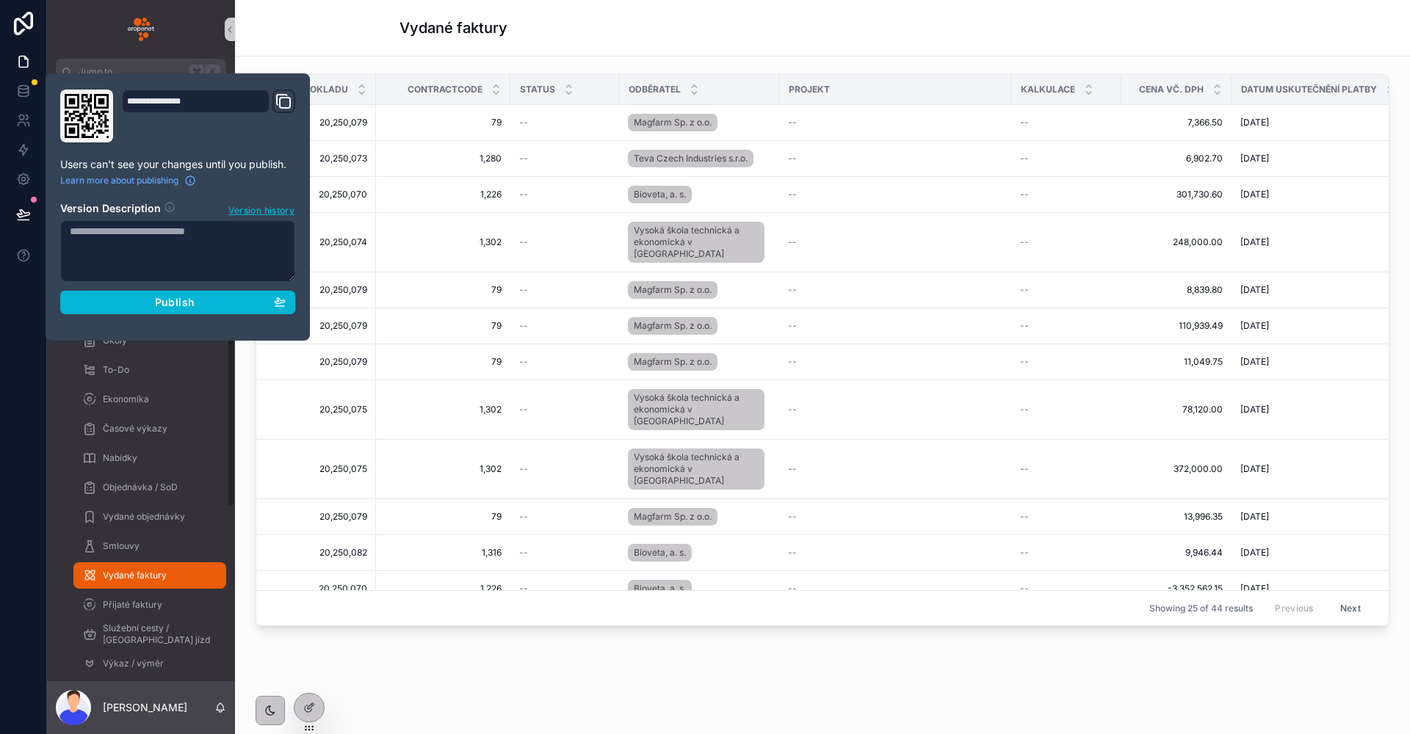
click at [152, 298] on div "Publish" at bounding box center [178, 302] width 216 height 13
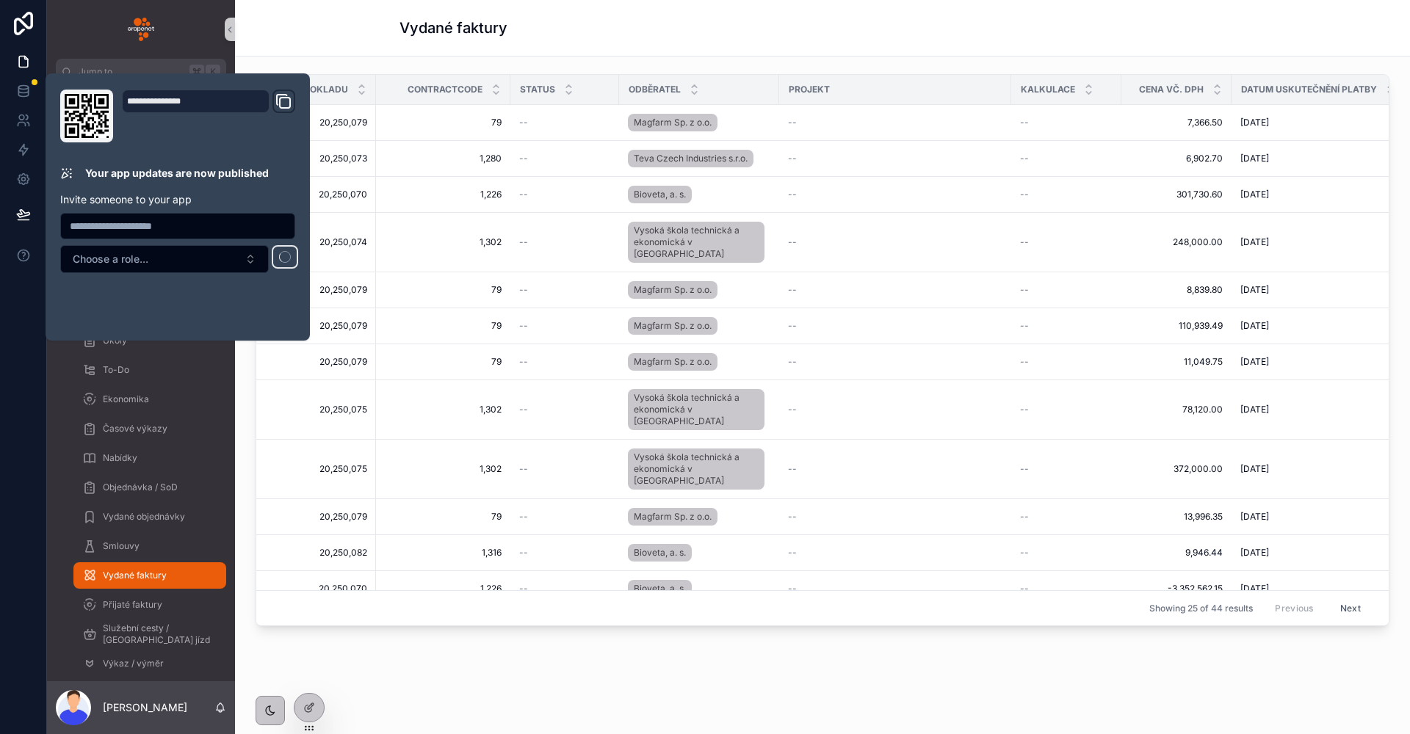
drag, startPoint x: 491, startPoint y: 664, endPoint x: 496, endPoint y: 675, distance: 12.2
click at [496, 675] on div "Číslo dokladu ContractCode Status Odběratel Projekt Kalkulace Cena vč. DPH Datu…" at bounding box center [822, 395] width 1175 height 676
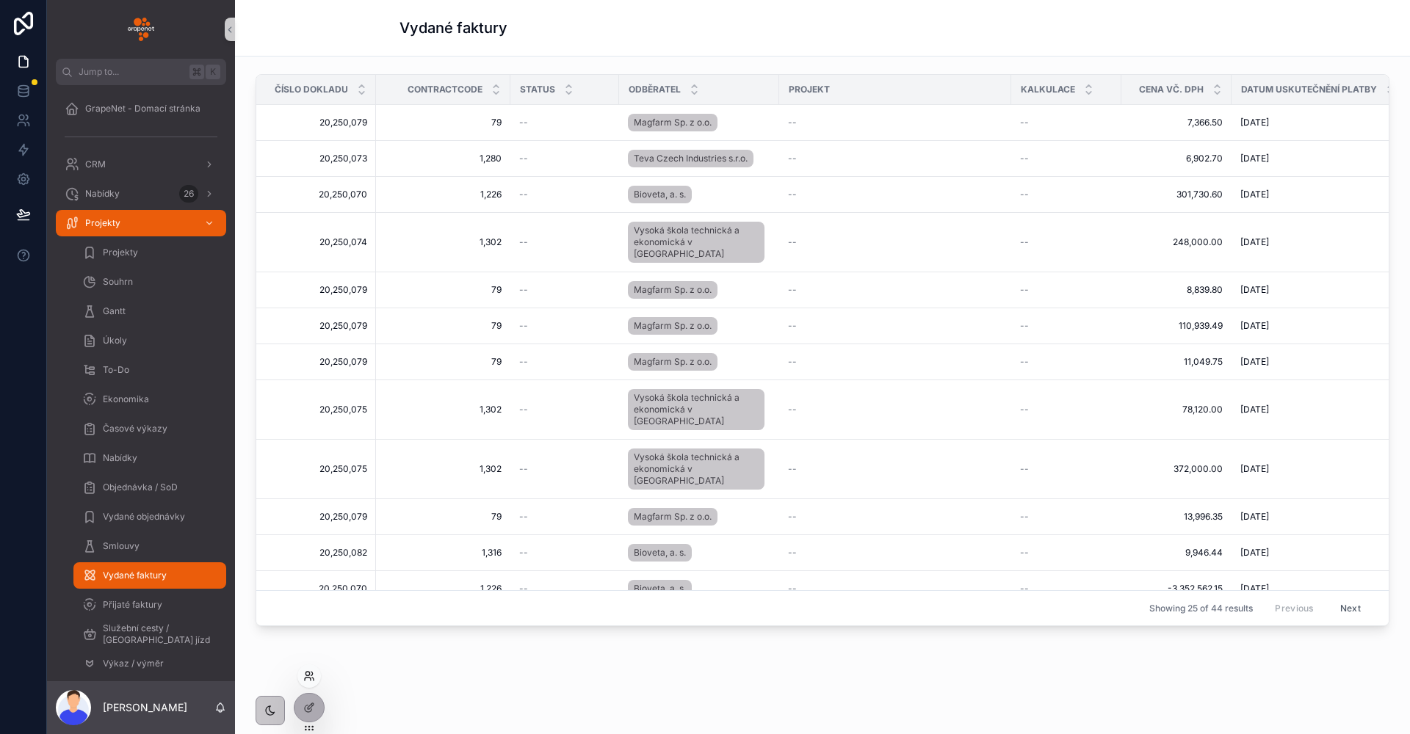
click at [309, 676] on icon at bounding box center [309, 676] width 12 height 12
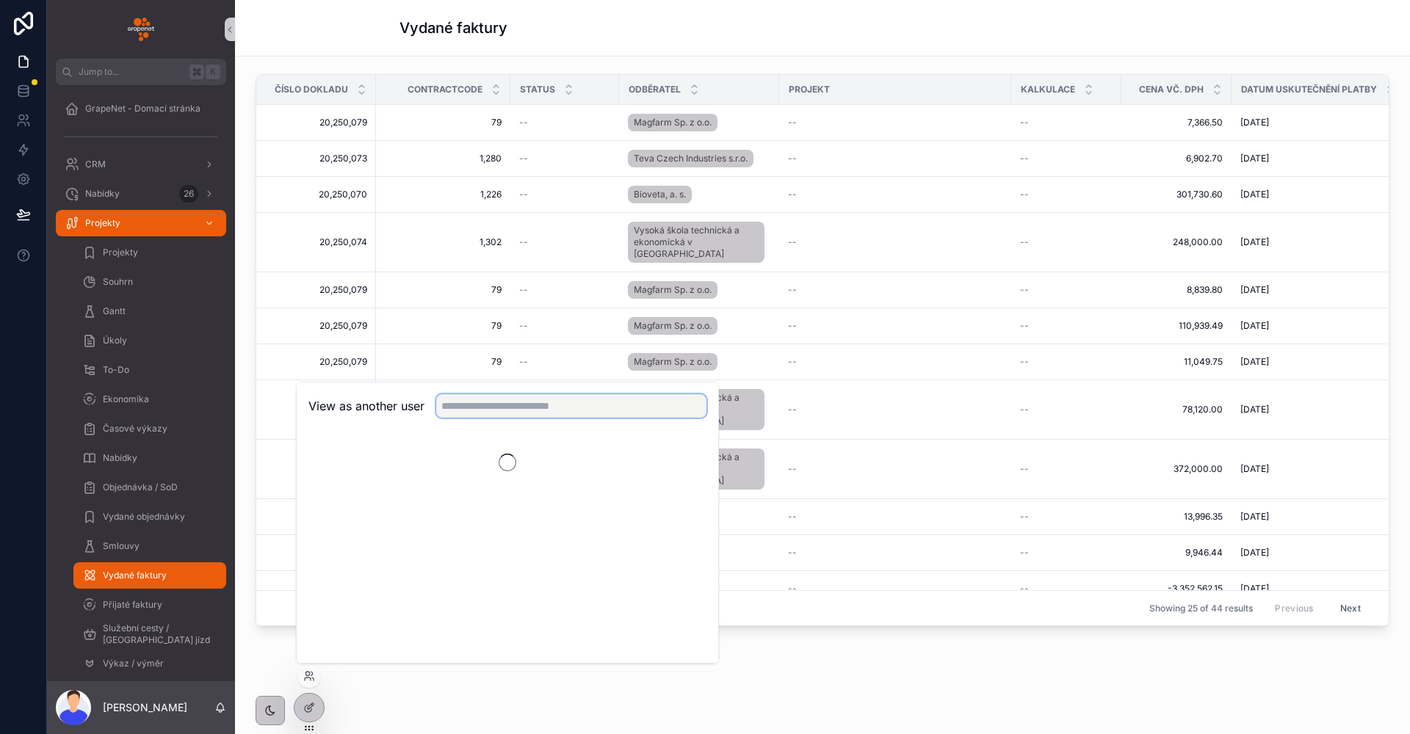
click at [483, 413] on input "text" at bounding box center [571, 405] width 270 height 23
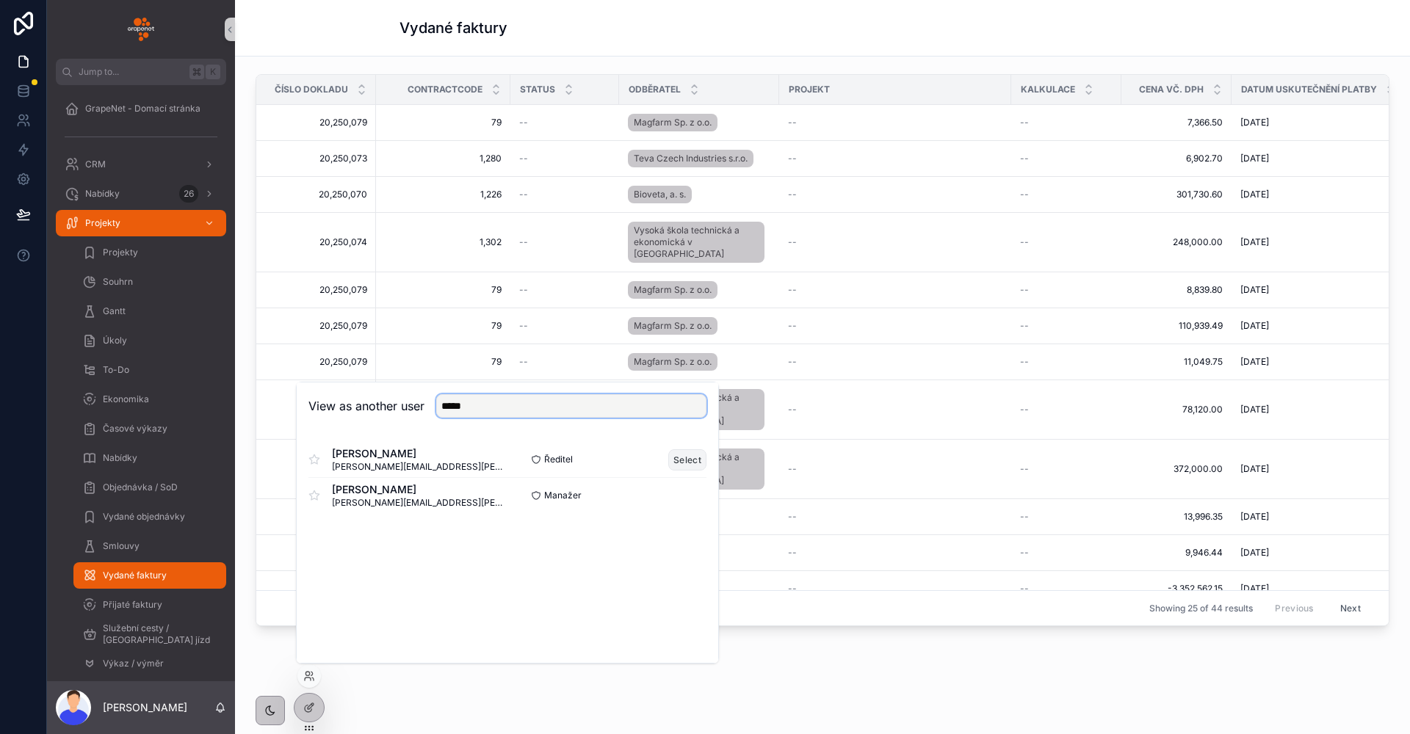
type input "*****"
click at [676, 467] on button "Select" at bounding box center [687, 459] width 38 height 21
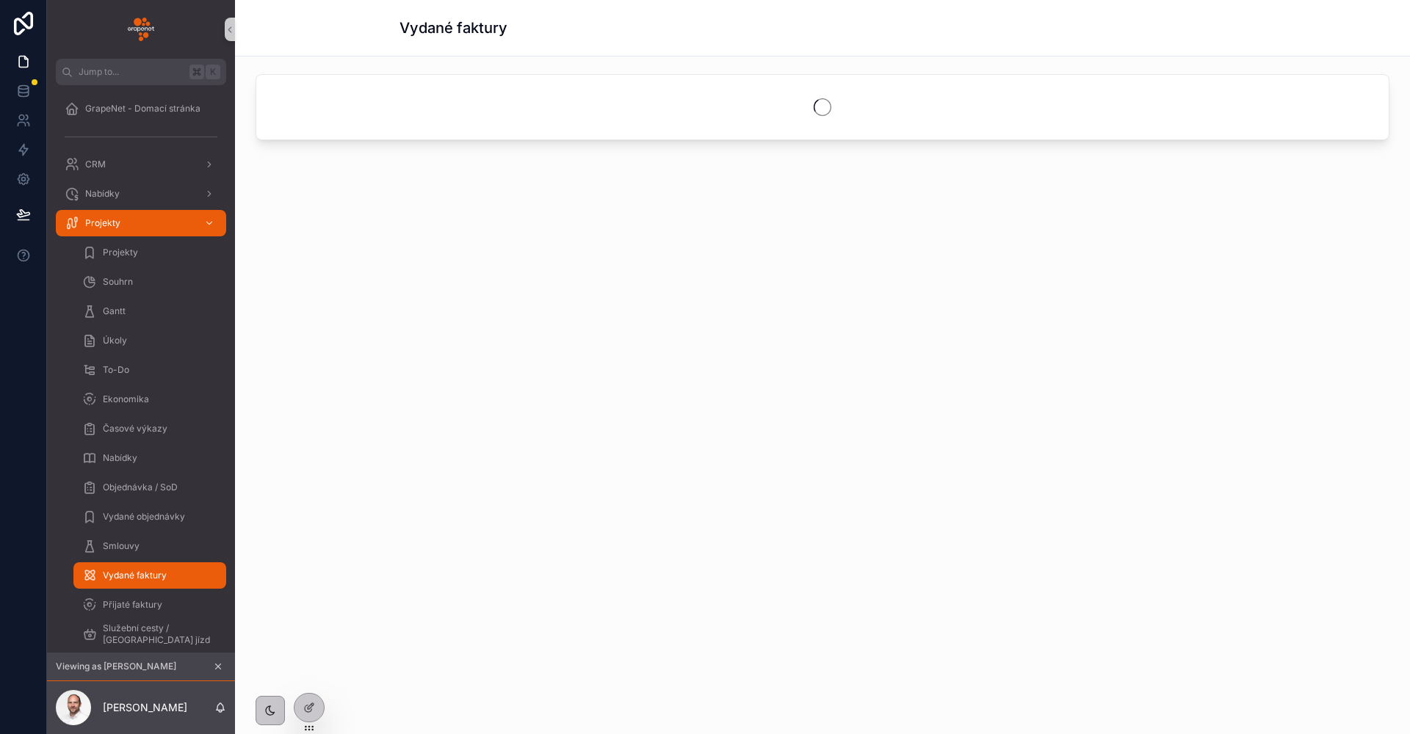
click at [622, 48] on div "Vydané faktury" at bounding box center [822, 28] width 846 height 56
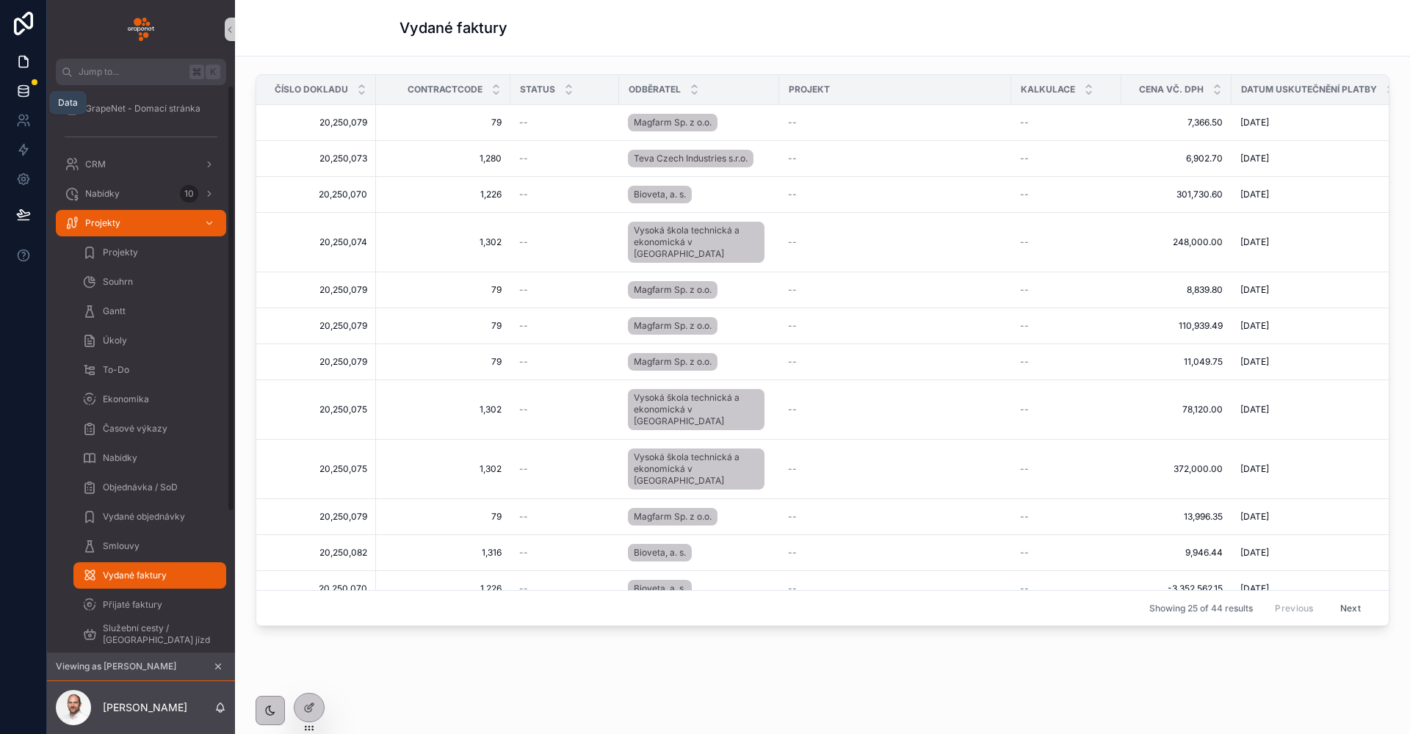
click at [29, 87] on icon at bounding box center [23, 91] width 15 height 15
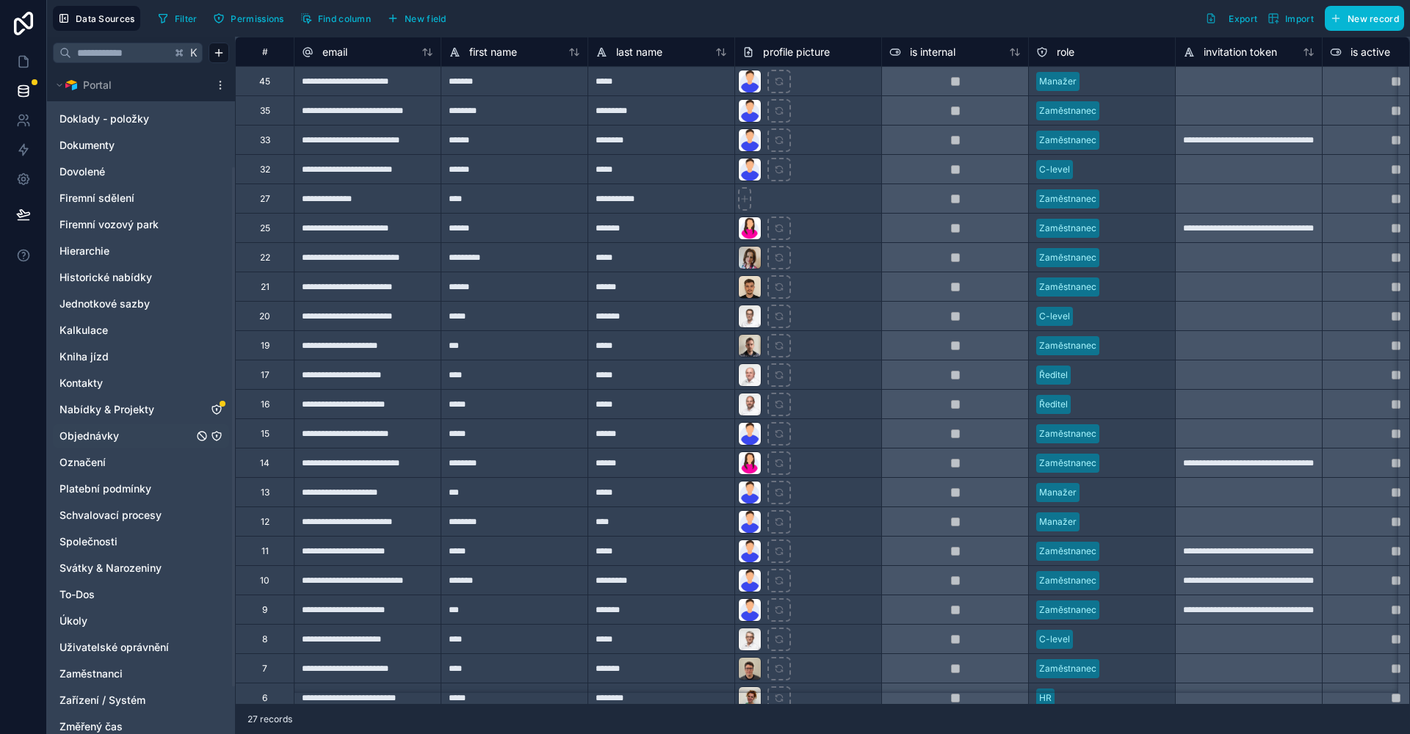
scroll to position [76, 0]
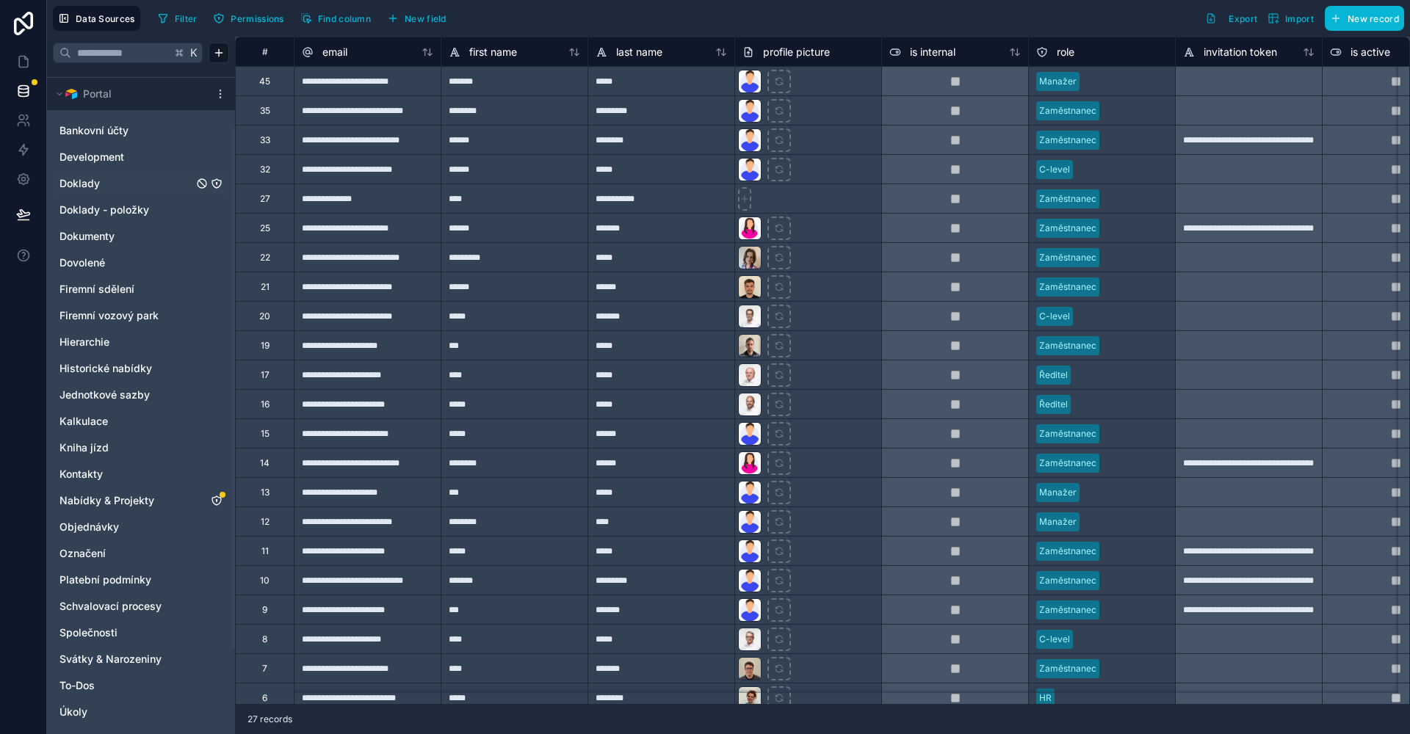
click at [131, 188] on link "Doklady" at bounding box center [126, 183] width 134 height 15
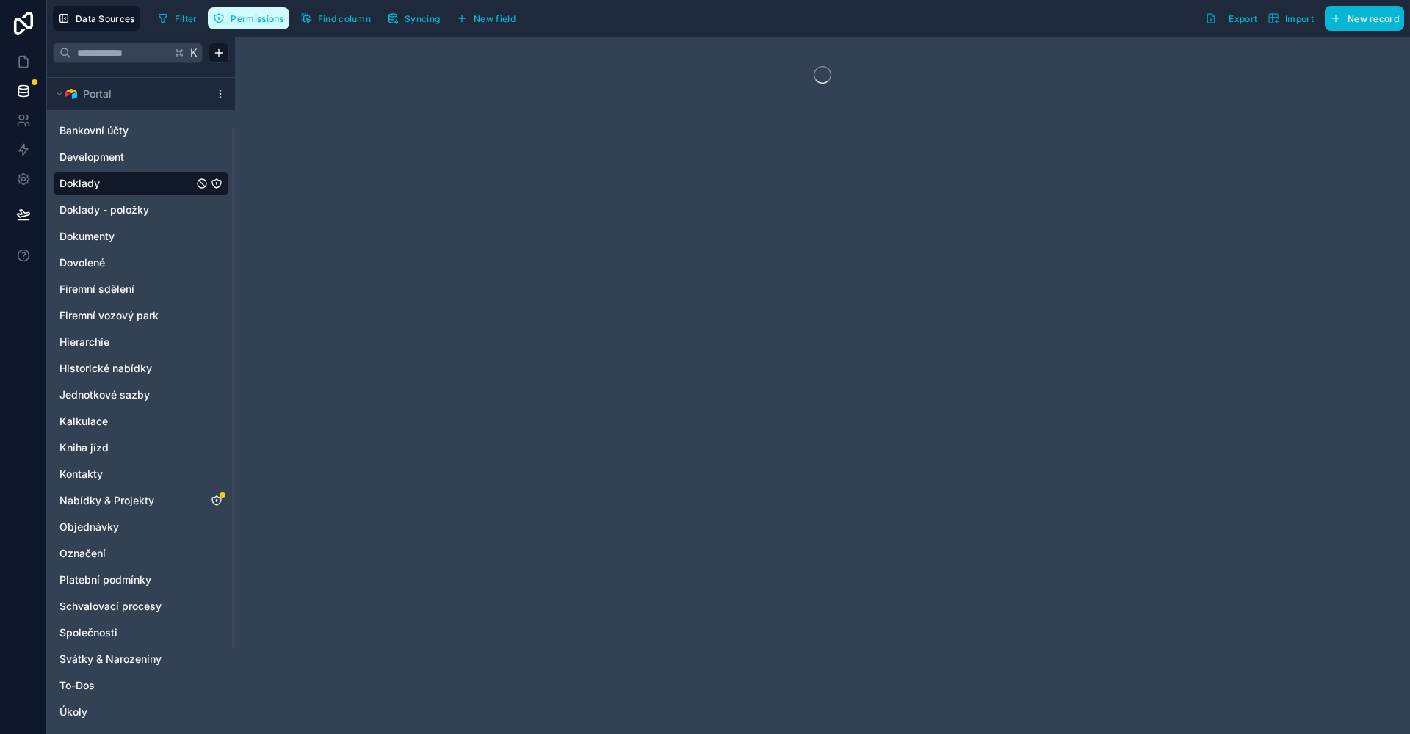
click at [256, 27] on button "Permissions" at bounding box center [248, 18] width 81 height 22
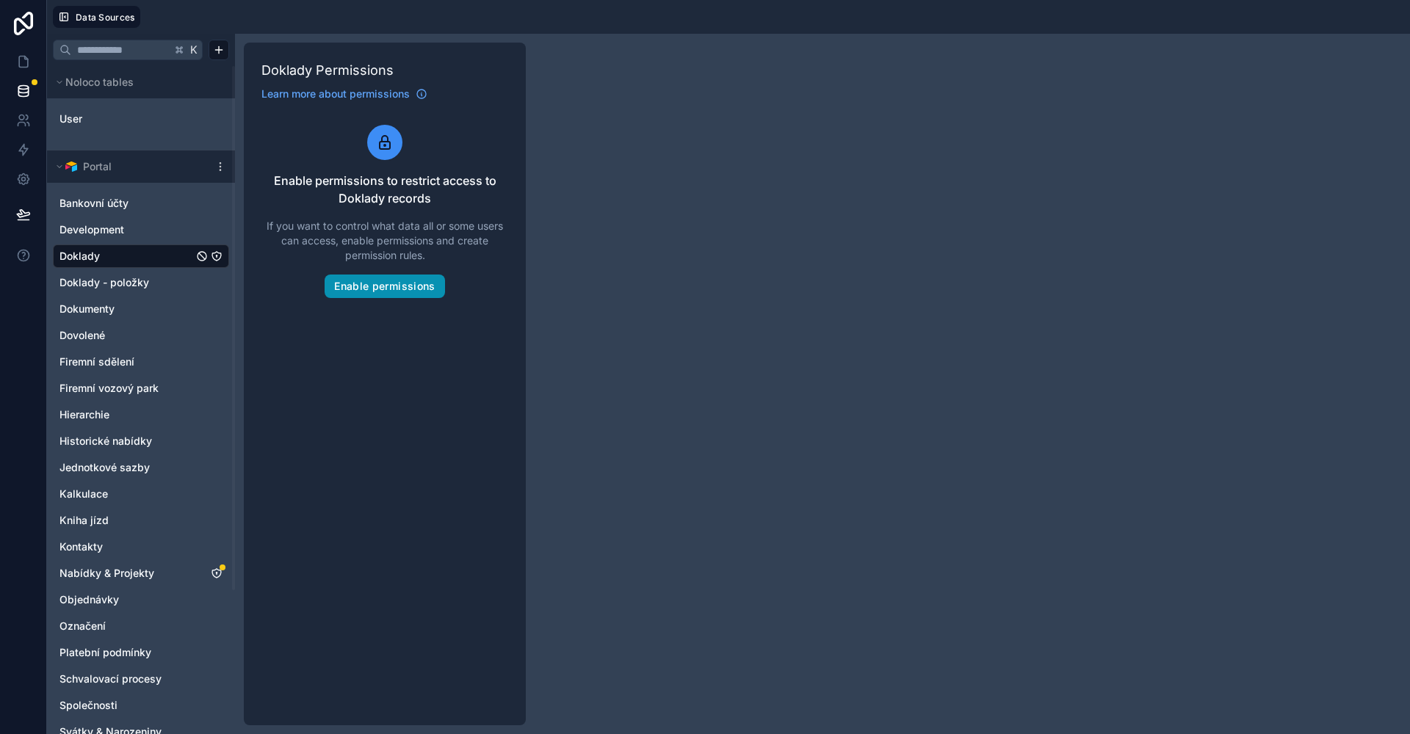
click at [407, 293] on button "Enable permissions" at bounding box center [385, 286] width 120 height 23
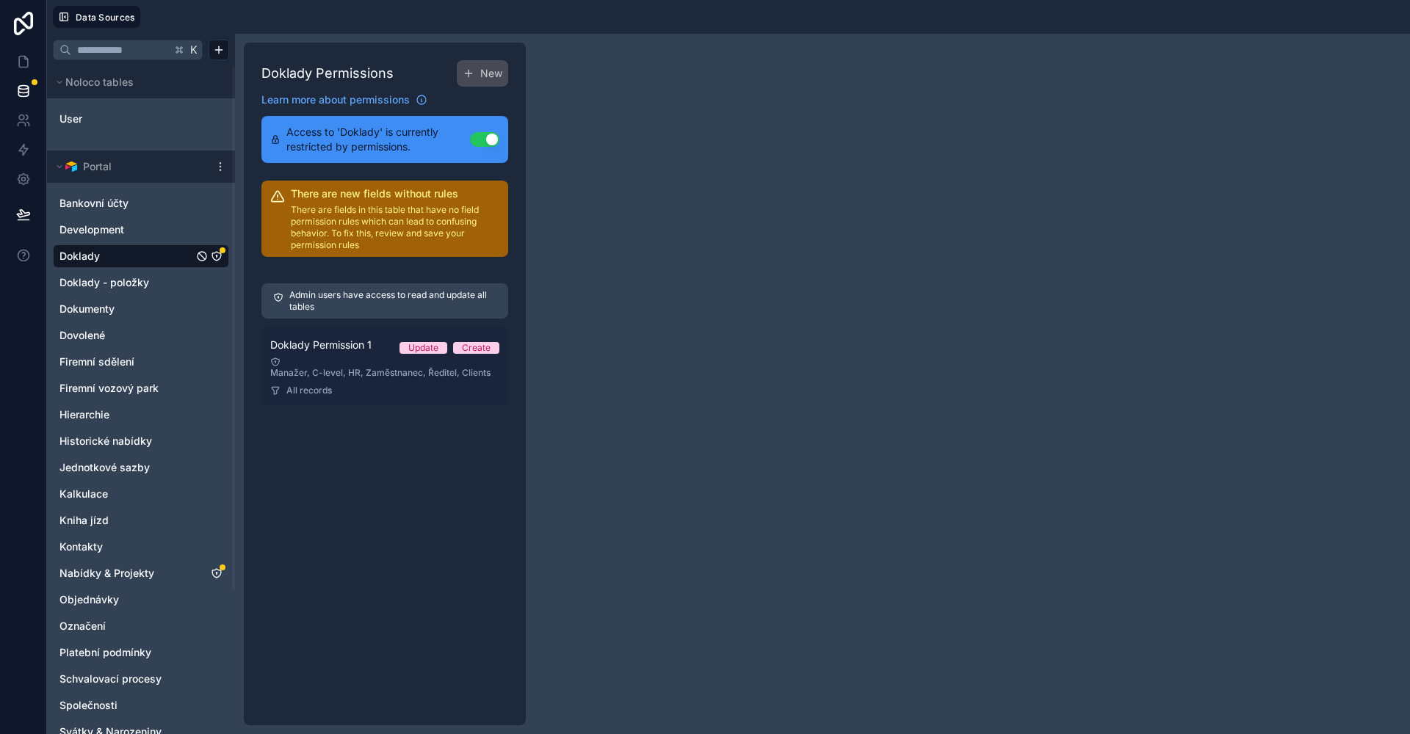
click at [366, 369] on div "Manažer, C-level, HR, Zaměstnanec, Ředitel, Clients" at bounding box center [384, 368] width 229 height 22
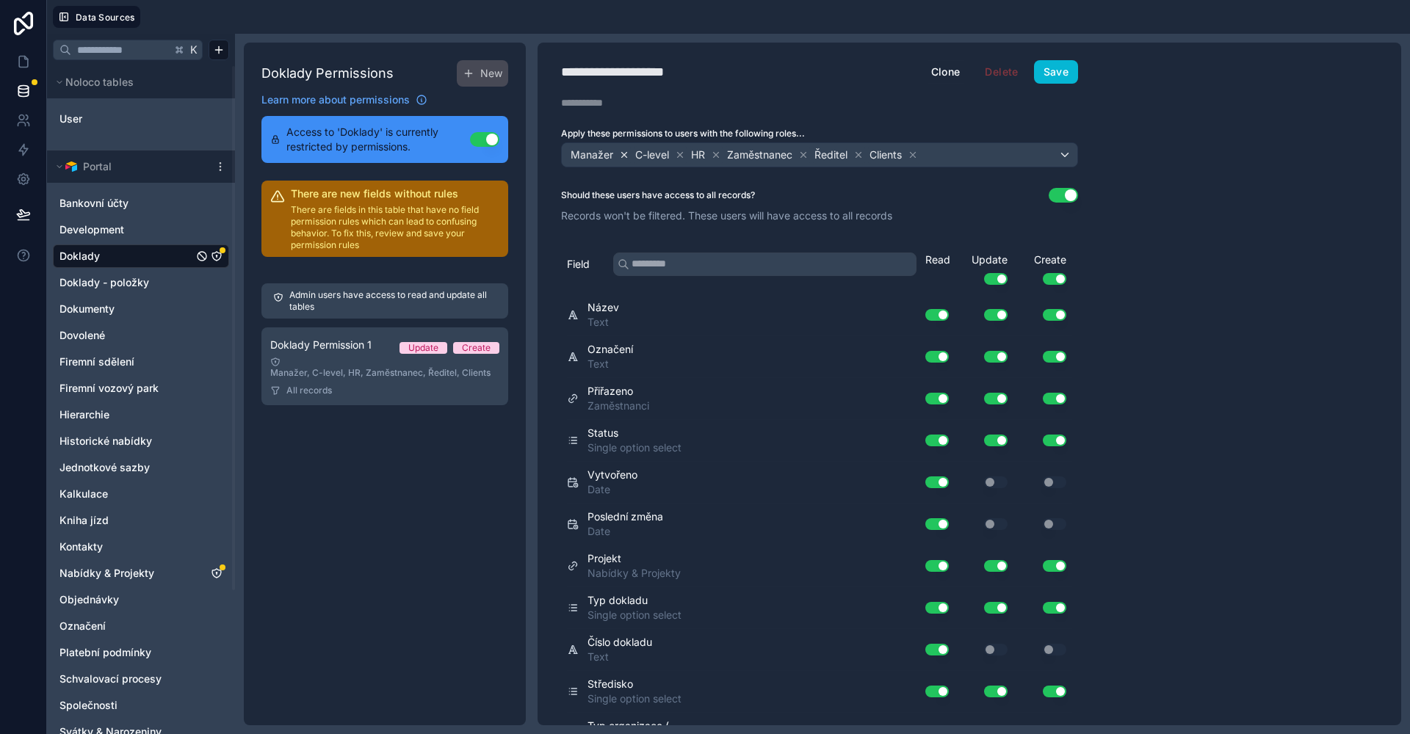
click at [623, 153] on icon at bounding box center [624, 154] width 5 height 5
click at [650, 153] on icon at bounding box center [651, 155] width 10 height 10
click at [699, 153] on icon at bounding box center [703, 155] width 10 height 10
click at [676, 156] on icon at bounding box center [670, 155] width 10 height 10
click at [674, 156] on icon at bounding box center [670, 155] width 10 height 10
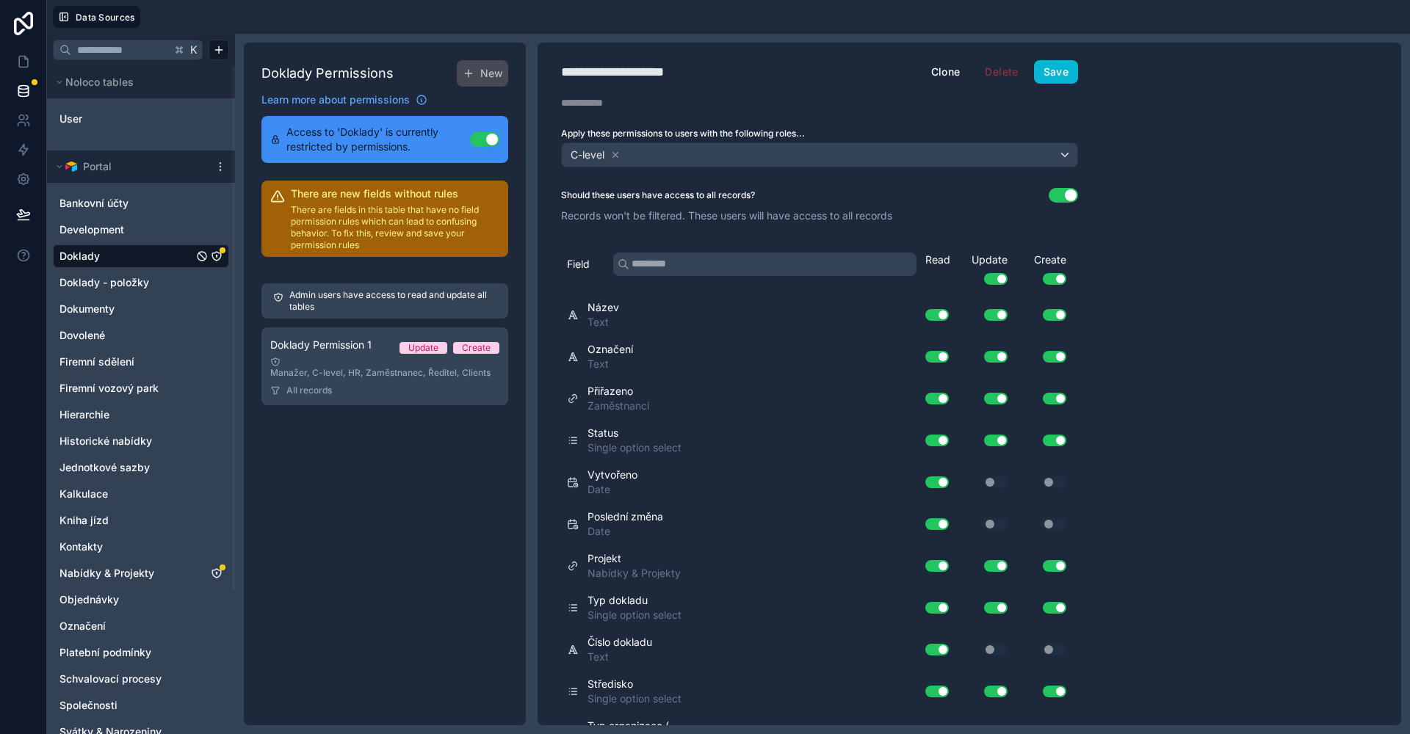
drag, startPoint x: 712, startPoint y: 120, endPoint x: 721, endPoint y: 106, distance: 16.5
click at [712, 117] on div "**********" at bounding box center [820, 384] width 564 height 683
click at [694, 70] on div "**********" at bounding box center [633, 72] width 145 height 21
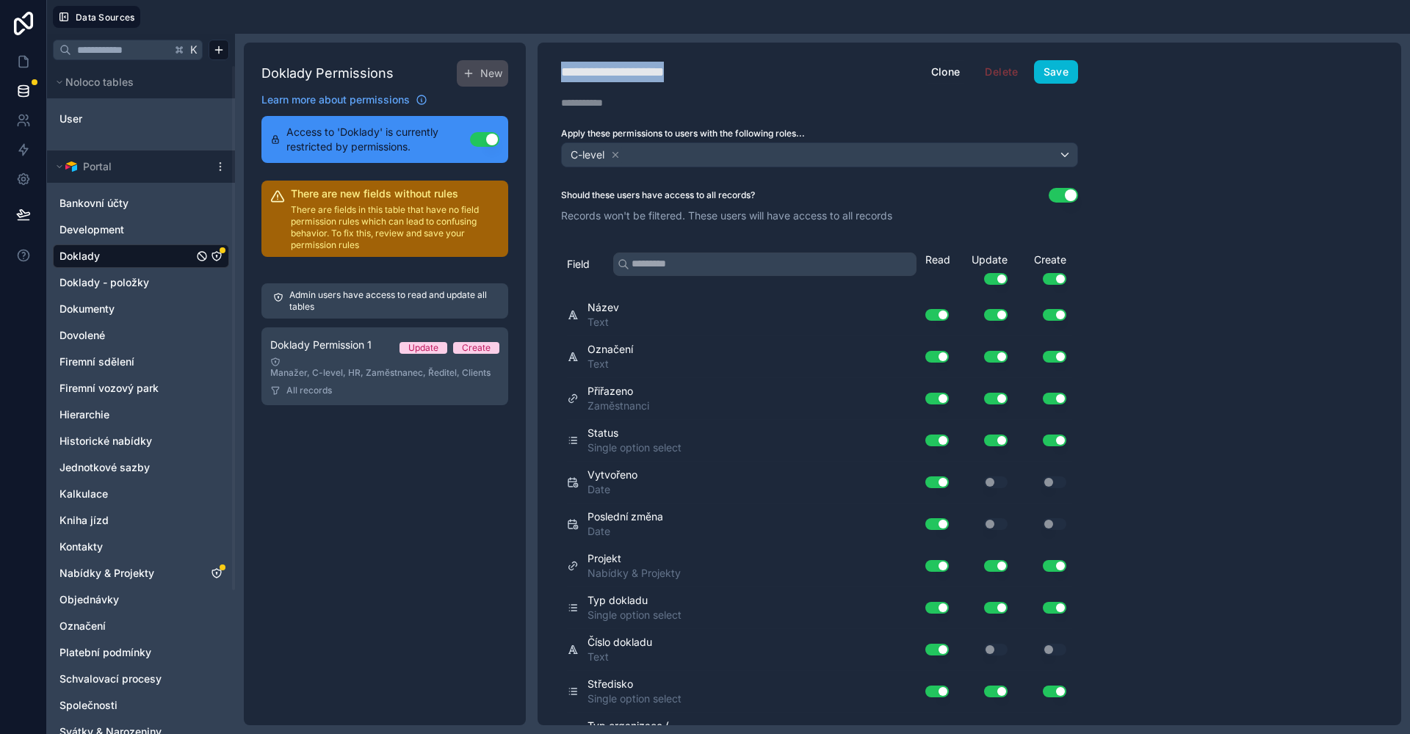
click at [694, 70] on div "**********" at bounding box center [633, 72] width 145 height 21
type div "**********"
click at [1045, 78] on button "Save" at bounding box center [1056, 71] width 44 height 23
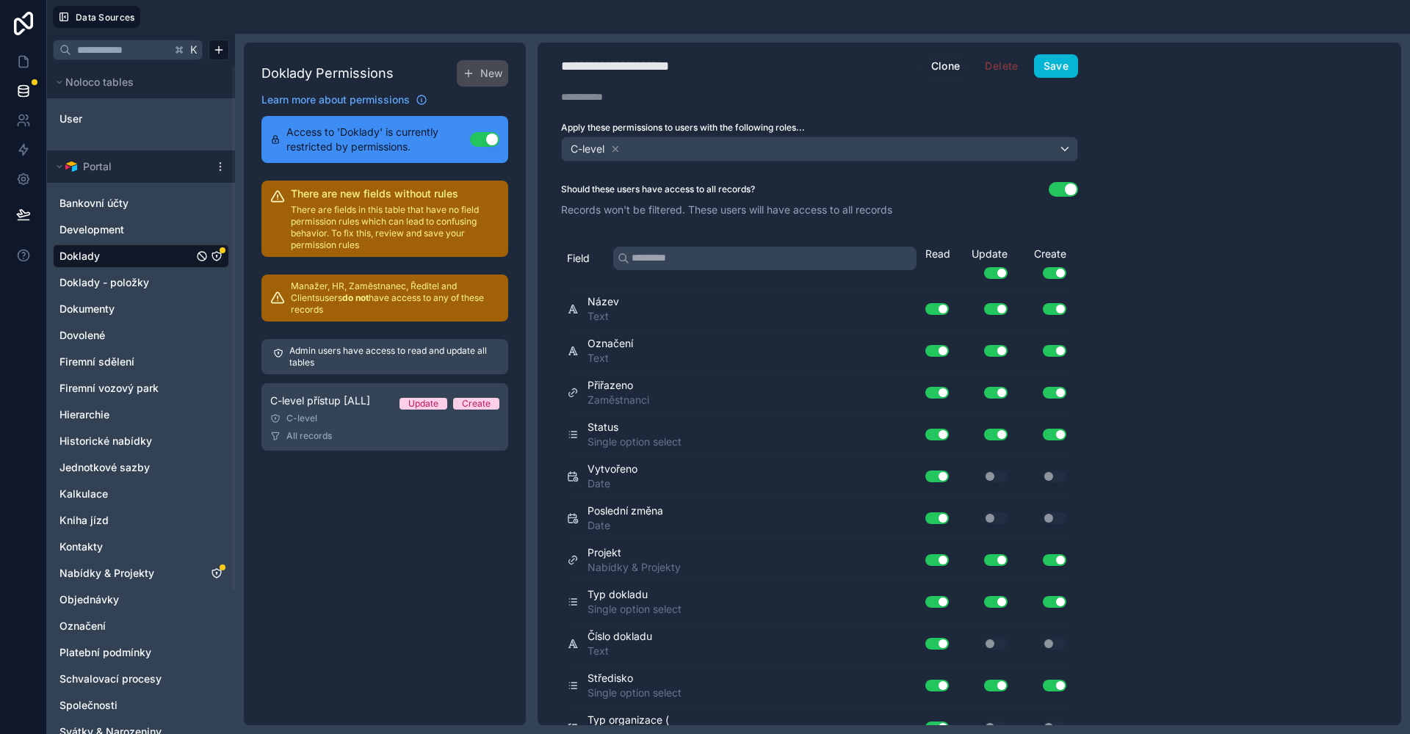
scroll to position [9, 0]
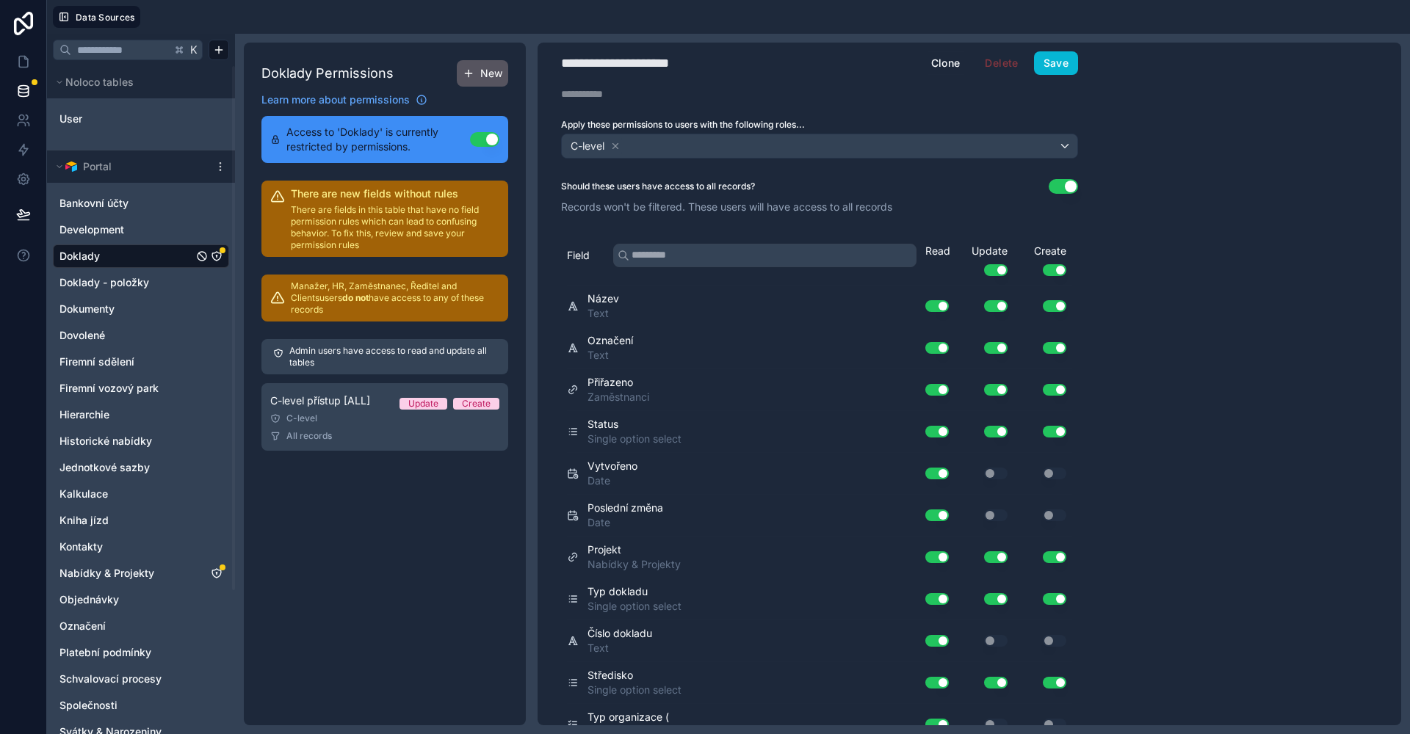
click at [475, 77] on button "New" at bounding box center [482, 73] width 51 height 26
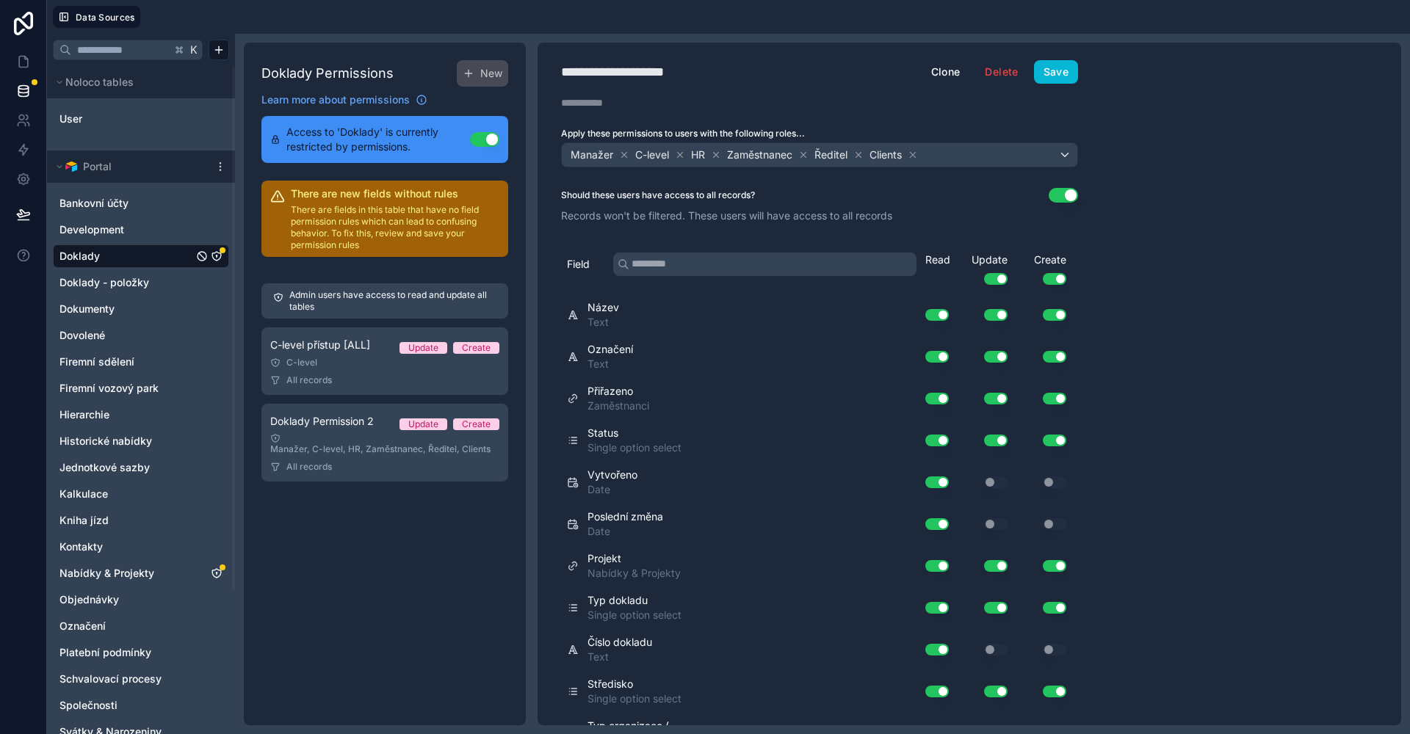
click at [615, 153] on div "Manažer" at bounding box center [600, 155] width 62 height 18
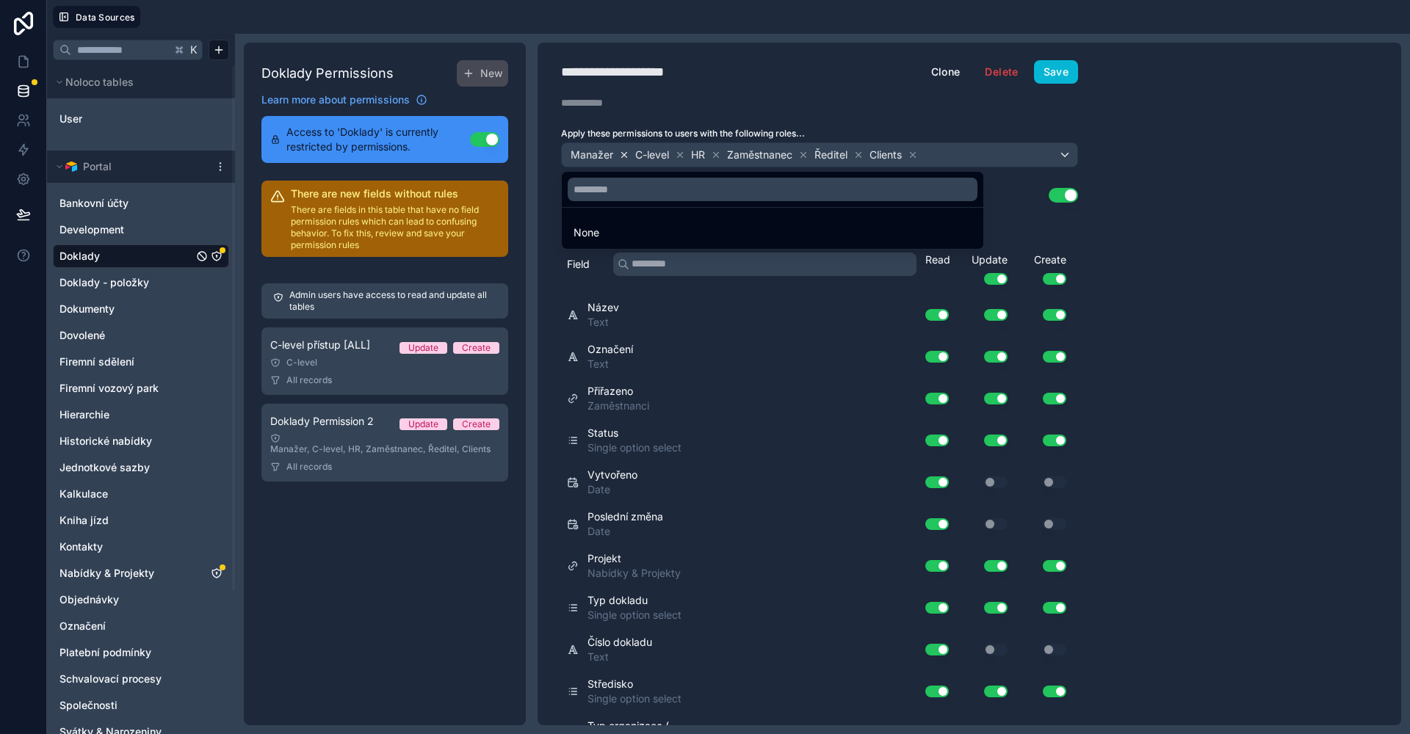
click at [618, 153] on div at bounding box center [705, 367] width 1410 height 734
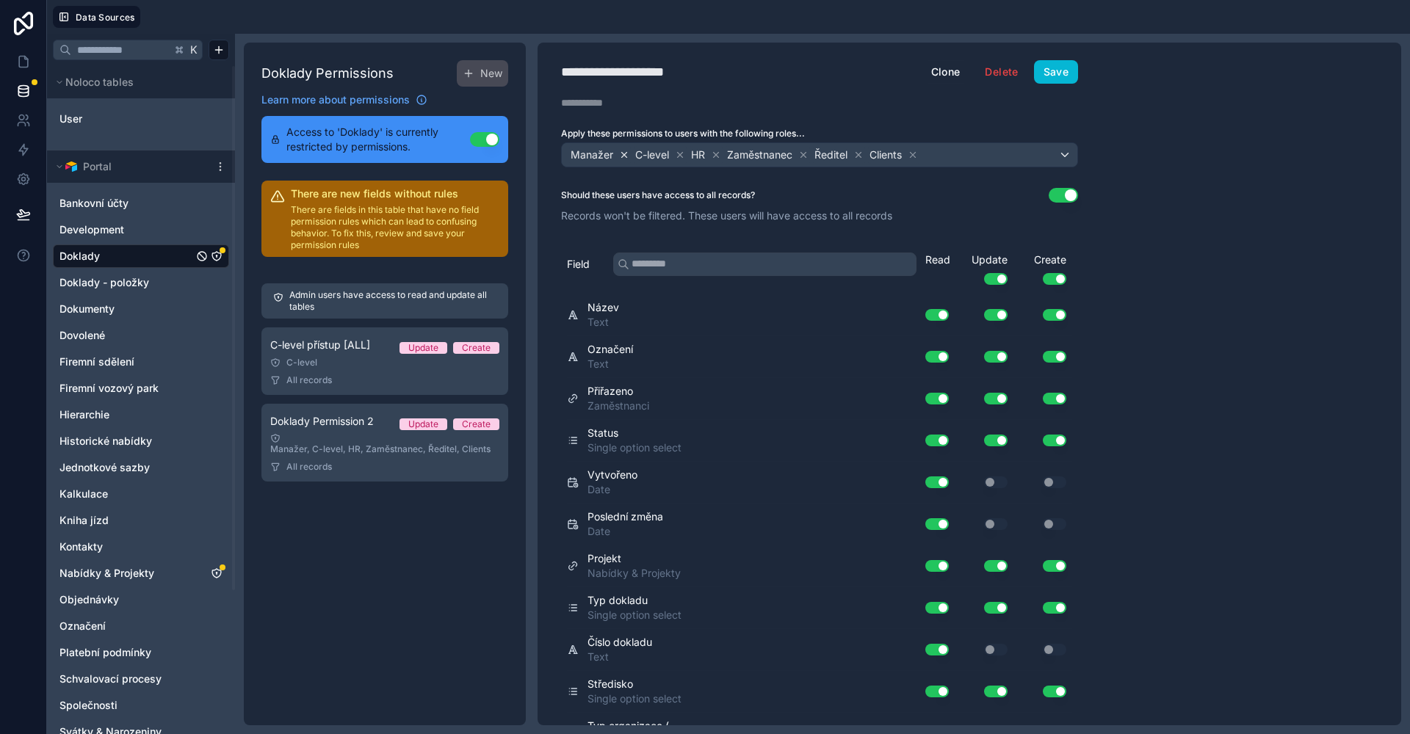
click at [621, 154] on icon at bounding box center [624, 155] width 10 height 10
click at [614, 154] on icon at bounding box center [615, 155] width 10 height 10
click at [600, 154] on icon at bounding box center [595, 155] width 10 height 10
click at [642, 152] on icon at bounding box center [647, 155] width 10 height 10
click at [669, 154] on icon at bounding box center [669, 155] width 10 height 10
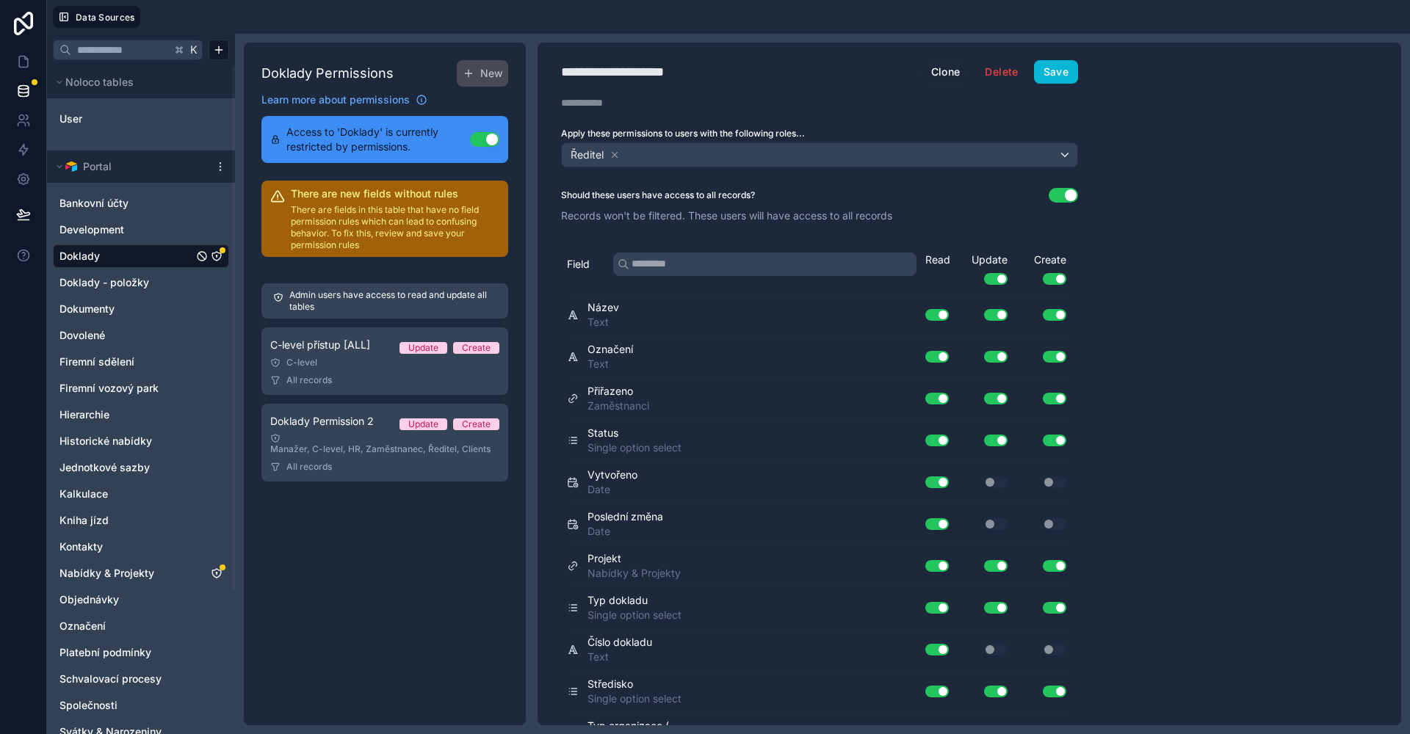
click at [831, 87] on div "**********" at bounding box center [820, 384] width 564 height 683
click at [1068, 194] on button "Use setting" at bounding box center [1063, 195] width 29 height 15
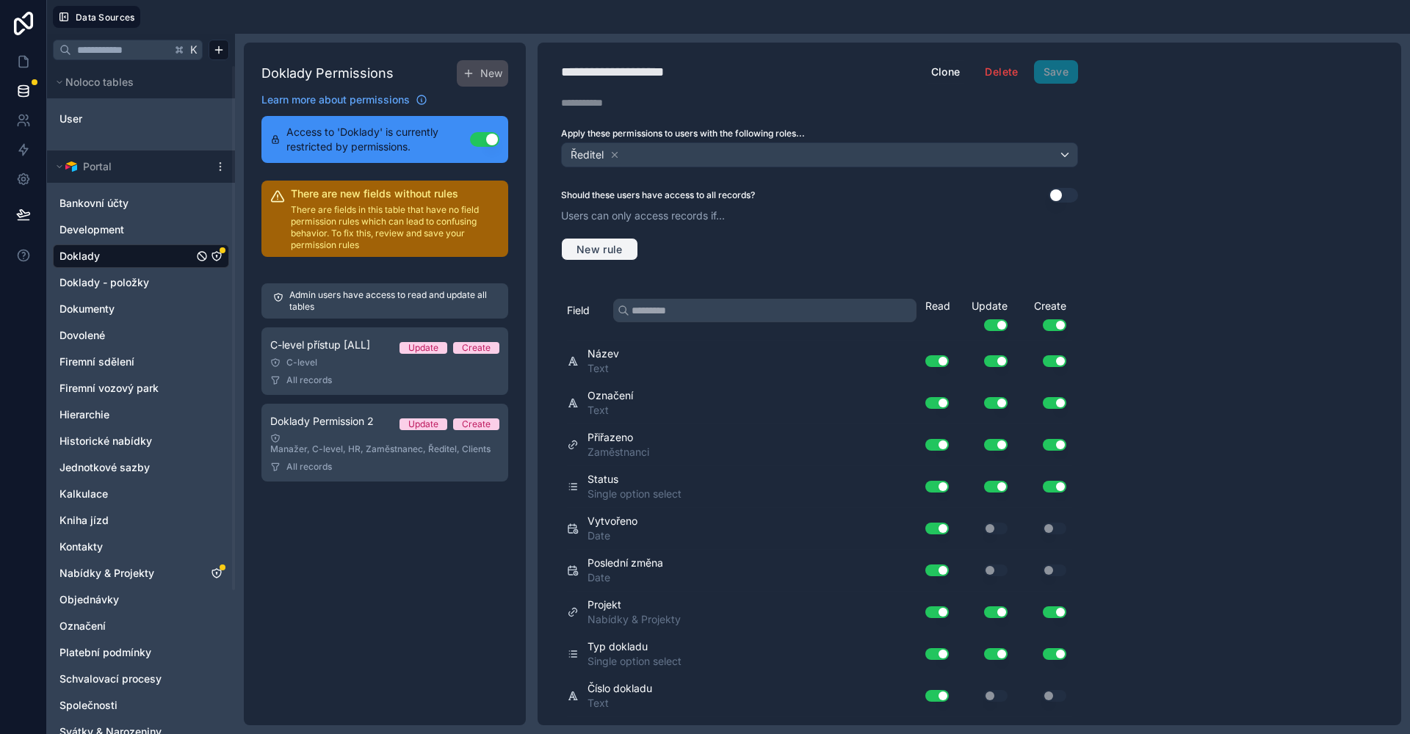
click at [582, 239] on button "New rule" at bounding box center [599, 249] width 77 height 23
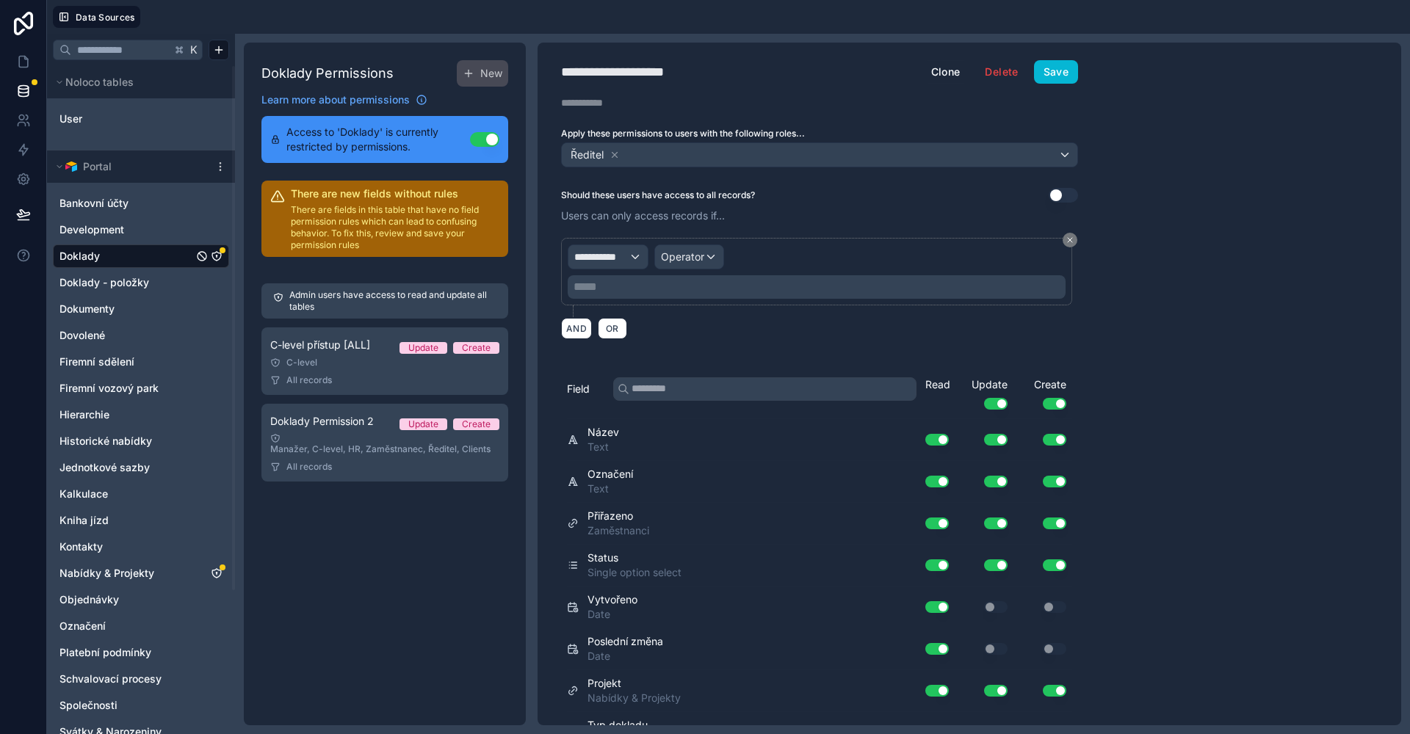
click at [586, 243] on div "**********" at bounding box center [816, 272] width 511 height 68
click at [595, 250] on span "**********" at bounding box center [601, 257] width 54 height 15
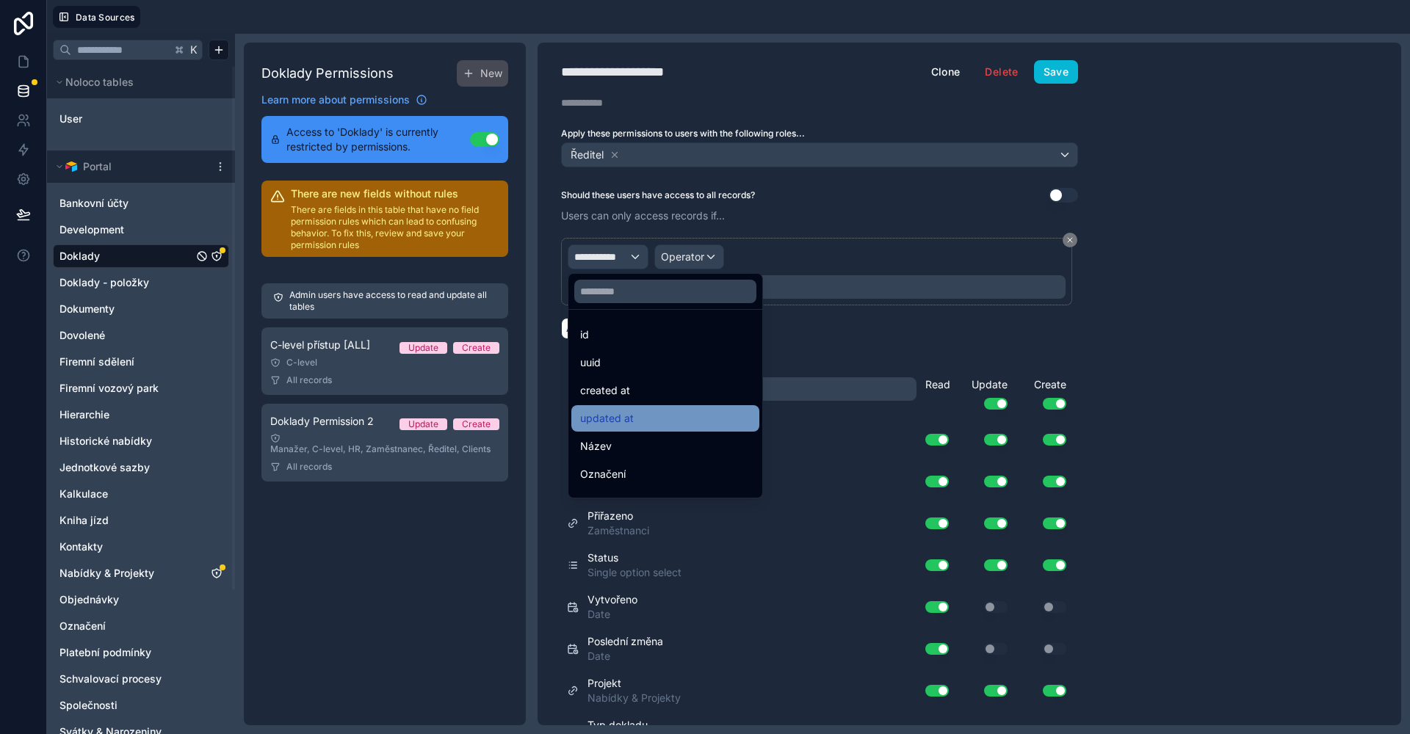
scroll to position [26, 0]
click at [637, 298] on input "text" at bounding box center [665, 291] width 182 height 23
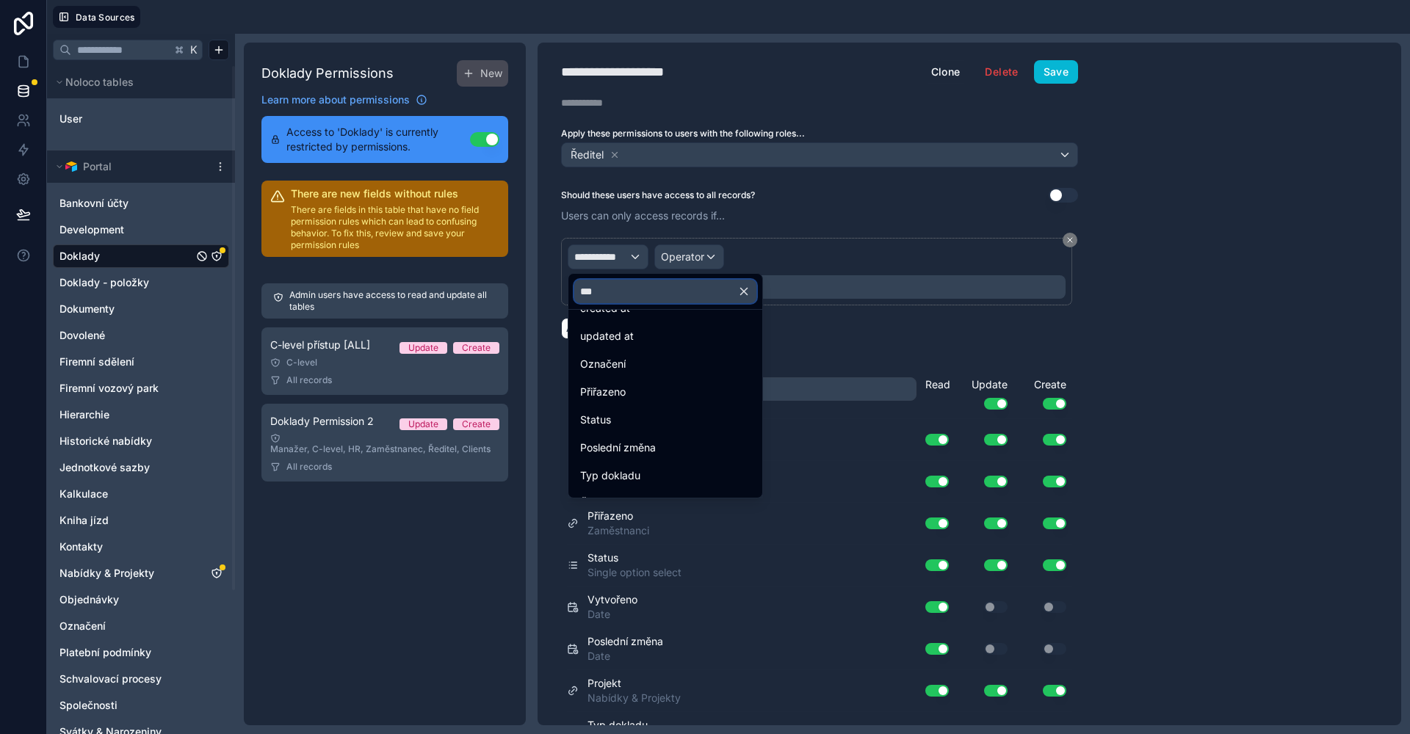
scroll to position [0, 0]
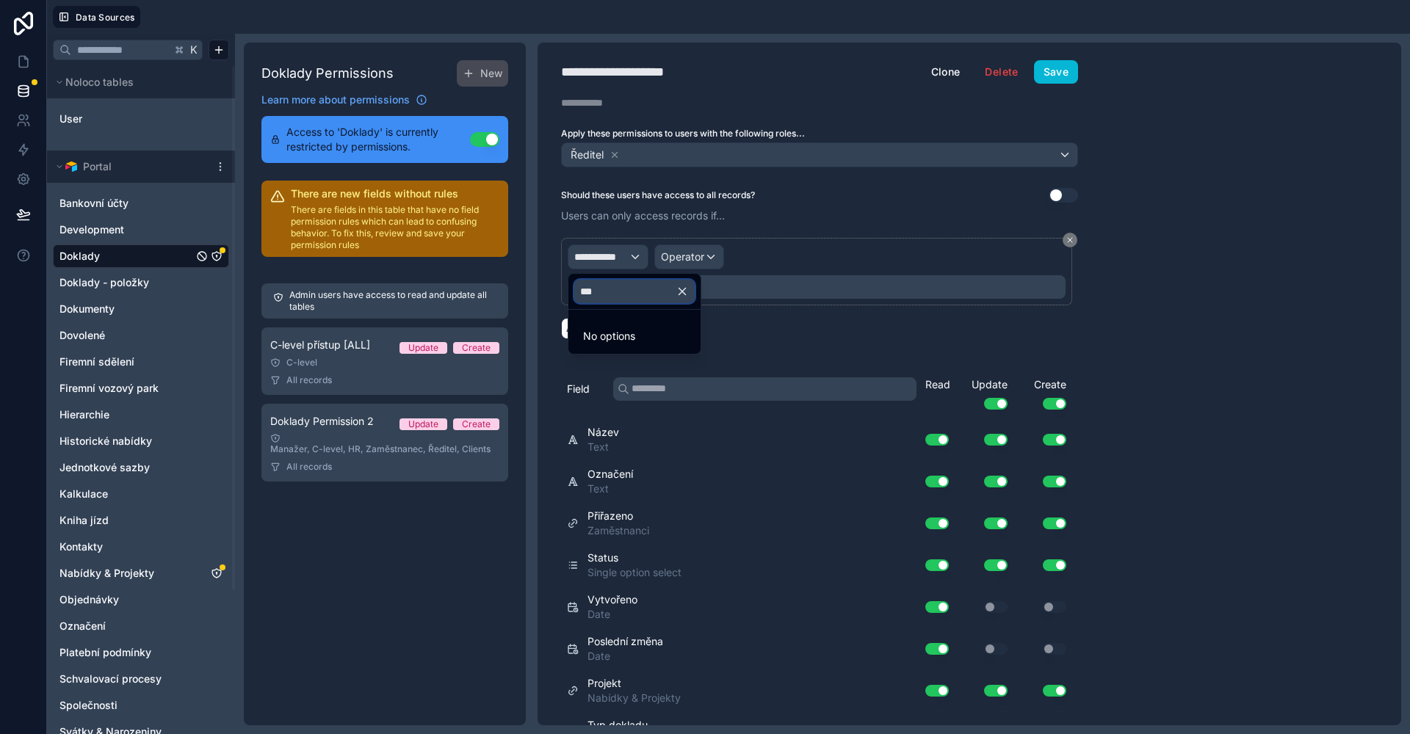
type input "****"
type input "***"
click at [637, 328] on div "Středisko" at bounding box center [634, 335] width 109 height 18
click at [734, 258] on span "Operator" at bounding box center [715, 256] width 43 height 12
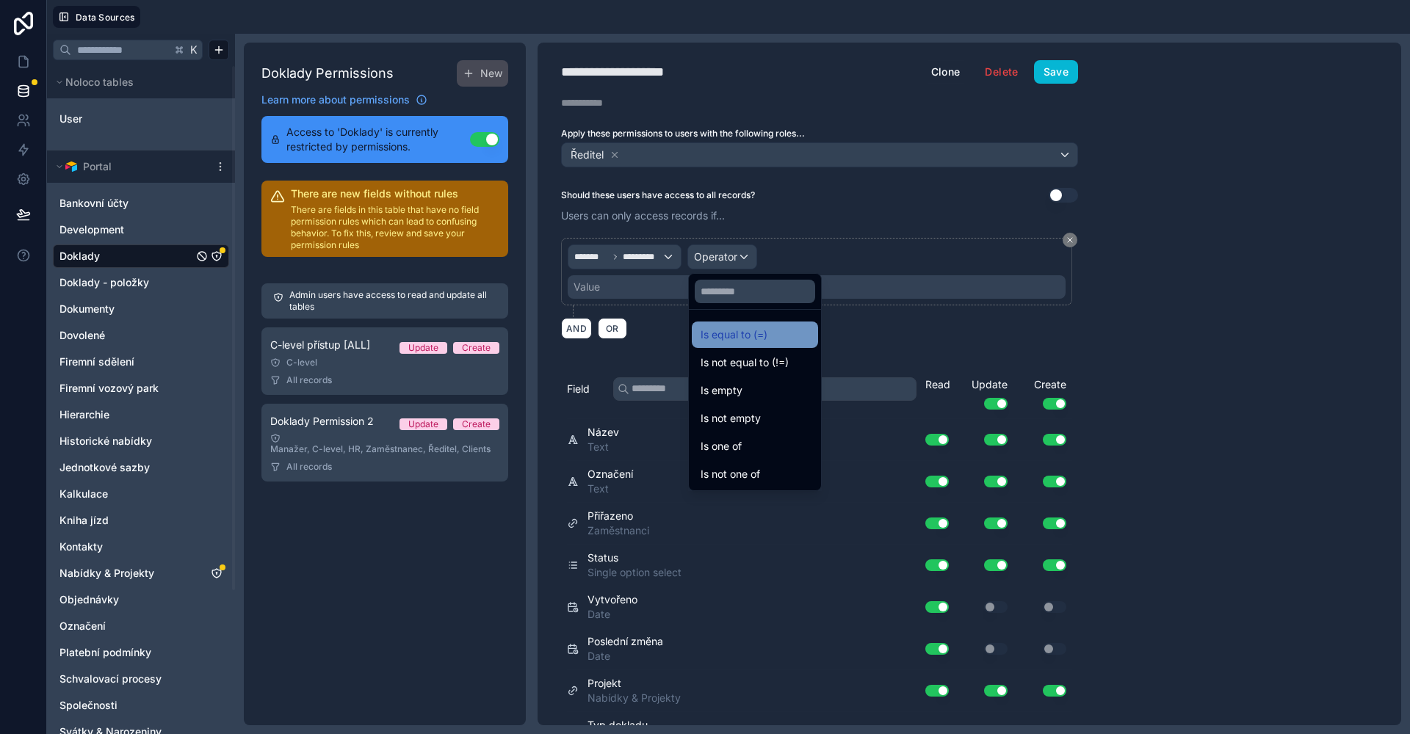
click at [757, 329] on span "Is equal to (=)" at bounding box center [734, 335] width 67 height 18
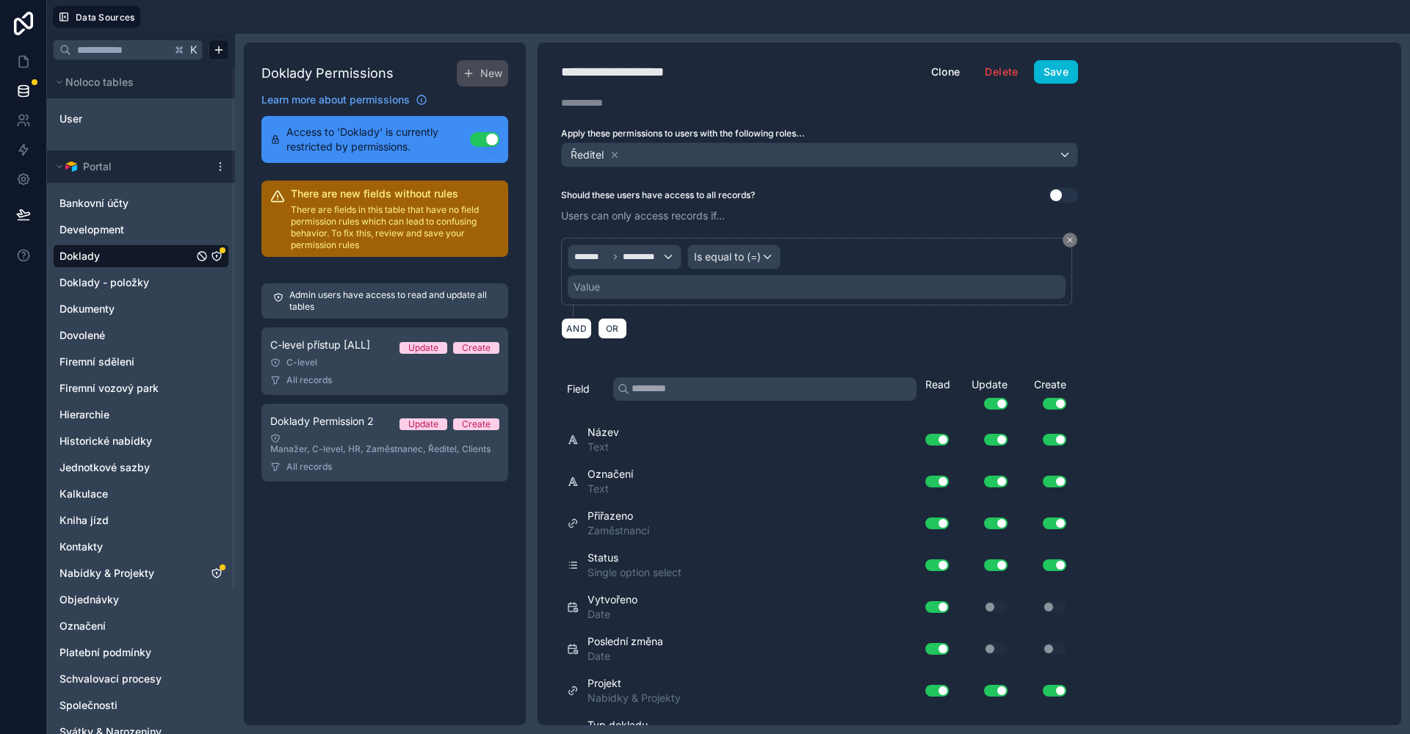
click at [641, 281] on div "Value" at bounding box center [817, 286] width 498 height 23
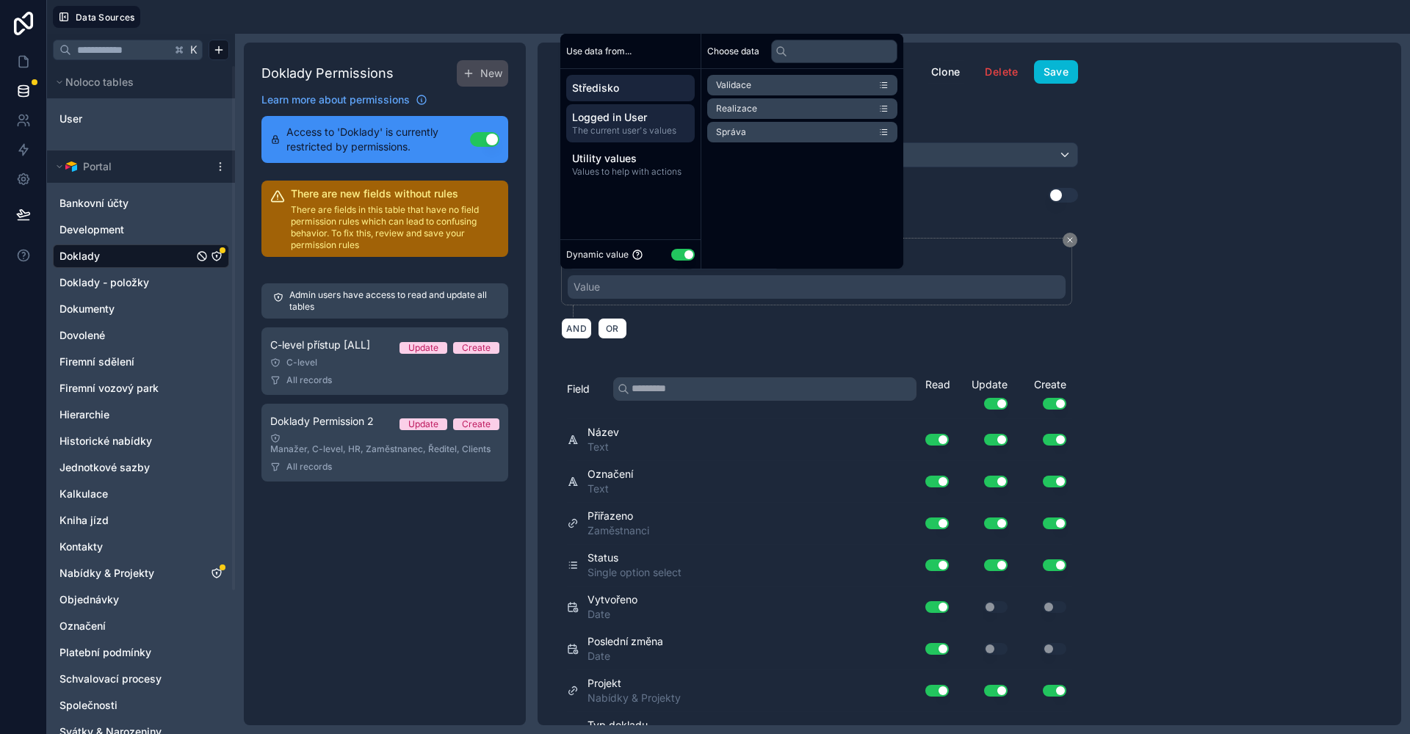
click at [636, 118] on span "Logged in User" at bounding box center [630, 117] width 117 height 15
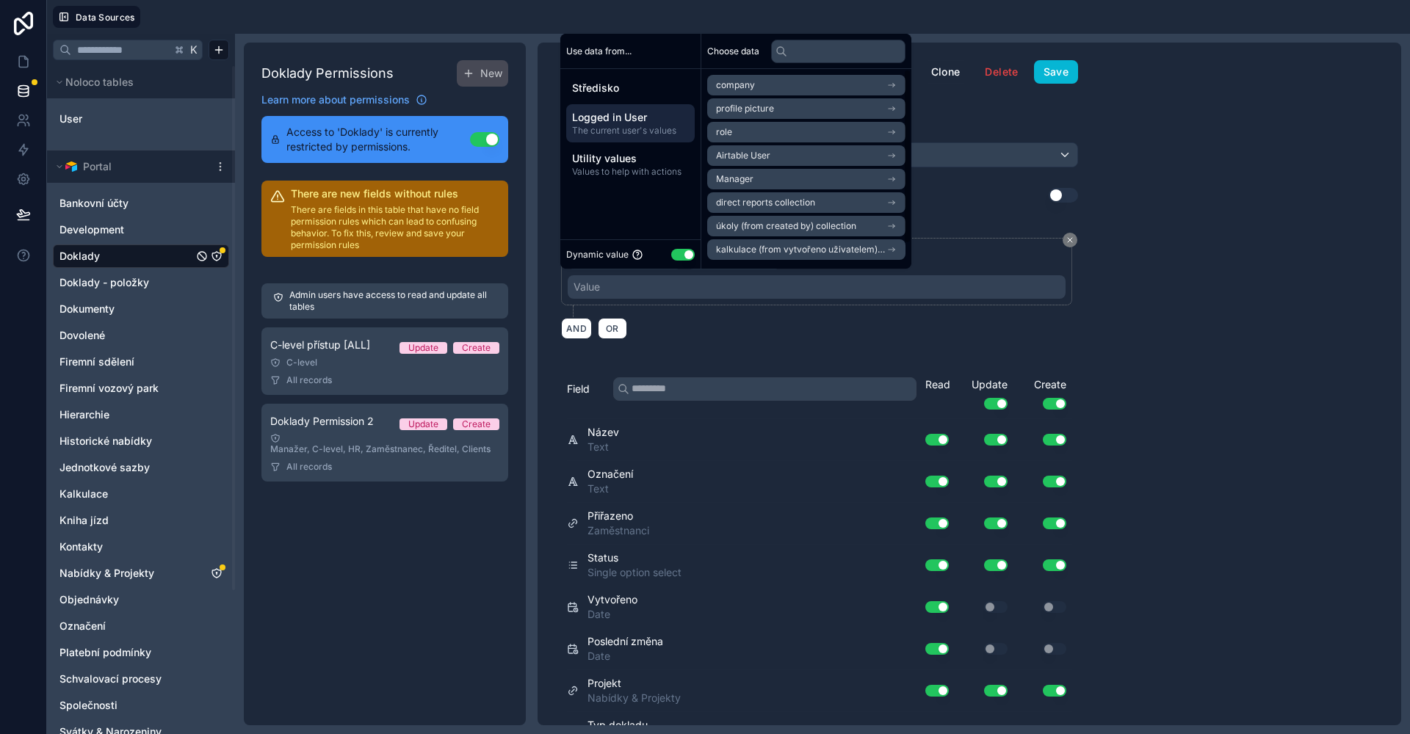
click at [765, 146] on li "Airtable User" at bounding box center [806, 155] width 198 height 21
click at [786, 225] on li "Název pozice" at bounding box center [806, 229] width 198 height 21
click at [792, 233] on li "Oddělení" at bounding box center [806, 233] width 198 height 21
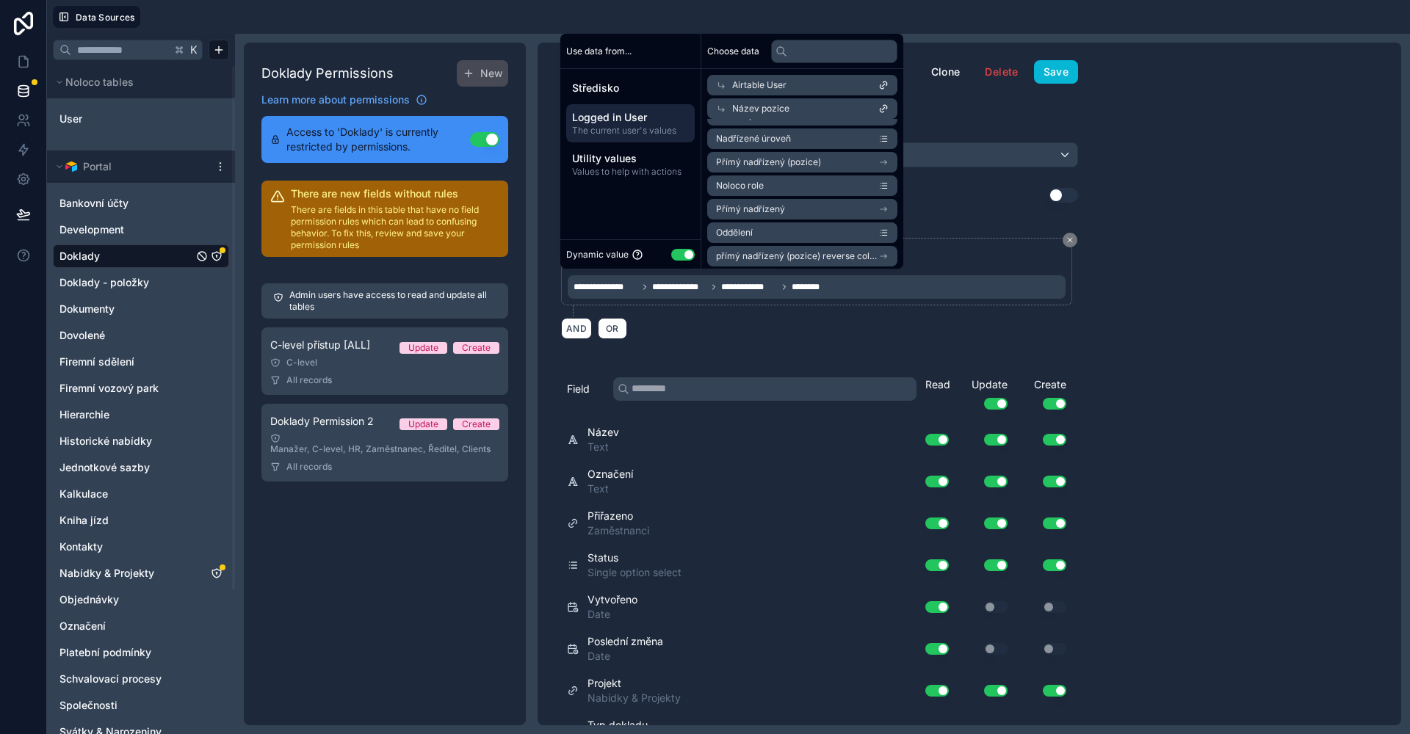
click at [1184, 236] on div "**********" at bounding box center [970, 384] width 864 height 683
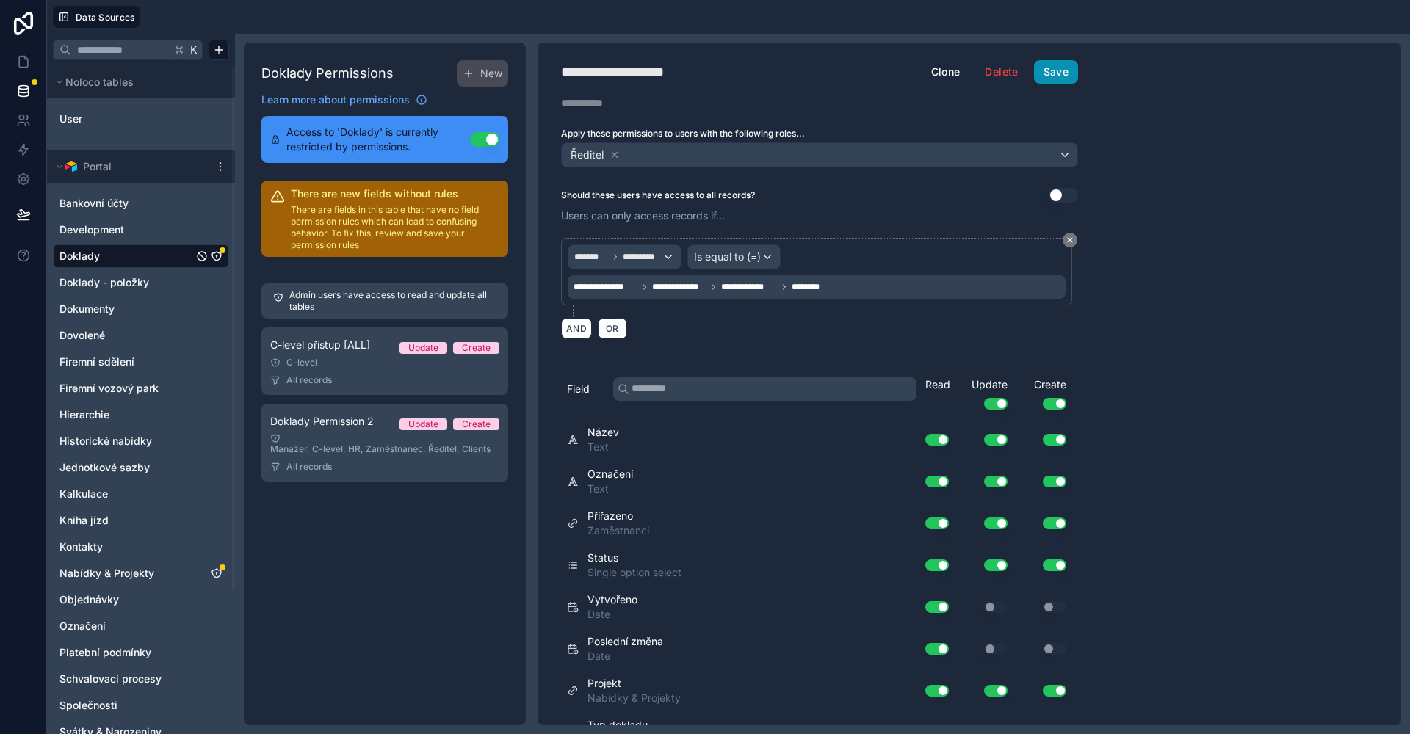
click at [1055, 76] on button "Save" at bounding box center [1056, 71] width 44 height 23
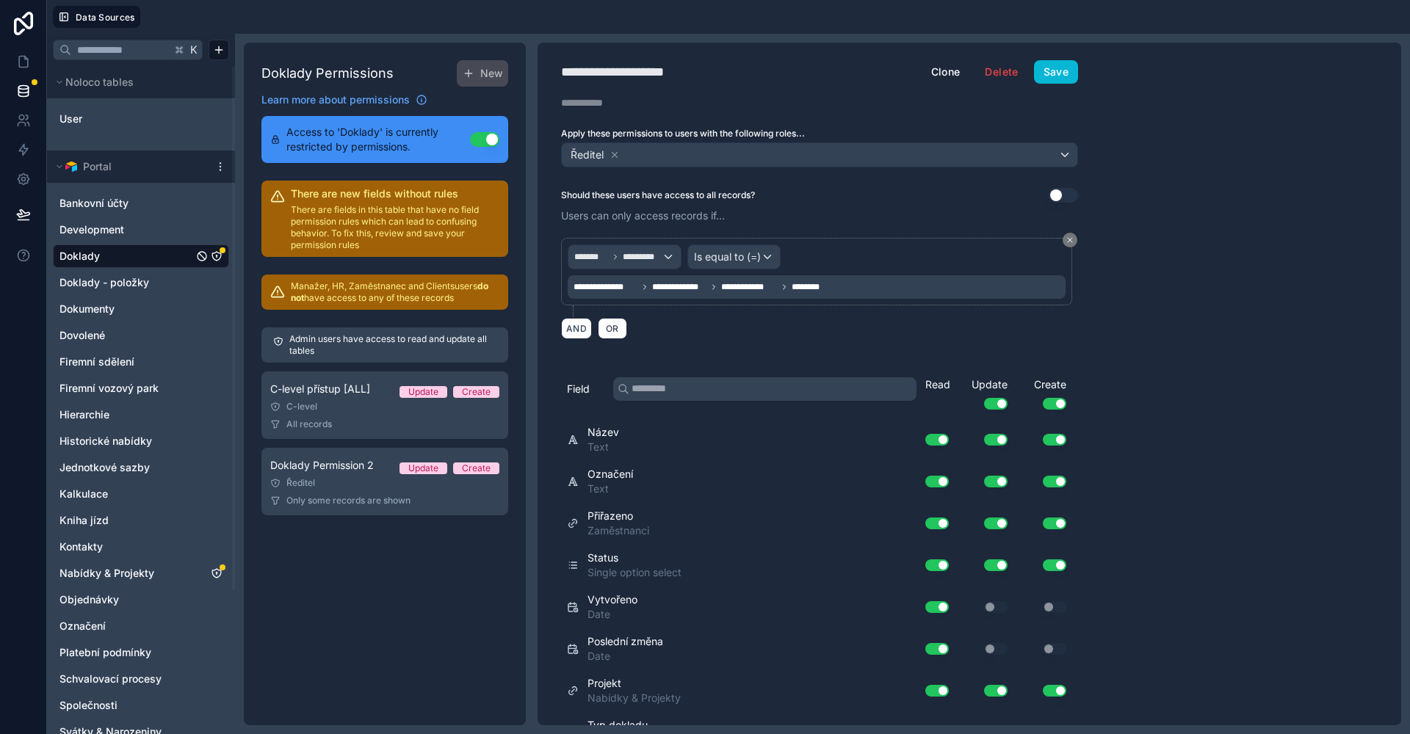
click at [634, 76] on div "**********" at bounding box center [634, 72] width 147 height 21
click at [648, 72] on div "**********" at bounding box center [634, 72] width 147 height 21
type div "**********"
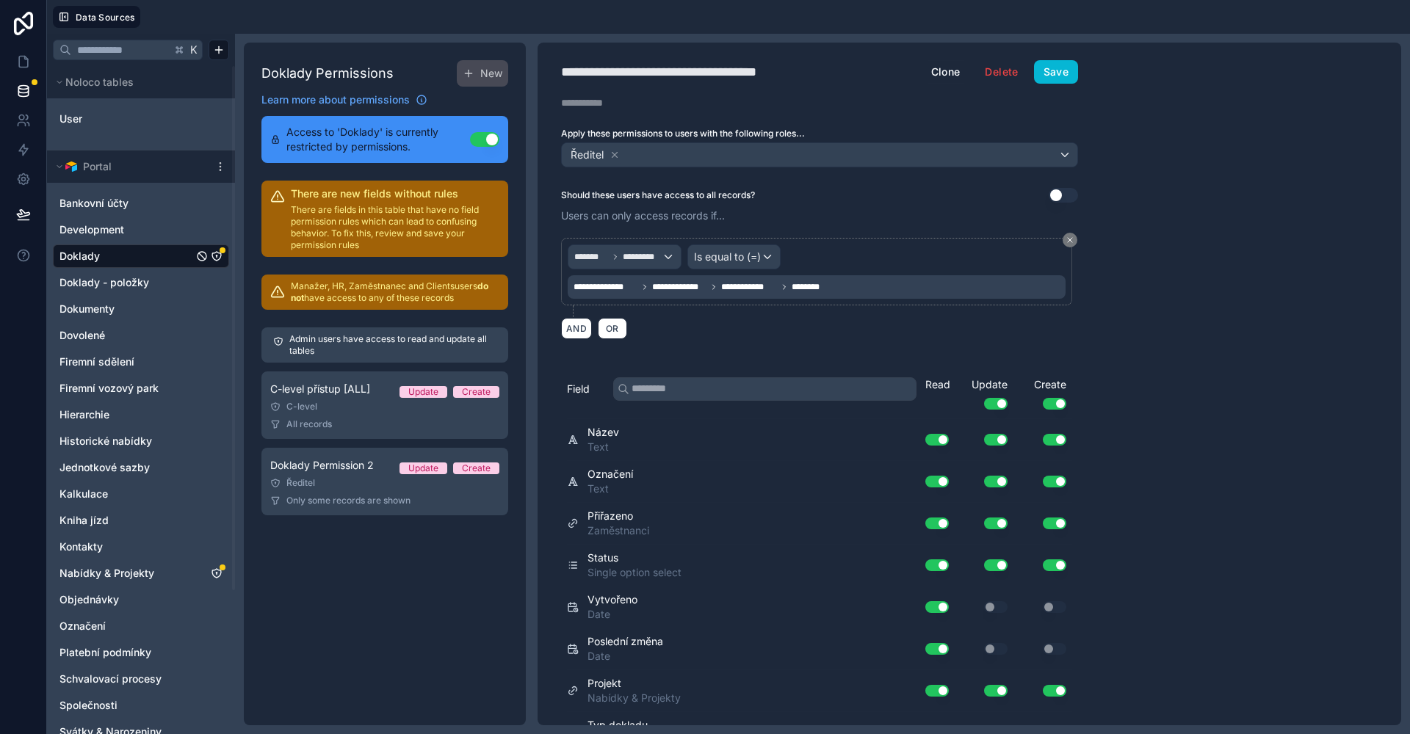
click at [1049, 79] on button "Save" at bounding box center [1056, 71] width 44 height 23
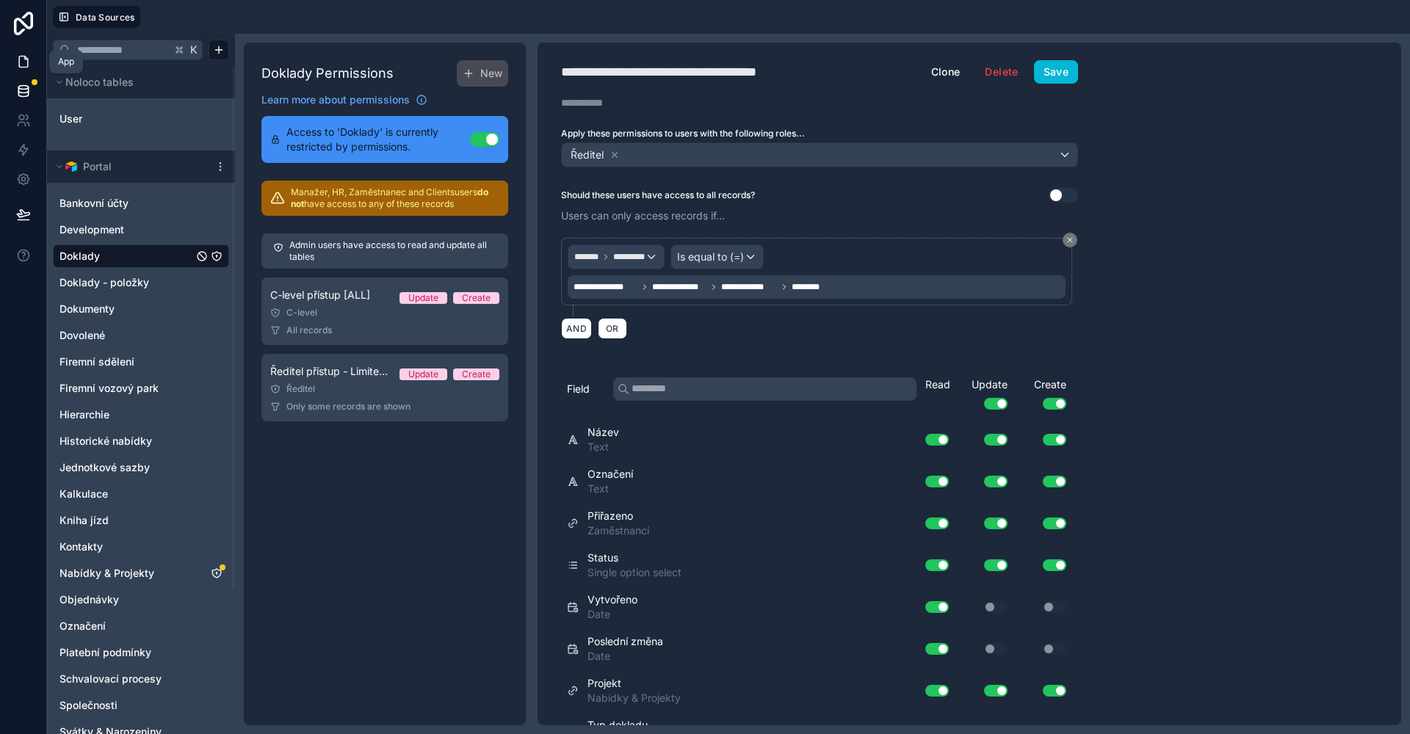
click at [21, 51] on link at bounding box center [23, 61] width 46 height 29
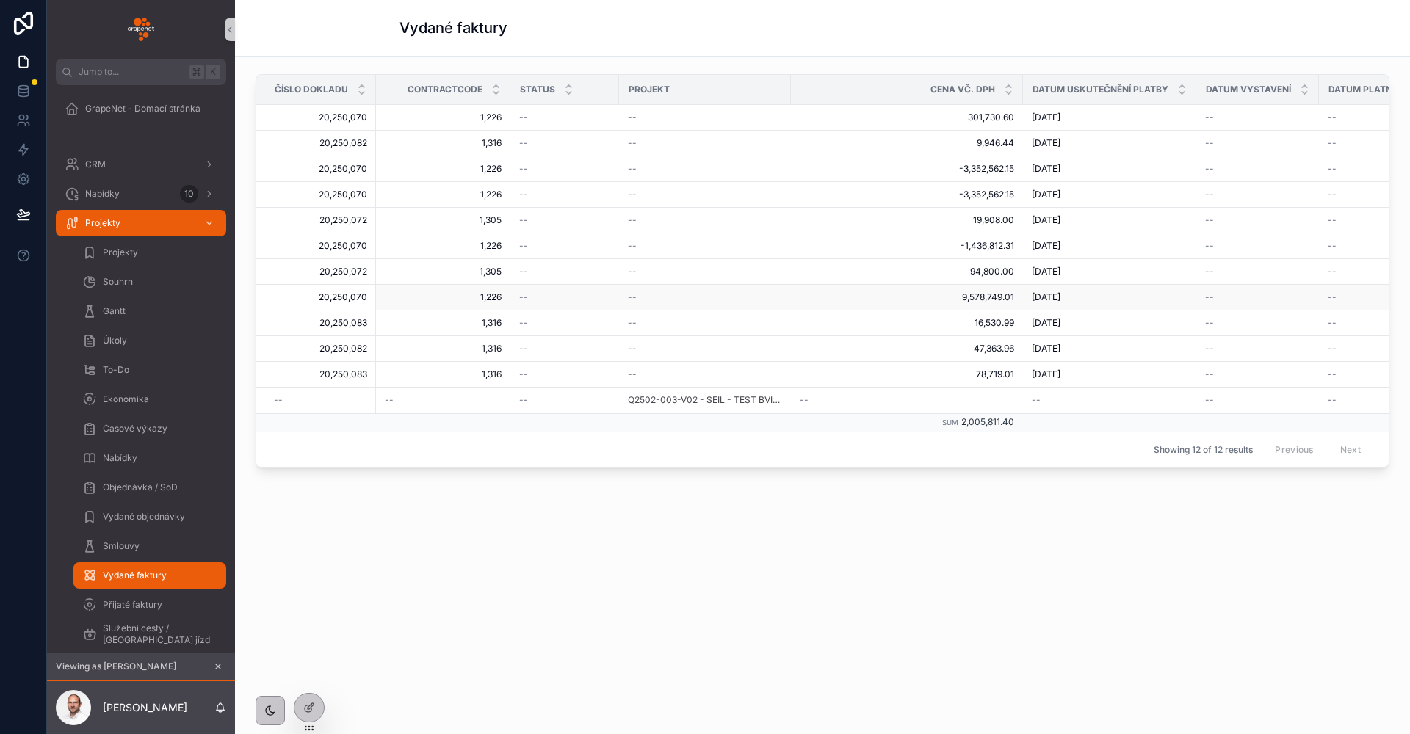
scroll to position [0, 162]
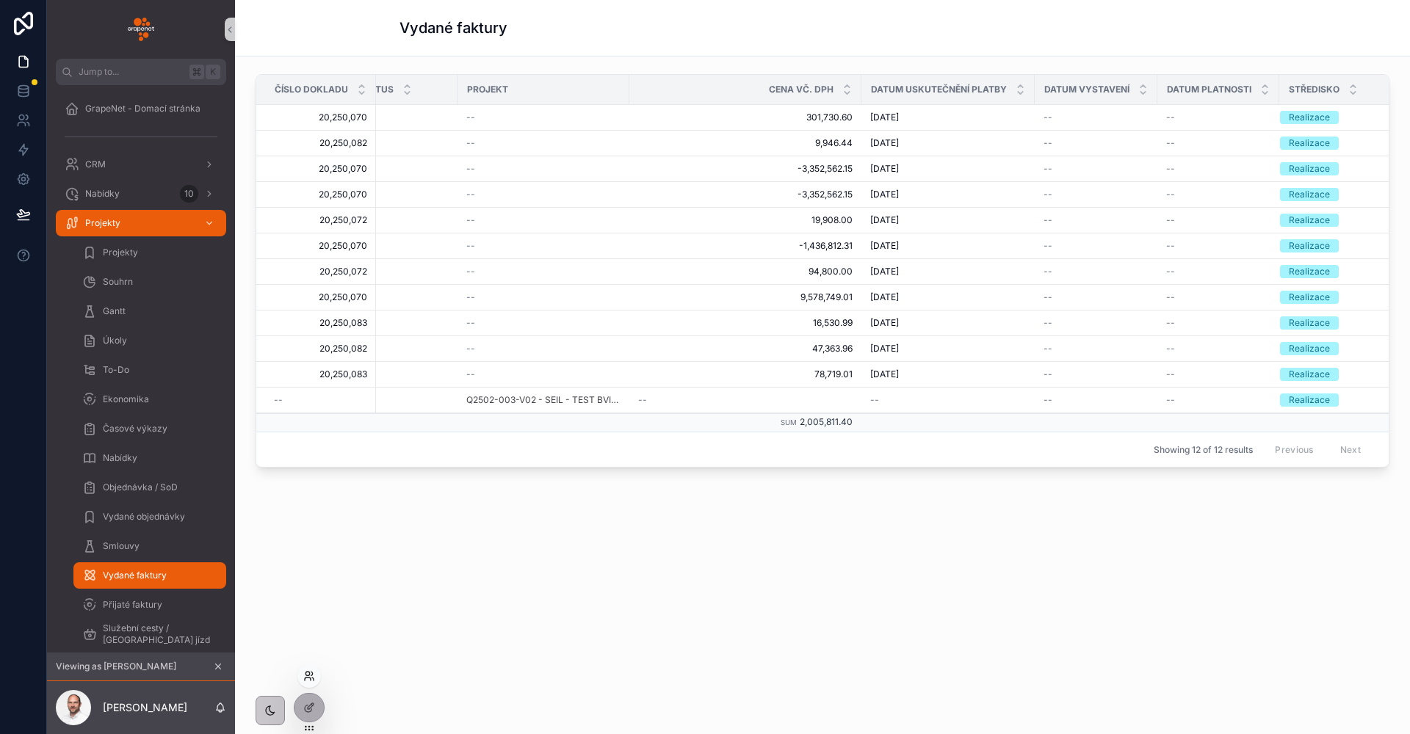
click at [310, 679] on icon at bounding box center [309, 676] width 12 height 12
click at [558, 407] on input "text" at bounding box center [571, 405] width 270 height 23
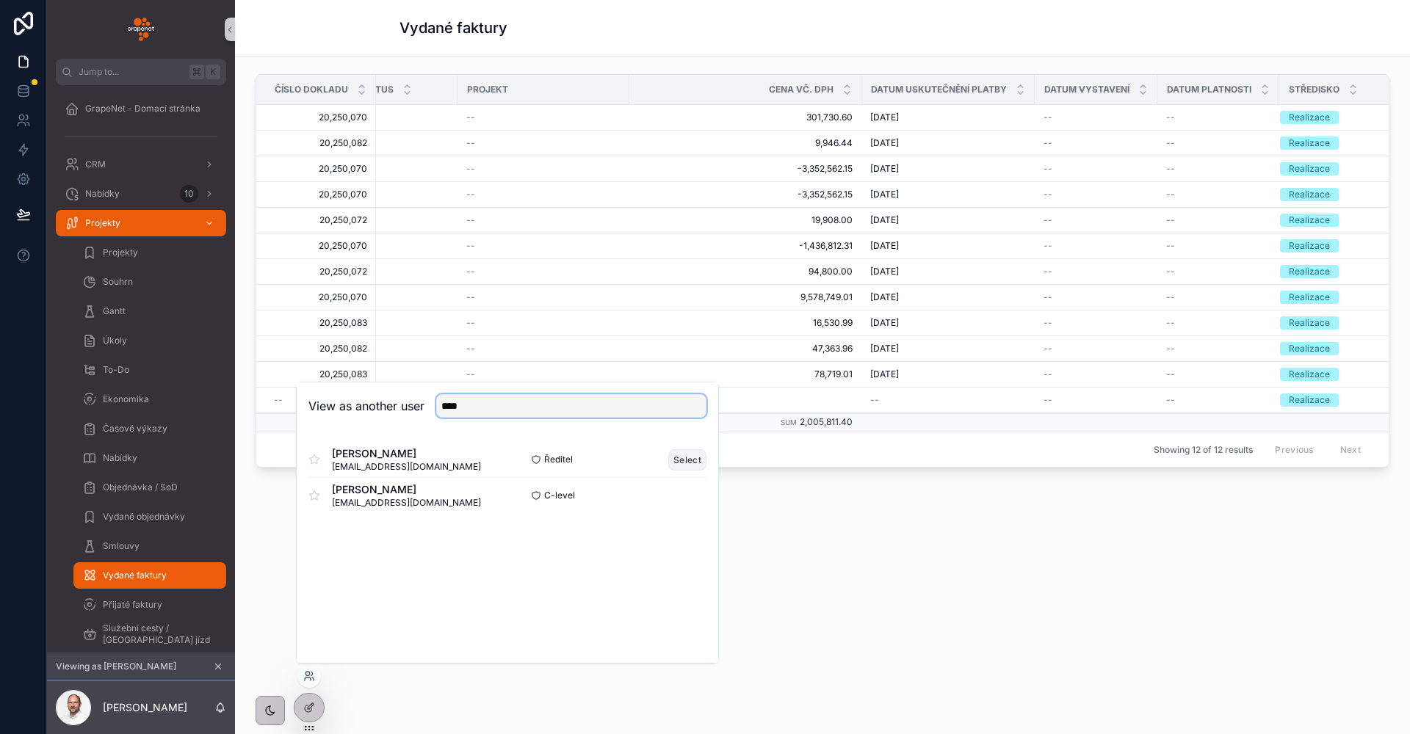
type input "****"
click at [685, 467] on button "Select" at bounding box center [687, 459] width 38 height 21
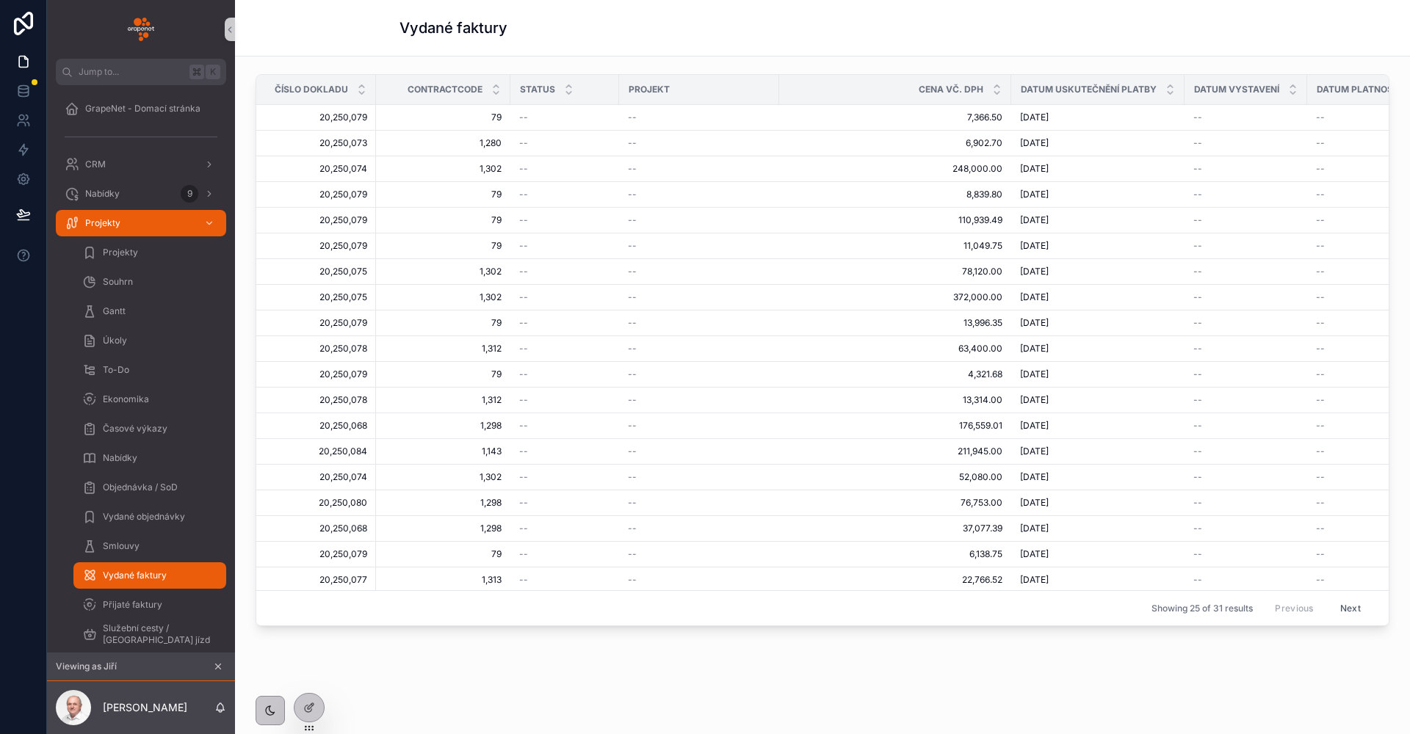
click at [766, 551] on div "--" at bounding box center [699, 555] width 142 height 12
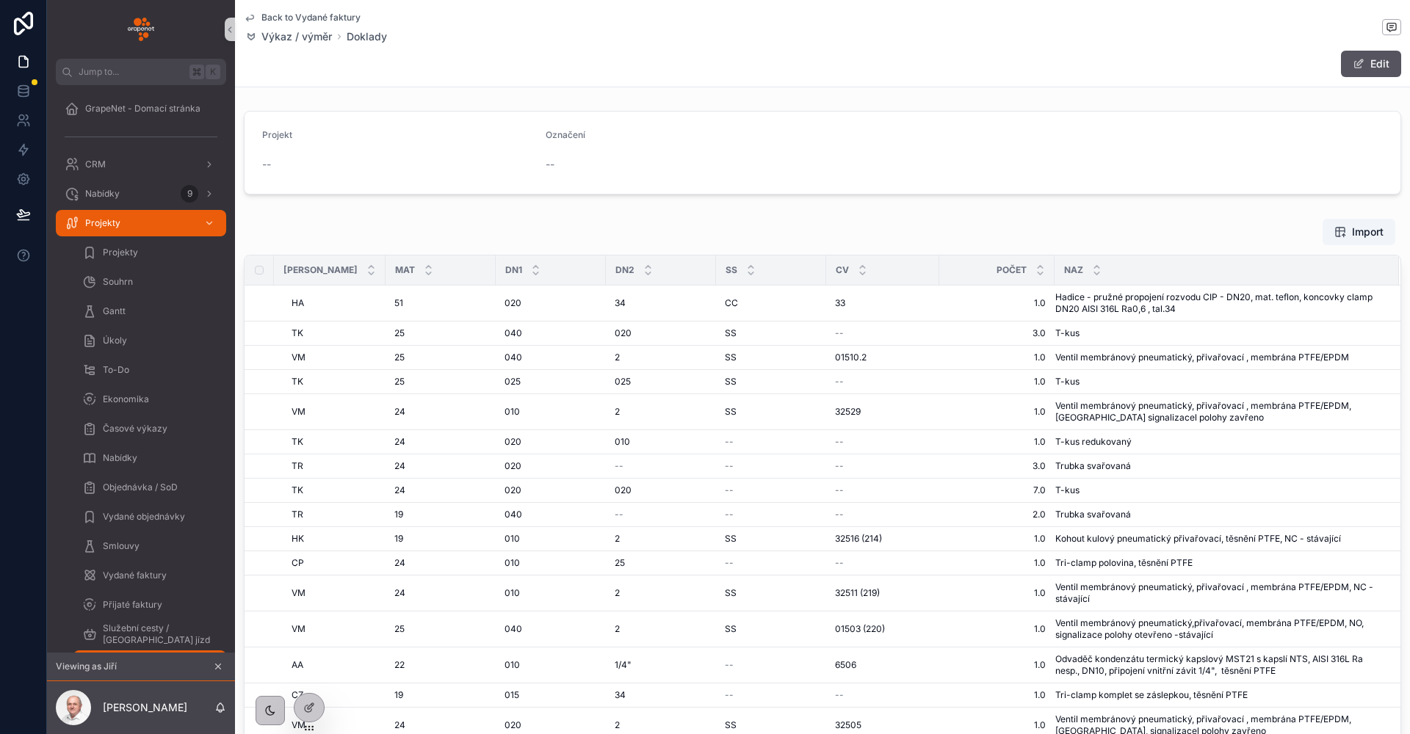
click at [278, 21] on span "Back to Vydané faktury" at bounding box center [310, 18] width 99 height 12
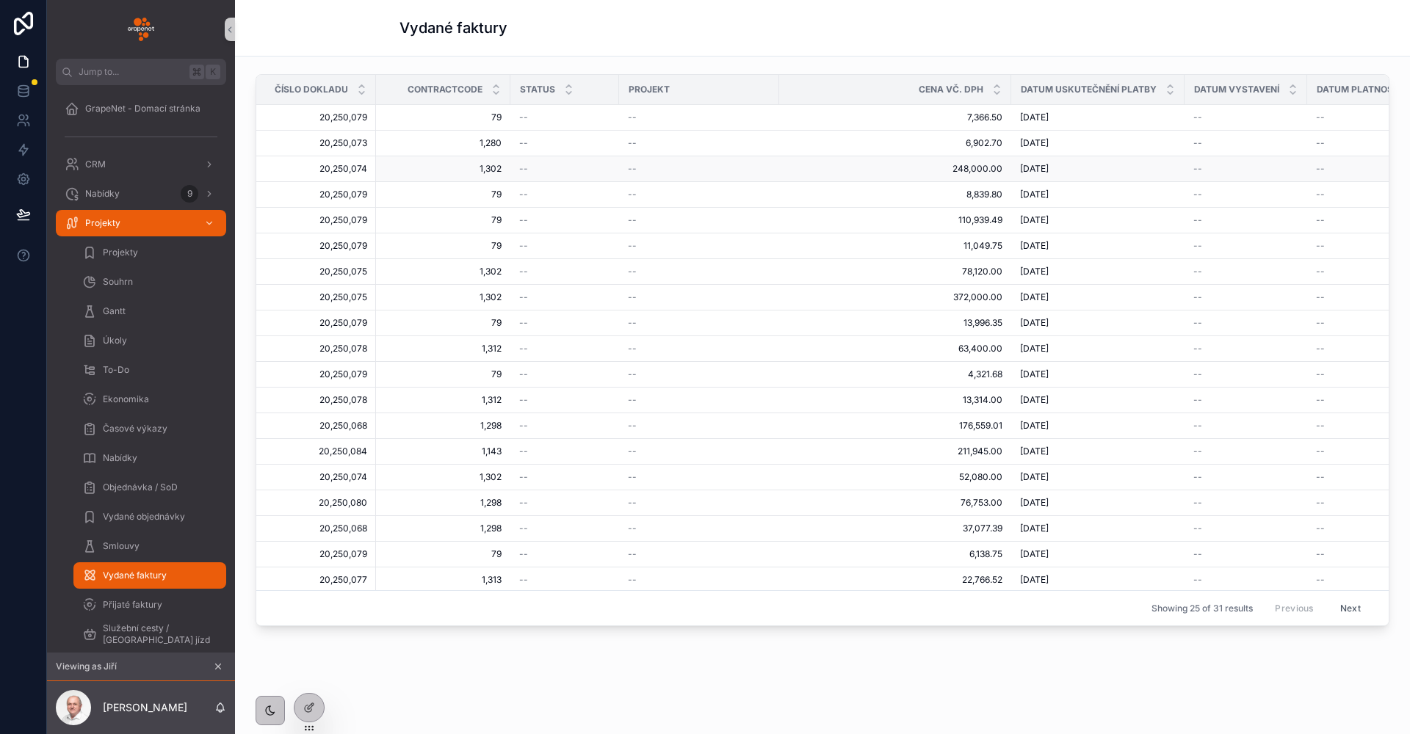
click at [344, 158] on td "20,250,074 20,250,074" at bounding box center [316, 169] width 120 height 26
click at [347, 167] on span "20,250,074" at bounding box center [320, 169] width 93 height 12
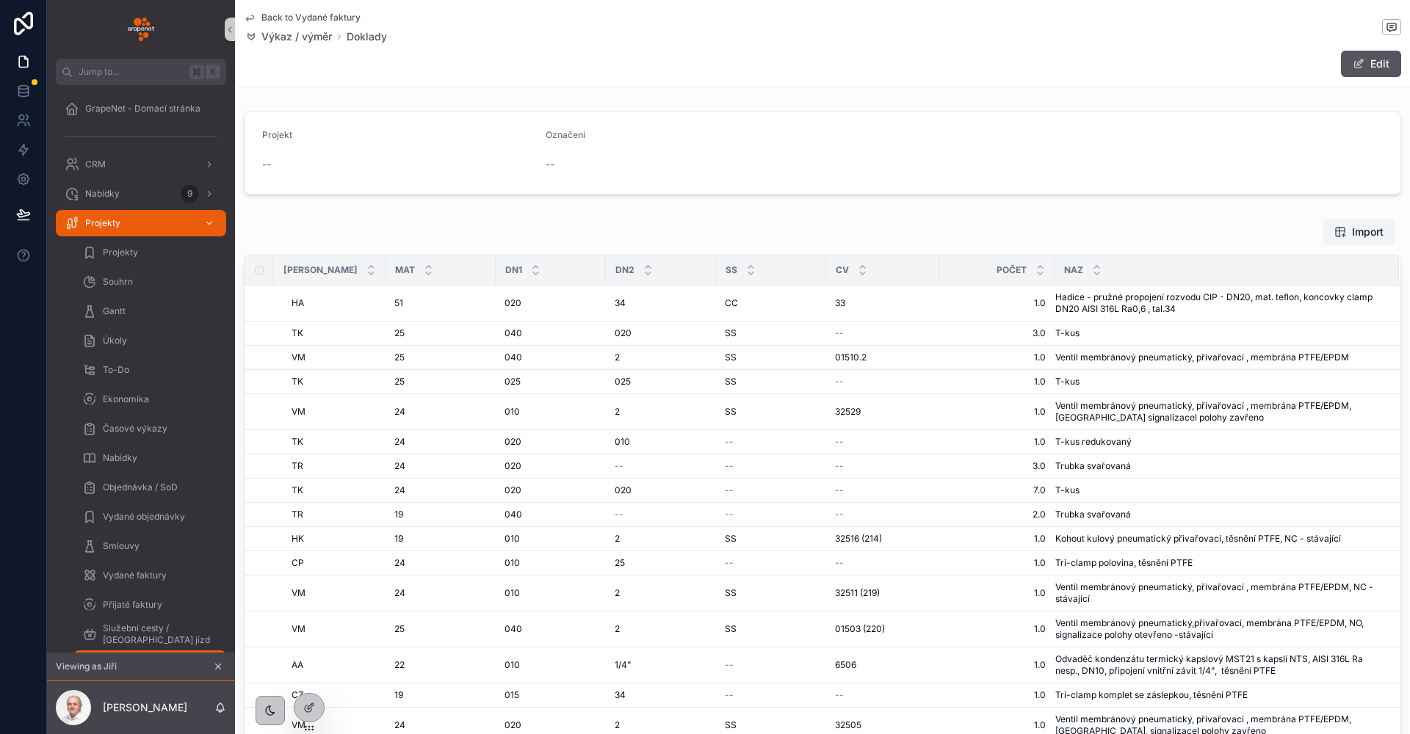
click at [272, 15] on span "Back to Vydané faktury" at bounding box center [310, 18] width 99 height 12
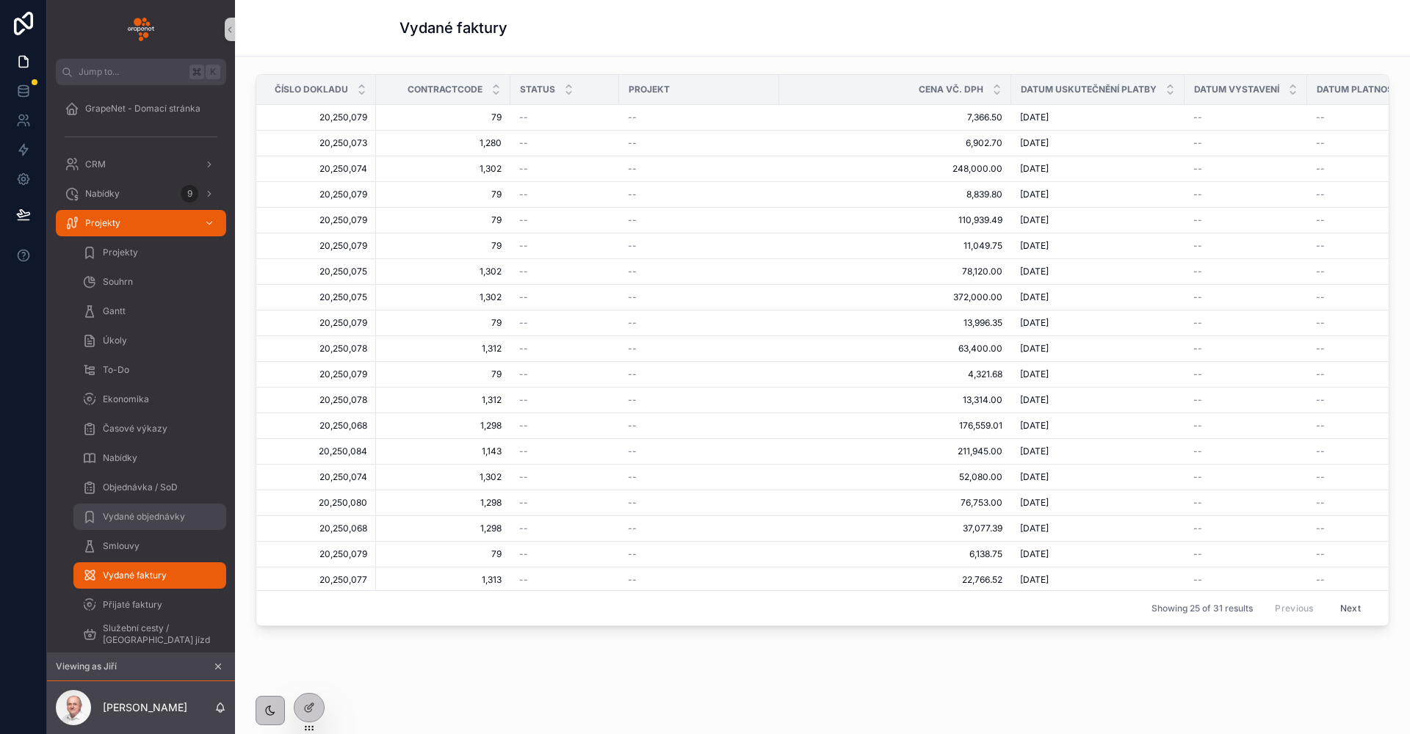
click at [178, 518] on span "Vydané objednávky" at bounding box center [144, 517] width 82 height 12
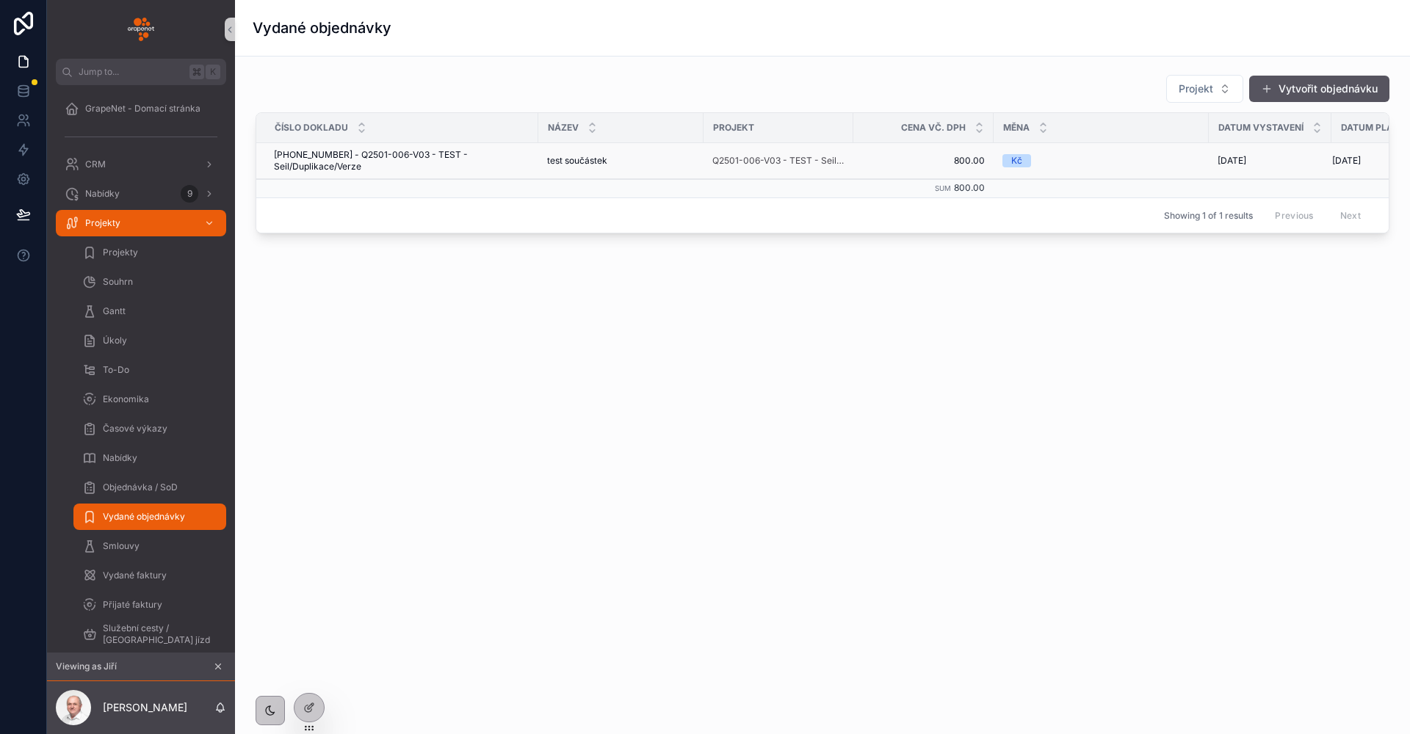
click at [362, 151] on span "[PHONE_NUMBER] - Q2501-006-V03 - TEST - Seil/Duplikace/Verze" at bounding box center [402, 160] width 256 height 23
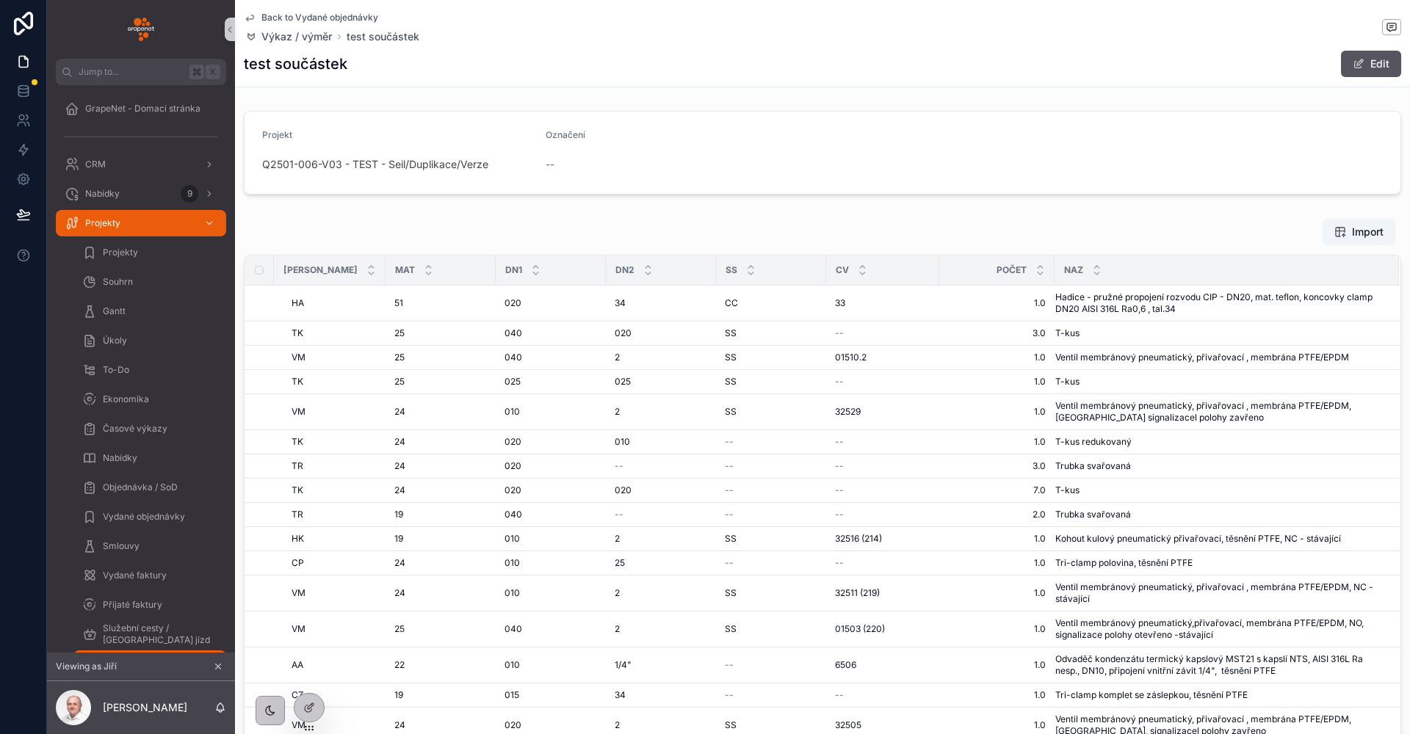
click at [282, 15] on span "Back to Vydané objednávky" at bounding box center [319, 18] width 117 height 12
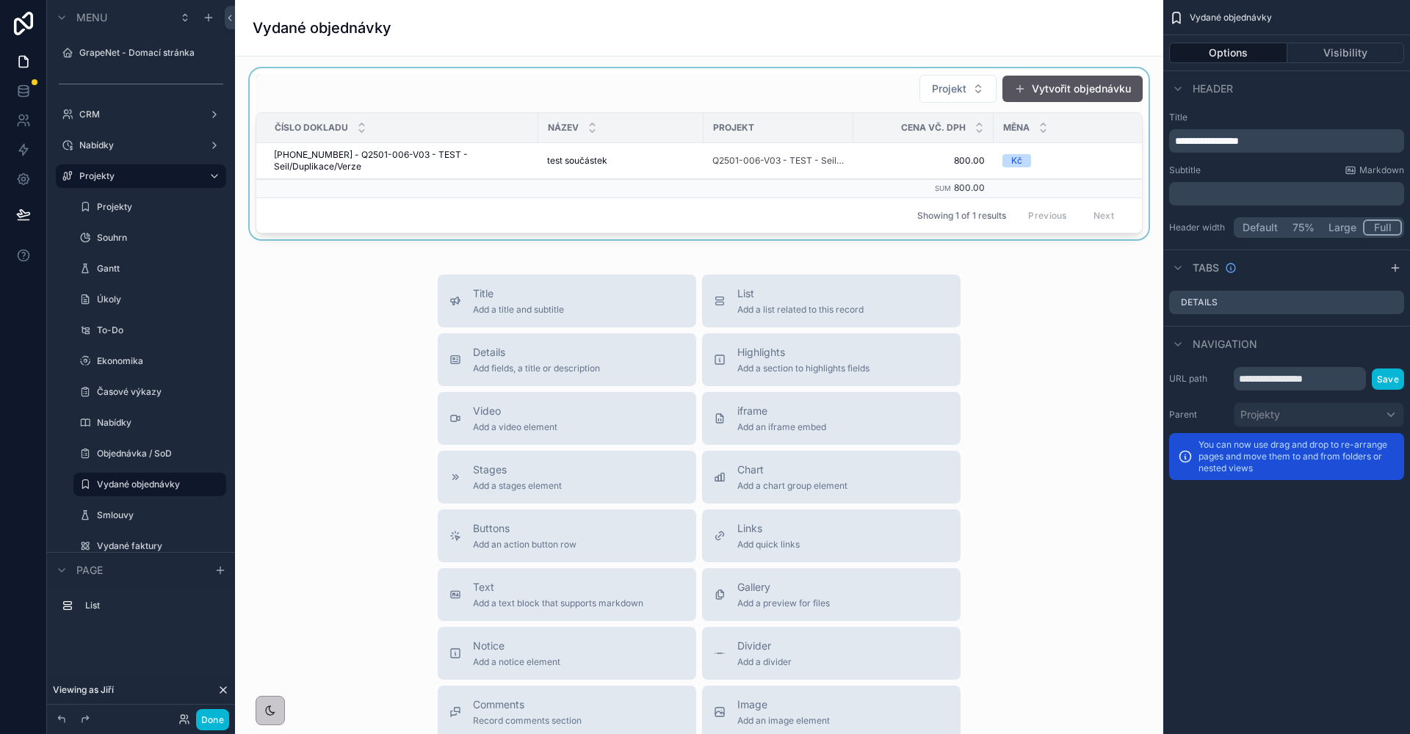
click at [802, 93] on div "scrollable content" at bounding box center [699, 153] width 905 height 171
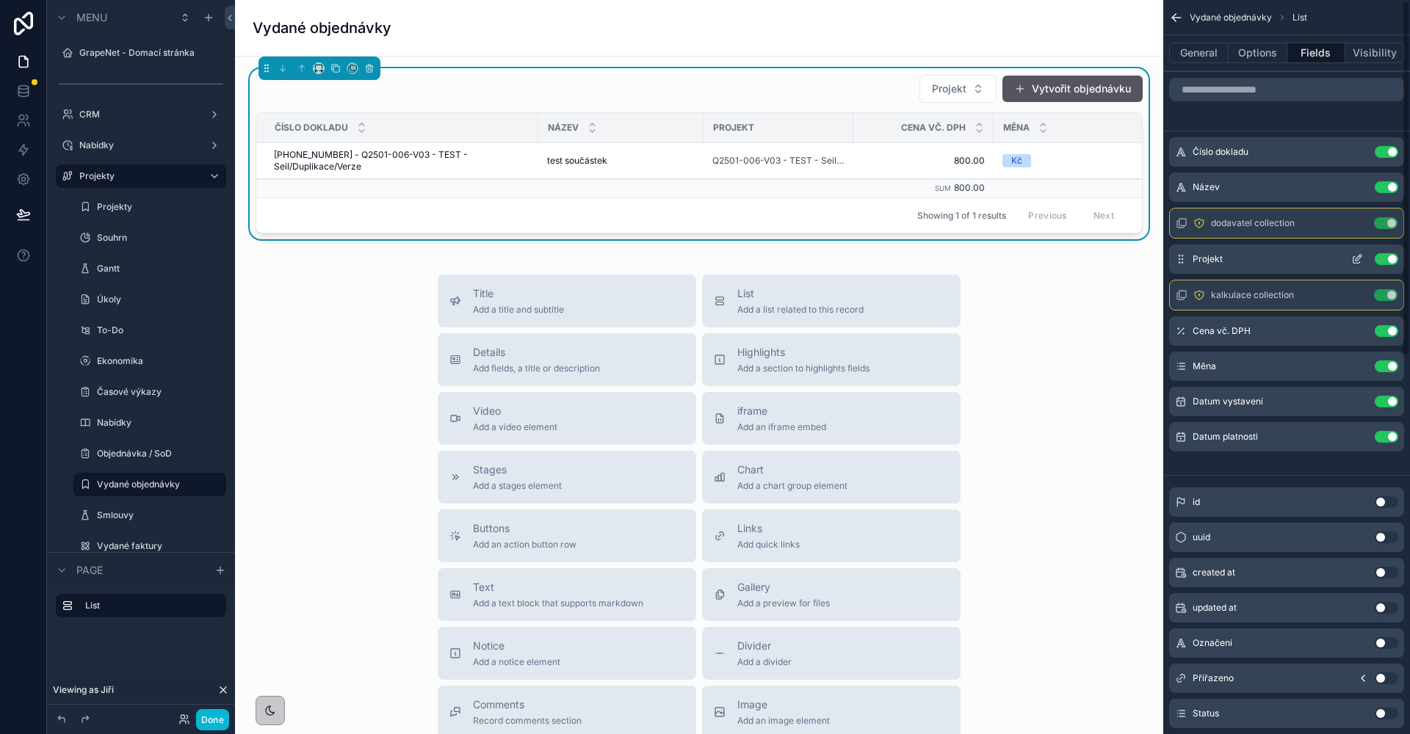
scroll to position [3, 0]
click at [1353, 219] on icon "scrollable content" at bounding box center [1356, 221] width 7 height 7
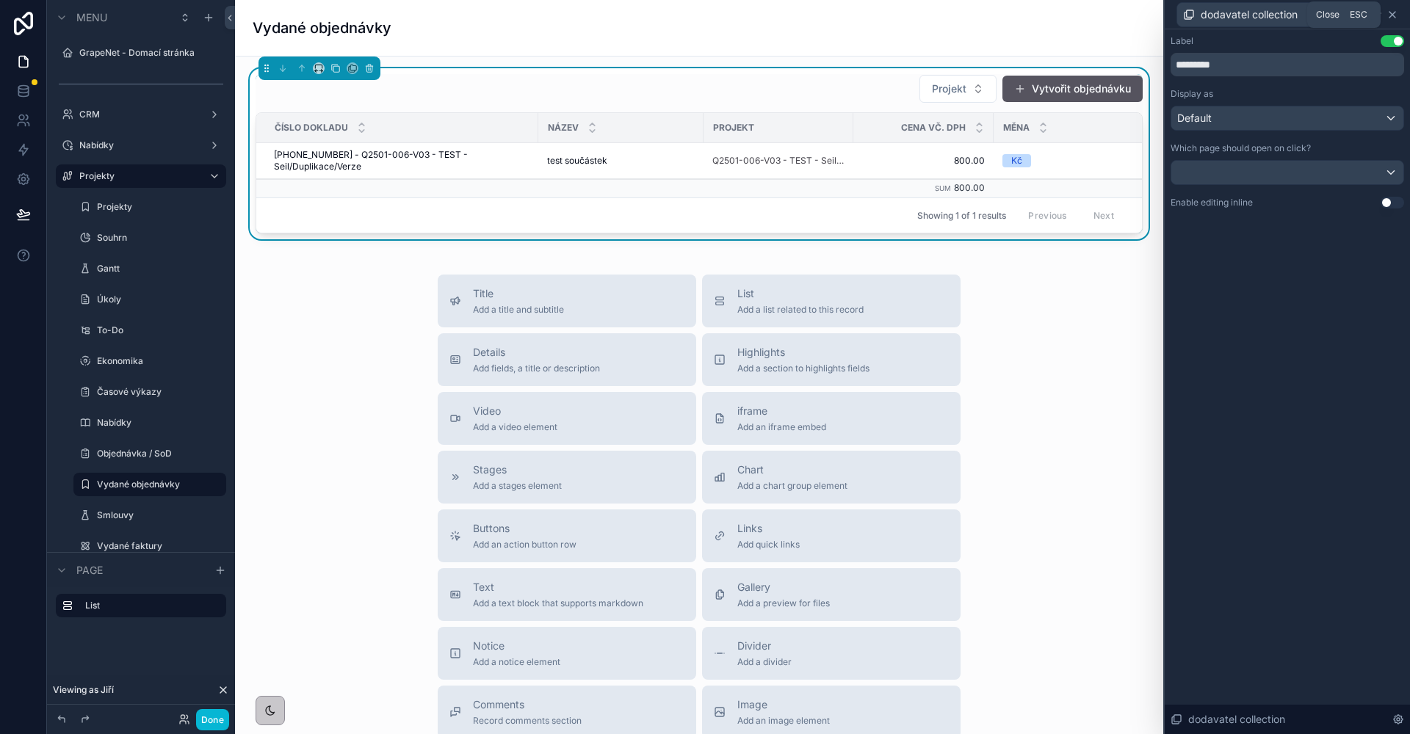
click at [1394, 20] on icon at bounding box center [1392, 15] width 12 height 12
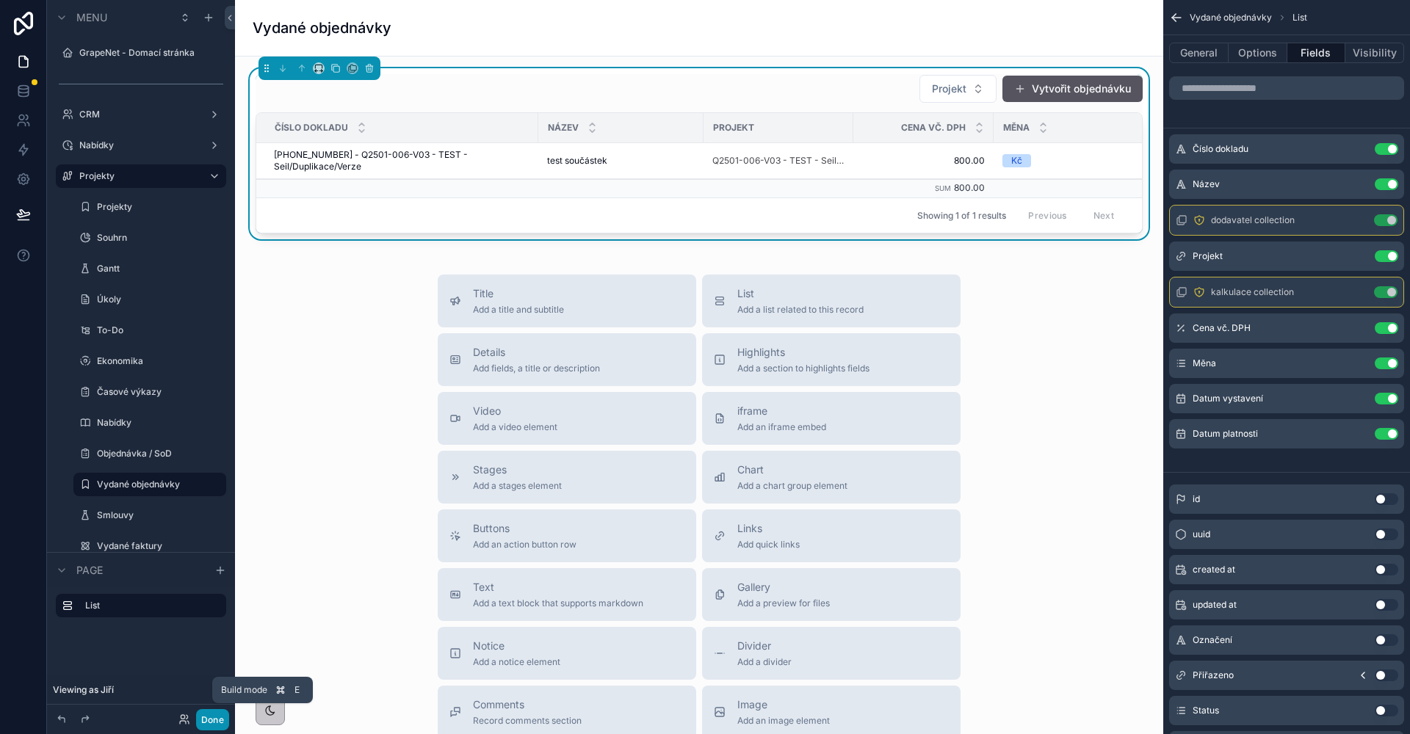
click at [216, 720] on button "Done" at bounding box center [212, 719] width 33 height 21
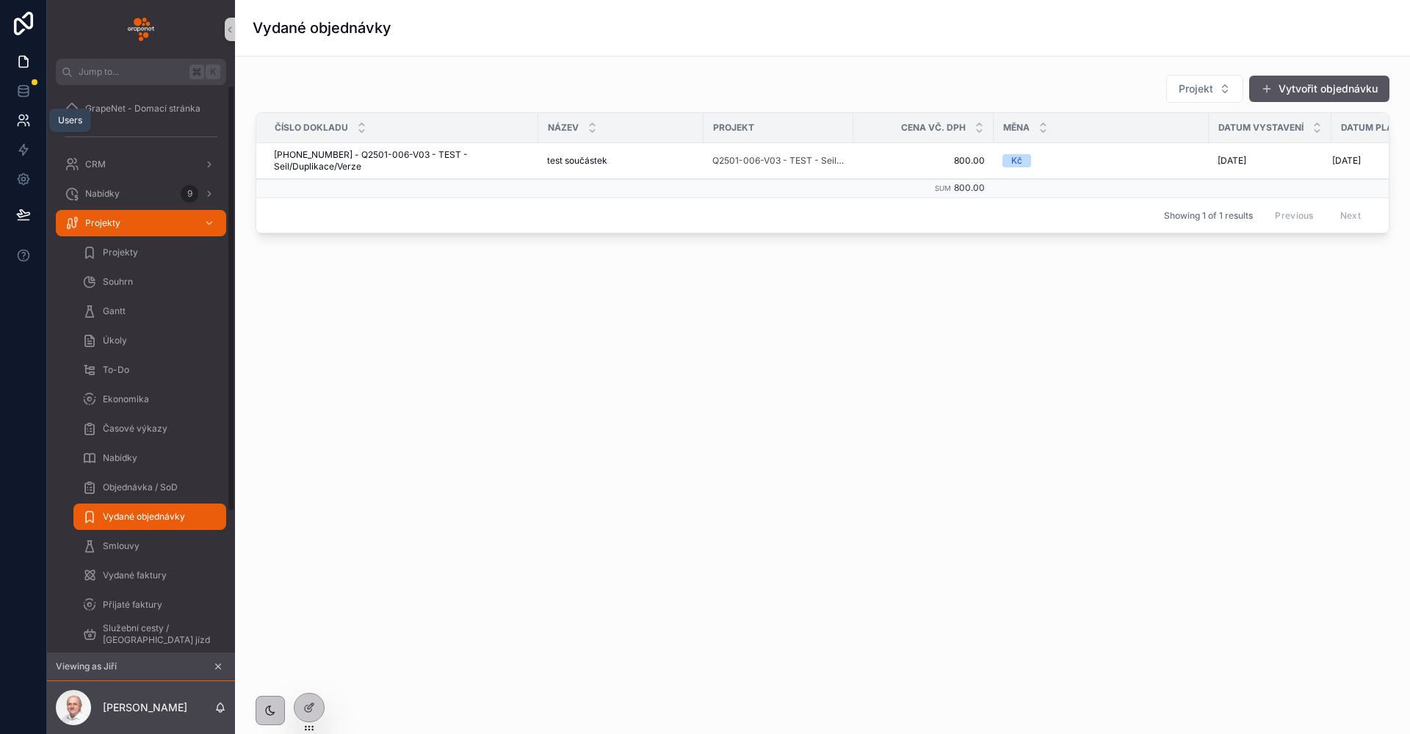
click at [15, 129] on link at bounding box center [23, 120] width 46 height 29
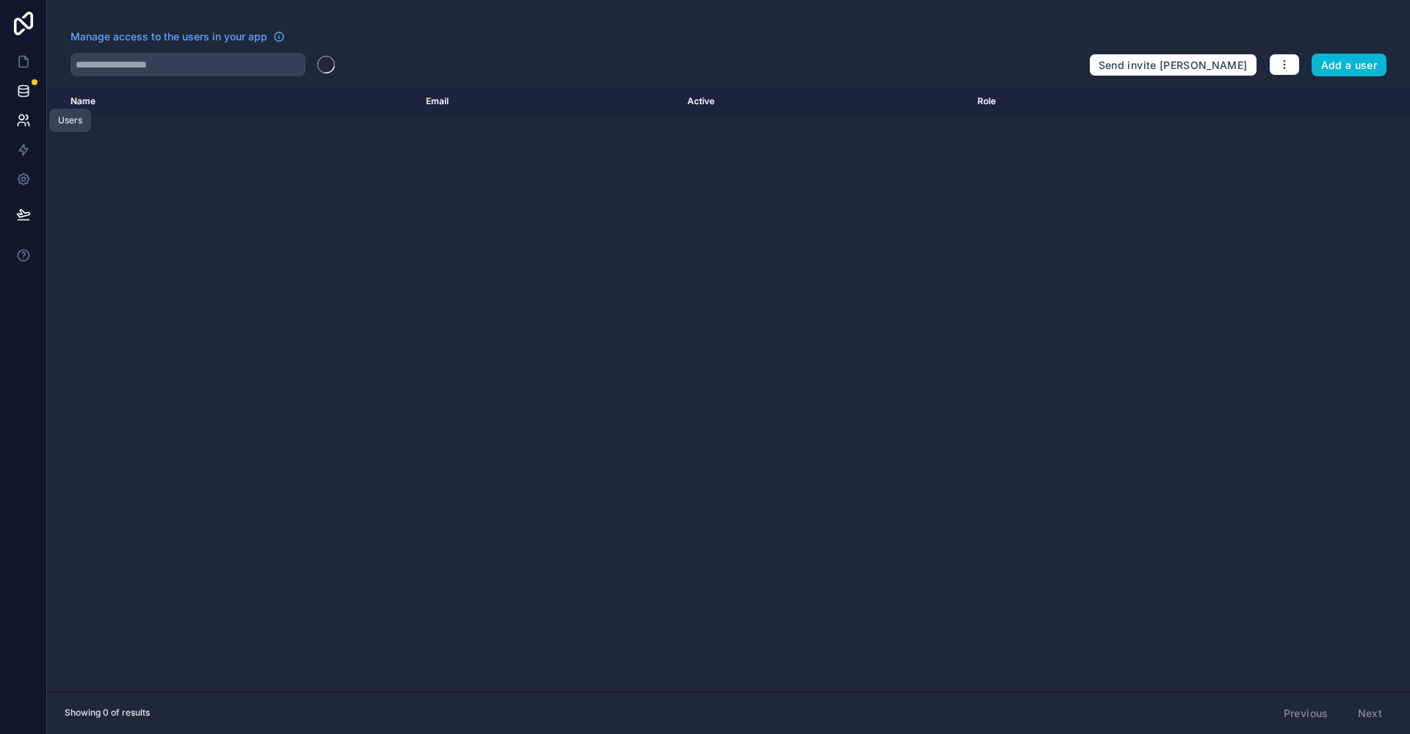
click at [26, 97] on icon at bounding box center [23, 94] width 10 height 6
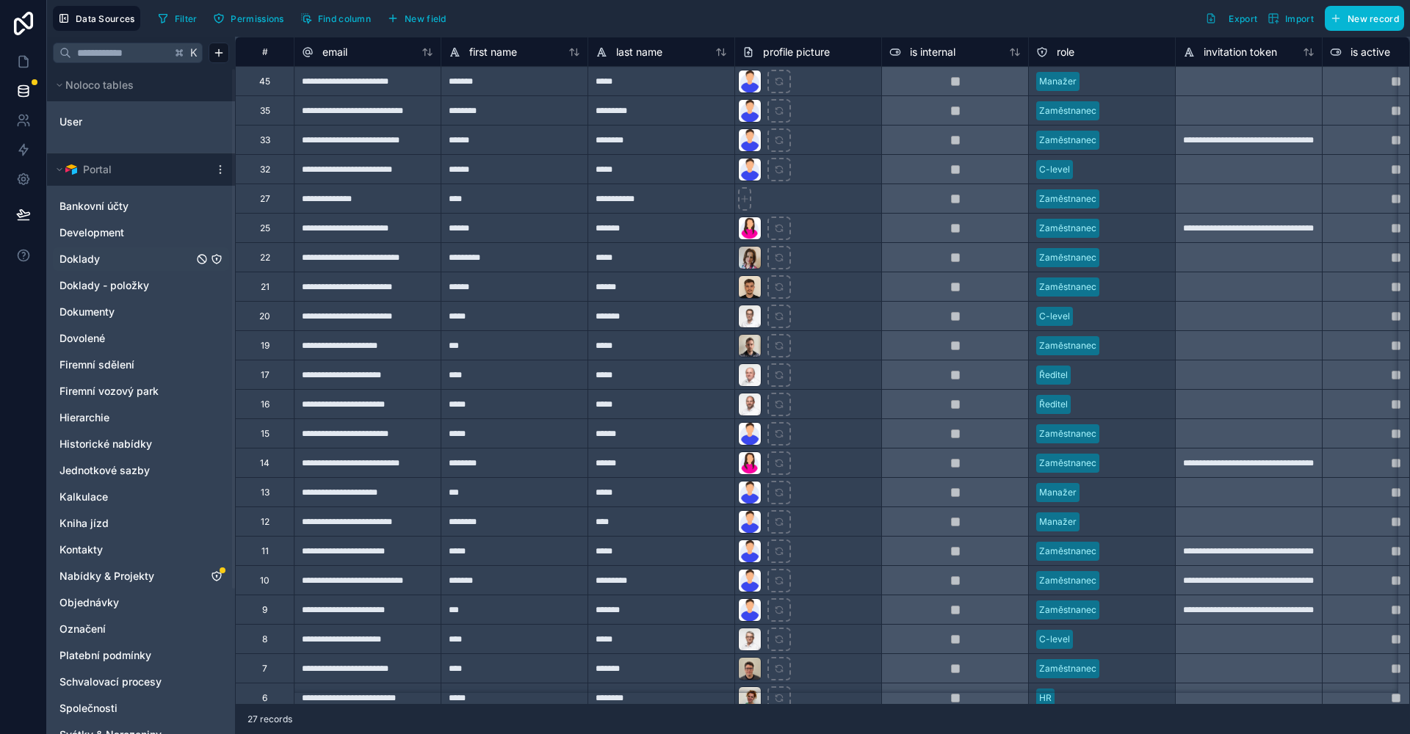
click at [116, 267] on div "Doklady" at bounding box center [141, 258] width 176 height 23
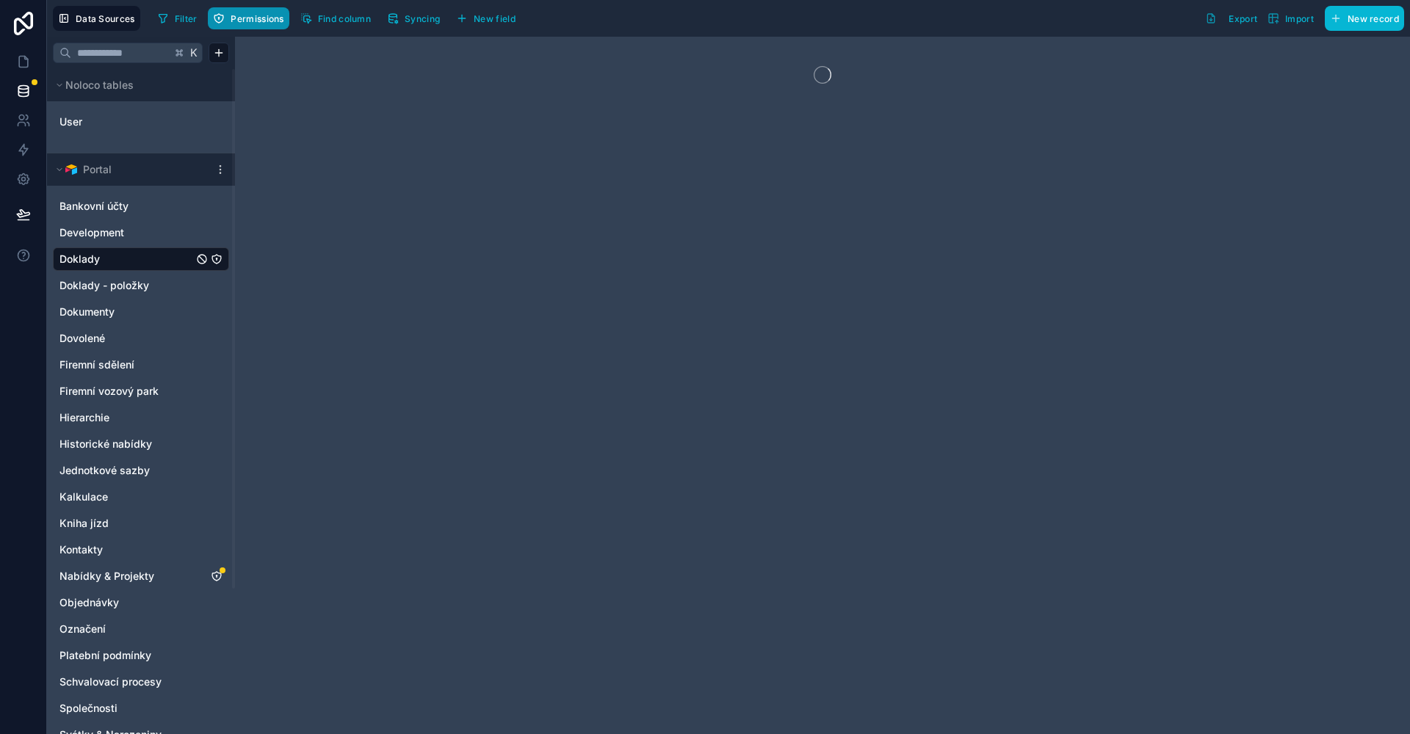
click at [270, 22] on span "Permissions" at bounding box center [257, 18] width 53 height 11
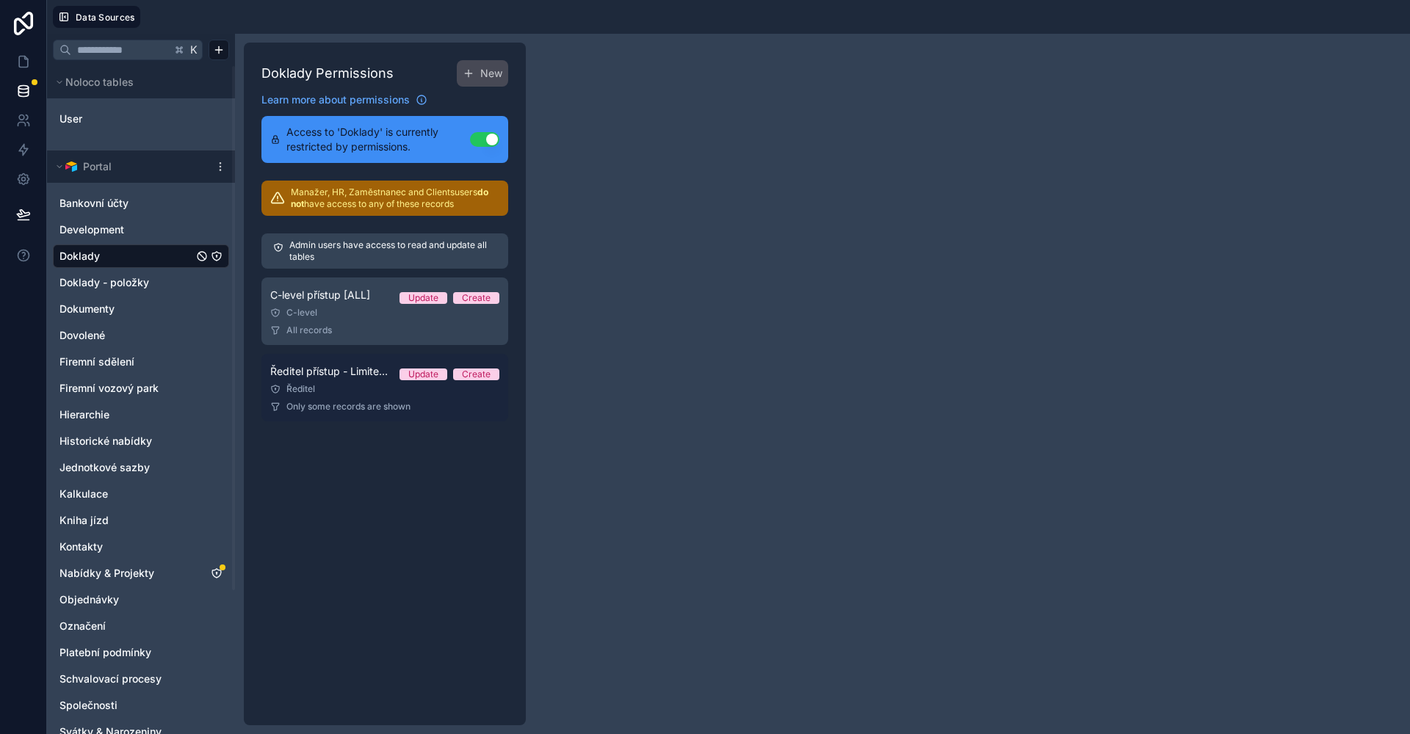
click at [366, 390] on div "Ředitel" at bounding box center [384, 389] width 229 height 12
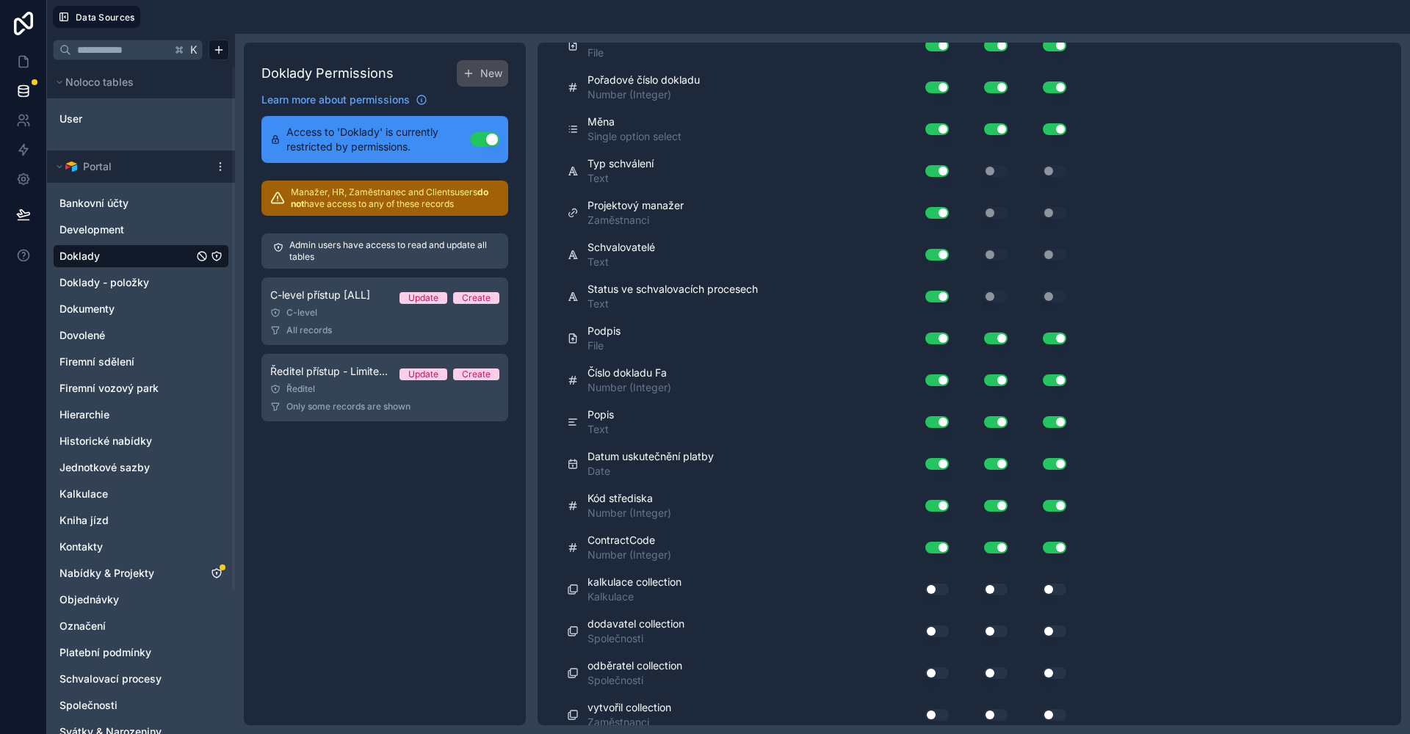
scroll to position [1074, 0]
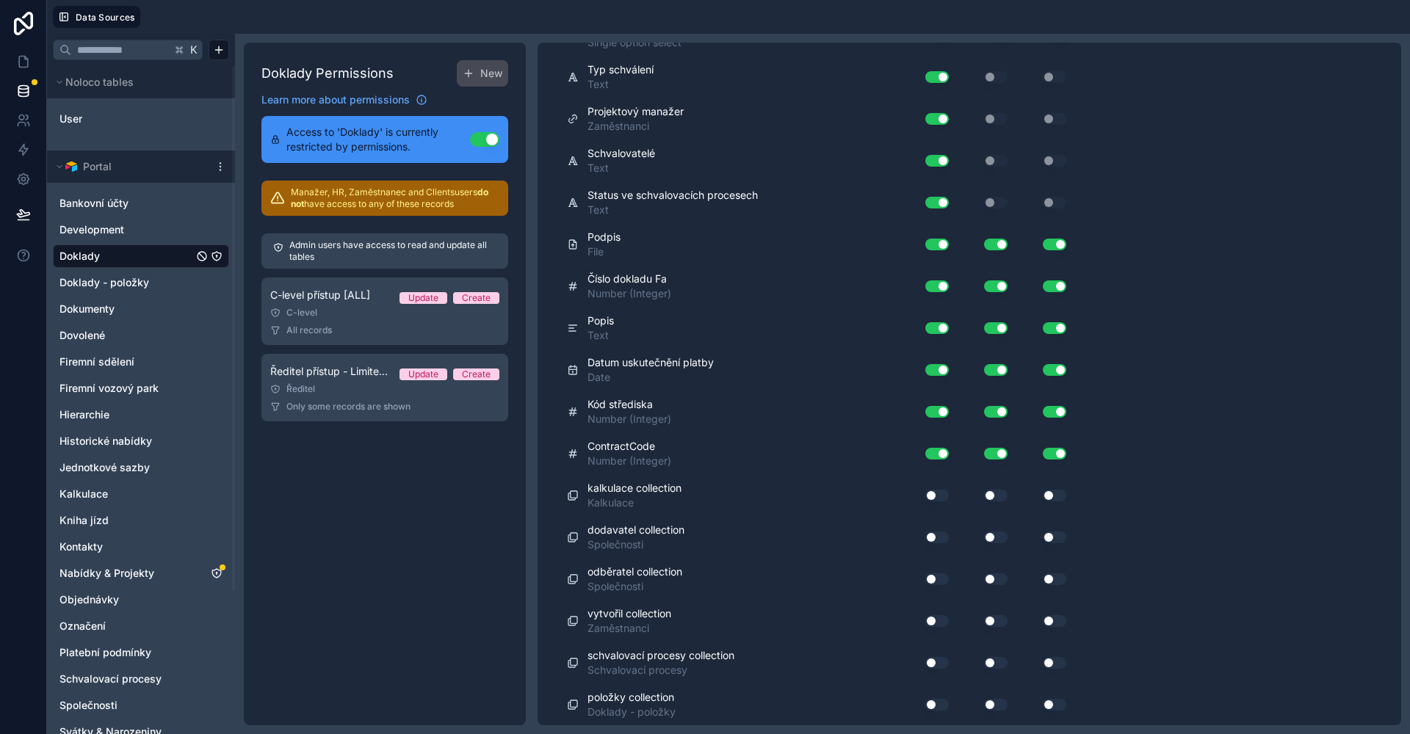
click at [940, 494] on button "Use setting" at bounding box center [936, 496] width 23 height 12
click at [1009, 495] on div "Use setting" at bounding box center [984, 496] width 59 height 12
click at [996, 496] on button "Use setting" at bounding box center [995, 496] width 23 height 12
click at [1051, 499] on button "Use setting" at bounding box center [1054, 496] width 23 height 12
click at [929, 537] on button "Use setting" at bounding box center [936, 538] width 23 height 12
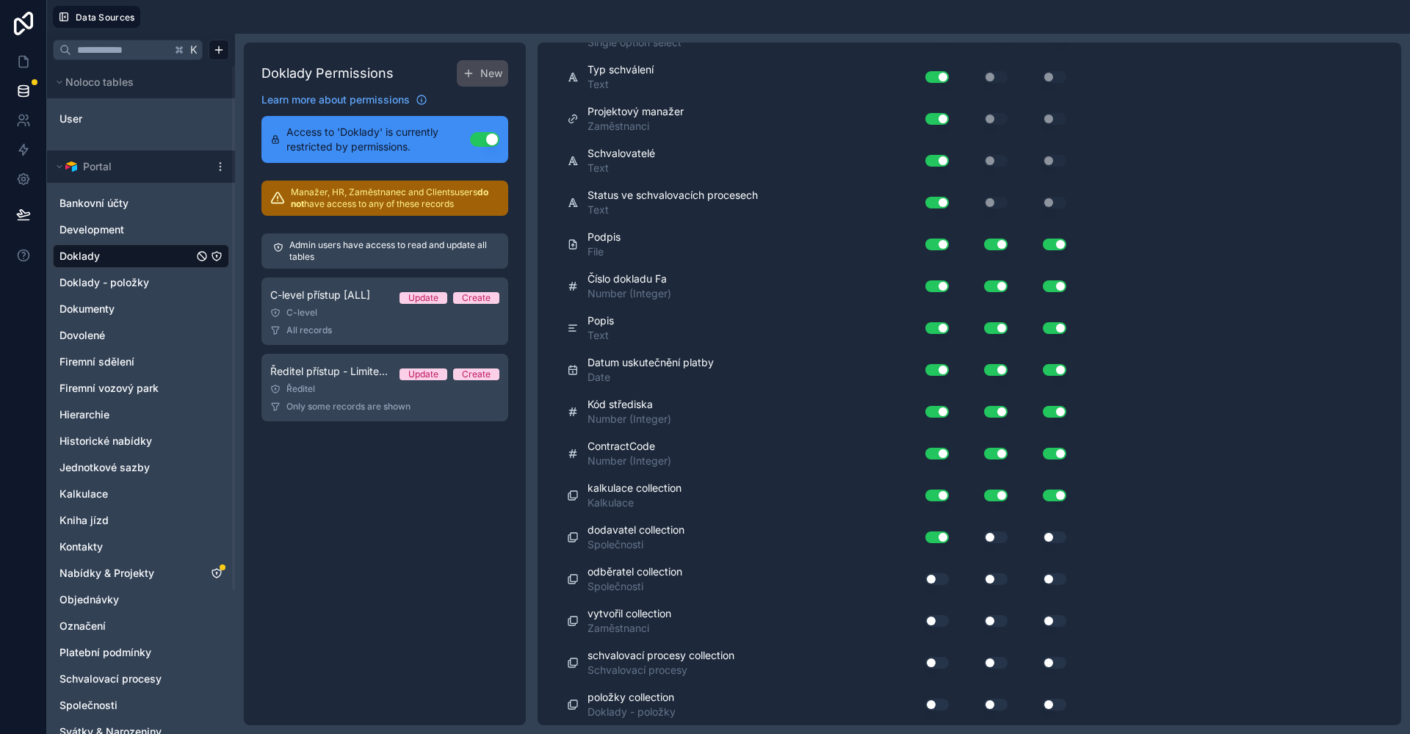
click at [994, 541] on button "Use setting" at bounding box center [995, 538] width 23 height 12
click at [1061, 538] on button "Use setting" at bounding box center [1054, 538] width 23 height 12
click at [939, 580] on button "Use setting" at bounding box center [936, 580] width 23 height 12
click at [1001, 581] on button "Use setting" at bounding box center [995, 580] width 23 height 12
click at [1041, 579] on div "Use setting" at bounding box center [1042, 580] width 59 height 12
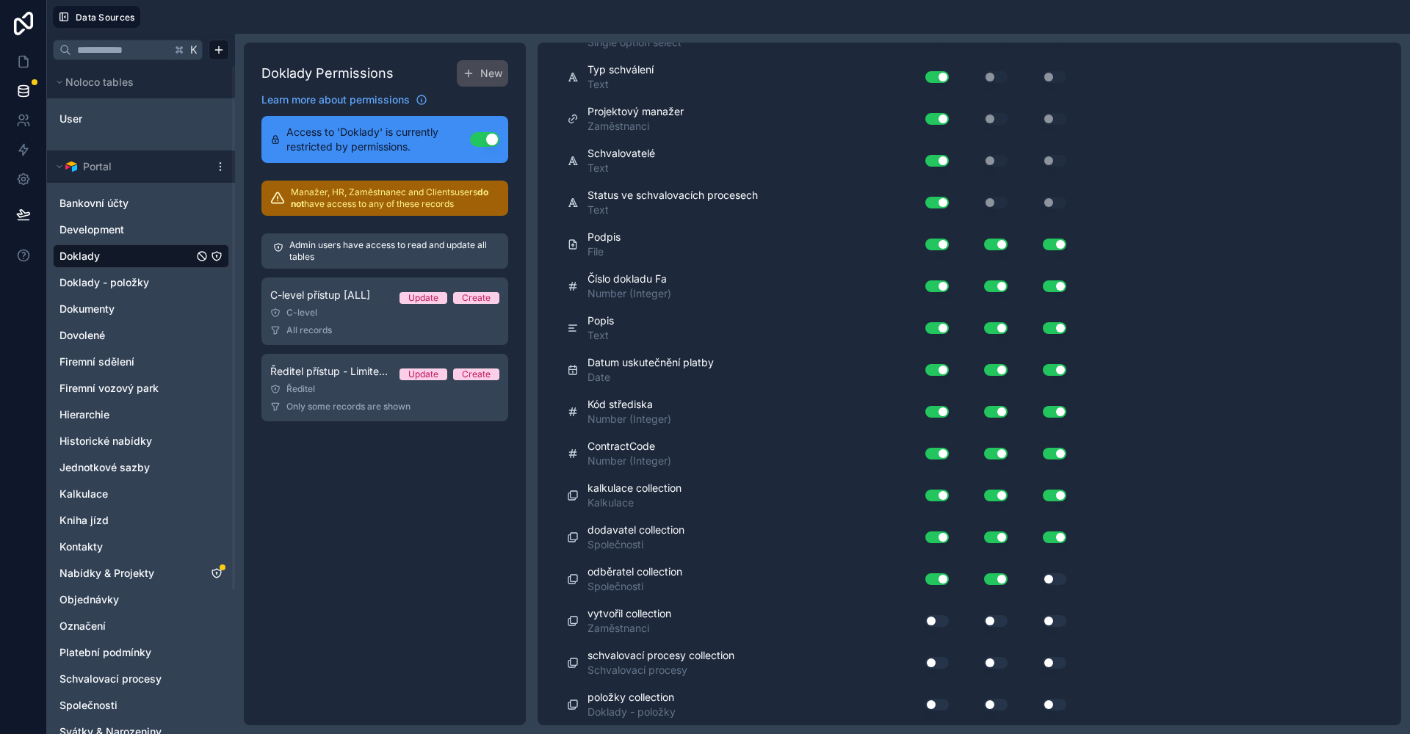
click at [1048, 576] on button "Use setting" at bounding box center [1054, 580] width 23 height 12
click at [936, 617] on button "Use setting" at bounding box center [936, 621] width 23 height 12
click at [936, 659] on button "Use setting" at bounding box center [936, 663] width 23 height 12
click at [938, 704] on button "Use setting" at bounding box center [936, 705] width 23 height 12
click at [1000, 701] on button "Use setting" at bounding box center [995, 705] width 23 height 12
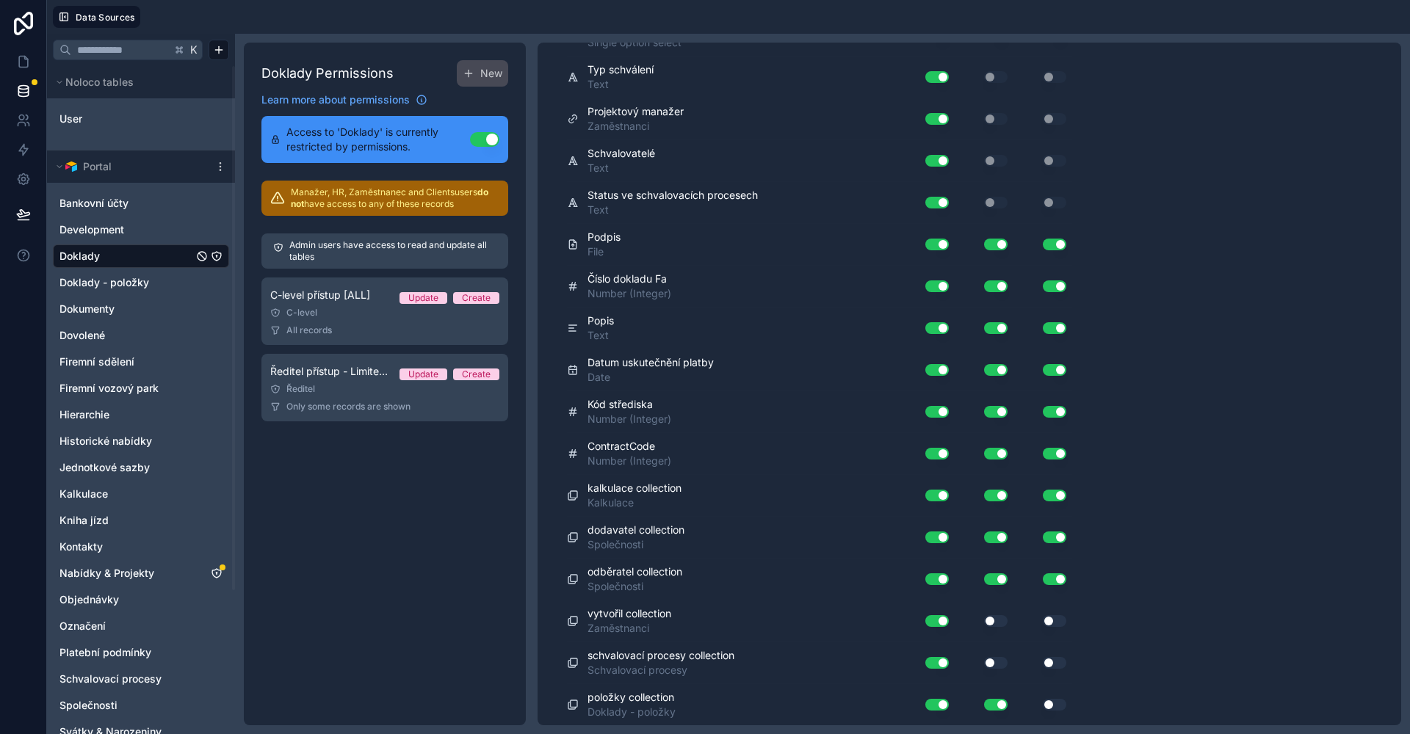
click at [991, 660] on button "Use setting" at bounding box center [995, 663] width 23 height 12
click at [997, 623] on button "Use setting" at bounding box center [995, 621] width 23 height 12
click at [1063, 625] on button "Use setting" at bounding box center [1054, 621] width 23 height 12
click at [1041, 668] on div "Use setting" at bounding box center [1042, 662] width 59 height 23
click at [1050, 663] on button "Use setting" at bounding box center [1054, 663] width 23 height 12
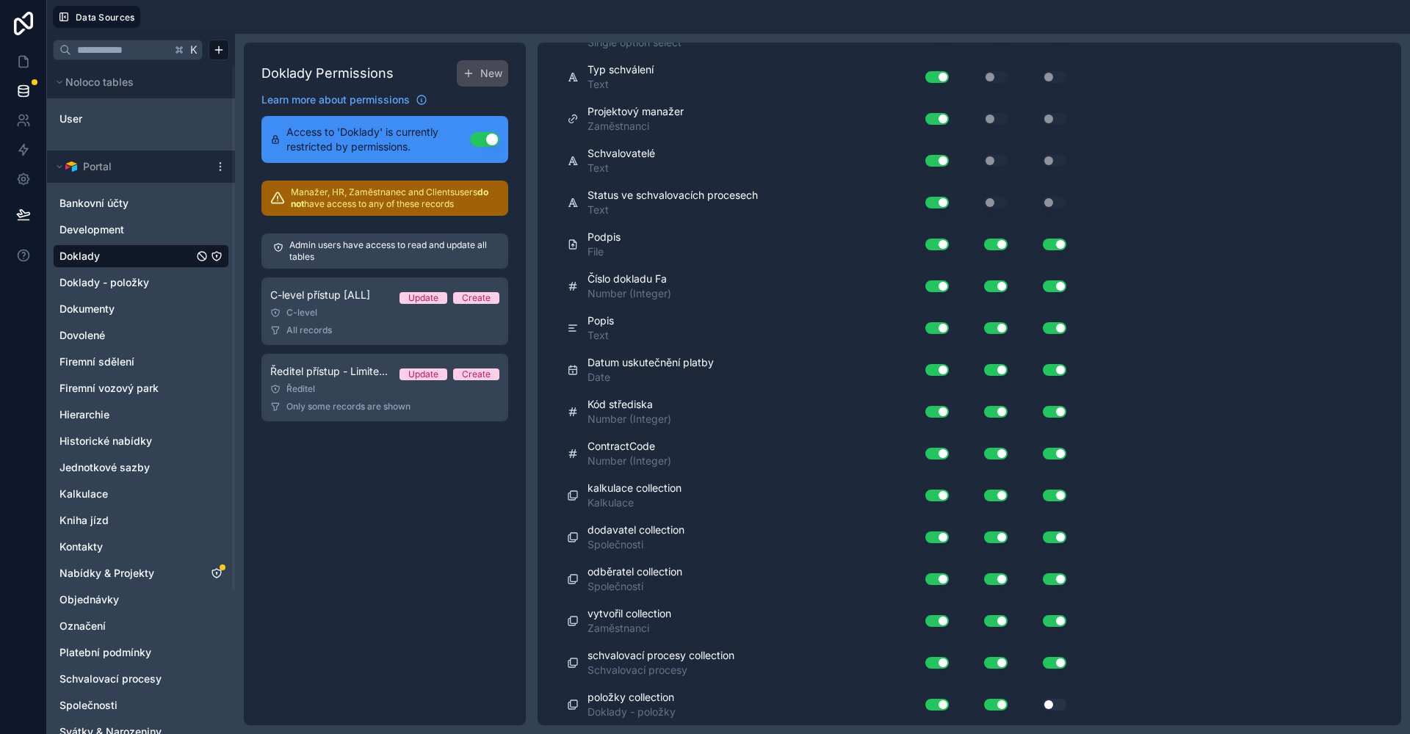
click at [1049, 706] on button "Use setting" at bounding box center [1054, 705] width 23 height 12
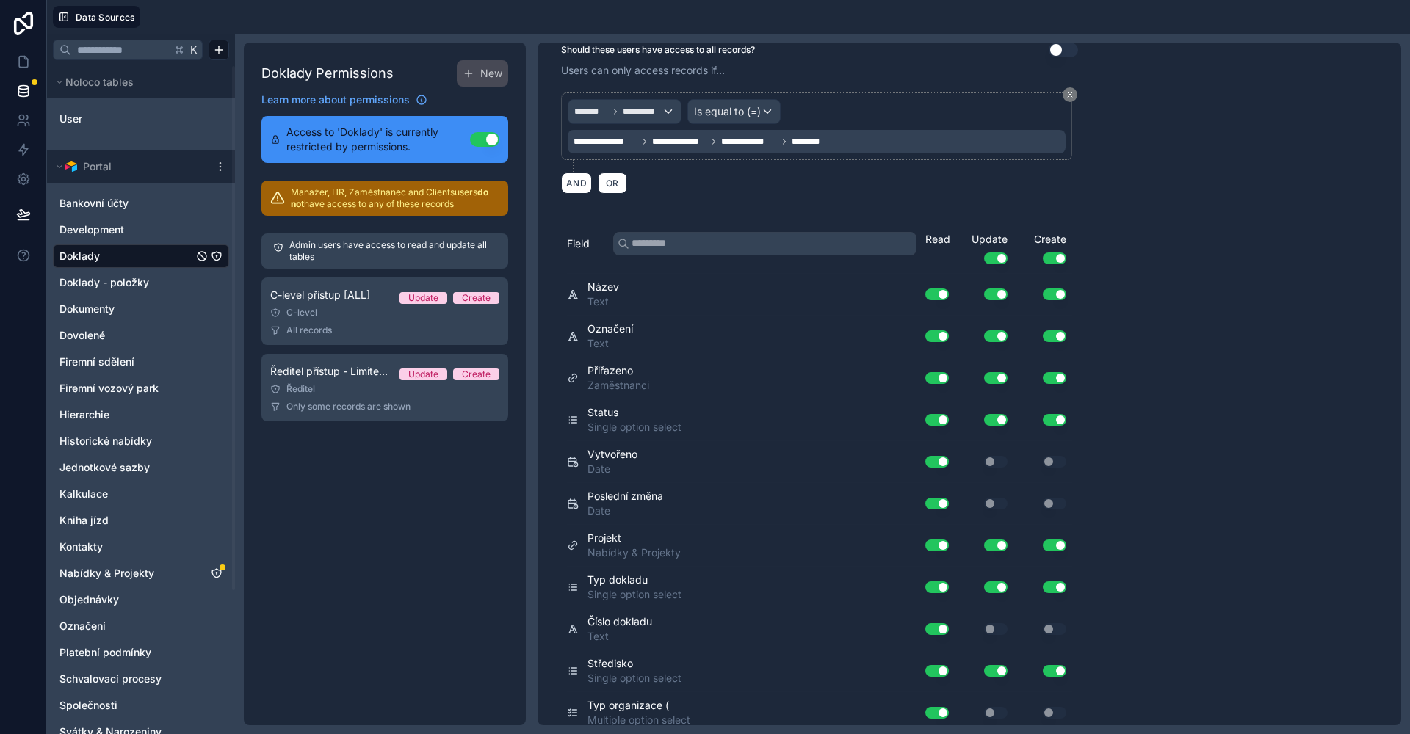
scroll to position [0, 0]
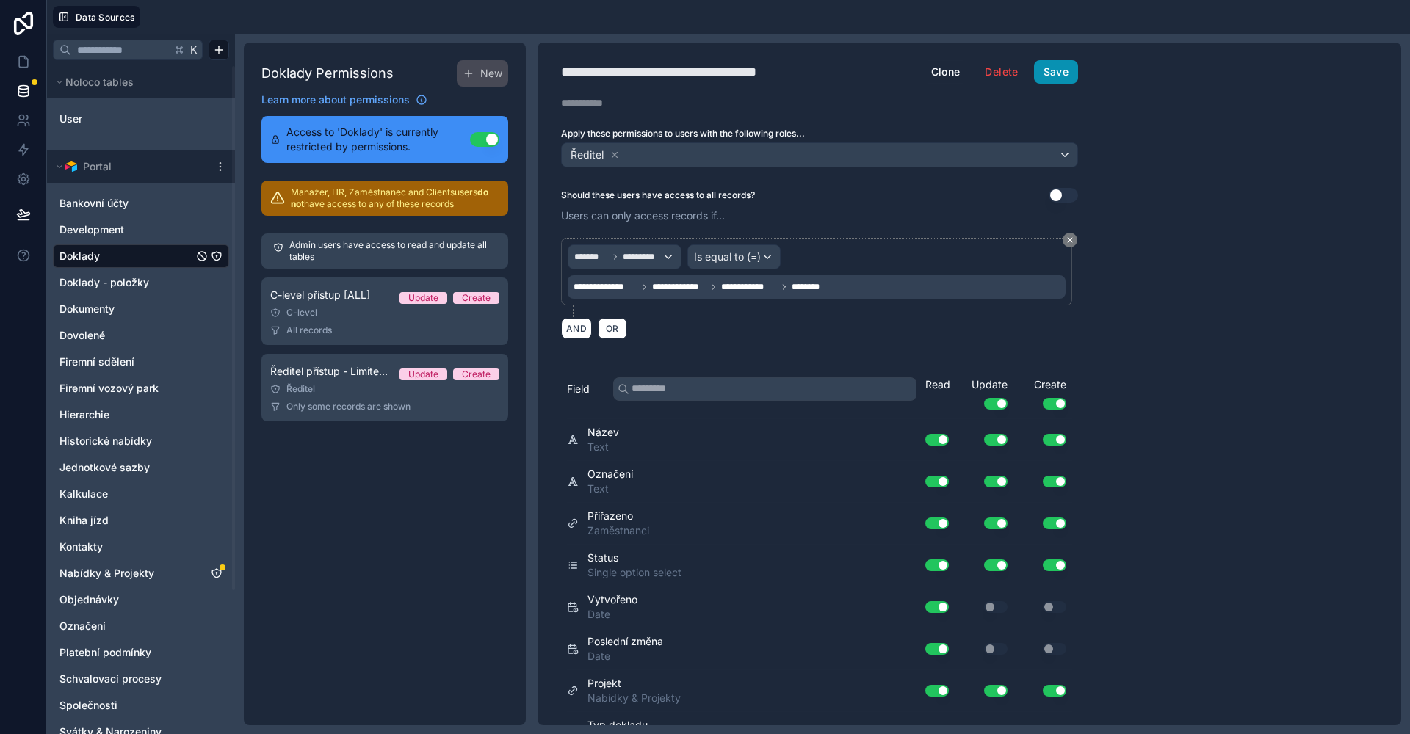
click at [1072, 75] on button "Save" at bounding box center [1056, 71] width 44 height 23
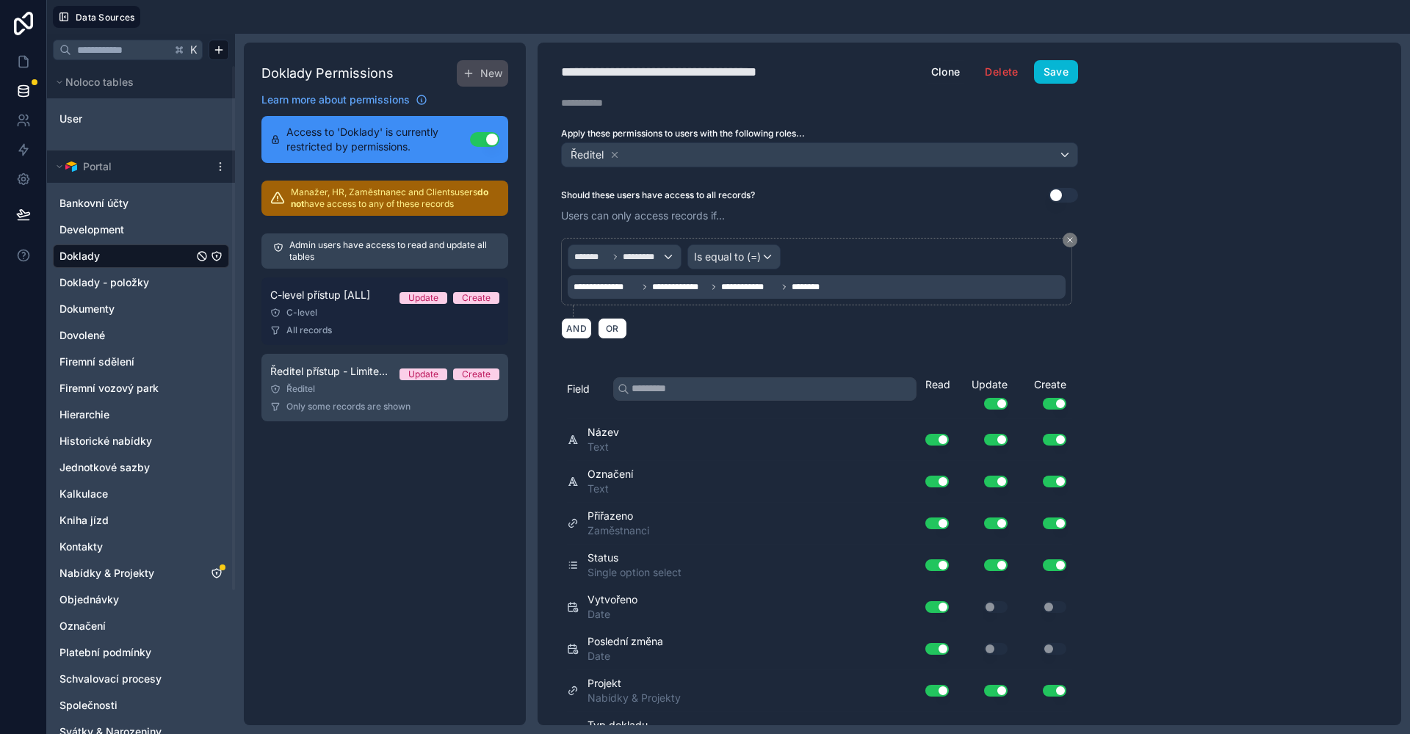
click at [372, 325] on div "All records" at bounding box center [384, 331] width 229 height 12
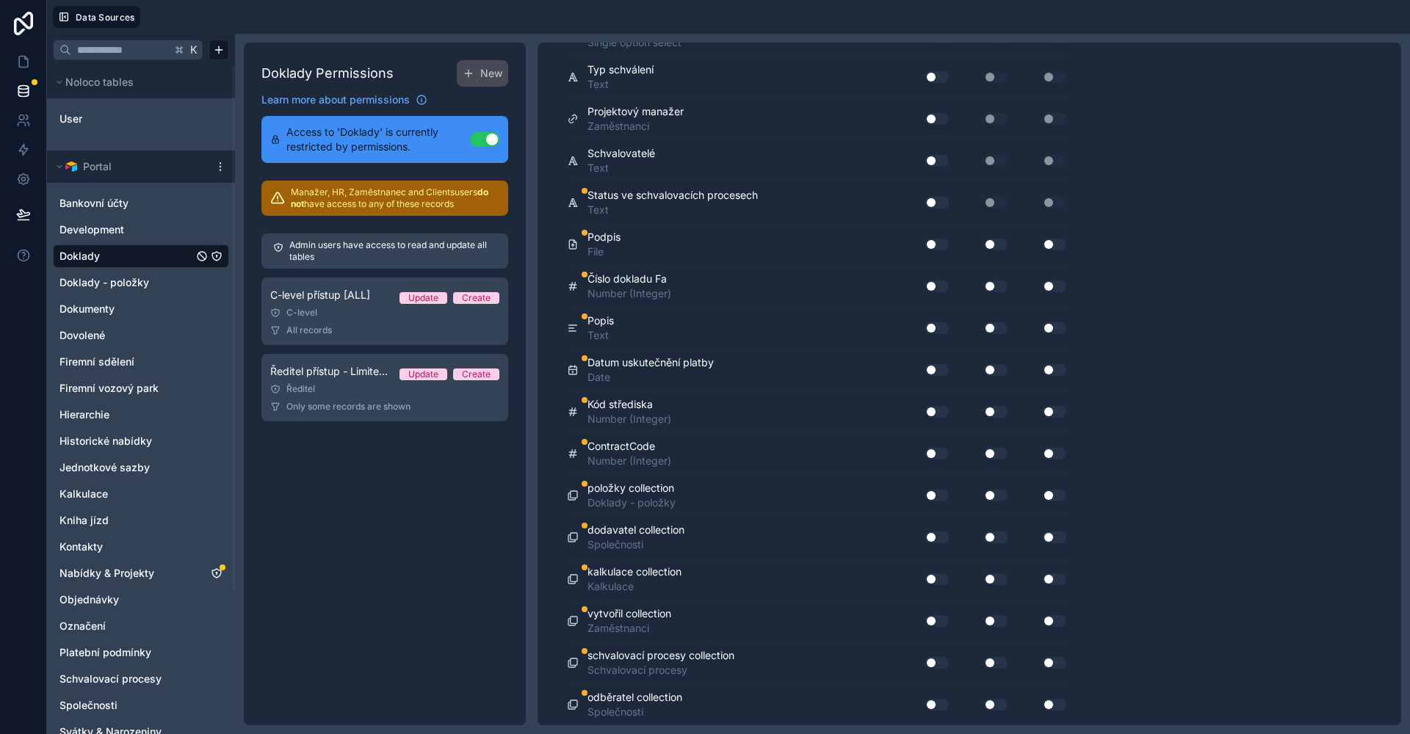
scroll to position [660, 0]
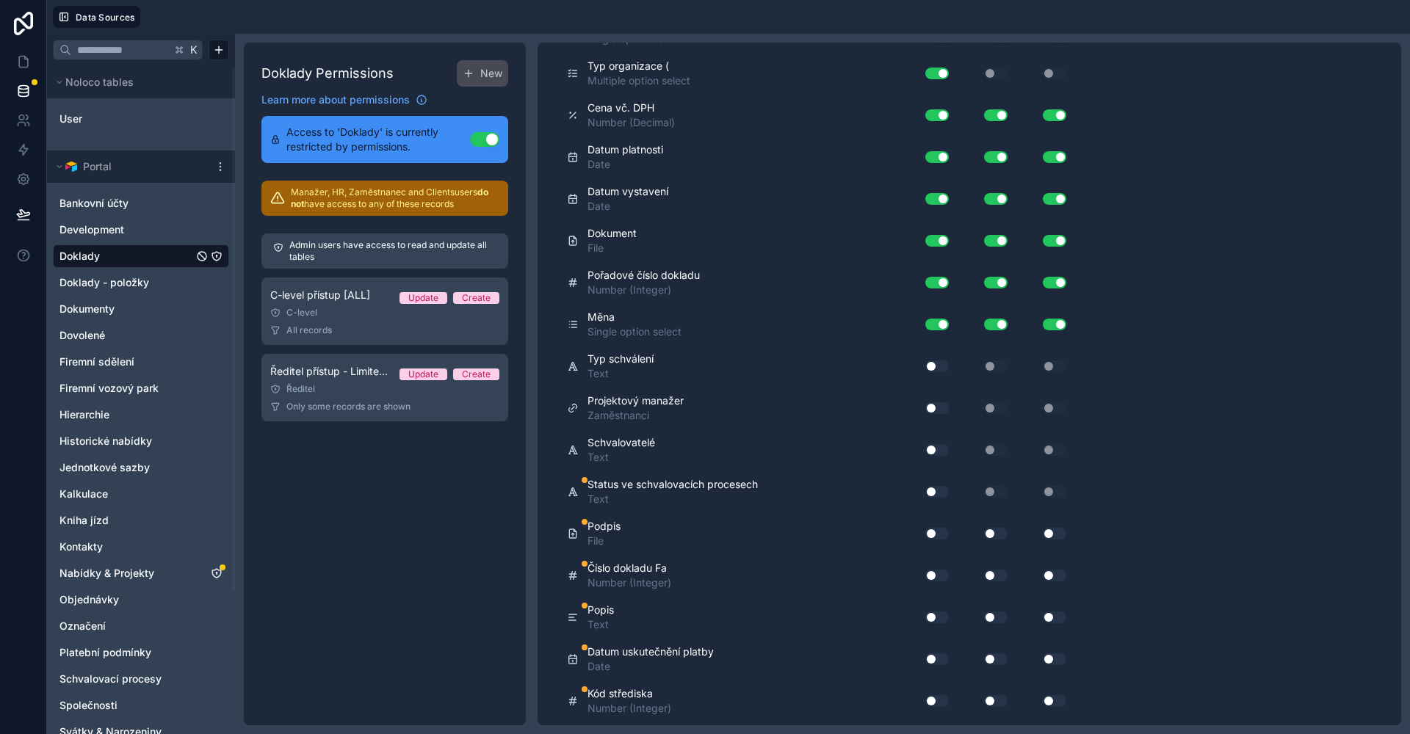
click at [934, 365] on button "Use setting" at bounding box center [936, 367] width 23 height 12
click at [995, 359] on div "Use setting" at bounding box center [984, 366] width 59 height 23
click at [936, 405] on button "Use setting" at bounding box center [936, 408] width 23 height 12
click at [935, 453] on button "Use setting" at bounding box center [936, 450] width 23 height 12
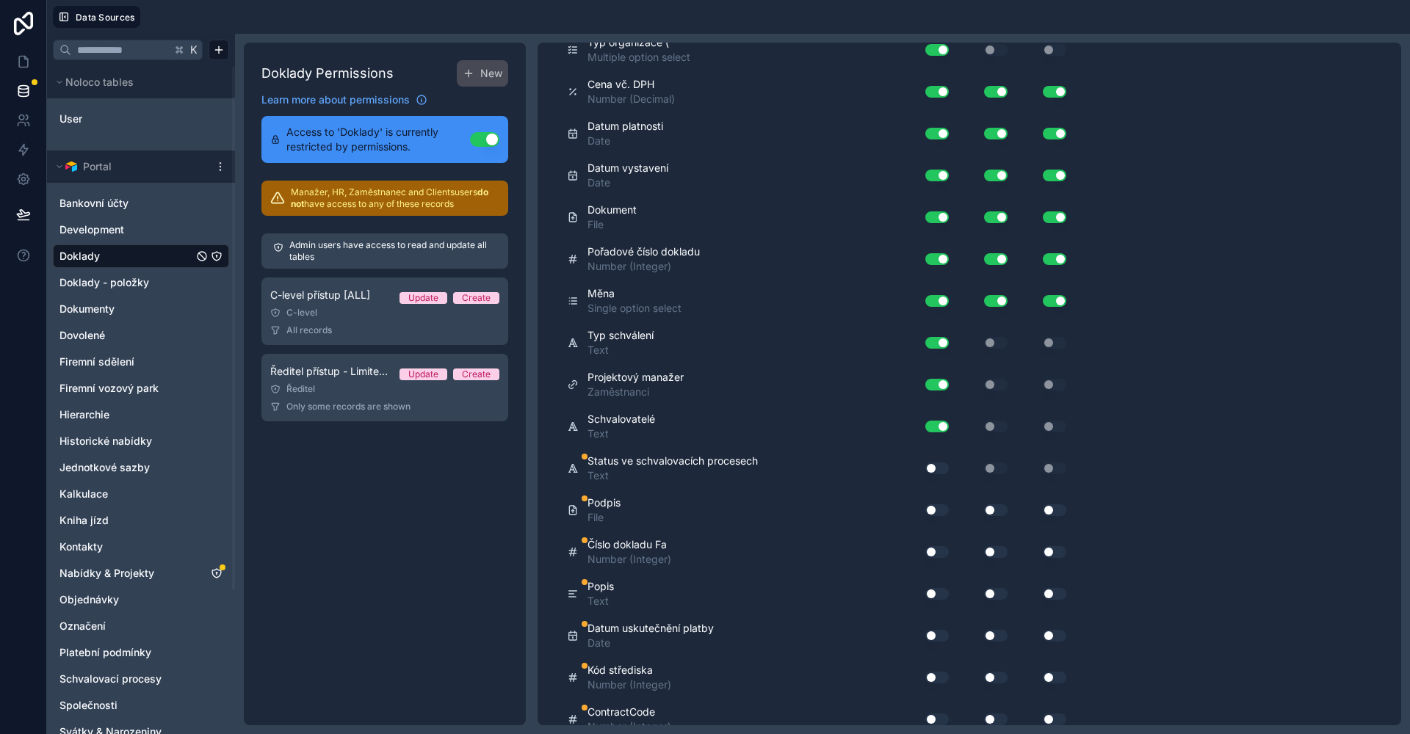
click at [938, 461] on div "Use setting" at bounding box center [931, 468] width 47 height 23
click at [938, 470] on button "Use setting" at bounding box center [936, 469] width 23 height 12
click at [934, 521] on div "Use setting" at bounding box center [931, 510] width 47 height 23
click at [936, 510] on button "Use setting" at bounding box center [936, 510] width 23 height 12
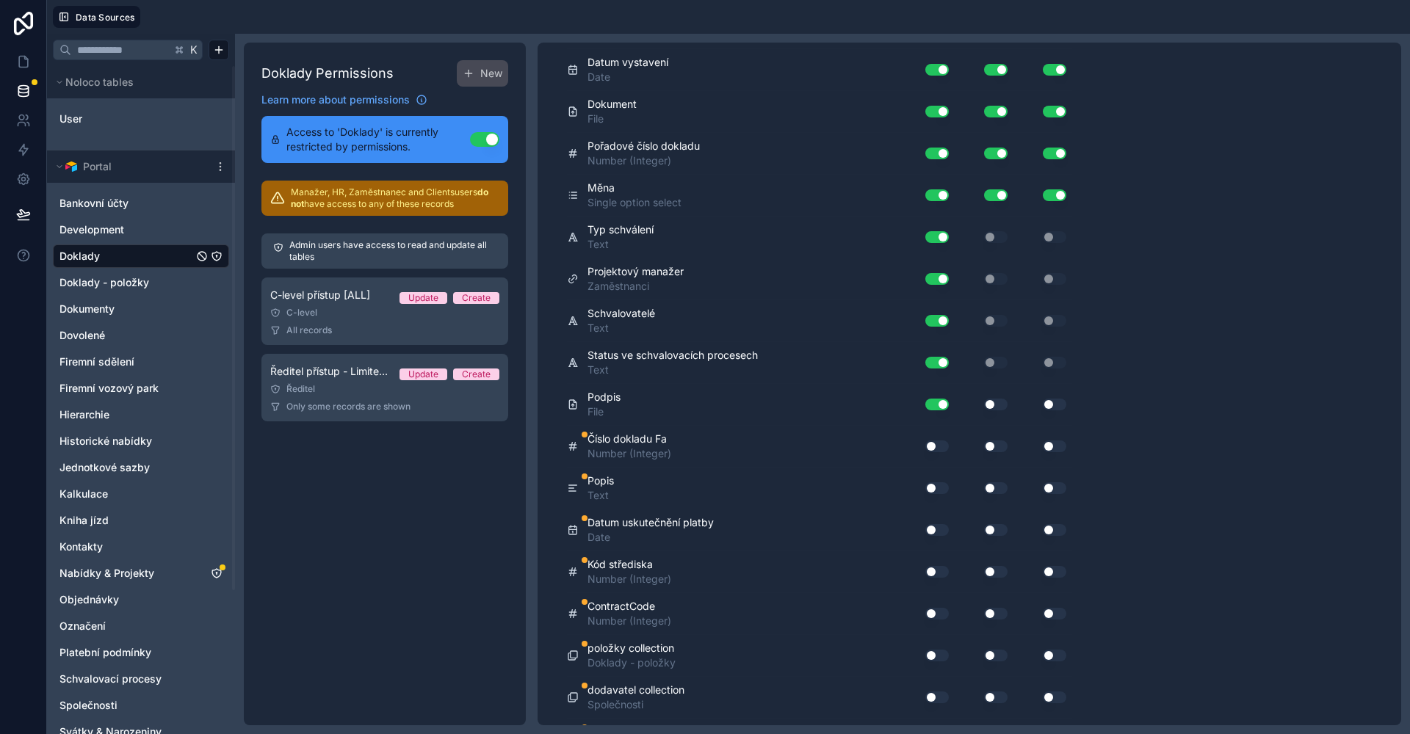
click at [996, 408] on button "Use setting" at bounding box center [995, 405] width 23 height 12
click at [1065, 403] on button "Use setting" at bounding box center [1054, 405] width 23 height 12
click at [938, 445] on button "Use setting" at bounding box center [936, 447] width 23 height 12
click at [1011, 446] on div "Use setting" at bounding box center [984, 447] width 59 height 12
click at [1004, 446] on button "Use setting" at bounding box center [995, 447] width 23 height 12
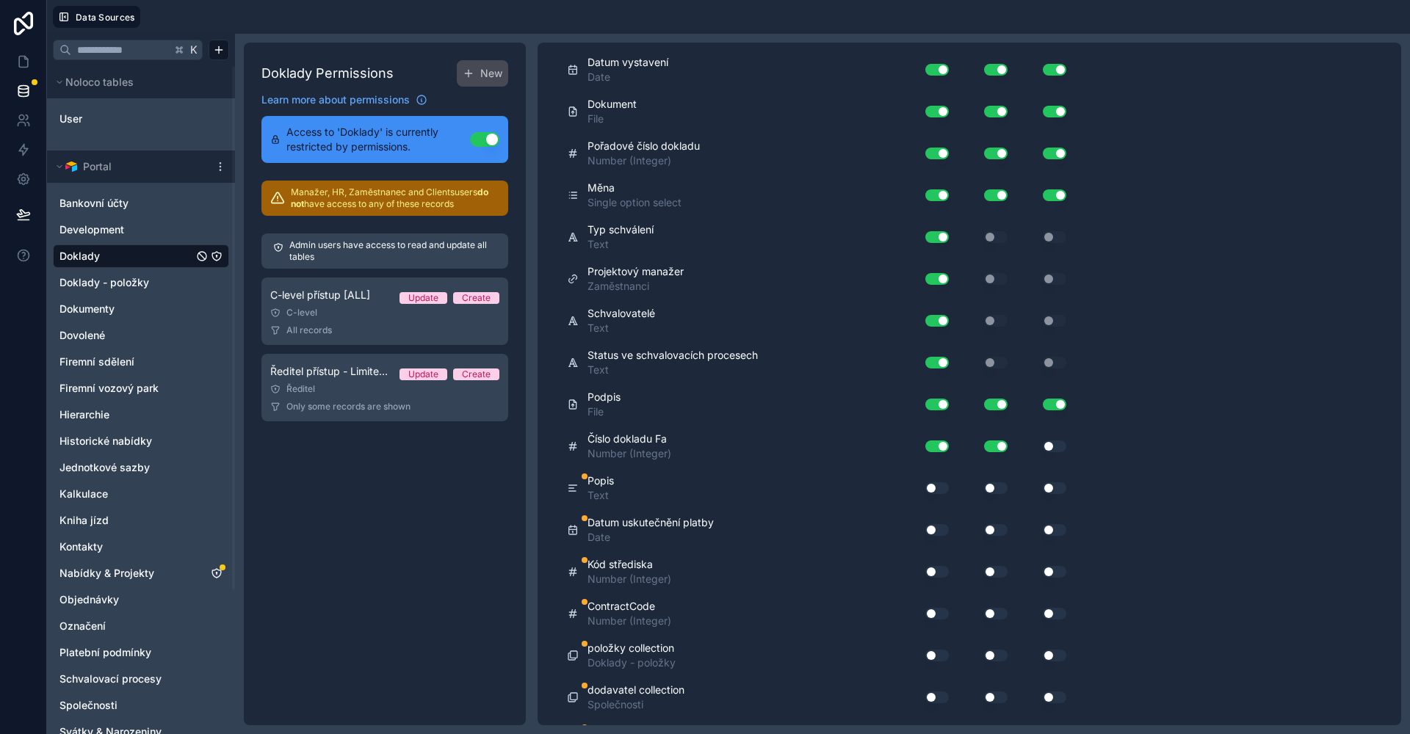
click at [1038, 446] on div "Use setting" at bounding box center [1042, 447] width 59 height 12
click at [1043, 448] on button "Use setting" at bounding box center [1054, 447] width 23 height 12
click at [925, 487] on div "Use setting" at bounding box center [928, 488] width 41 height 12
click at [941, 488] on button "Use setting" at bounding box center [936, 488] width 23 height 12
click at [996, 488] on button "Use setting" at bounding box center [995, 488] width 23 height 12
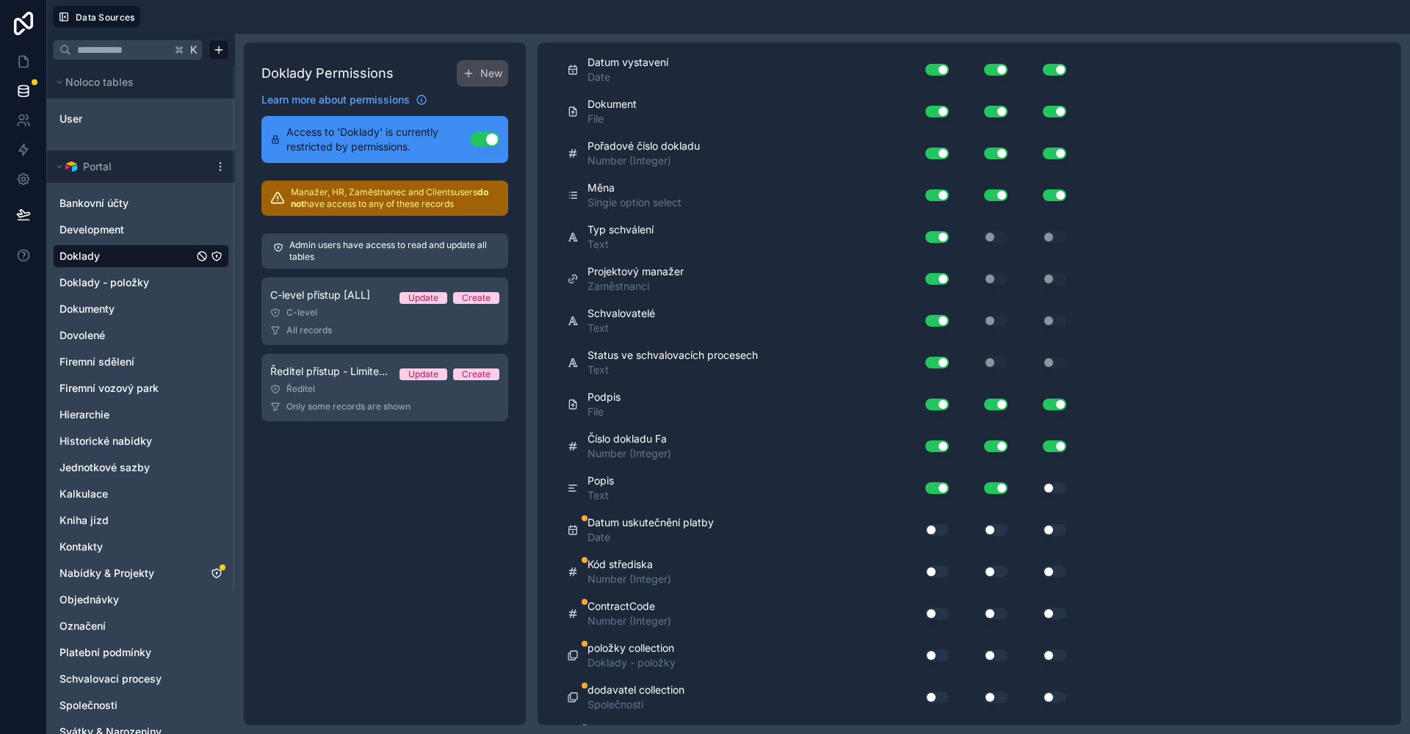
click at [1066, 490] on button "Use setting" at bounding box center [1054, 488] width 23 height 12
click at [1054, 491] on button "Use setting" at bounding box center [1054, 488] width 23 height 12
click at [1065, 483] on div "Use setting" at bounding box center [1042, 488] width 59 height 12
click at [1056, 488] on button "Use setting" at bounding box center [1054, 488] width 23 height 12
click at [927, 527] on button "Use setting" at bounding box center [936, 530] width 23 height 12
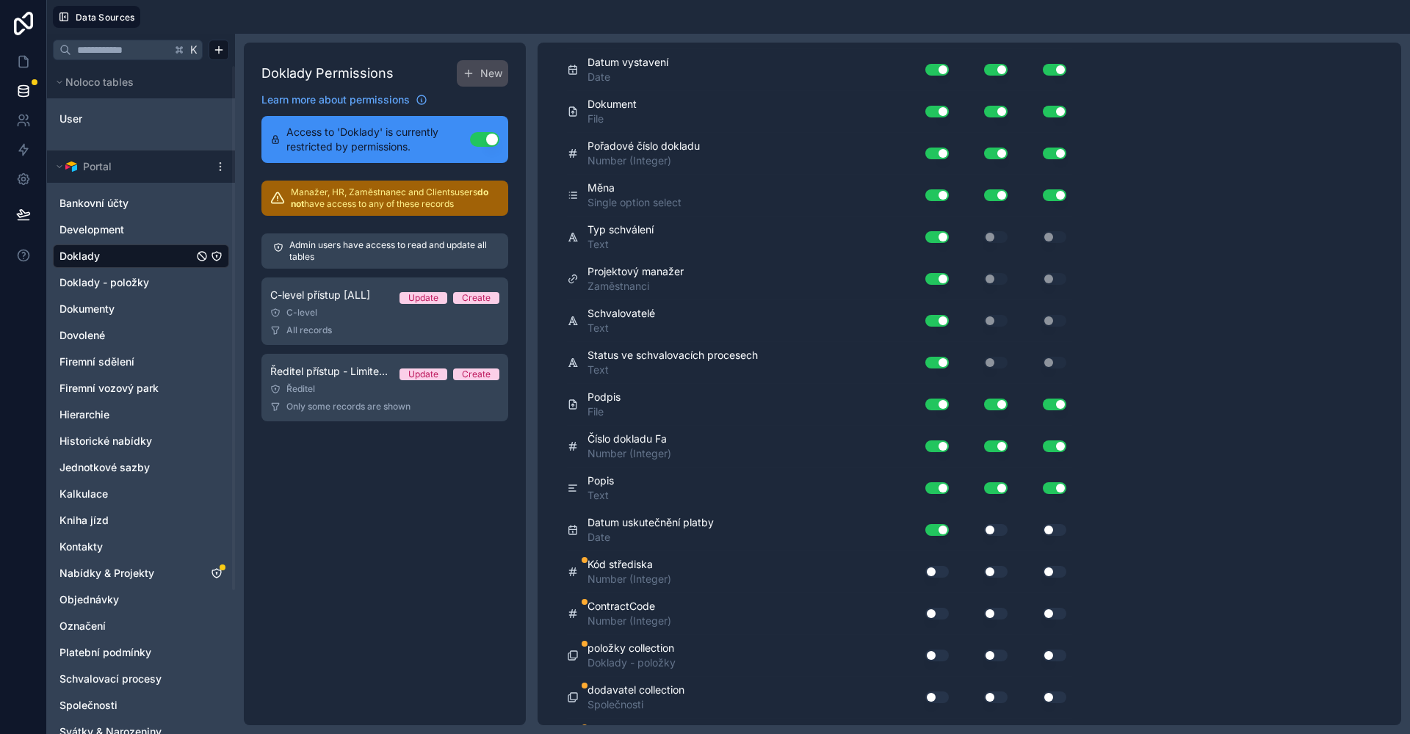
click at [983, 529] on div "Use setting" at bounding box center [984, 530] width 59 height 12
click at [990, 529] on button "Use setting" at bounding box center [995, 530] width 23 height 12
click at [1051, 533] on button "Use setting" at bounding box center [1054, 530] width 23 height 12
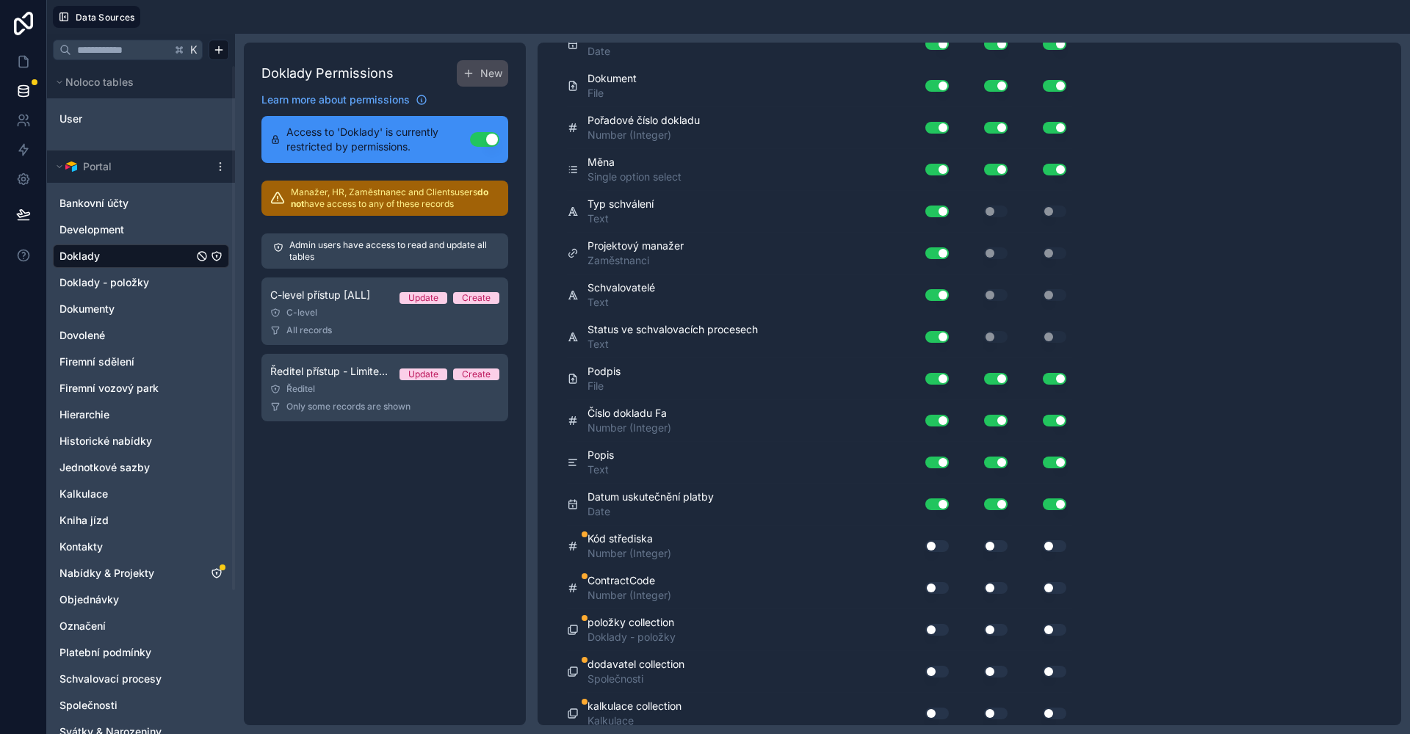
scroll to position [900, 0]
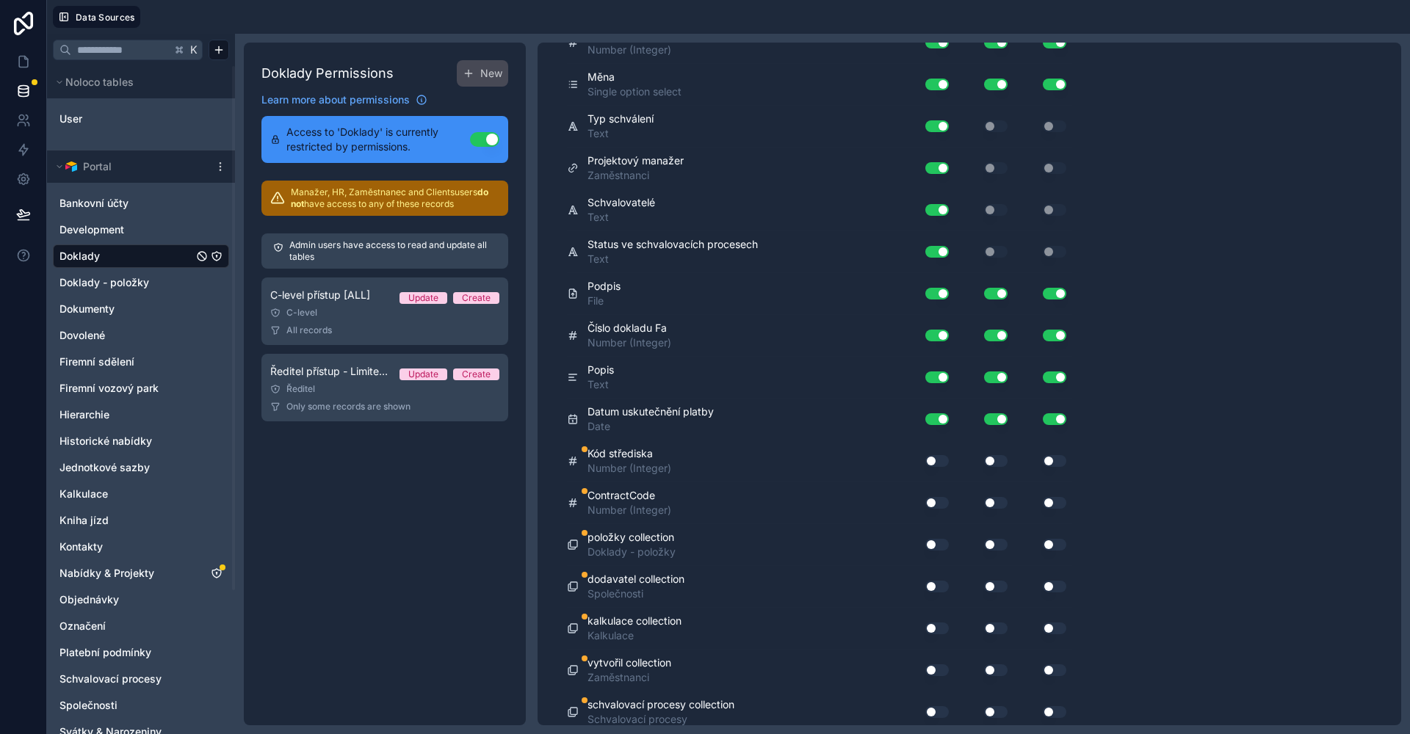
click at [933, 469] on div "Use setting" at bounding box center [931, 460] width 47 height 23
click at [935, 465] on button "Use setting" at bounding box center [936, 461] width 23 height 12
click at [929, 497] on button "Use setting" at bounding box center [936, 503] width 23 height 12
click at [933, 536] on div "Use setting" at bounding box center [931, 544] width 47 height 23
click at [934, 543] on button "Use setting" at bounding box center [936, 545] width 23 height 12
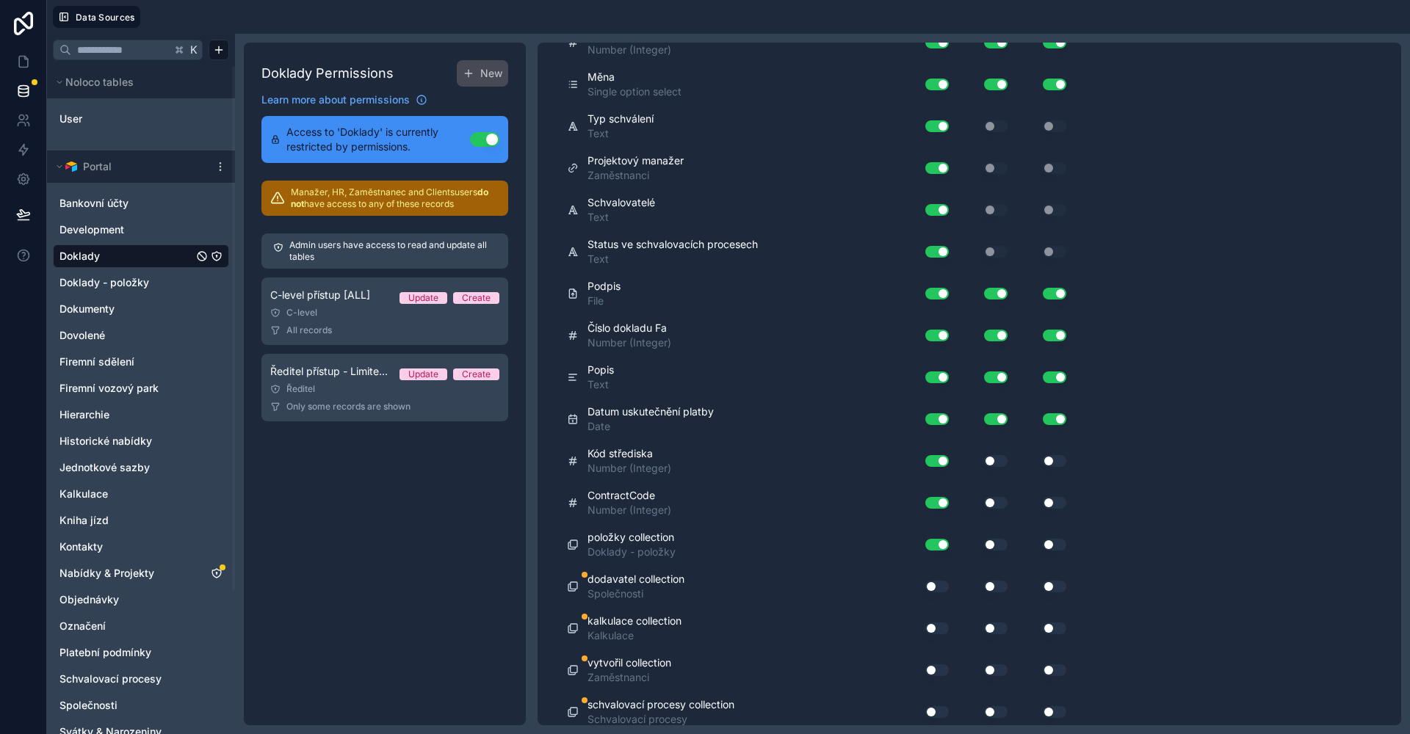
click at [938, 583] on button "Use setting" at bounding box center [936, 587] width 23 height 12
click at [937, 625] on button "Use setting" at bounding box center [936, 629] width 23 height 12
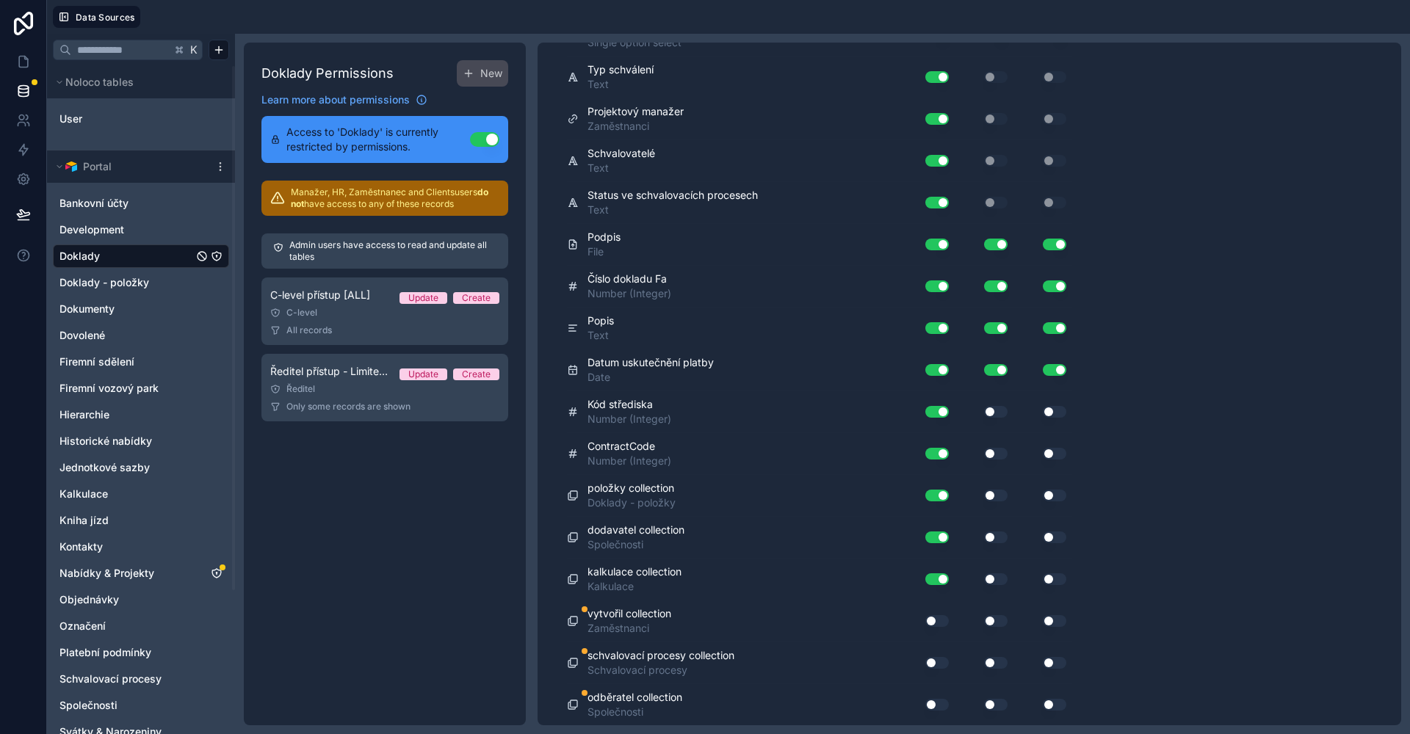
click at [934, 623] on button "Use setting" at bounding box center [936, 621] width 23 height 12
click at [930, 659] on button "Use setting" at bounding box center [936, 663] width 23 height 12
click at [933, 706] on button "Use setting" at bounding box center [936, 705] width 23 height 12
click at [991, 703] on button "Use setting" at bounding box center [995, 705] width 23 height 12
click at [988, 666] on button "Use setting" at bounding box center [995, 663] width 23 height 12
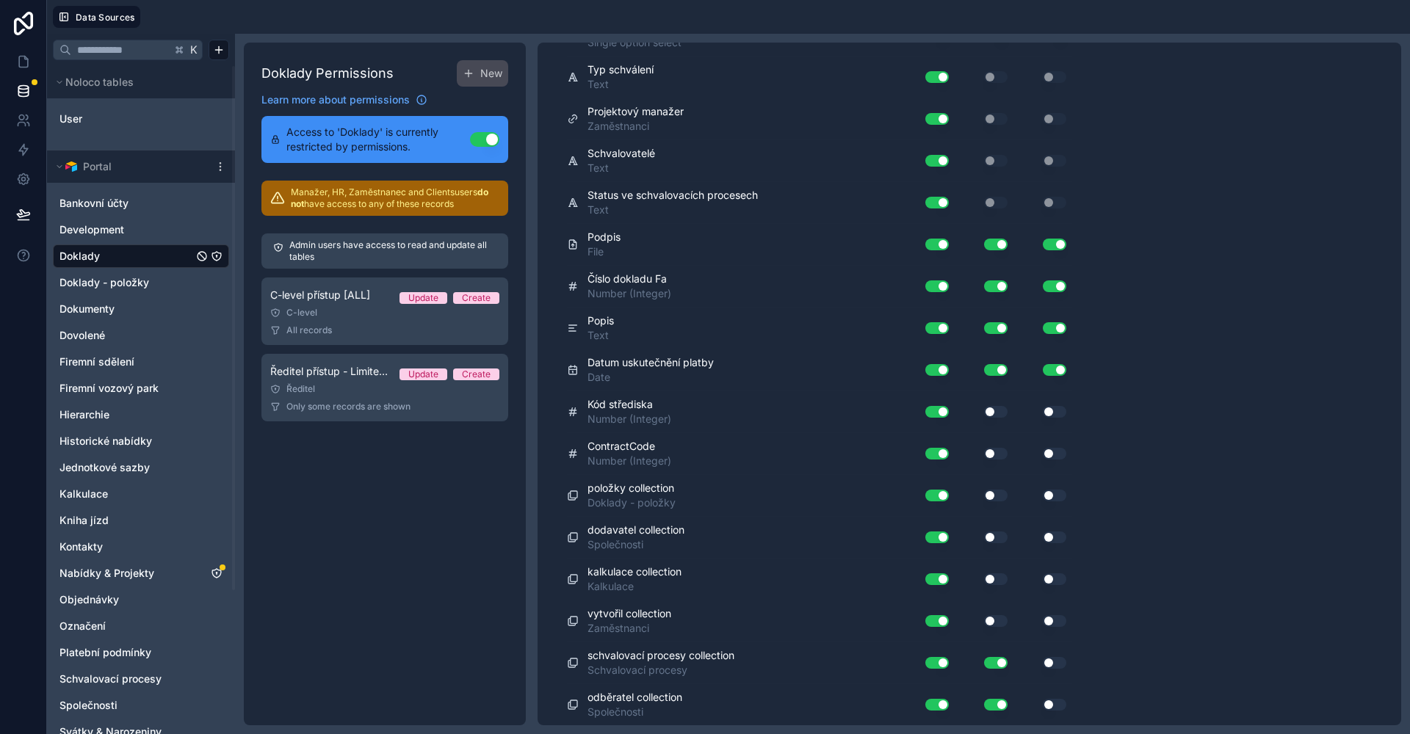
click at [992, 634] on div "vytvořil collection Zaměstnanci Use setting Use setting Use setting" at bounding box center [819, 622] width 505 height 42
click at [993, 628] on div "Use setting" at bounding box center [984, 620] width 59 height 23
click at [994, 625] on button "Use setting" at bounding box center [995, 621] width 23 height 12
click at [999, 575] on button "Use setting" at bounding box center [995, 580] width 23 height 12
click at [998, 546] on div "Use setting" at bounding box center [984, 537] width 59 height 23
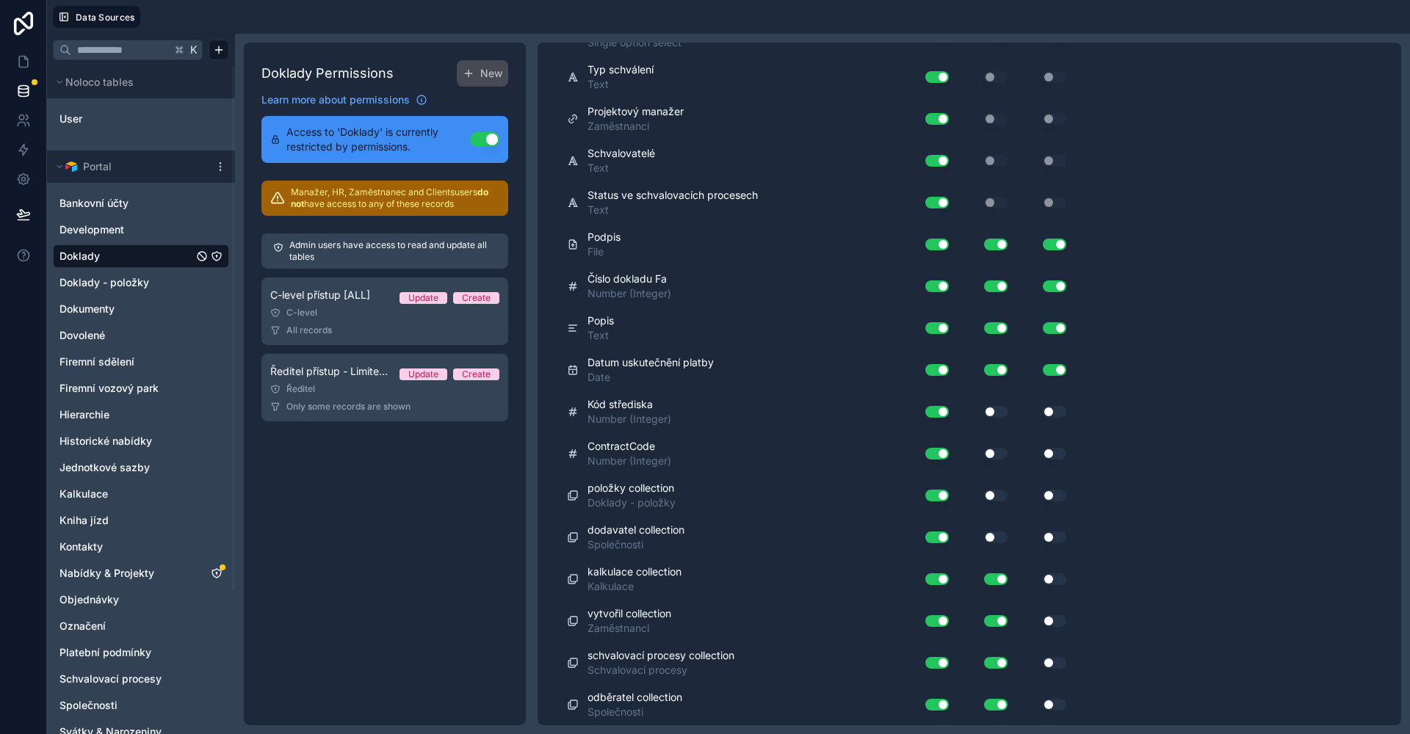
click at [999, 540] on button "Use setting" at bounding box center [995, 538] width 23 height 12
click at [996, 496] on button "Use setting" at bounding box center [995, 496] width 23 height 12
click at [996, 455] on button "Use setting" at bounding box center [995, 454] width 23 height 12
click at [996, 407] on button "Use setting" at bounding box center [995, 412] width 23 height 12
click at [1049, 417] on div "Use setting" at bounding box center [1042, 411] width 59 height 23
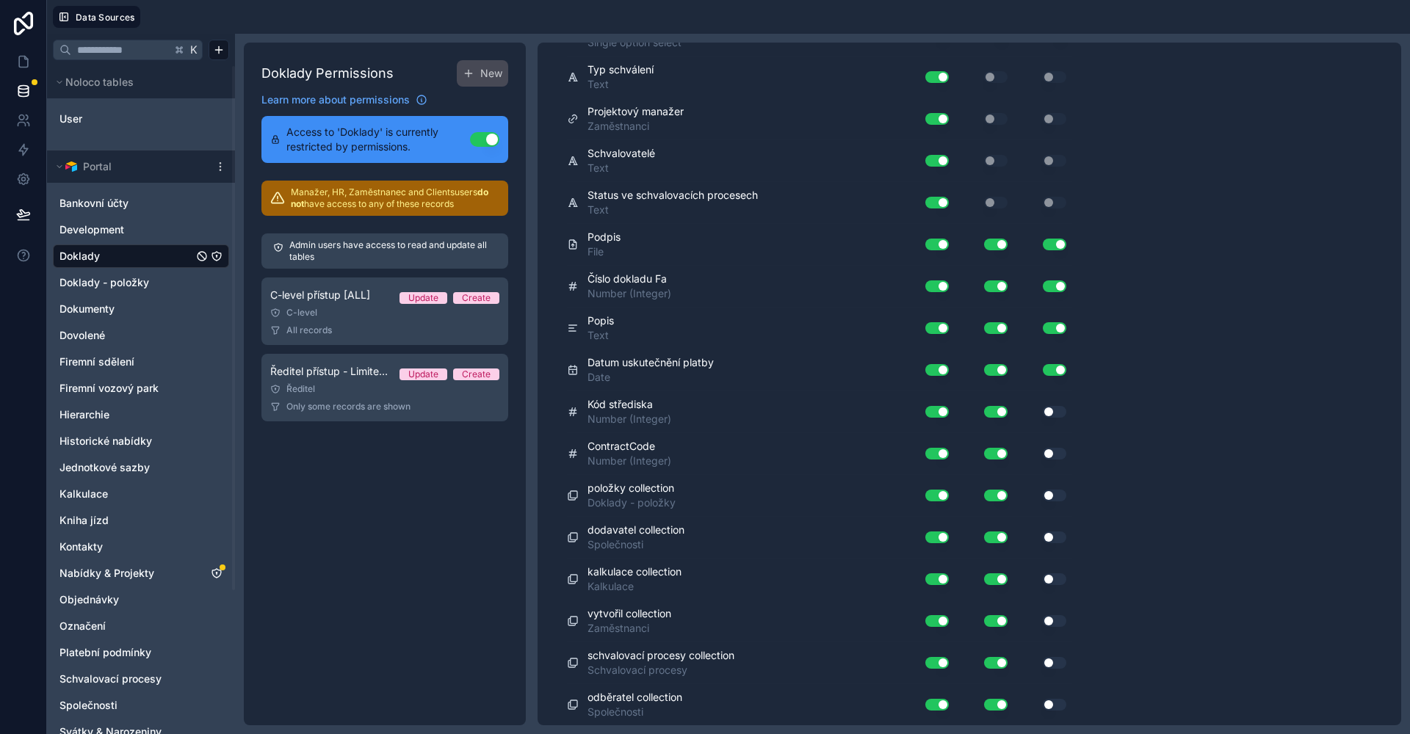
click at [1052, 413] on button "Use setting" at bounding box center [1054, 412] width 23 height 12
click at [1051, 449] on button "Use setting" at bounding box center [1054, 454] width 23 height 12
click at [1046, 500] on button "Use setting" at bounding box center [1054, 496] width 23 height 12
click at [1049, 529] on div "Use setting" at bounding box center [1042, 537] width 59 height 23
click at [1054, 541] on button "Use setting" at bounding box center [1054, 538] width 23 height 12
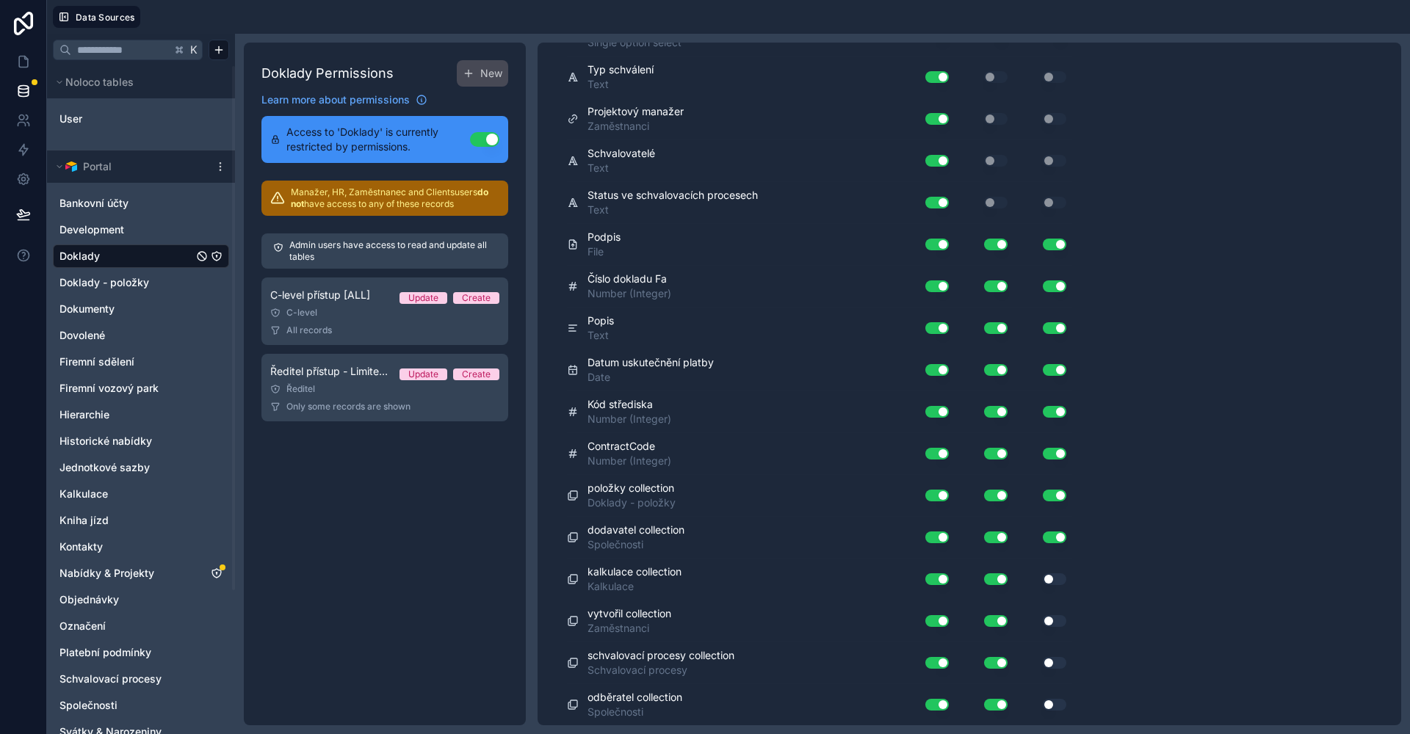
click at [1056, 577] on button "Use setting" at bounding box center [1054, 580] width 23 height 12
click at [1050, 615] on div "Use setting" at bounding box center [1042, 620] width 59 height 23
click at [1051, 619] on button "Use setting" at bounding box center [1054, 621] width 23 height 12
click at [1054, 657] on button "Use setting" at bounding box center [1054, 663] width 23 height 12
click at [1055, 701] on button "Use setting" at bounding box center [1054, 705] width 23 height 12
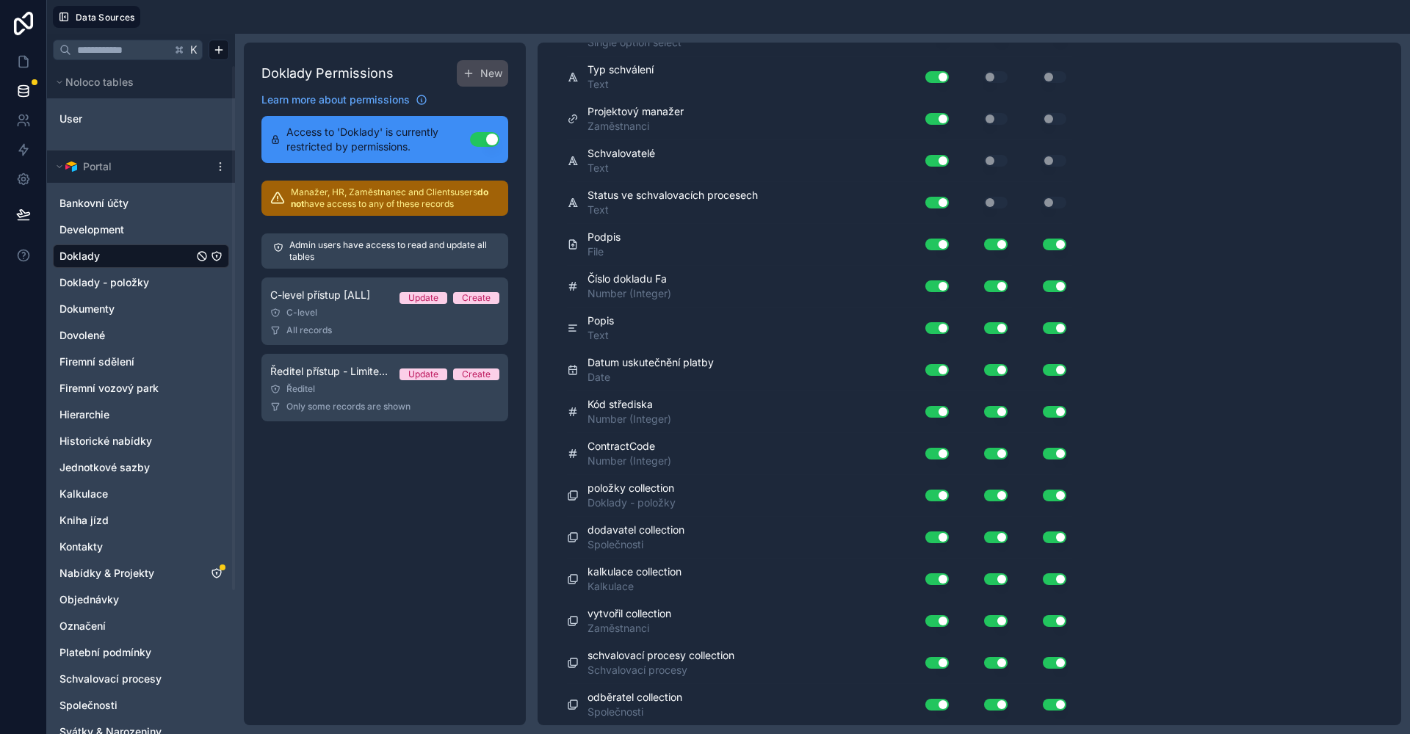
scroll to position [0, 0]
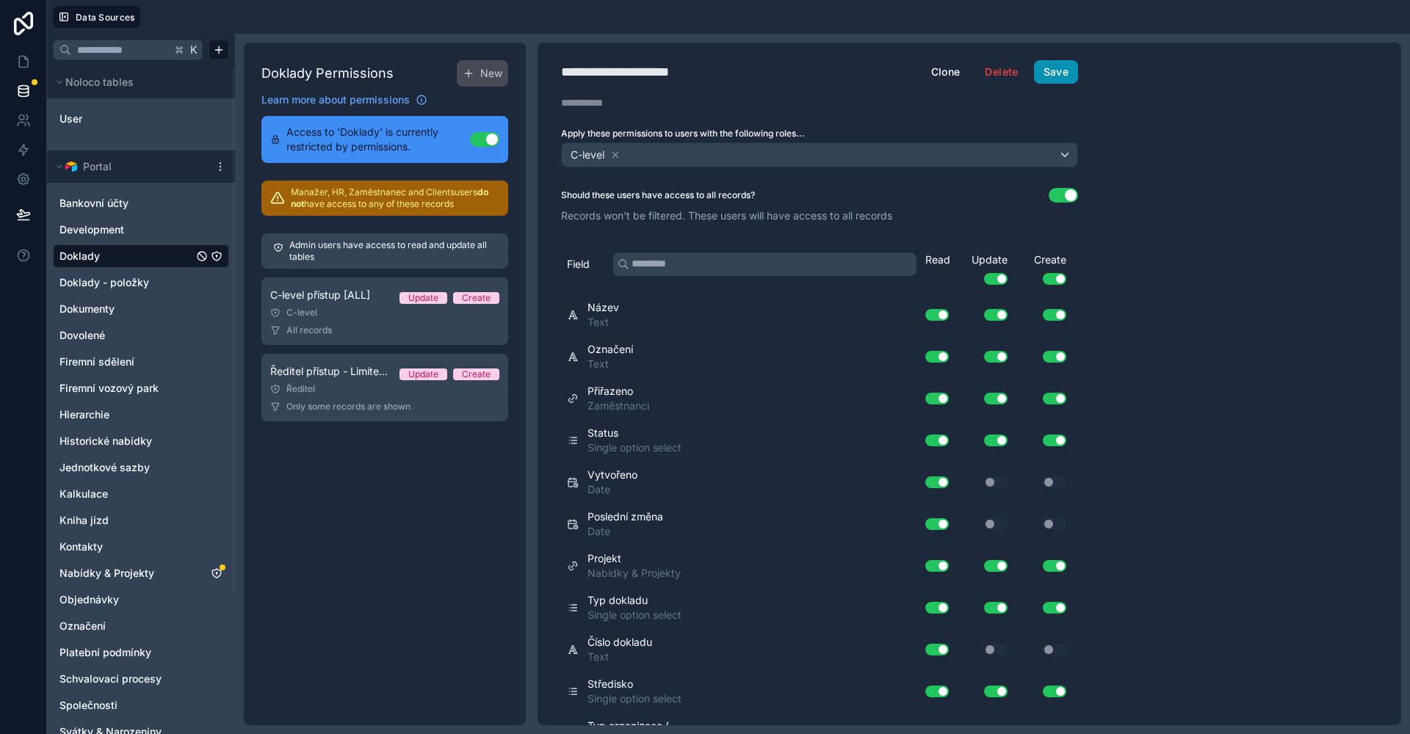
click at [1058, 76] on button "Save" at bounding box center [1056, 71] width 44 height 23
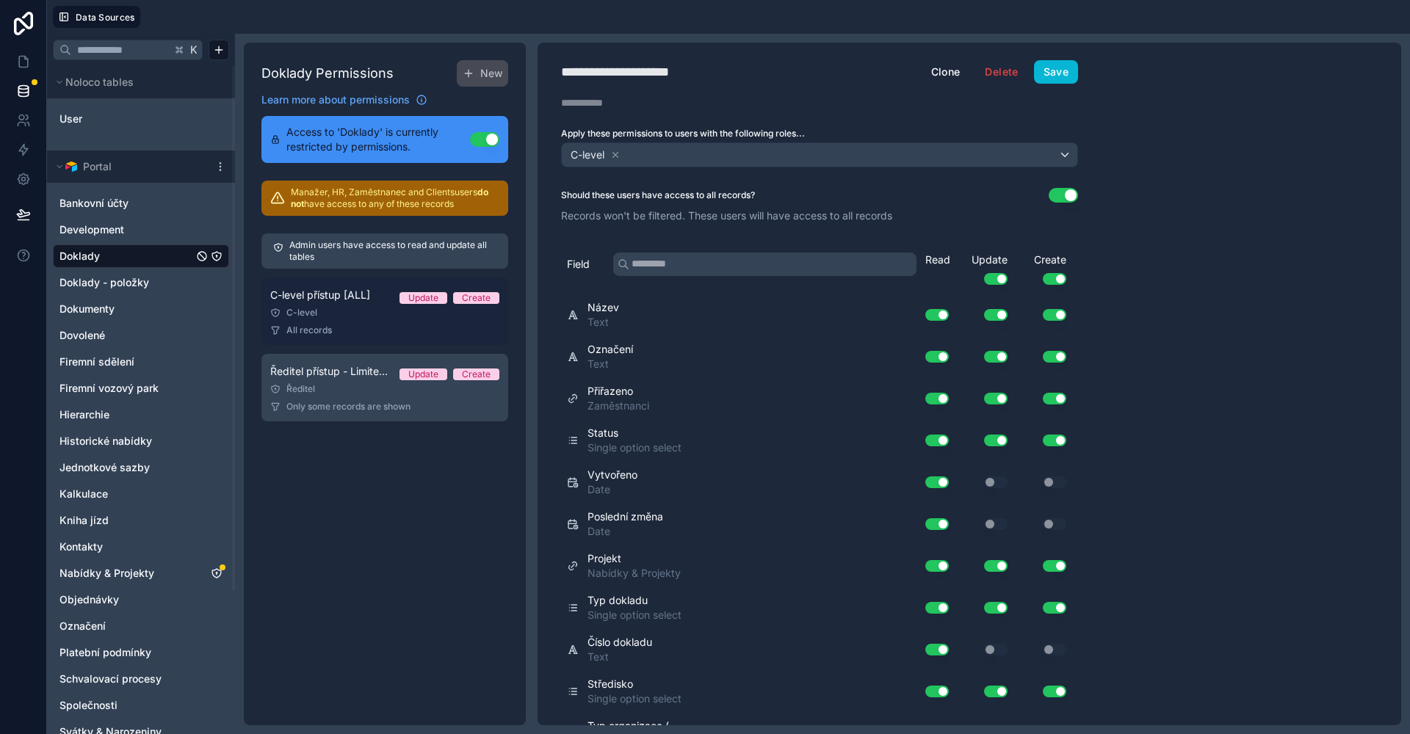
click at [374, 314] on div "C-level" at bounding box center [384, 313] width 229 height 12
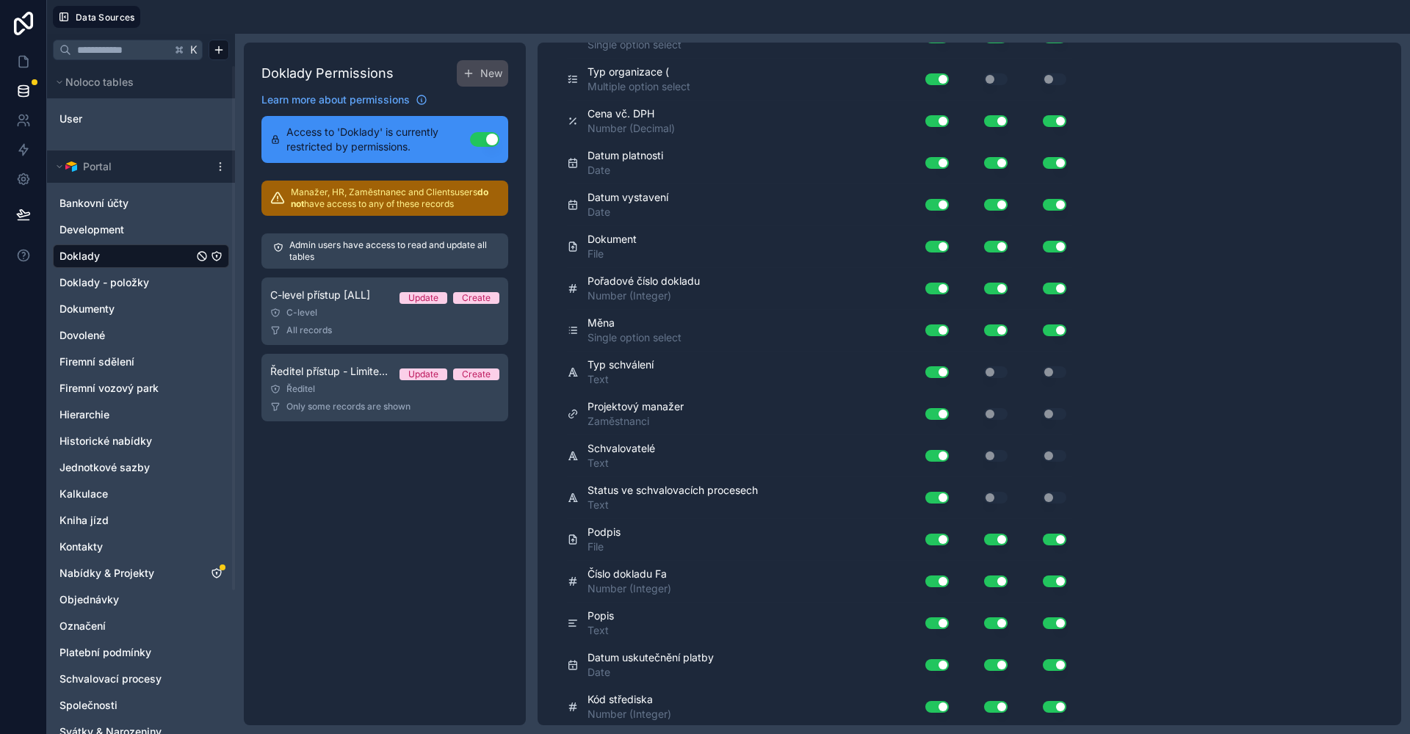
scroll to position [949, 0]
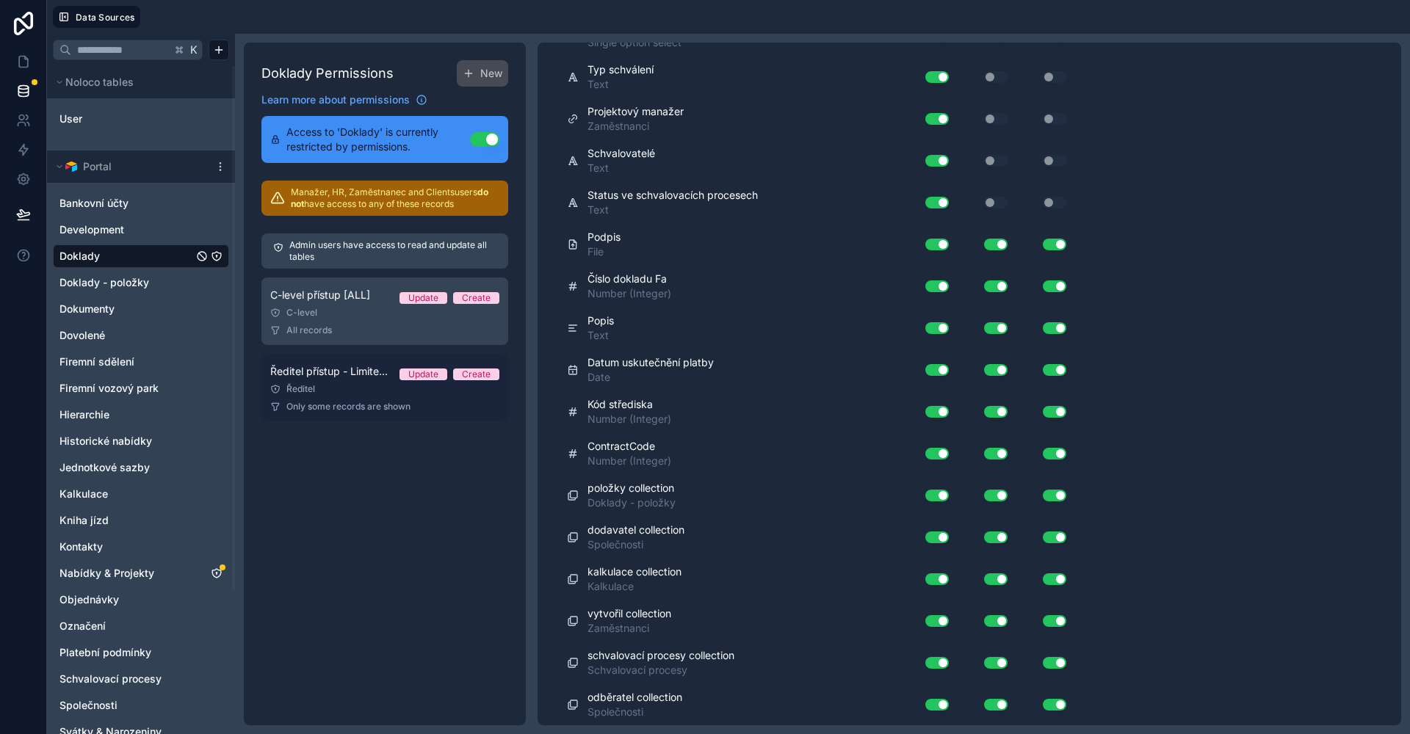
click at [367, 405] on span "Only some records are shown" at bounding box center [348, 407] width 124 height 12
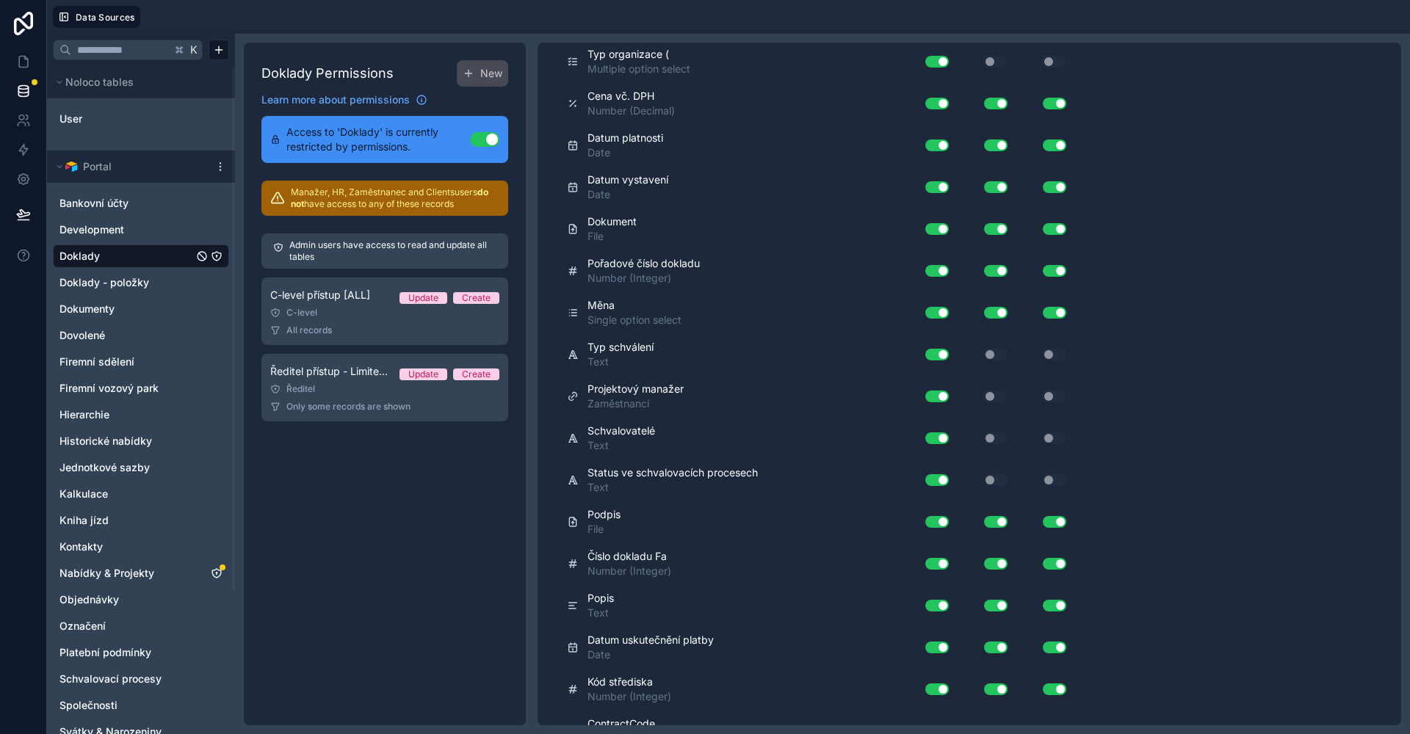
scroll to position [222, 0]
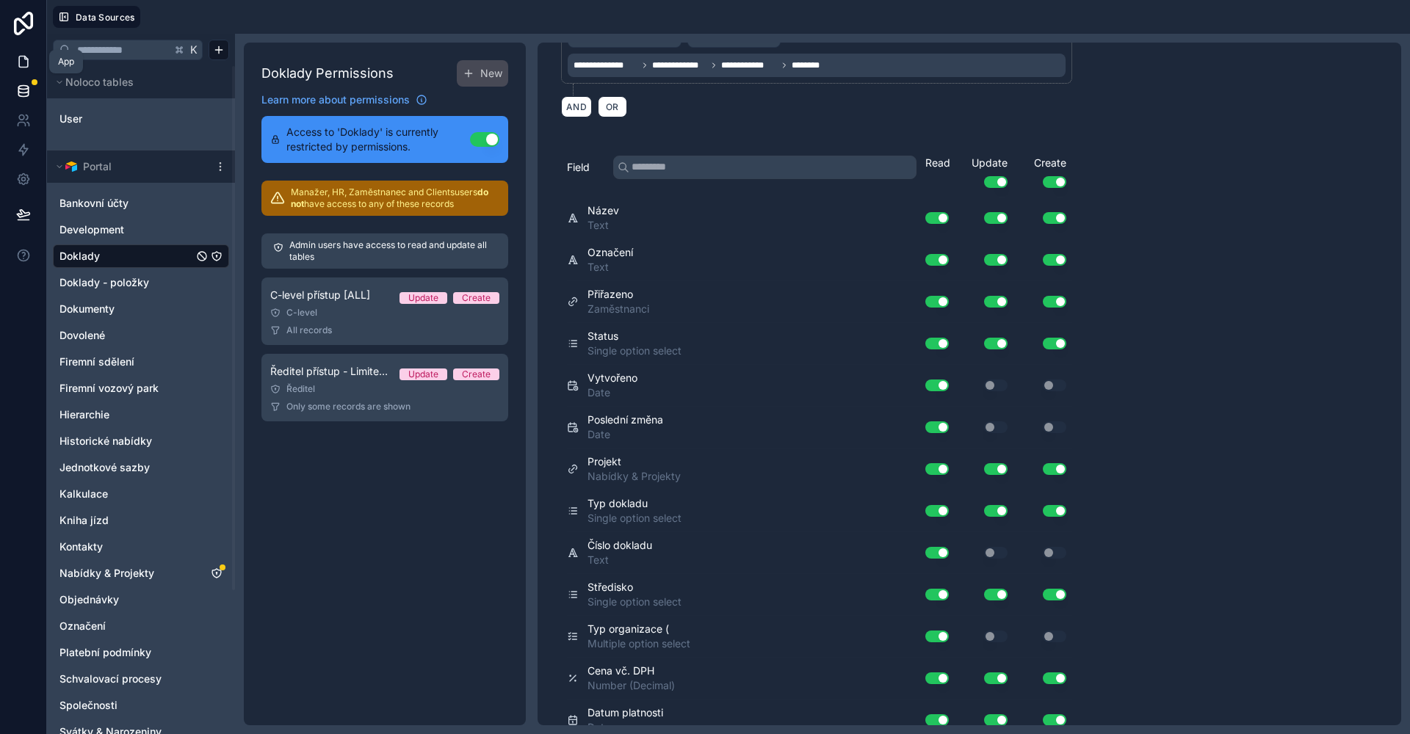
click at [17, 60] on icon at bounding box center [23, 61] width 15 height 15
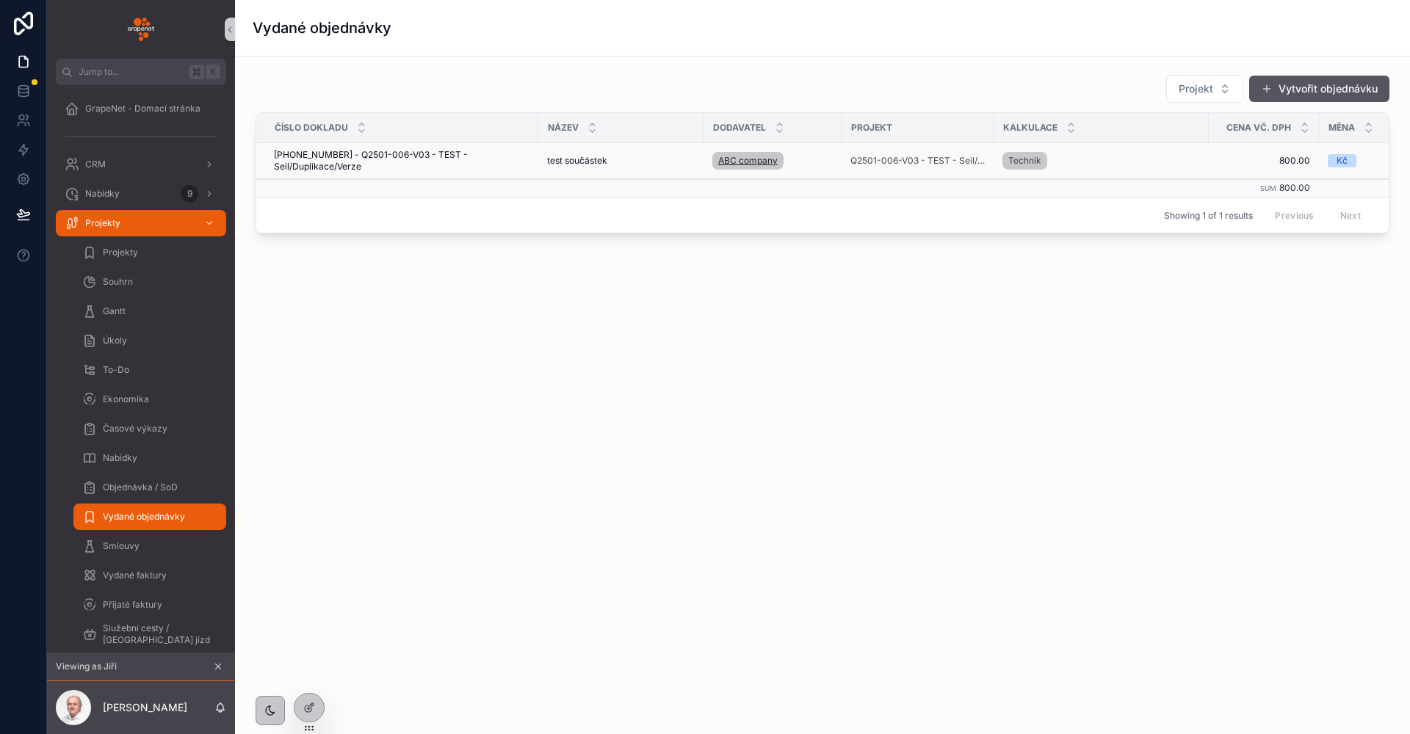
click at [718, 160] on span "ABC company" at bounding box center [747, 161] width 59 height 12
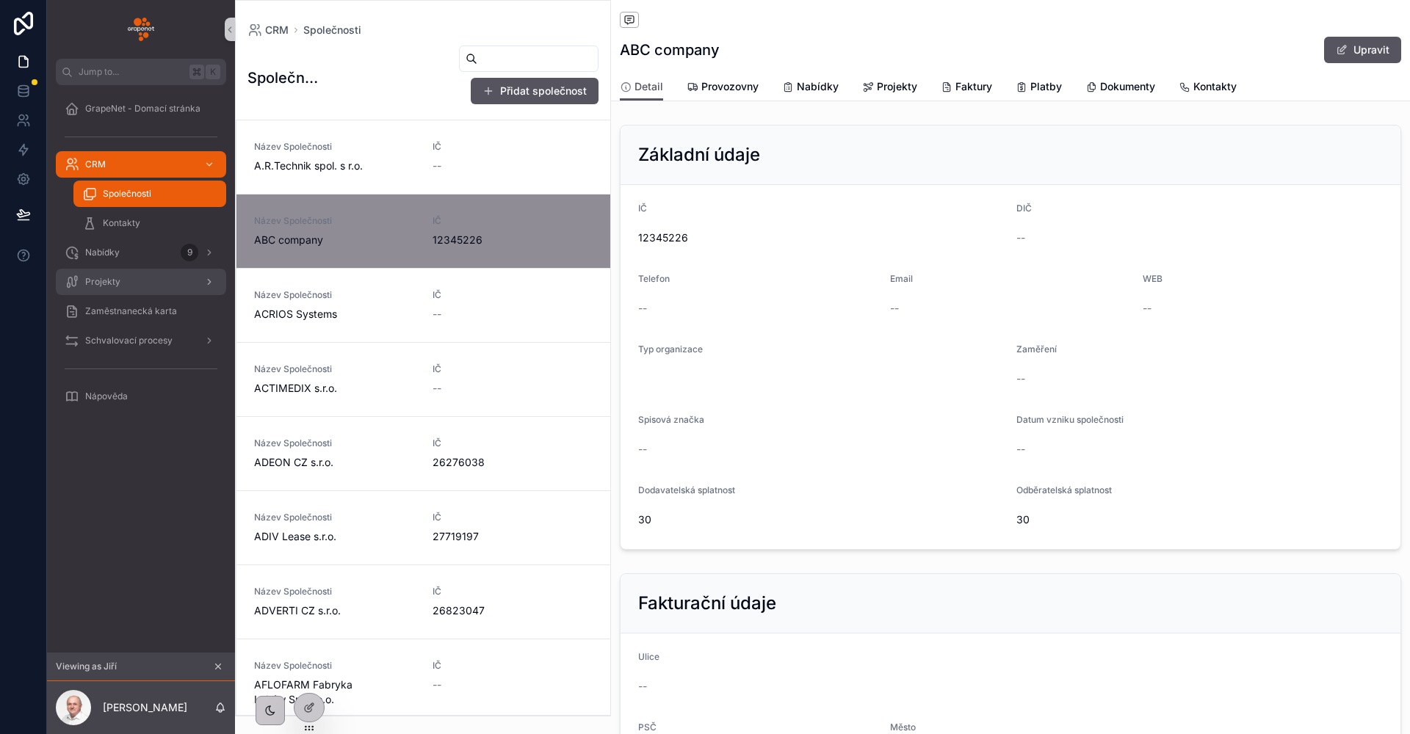
click at [133, 279] on div "Projekty" at bounding box center [141, 281] width 153 height 23
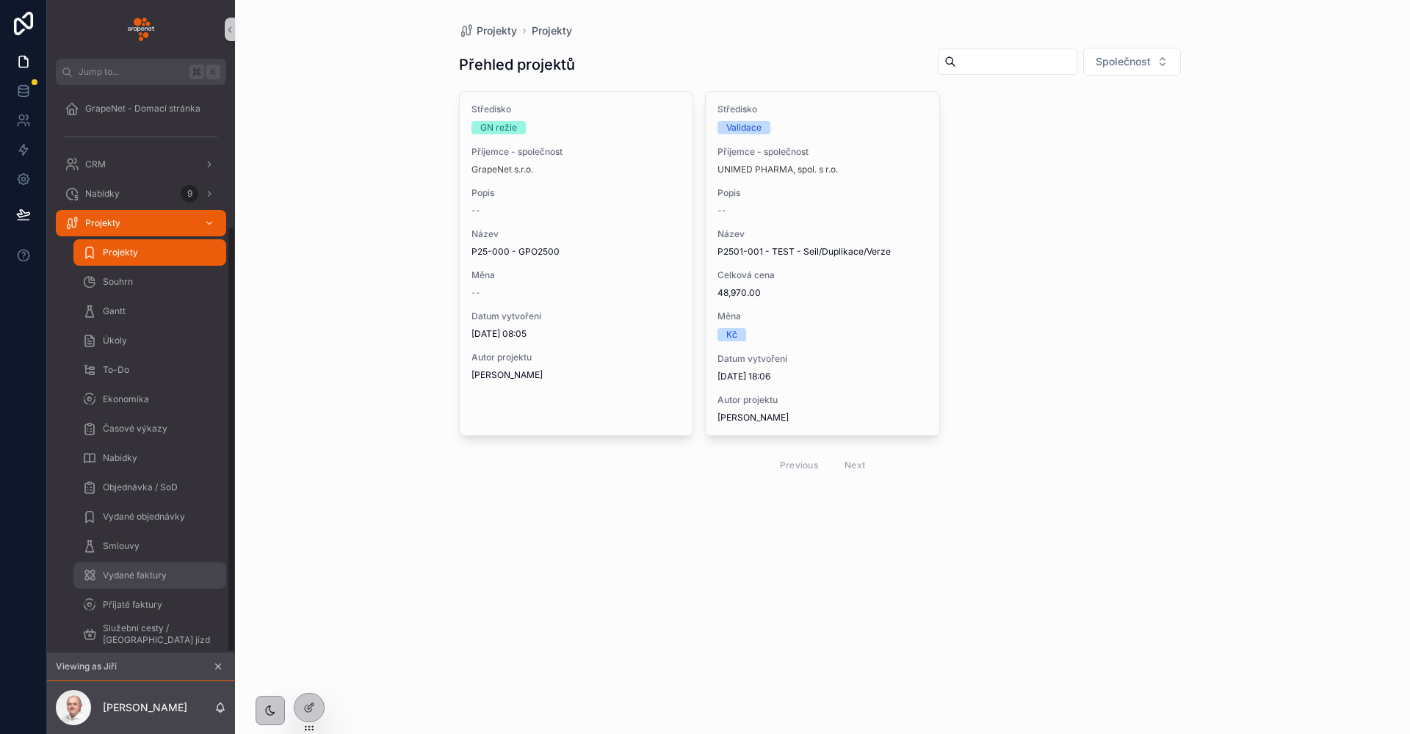
scroll to position [187, 0]
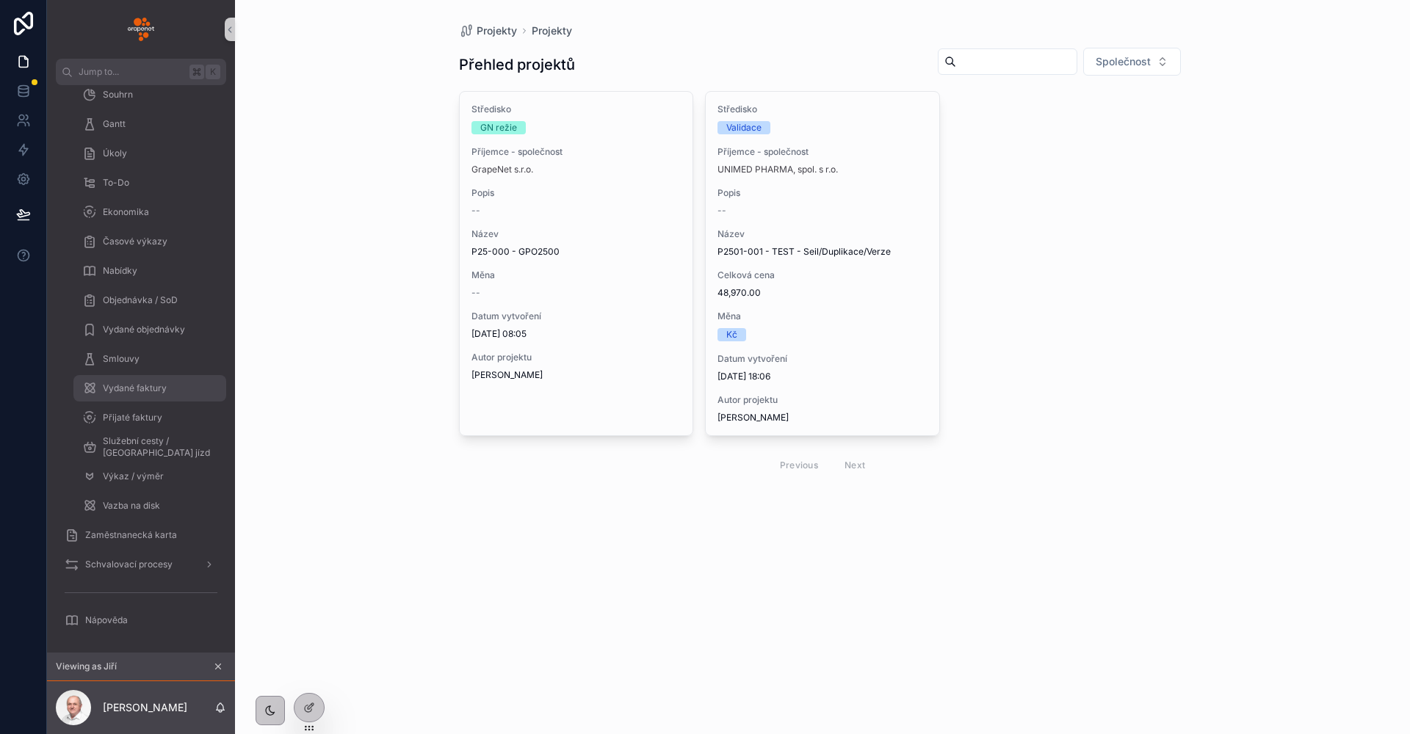
click at [153, 401] on link "Vydané faktury" at bounding box center [149, 388] width 153 height 26
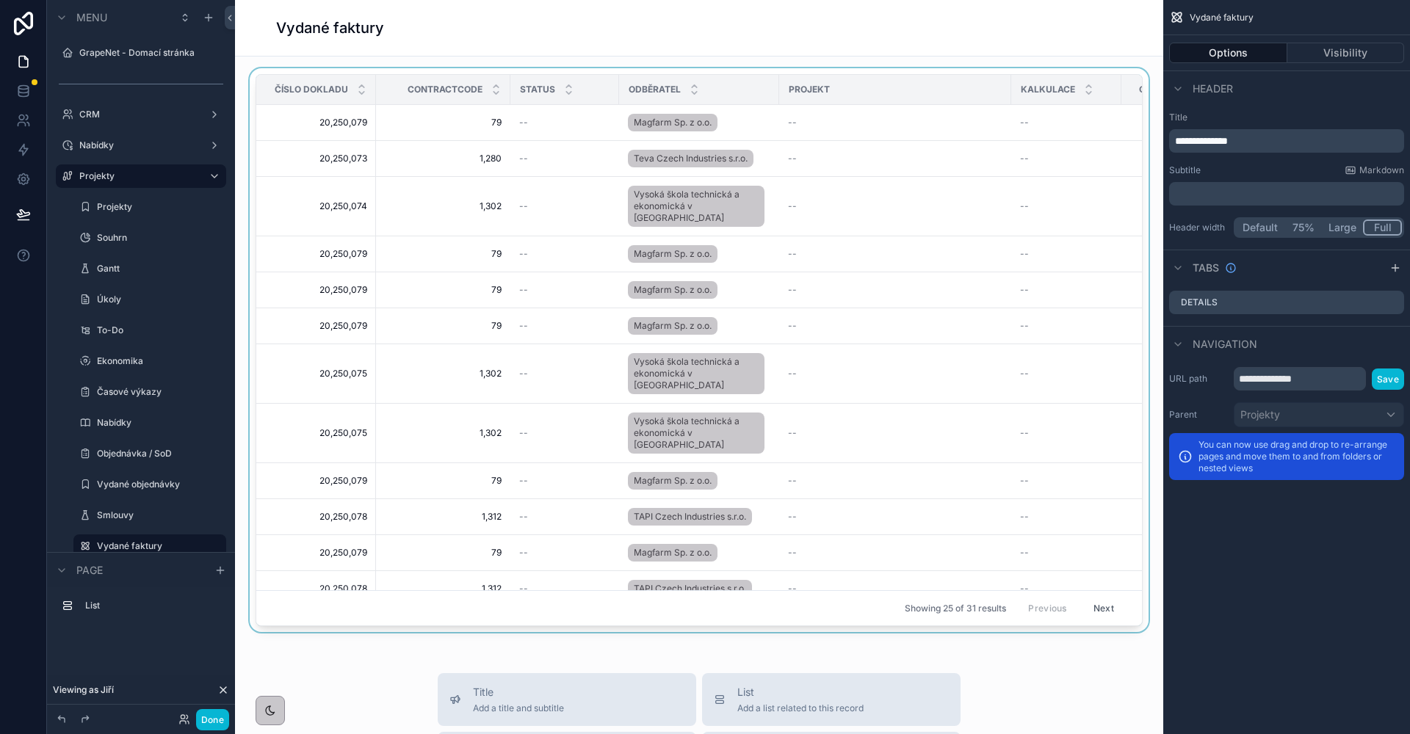
click at [389, 94] on div "ContractCode" at bounding box center [443, 90] width 133 height 28
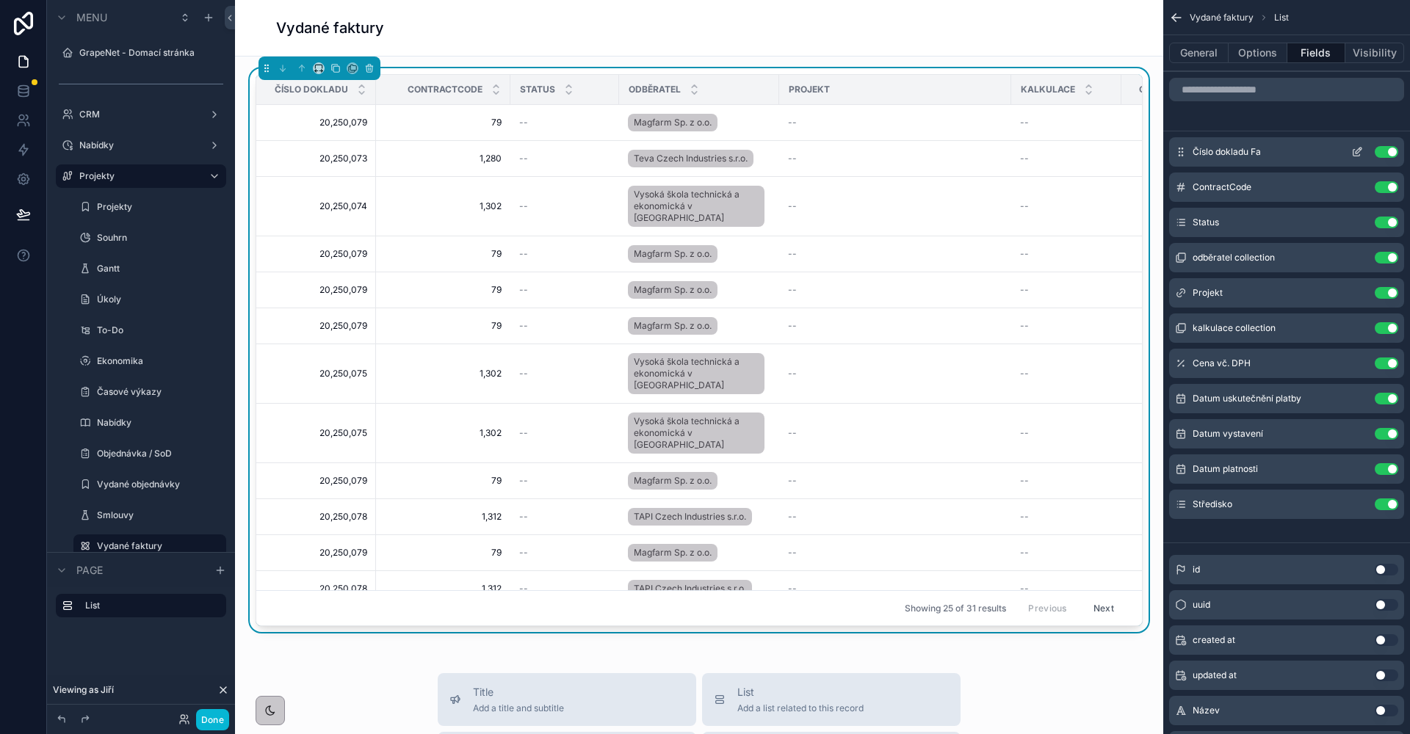
click at [1359, 151] on icon "scrollable content" at bounding box center [1357, 152] width 12 height 12
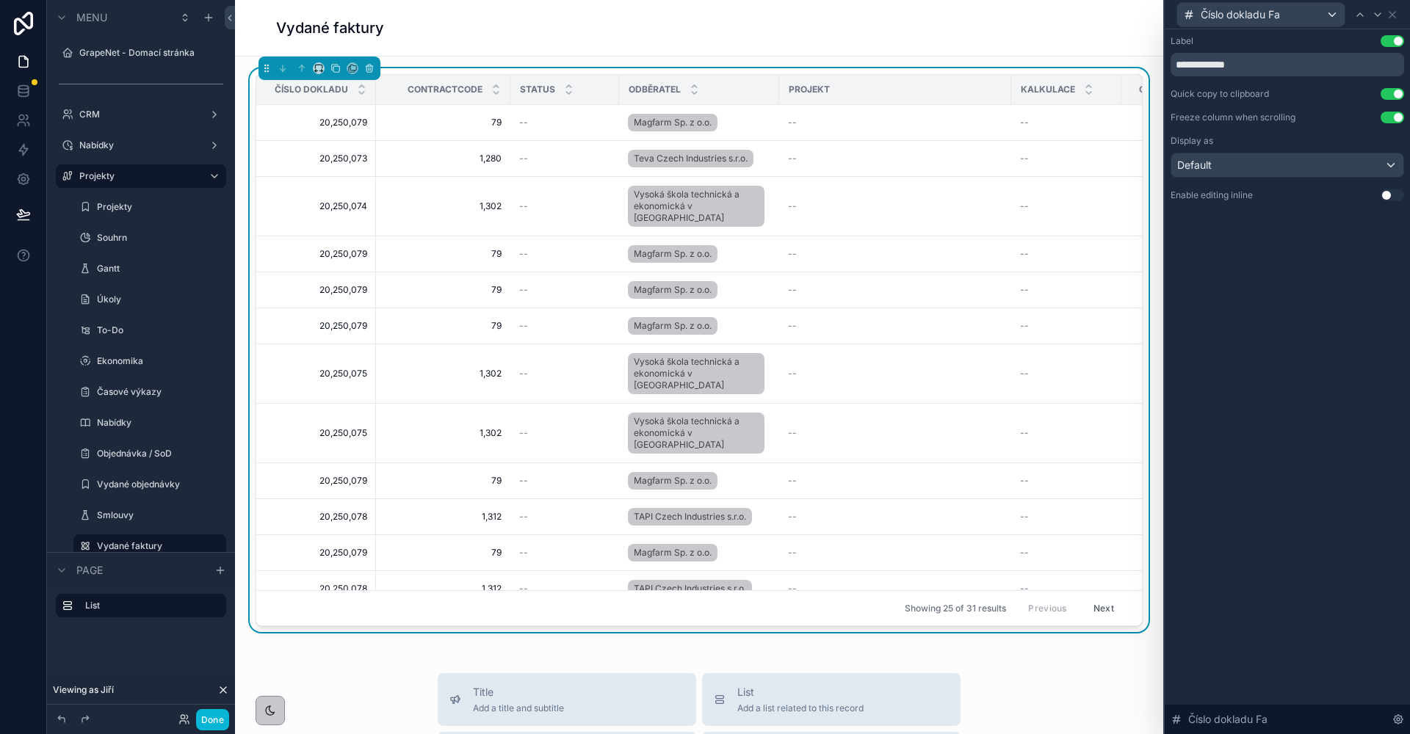
click at [1330, 15] on div "Číslo dokladu Fa" at bounding box center [1260, 14] width 167 height 23
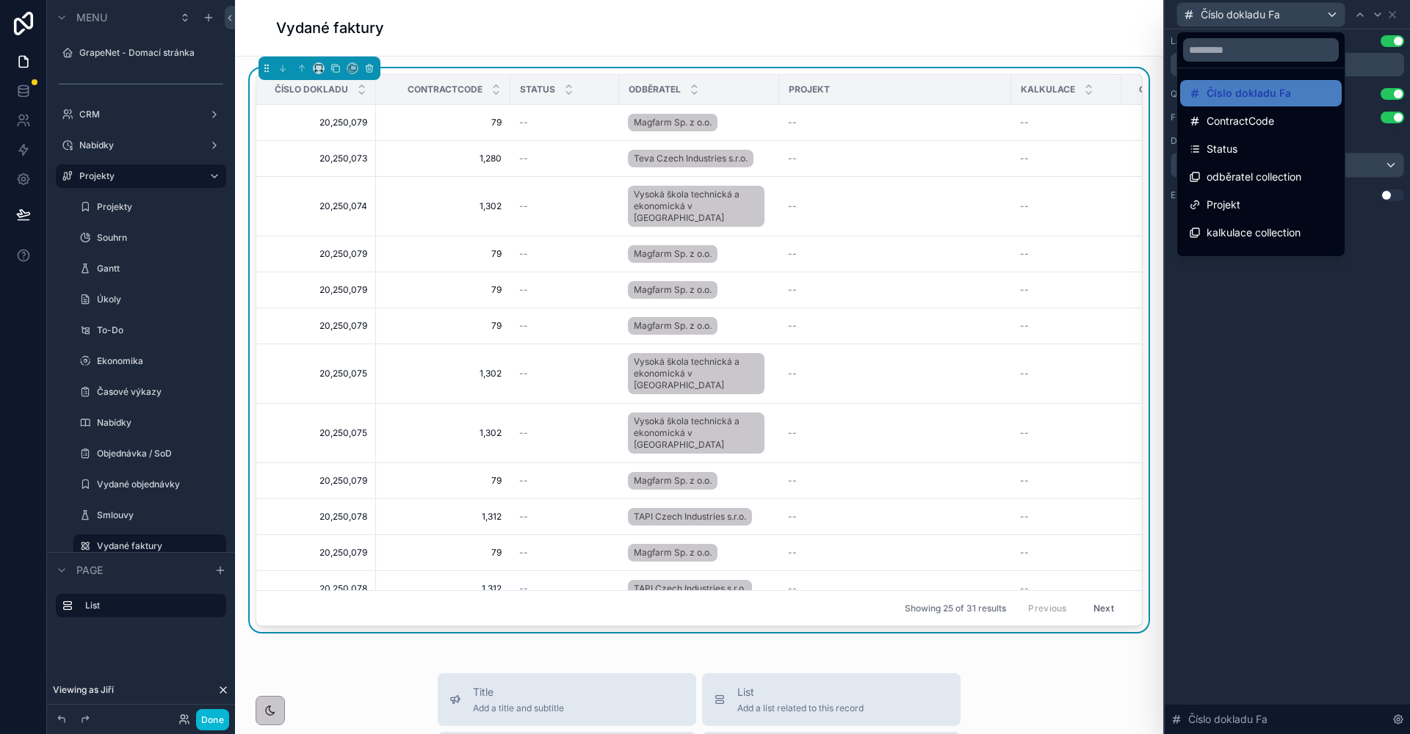
click at [1330, 15] on div at bounding box center [1287, 367] width 245 height 734
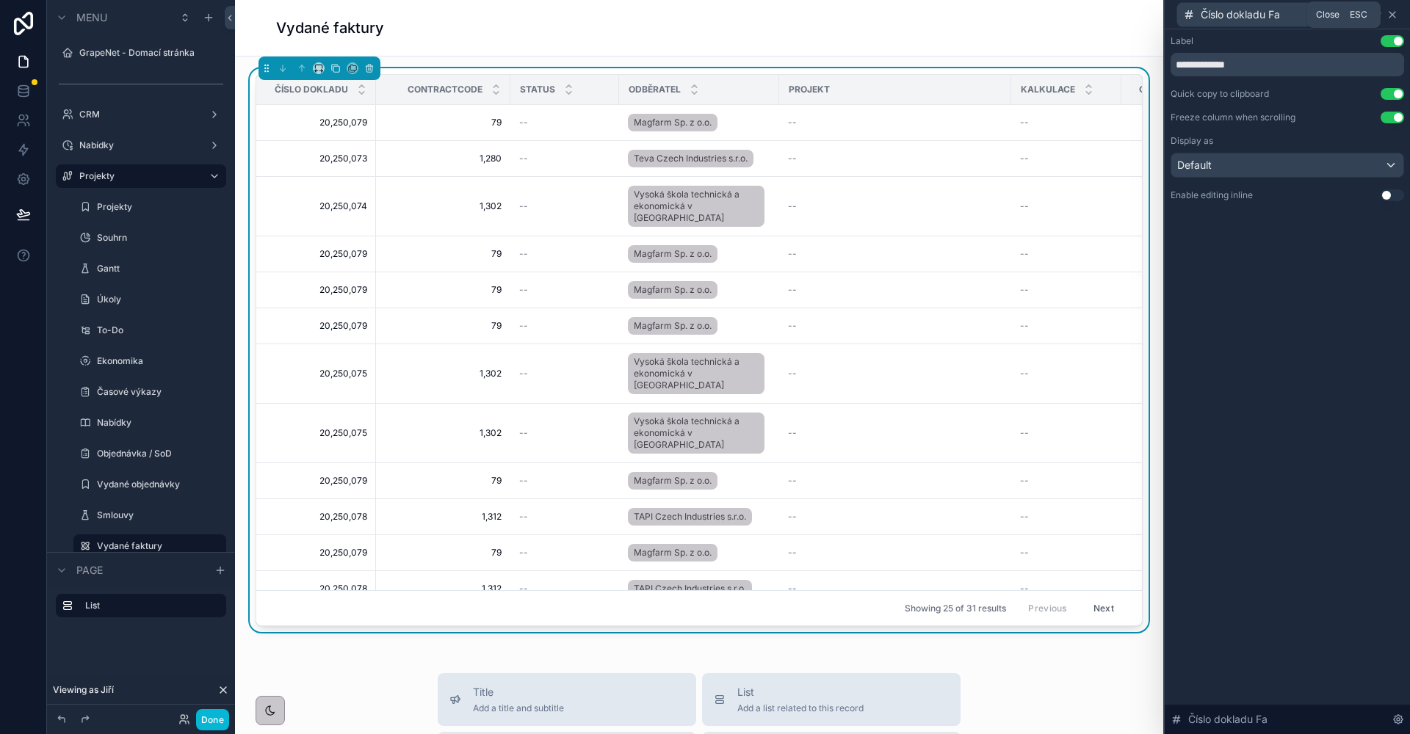
click at [1393, 13] on icon at bounding box center [1392, 15] width 12 height 12
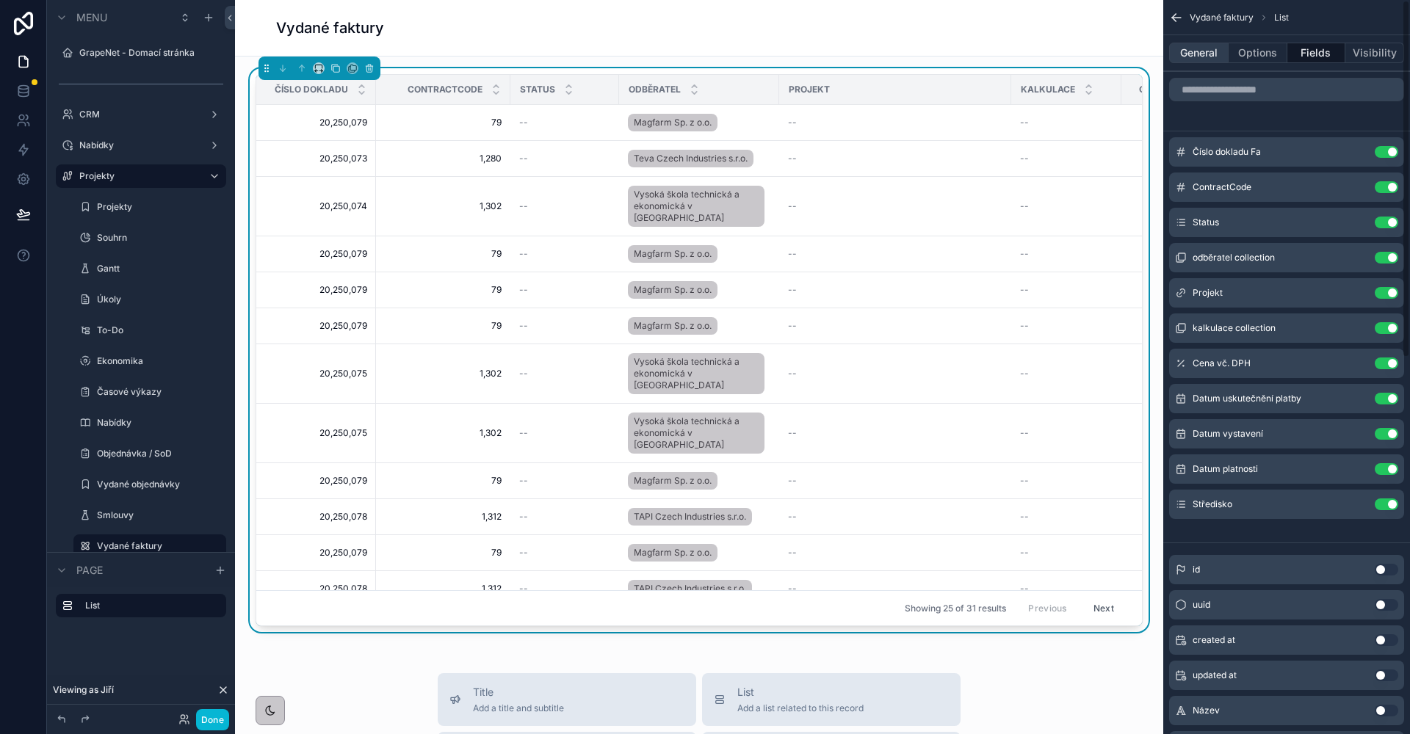
click at [1198, 54] on button "General" at bounding box center [1198, 53] width 59 height 21
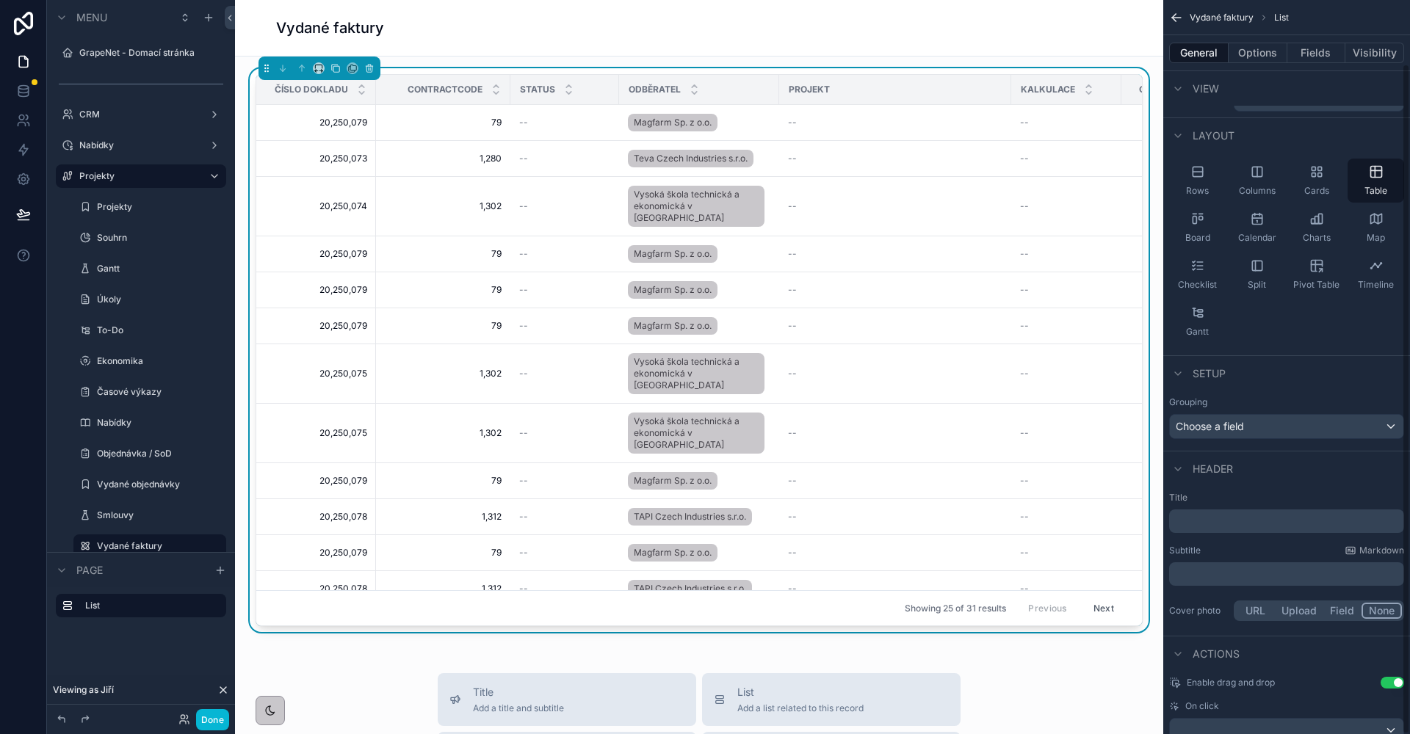
scroll to position [70, 0]
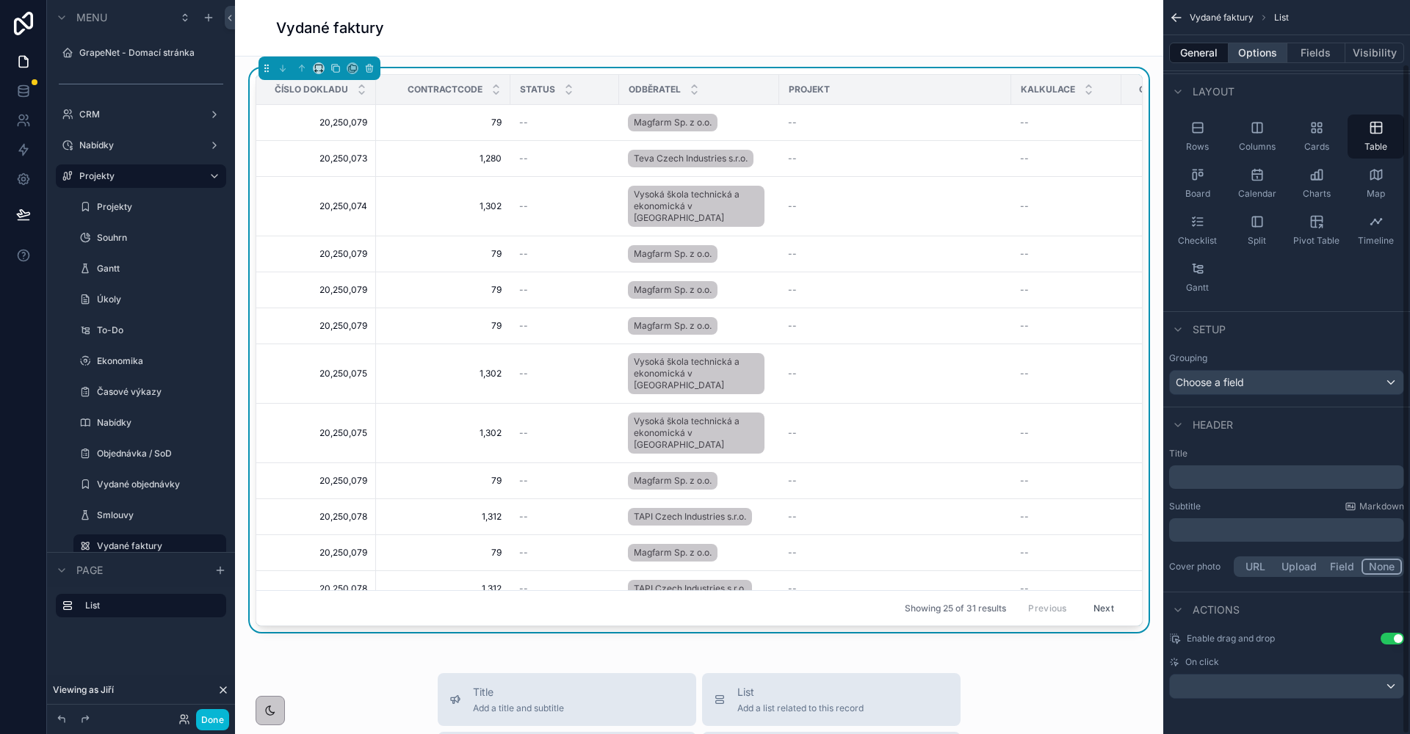
click at [1247, 51] on button "Options" at bounding box center [1258, 53] width 59 height 21
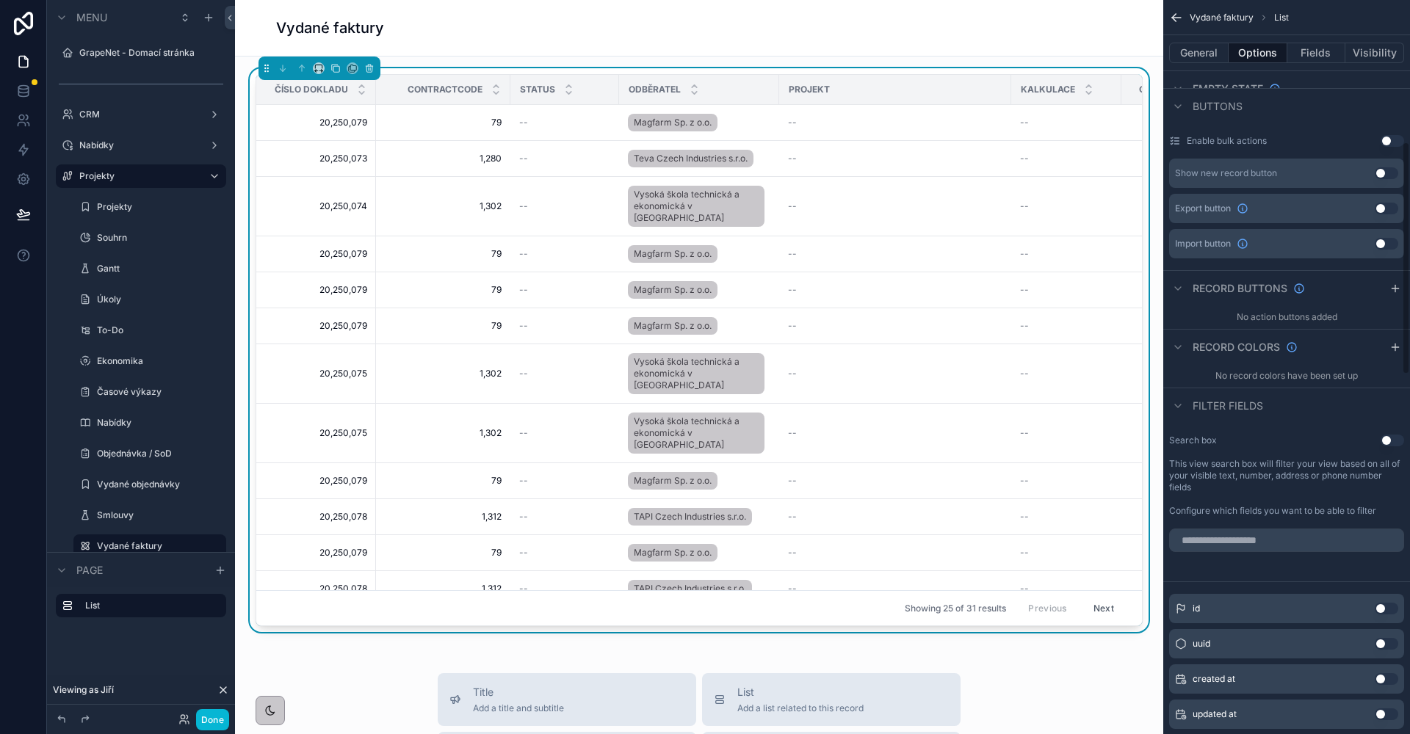
scroll to position [555, 0]
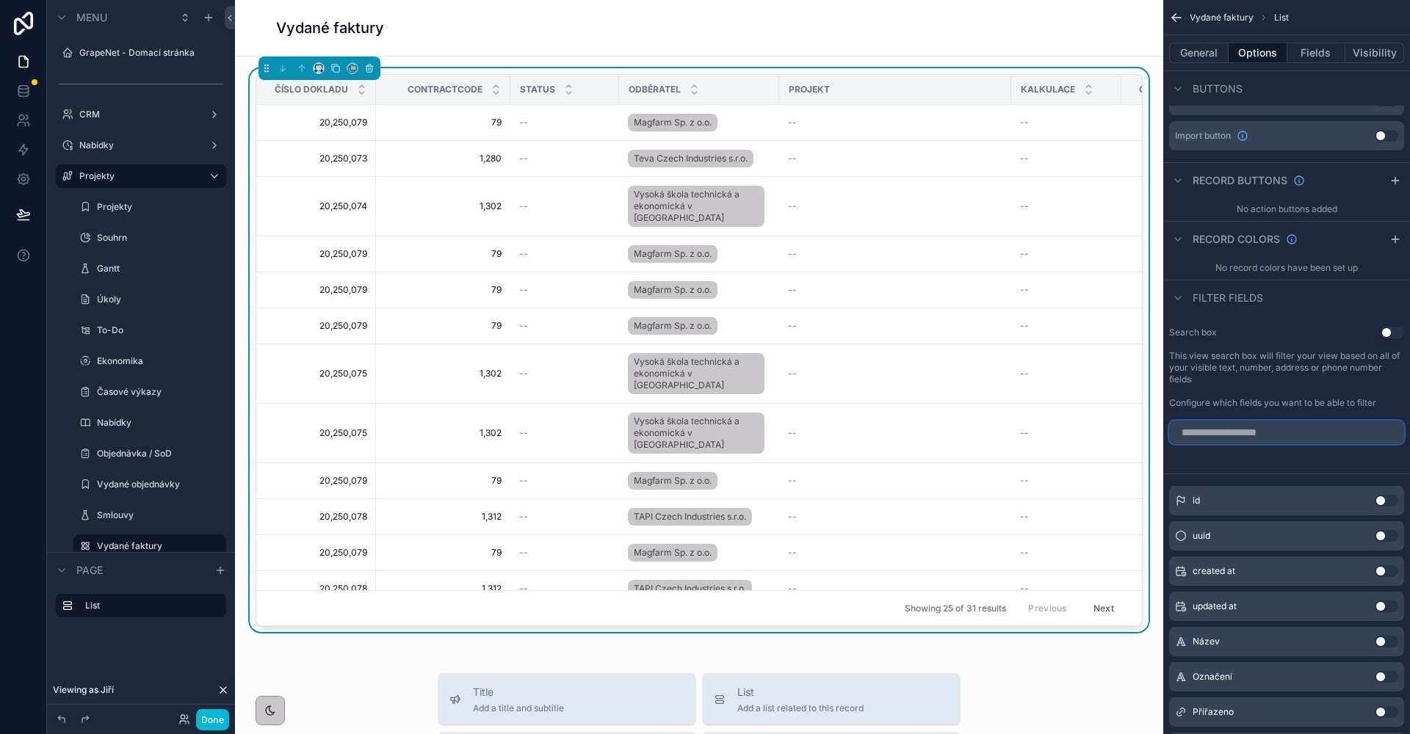
click at [1271, 435] on input "scrollable content" at bounding box center [1286, 432] width 235 height 23
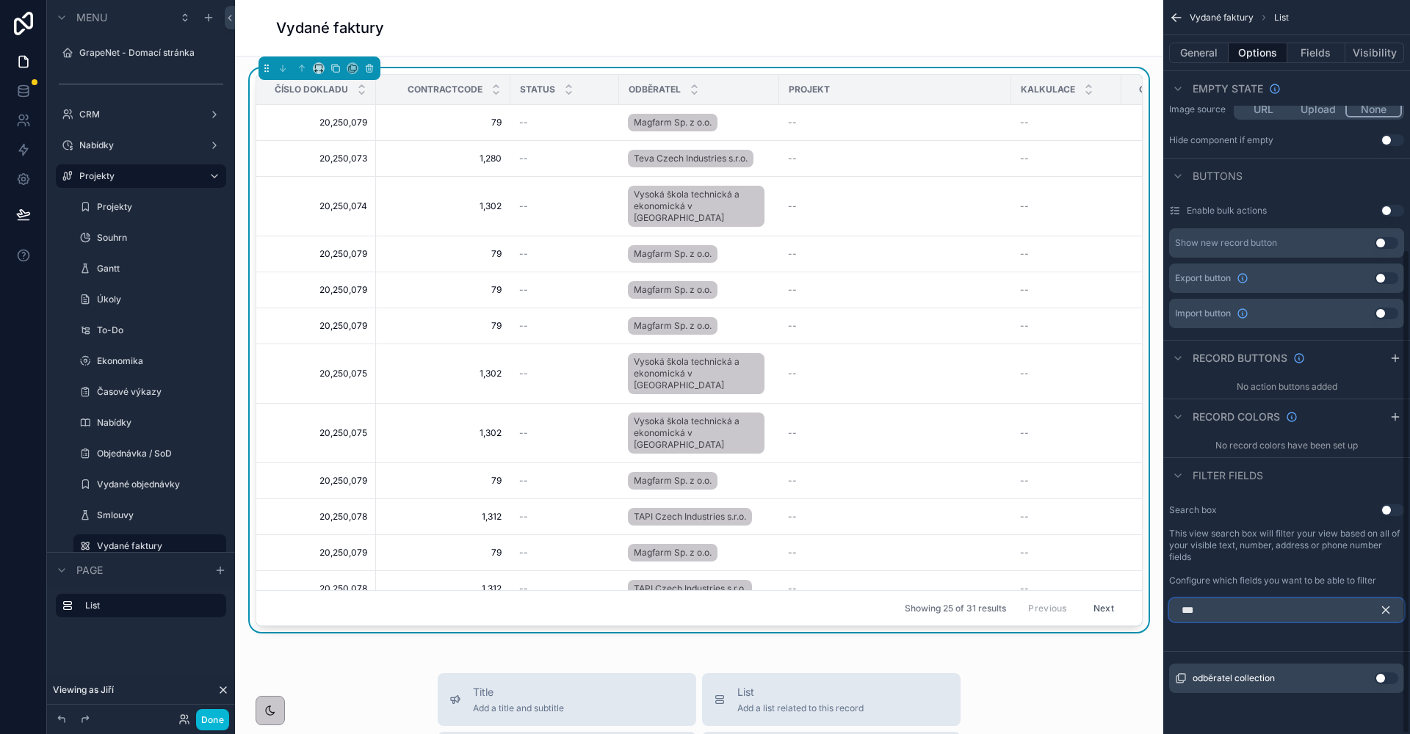
type input "***"
click at [1392, 676] on button "Use setting" at bounding box center [1386, 679] width 23 height 12
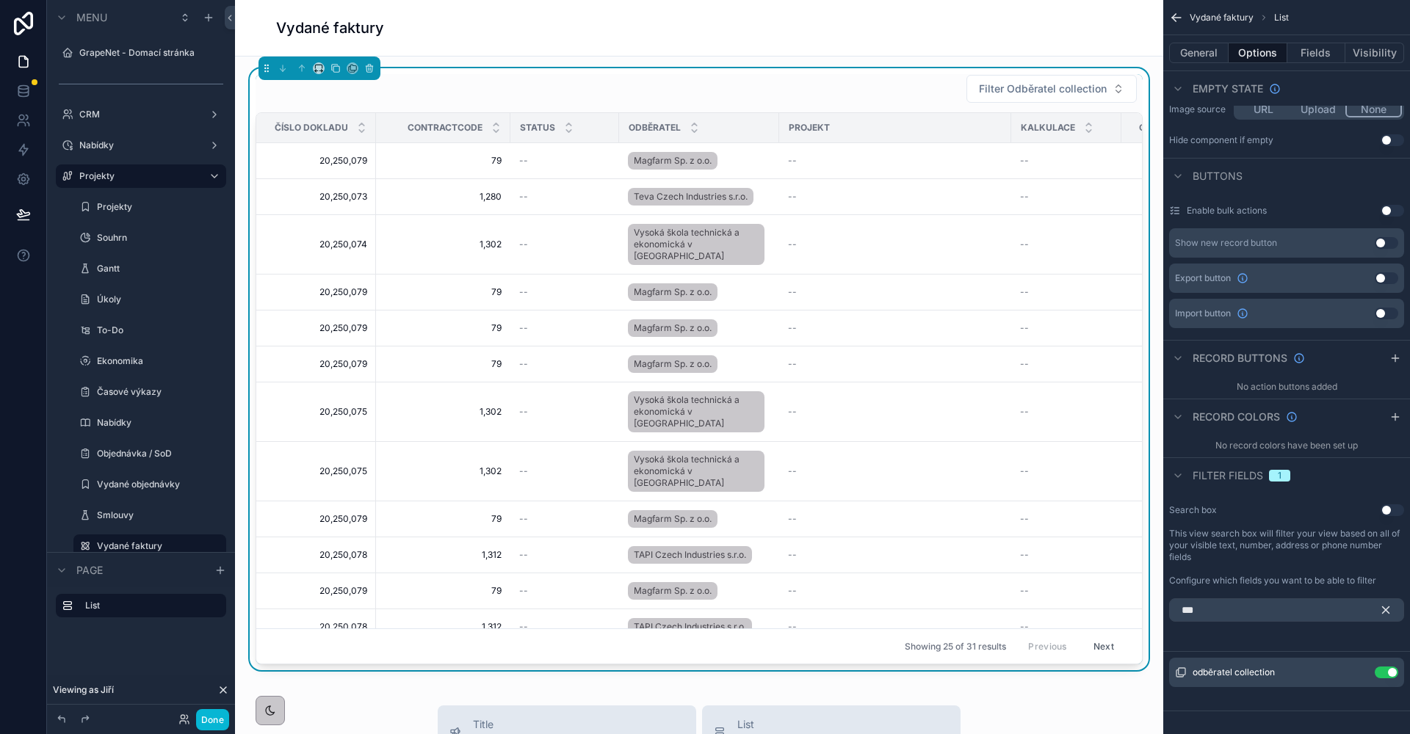
click at [1385, 613] on icon "scrollable content" at bounding box center [1385, 610] width 13 height 13
click at [1358, 671] on icon "scrollable content" at bounding box center [1357, 673] width 12 height 12
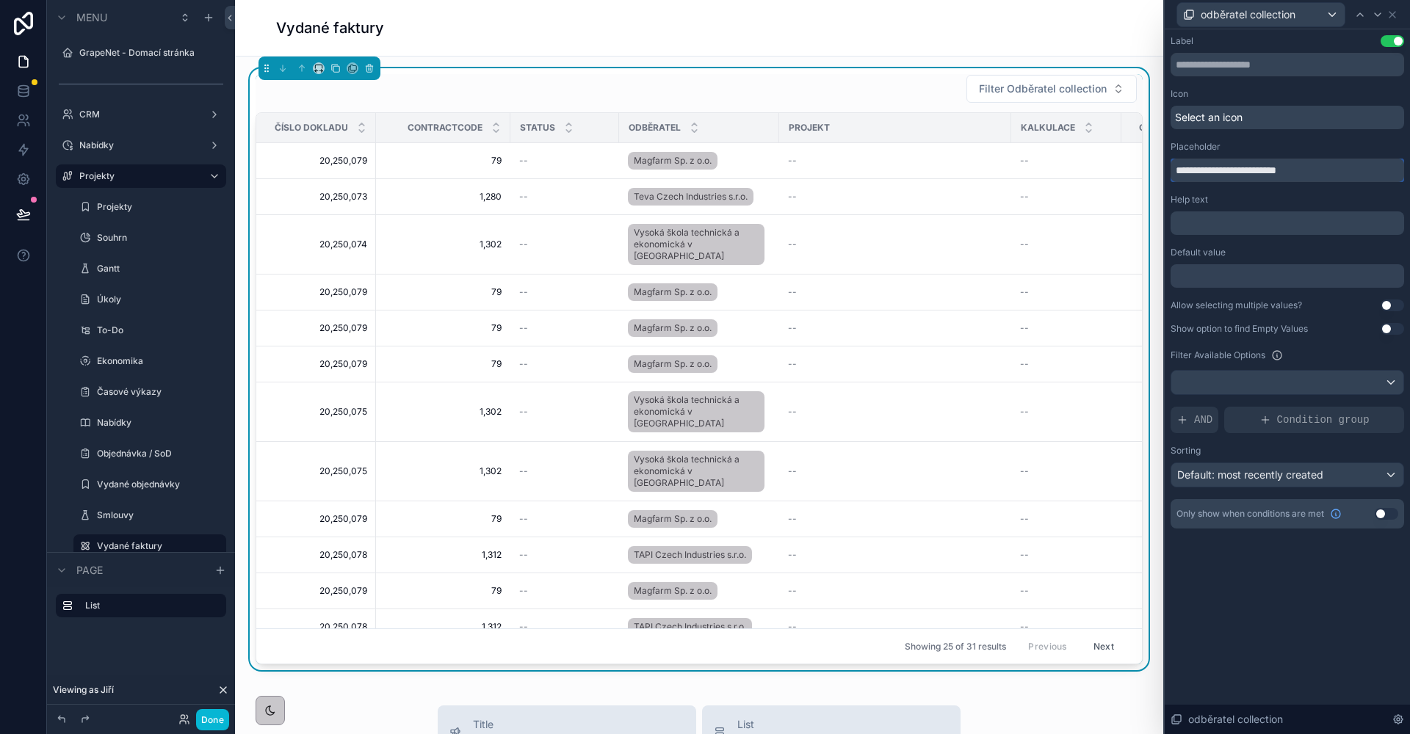
drag, startPoint x: 1314, startPoint y: 173, endPoint x: 1157, endPoint y: 167, distance: 158.0
click at [1157, 167] on div "**********" at bounding box center [705, 367] width 1410 height 734
type input "*********"
drag, startPoint x: 1263, startPoint y: 62, endPoint x: 1275, endPoint y: 68, distance: 13.1
click at [1263, 62] on input "text" at bounding box center [1288, 64] width 234 height 23
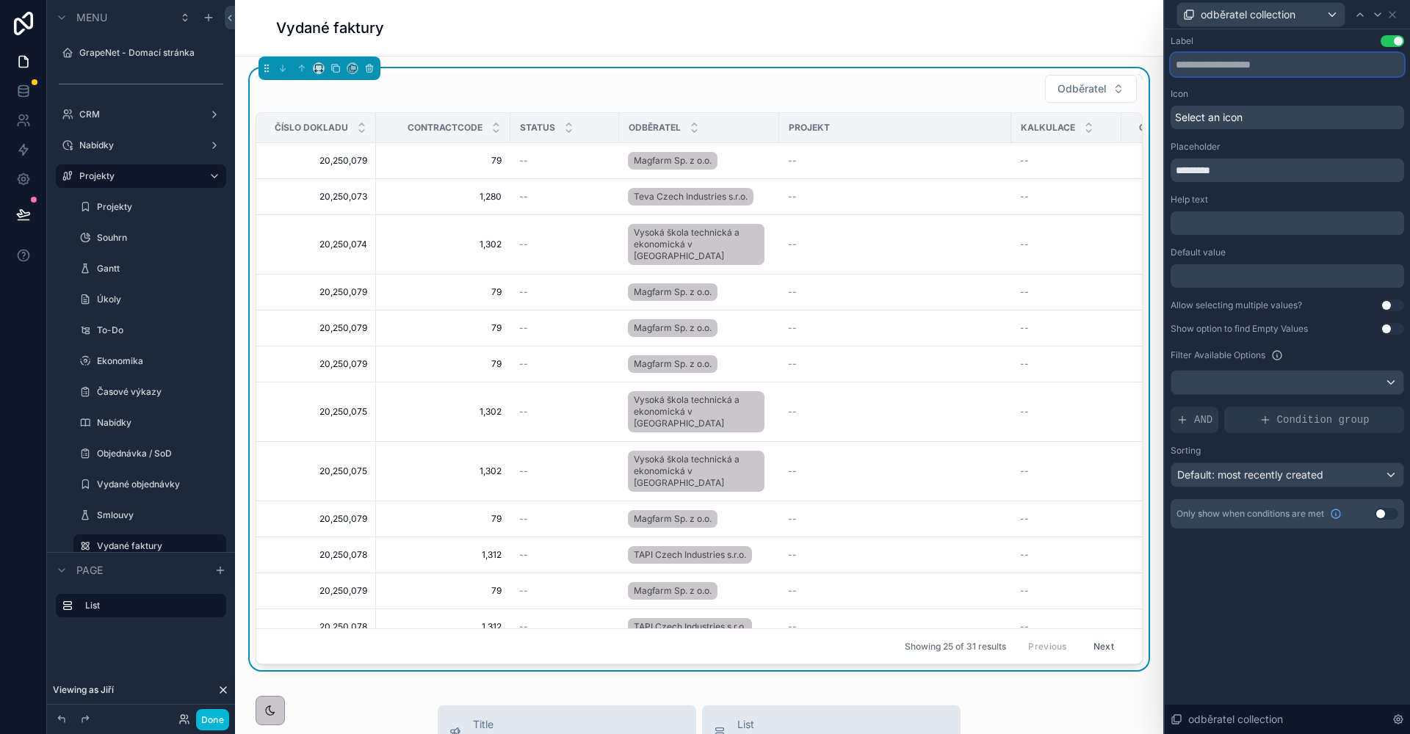
drag, startPoint x: 1276, startPoint y: 68, endPoint x: 1248, endPoint y: 67, distance: 27.9
click at [1248, 67] on input "text" at bounding box center [1288, 64] width 234 height 23
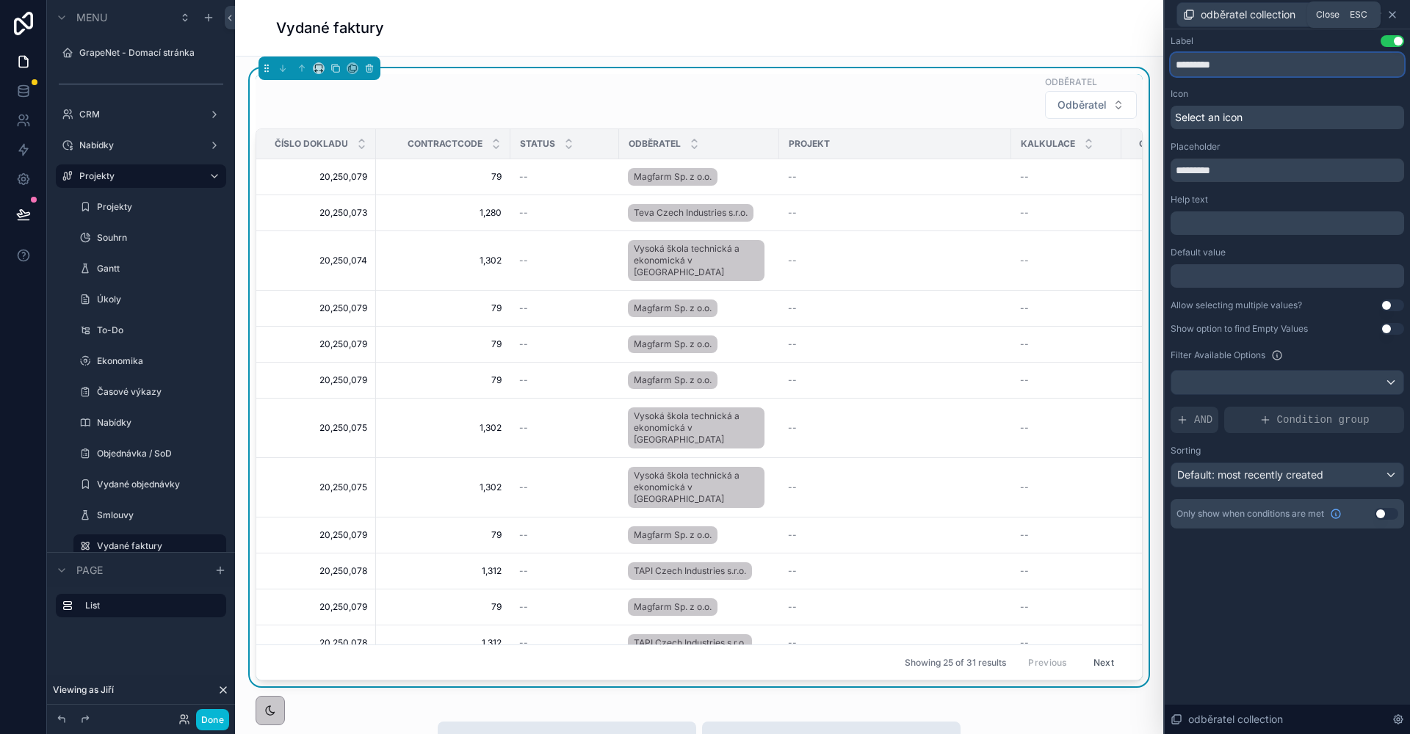
type input "*********"
click at [1389, 15] on icon at bounding box center [1392, 15] width 12 height 12
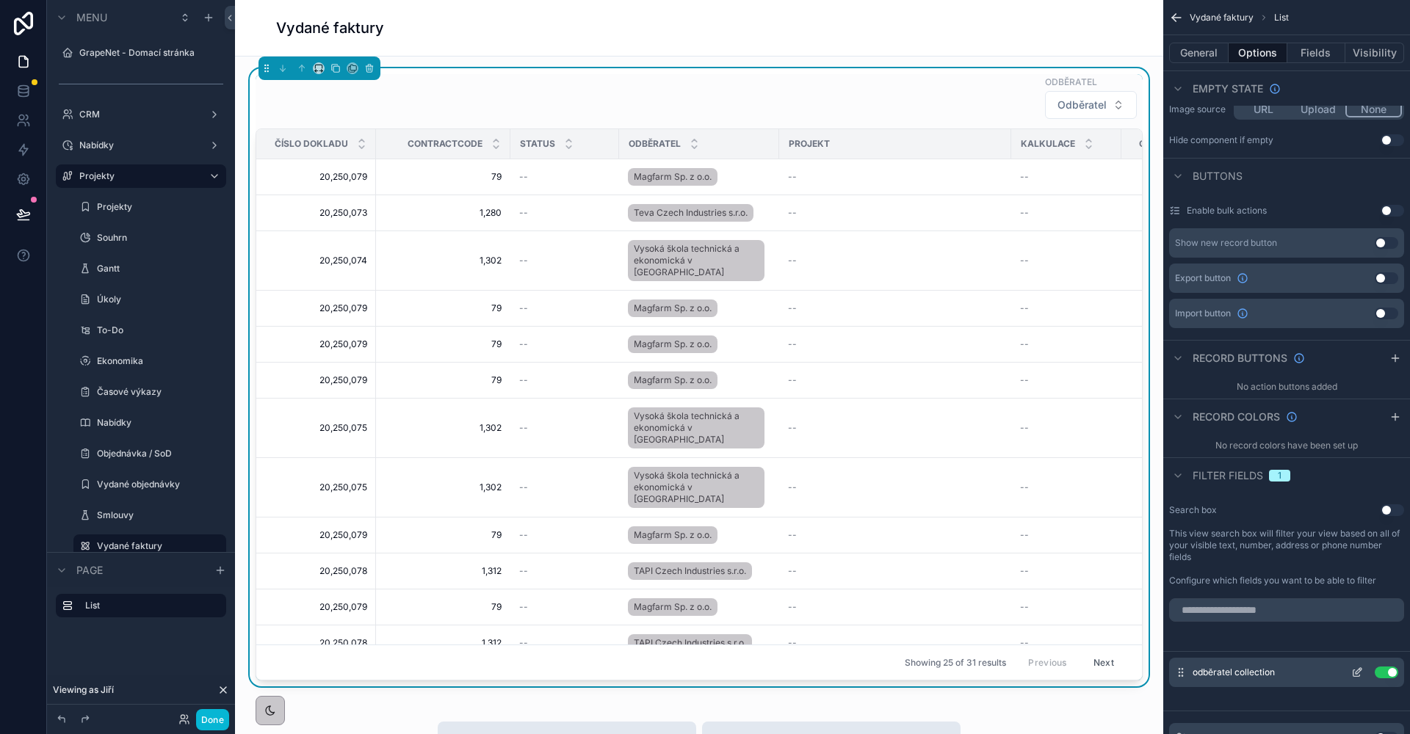
click at [1350, 674] on button "scrollable content" at bounding box center [1356, 673] width 23 height 12
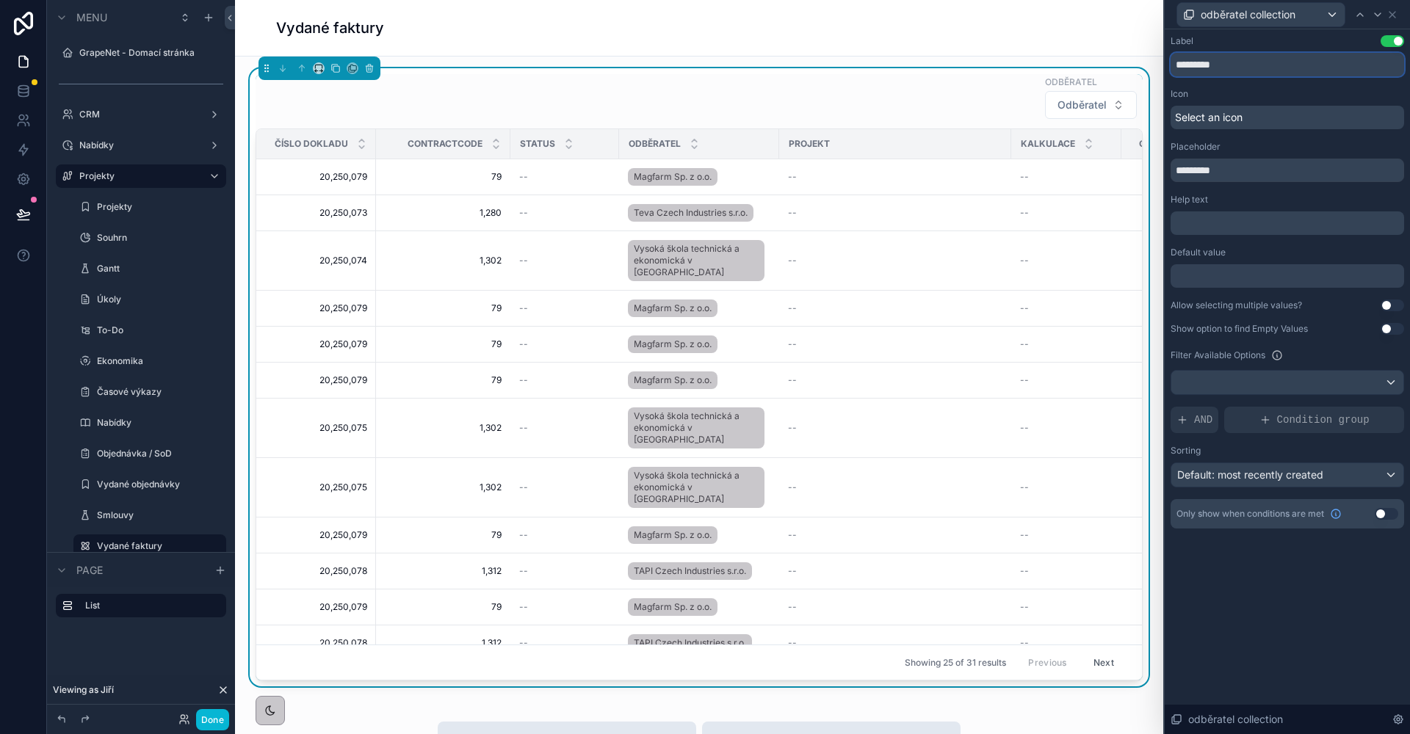
drag, startPoint x: 1228, startPoint y: 57, endPoint x: 1157, endPoint y: 59, distance: 71.3
click at [1157, 59] on div "odběratel collection Label Use setting ********* Icon Select an icon Placeholde…" at bounding box center [705, 367] width 1410 height 734
click at [1210, 68] on input "*********" at bounding box center [1288, 64] width 234 height 23
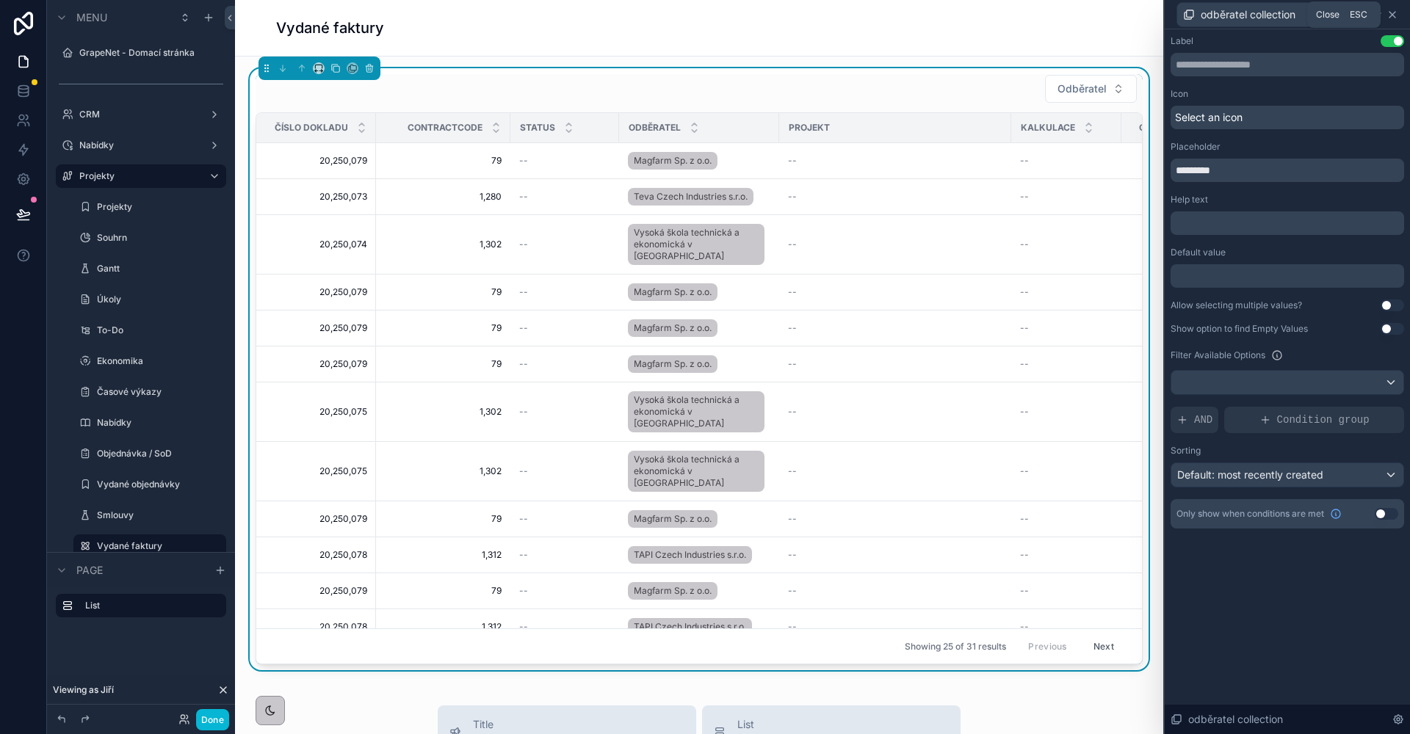
click at [1390, 18] on icon at bounding box center [1392, 15] width 12 height 12
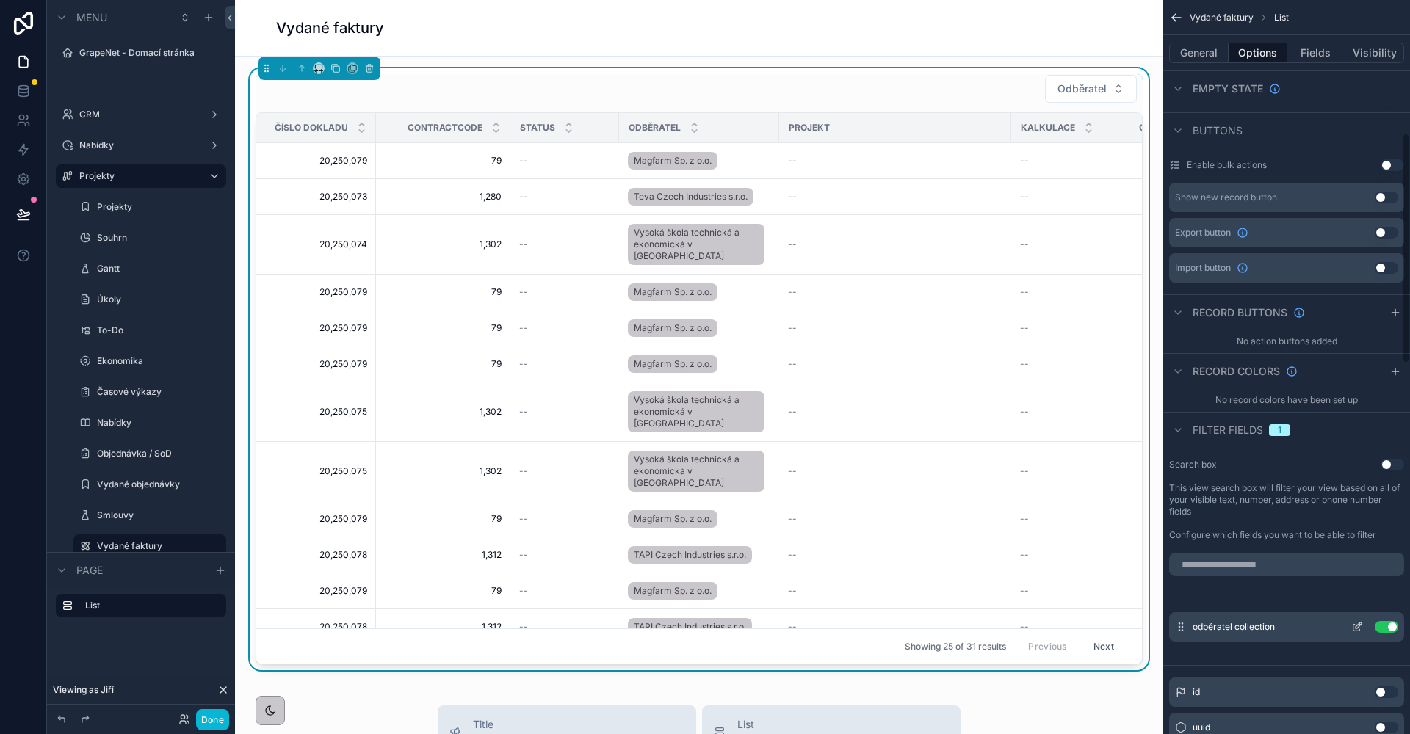
scroll to position [484, 0]
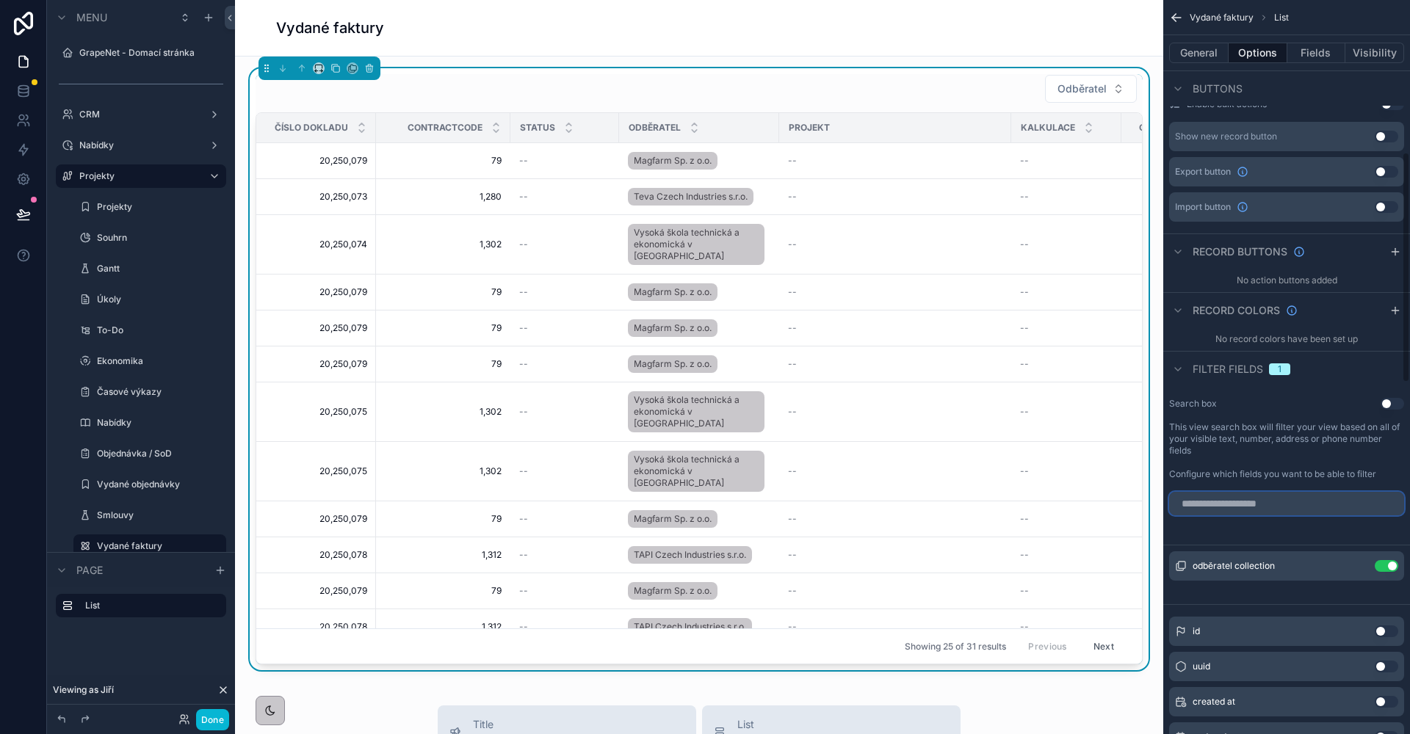
click at [1216, 500] on input "scrollable content" at bounding box center [1286, 503] width 235 height 23
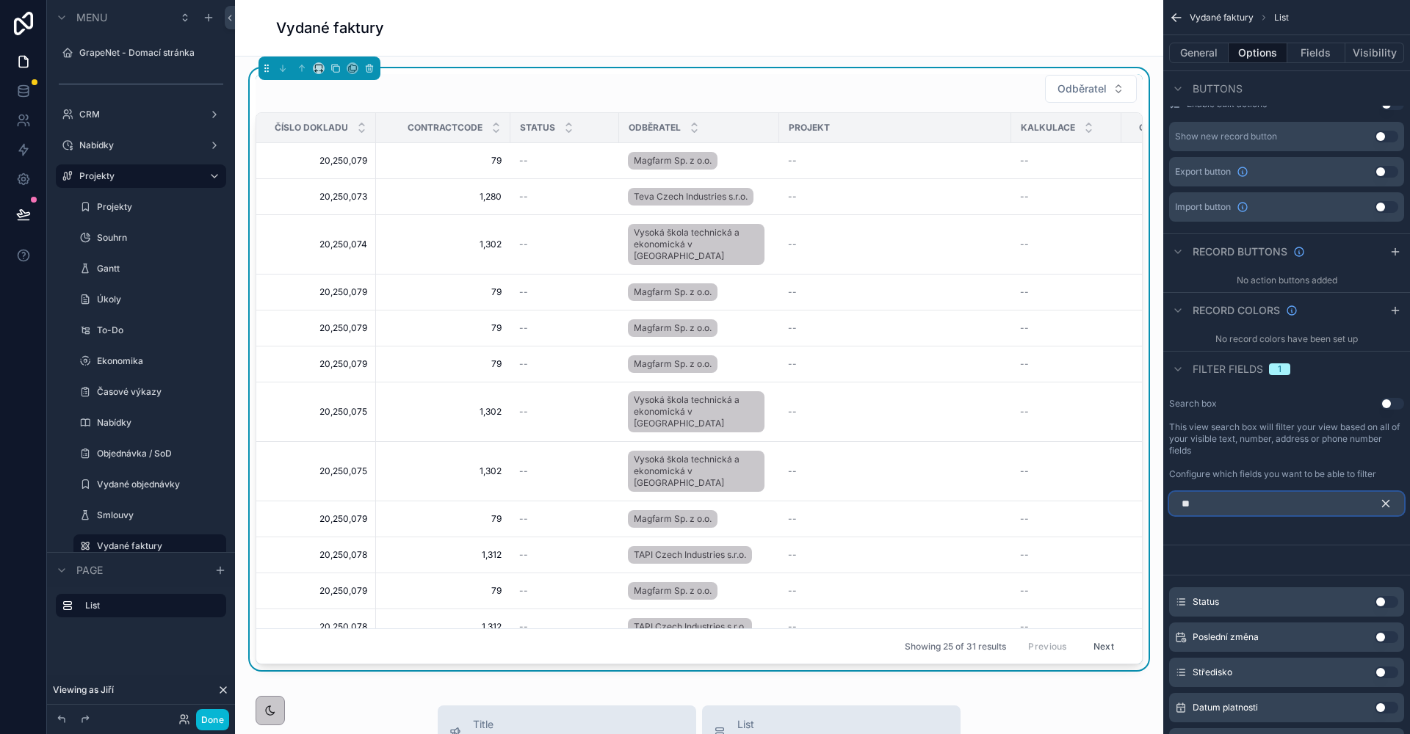
type input "**"
click at [1381, 673] on button "Use setting" at bounding box center [1386, 673] width 23 height 12
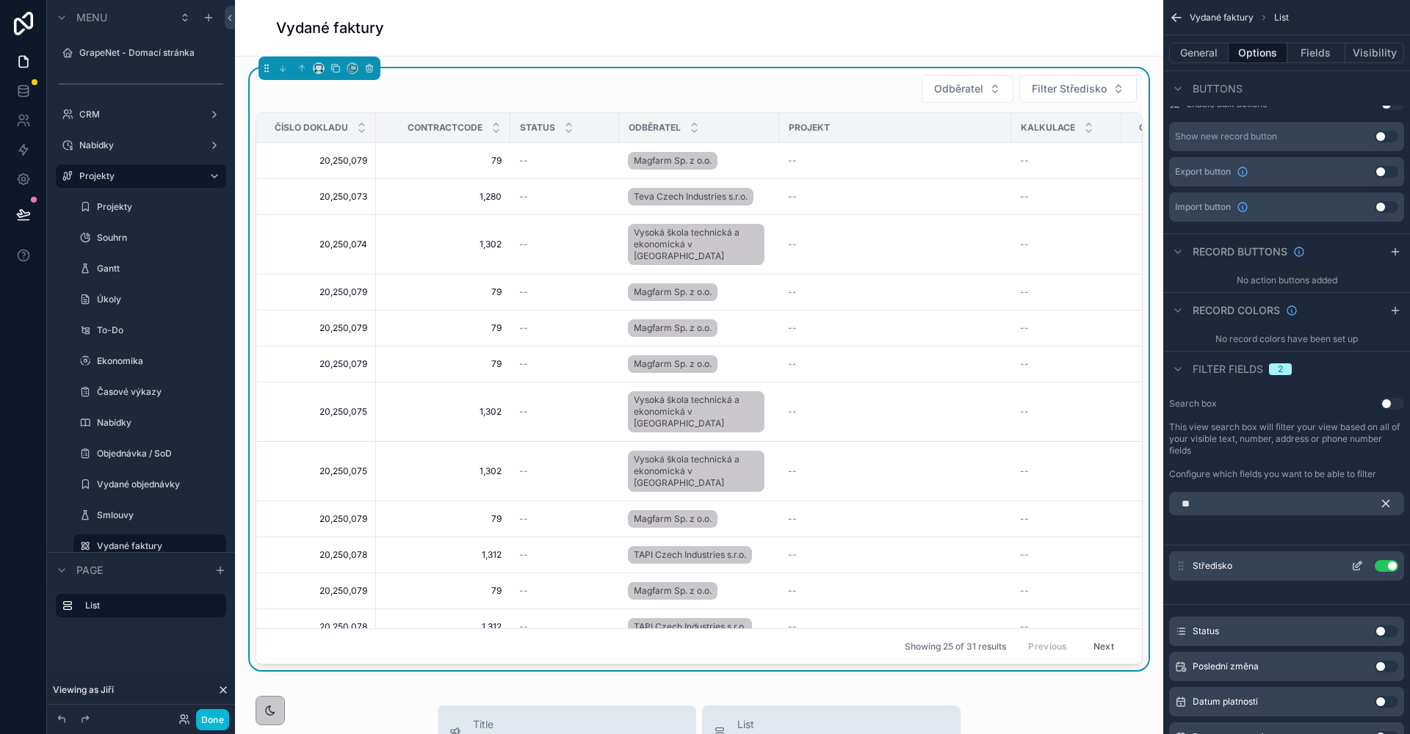
click at [1357, 569] on icon "scrollable content" at bounding box center [1357, 566] width 12 height 12
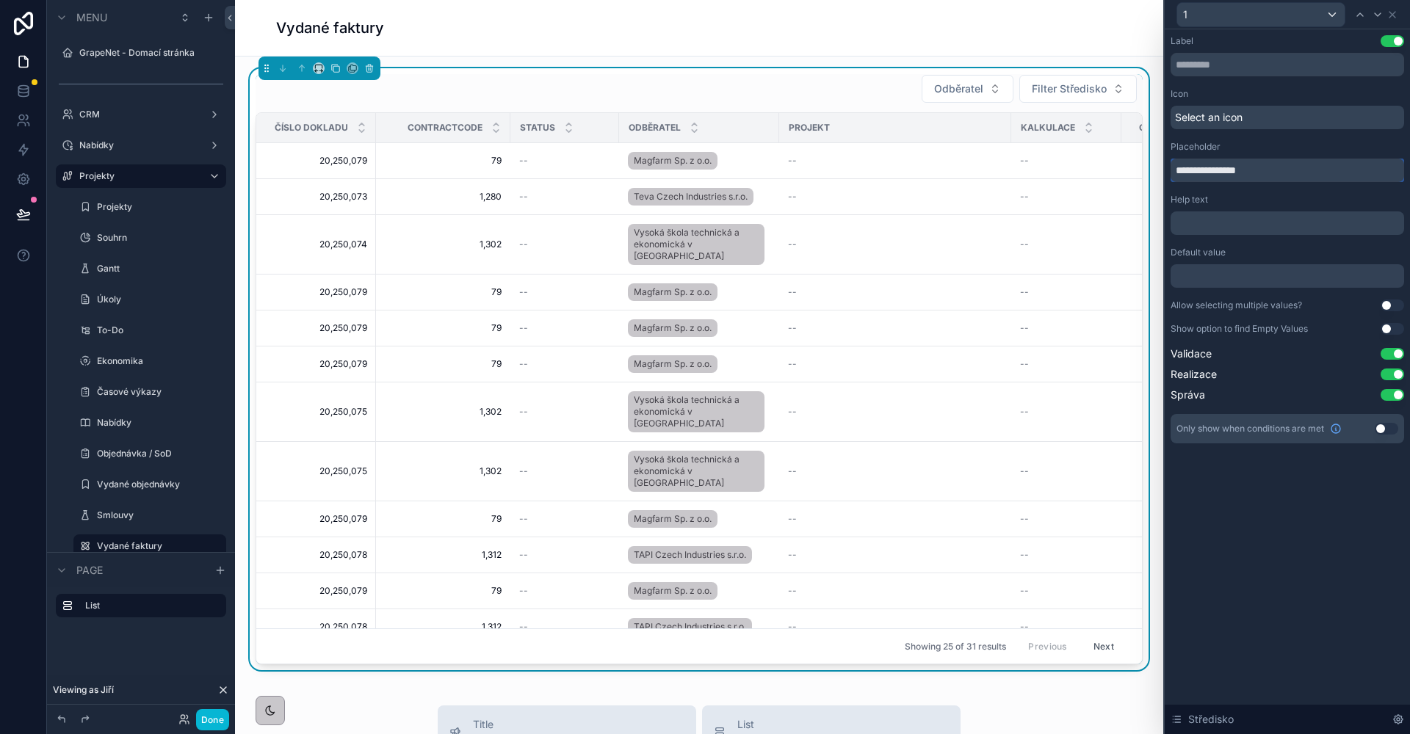
click at [1189, 169] on input "**********" at bounding box center [1288, 170] width 234 height 23
type input "*********"
click at [1389, 430] on button "Use setting" at bounding box center [1386, 429] width 23 height 12
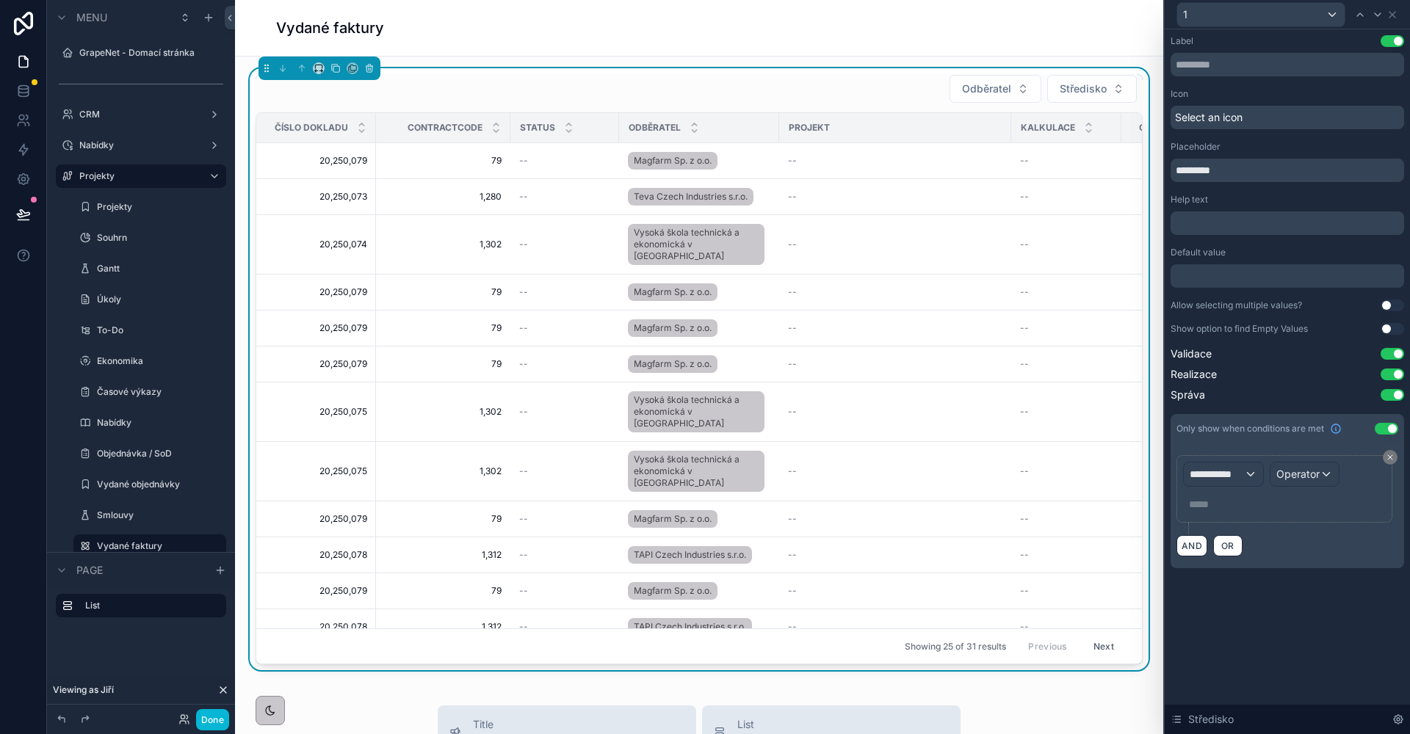
click at [1234, 475] on span "**********" at bounding box center [1217, 474] width 54 height 15
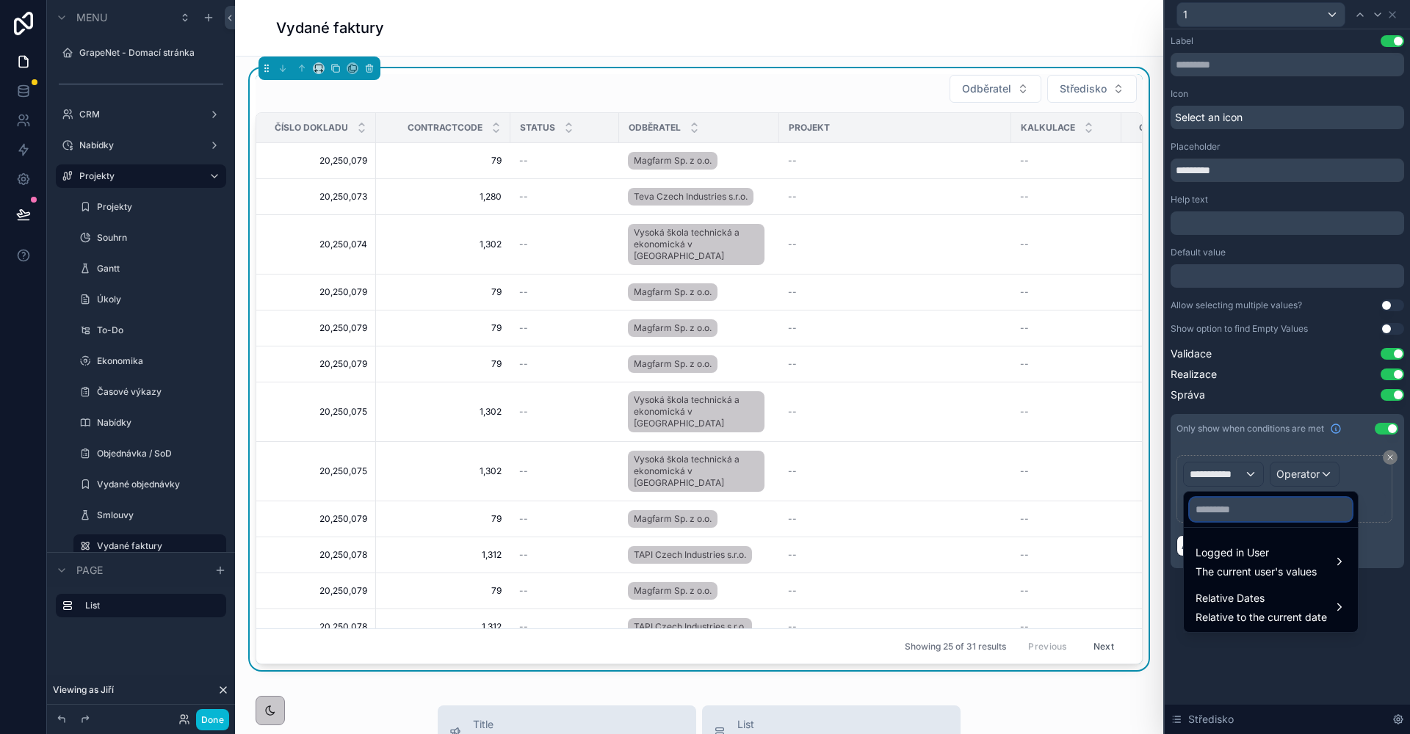
click at [1234, 503] on input "text" at bounding box center [1271, 509] width 162 height 23
click at [1265, 555] on span "Logged in User" at bounding box center [1255, 553] width 121 height 18
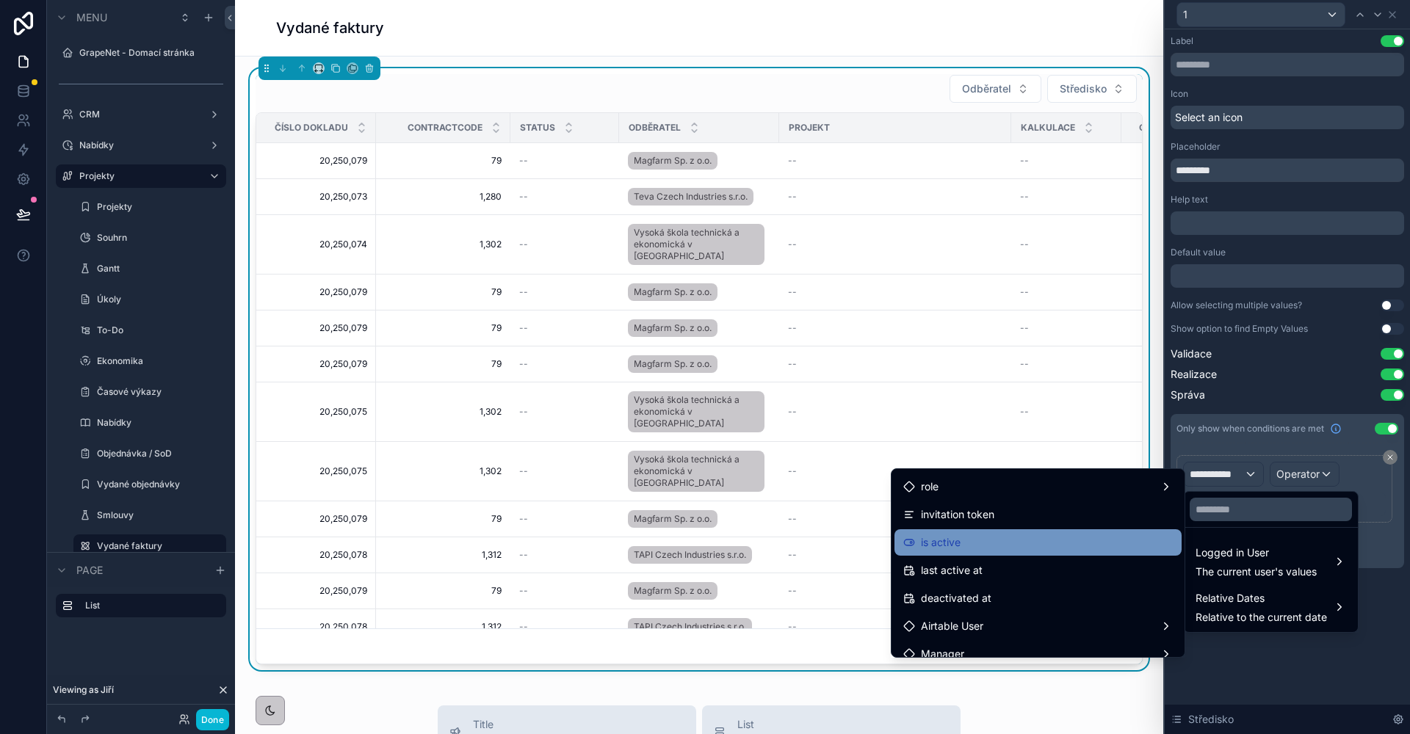
scroll to position [214, 0]
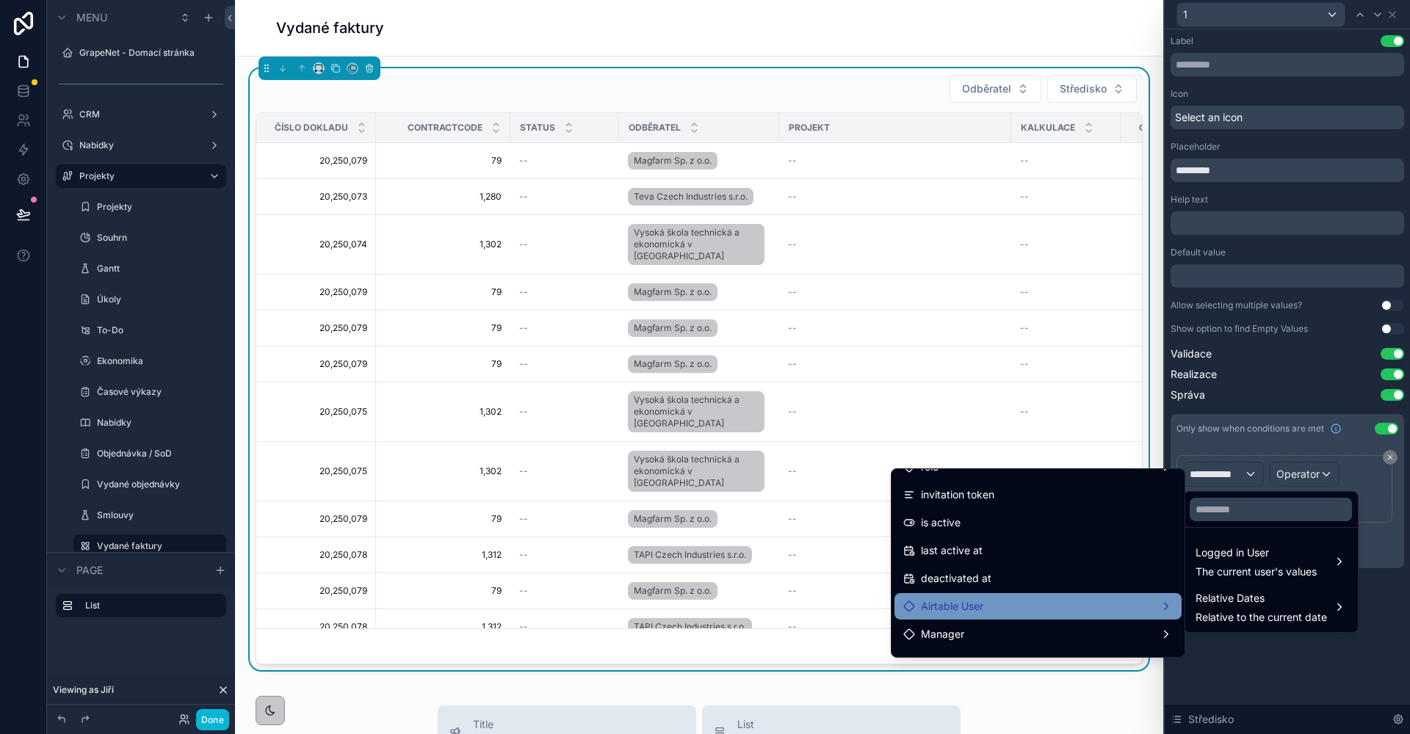
click at [1074, 598] on div "Airtable User" at bounding box center [1037, 607] width 269 height 18
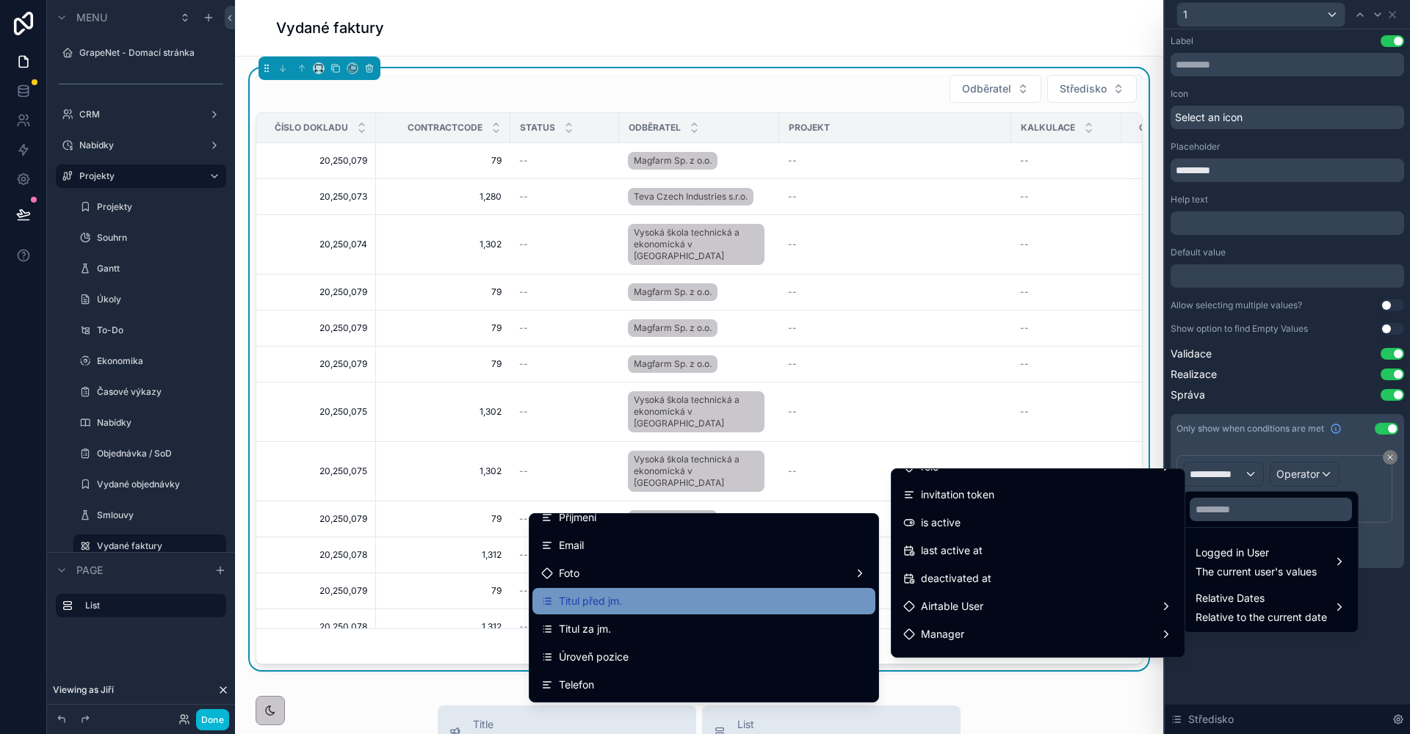
scroll to position [116, 0]
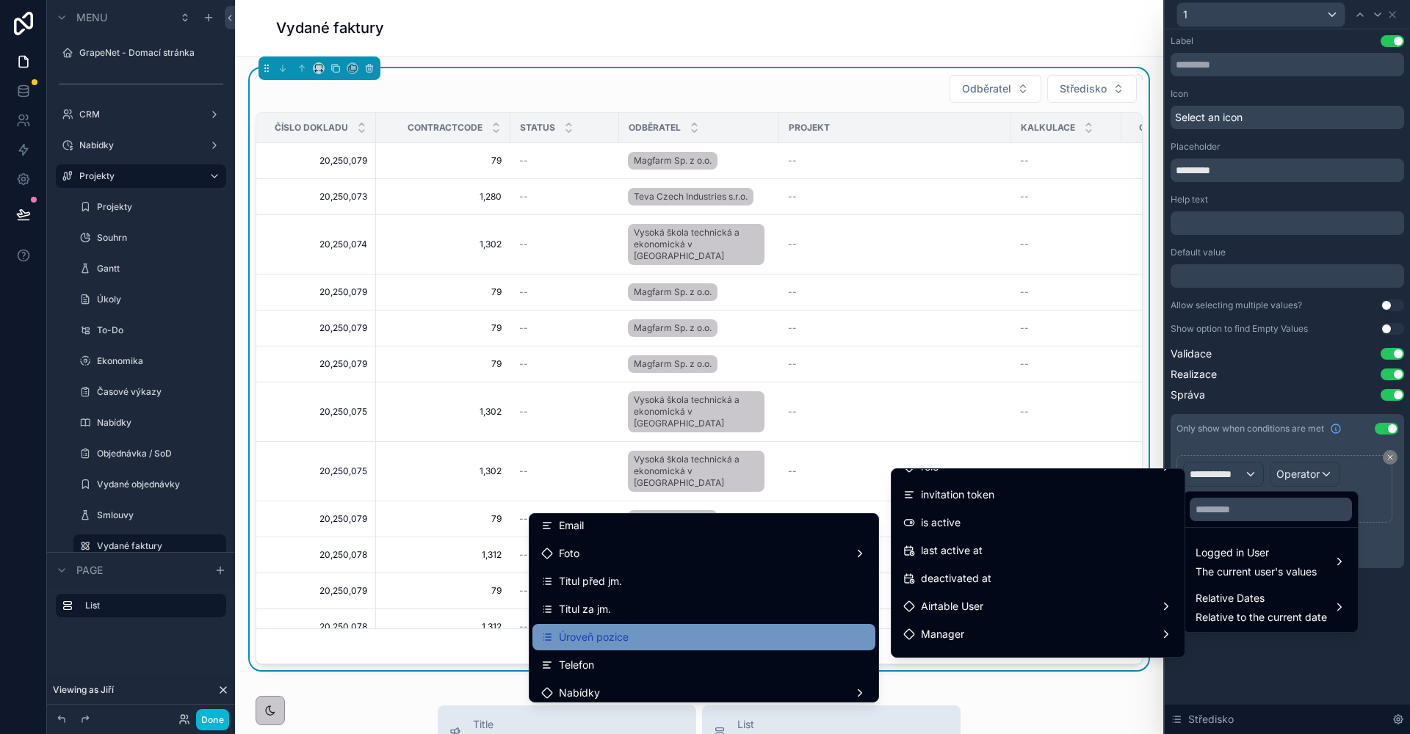
click at [646, 632] on div "Úroveň pozice" at bounding box center [703, 638] width 325 height 18
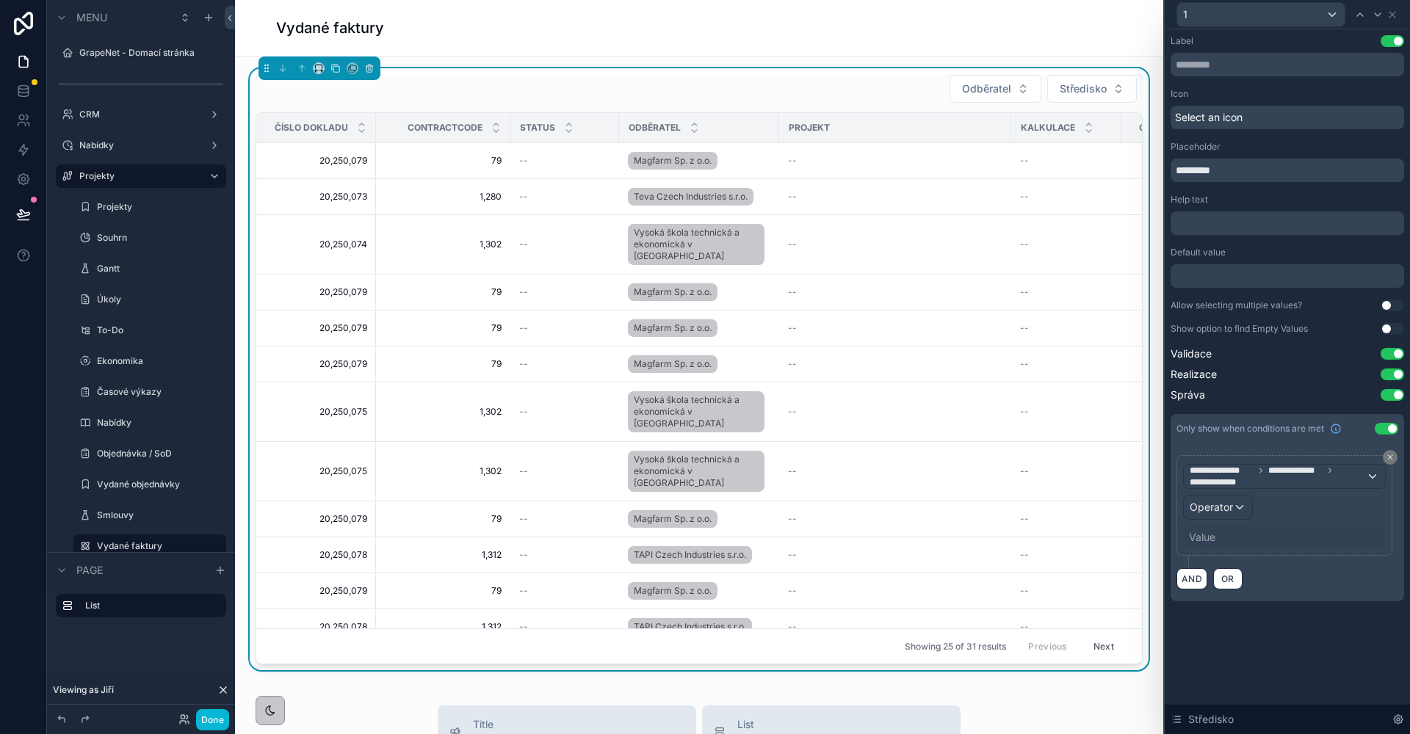
click at [1208, 512] on span "Operator" at bounding box center [1211, 507] width 43 height 12
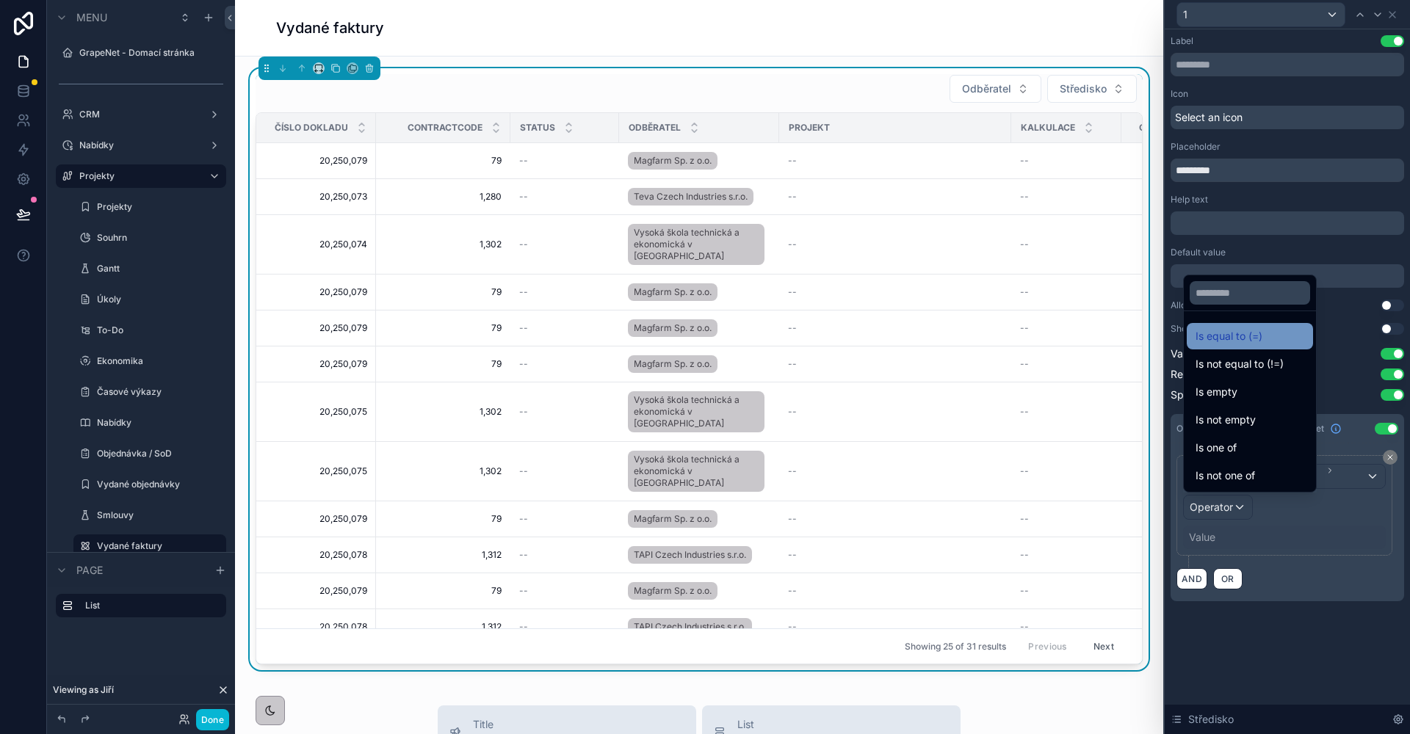
click at [1237, 328] on span "Is equal to (=)" at bounding box center [1228, 337] width 67 height 18
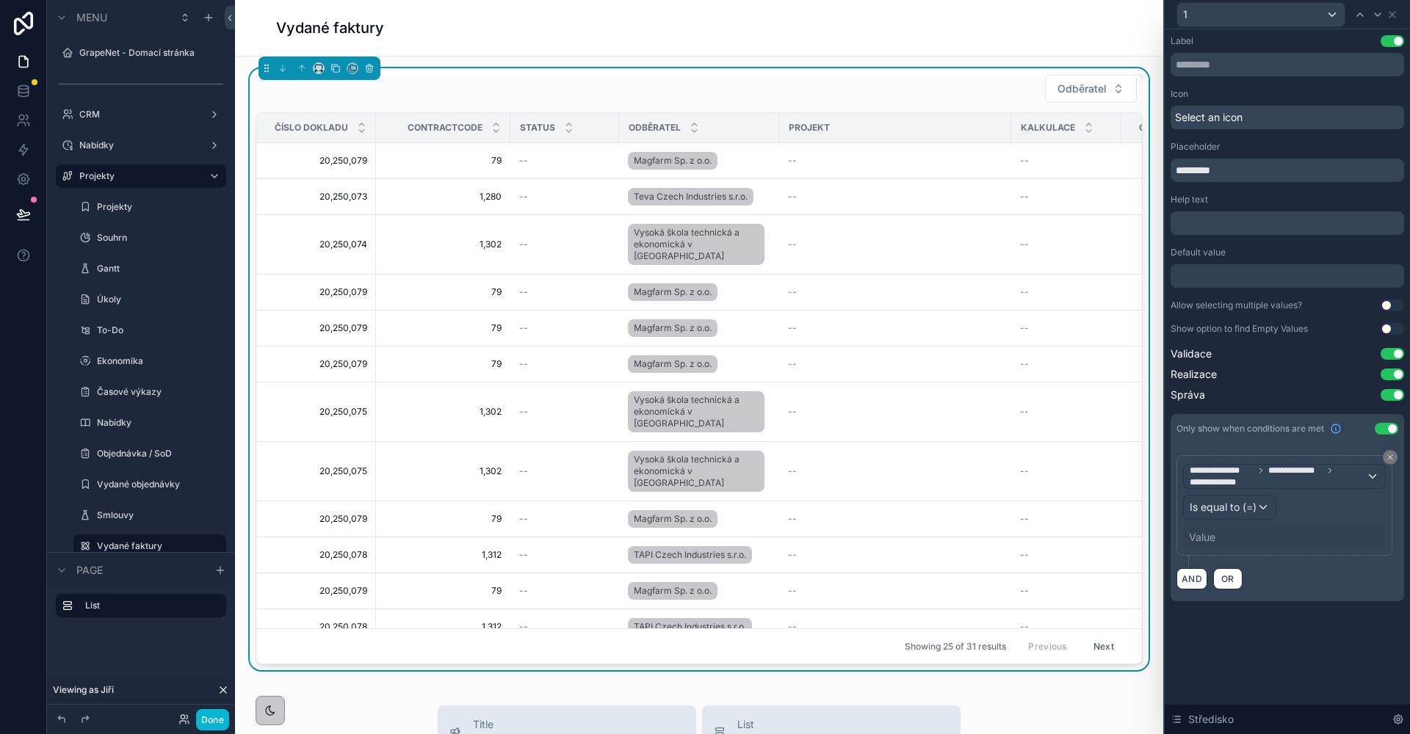
click at [1209, 538] on div "Value" at bounding box center [1202, 537] width 26 height 15
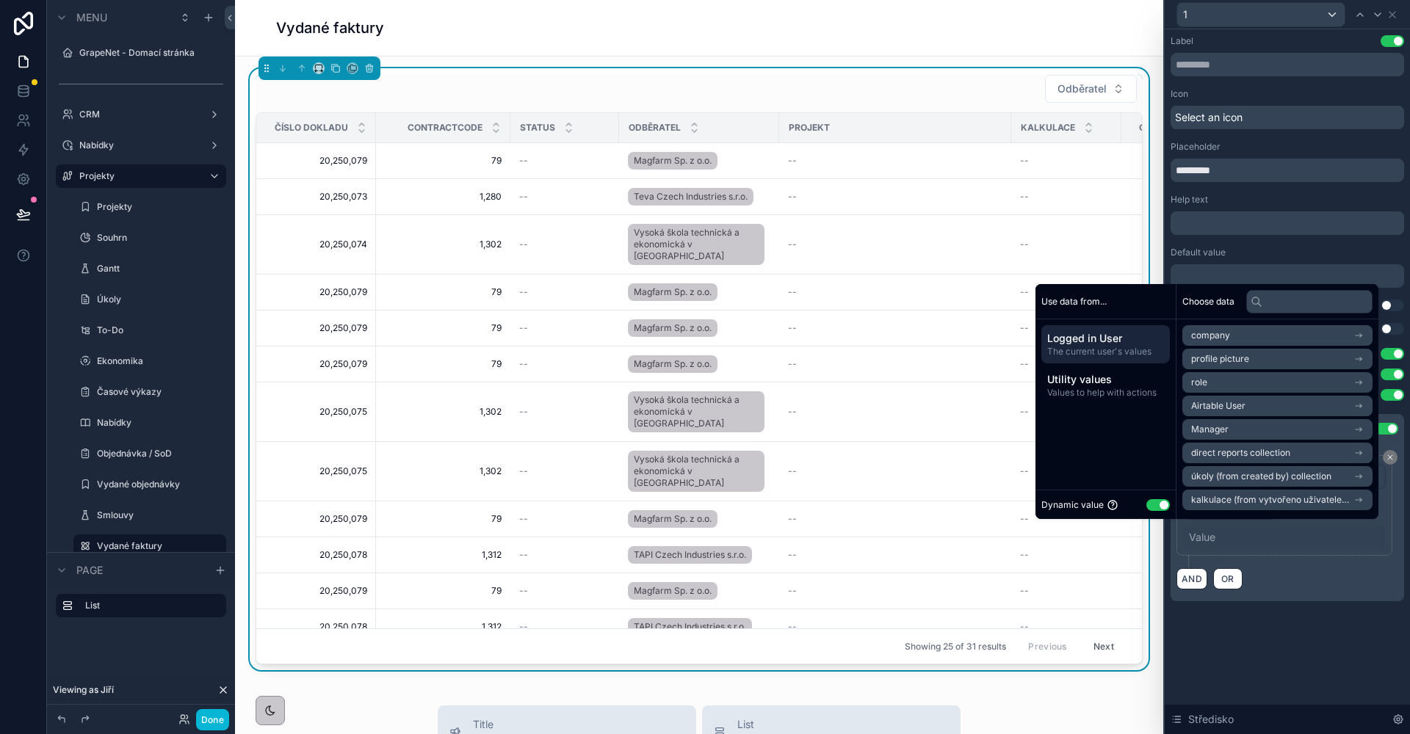
click at [1157, 500] on button "Use setting" at bounding box center [1157, 505] width 23 height 12
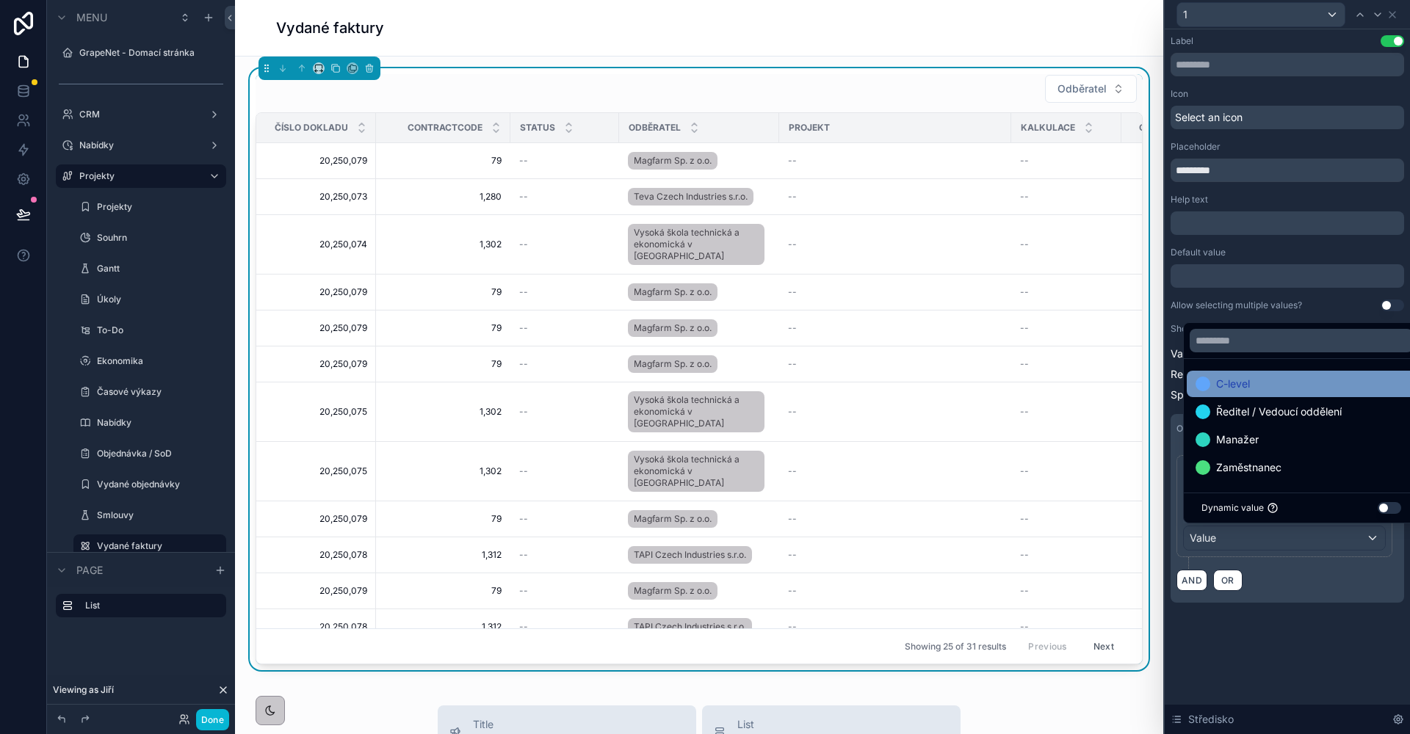
click at [1277, 394] on div "C-level" at bounding box center [1301, 384] width 229 height 26
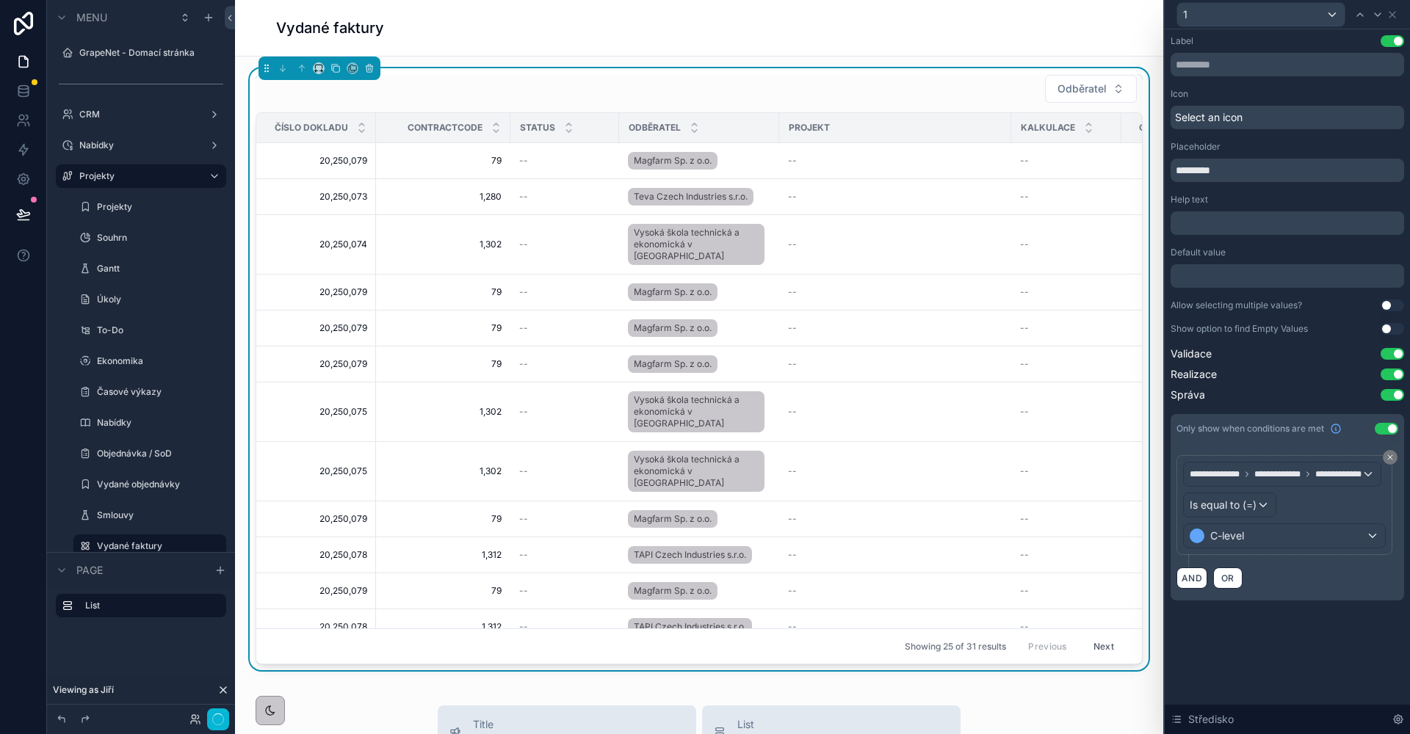
click at [1376, 671] on div "**********" at bounding box center [1287, 381] width 245 height 705
click at [1389, 18] on icon at bounding box center [1392, 15] width 12 height 12
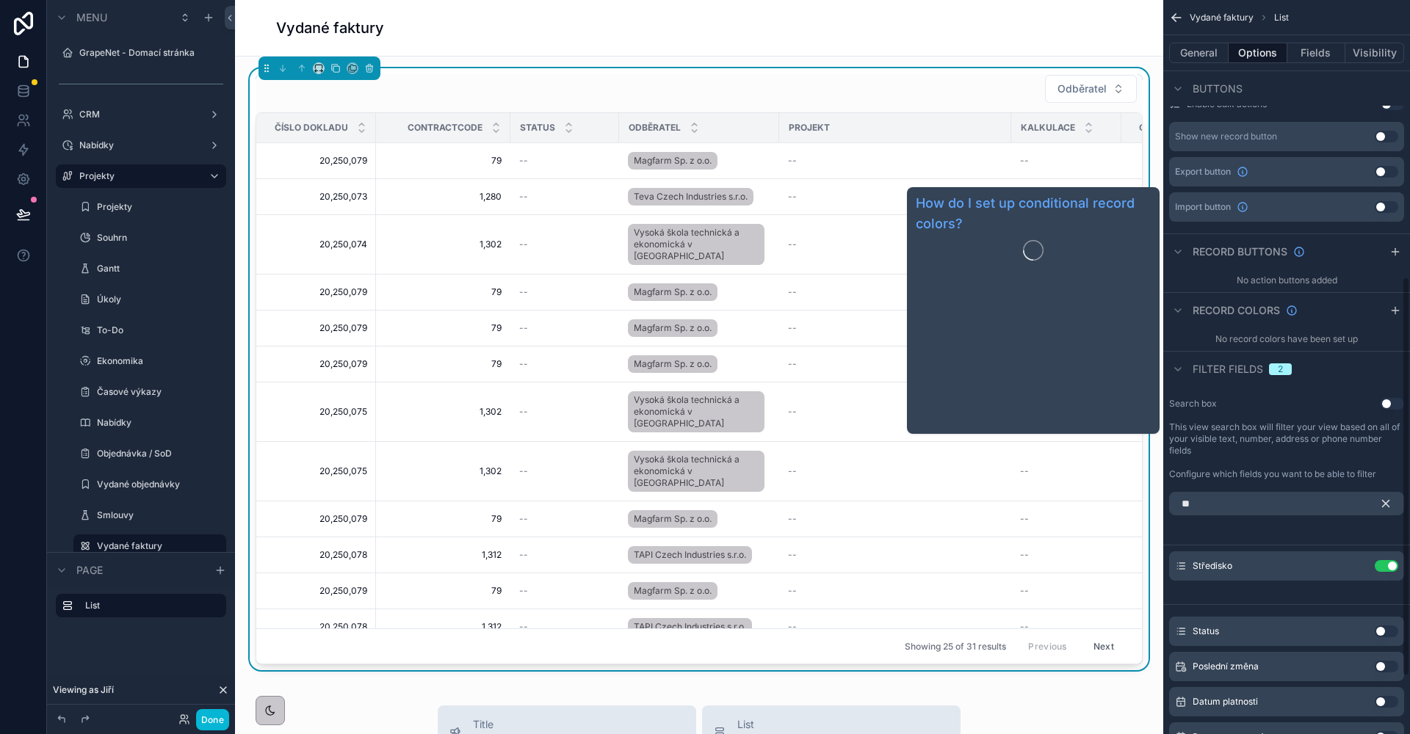
scroll to position [613, 0]
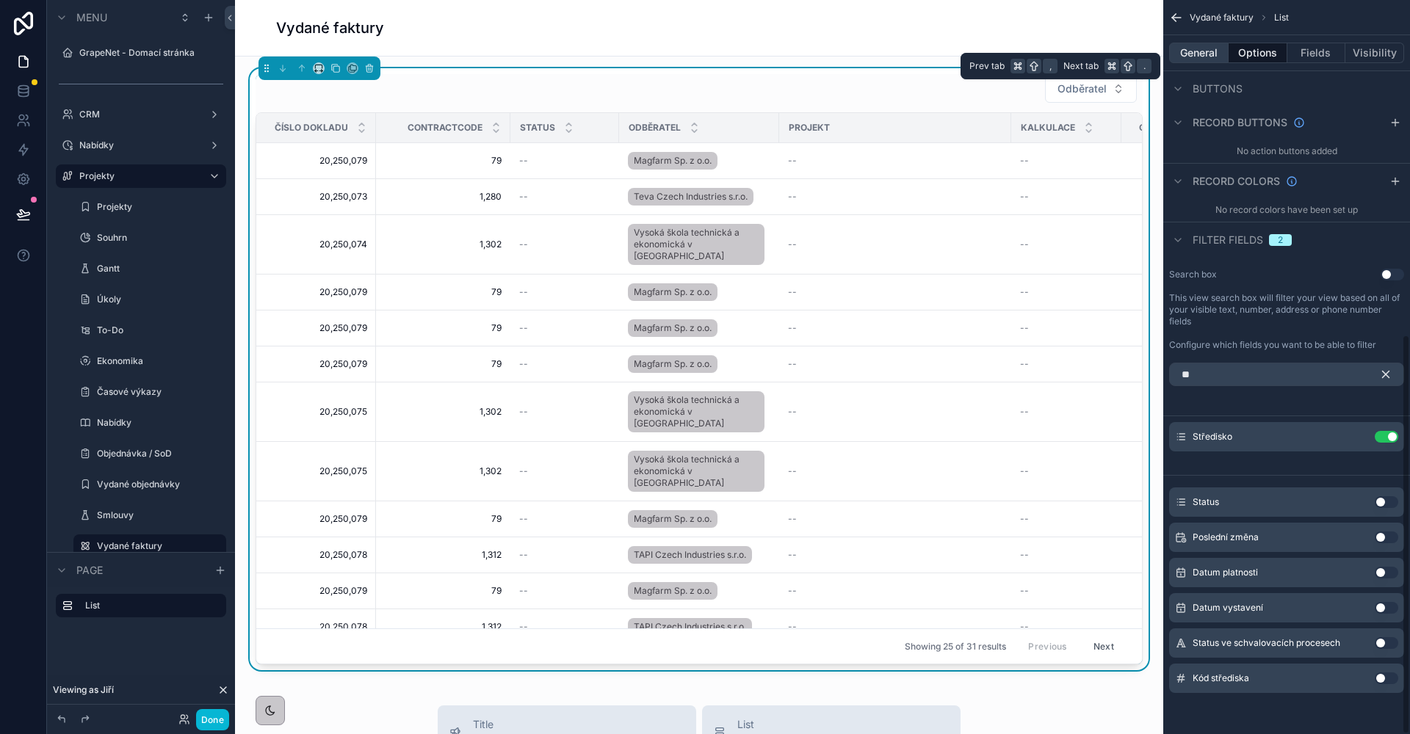
click at [1190, 59] on button "General" at bounding box center [1198, 53] width 59 height 21
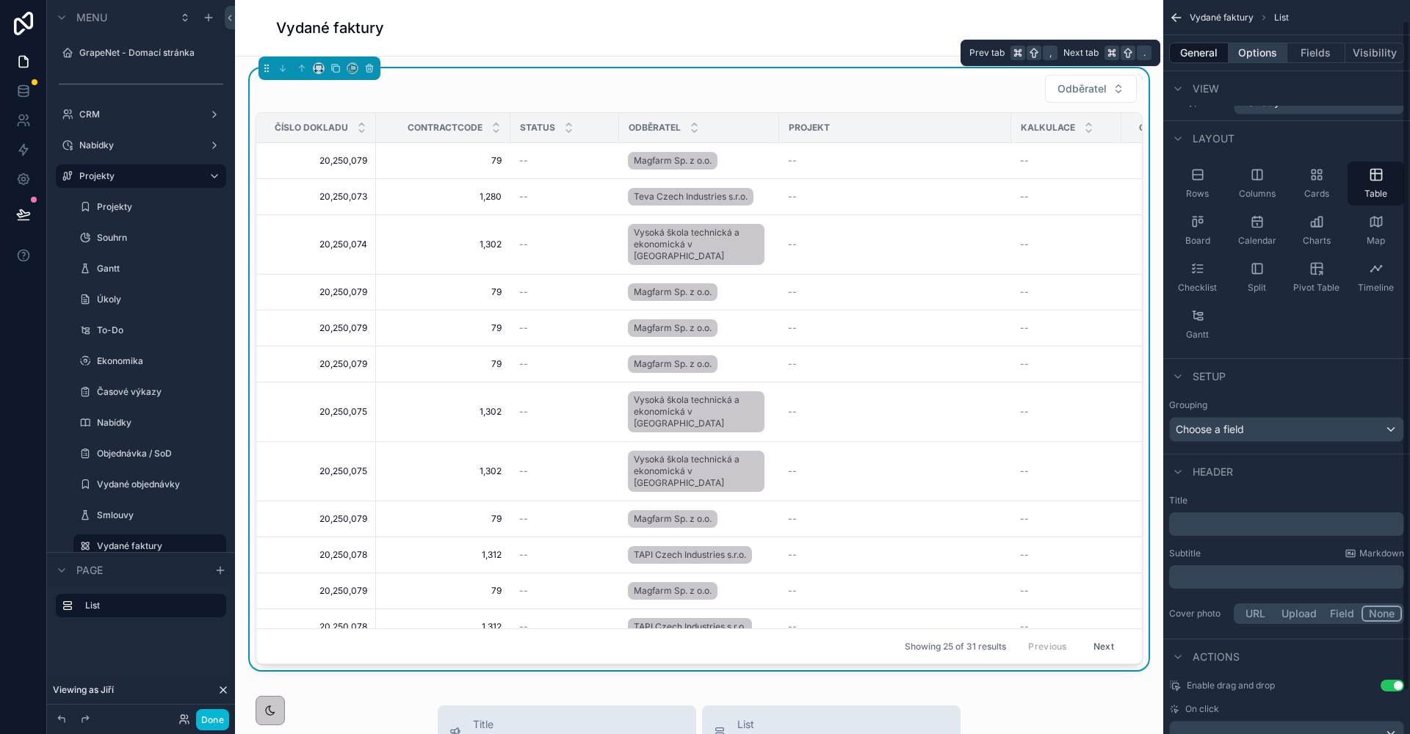
click at [1245, 54] on button "Options" at bounding box center [1258, 53] width 59 height 21
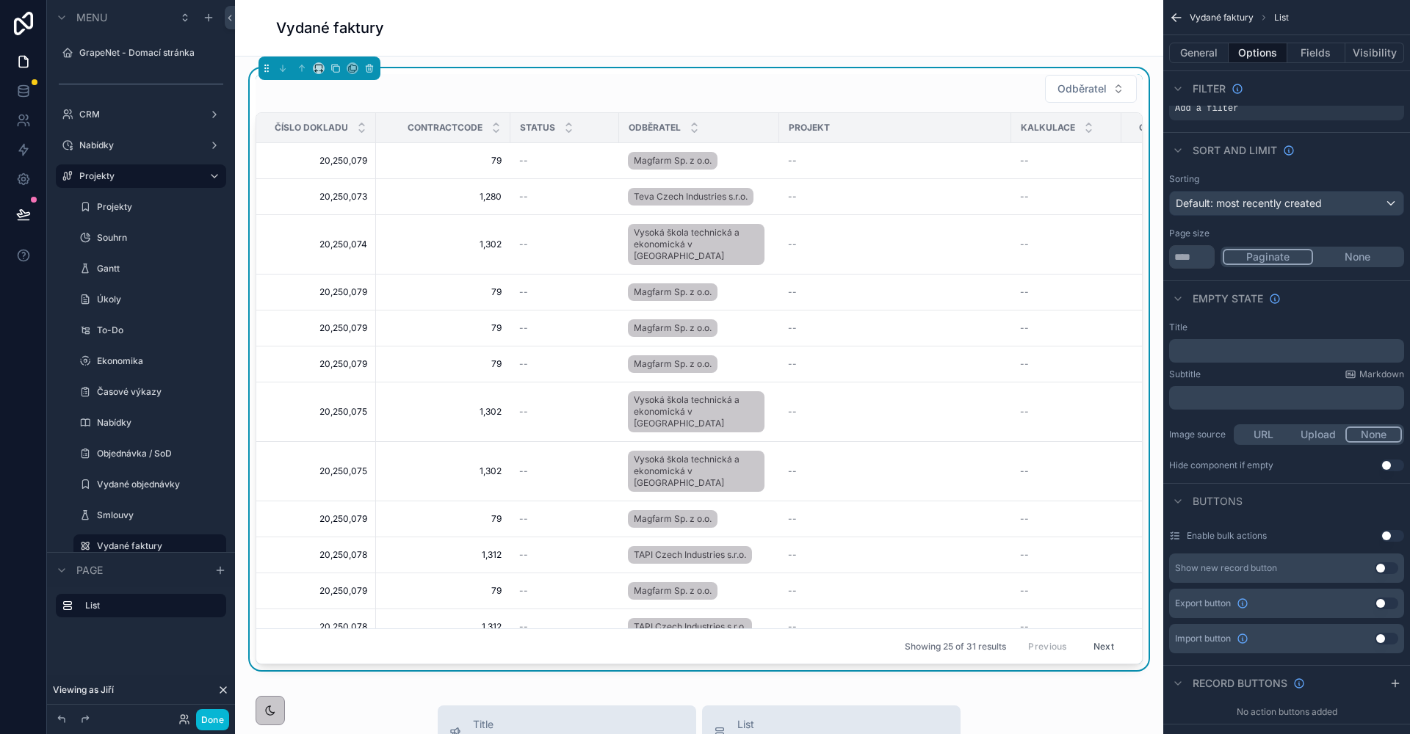
scroll to position [30, 0]
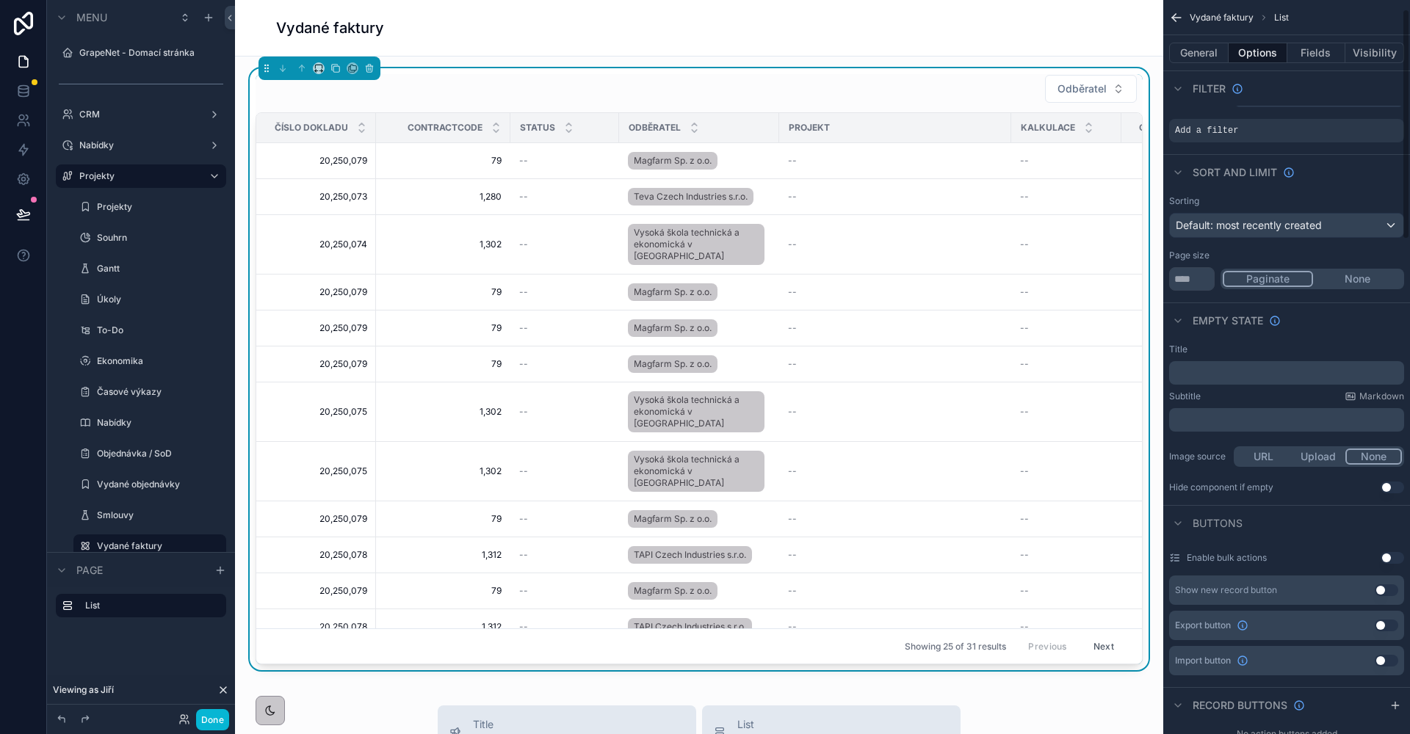
click at [1264, 227] on span "Default: most recently created" at bounding box center [1249, 225] width 146 height 12
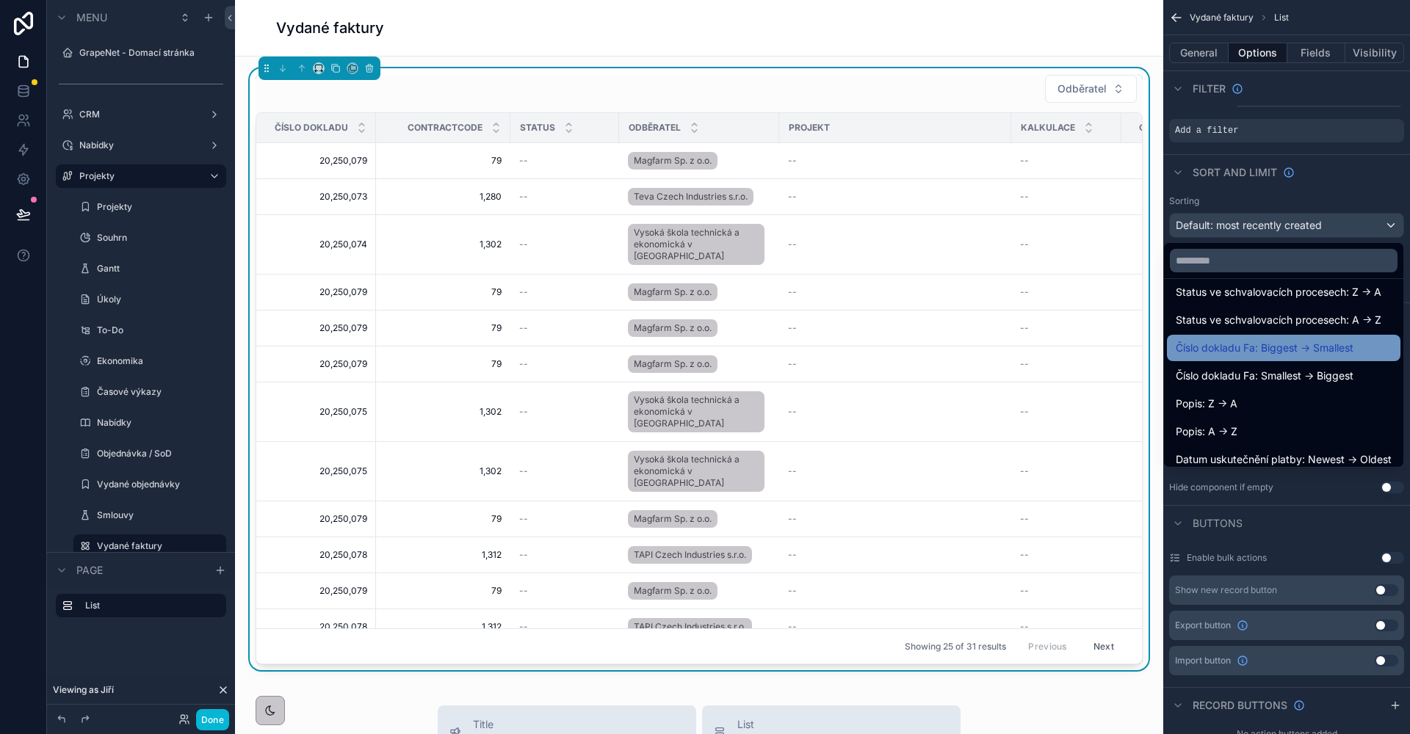
scroll to position [885, 0]
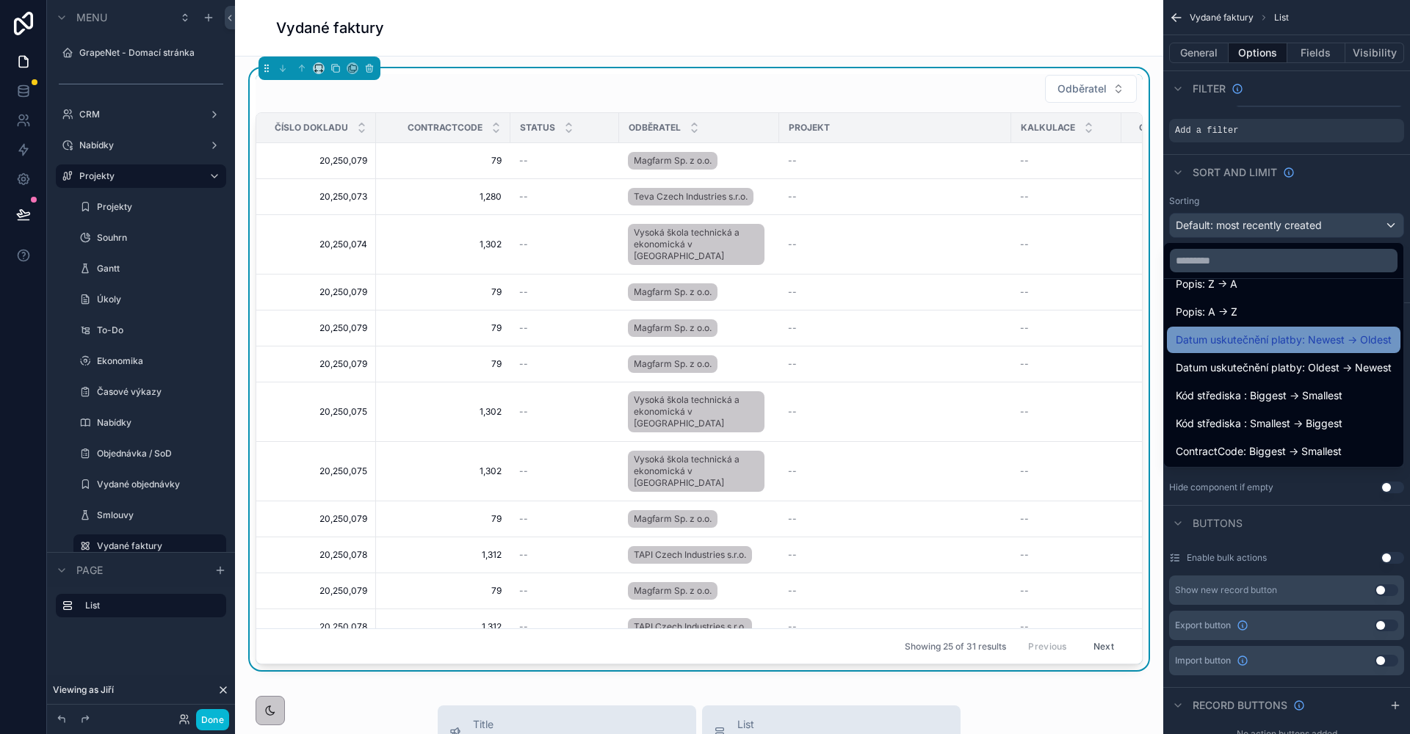
click at [1277, 352] on div "Datum uskutečnění platby: Newest -> Oldest" at bounding box center [1284, 340] width 234 height 26
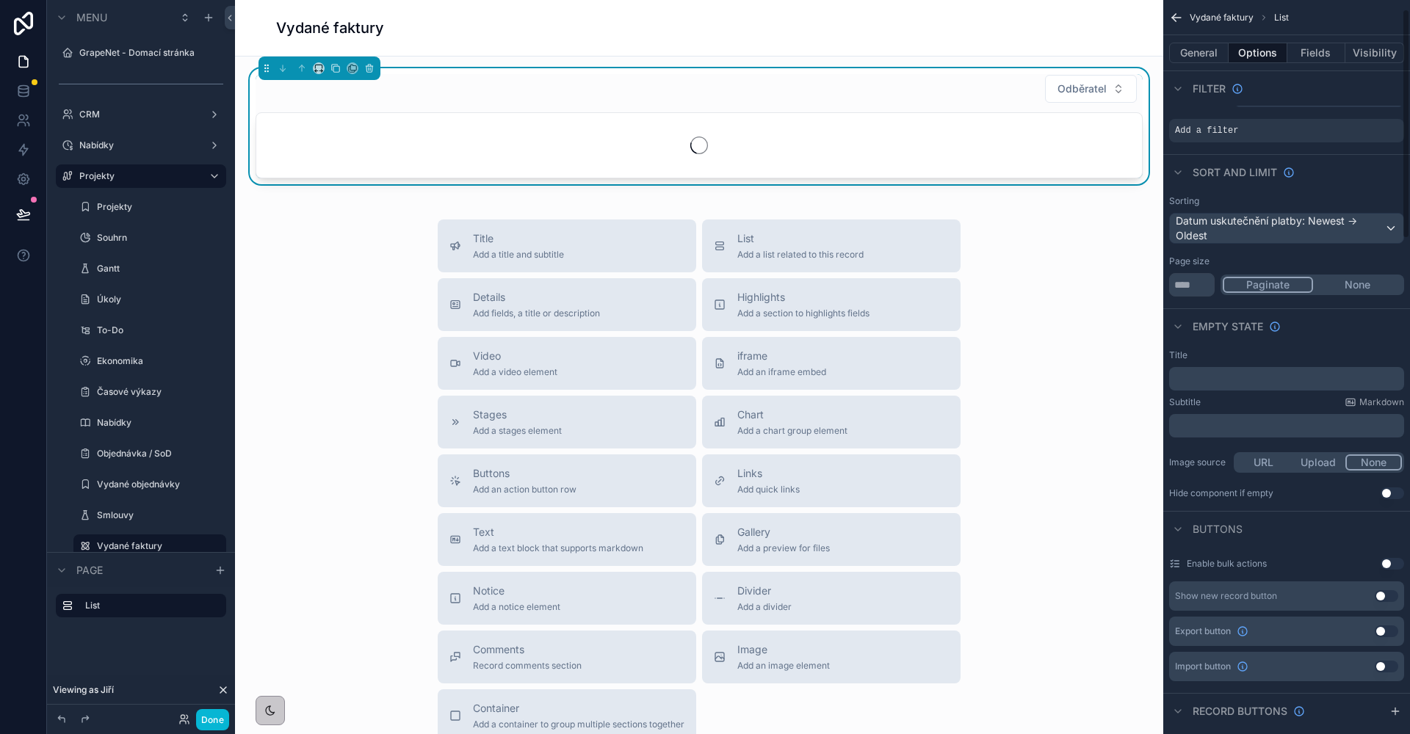
scroll to position [33, 0]
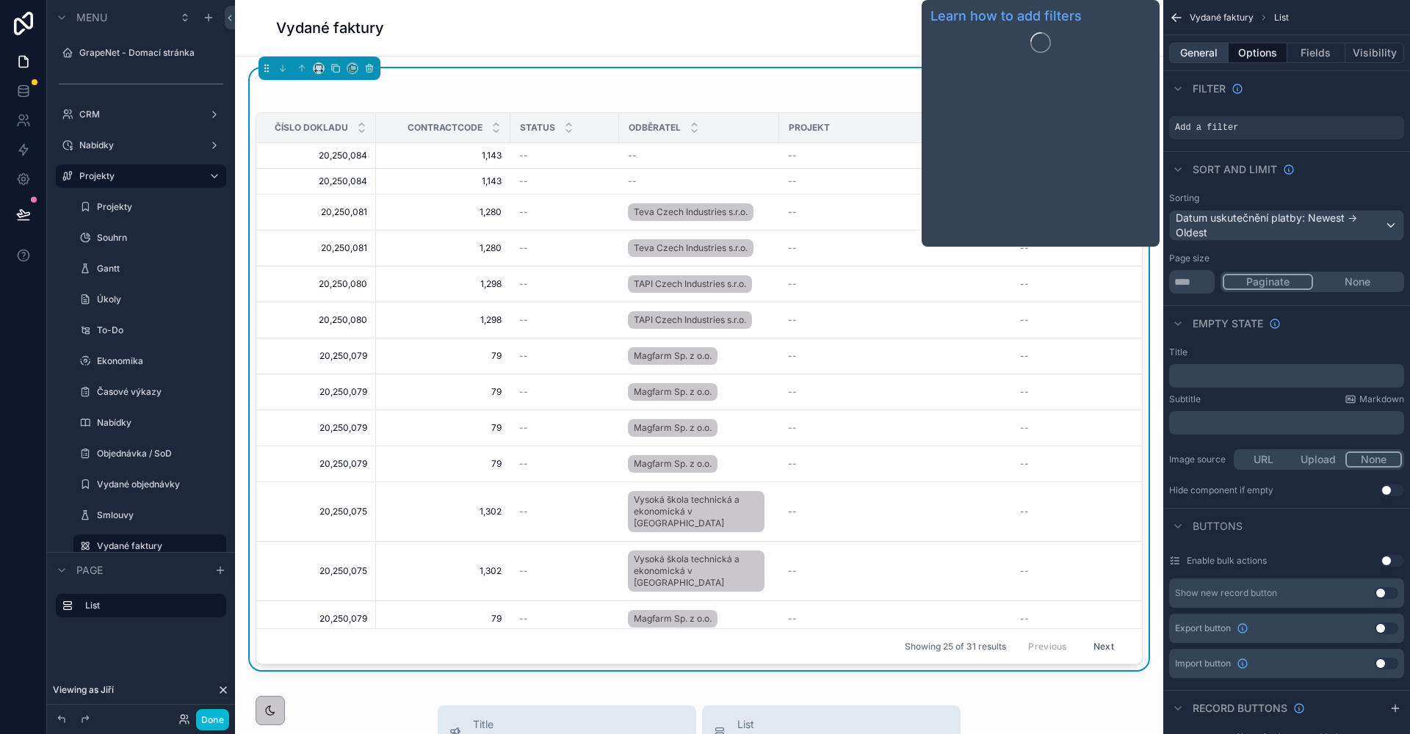
click at [1194, 44] on button "General" at bounding box center [1198, 53] width 59 height 21
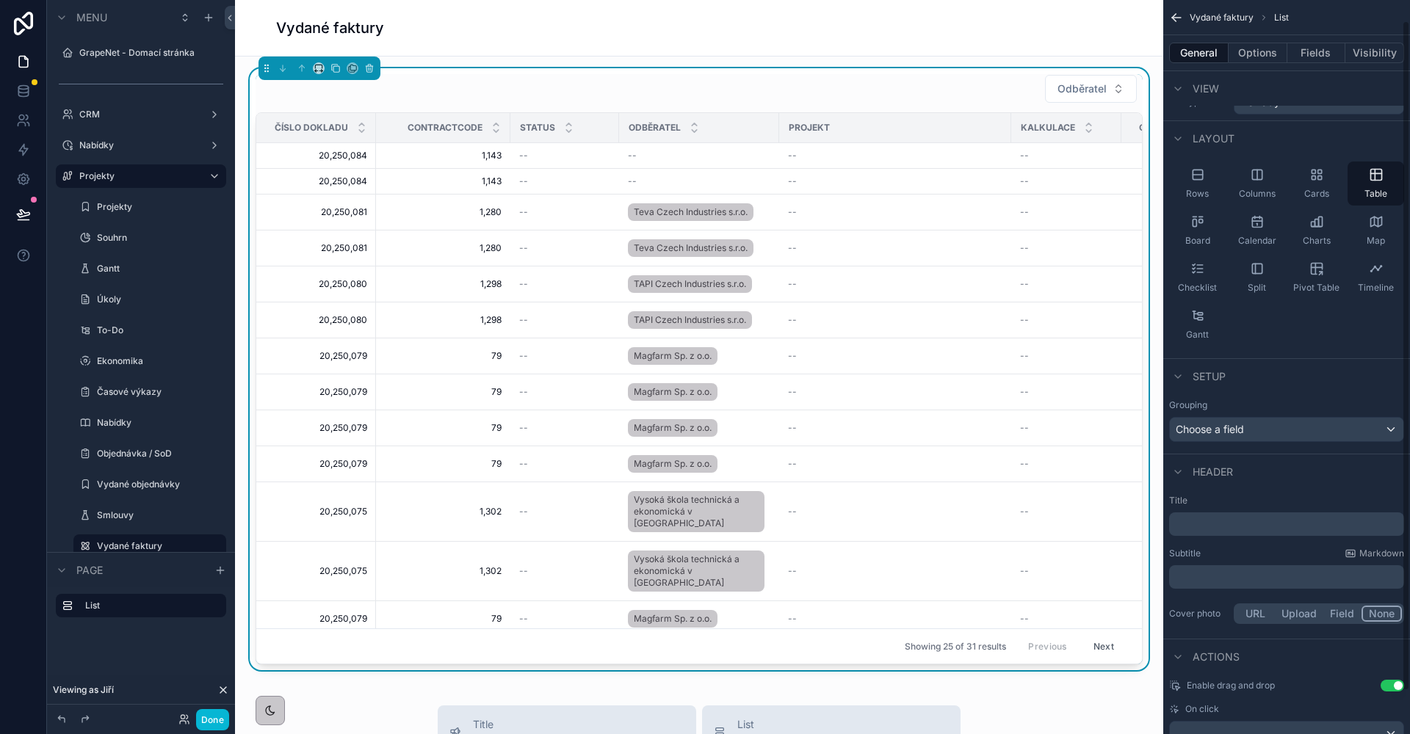
scroll to position [0, 0]
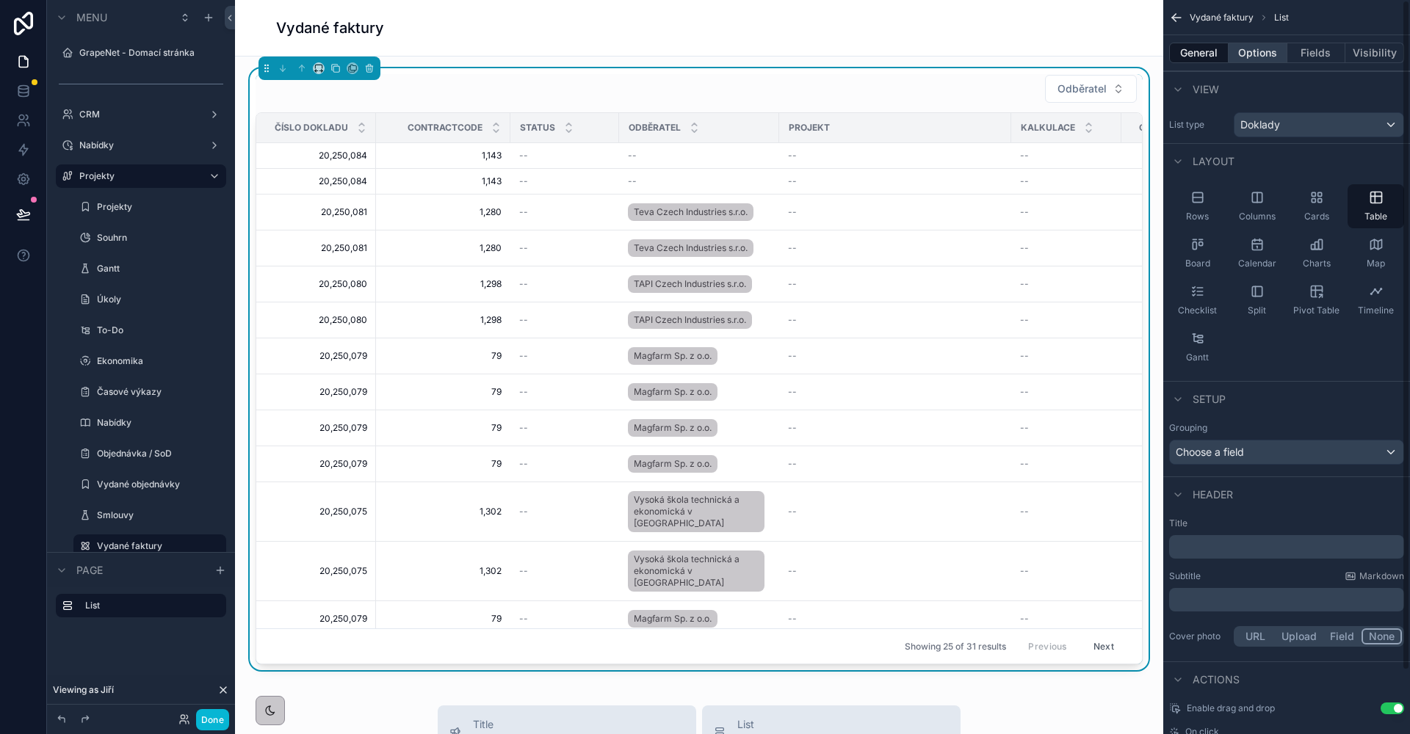
click at [1258, 56] on button "Options" at bounding box center [1258, 53] width 59 height 21
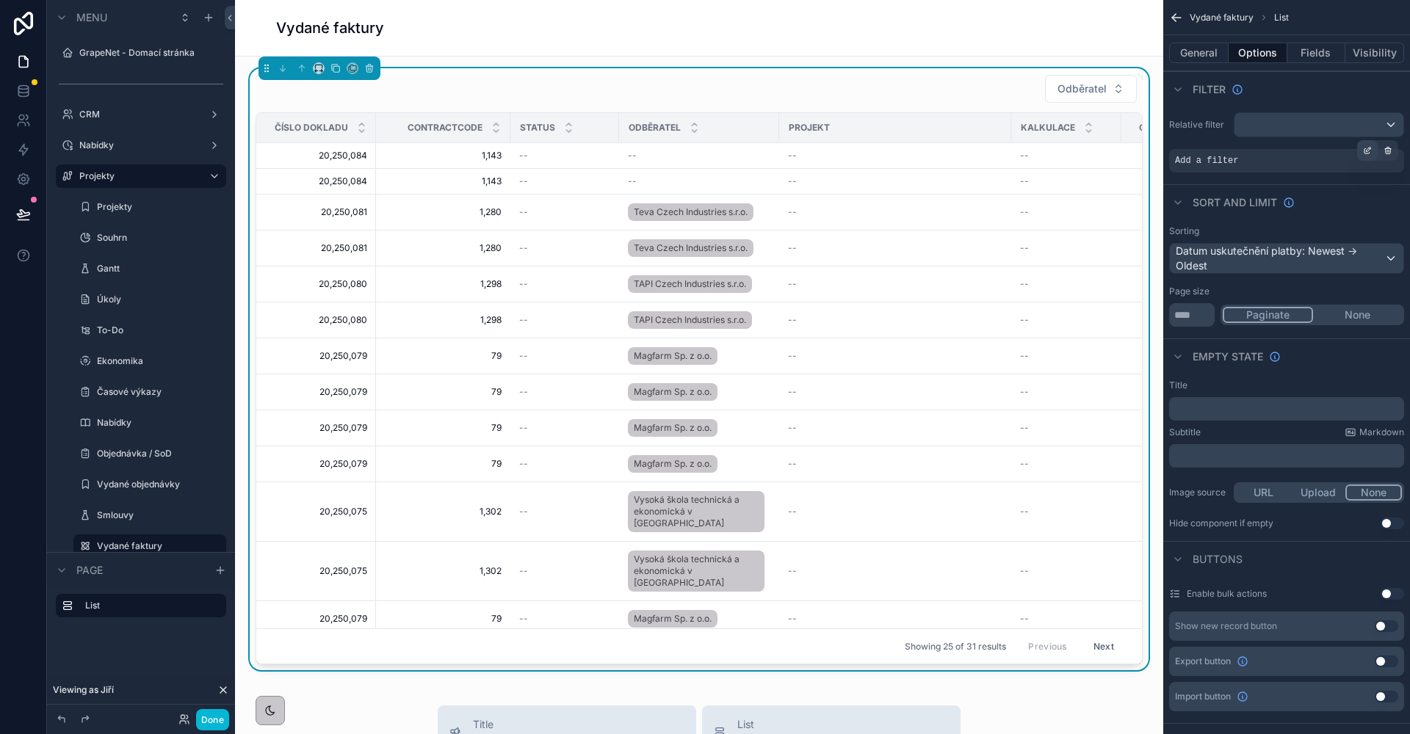
click at [1365, 158] on div "scrollable content" at bounding box center [1367, 150] width 21 height 21
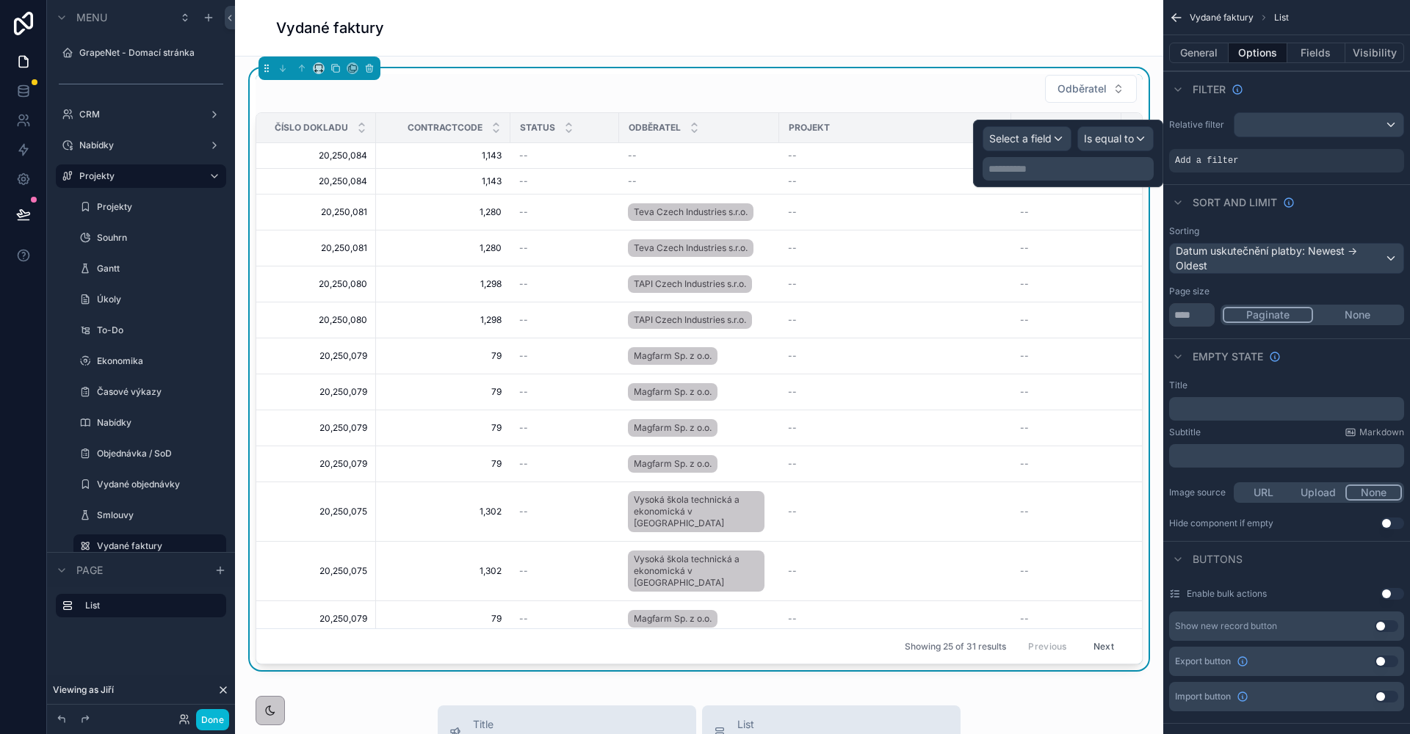
click at [1016, 145] on span "Select a field" at bounding box center [1020, 138] width 62 height 15
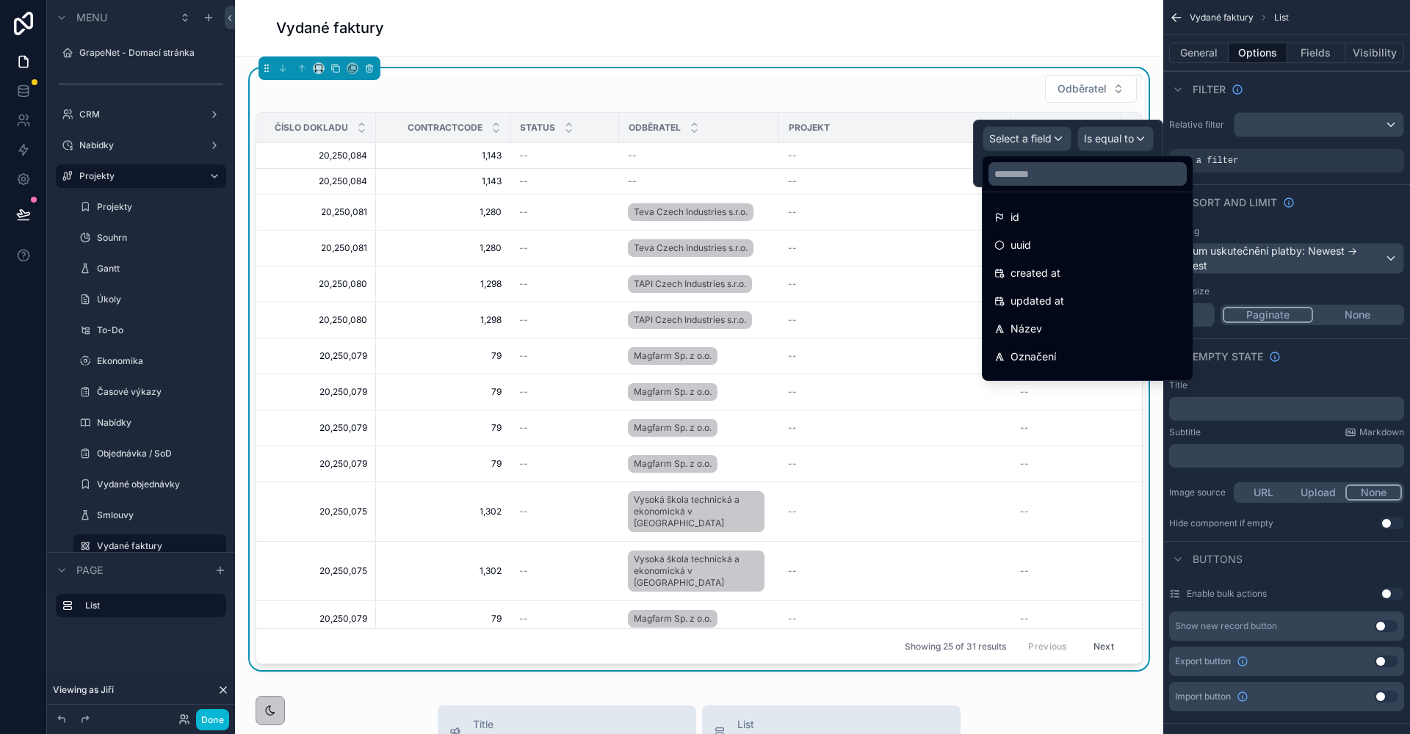
click at [1018, 188] on div at bounding box center [1088, 173] width 210 height 35
click at [1019, 180] on input "text" at bounding box center [1087, 173] width 198 height 23
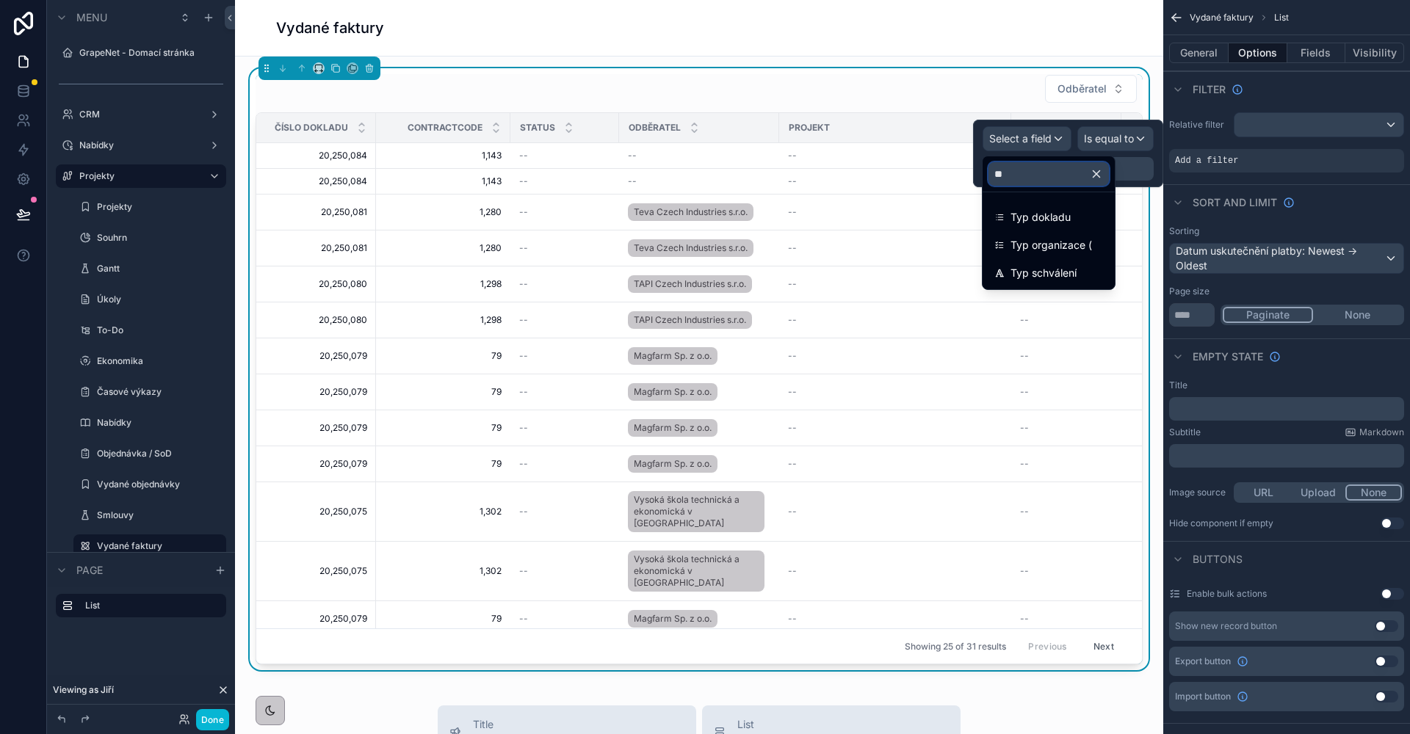
type input "***"
click at [1044, 210] on span "Typ dokladu" at bounding box center [1040, 218] width 60 height 18
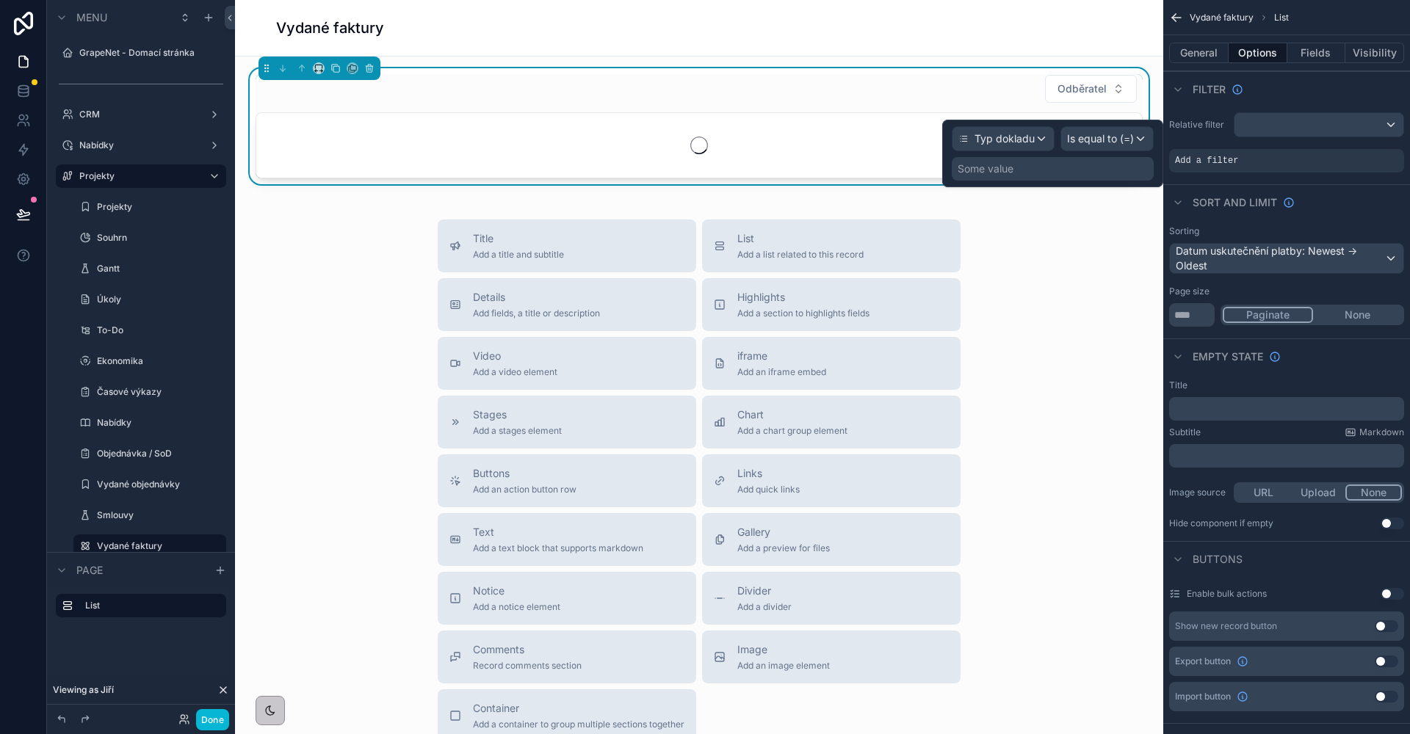
click at [1071, 162] on div "Some value" at bounding box center [1053, 168] width 202 height 23
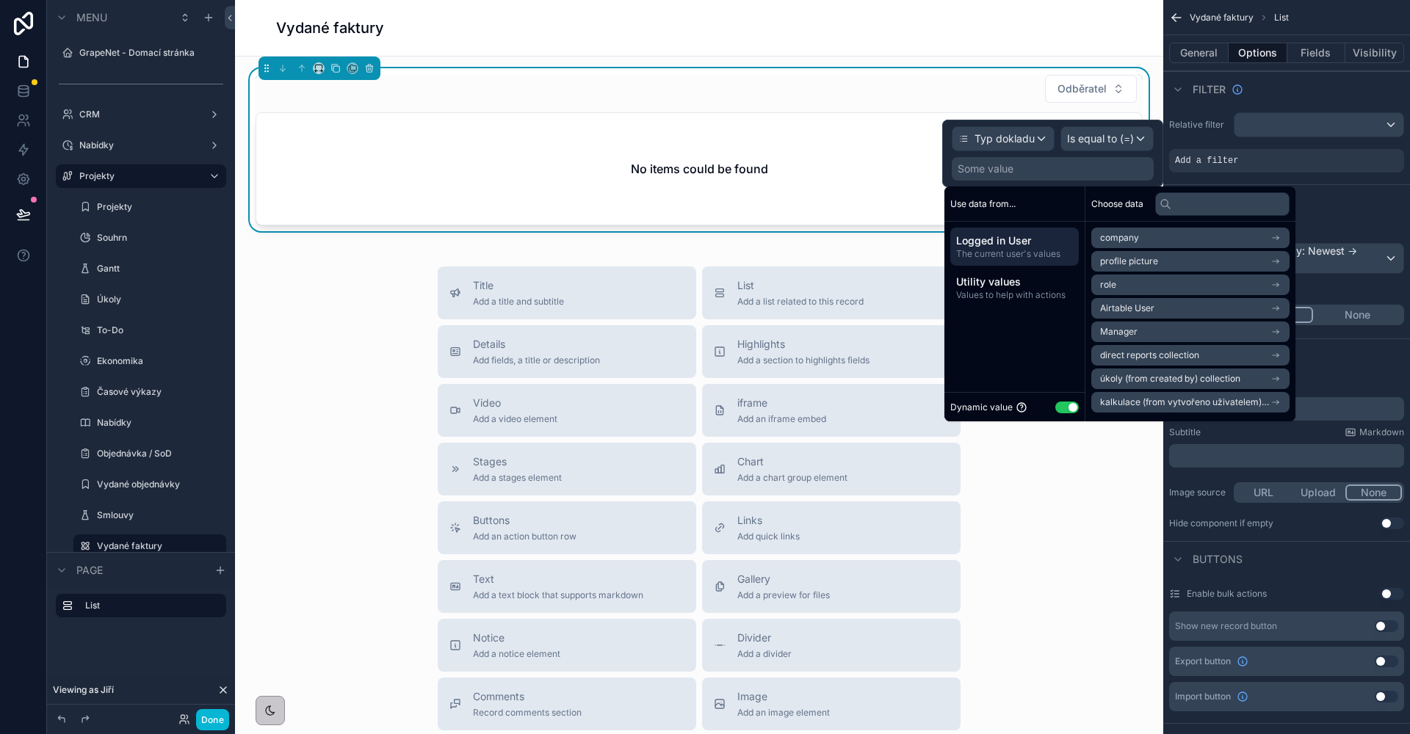
click at [1069, 405] on button "Use setting" at bounding box center [1066, 408] width 23 height 12
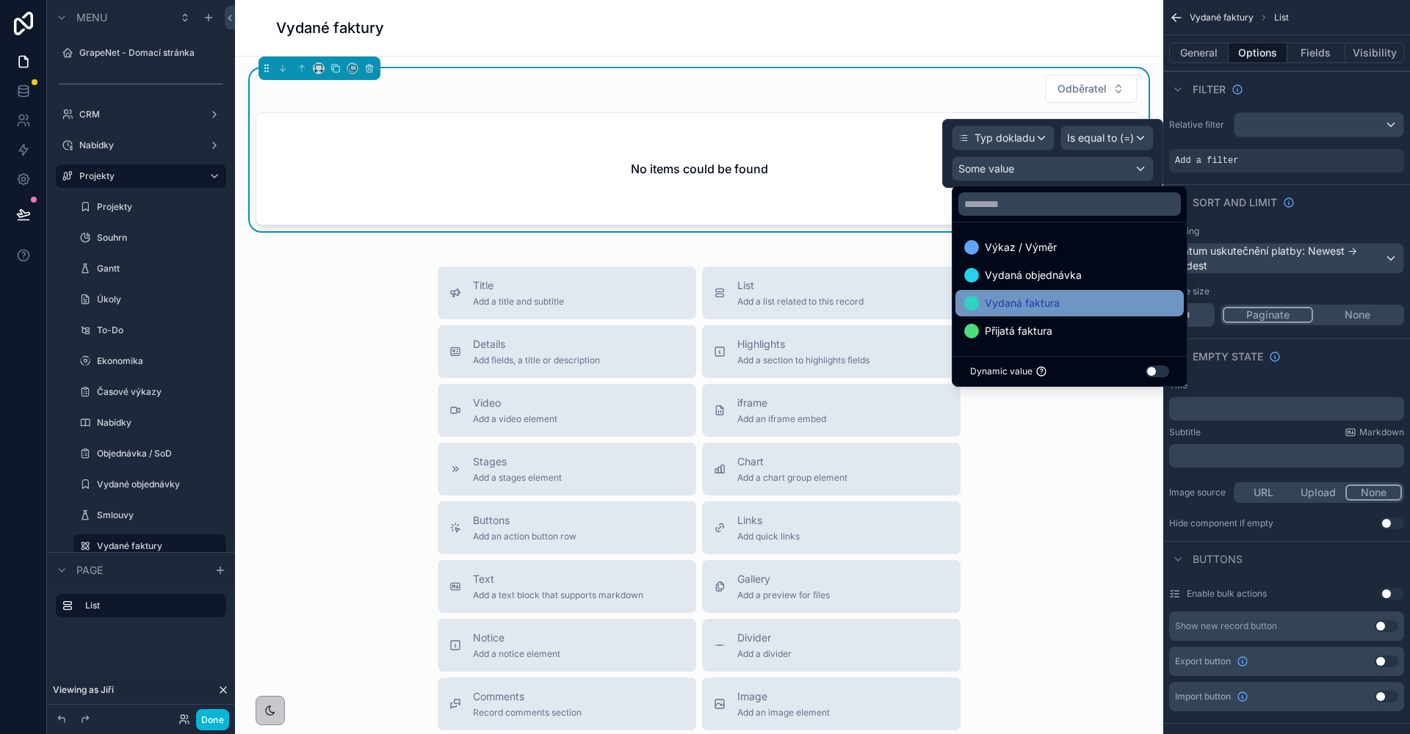
click at [1042, 300] on span "Vydaná faktura" at bounding box center [1022, 303] width 75 height 18
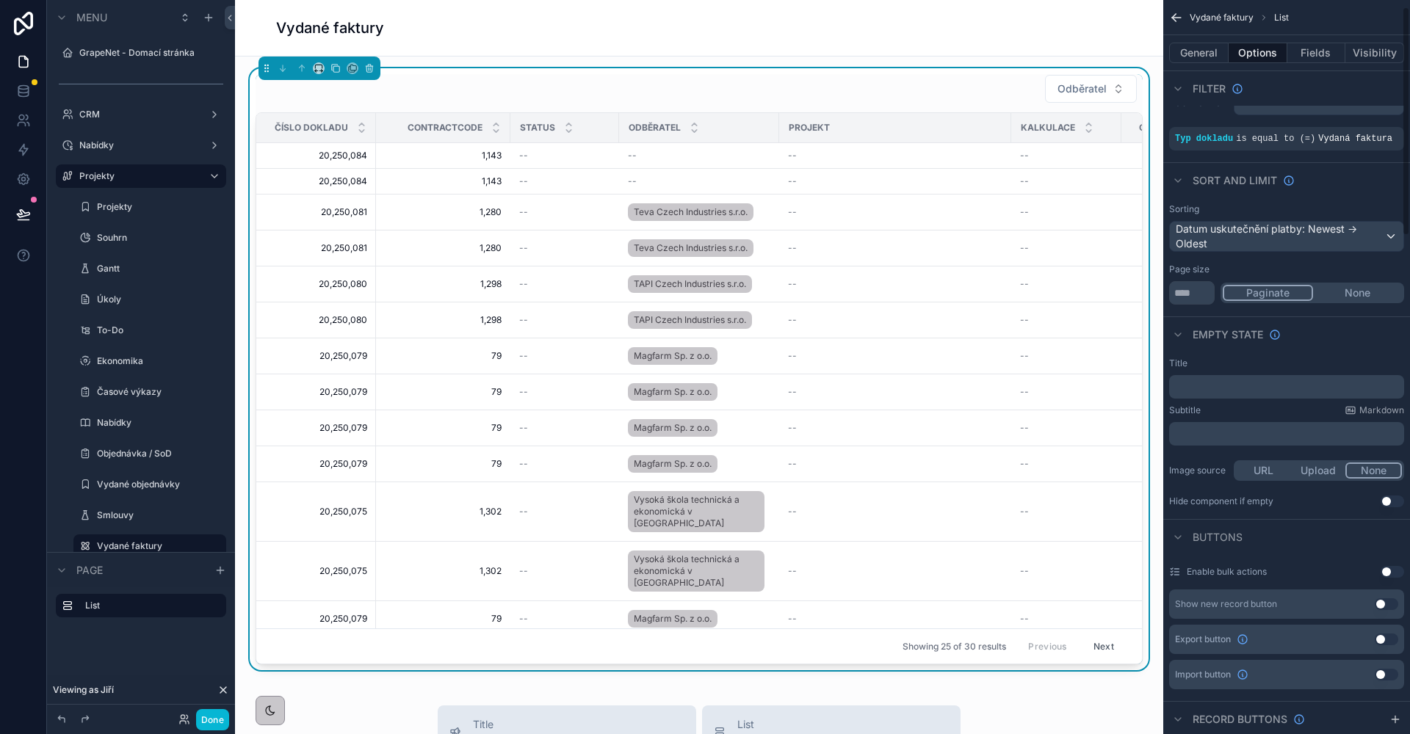
click at [1207, 399] on div "﻿" at bounding box center [1286, 386] width 235 height 23
click at [1209, 393] on p "﻿" at bounding box center [1288, 387] width 226 height 12
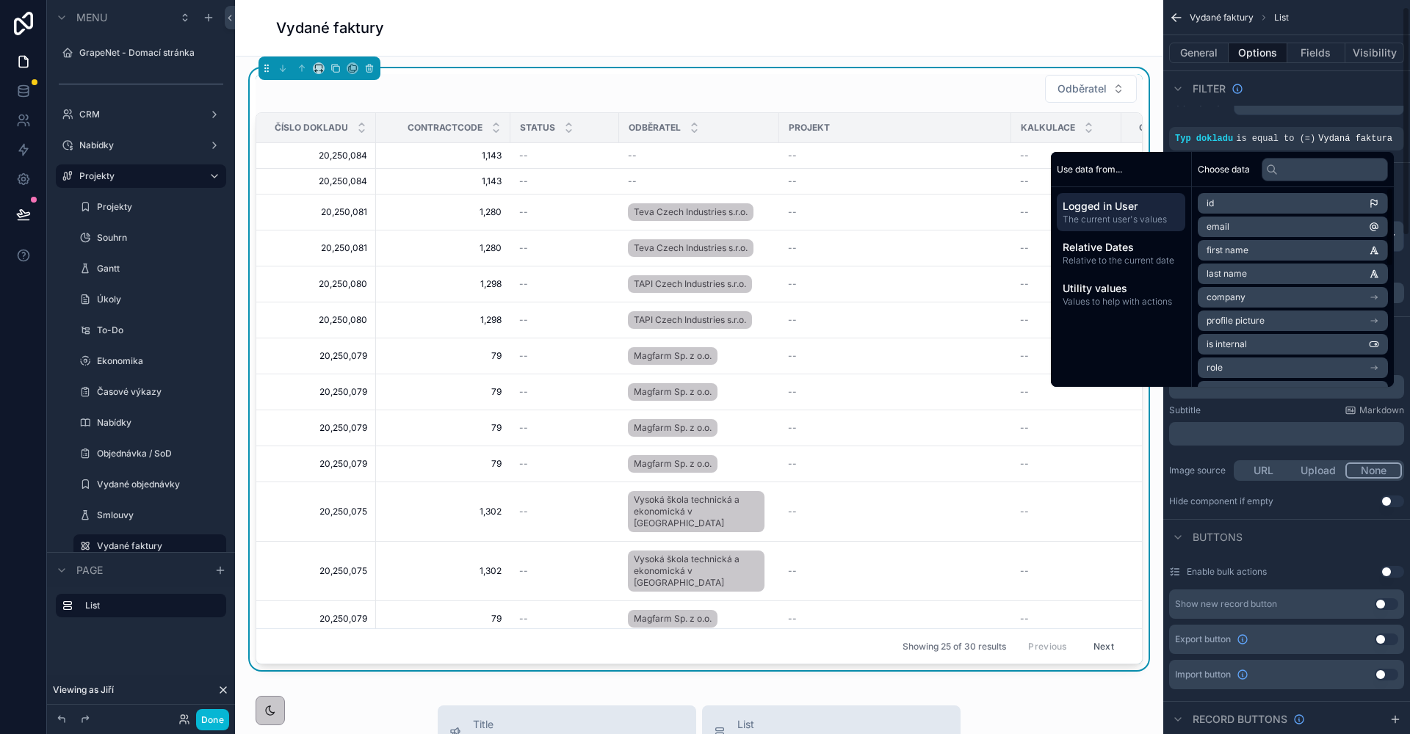
click at [1211, 415] on div "Title ﻿ Subtitle Markdown ﻿ Image source URL Upload None Hide component if empt…" at bounding box center [1286, 433] width 247 height 162
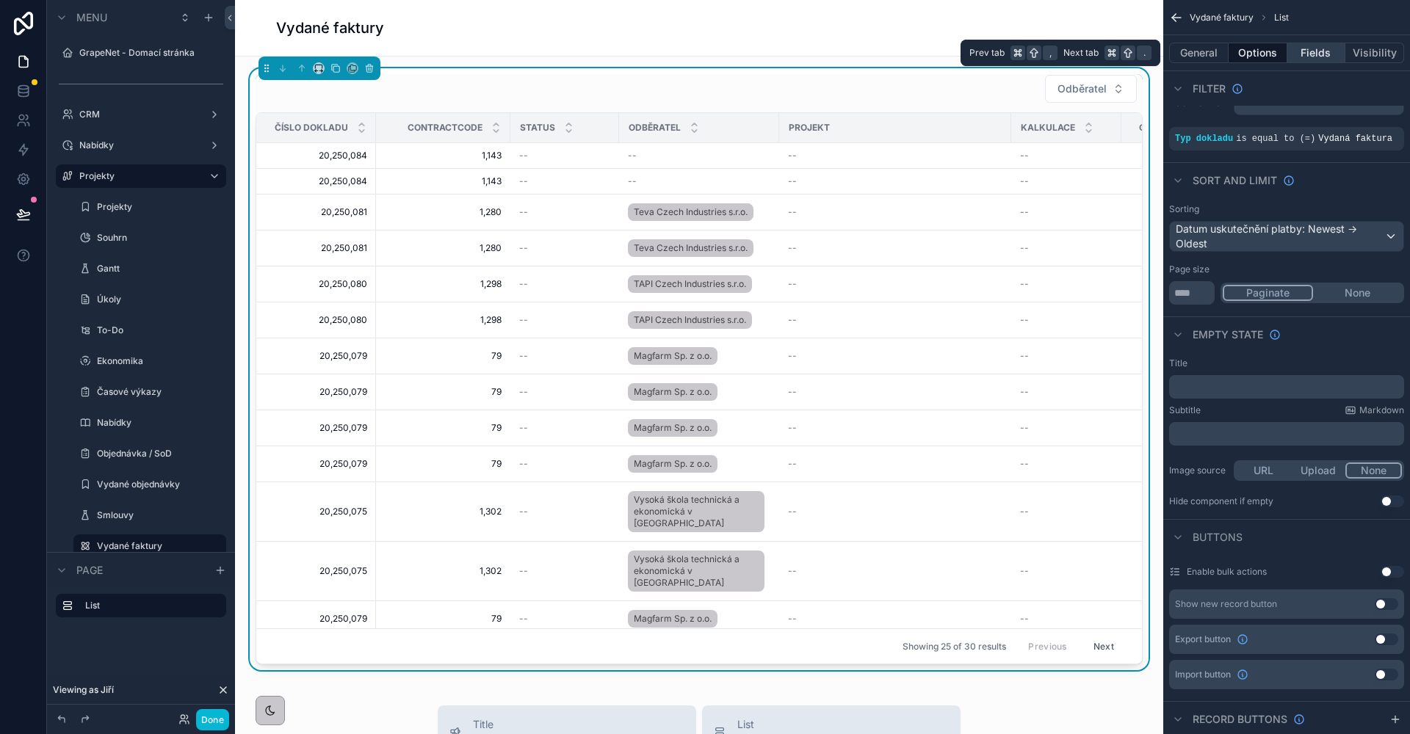
click at [1309, 54] on button "Fields" at bounding box center [1316, 53] width 59 height 21
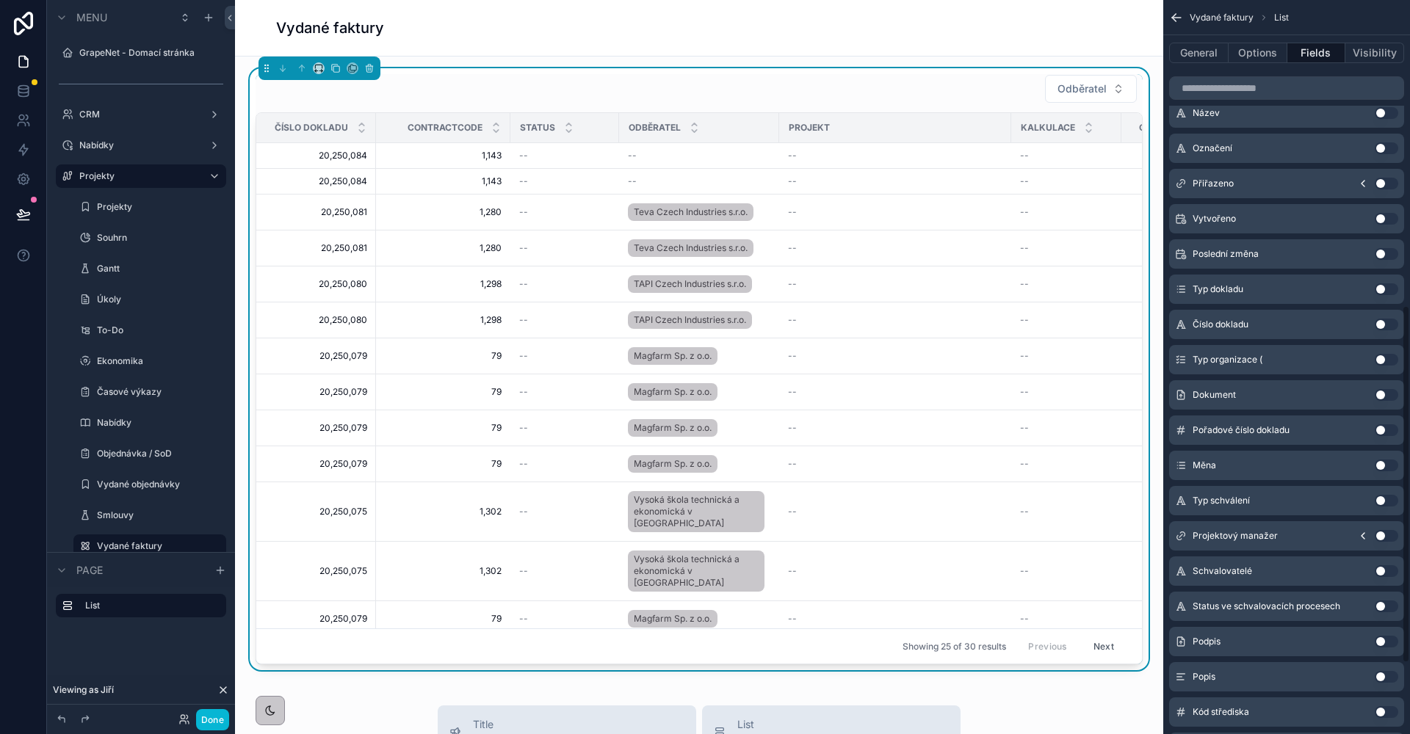
scroll to position [773, 0]
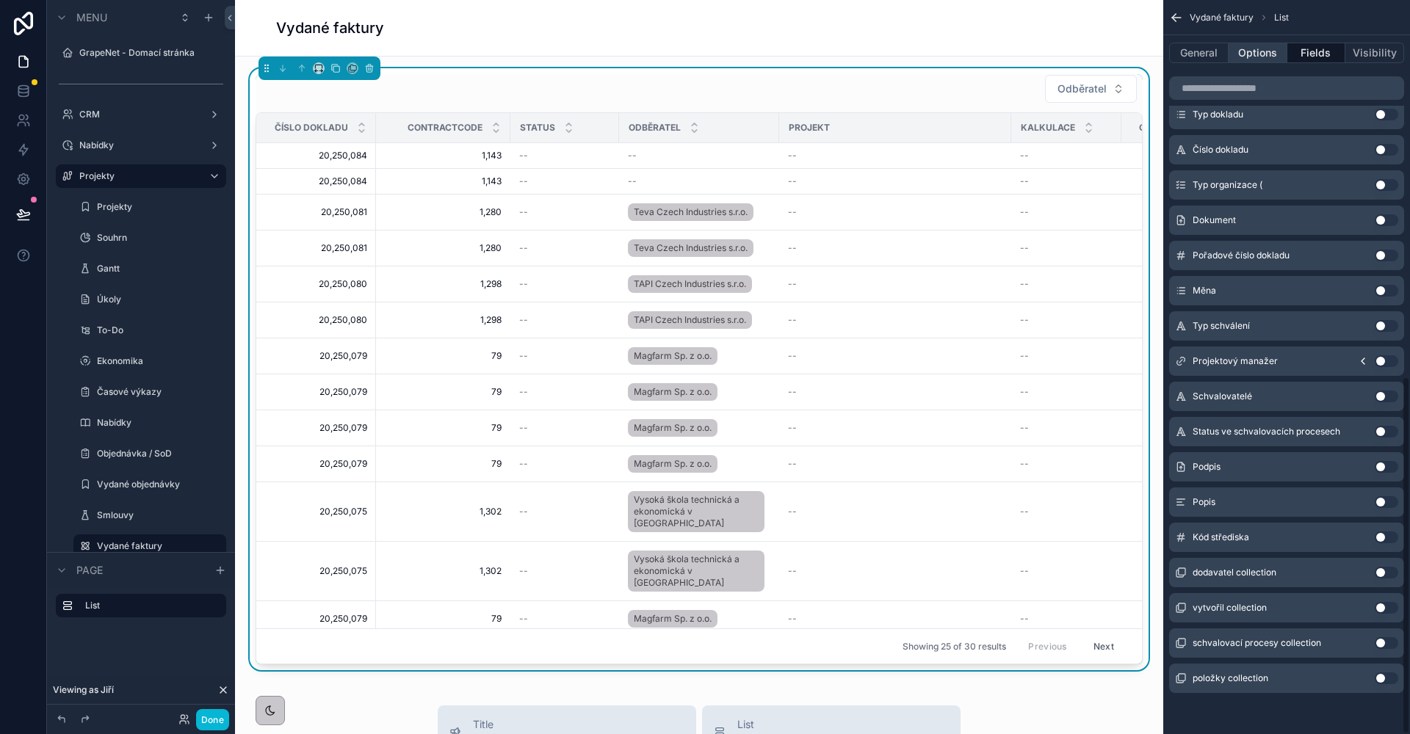
click at [1264, 43] on button "Options" at bounding box center [1258, 53] width 59 height 21
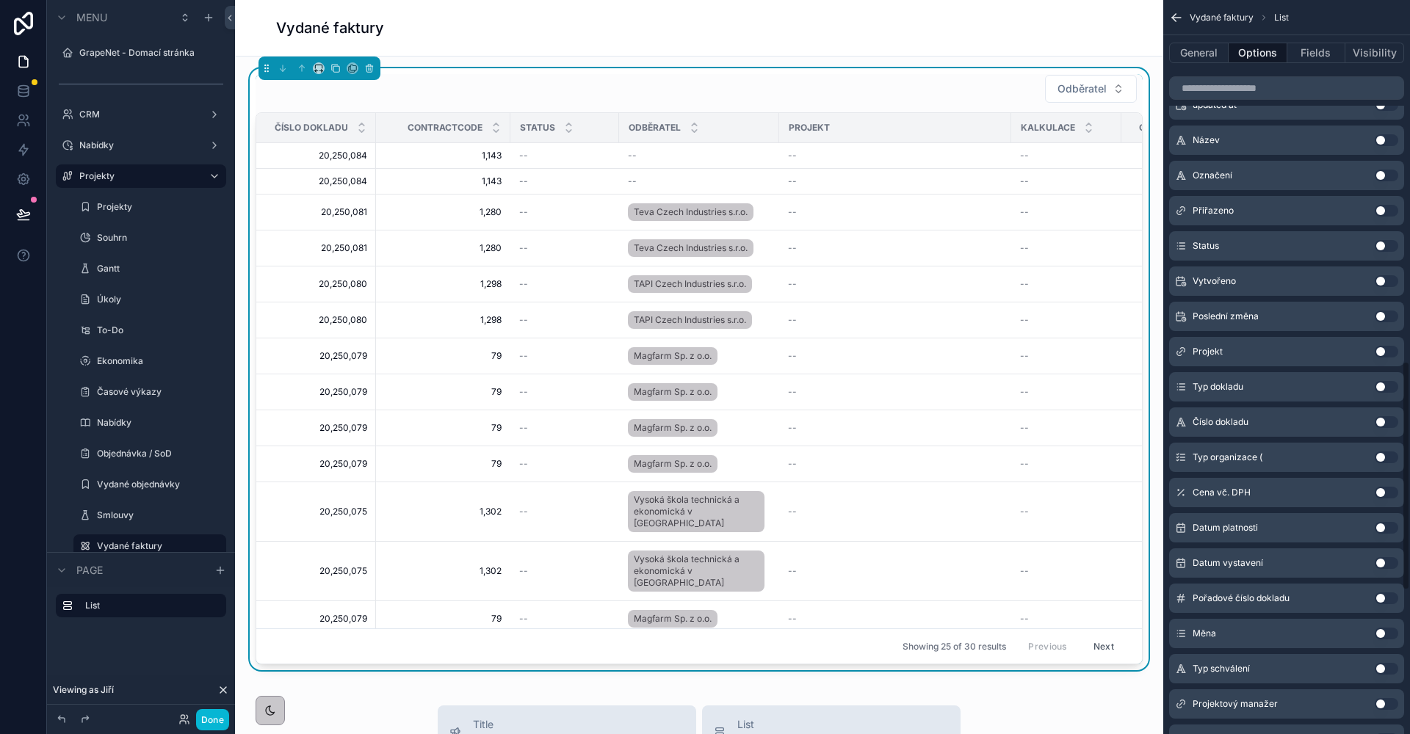
scroll to position [891, 0]
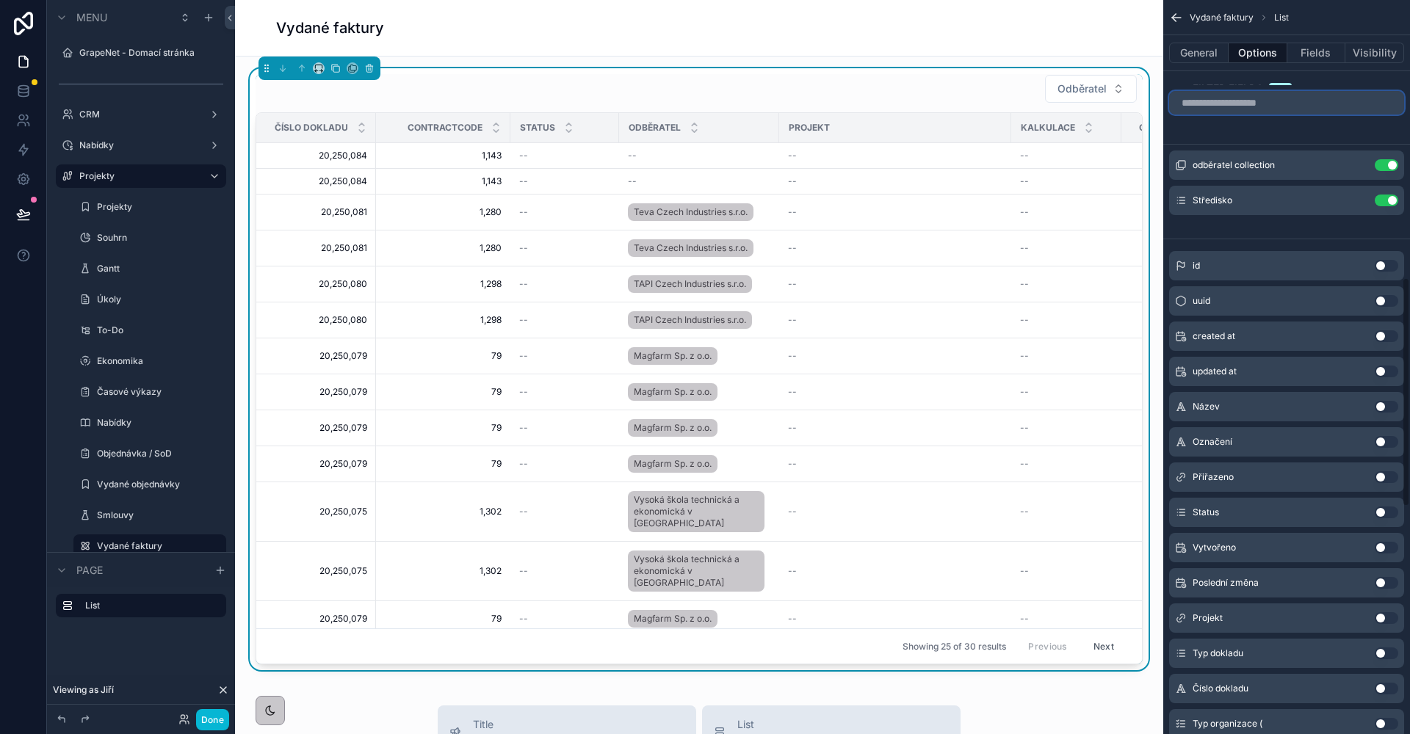
click at [1243, 115] on input "scrollable content" at bounding box center [1286, 102] width 235 height 23
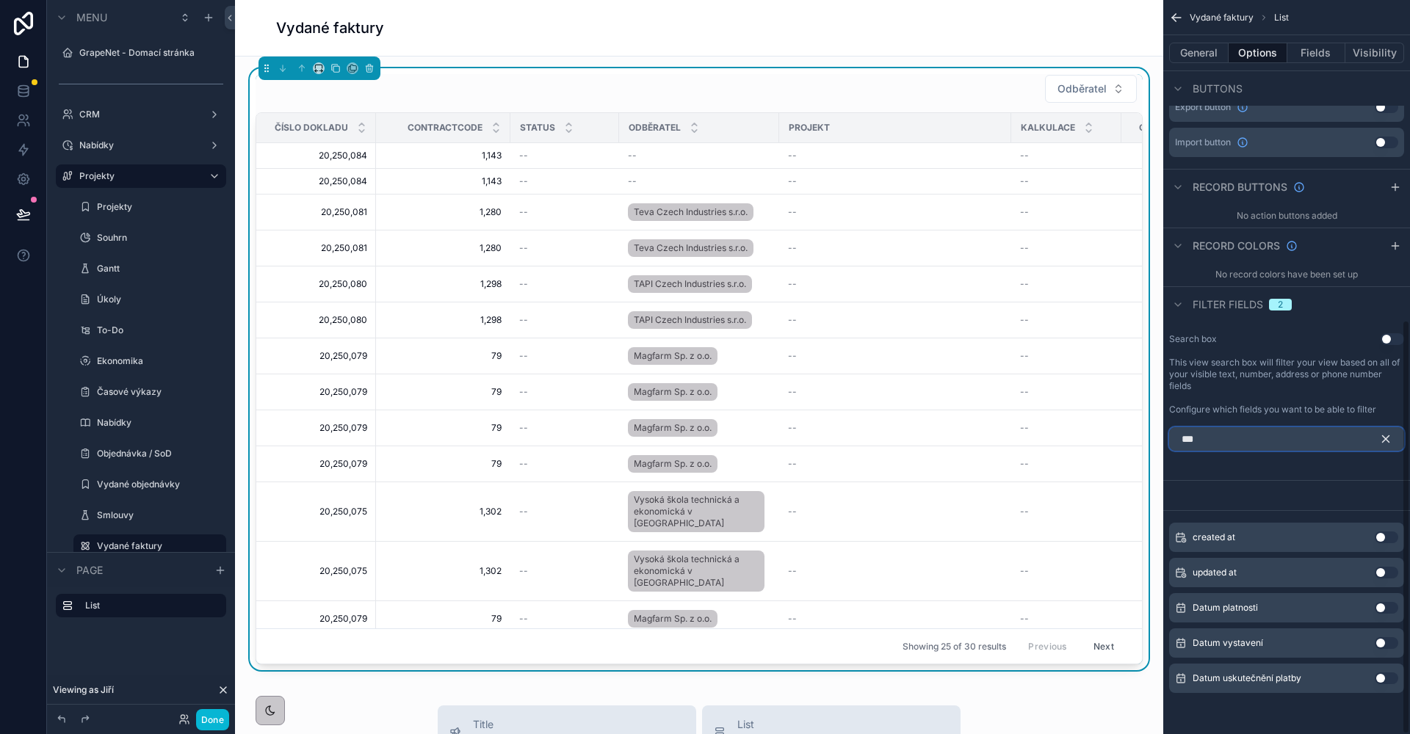
scroll to position [566, 0]
type input "***"
click at [1384, 678] on button "Use setting" at bounding box center [1386, 679] width 23 height 12
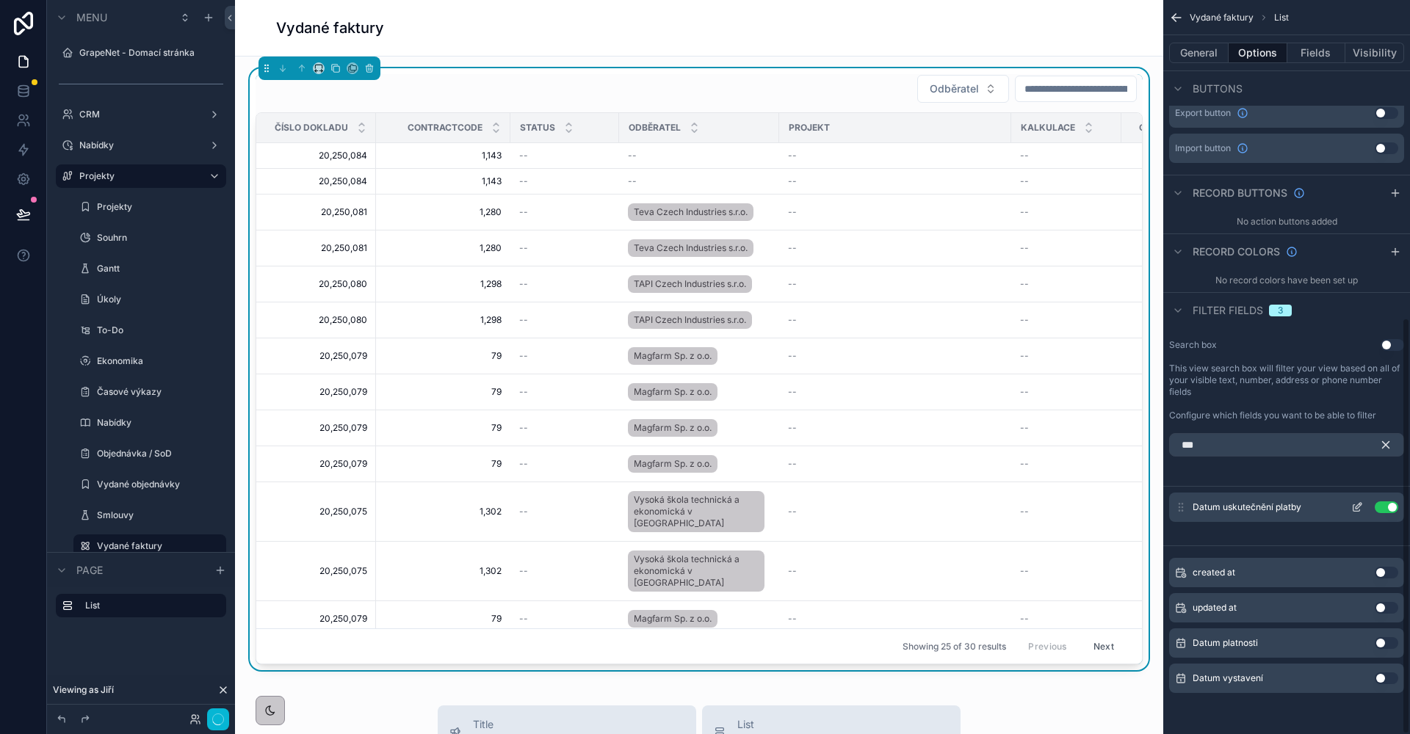
scroll to position [560, 0]
click at [1365, 509] on button "scrollable content" at bounding box center [1356, 508] width 23 height 12
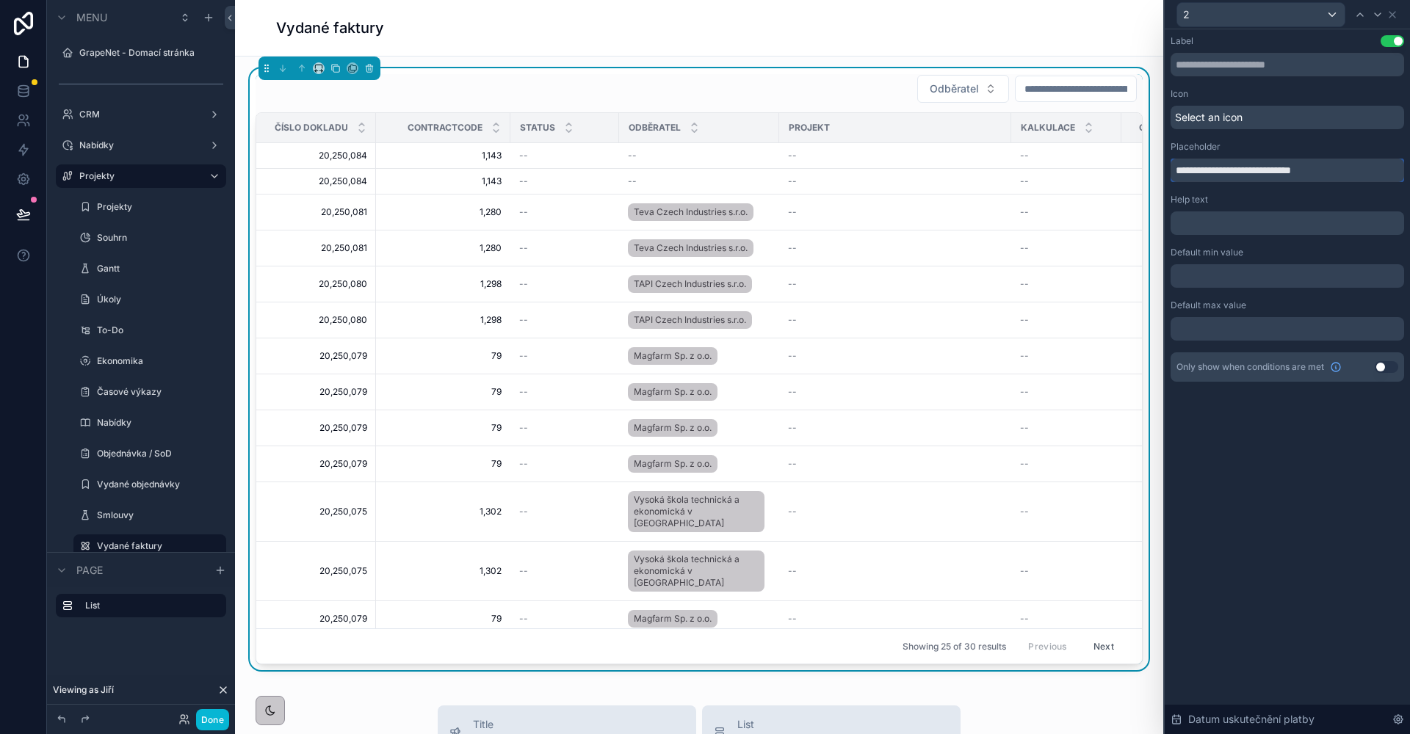
drag, startPoint x: 1200, startPoint y: 173, endPoint x: 1182, endPoint y: 172, distance: 18.4
click at [1182, 172] on input "**********" at bounding box center [1288, 170] width 234 height 23
type input "**********"
click at [1239, 88] on div "Icon" at bounding box center [1288, 94] width 234 height 12
click at [1242, 118] on span "Select an icon" at bounding box center [1209, 117] width 68 height 15
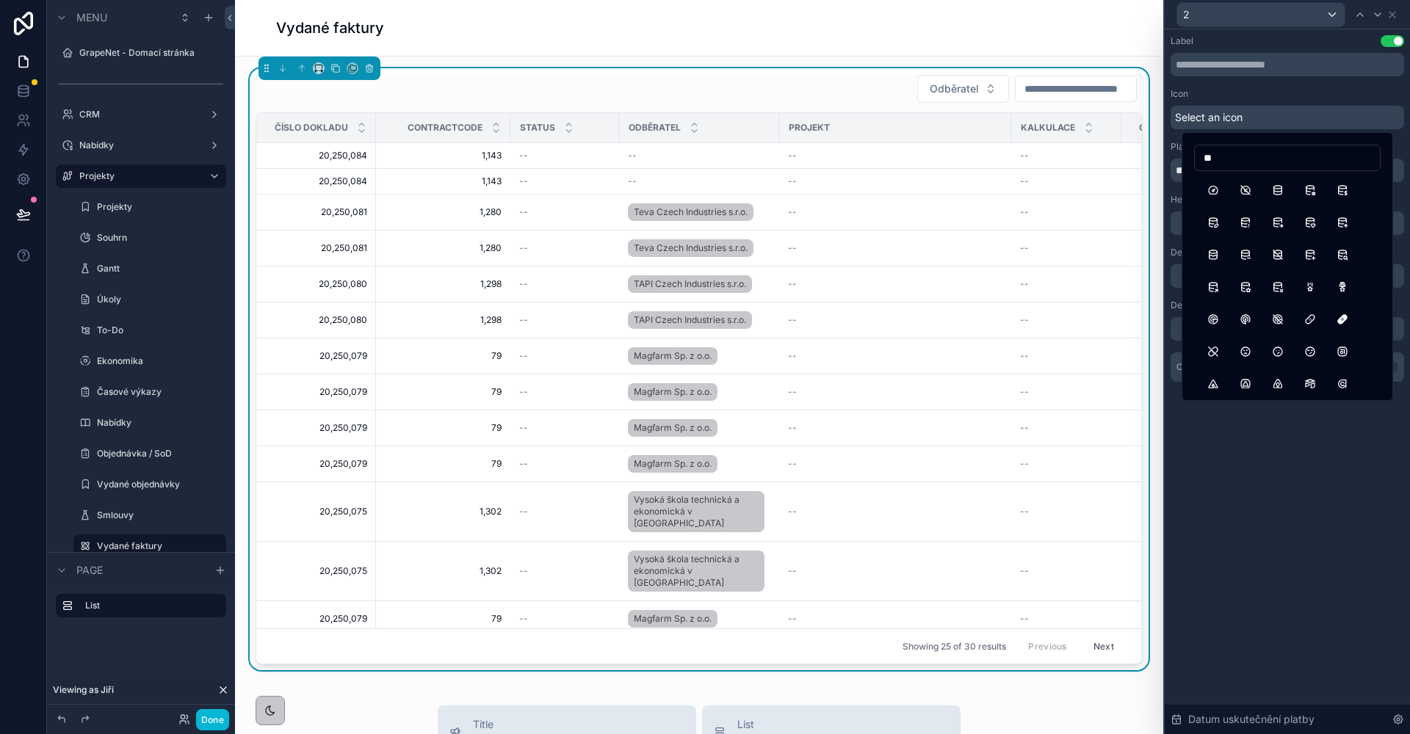
type input "*"
type input "*******"
click at [1218, 187] on button "Calendar" at bounding box center [1213, 190] width 26 height 26
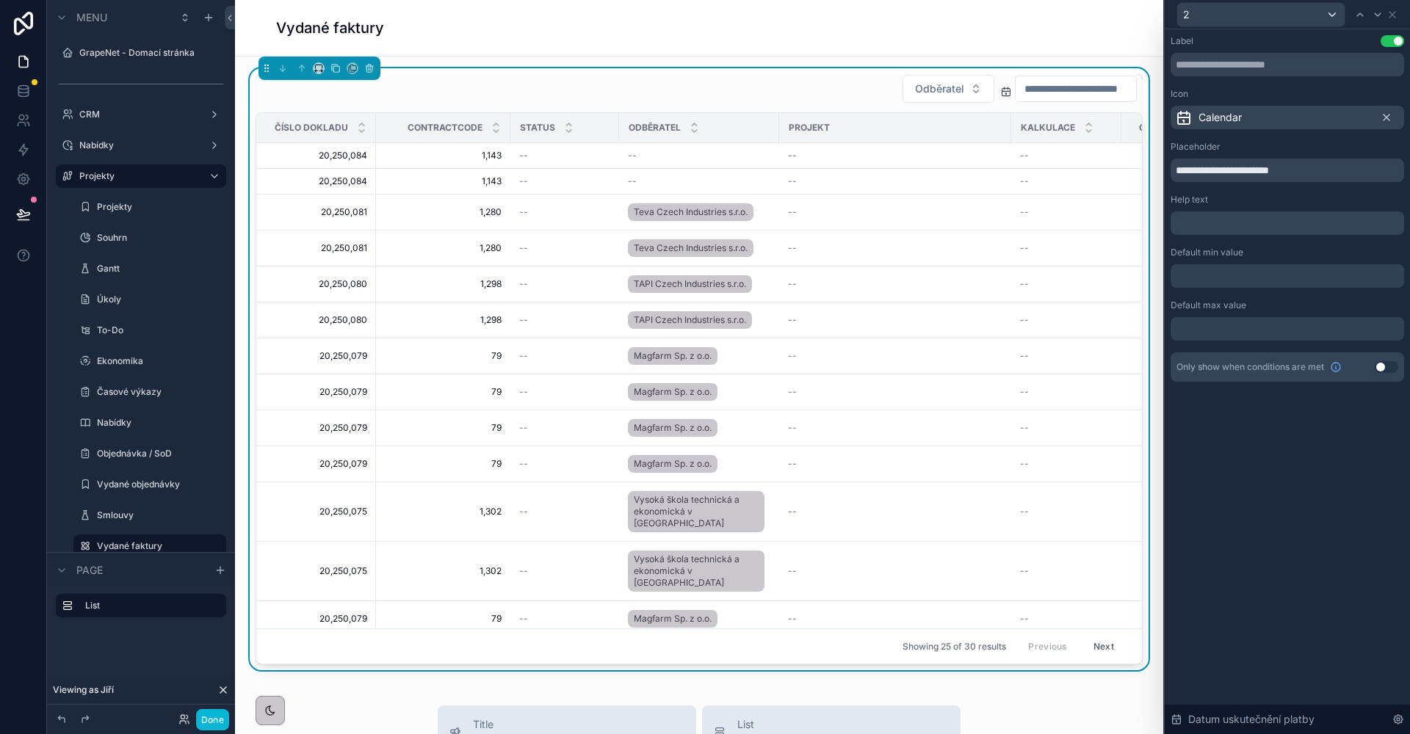
click at [1253, 98] on div "Icon" at bounding box center [1288, 94] width 234 height 12
click at [1305, 173] on input "**********" at bounding box center [1288, 170] width 234 height 23
click at [1037, 105] on div "Odběratel Číslo dokladu ContractCode Status Odběratel Projekt Kalkulace Cena vč…" at bounding box center [699, 369] width 887 height 590
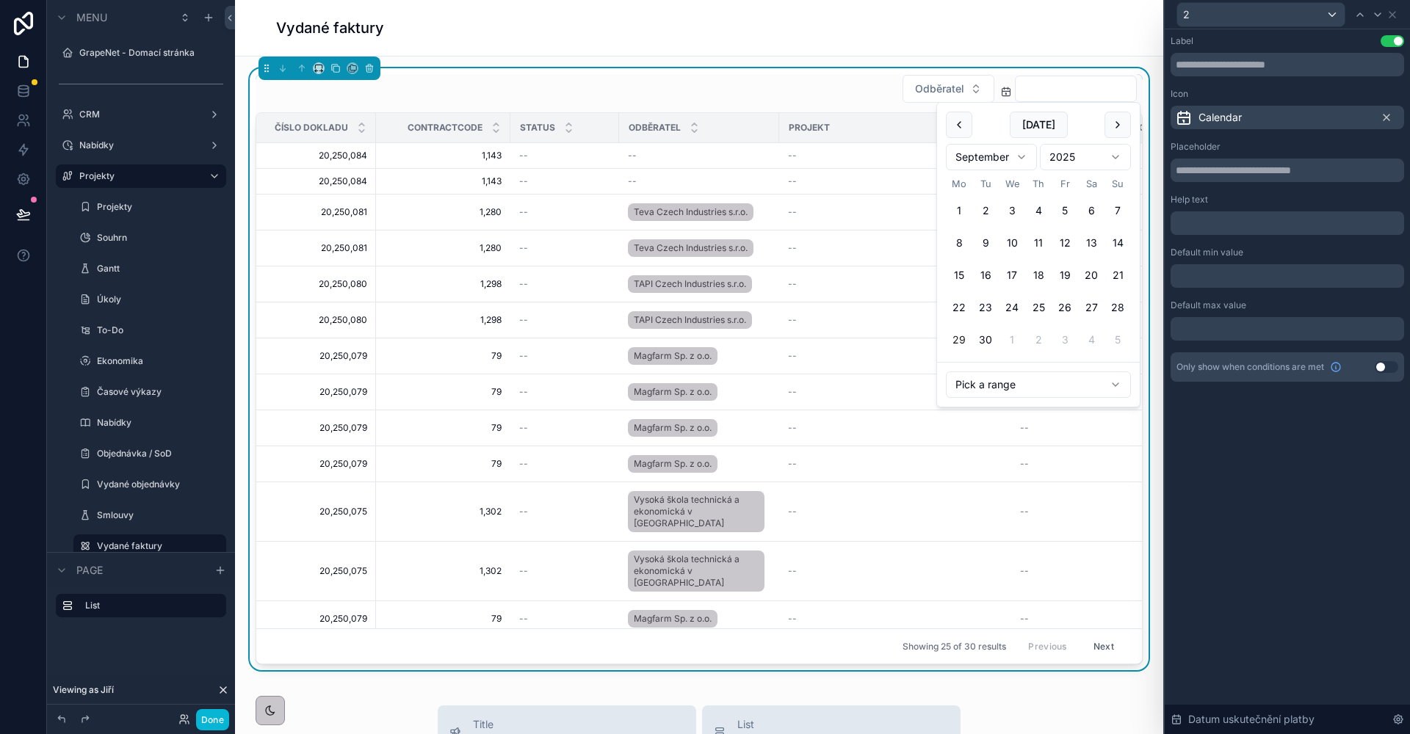
click at [1035, 94] on input "scrollable content" at bounding box center [1076, 89] width 120 height 21
click at [1317, 452] on div "Label Use setting Icon Calendar Placeholder Help text ﻿ Default min value Defau…" at bounding box center [1287, 381] width 245 height 705
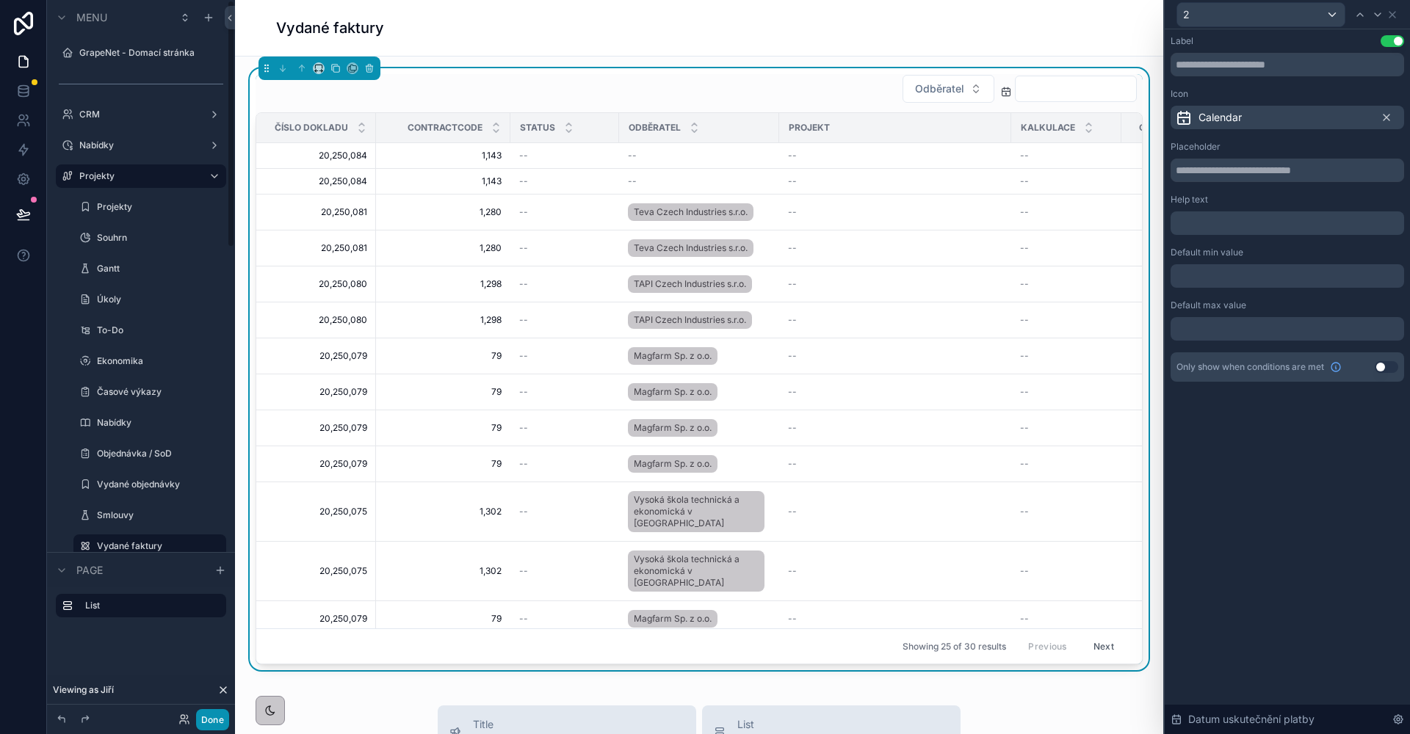
click at [206, 724] on button "Done" at bounding box center [212, 719] width 33 height 21
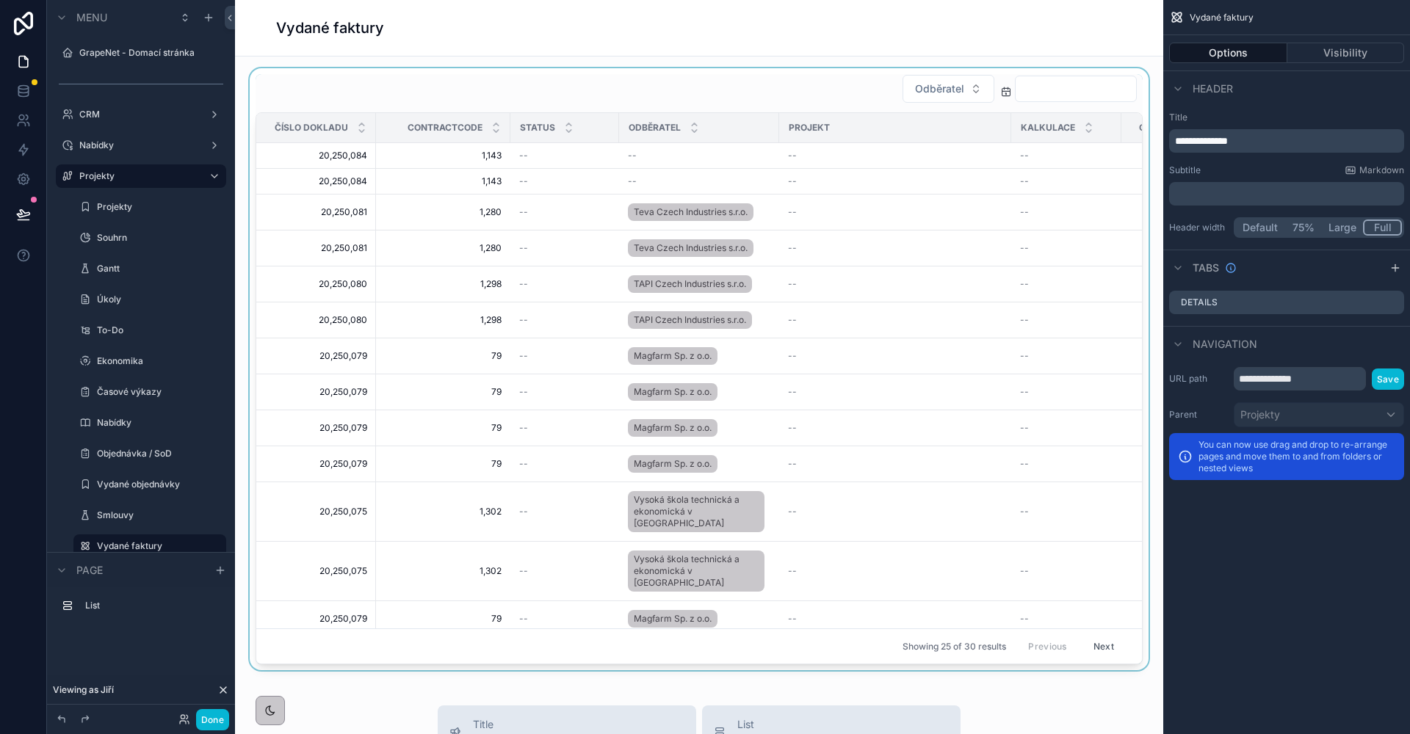
click at [1063, 76] on div "scrollable content" at bounding box center [699, 369] width 905 height 602
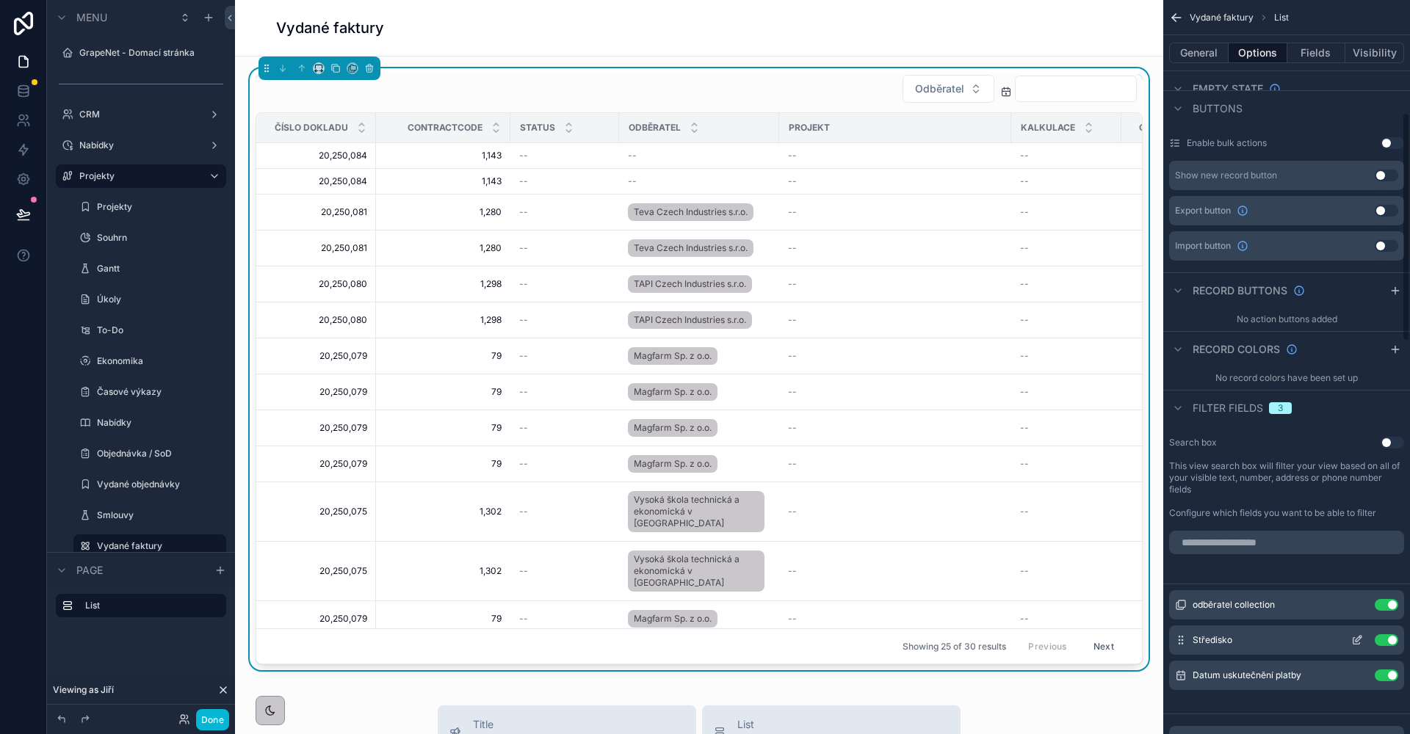
scroll to position [564, 0]
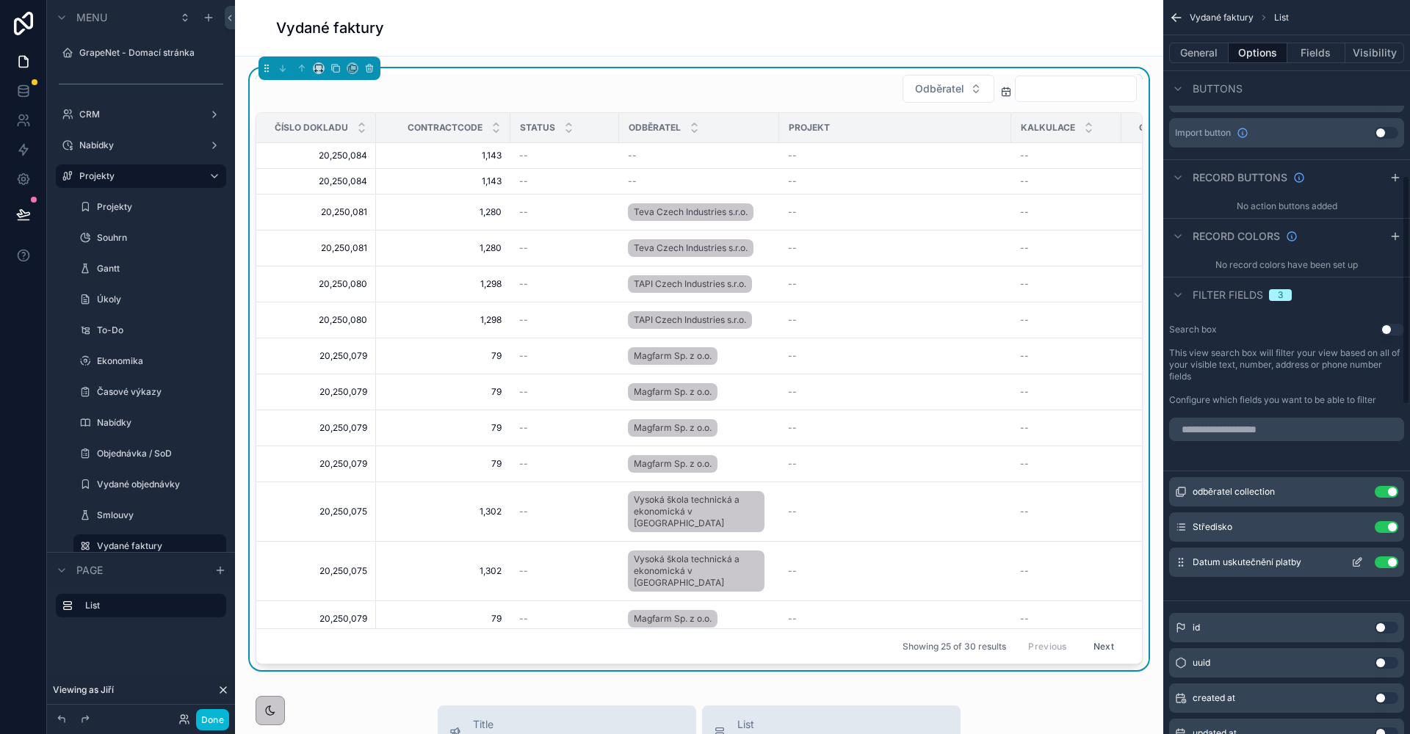
click at [1353, 567] on icon "scrollable content" at bounding box center [1356, 563] width 7 height 7
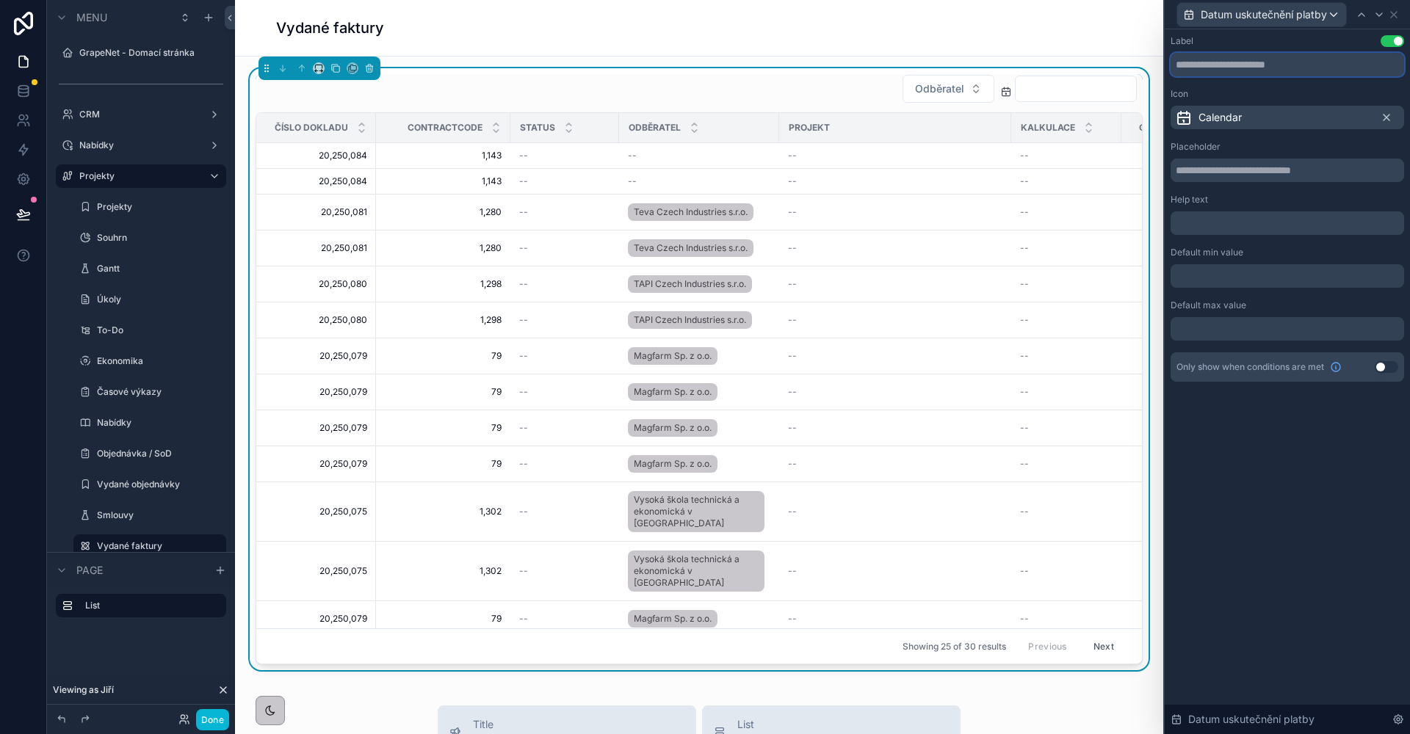
click at [1237, 61] on input "text" at bounding box center [1288, 64] width 234 height 23
click at [1385, 117] on icon at bounding box center [1387, 118] width 12 height 12
click at [1210, 60] on input "text" at bounding box center [1288, 64] width 234 height 23
type input "**********"
click at [1261, 166] on input "text" at bounding box center [1288, 170] width 234 height 23
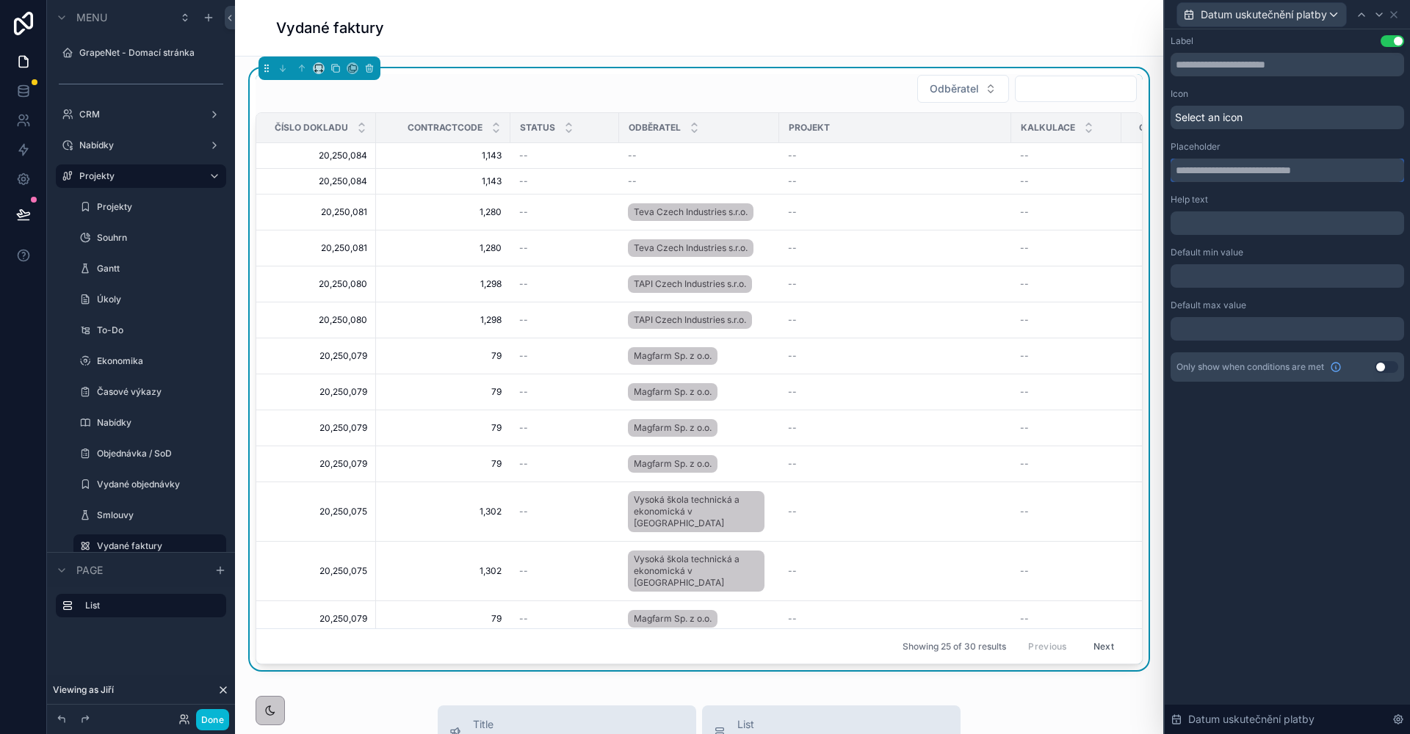
paste input "**********"
click at [1178, 173] on input "**********" at bounding box center [1288, 170] width 234 height 23
type input "**********"
click at [1394, 12] on icon at bounding box center [1394, 15] width 12 height 12
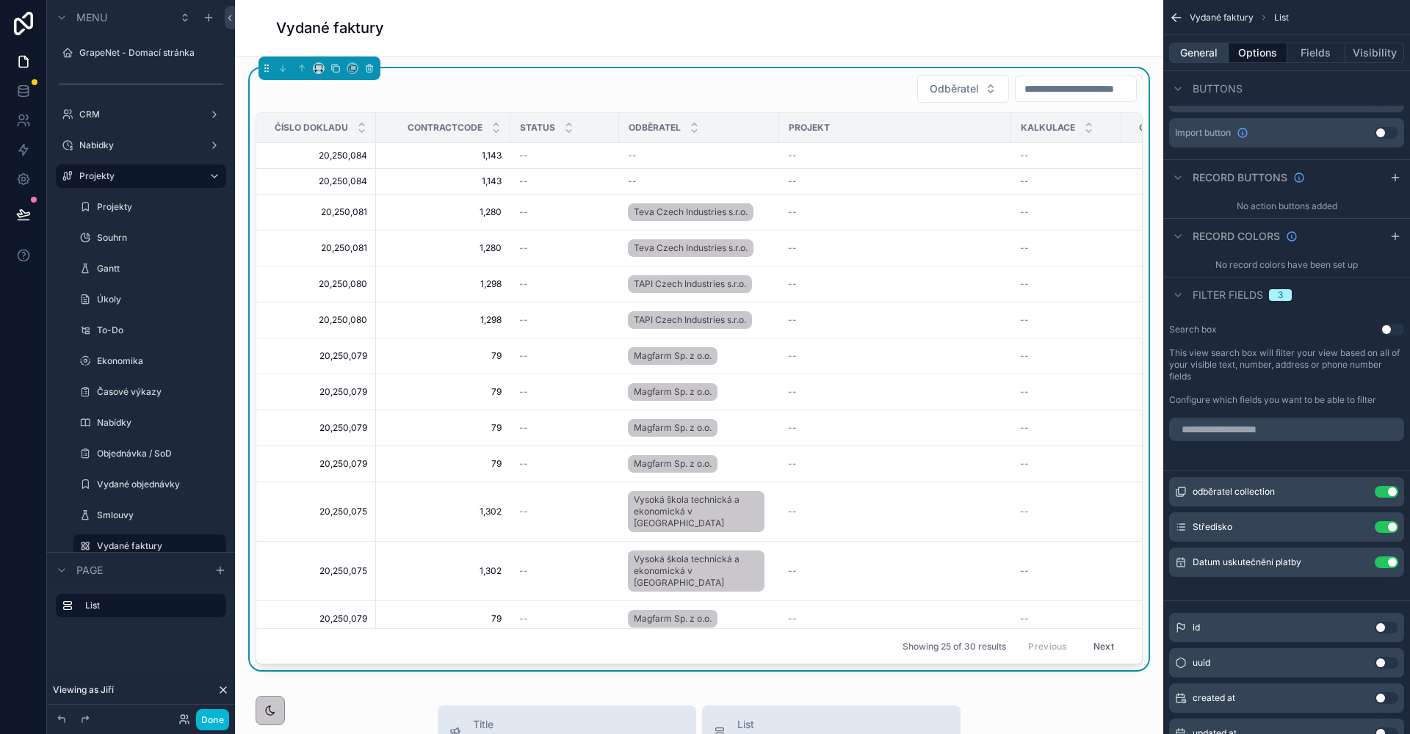
click at [1208, 58] on button "General" at bounding box center [1198, 53] width 59 height 21
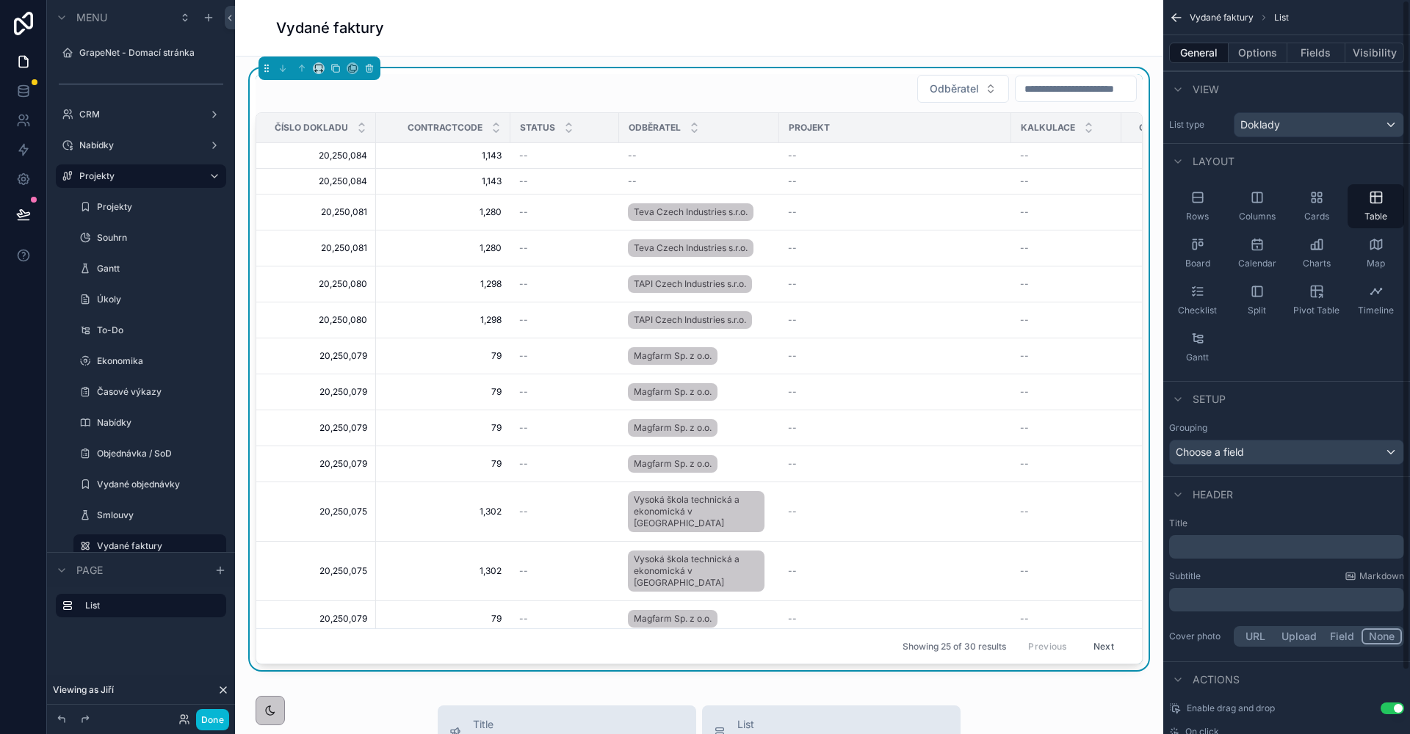
scroll to position [70, 0]
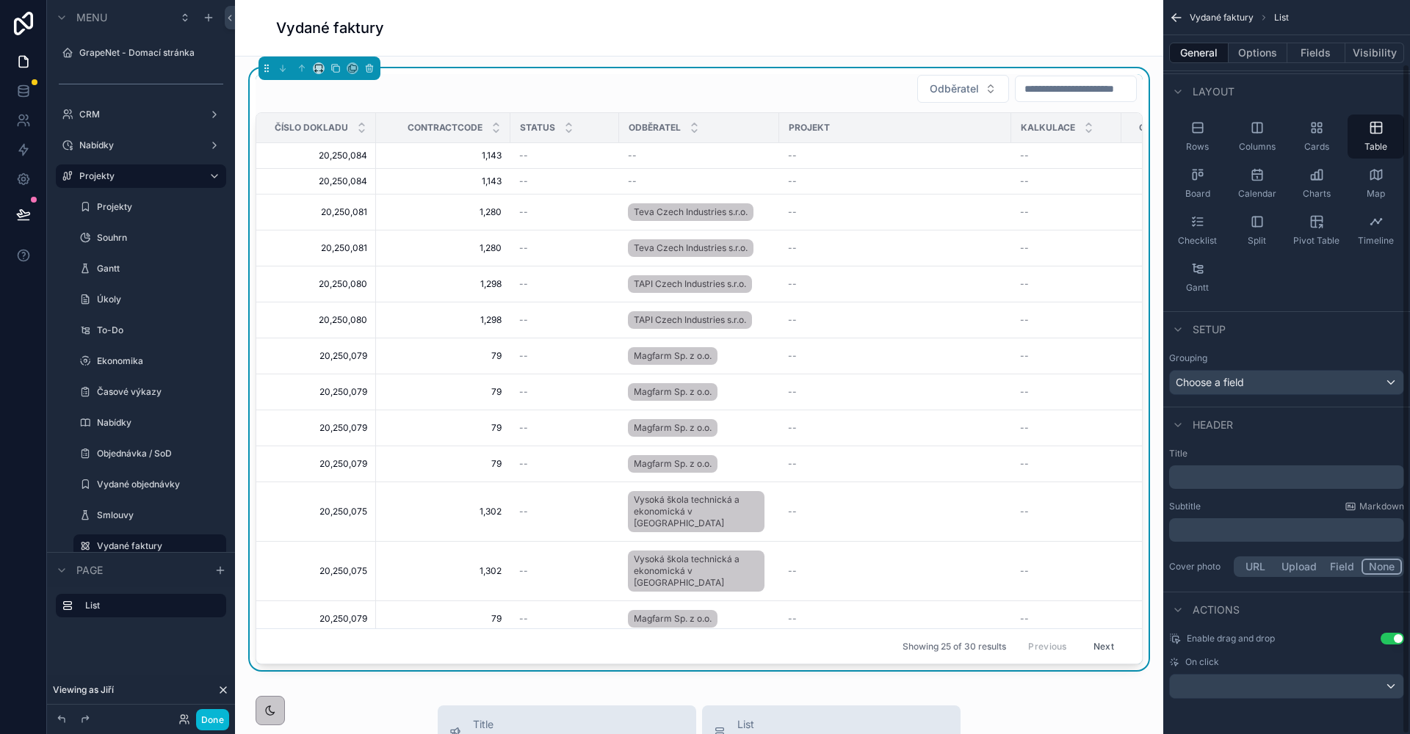
click at [1278, 693] on div "scrollable content" at bounding box center [1287, 686] width 234 height 23
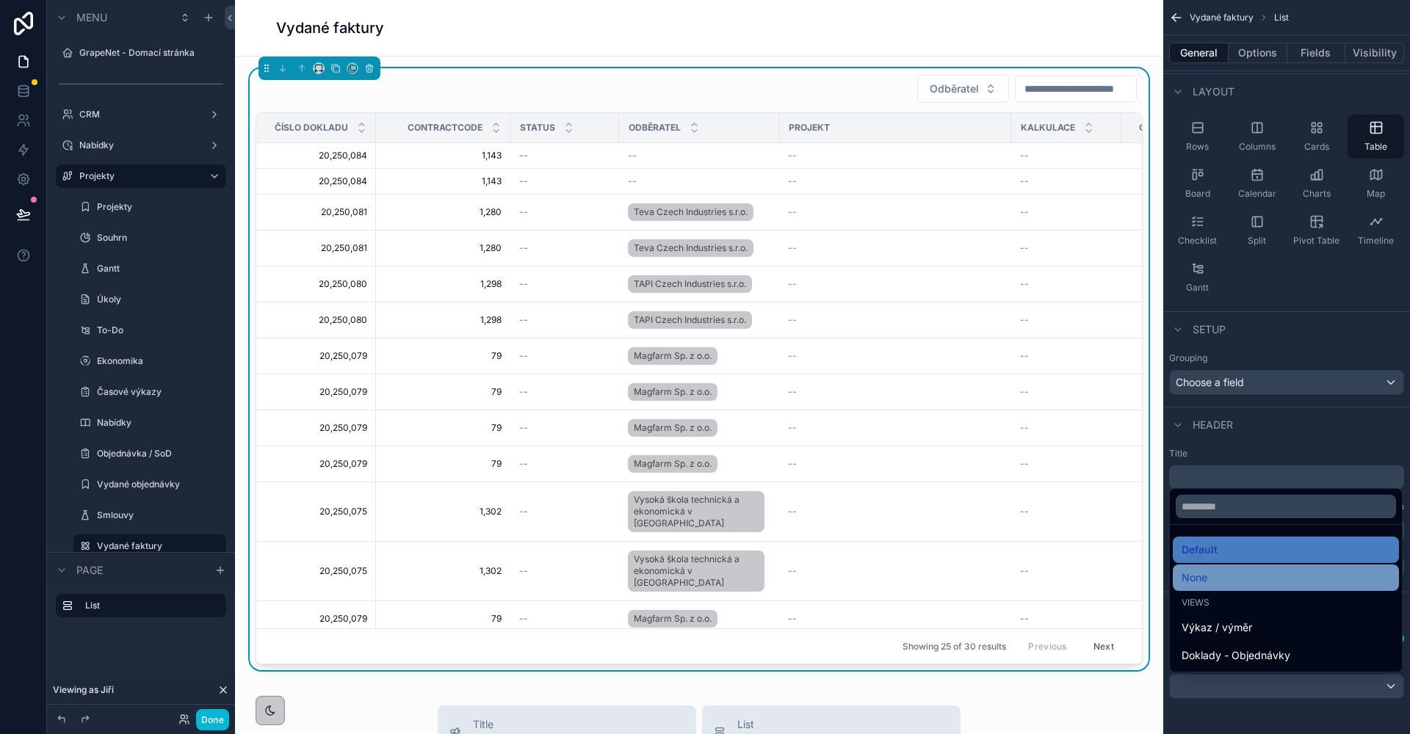
click at [1231, 586] on div "None" at bounding box center [1286, 578] width 209 height 18
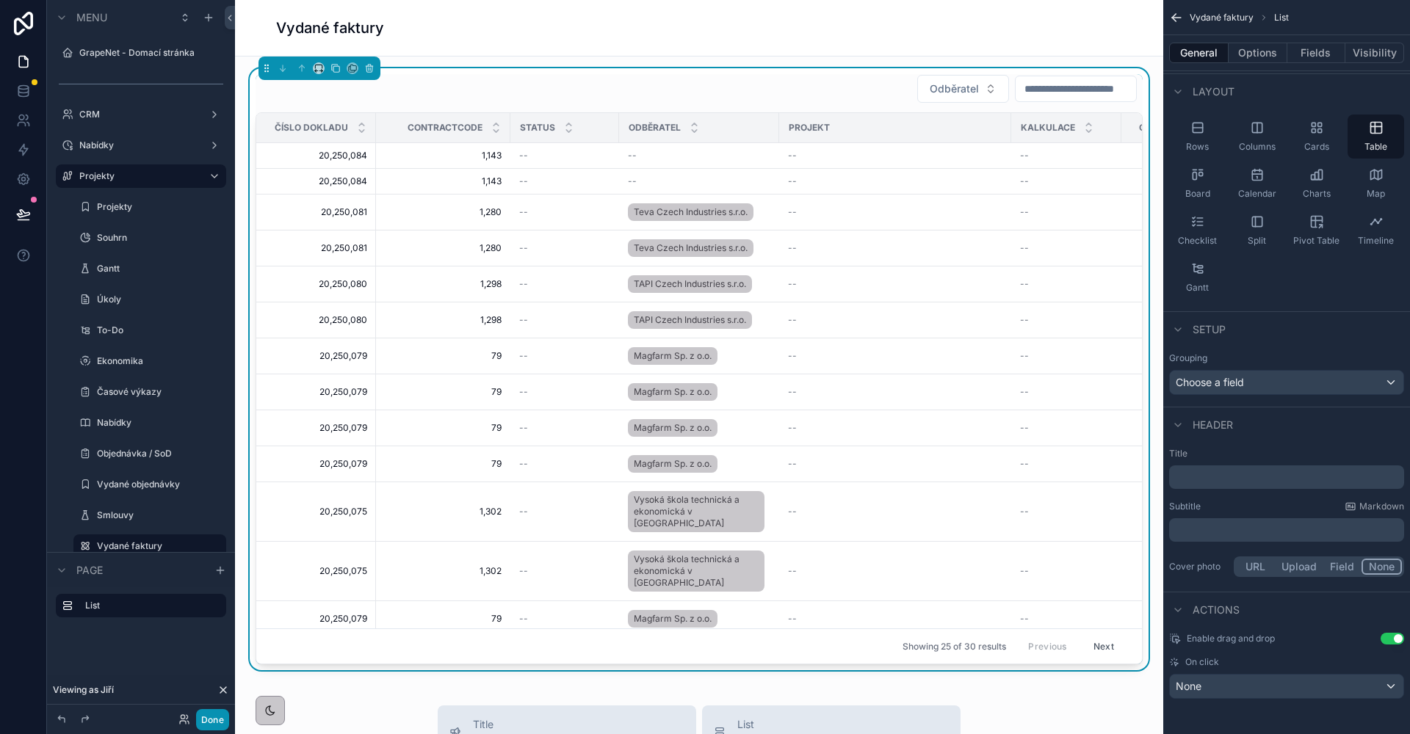
click at [217, 720] on button "Done" at bounding box center [212, 719] width 33 height 21
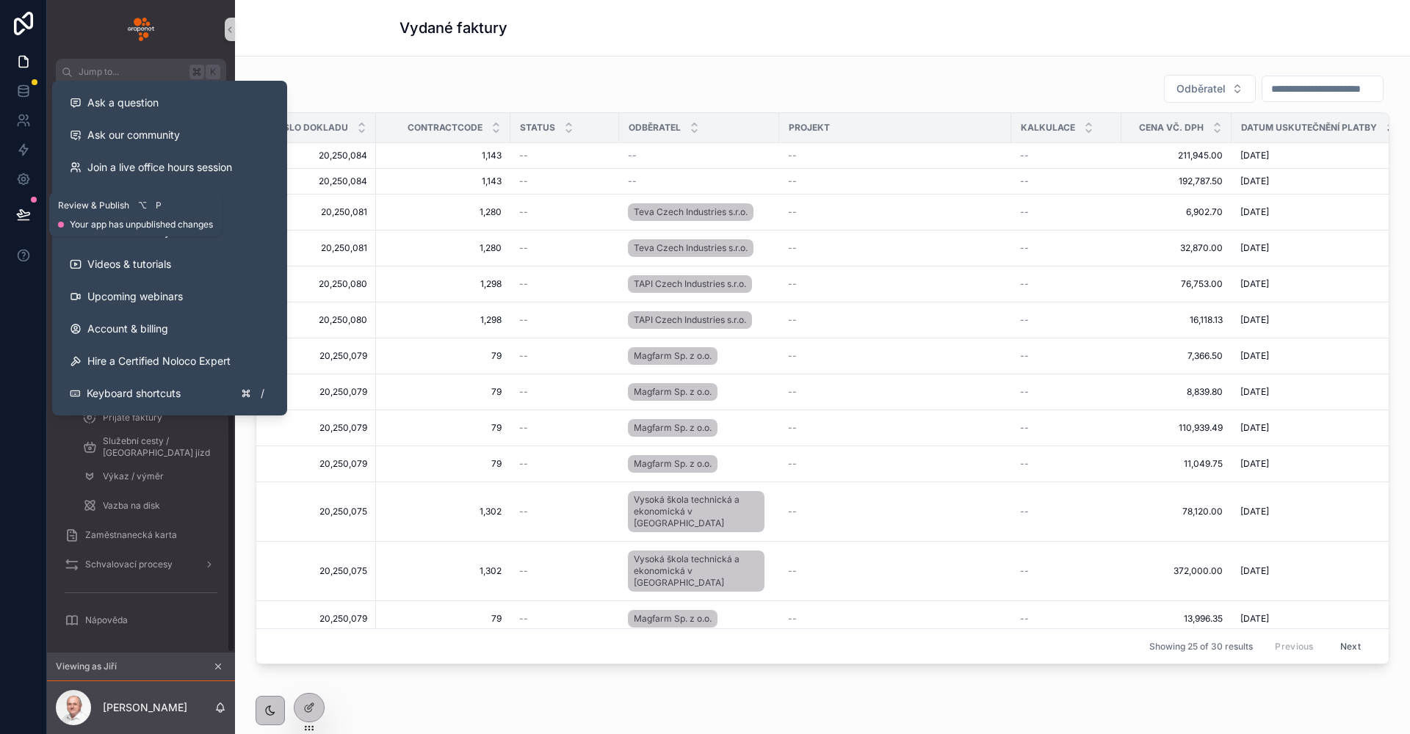
click at [31, 220] on button at bounding box center [23, 214] width 32 height 41
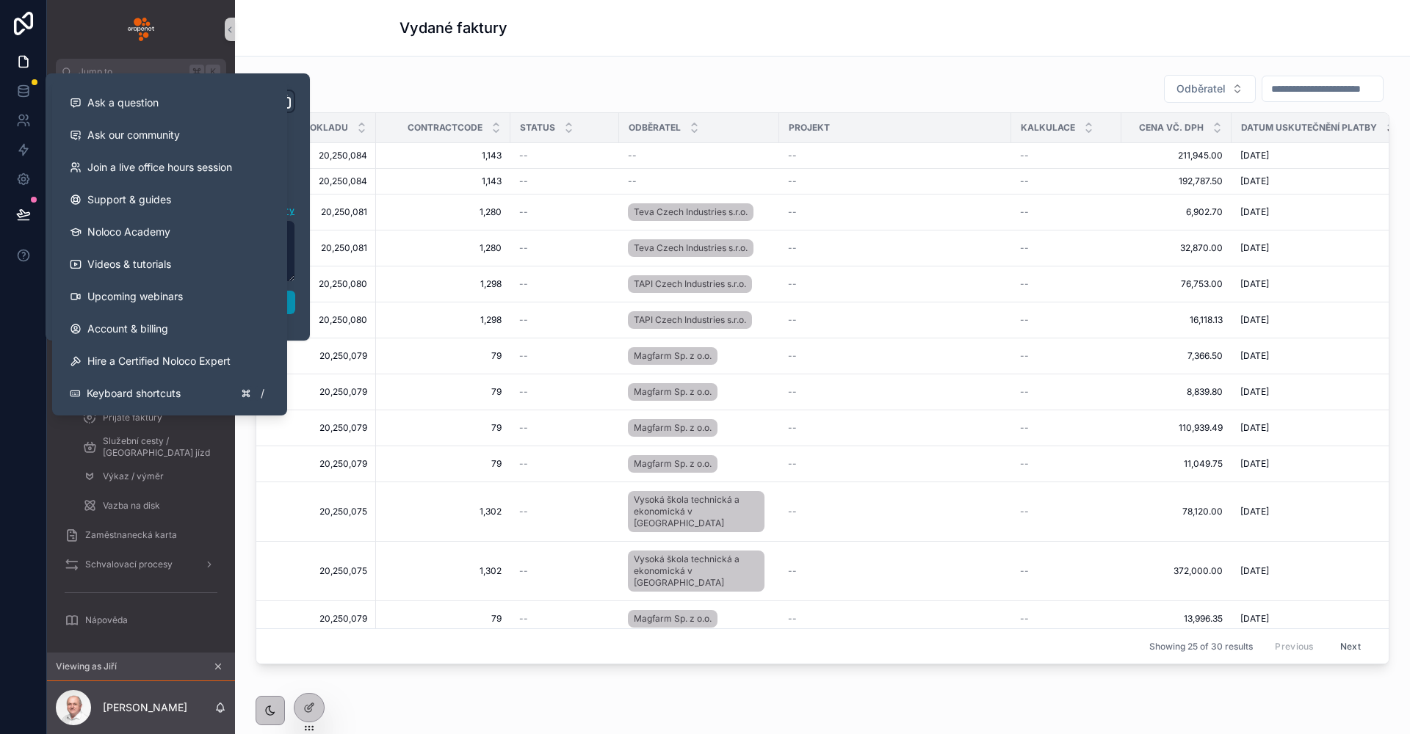
click at [289, 309] on button "Publish" at bounding box center [177, 302] width 235 height 23
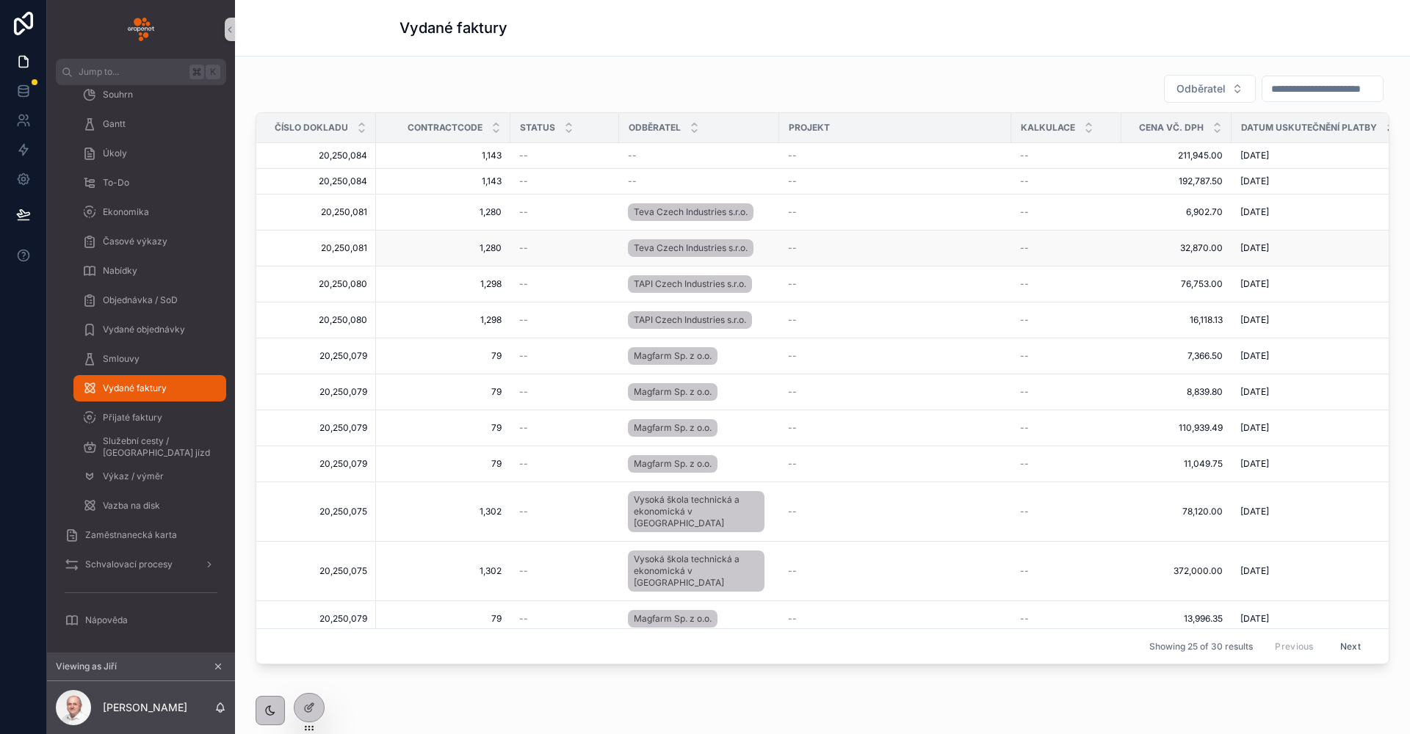
drag, startPoint x: 408, startPoint y: 74, endPoint x: 271, endPoint y: 262, distance: 232.8
click at [408, 73] on div "Odběratel Číslo dokladu ContractCode Status Odběratel Projekt Kalkulace Cena vč…" at bounding box center [822, 369] width 1151 height 602
click at [139, 339] on div "Vydané objednávky" at bounding box center [149, 329] width 135 height 23
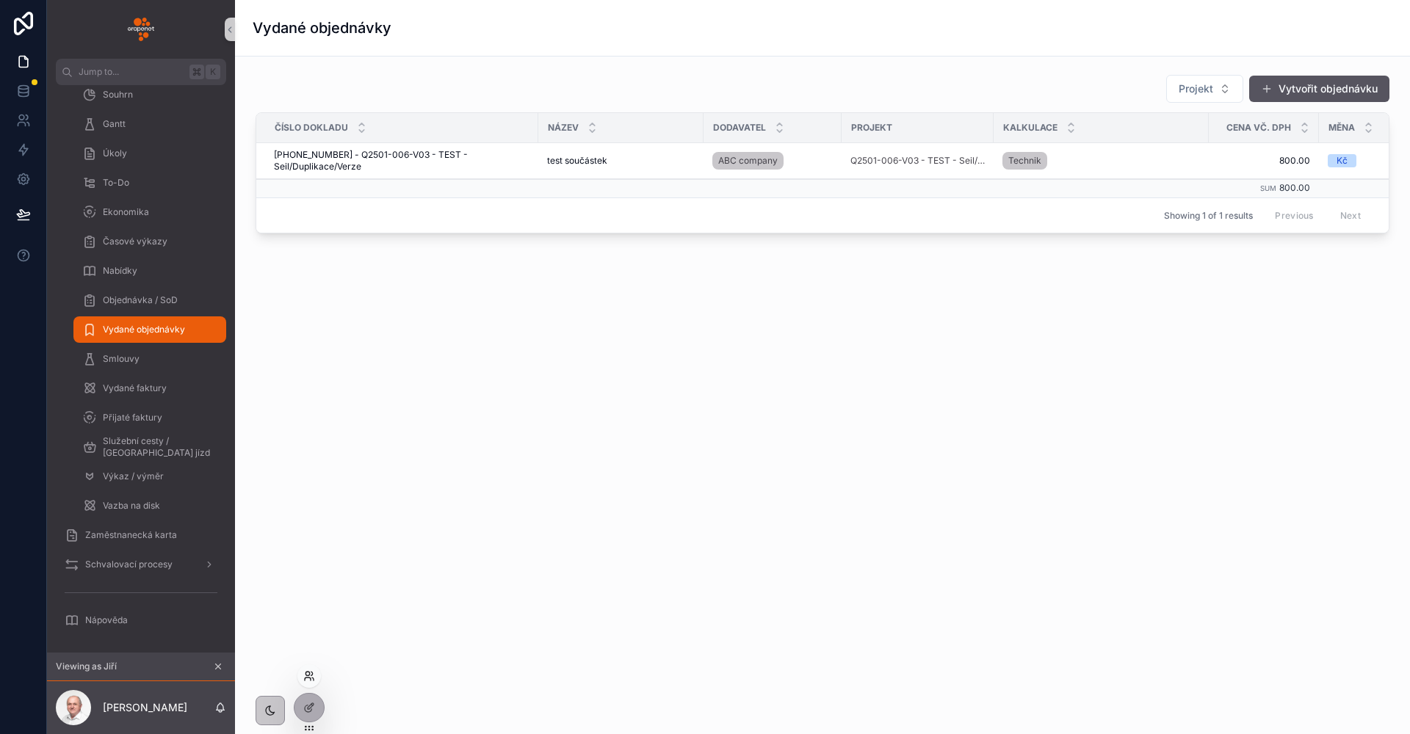
click at [308, 674] on icon at bounding box center [309, 676] width 12 height 12
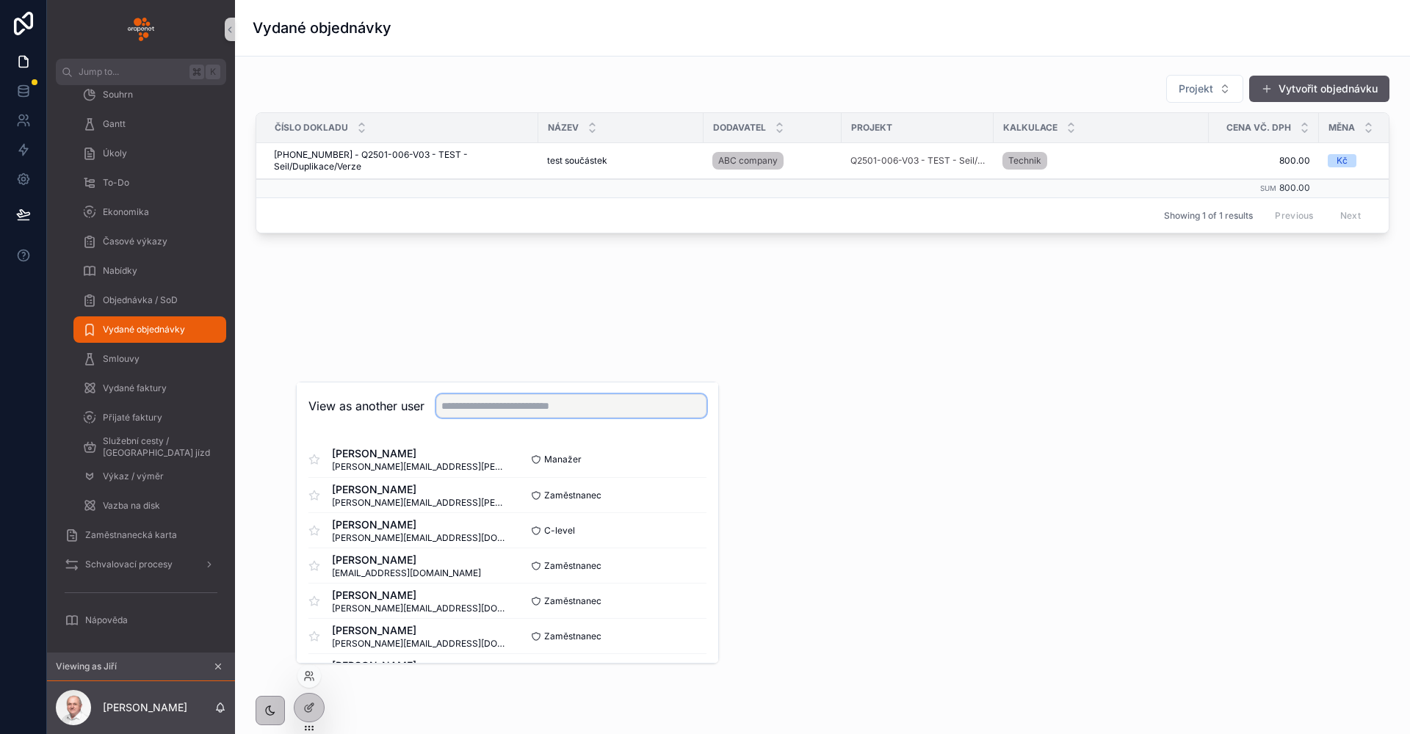
click at [480, 411] on input "text" at bounding box center [571, 405] width 270 height 23
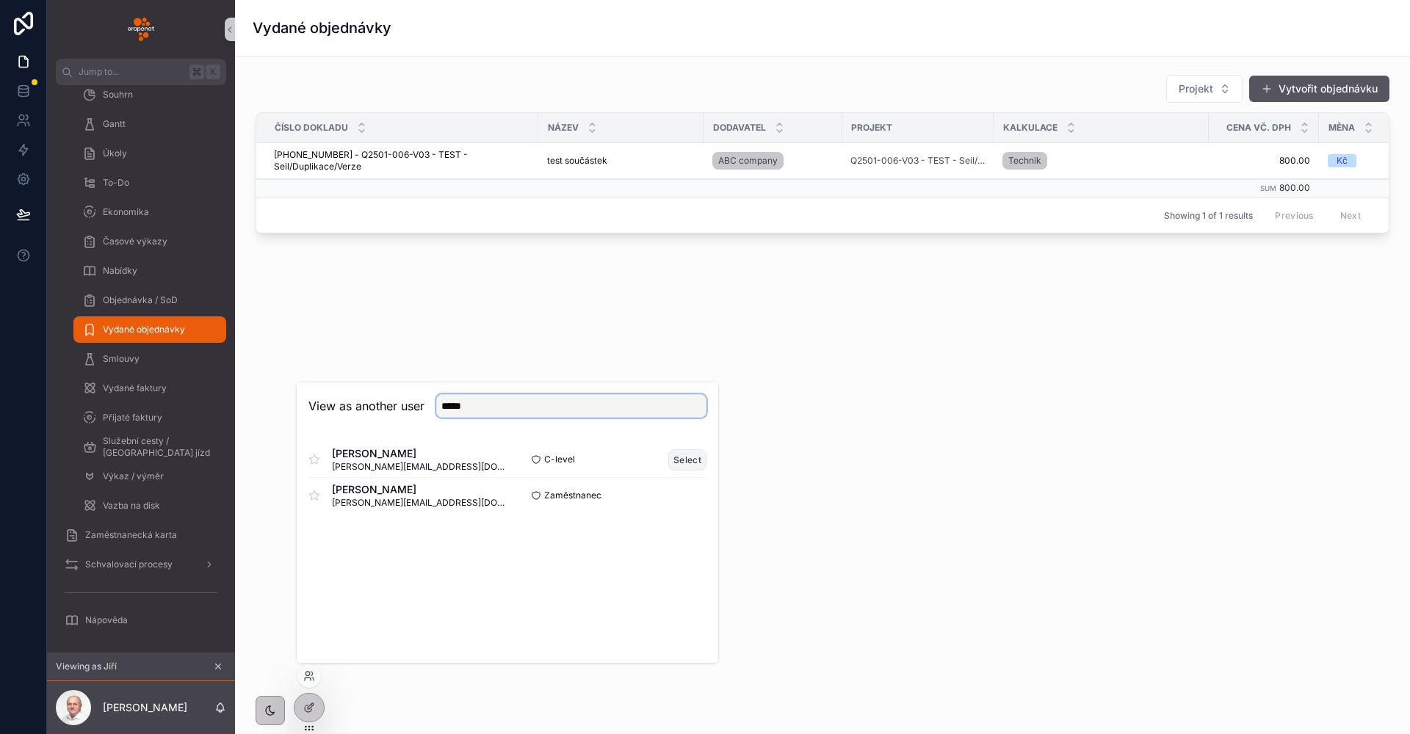
type input "*****"
click at [675, 461] on button "Select" at bounding box center [687, 459] width 38 height 21
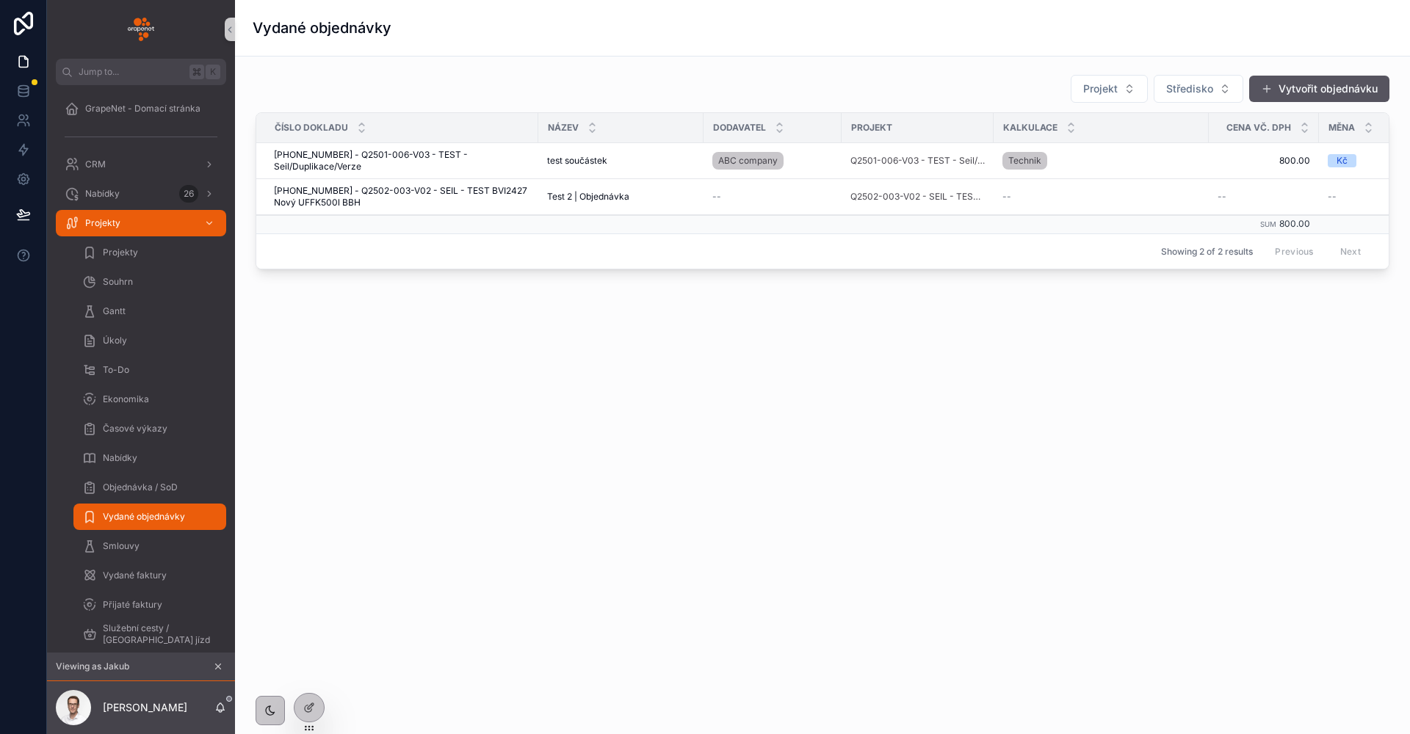
click at [854, 355] on div "Projekt Středisko Vytvořit objednávku Číslo dokladu Název Dodavatel Projekt Kal…" at bounding box center [822, 213] width 1175 height 313
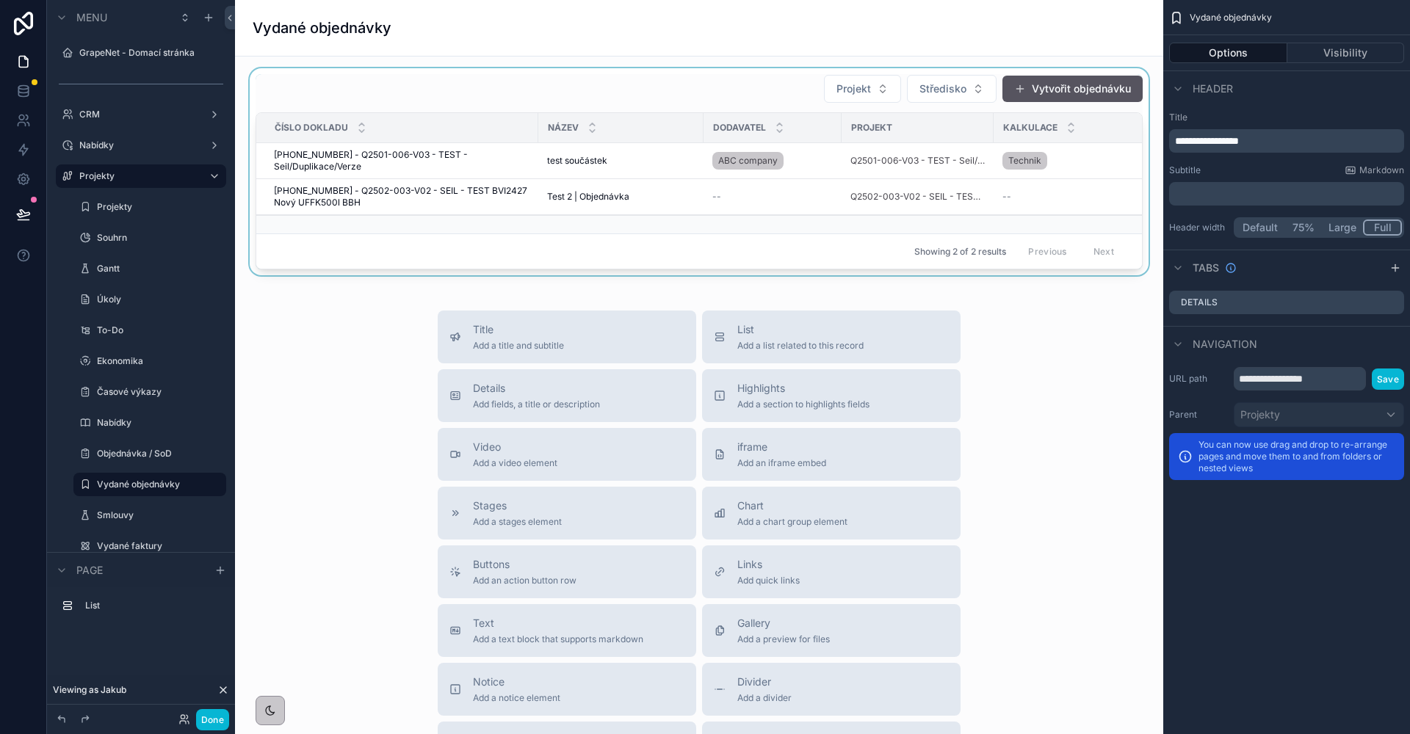
scroll to position [0, 117]
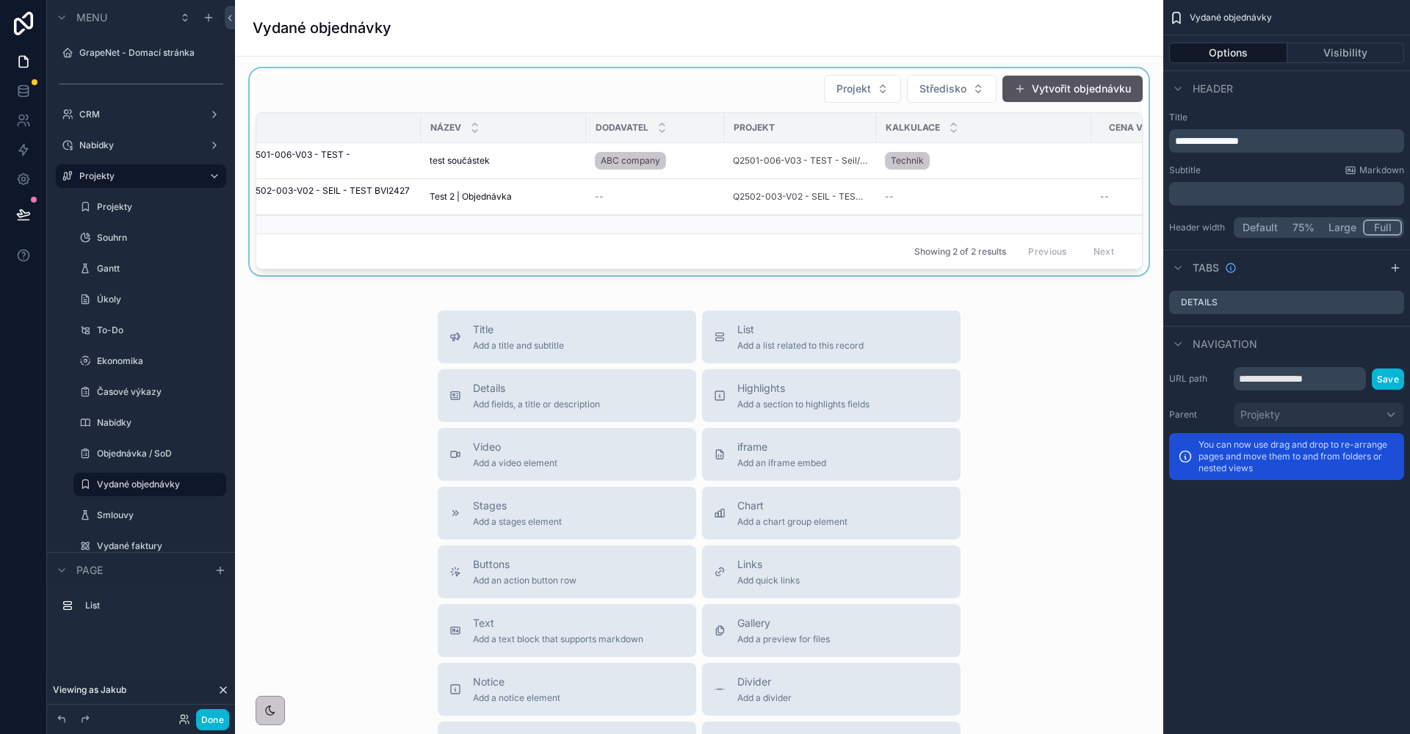
click at [819, 274] on div "scrollable content" at bounding box center [699, 171] width 905 height 207
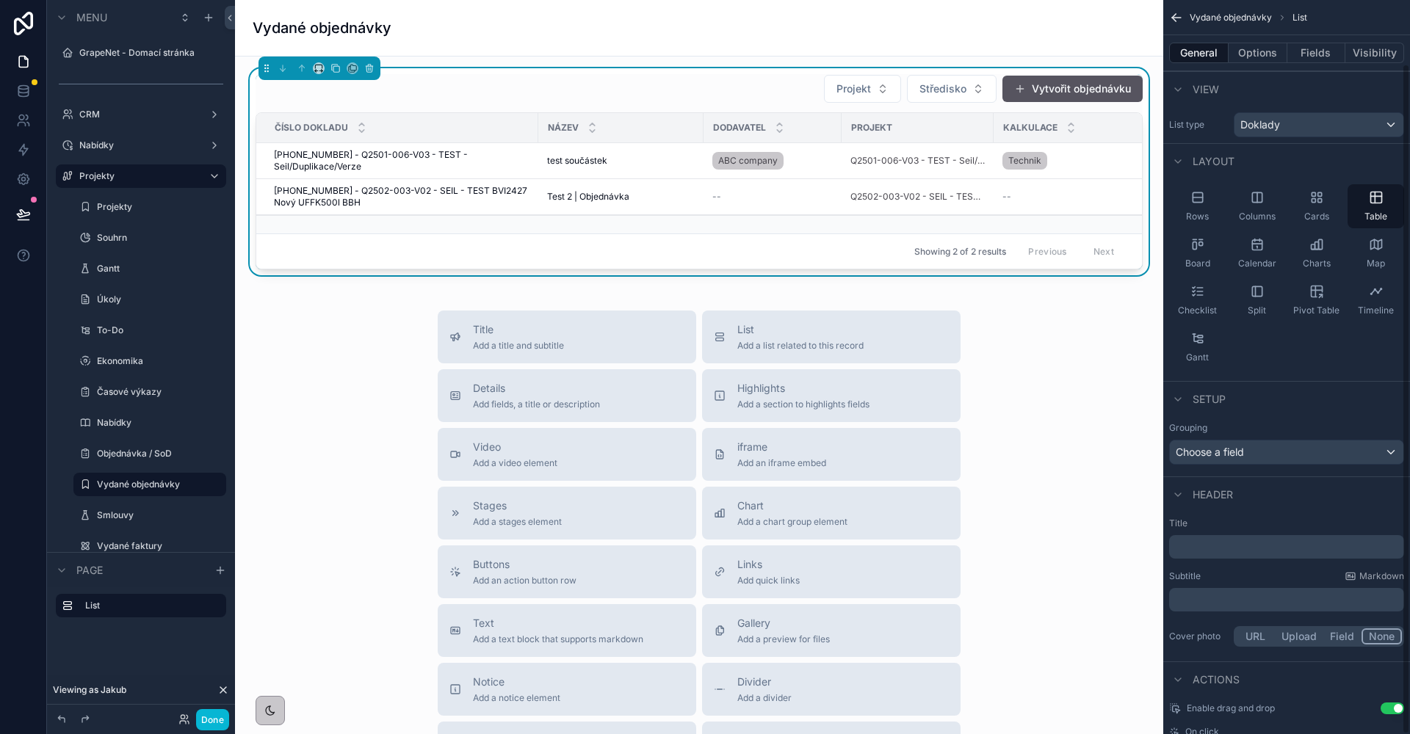
scroll to position [70, 0]
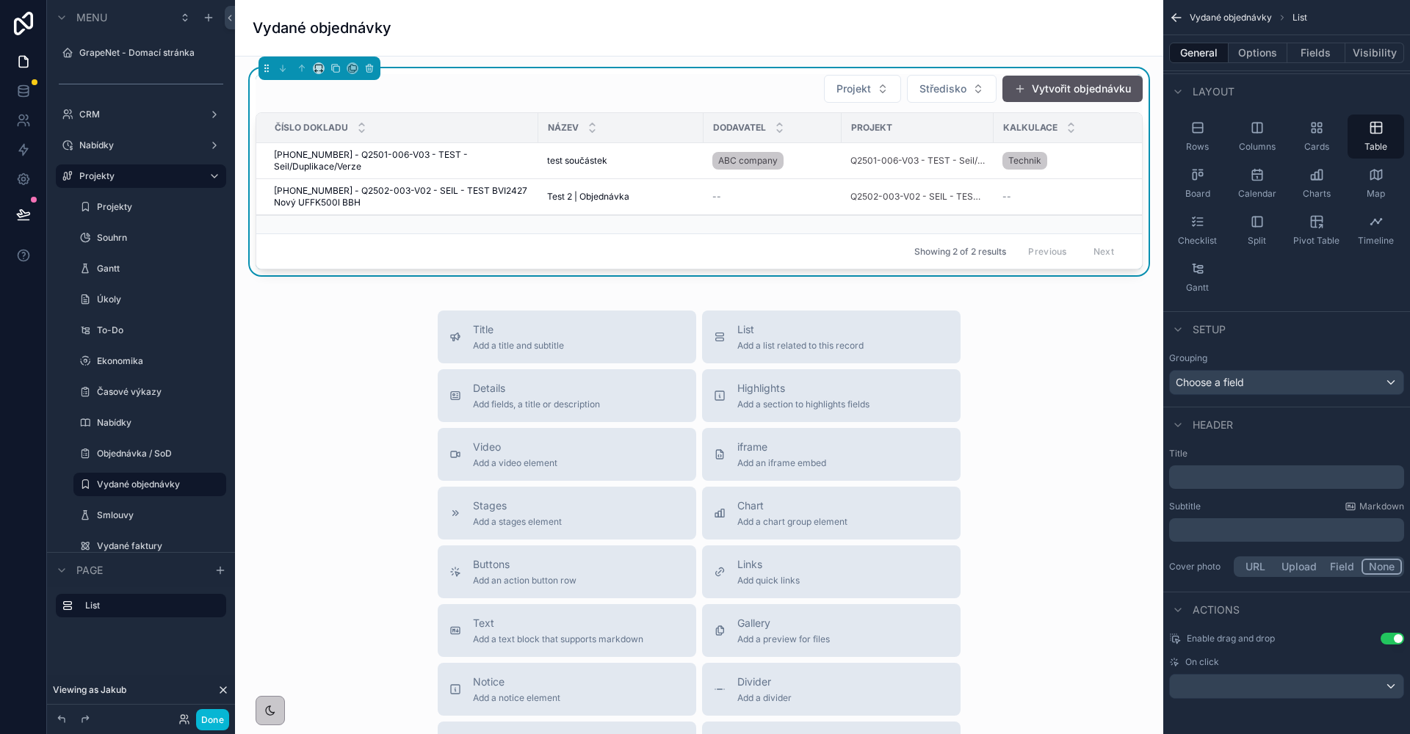
click at [1265, 695] on div "scrollable content" at bounding box center [1287, 686] width 234 height 23
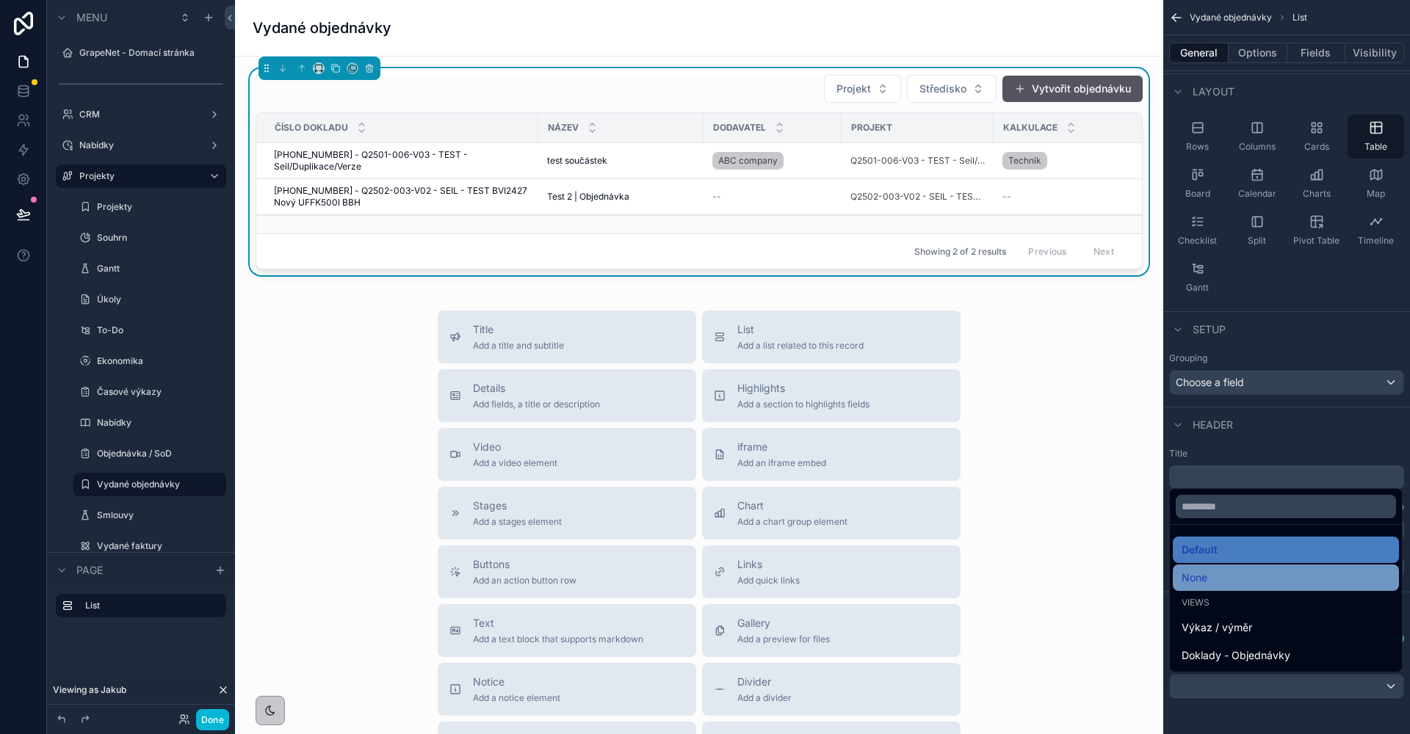
click at [1220, 585] on div "None" at bounding box center [1286, 578] width 209 height 18
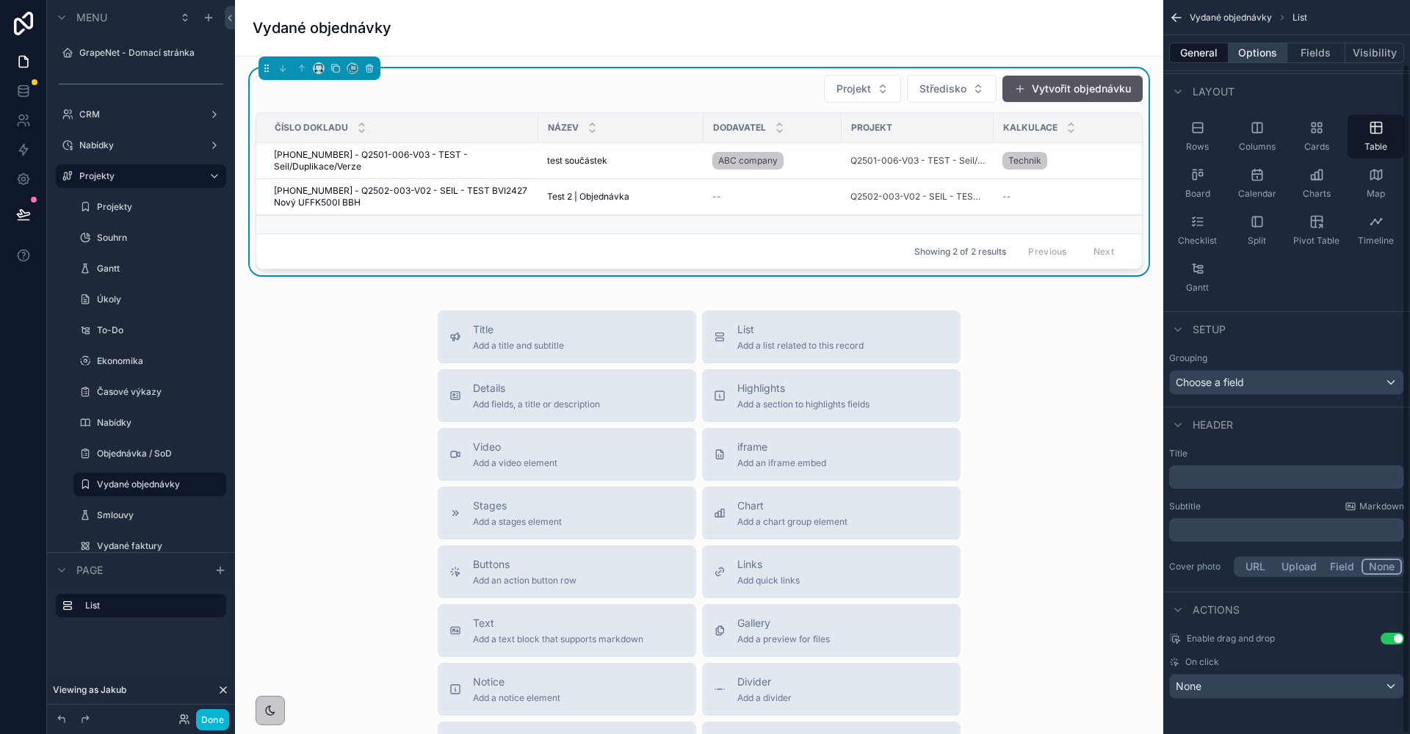
click at [1254, 56] on button "Options" at bounding box center [1258, 53] width 59 height 21
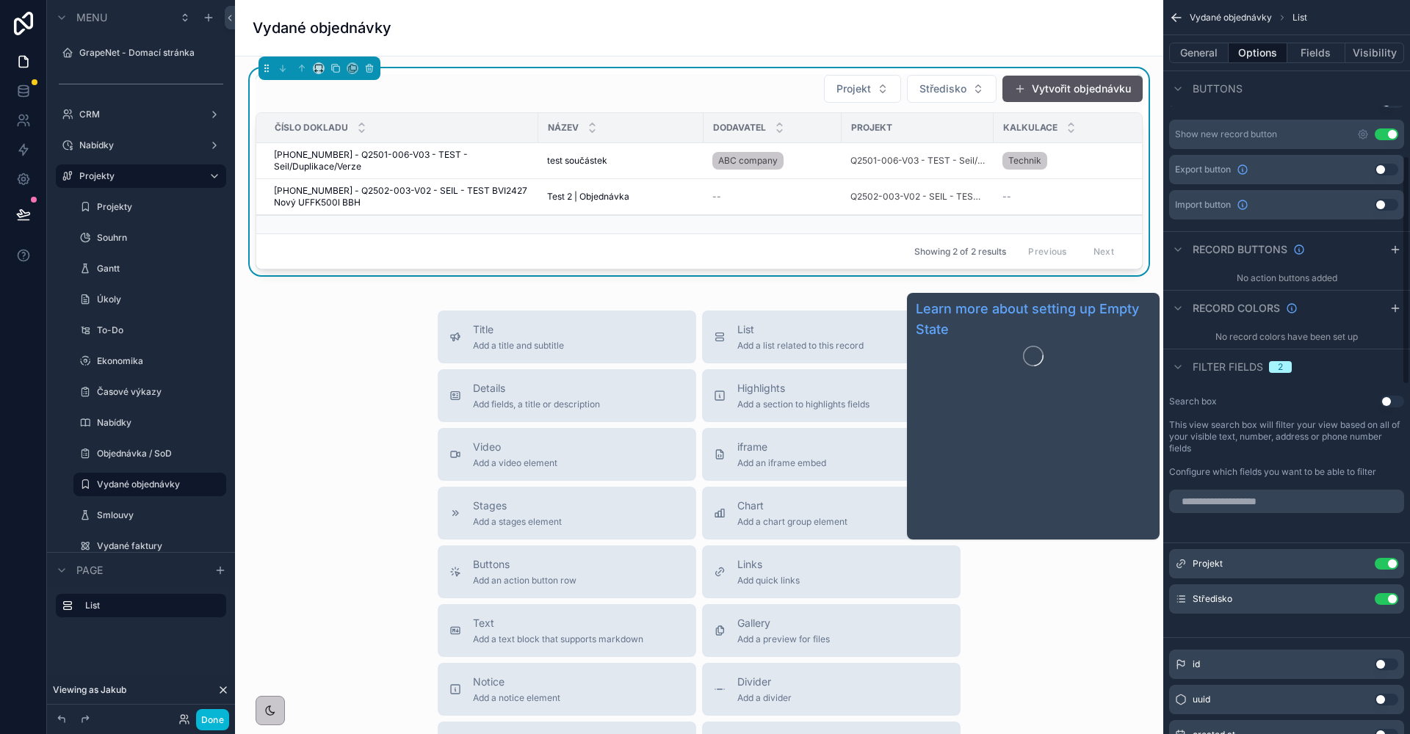
scroll to position [634, 0]
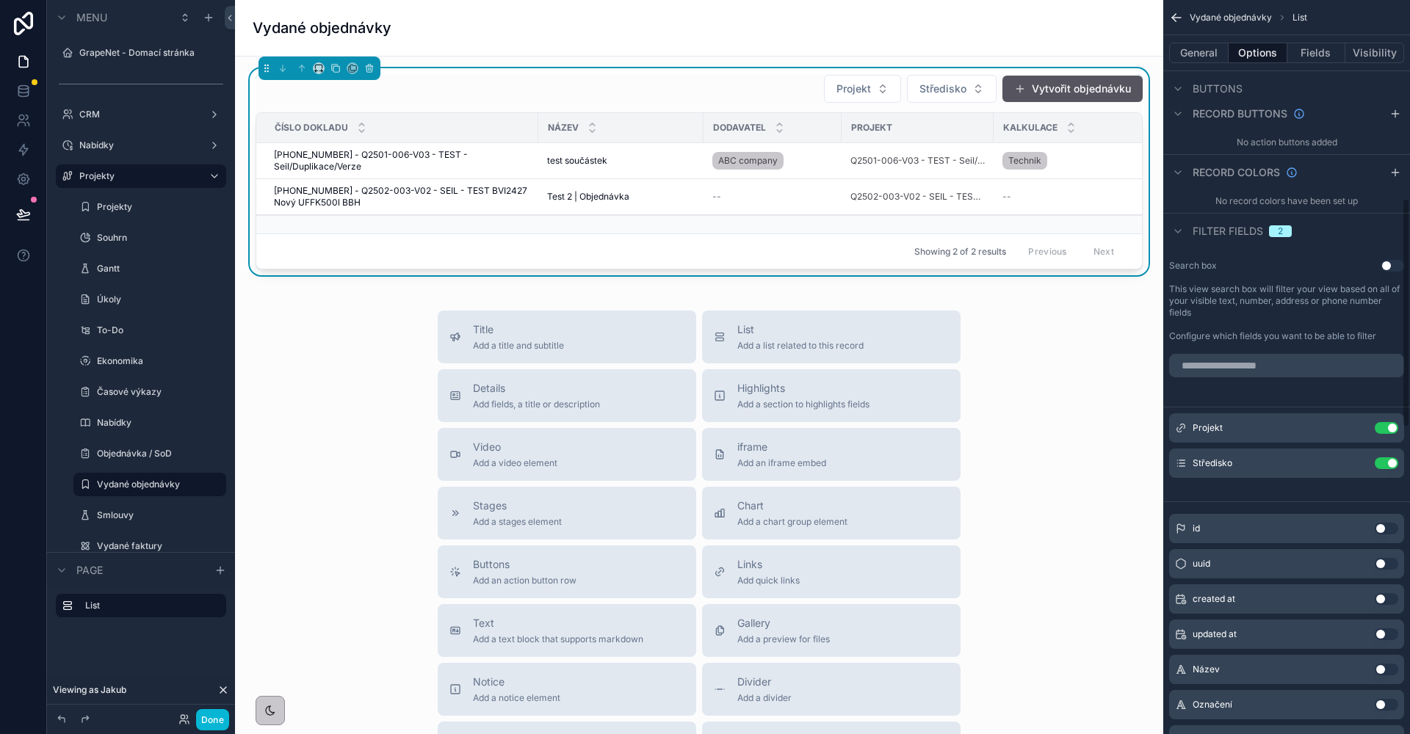
click at [1220, 347] on div "Search box Use setting This view search box will filter your view based on all …" at bounding box center [1286, 301] width 247 height 94
click at [1218, 359] on input "scrollable content" at bounding box center [1286, 365] width 235 height 23
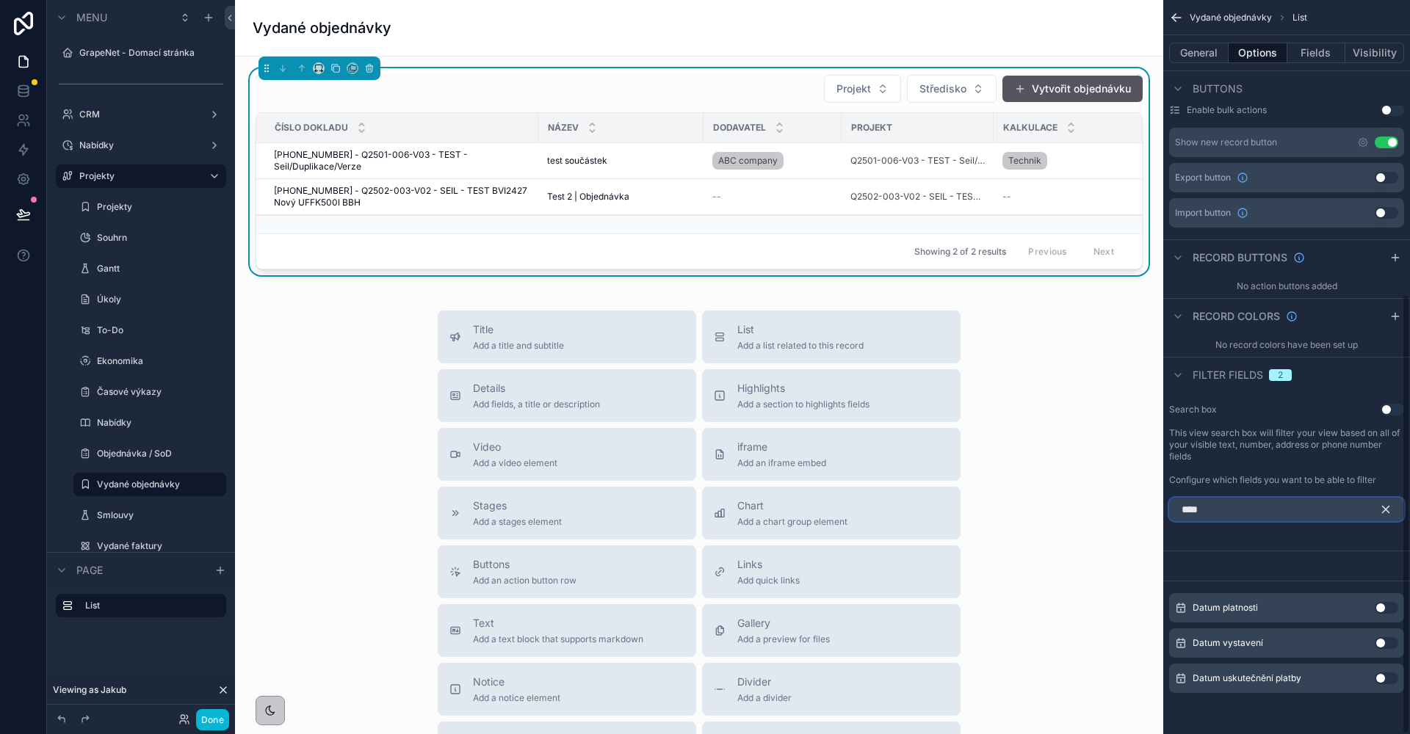
scroll to position [490, 0]
type input "*****"
click at [1387, 643] on button "Use setting" at bounding box center [1386, 643] width 23 height 12
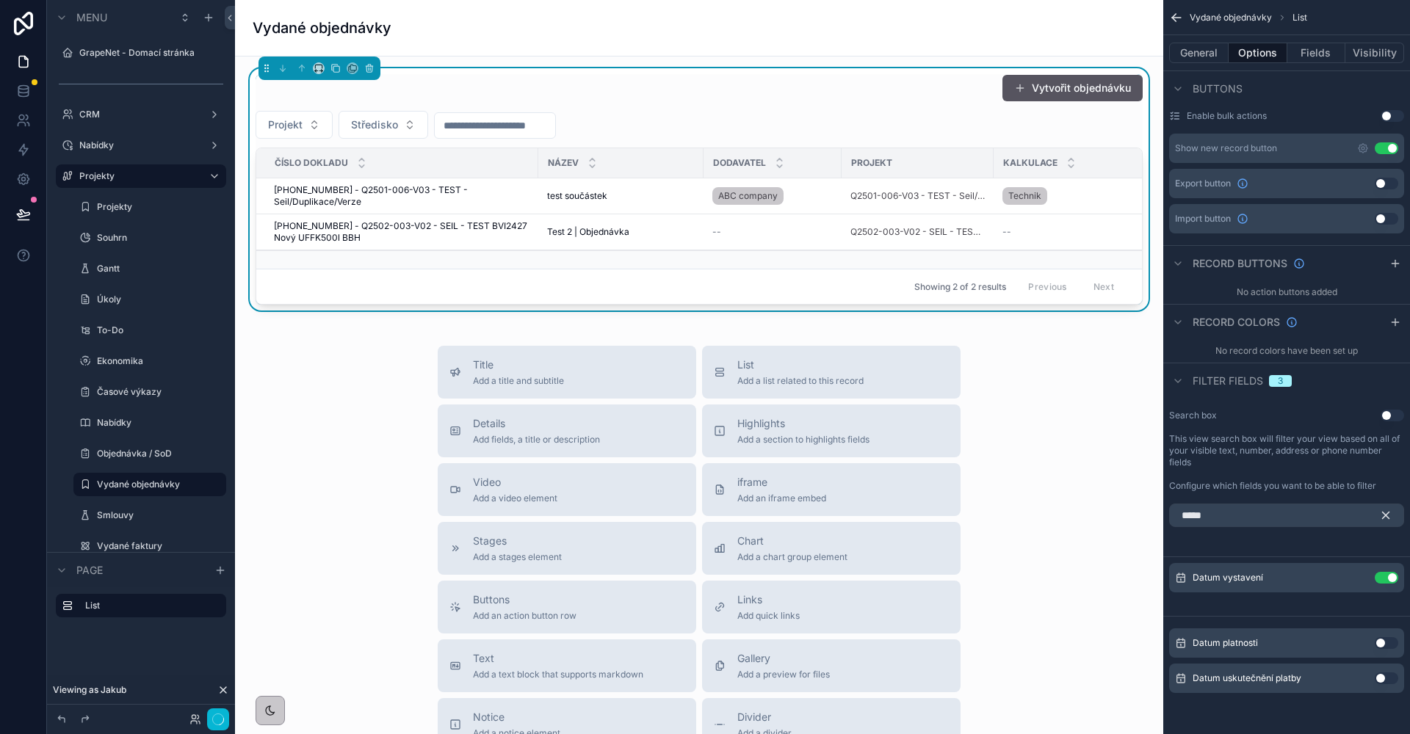
scroll to position [484, 0]
click at [1361, 576] on icon "scrollable content" at bounding box center [1357, 578] width 12 height 12
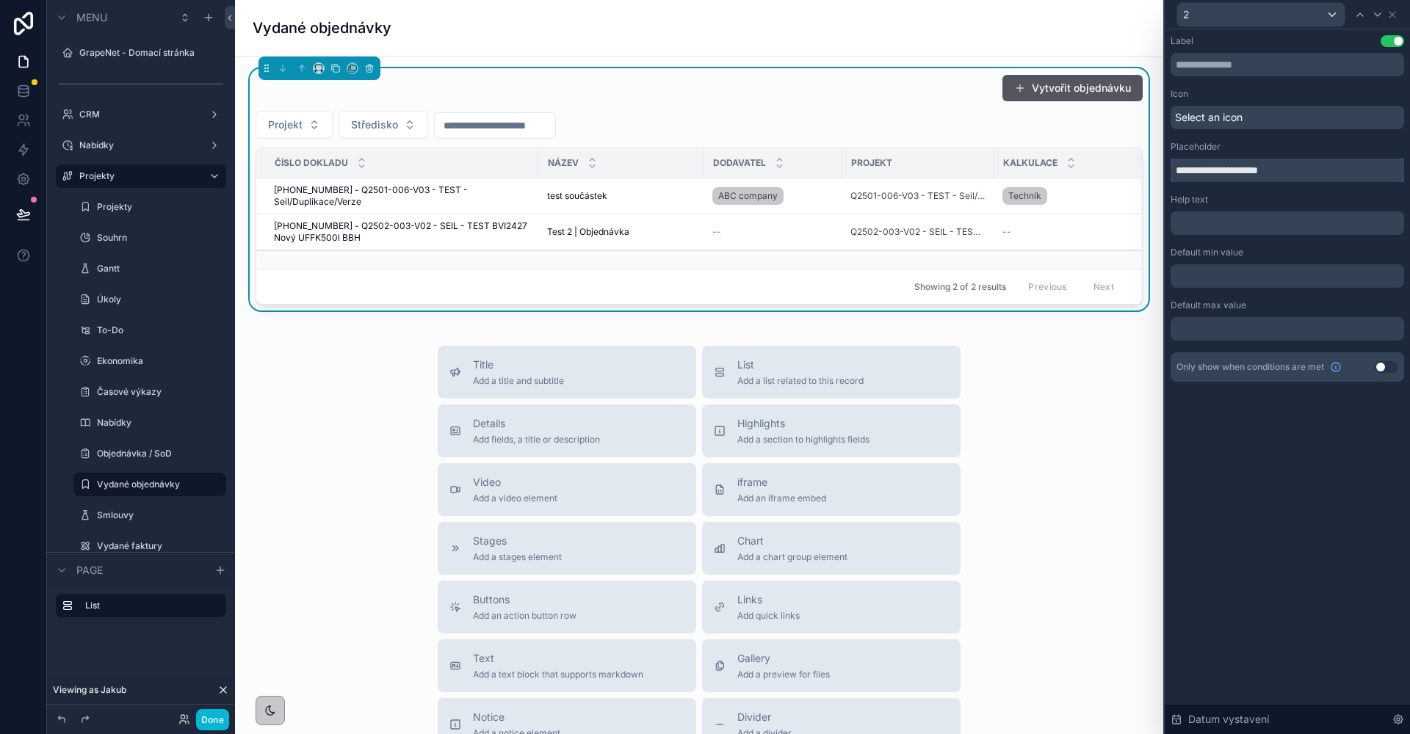
click at [1198, 169] on input "**********" at bounding box center [1288, 170] width 234 height 23
type input "**********"
click at [216, 715] on button "Done" at bounding box center [212, 719] width 33 height 21
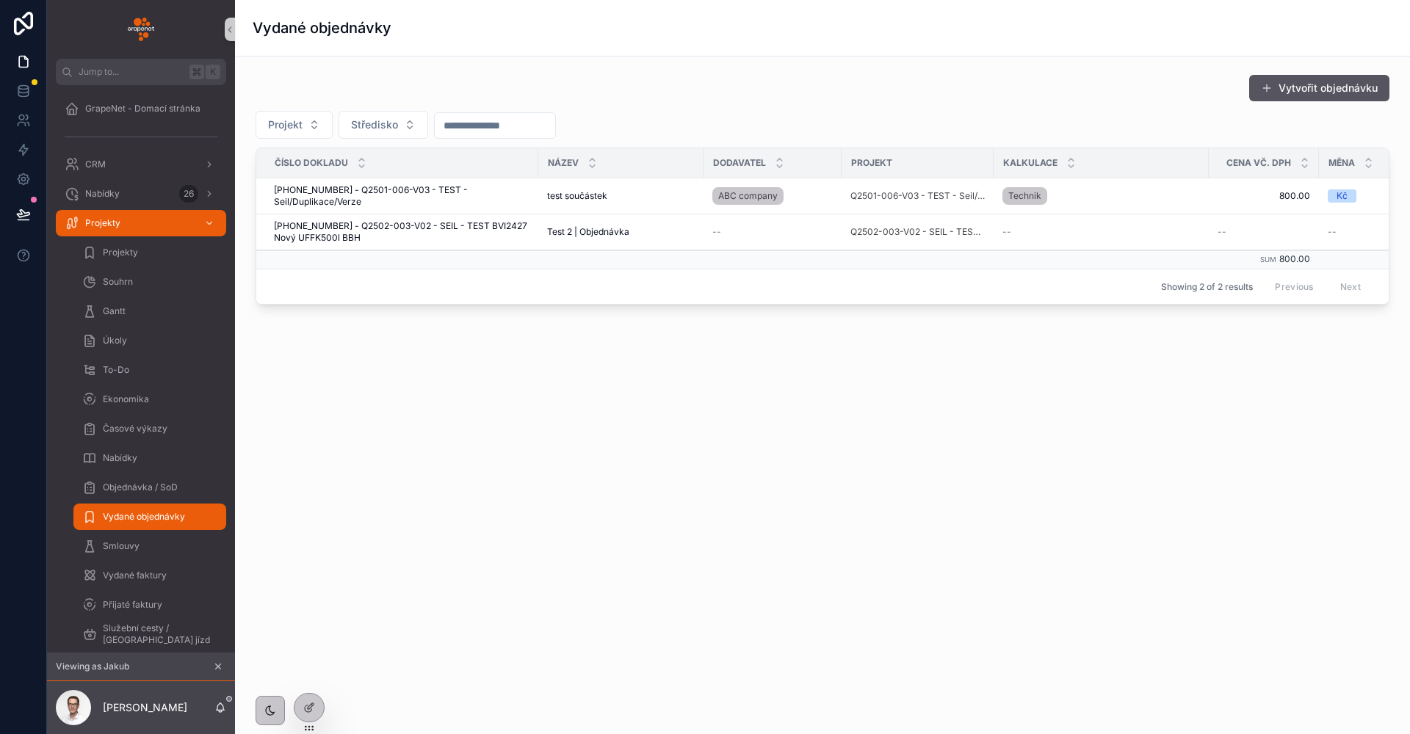
click at [467, 120] on input "scrollable content" at bounding box center [495, 125] width 120 height 21
click at [637, 94] on div "Vytvořit objednávku" at bounding box center [823, 88] width 1134 height 28
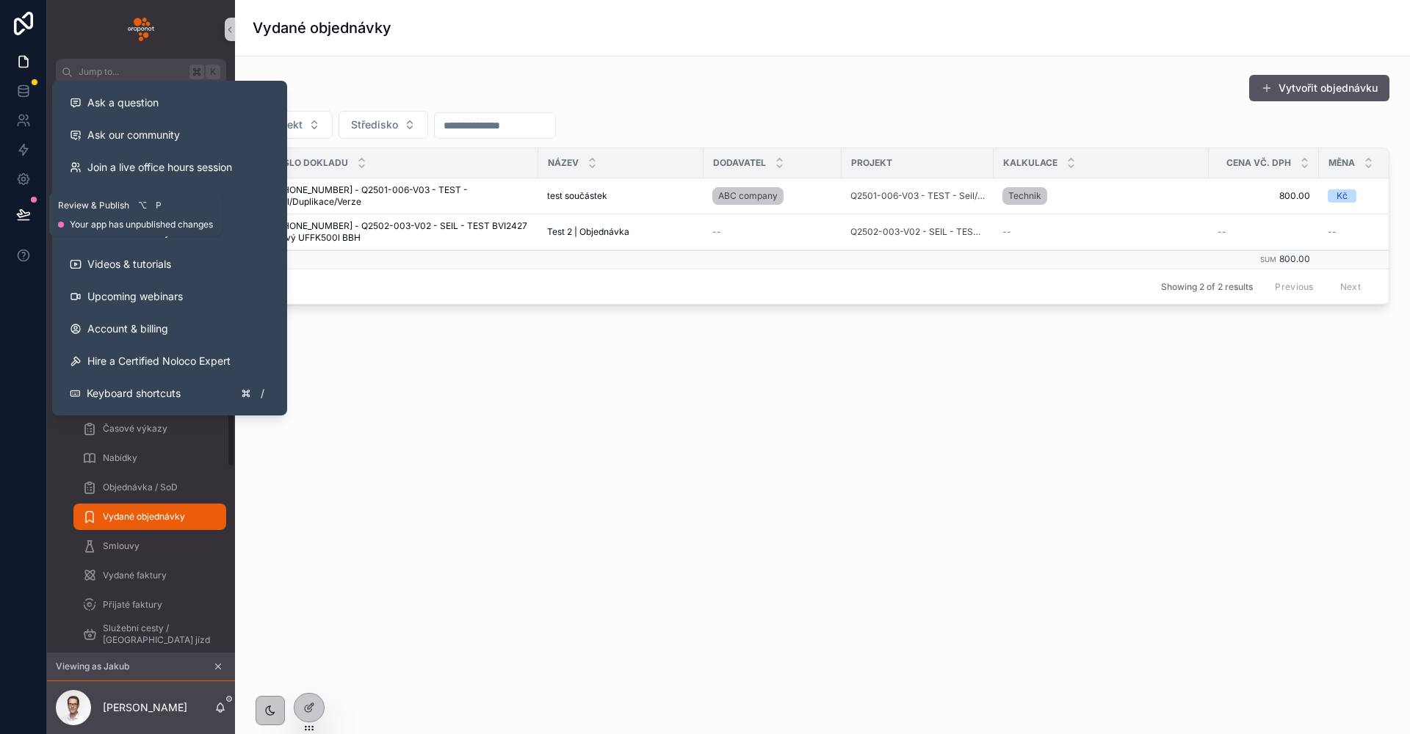
click at [24, 223] on button at bounding box center [23, 214] width 32 height 41
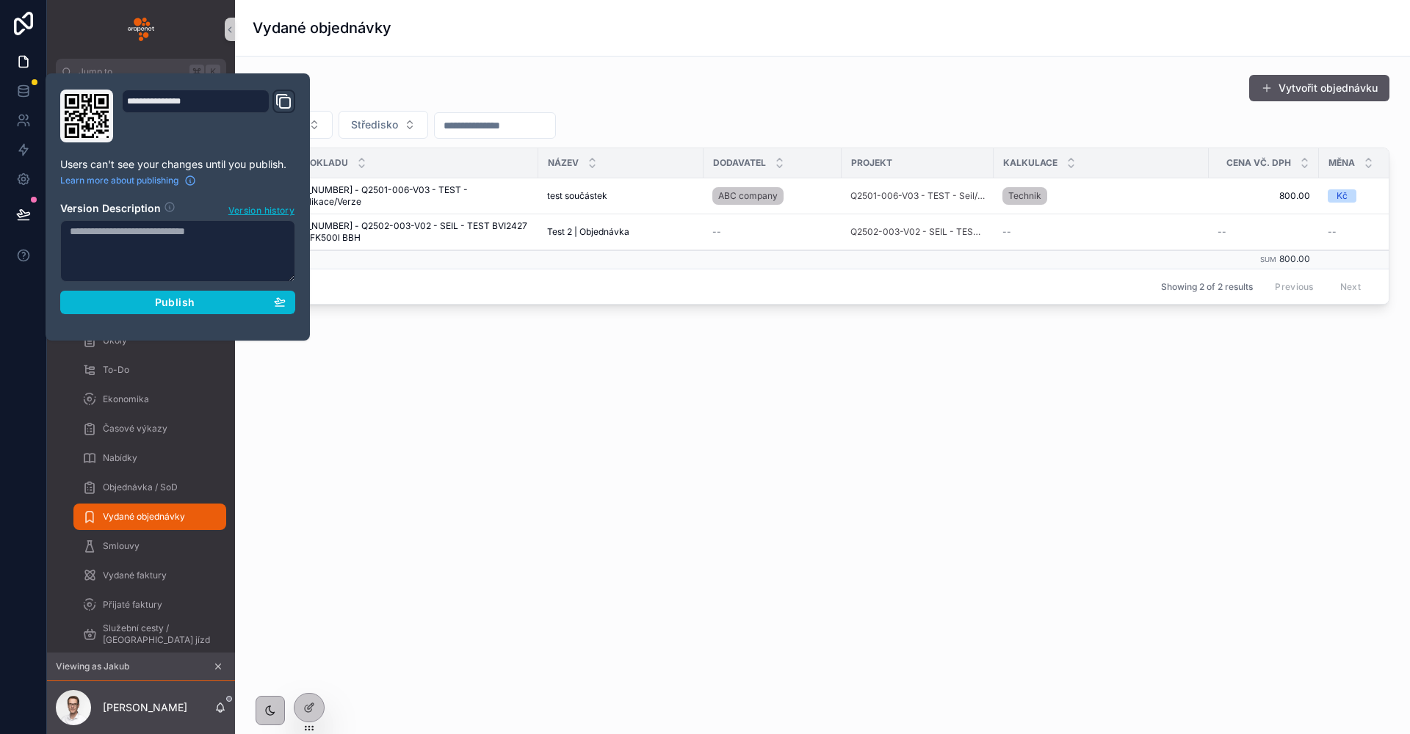
drag, startPoint x: 178, startPoint y: 298, endPoint x: 178, endPoint y: 140, distance: 158.6
click at [178, 299] on span "Publish" at bounding box center [175, 302] width 40 height 13
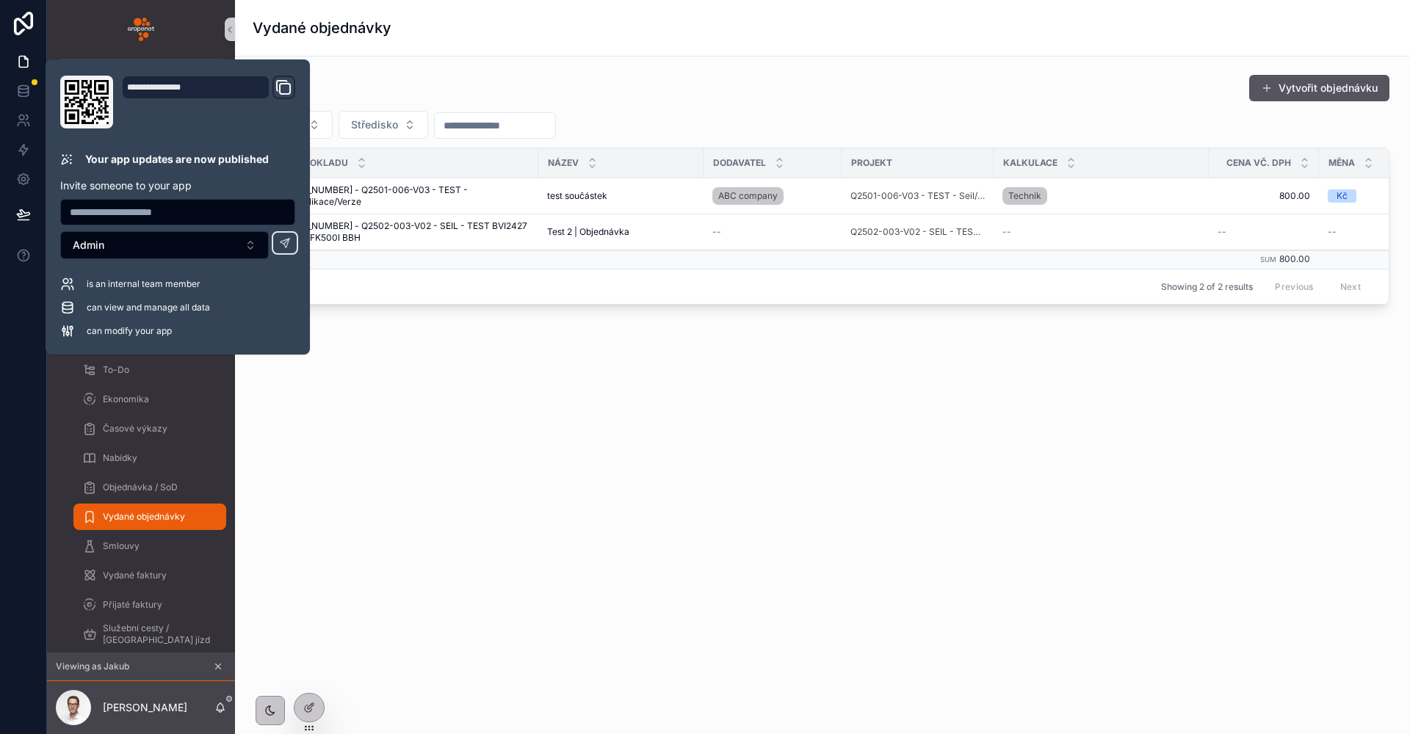
click at [413, 420] on div "Vydané objednávky Vytvořit objednávku Projekt Středisko Číslo dokladu Název Dod…" at bounding box center [822, 214] width 1175 height 428
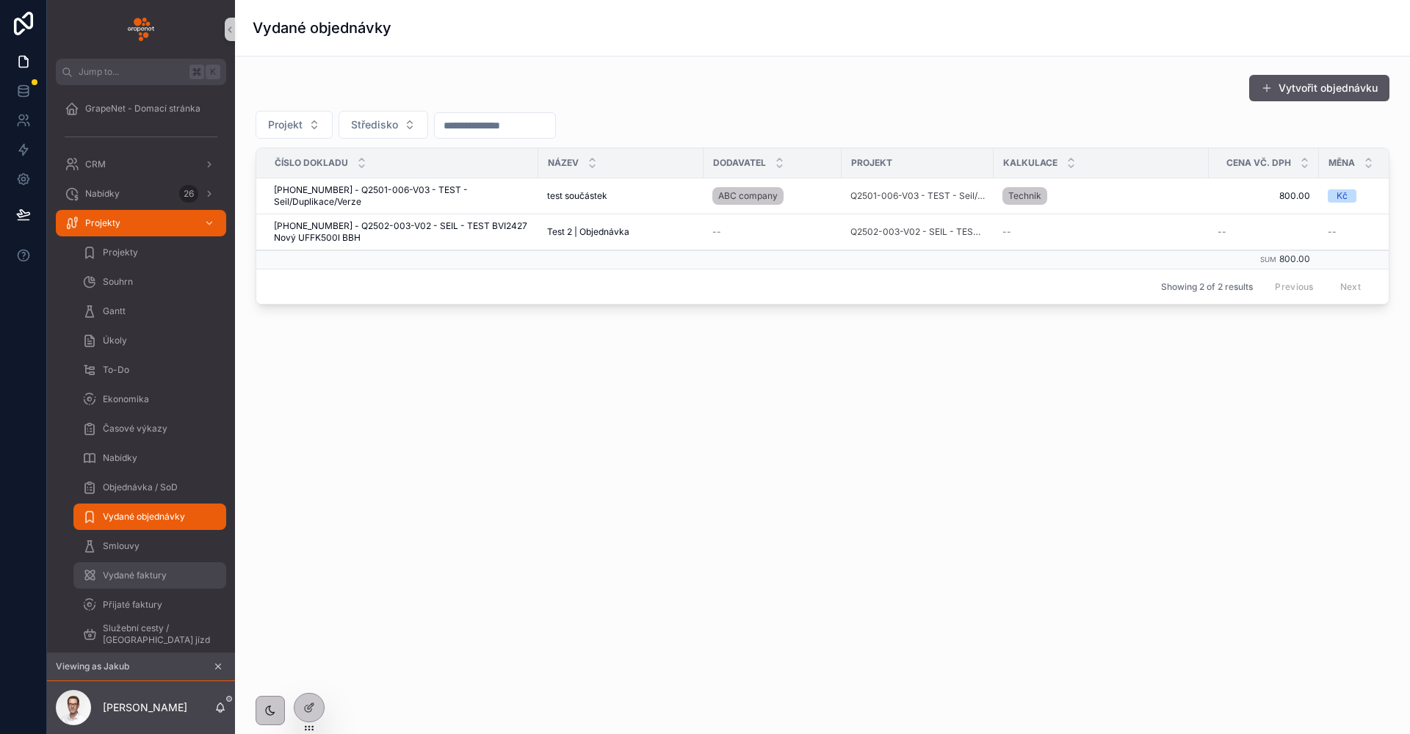
click at [140, 574] on span "Vydané faktury" at bounding box center [135, 576] width 64 height 12
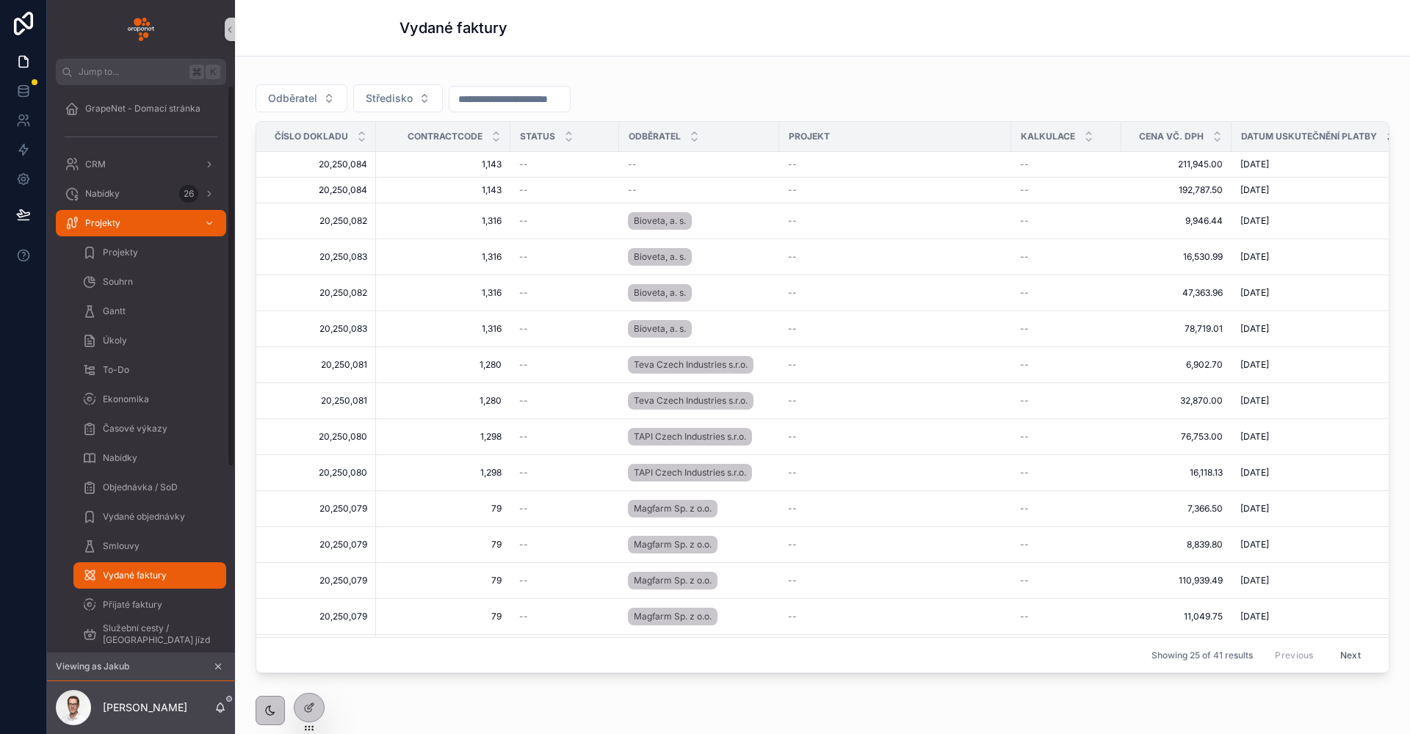
click at [16, 90] on icon at bounding box center [23, 91] width 15 height 15
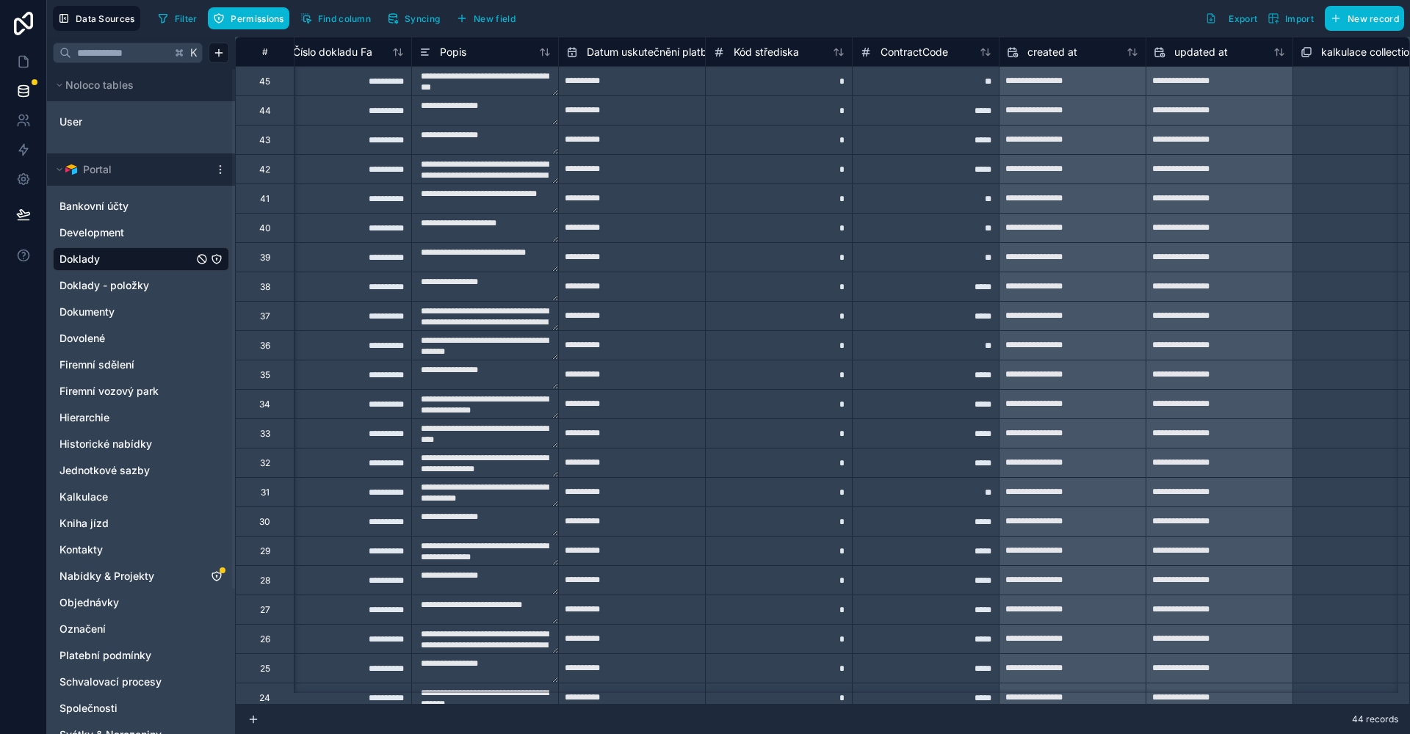
scroll to position [0, 3143]
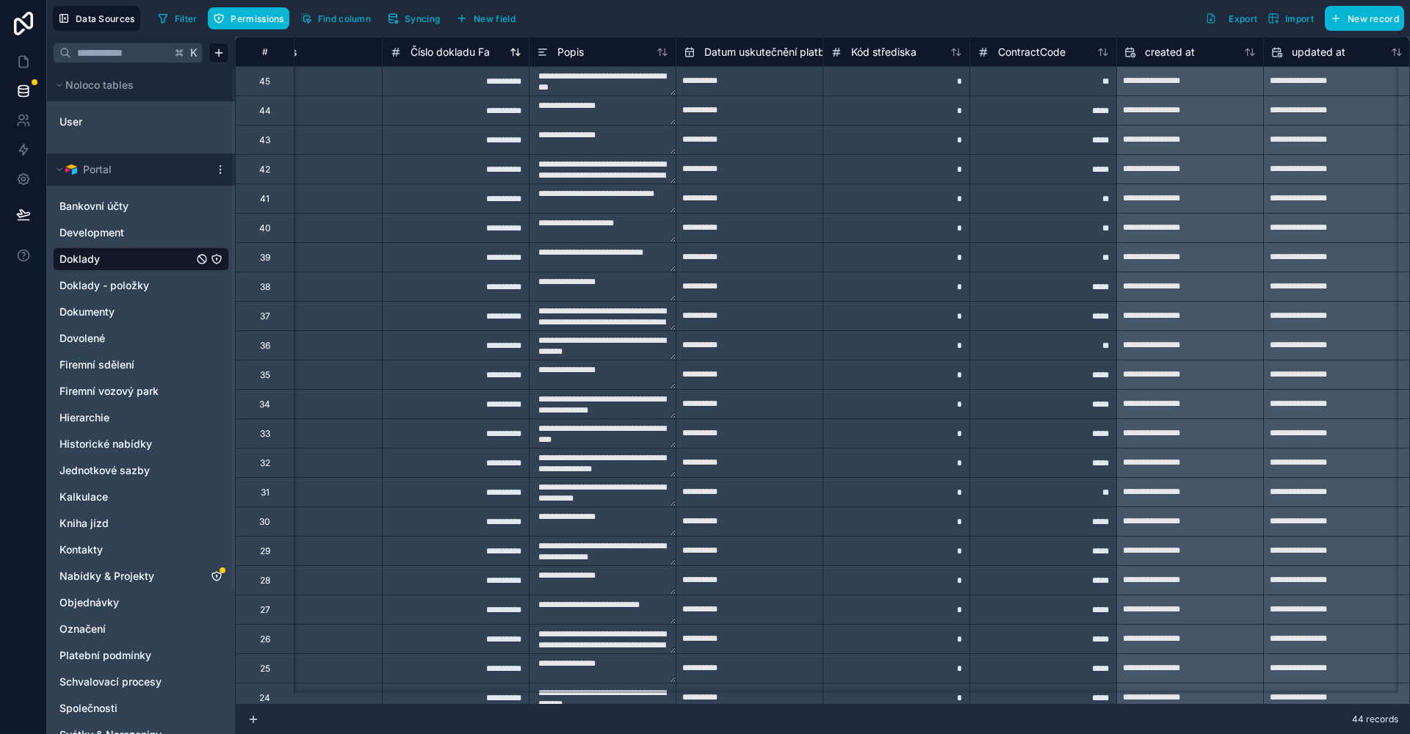
click at [469, 55] on span "Číslo dokladu Fa" at bounding box center [449, 52] width 79 height 15
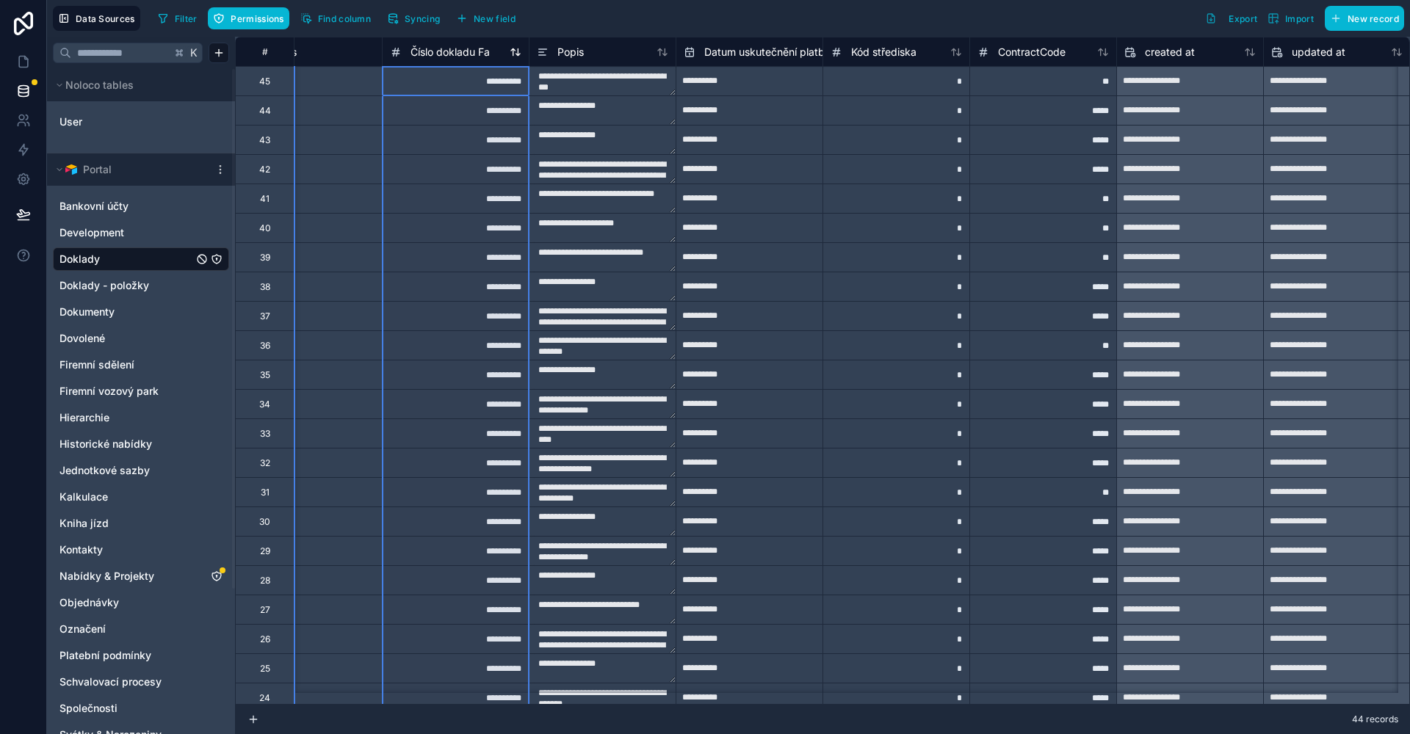
click at [469, 55] on span "Číslo dokladu Fa" at bounding box center [449, 52] width 79 height 15
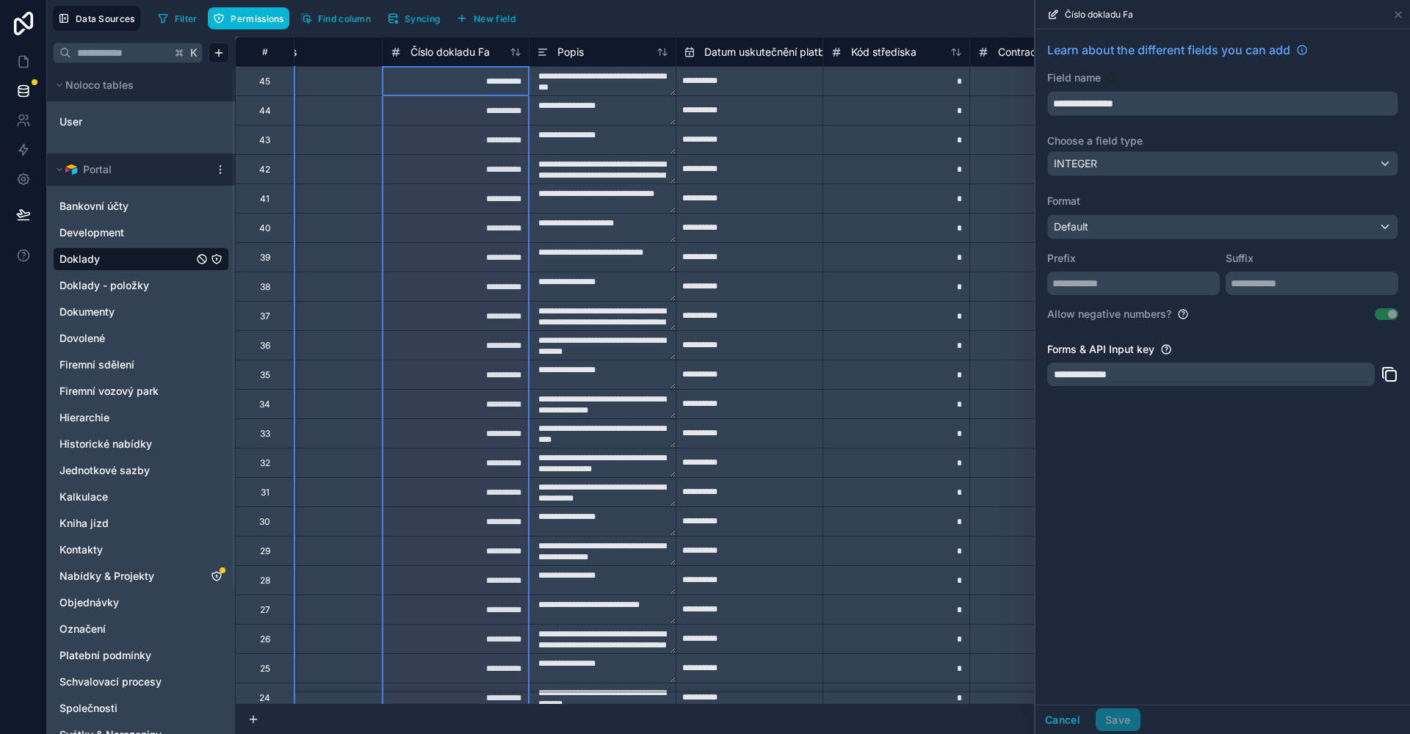
click at [1141, 231] on div "Default" at bounding box center [1223, 226] width 350 height 23
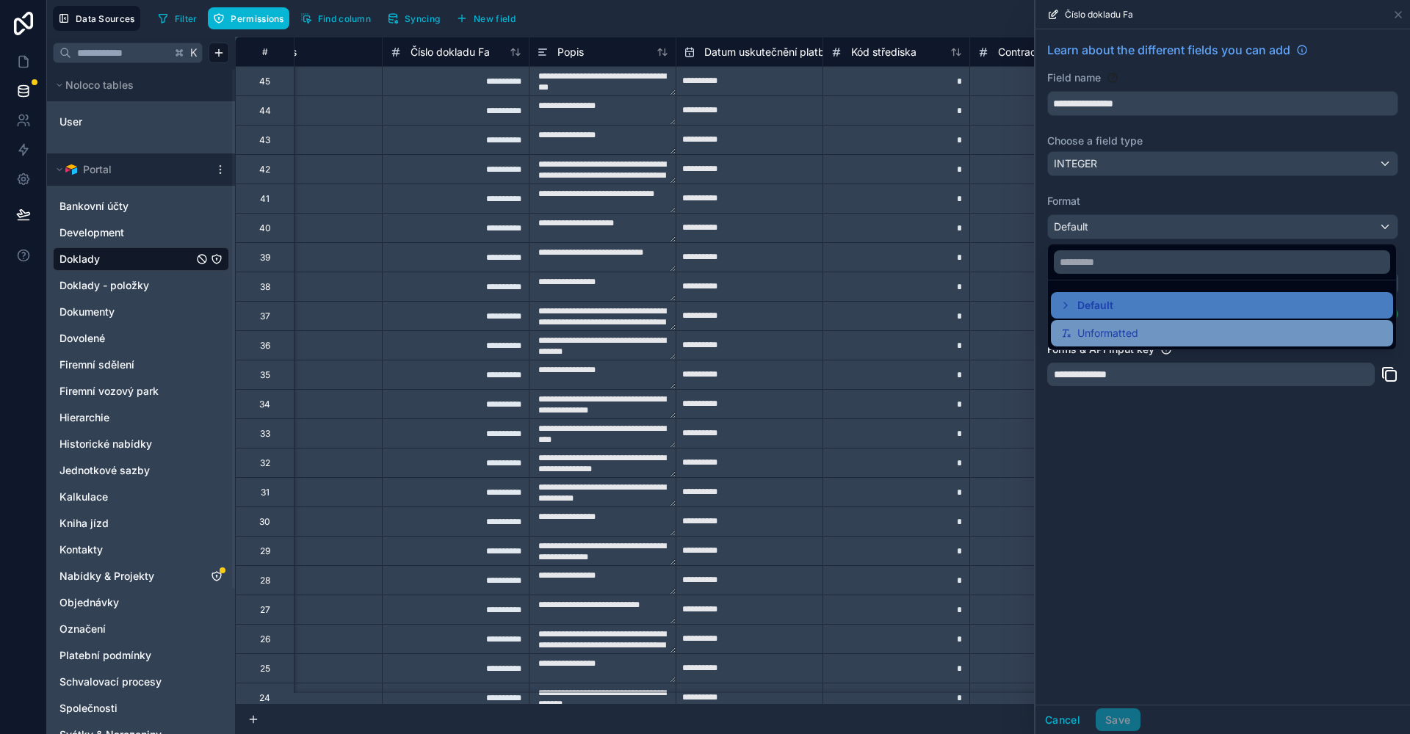
click at [1134, 325] on span "Unformatted" at bounding box center [1107, 334] width 61 height 18
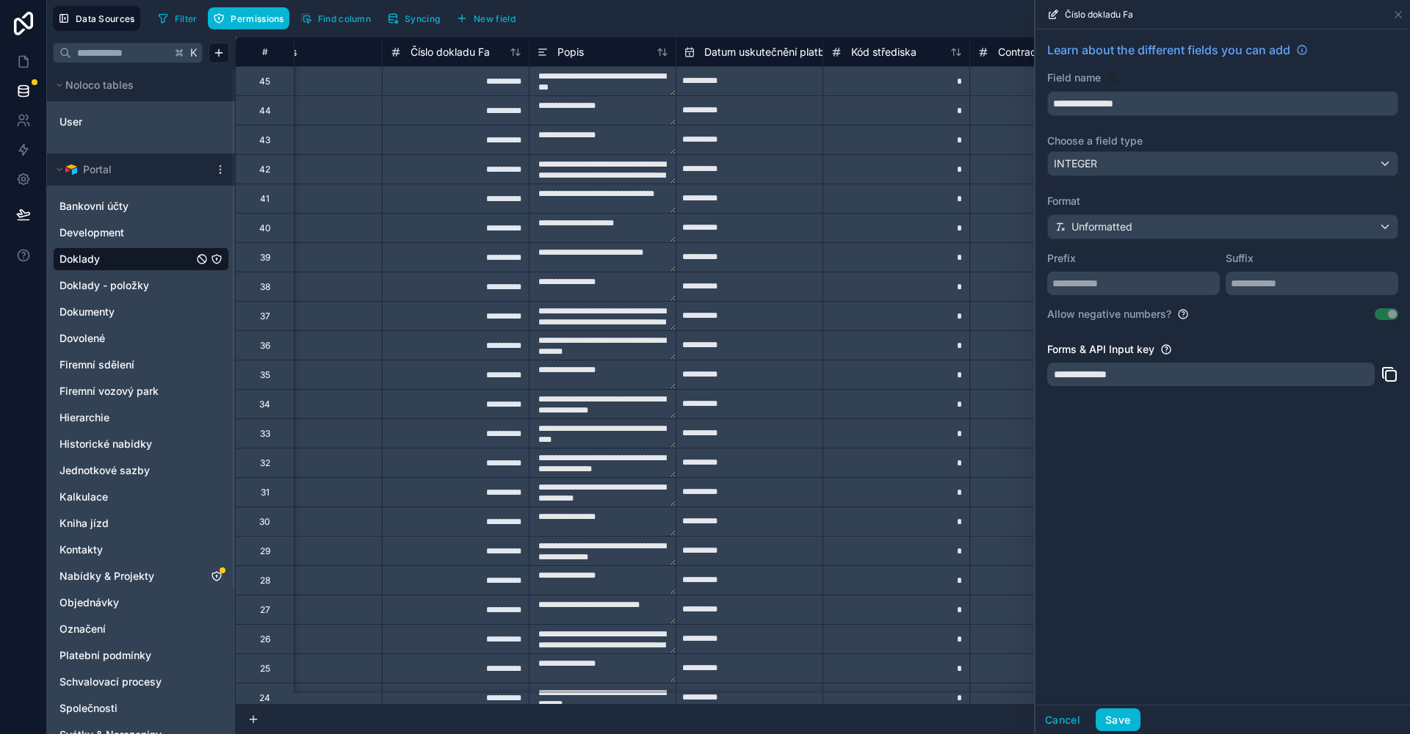
click at [1139, 178] on div "**********" at bounding box center [1222, 217] width 375 height 377
click at [1107, 721] on button "Save" at bounding box center [1118, 720] width 44 height 23
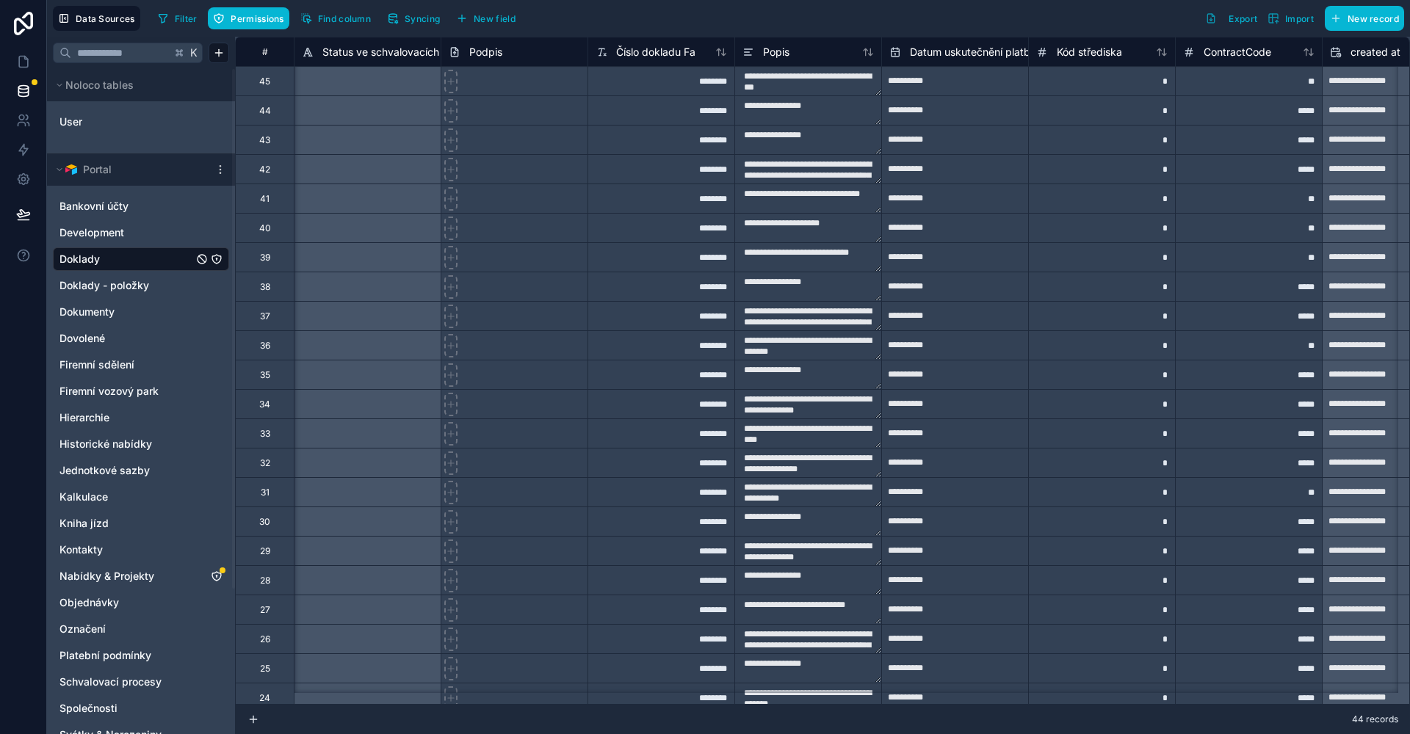
scroll to position [0, 2996]
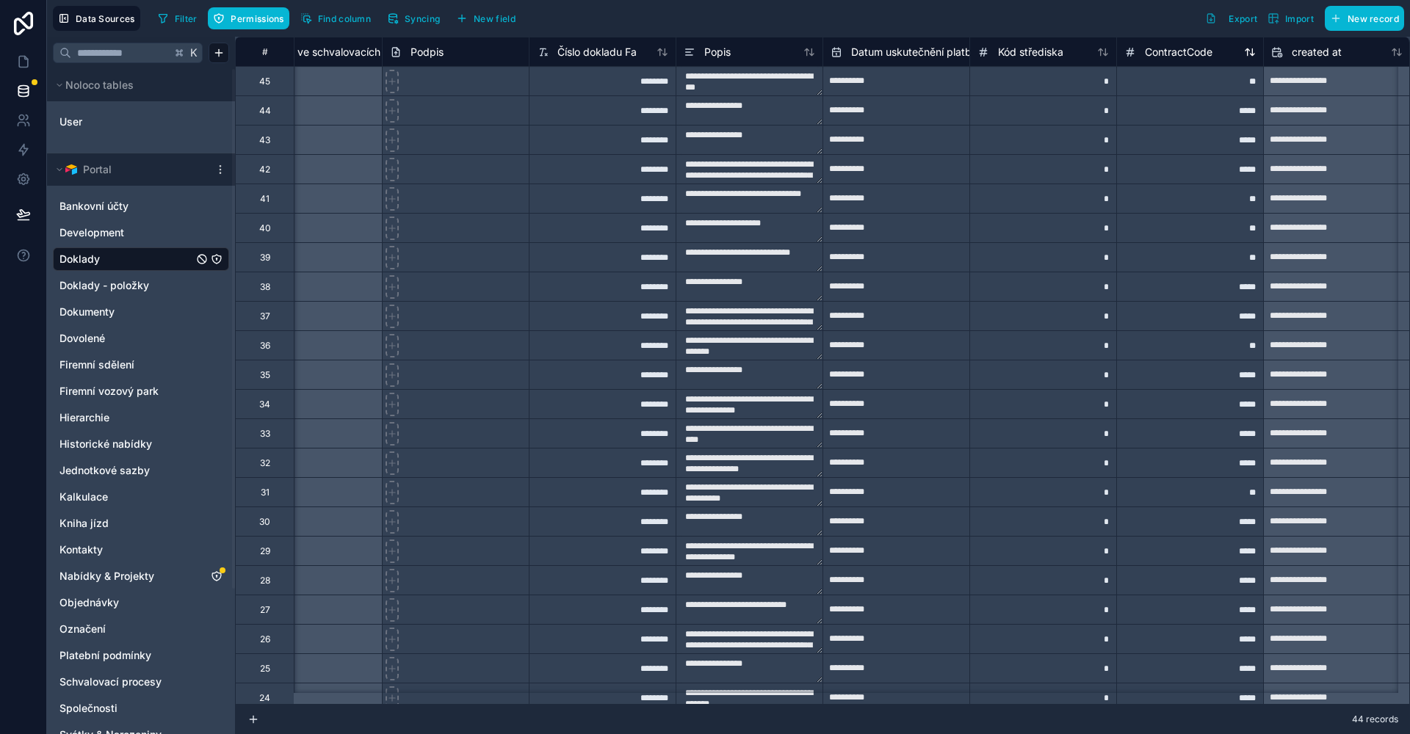
click at [1162, 57] on span "ContractCode" at bounding box center [1179, 52] width 68 height 15
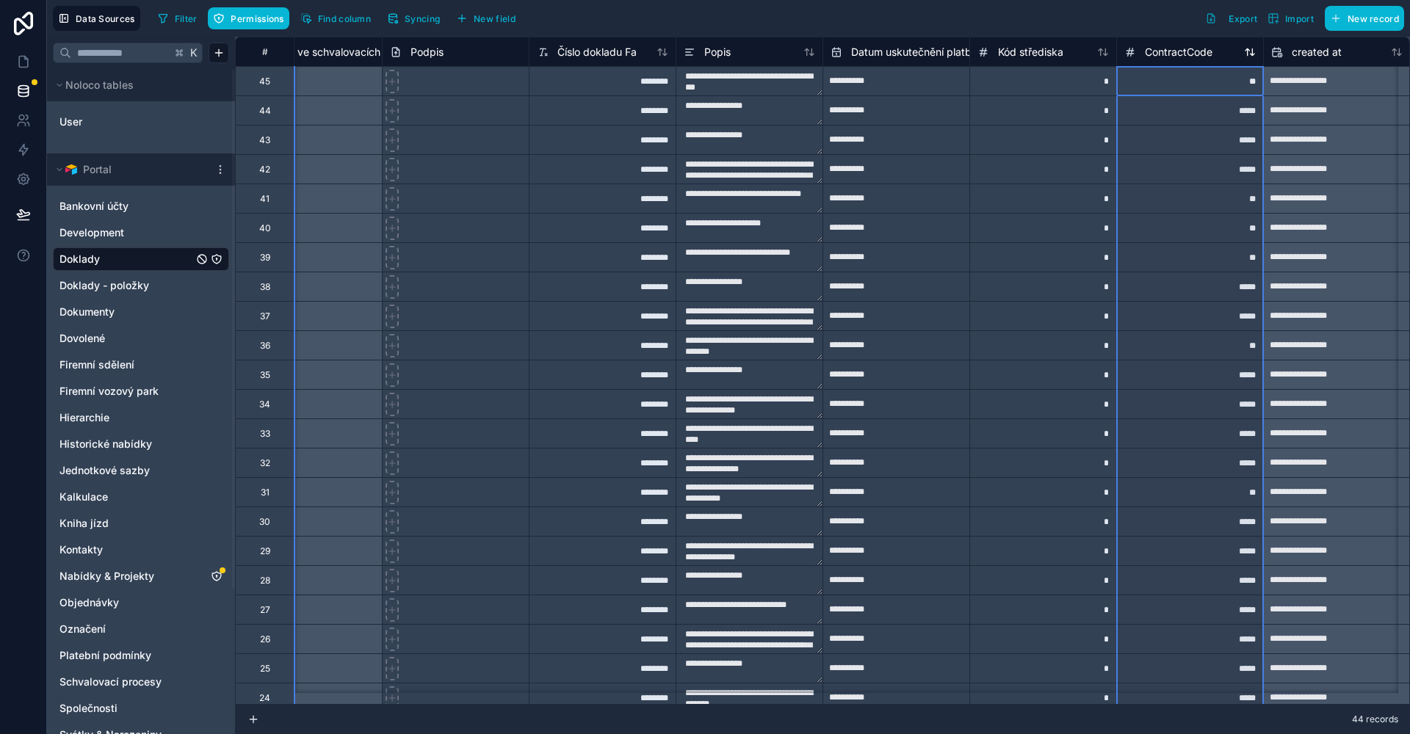
click at [1162, 57] on span "ContractCode" at bounding box center [1179, 52] width 68 height 15
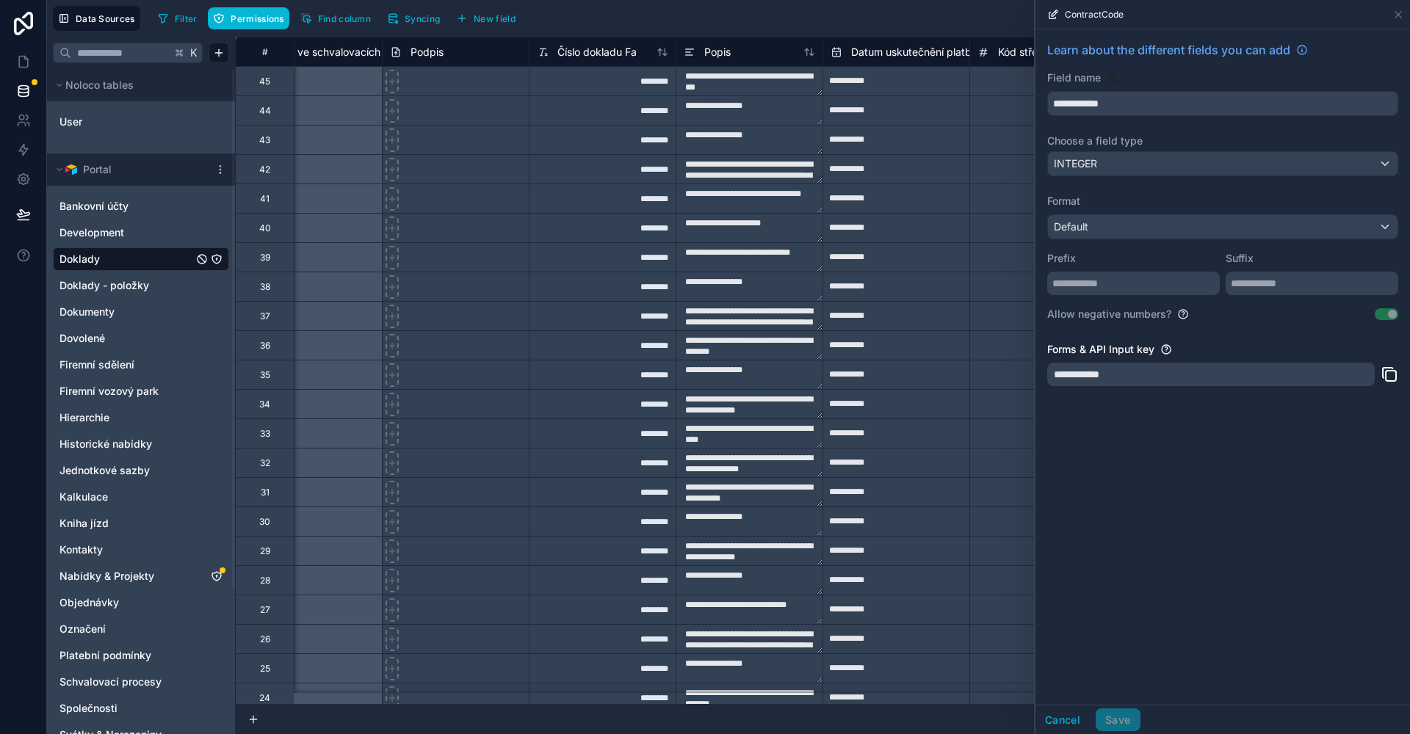
click at [1146, 226] on div "Default" at bounding box center [1223, 226] width 350 height 23
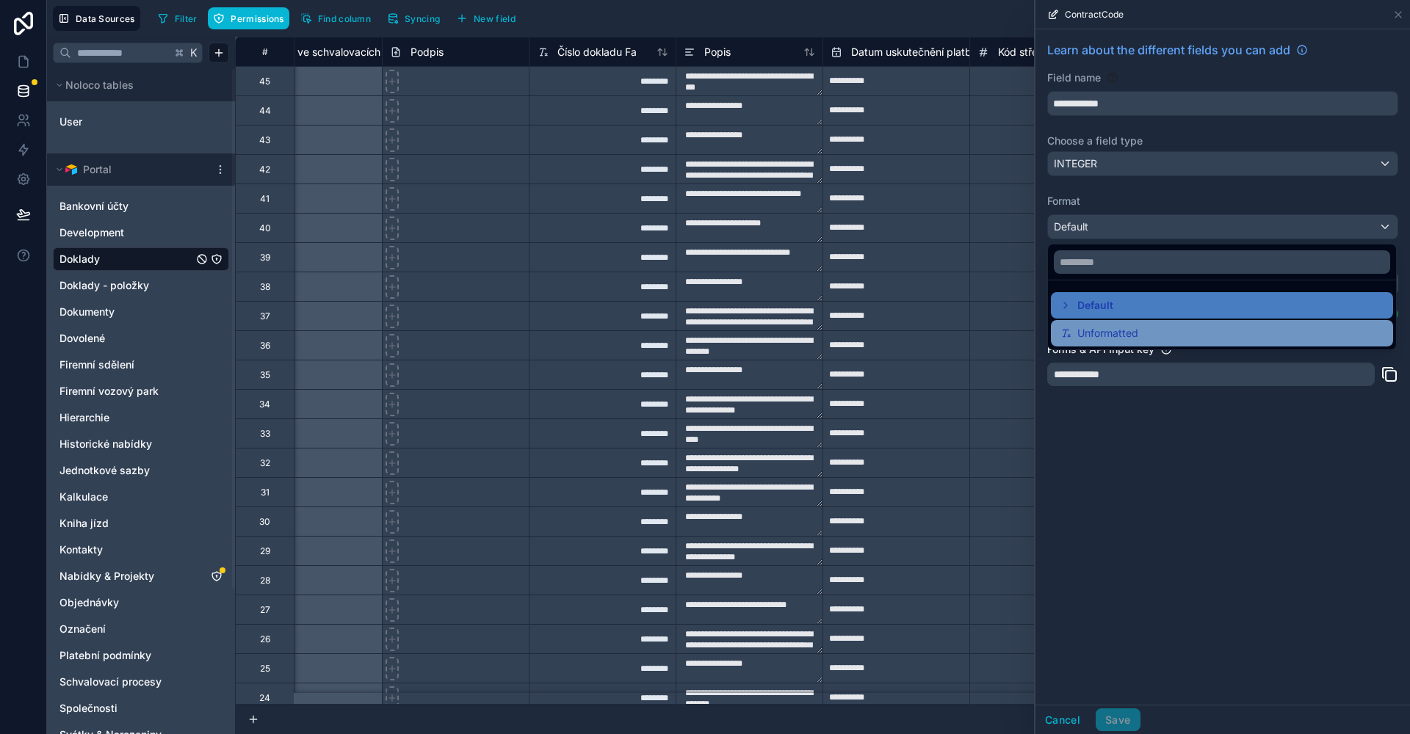
click at [1124, 341] on span "Unformatted" at bounding box center [1107, 334] width 61 height 18
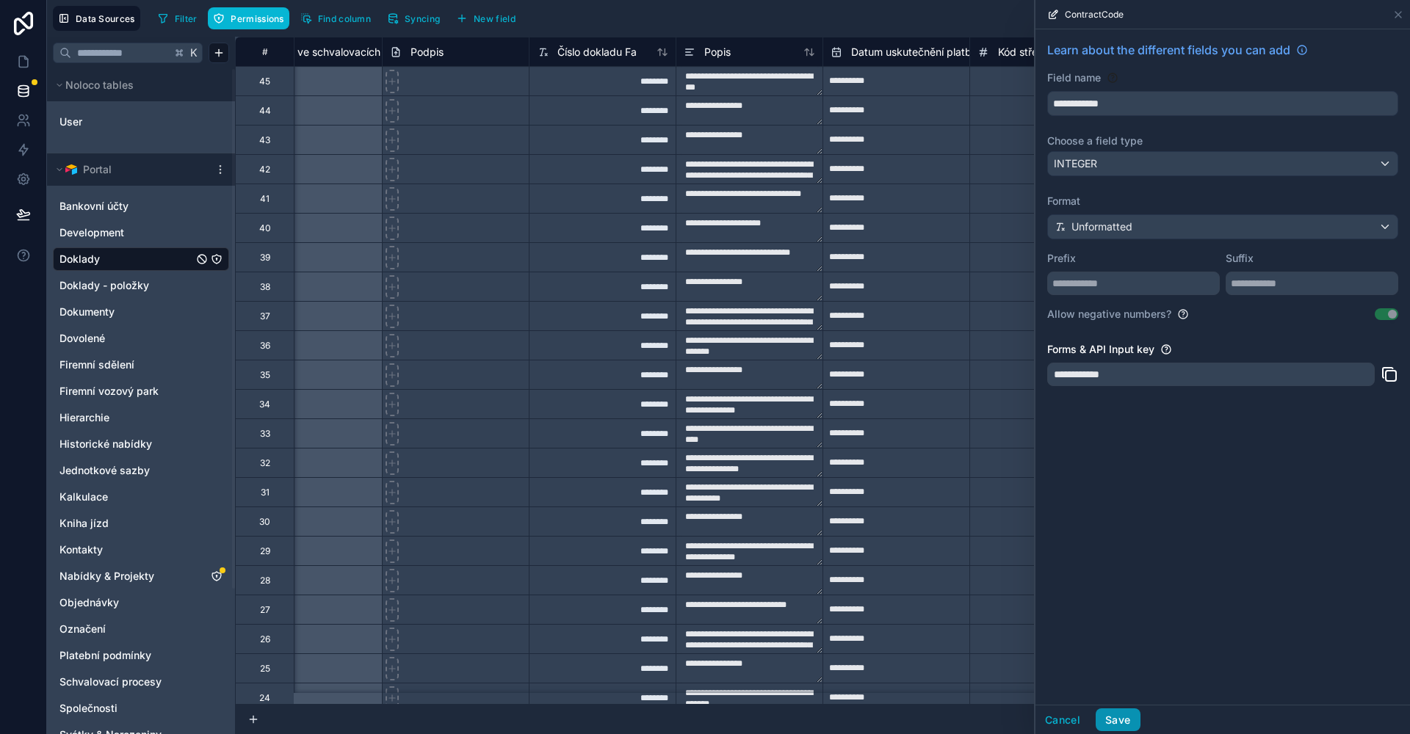
click at [1133, 717] on button "Save" at bounding box center [1118, 720] width 44 height 23
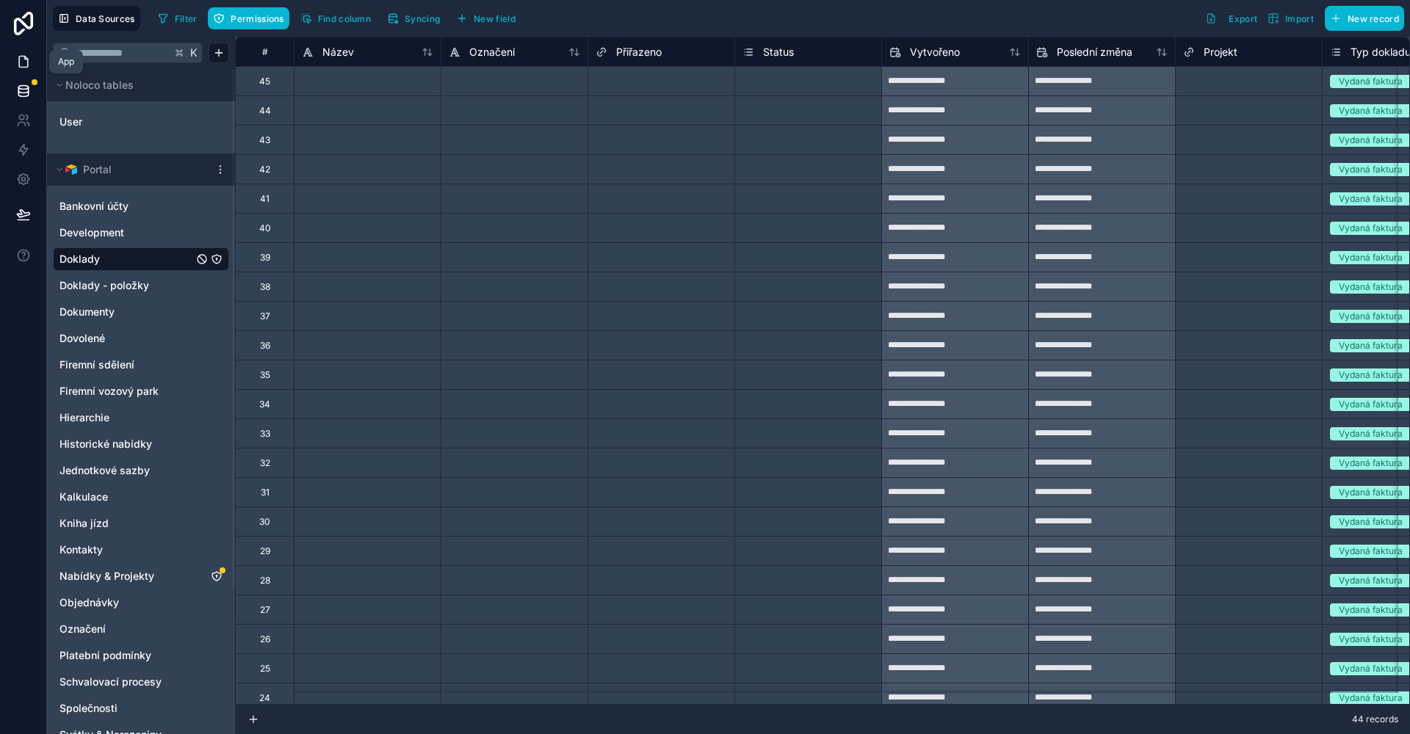
click at [30, 63] on icon at bounding box center [23, 61] width 15 height 15
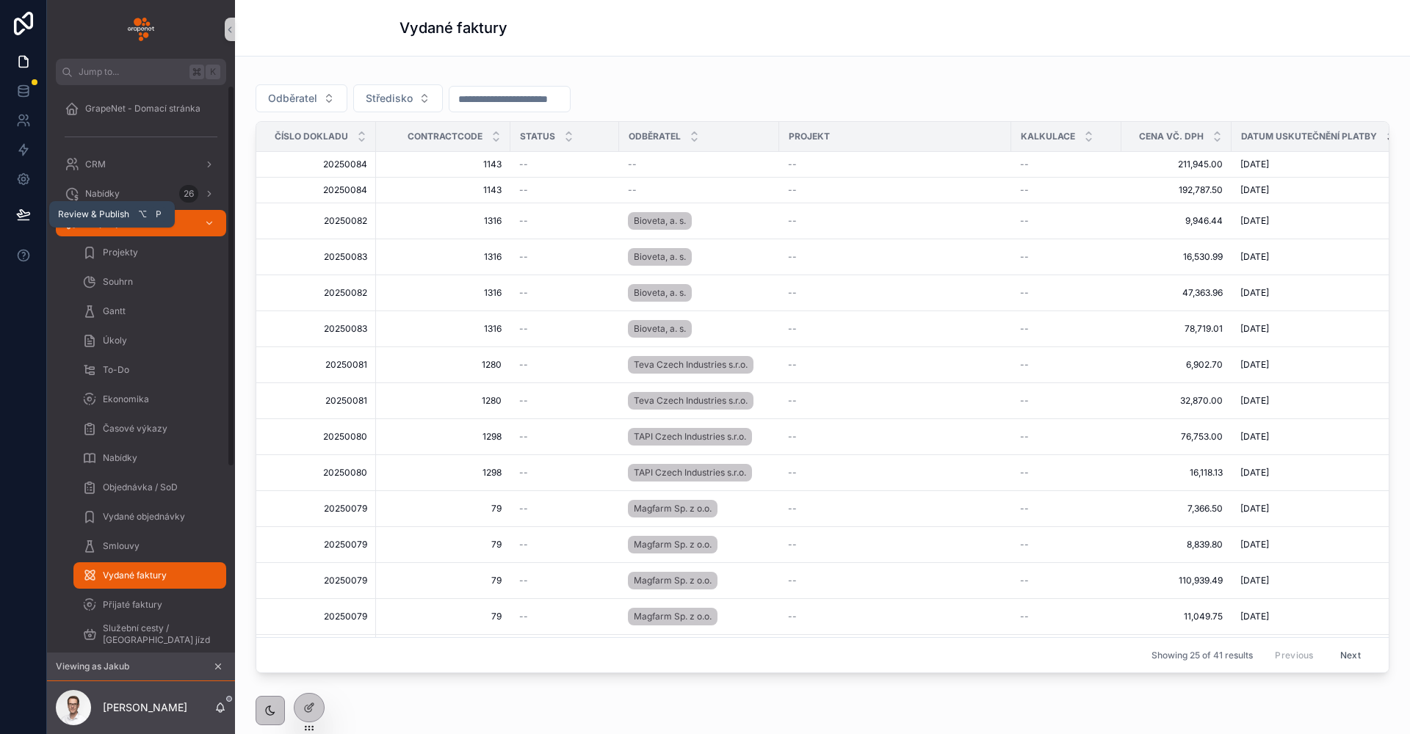
click at [23, 213] on icon at bounding box center [23, 214] width 15 height 15
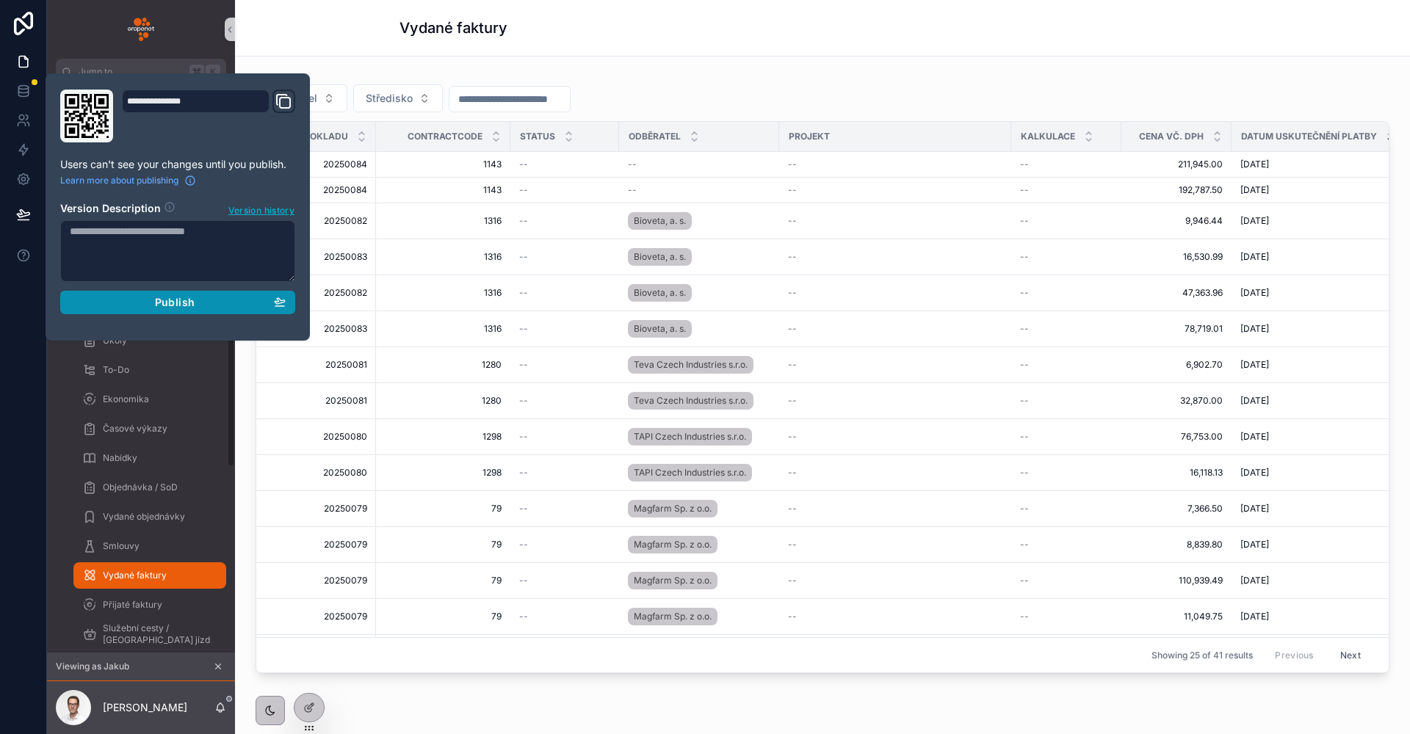
click at [185, 292] on button "Publish" at bounding box center [177, 302] width 235 height 23
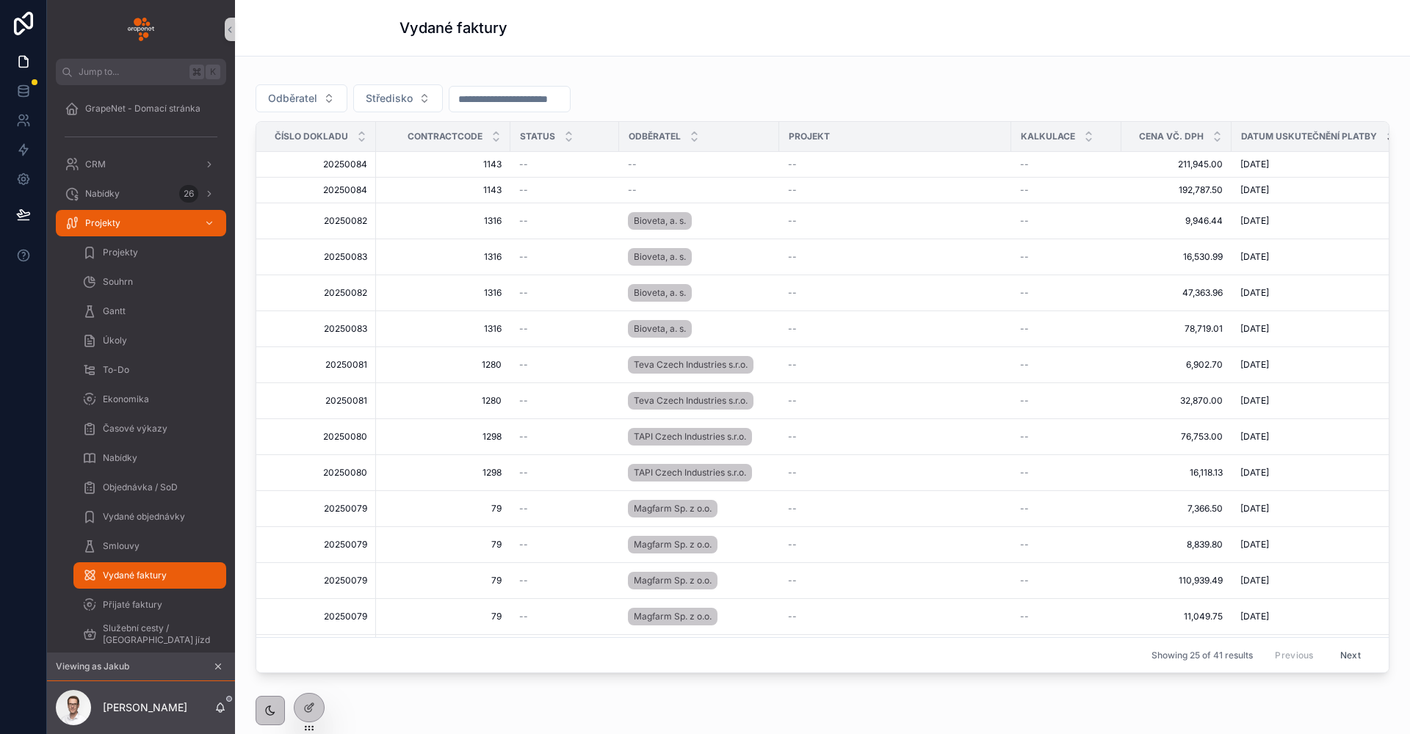
click at [217, 667] on icon "scrollable content" at bounding box center [218, 667] width 10 height 10
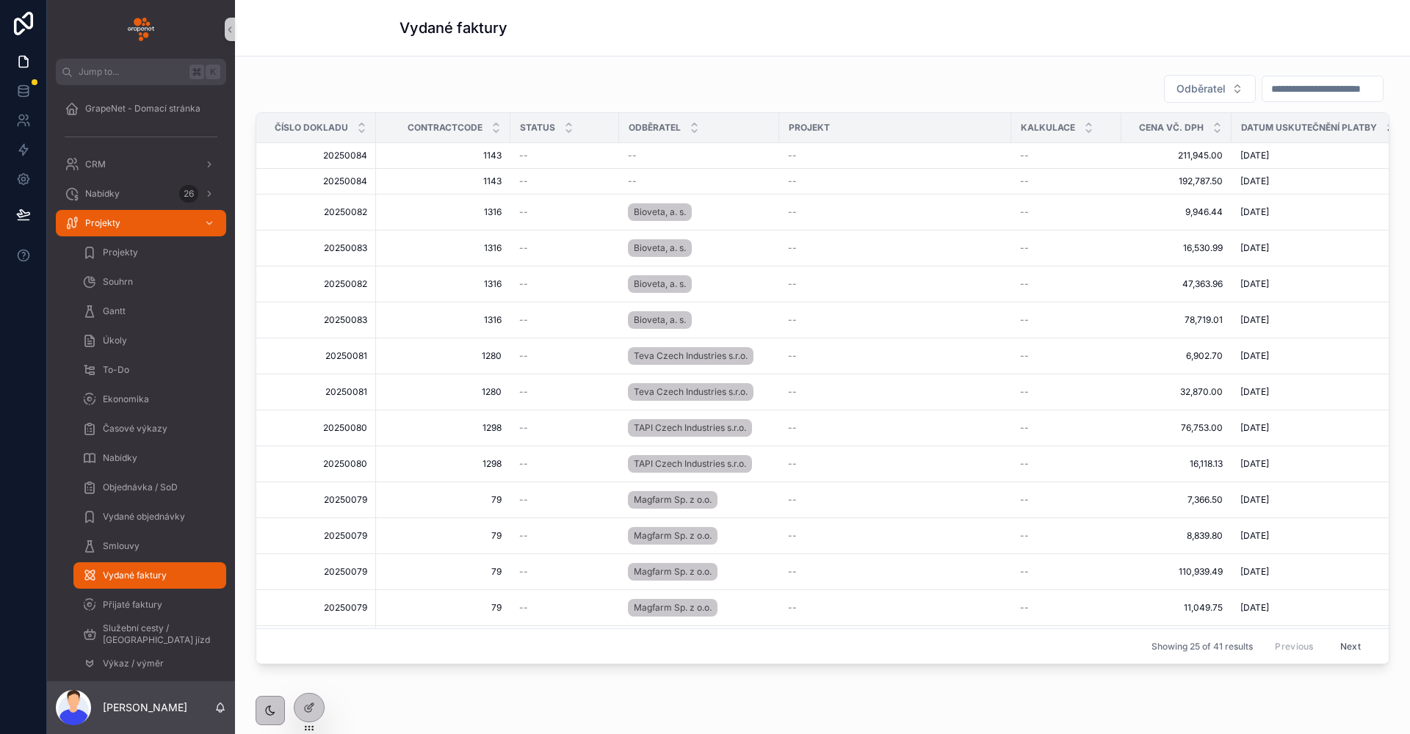
click at [353, 68] on div "Odběratel Číslo dokladu ContractCode Status Odběratel Projekt Kalkulace Cena vč…" at bounding box center [822, 411] width 1175 height 708
